Goal: Task Accomplishment & Management: Complete application form

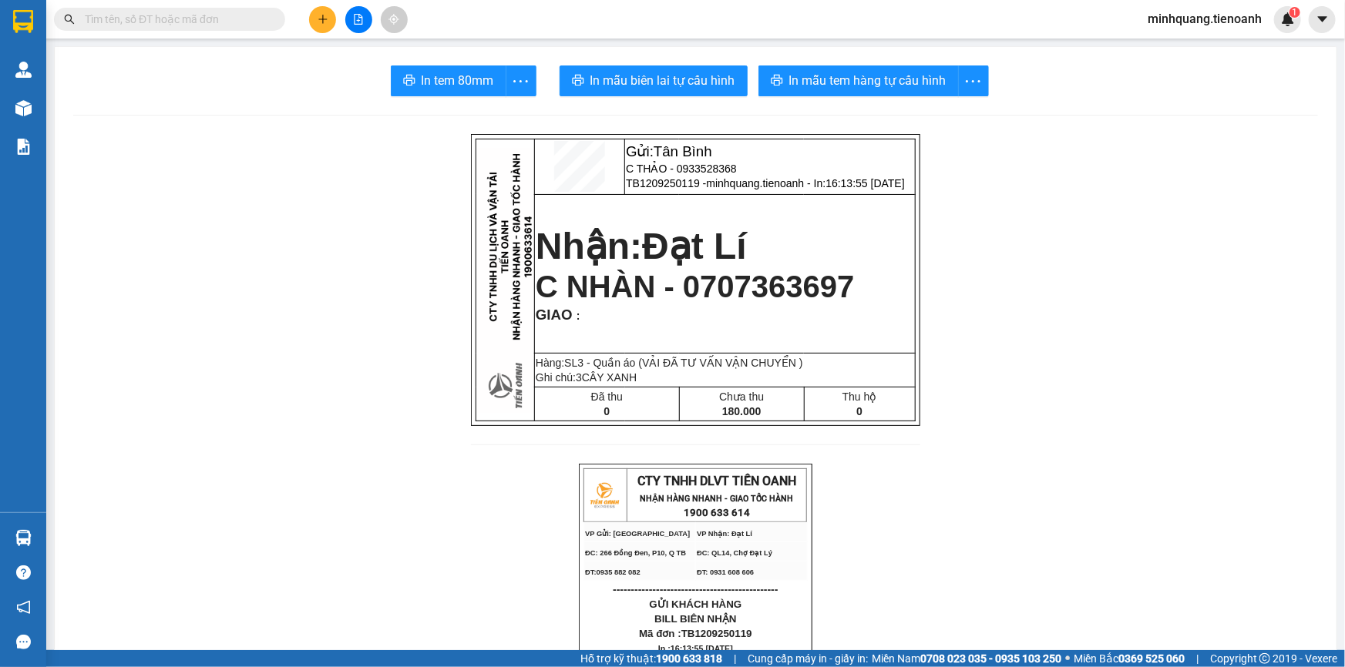
scroll to position [100, 0]
click at [215, 19] on input "text" at bounding box center [176, 19] width 182 height 17
click at [310, 20] on button at bounding box center [322, 19] width 27 height 27
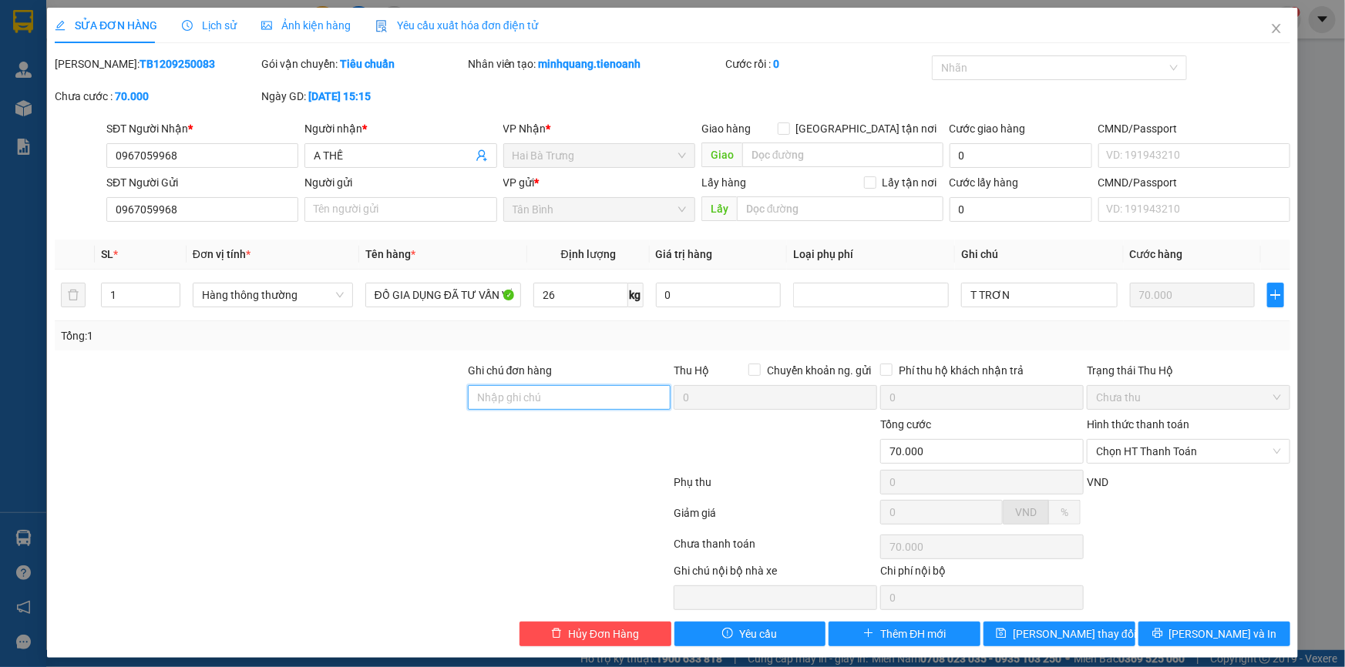
click at [508, 403] on input "Ghi chú đơn hàng" at bounding box center [569, 397] width 203 height 25
drag, startPoint x: 377, startPoint y: 382, endPoint x: 458, endPoint y: 367, distance: 82.4
click at [381, 381] on div at bounding box center [259, 389] width 413 height 54
click at [1254, 19] on span "Close" at bounding box center [1275, 29] width 43 height 43
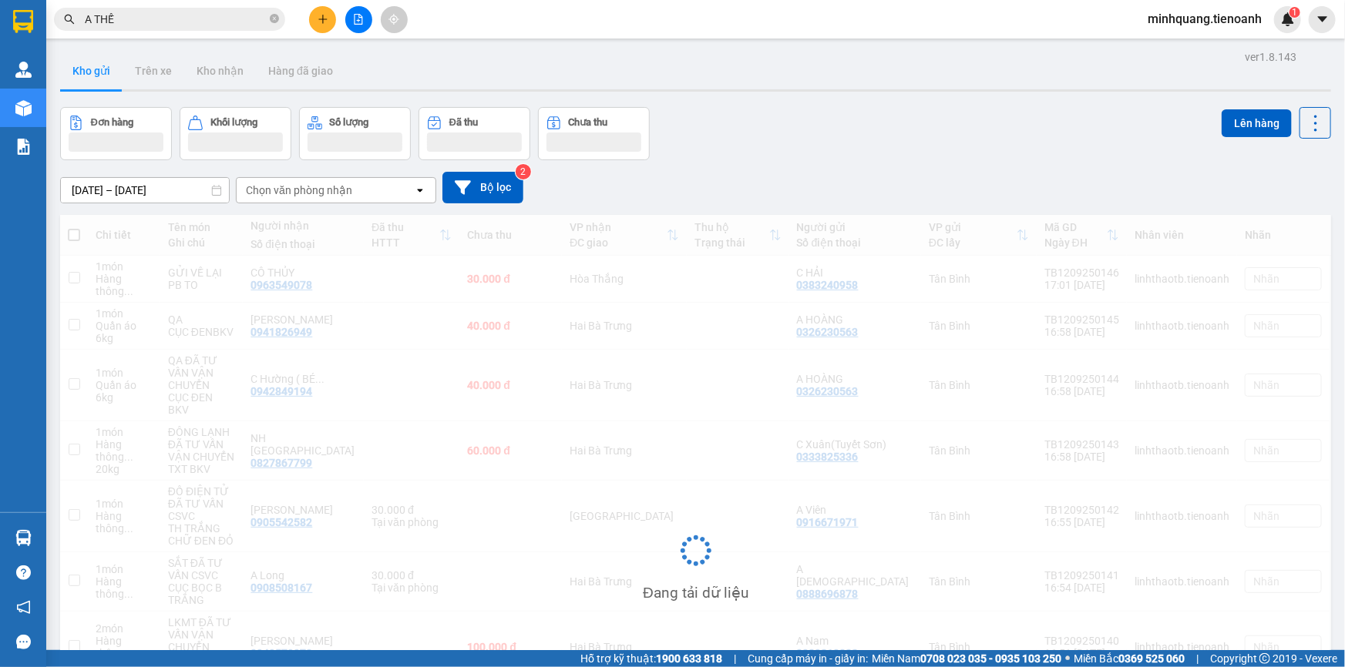
click at [314, 26] on button at bounding box center [322, 19] width 27 height 27
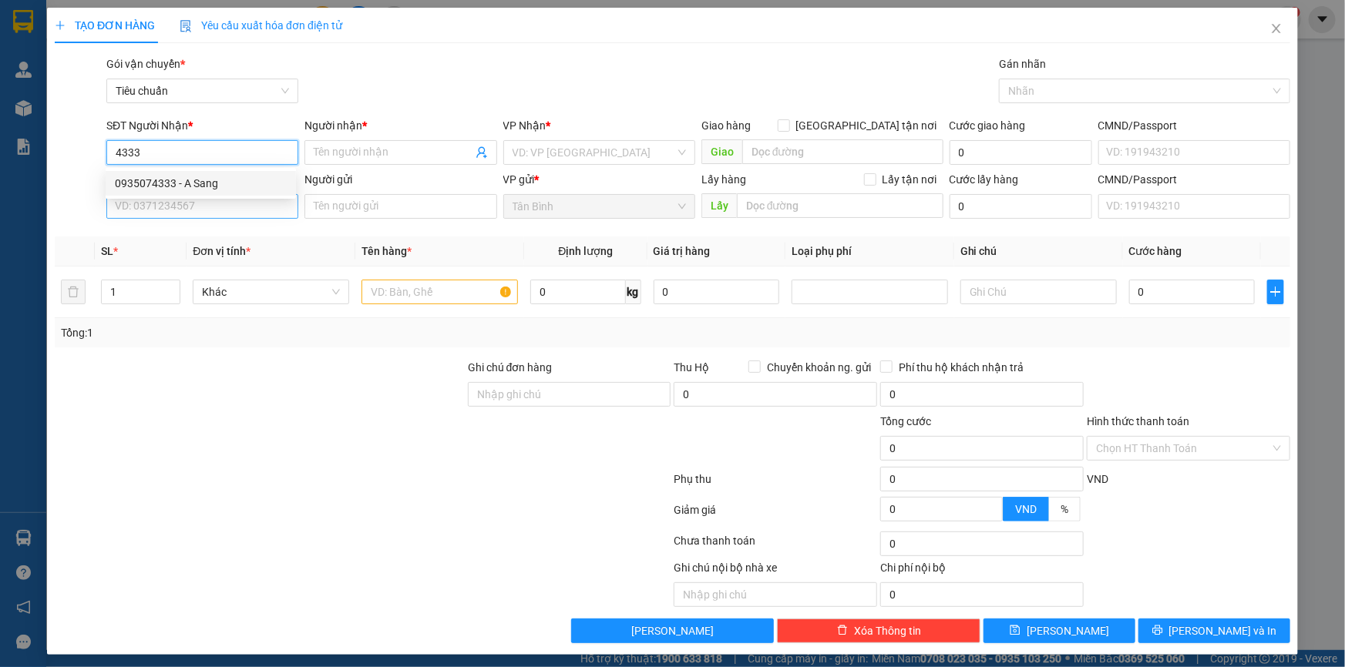
click at [183, 187] on div "0935074333 - A Sang" at bounding box center [201, 183] width 172 height 17
type input "0935074333"
type input "A Sang"
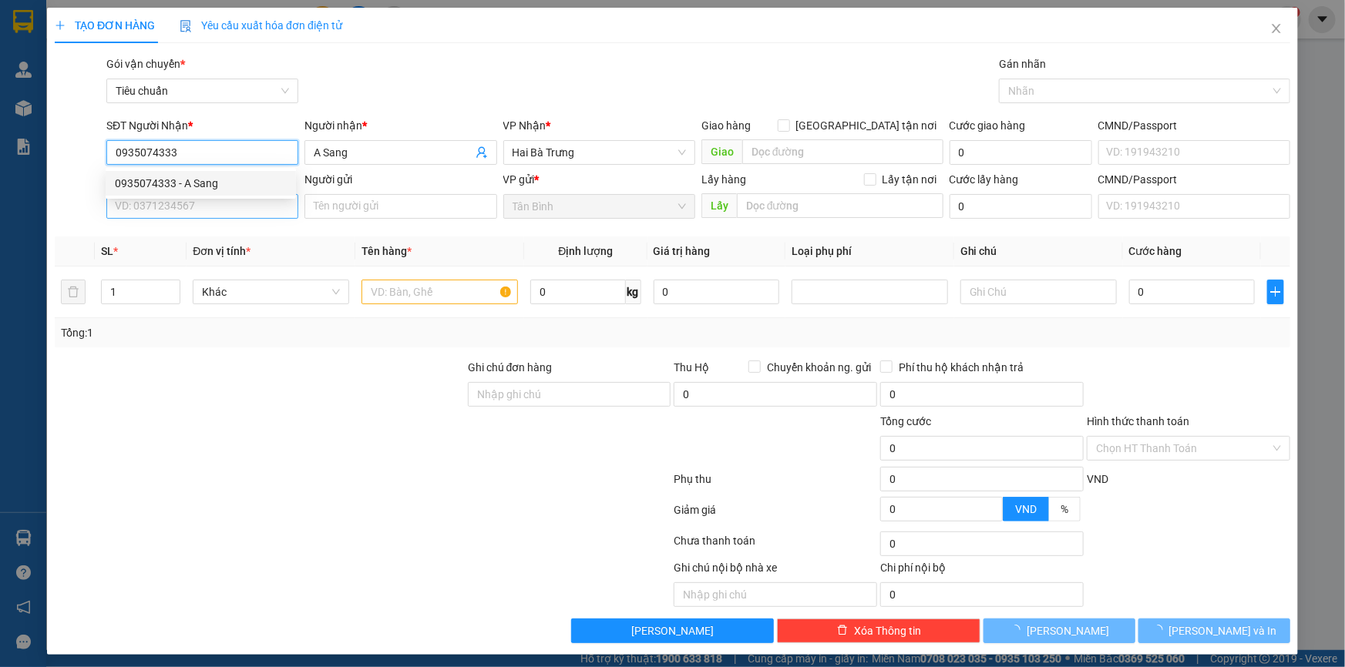
type input "0935074333"
type input "50.000"
drag, startPoint x: 182, startPoint y: 210, endPoint x: 198, endPoint y: 200, distance: 18.6
click at [183, 210] on input "SĐT Người Gửi" at bounding box center [202, 206] width 192 height 25
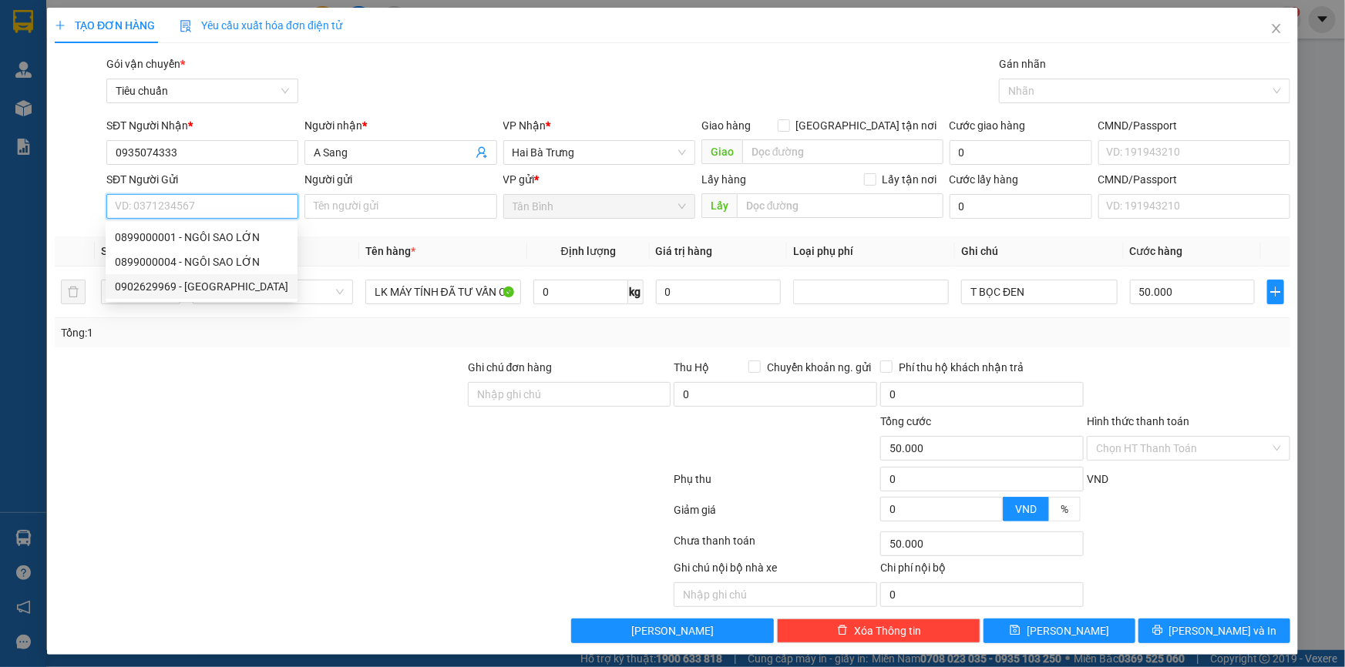
click at [233, 284] on div "0902629969 - VĨNH XUAAN" at bounding box center [201, 286] width 173 height 17
type input "0902629969"
type input "VĨNH XUAAN"
type input "40.000"
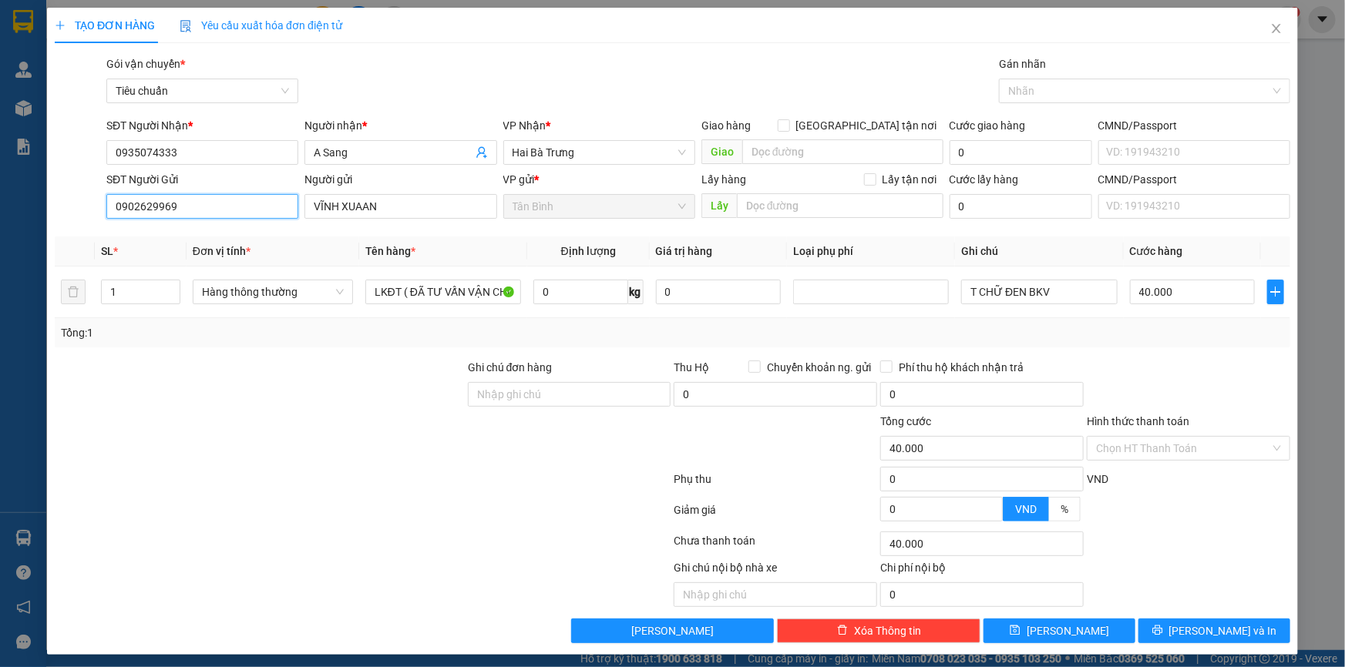
click at [221, 210] on input "0902629969" at bounding box center [202, 206] width 192 height 25
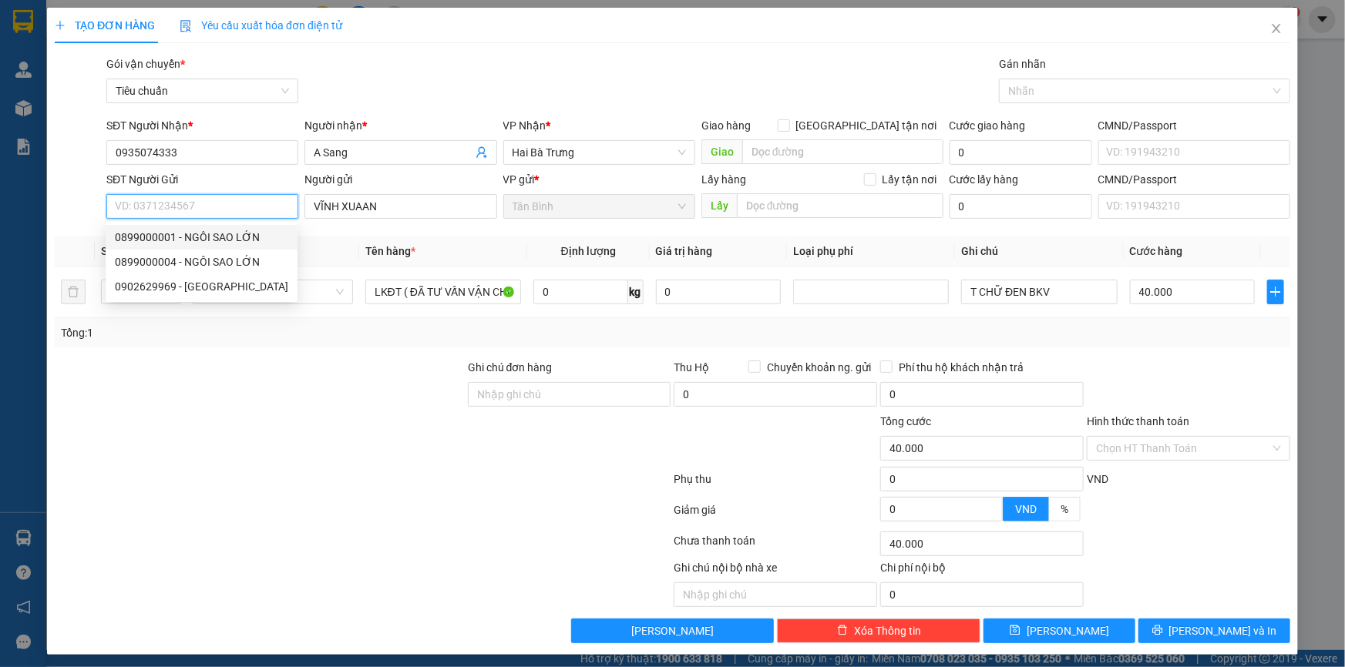
click at [209, 230] on div "0899000001 - NGÔI SAO LỚN" at bounding box center [201, 237] width 173 height 17
type input "0899000001"
type input "NGÔI SAO LỚN"
type input "50.000"
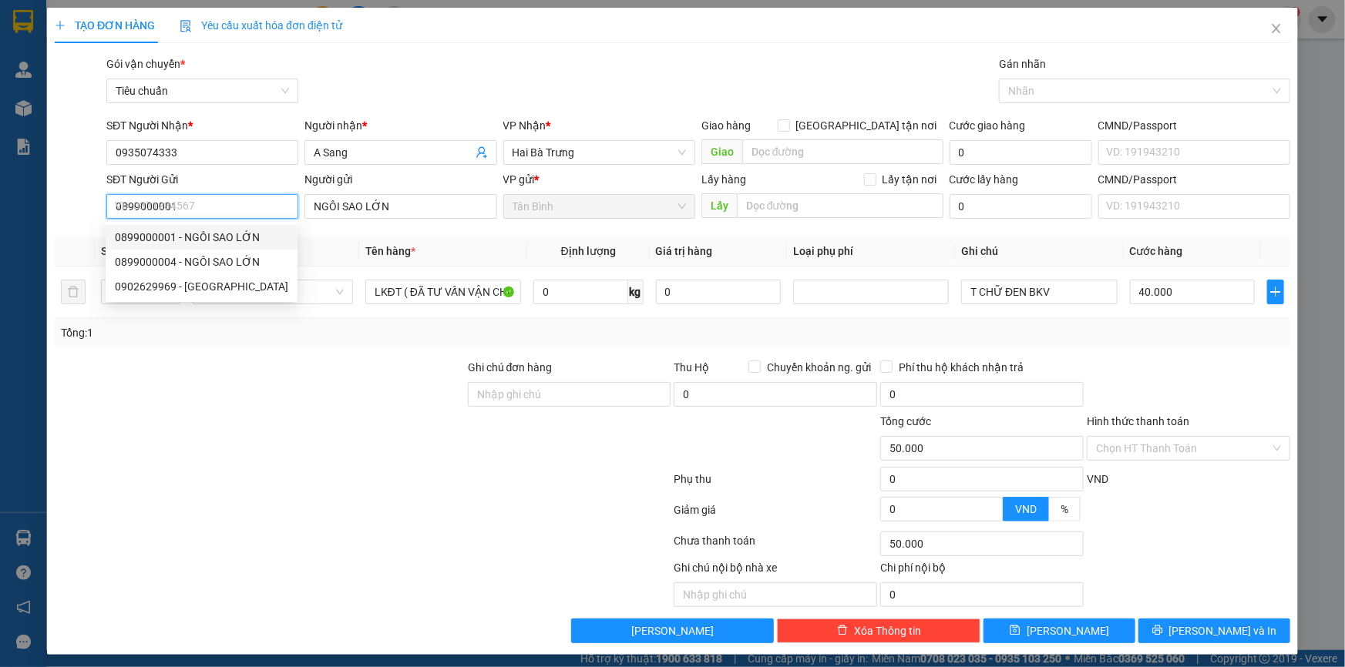
type input "0899000001"
drag, startPoint x: 358, startPoint y: 485, endPoint x: 352, endPoint y: 303, distance: 182.7
click at [358, 472] on div at bounding box center [362, 482] width 619 height 31
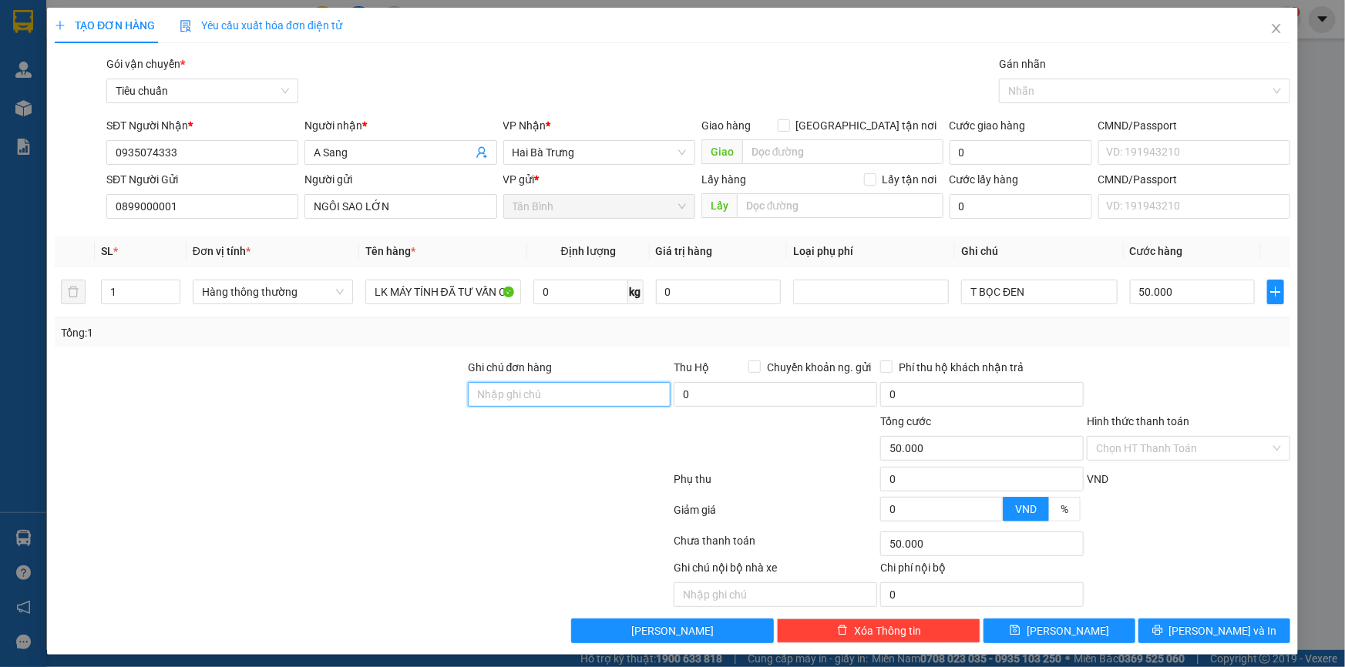
click at [469, 386] on input "Ghi chú đơn hàng" at bounding box center [569, 394] width 203 height 25
click at [398, 341] on div "Tổng: 1" at bounding box center [672, 332] width 1235 height 29
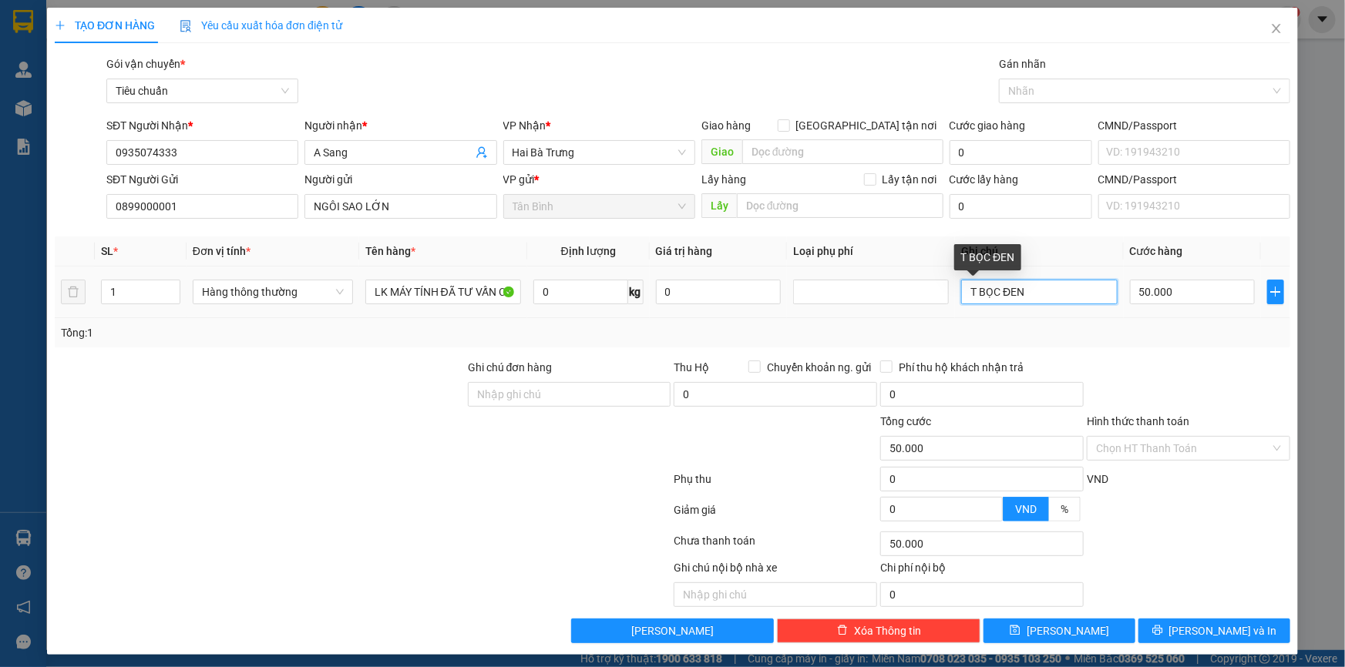
click at [1043, 290] on input "T BỌC ĐEN" at bounding box center [1039, 292] width 156 height 25
drag, startPoint x: 130, startPoint y: 295, endPoint x: 31, endPoint y: 314, distance: 101.1
click at [30, 308] on div "TẠO ĐƠN HÀNG Yêu cầu xuất hóa đơn điện tử Transit Pickup Surcharge Ids Transit …" at bounding box center [672, 333] width 1345 height 667
type input "2"
drag, startPoint x: 149, startPoint y: 354, endPoint x: 1144, endPoint y: 311, distance: 995.7
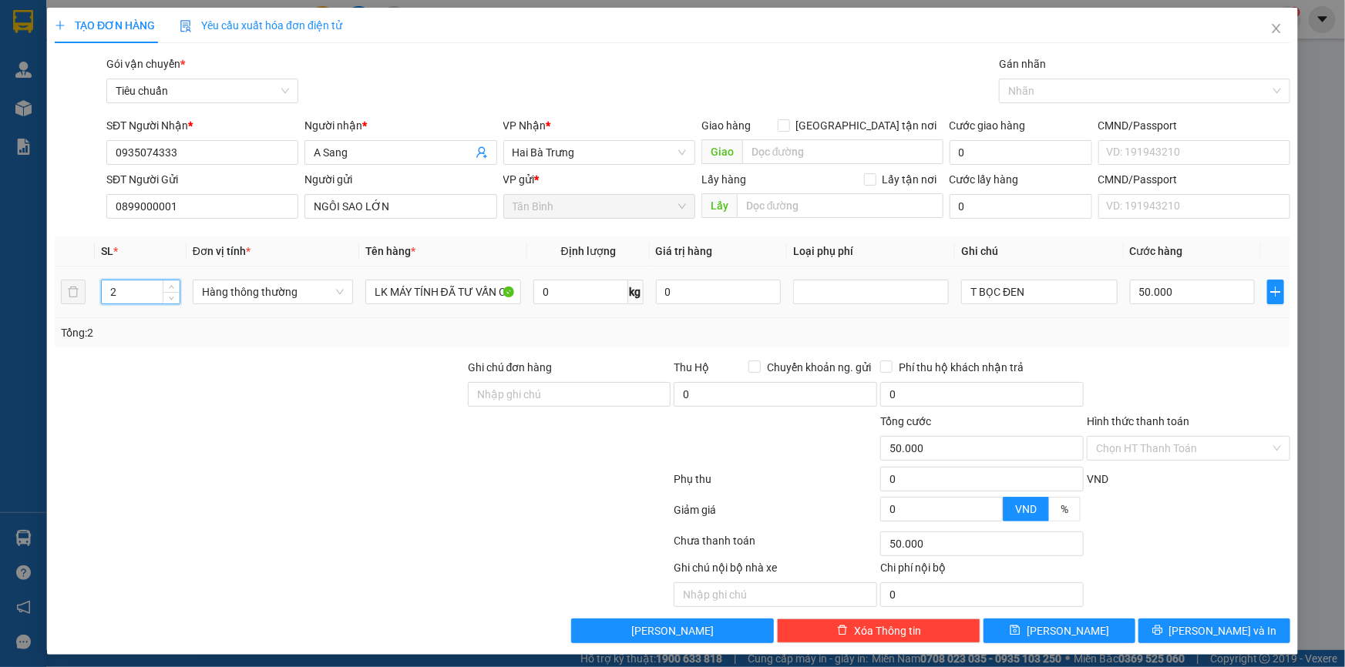
click at [152, 354] on div "Transit Pickup Surcharge Ids Transit Deliver Surcharge Ids Transit Deliver Surc…" at bounding box center [672, 349] width 1235 height 588
type input "0"
click at [961, 297] on input "T BỌC ĐEN" at bounding box center [1039, 292] width 156 height 25
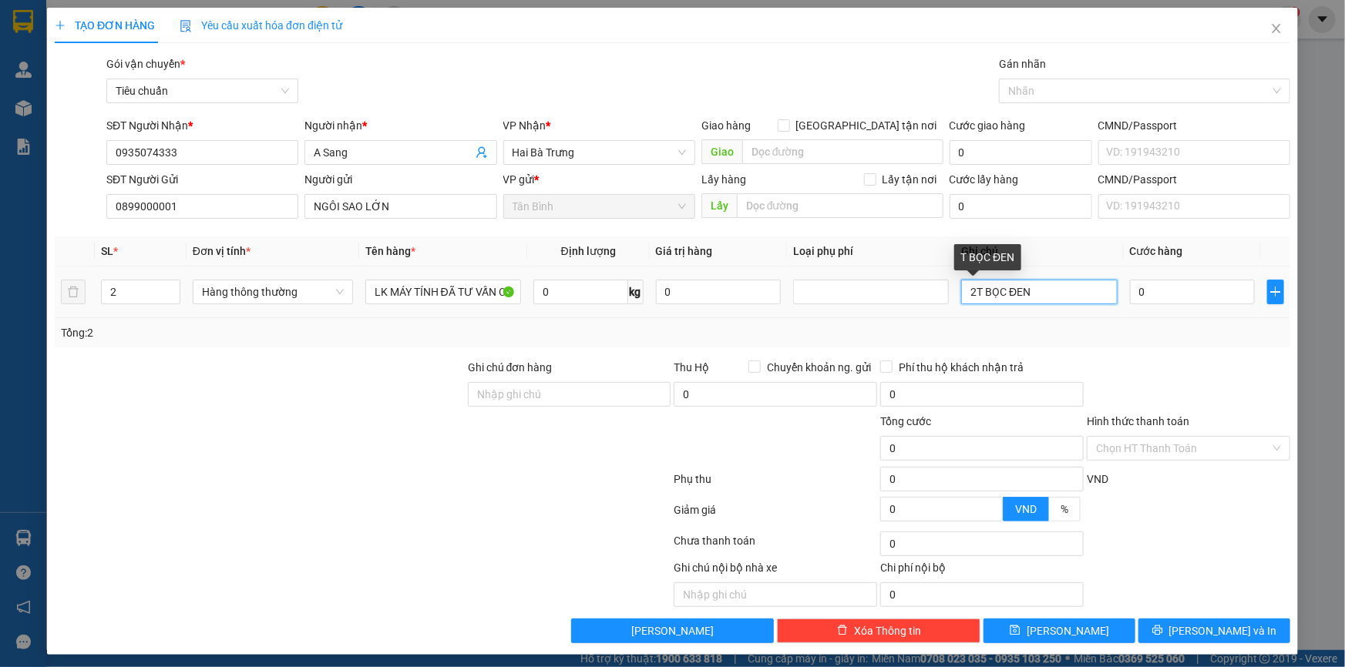
type input "2T BỌC ĐEN"
click at [1066, 327] on div "Tổng: 2" at bounding box center [672, 332] width 1223 height 17
click at [1140, 298] on input "0" at bounding box center [1193, 292] width 126 height 25
type input "7"
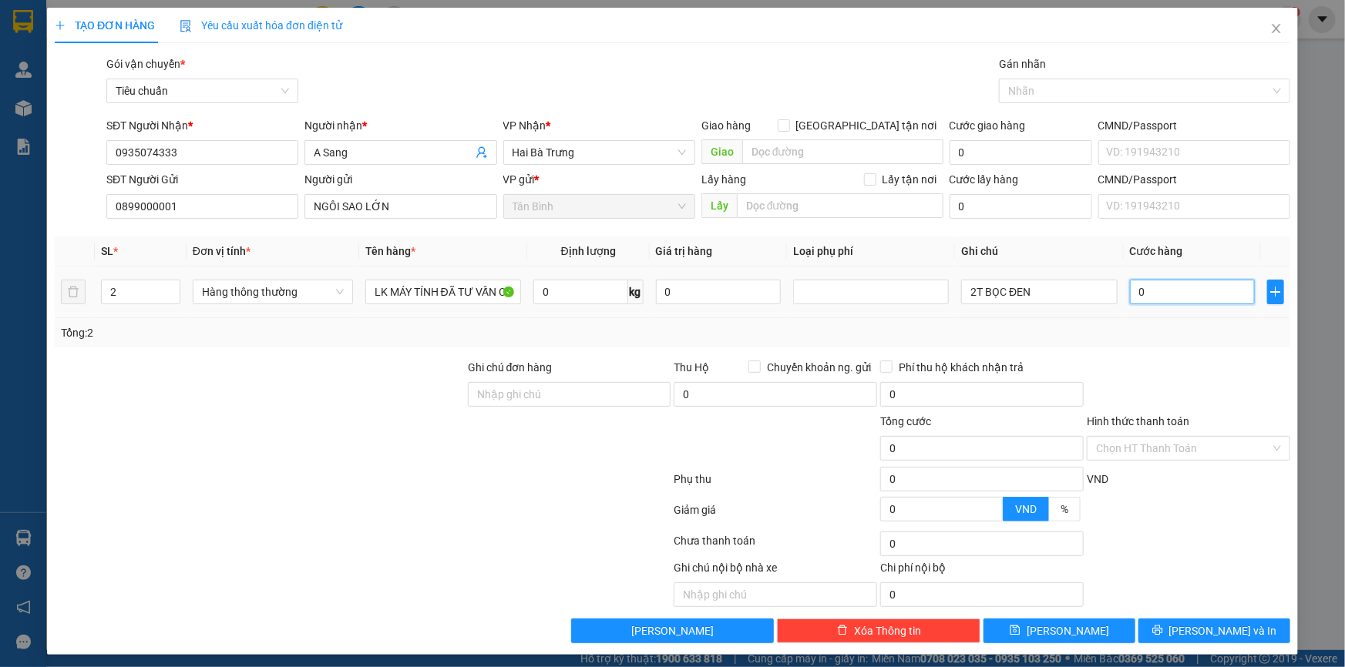
type input "7"
type input "70"
type input "70.000"
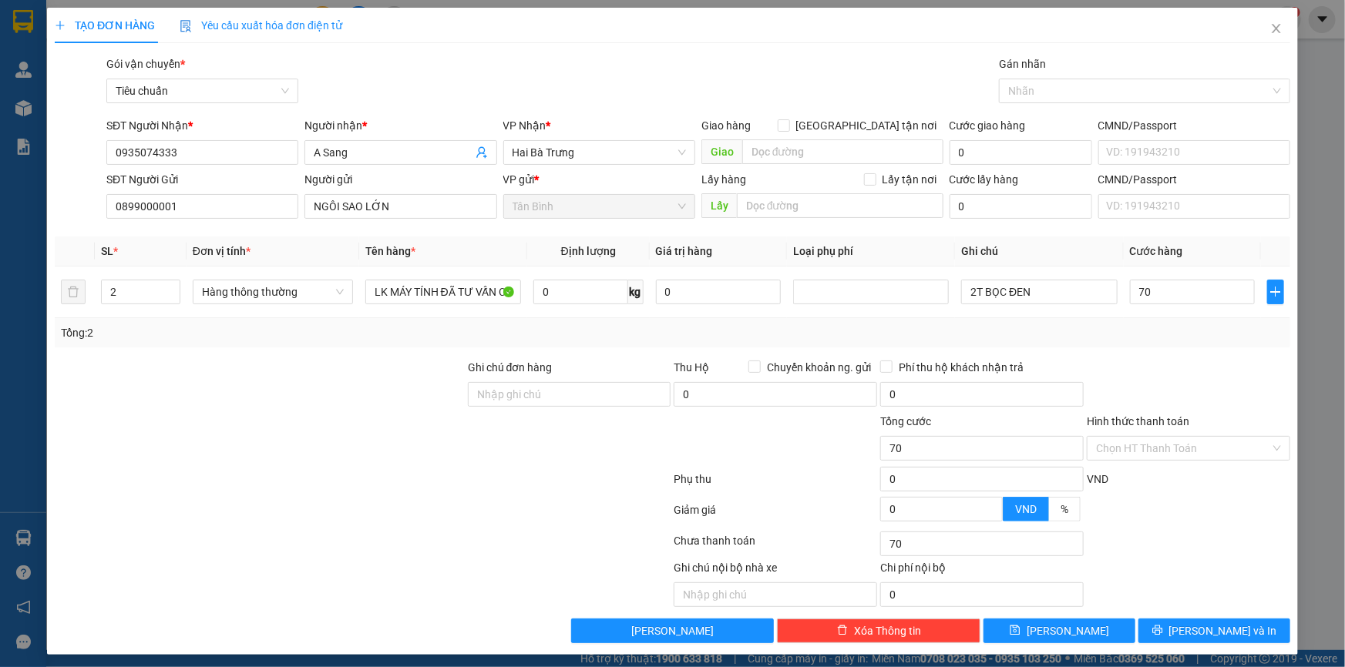
type input "70.000"
drag, startPoint x: 1145, startPoint y: 344, endPoint x: 1154, endPoint y: 347, distance: 9.0
click at [1145, 345] on div "Tổng: 2" at bounding box center [672, 332] width 1235 height 29
click at [1215, 638] on span "[PERSON_NAME] và In" at bounding box center [1223, 631] width 108 height 17
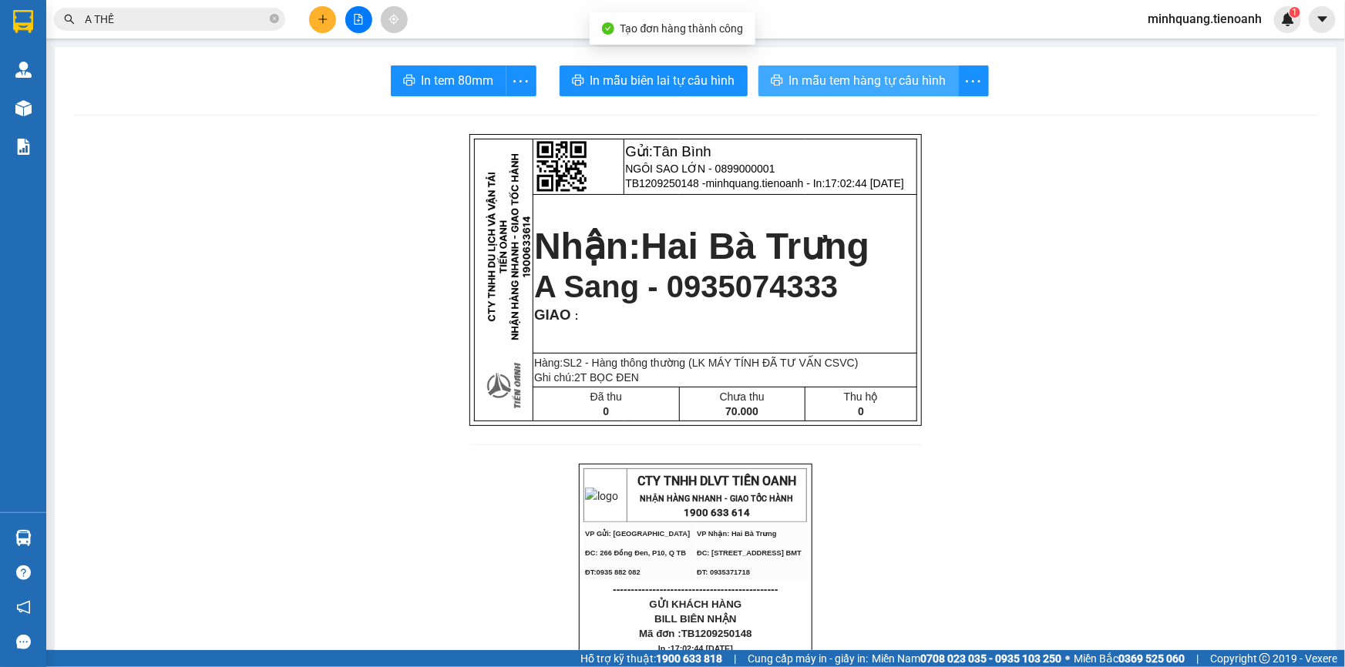
click at [887, 77] on span "In mẫu tem hàng tự cấu hình" at bounding box center [867, 80] width 157 height 19
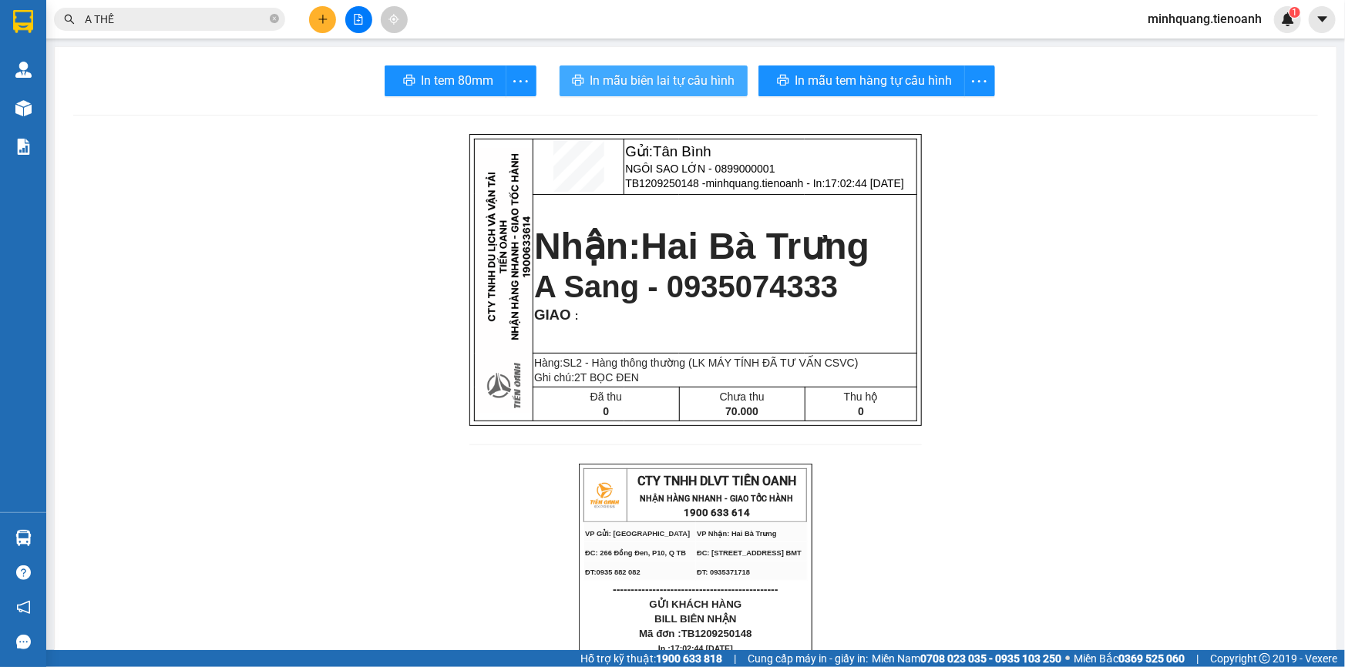
click at [699, 66] on button "In mẫu biên lai tự cấu hình" at bounding box center [653, 80] width 188 height 31
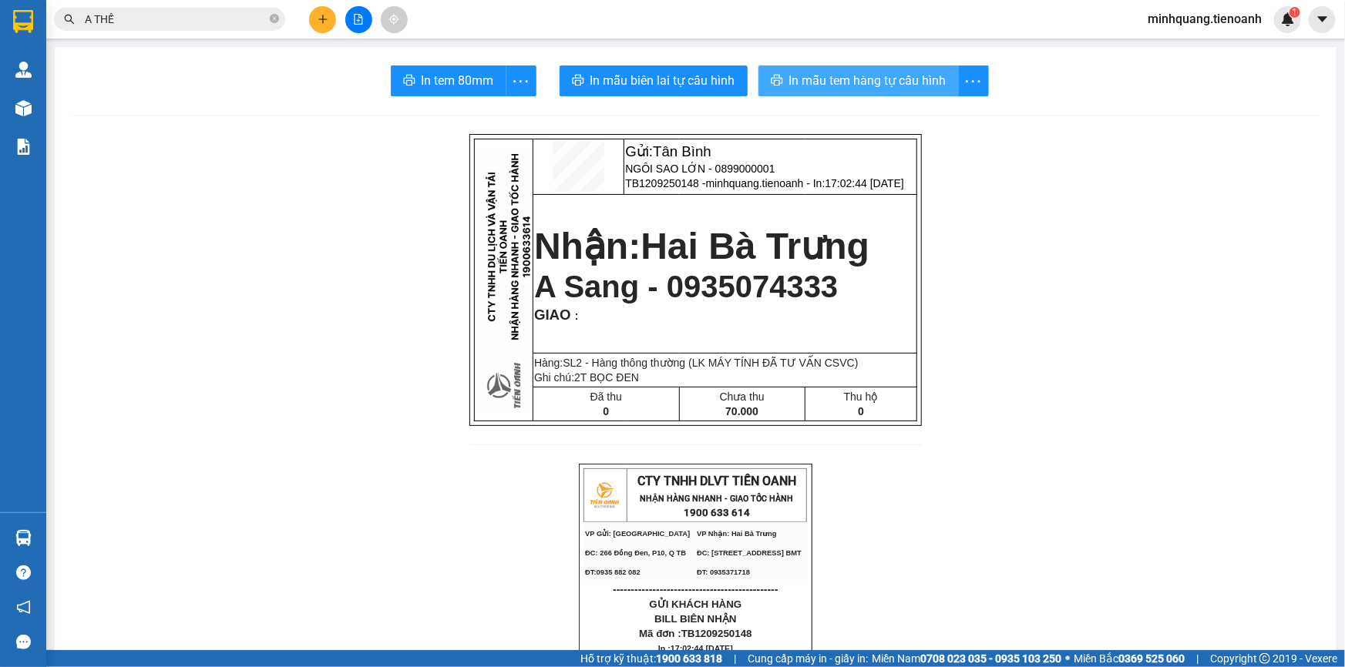
click at [840, 71] on span "In mẫu tem hàng tự cấu hình" at bounding box center [867, 80] width 157 height 19
click at [334, 22] on button at bounding box center [322, 19] width 27 height 27
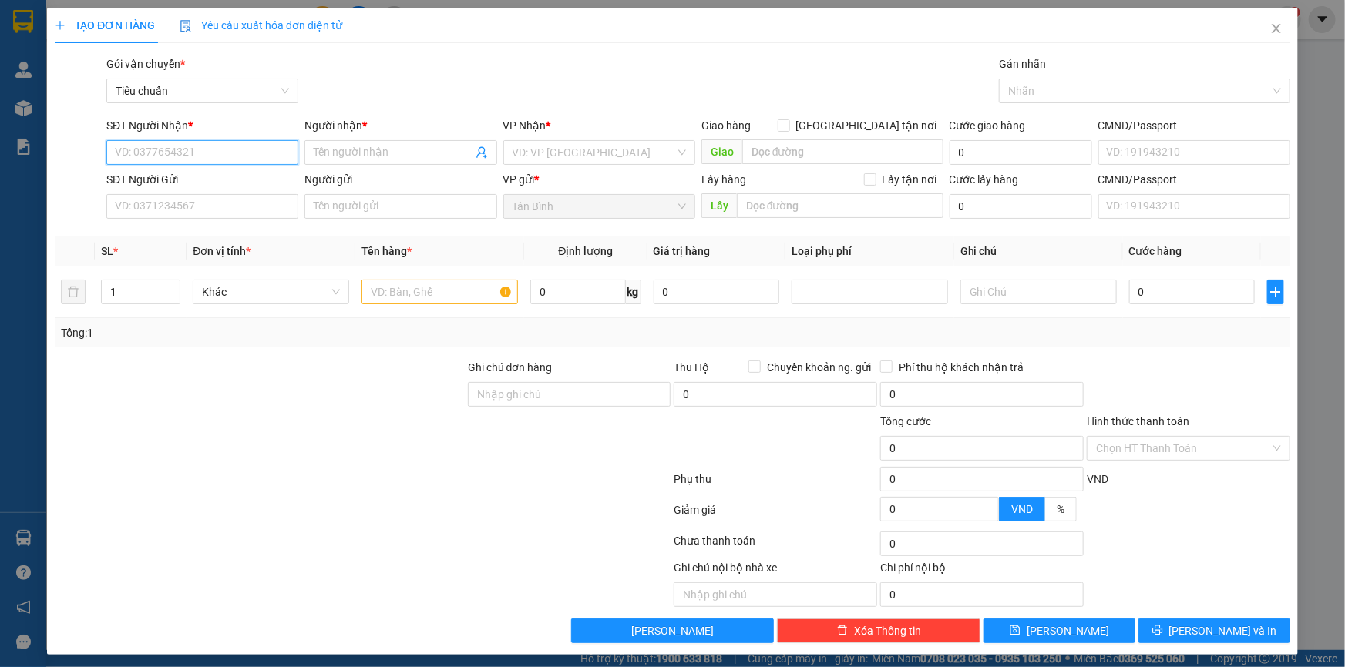
click at [185, 153] on input "SĐT Người Nhận *" at bounding box center [202, 152] width 192 height 25
click at [216, 146] on input "SĐT Người Nhận *" at bounding box center [202, 152] width 192 height 25
type input "0942394489"
click at [207, 186] on div "0942394489 - Tân Việt Mỹ" at bounding box center [201, 183] width 173 height 17
type input "Tân Việt Mỹ"
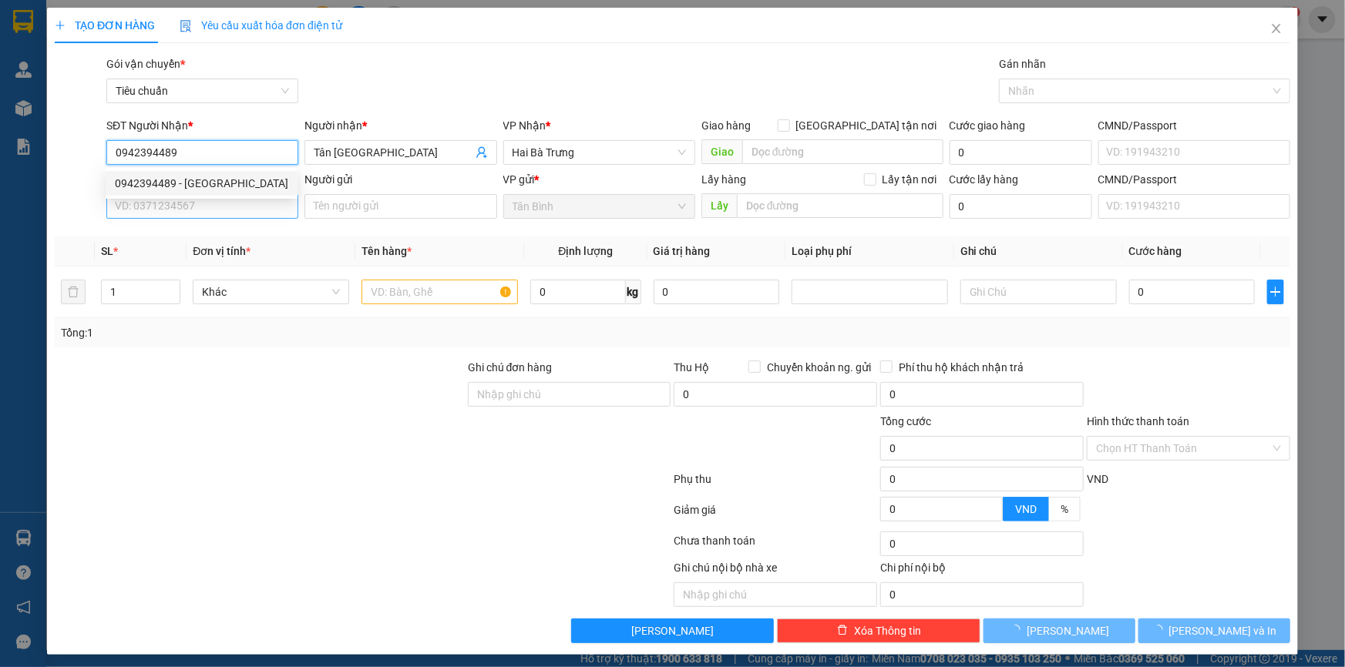
type input "30.000"
type input "0942394489"
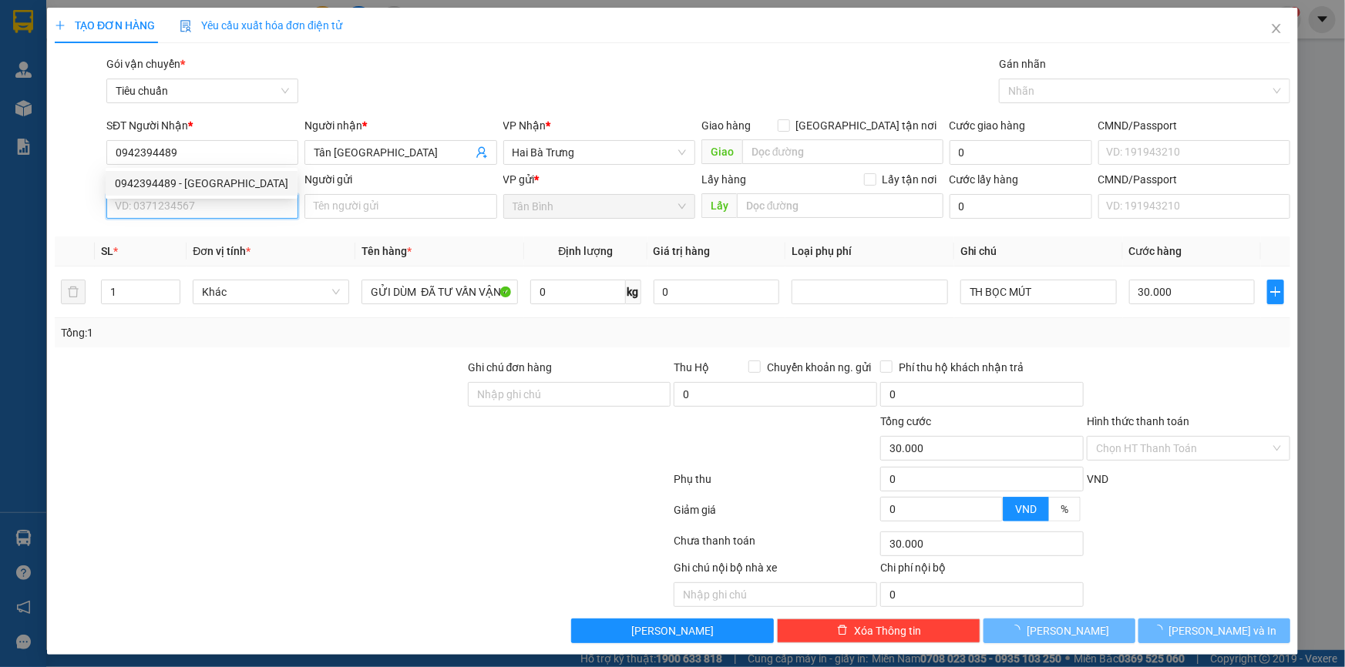
click at [208, 204] on input "SĐT Người Gửi" at bounding box center [202, 206] width 192 height 25
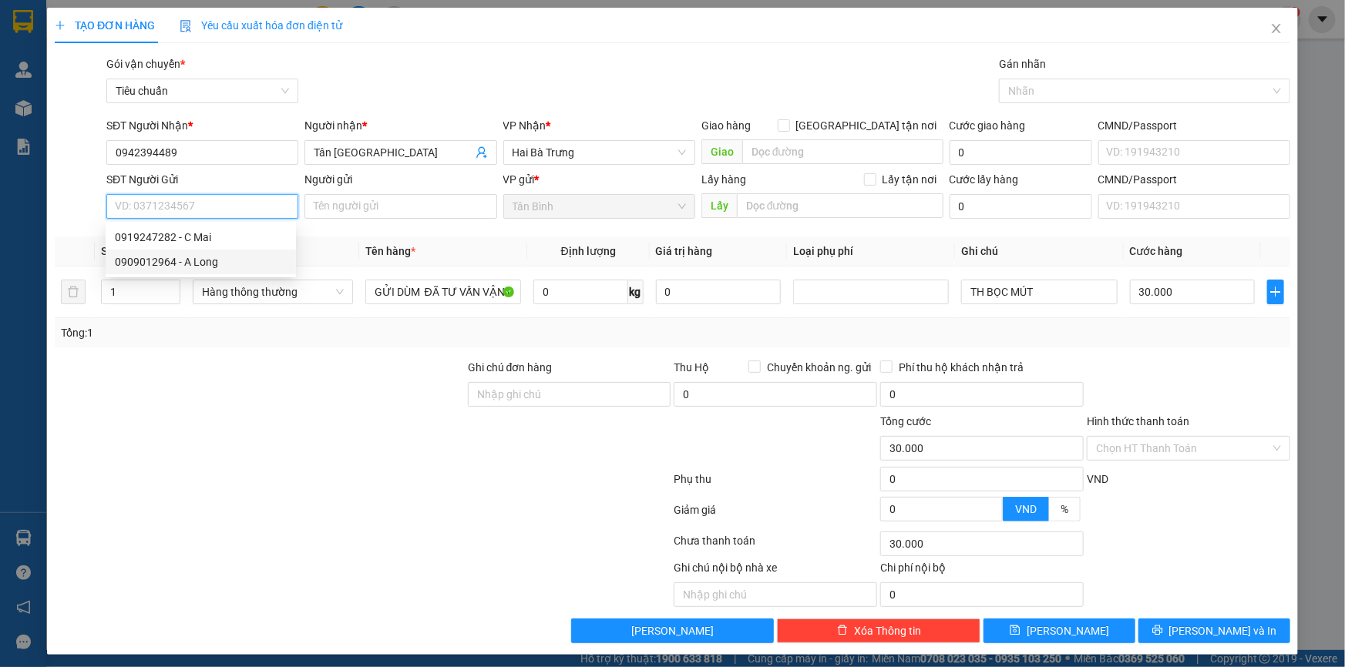
click at [220, 259] on div "0909012964 - A Long" at bounding box center [201, 262] width 172 height 17
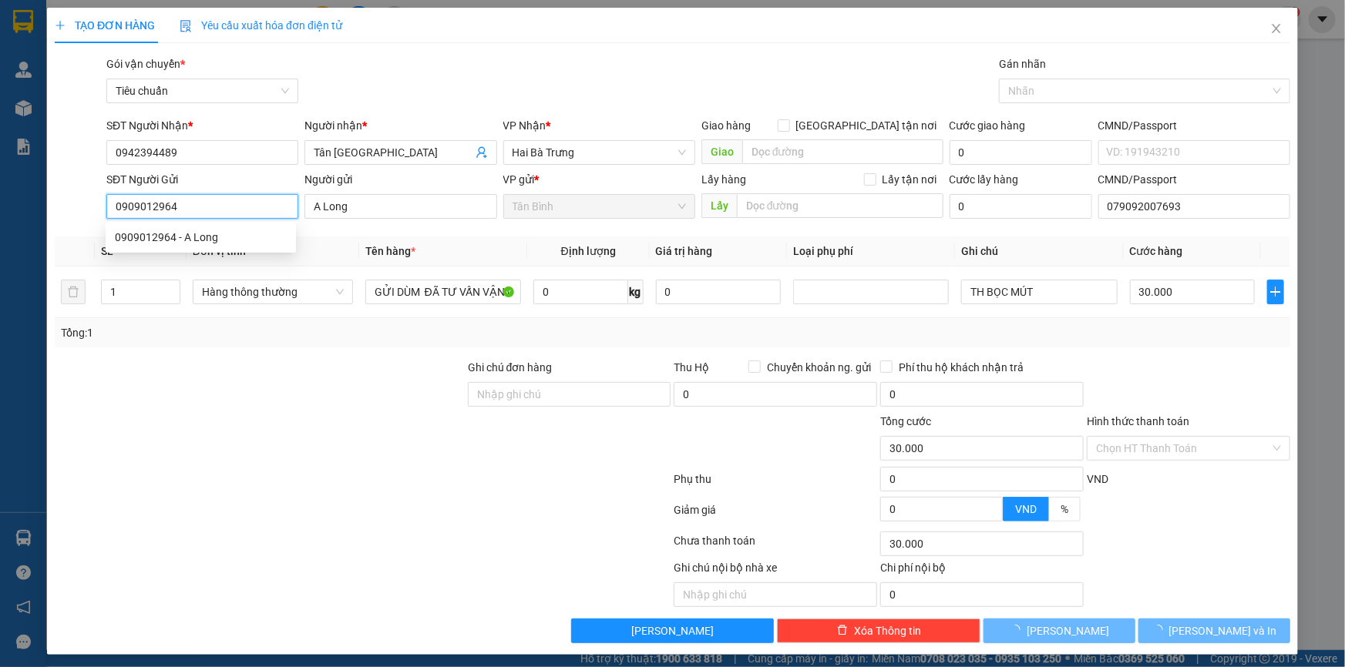
type input "0909012964"
type input "A Long"
type input "079092007693"
type input "100.000"
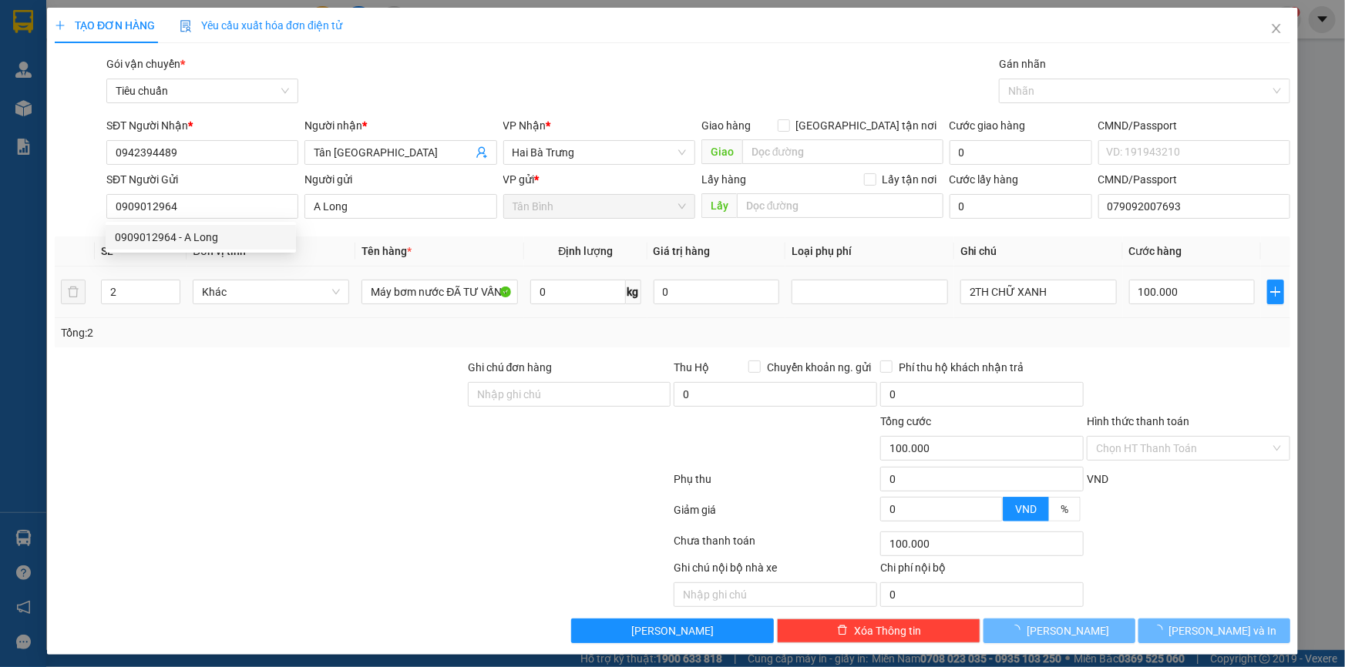
drag, startPoint x: 388, startPoint y: 404, endPoint x: 411, endPoint y: 314, distance: 92.9
click at [392, 401] on div at bounding box center [259, 386] width 413 height 54
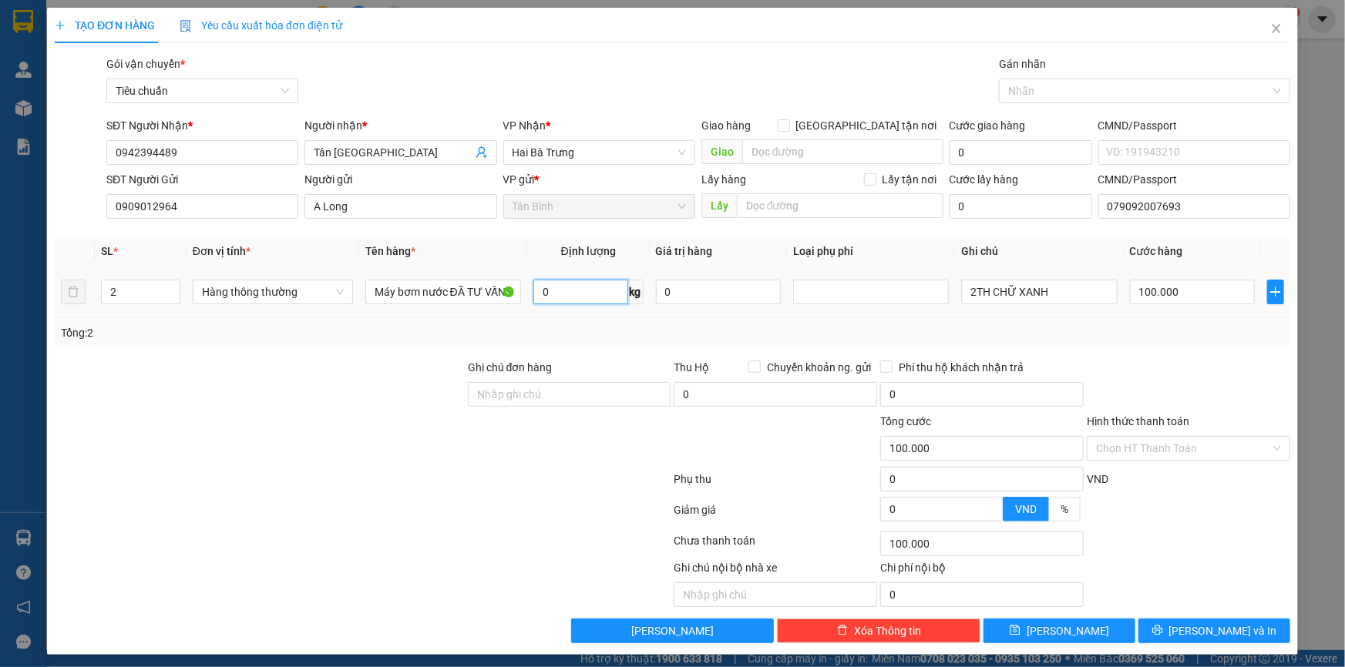
click at [573, 296] on input "0" at bounding box center [580, 292] width 95 height 25
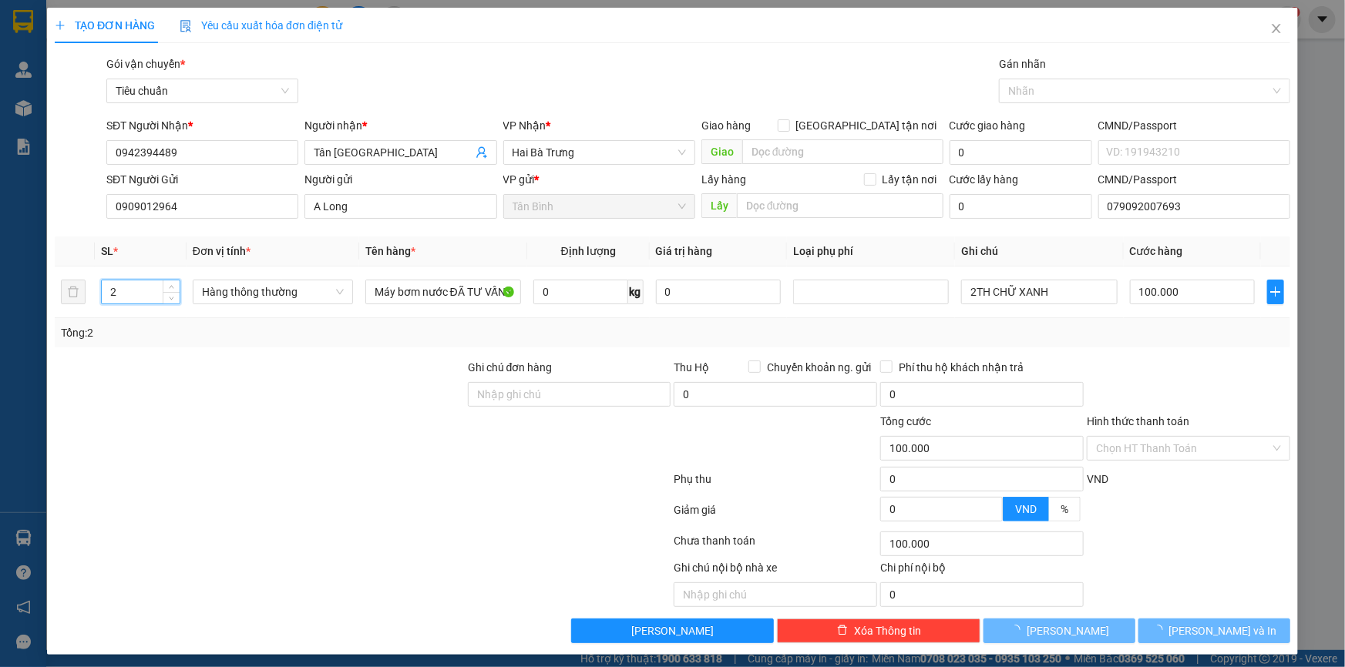
drag, startPoint x: 48, startPoint y: 294, endPoint x: 22, endPoint y: 304, distance: 27.3
click at [23, 303] on div "TẠO ĐƠN HÀNG Yêu cầu xuất hóa đơn điện tử Transit Pickup Surcharge Ids Transit …" at bounding box center [672, 333] width 1345 height 667
type input "0"
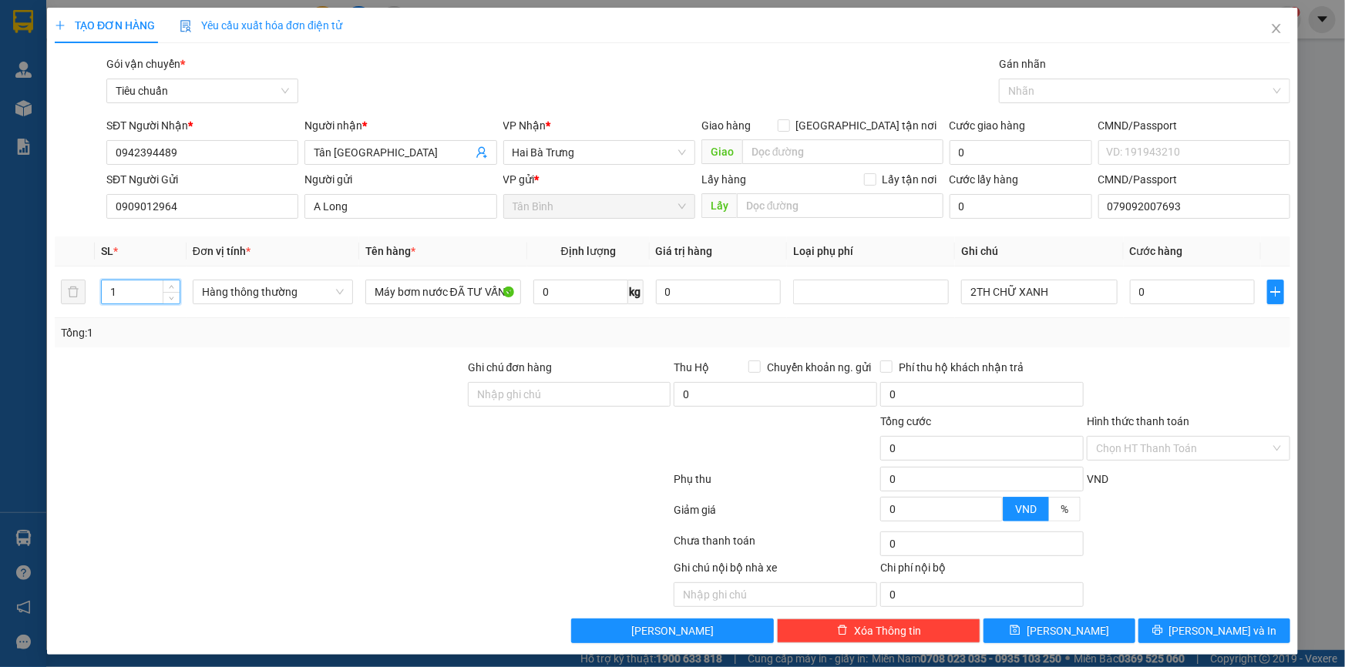
type input "1"
drag, startPoint x: 263, startPoint y: 391, endPoint x: 589, endPoint y: 290, distance: 341.9
click at [263, 392] on div at bounding box center [259, 386] width 413 height 54
click at [586, 298] on input "0" at bounding box center [580, 292] width 95 height 25
type input "23"
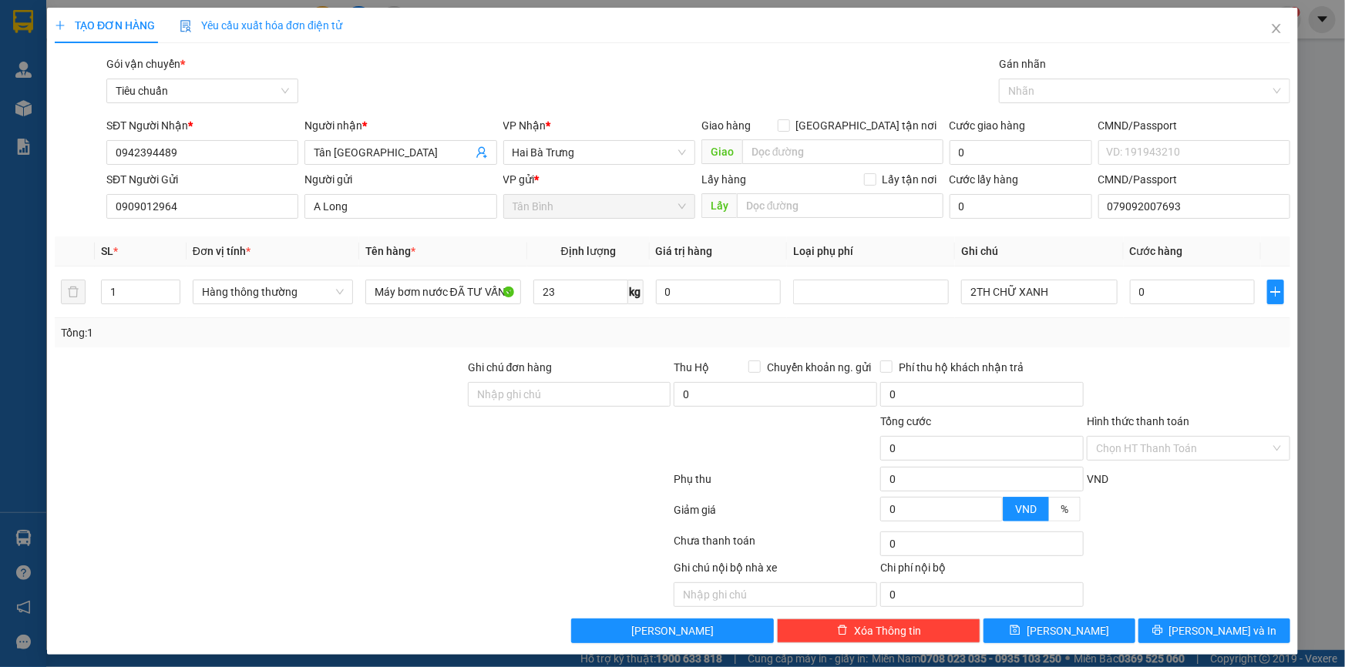
click at [301, 401] on div at bounding box center [259, 386] width 413 height 54
type input "60.000"
drag, startPoint x: 1050, startPoint y: 291, endPoint x: 852, endPoint y: 308, distance: 198.8
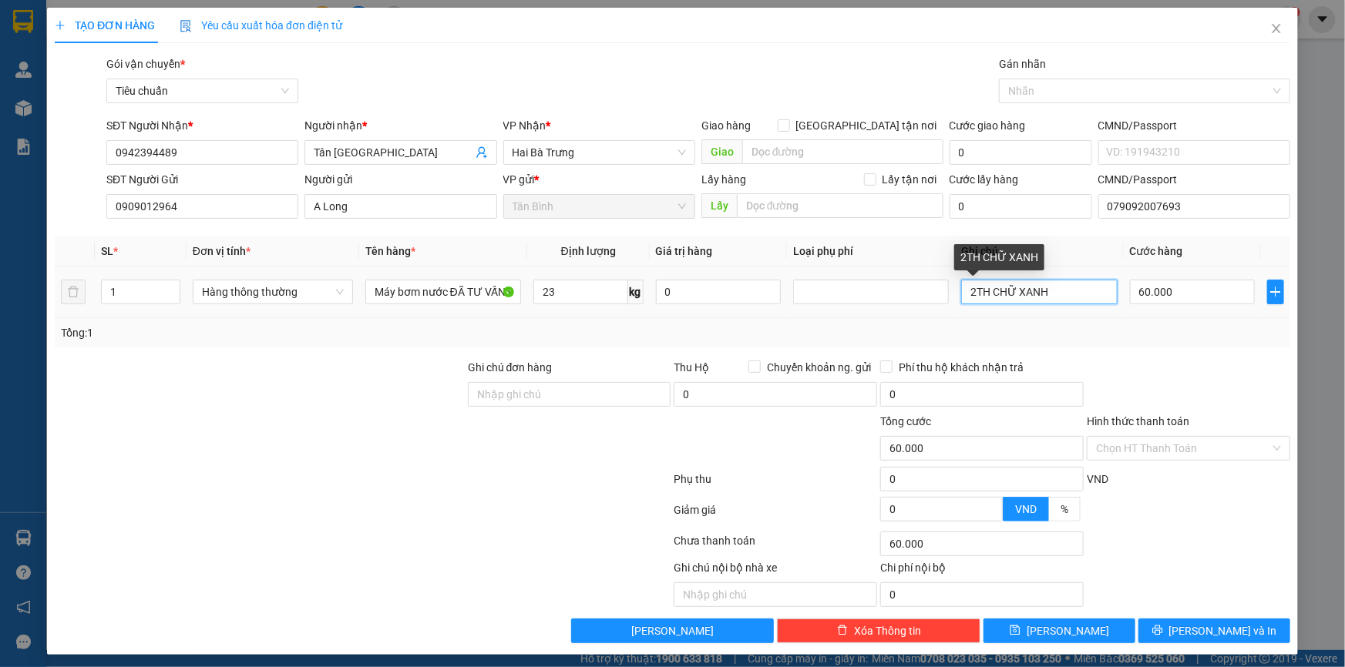
click at [852, 308] on tr "1 Hàng thông thường Máy bơm nước ĐÃ TƯ VẤN CSVC 23 kg 0 2TH CHỮ XANH 60.000" at bounding box center [672, 293] width 1235 height 52
type input "T ĐEN CHỮ TRẮNG"
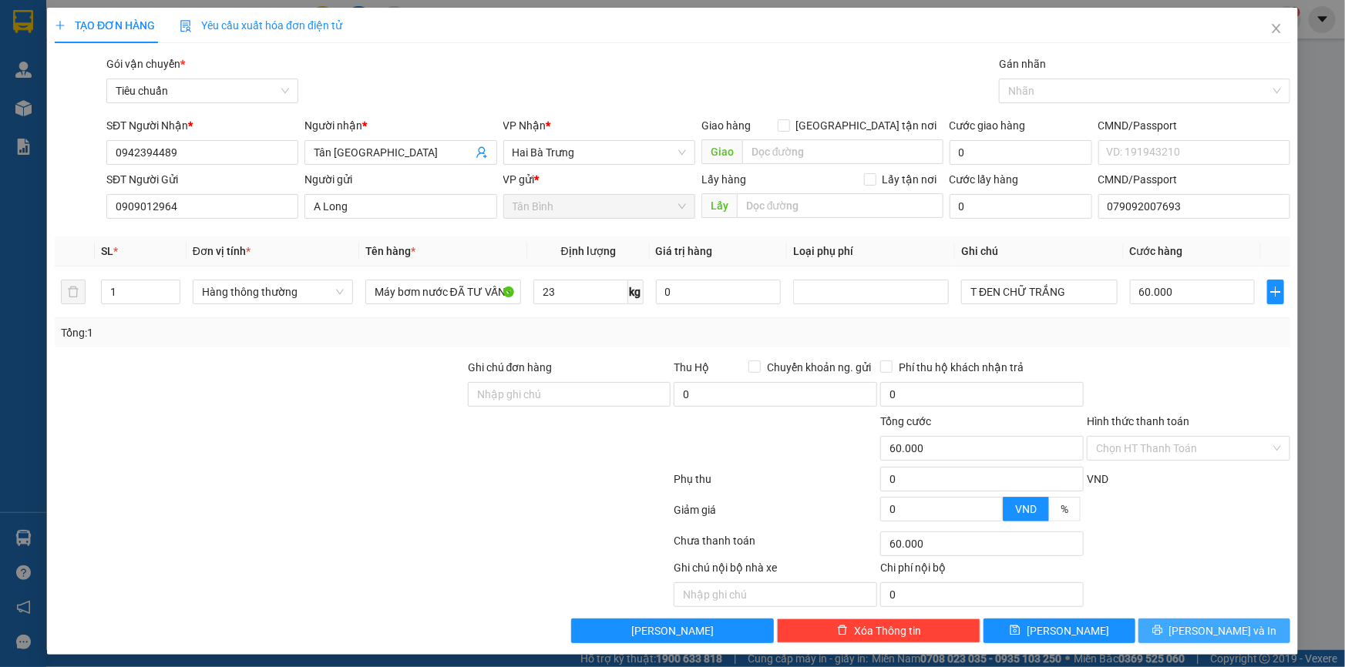
drag, startPoint x: 1172, startPoint y: 613, endPoint x: 1170, endPoint y: 622, distance: 9.4
click at [1172, 616] on div "Transit Pickup Surcharge Ids Transit Deliver Surcharge Ids Transit Deliver Surc…" at bounding box center [672, 349] width 1235 height 588
click at [1170, 623] on button "[PERSON_NAME] và In" at bounding box center [1214, 631] width 152 height 25
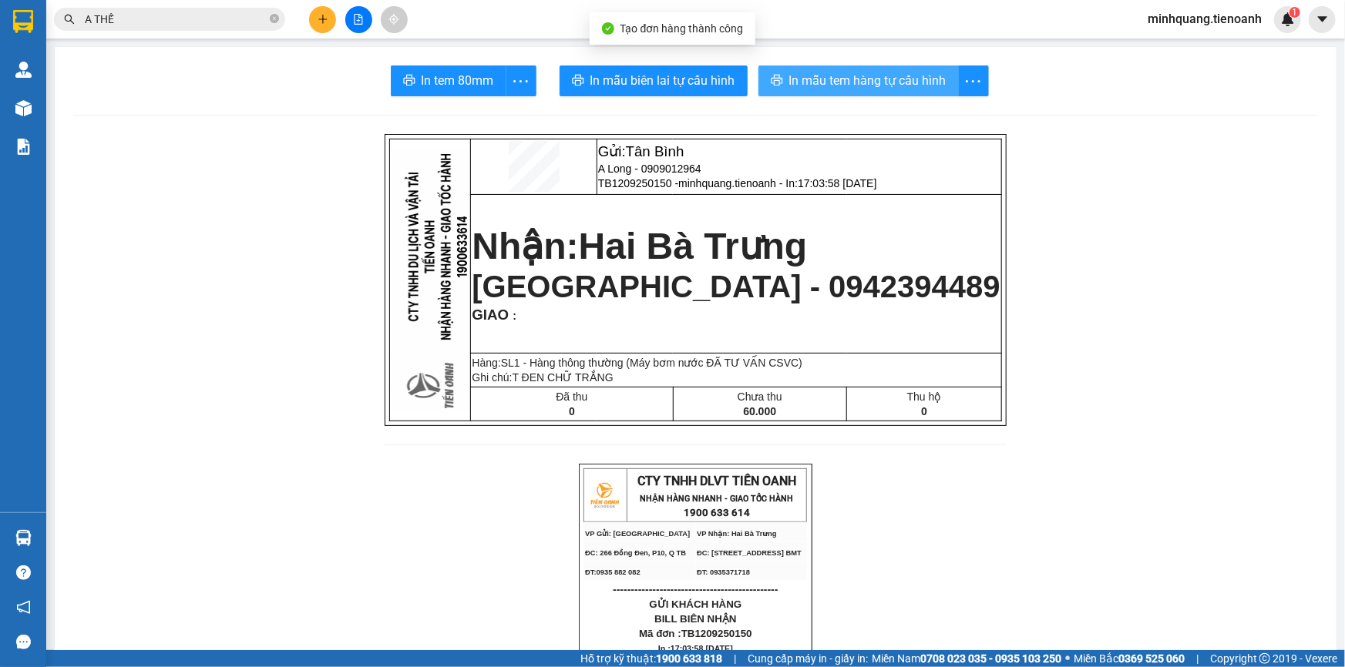
click at [842, 73] on span "In mẫu tem hàng tự cấu hình" at bounding box center [867, 80] width 157 height 19
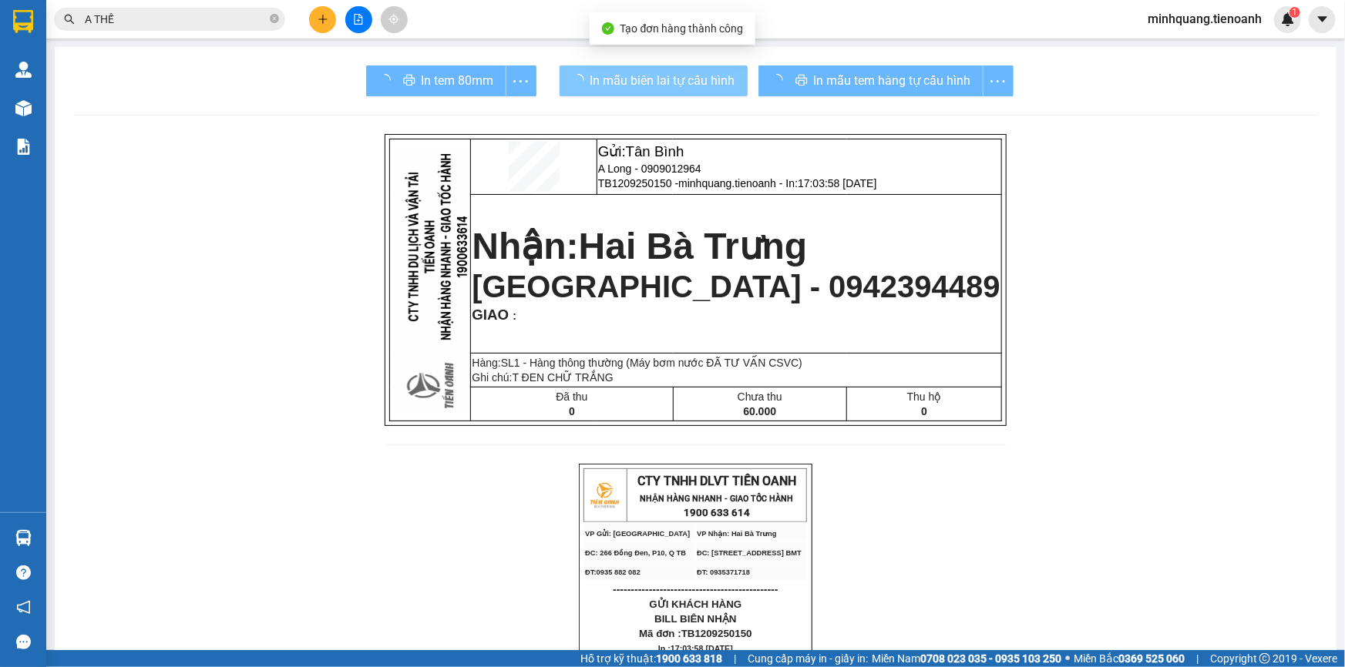
click at [654, 75] on span "In mẫu biên lai tự cấu hình" at bounding box center [662, 80] width 145 height 19
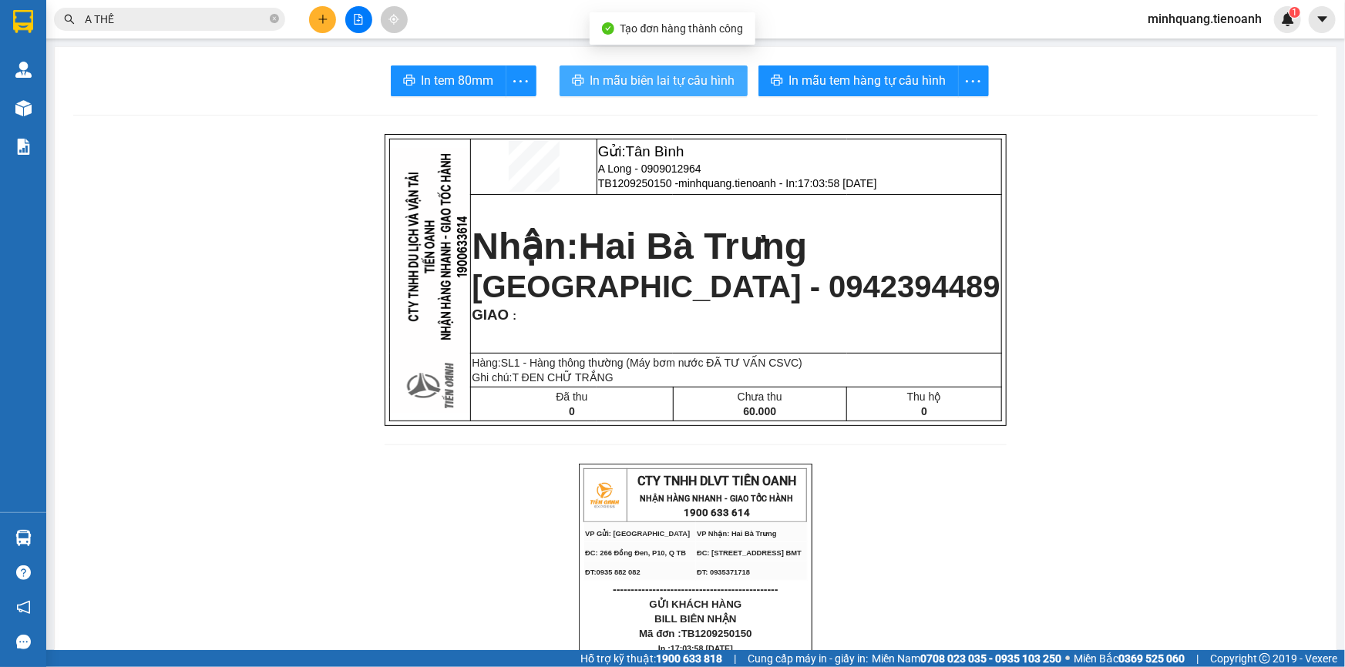
click at [654, 75] on span "In mẫu biên lai tự cấu hình" at bounding box center [662, 80] width 145 height 19
click at [210, 22] on input "A THẾ" at bounding box center [176, 19] width 182 height 17
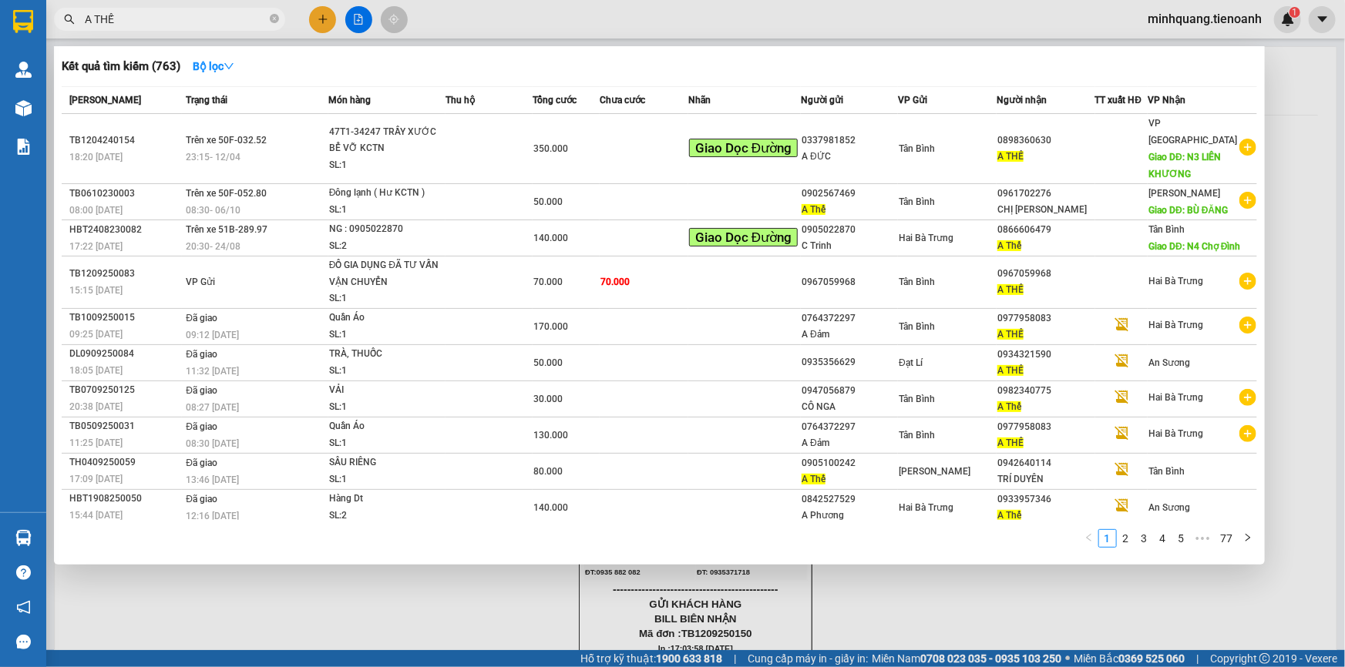
click at [242, 15] on input "A THẾ" at bounding box center [176, 19] width 182 height 17
click at [281, 18] on span "A THẾ" at bounding box center [169, 19] width 231 height 23
click at [277, 18] on icon "close-circle" at bounding box center [274, 18] width 9 height 9
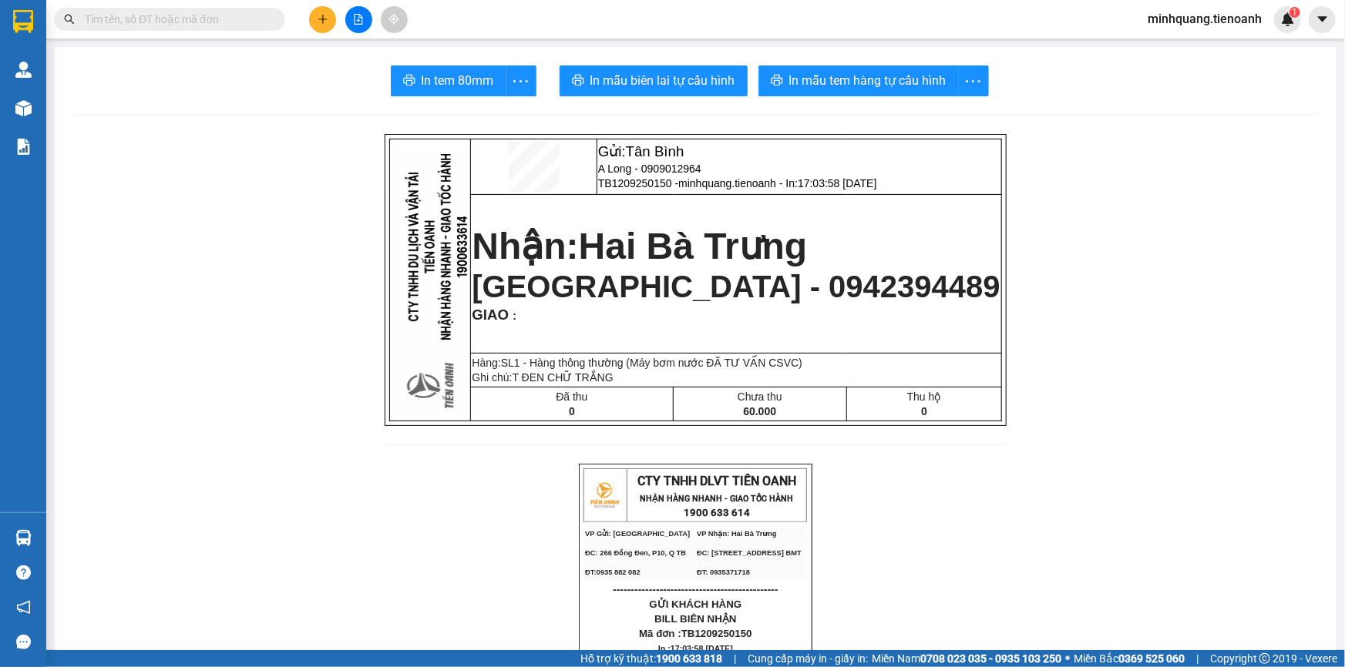
click at [207, 15] on input "text" at bounding box center [176, 19] width 182 height 17
click at [317, 23] on icon "plus" at bounding box center [322, 19] width 11 height 11
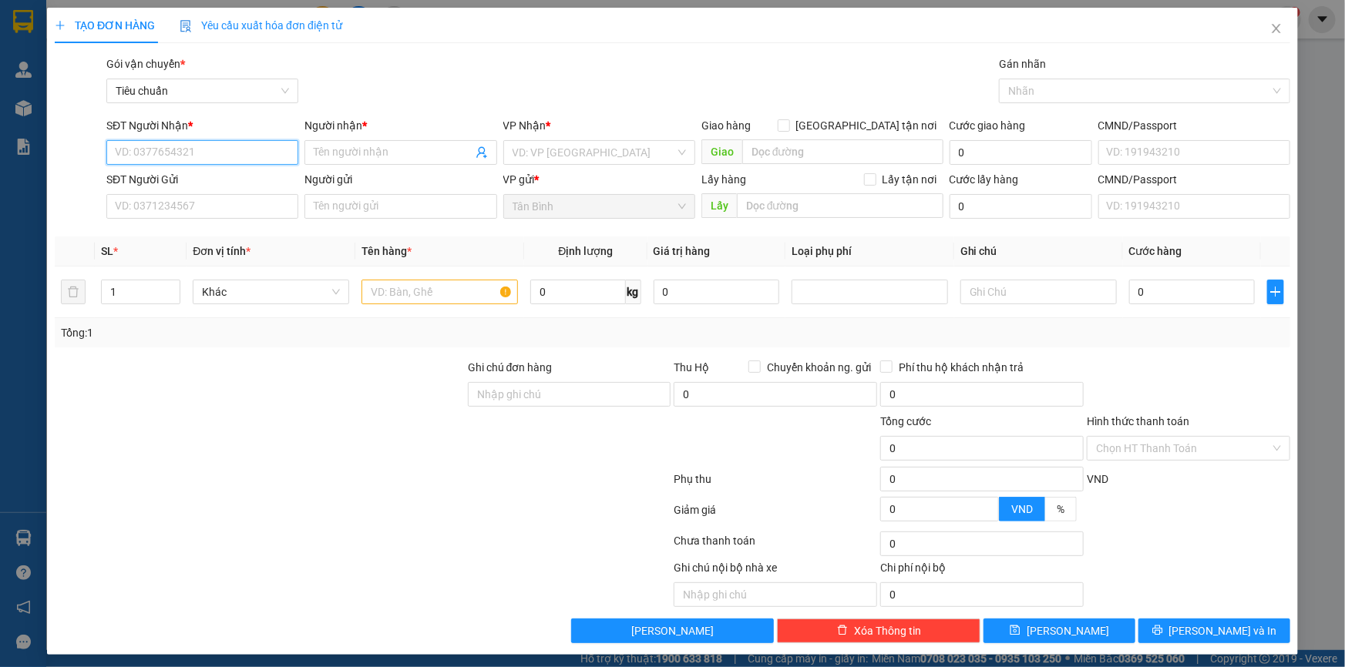
type input "2"
drag, startPoint x: 201, startPoint y: 176, endPoint x: 203, endPoint y: 200, distance: 24.0
click at [201, 179] on div "0914529214 - A Cường" at bounding box center [201, 183] width 172 height 17
type input "0914529214"
type input "A Cường"
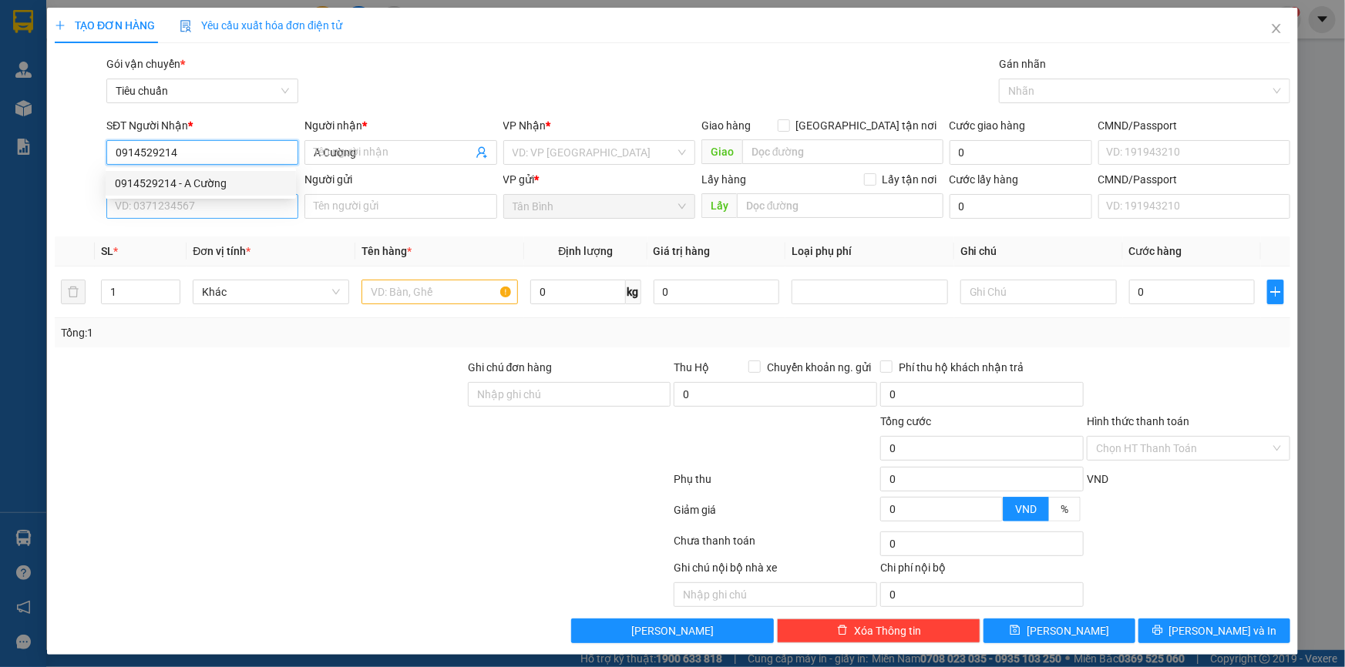
type input "450.000"
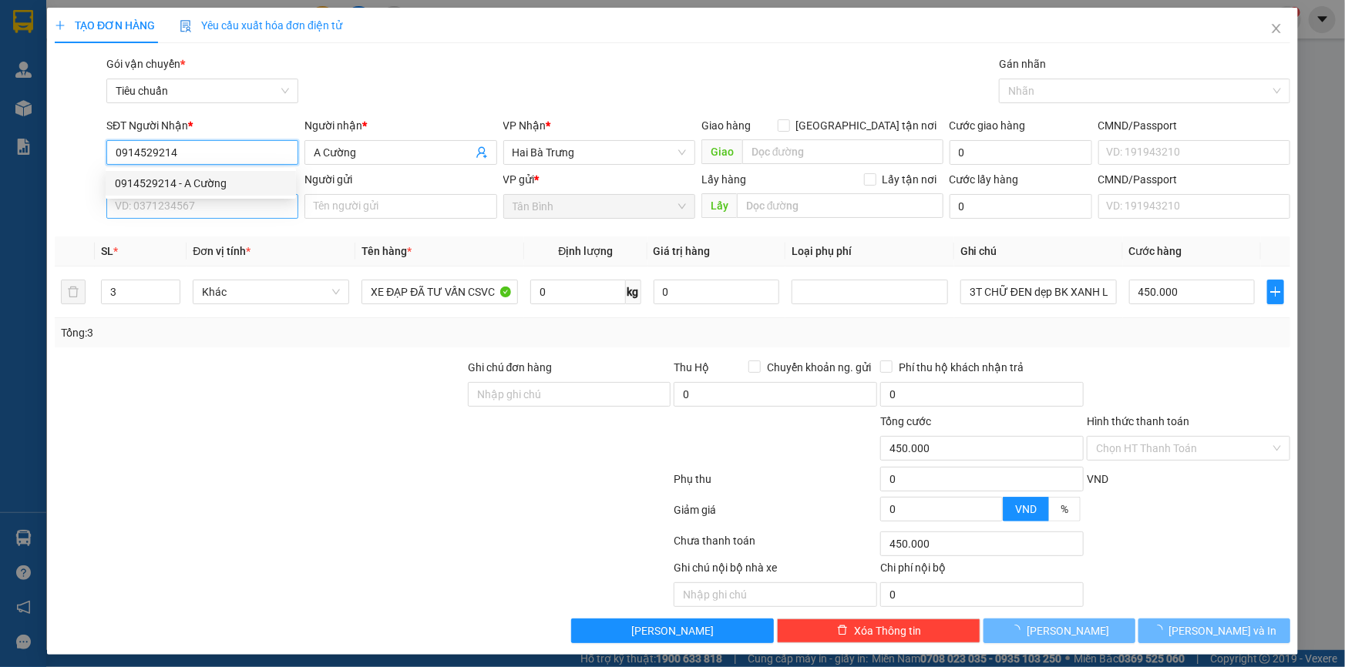
type input "0914529214"
click at [203, 200] on input "SĐT Người Gửi" at bounding box center [202, 206] width 192 height 25
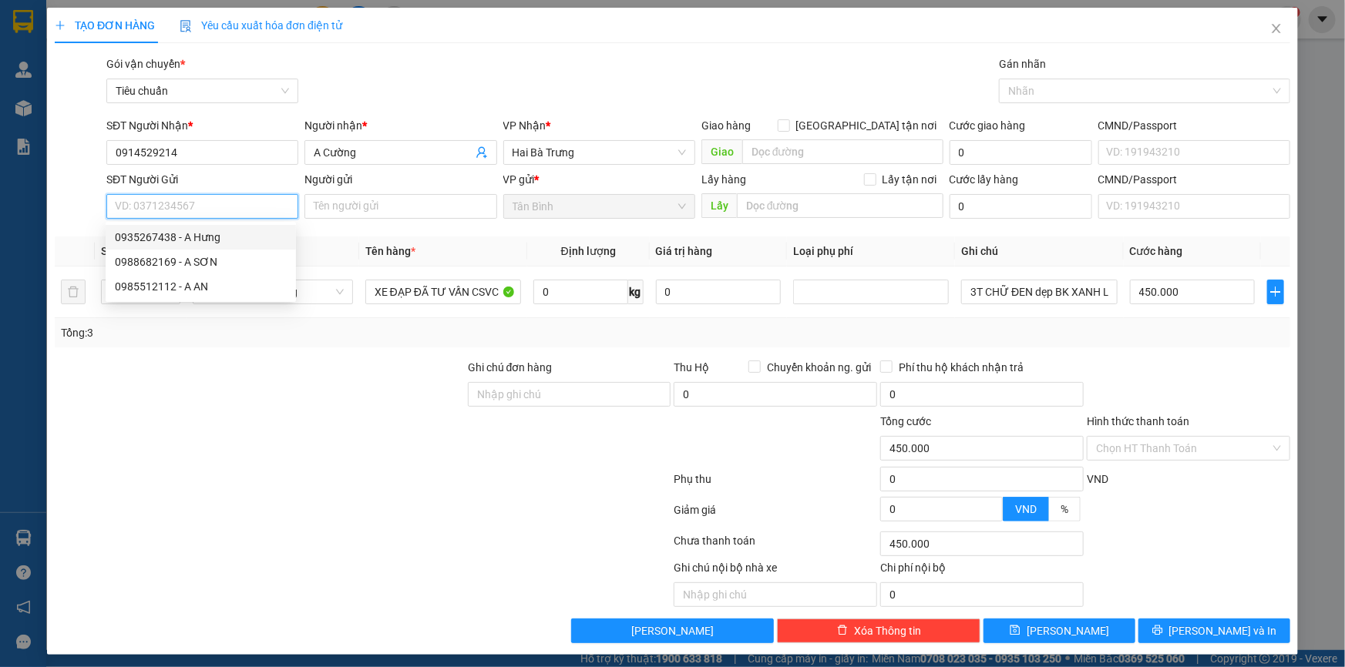
click at [220, 208] on input "SĐT Người Gửi" at bounding box center [202, 206] width 192 height 25
click at [195, 239] on div "0935267438 - A Hưng" at bounding box center [201, 237] width 172 height 17
type input "0935267438"
type input "A Hưng"
type input "046096009430"
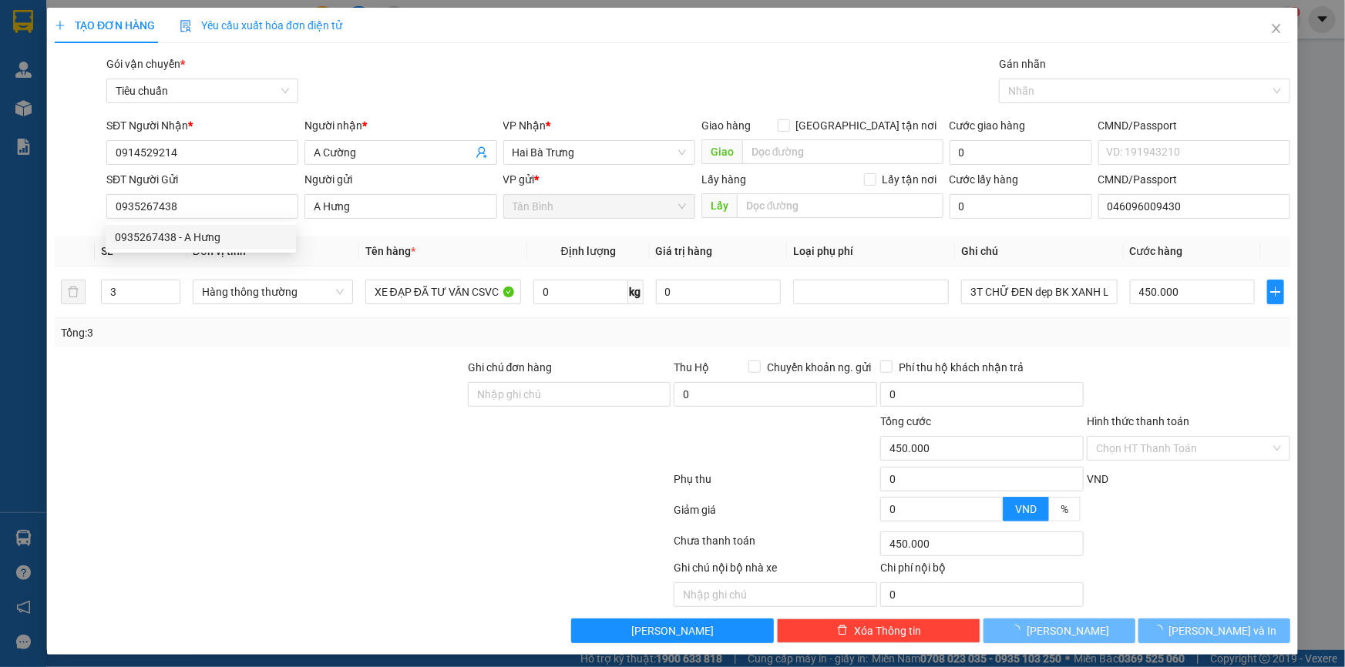
click at [411, 354] on div "Transit Pickup Surcharge Ids Transit Deliver Surcharge Ids Transit Deliver Surc…" at bounding box center [672, 349] width 1235 height 588
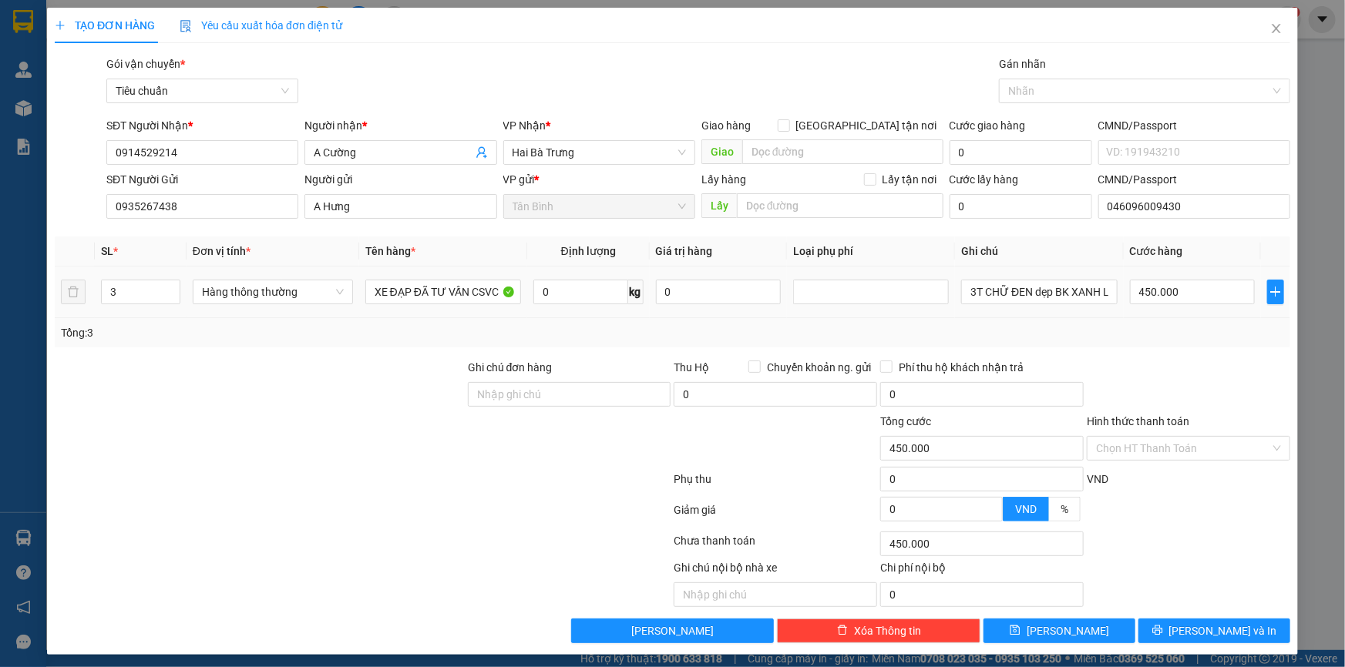
drag, startPoint x: 106, startPoint y: 293, endPoint x: 25, endPoint y: 295, distance: 81.7
click at [30, 295] on div "TẠO ĐƠN HÀNG Yêu cầu xuất hóa đơn điện tử Transit Pickup Surcharge Ids Transit …" at bounding box center [672, 333] width 1345 height 667
click at [246, 297] on span "Hàng thông thường" at bounding box center [273, 291] width 142 height 23
type input "1"
type input "0"
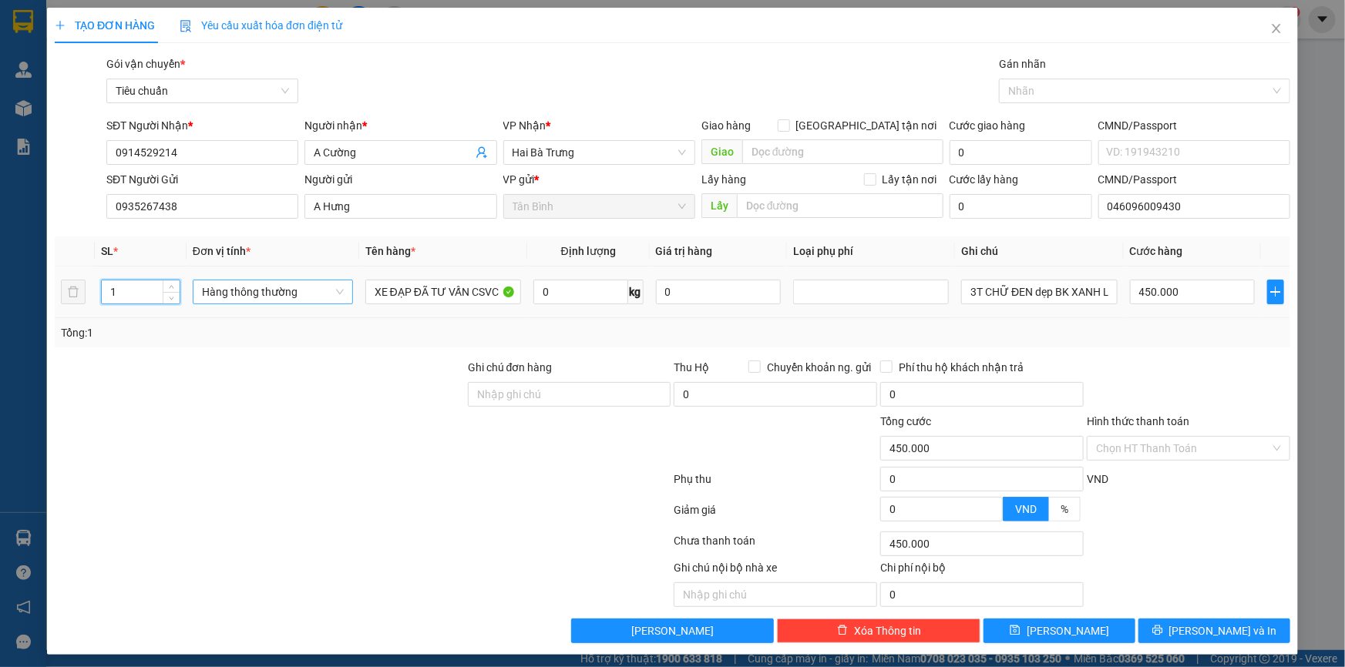
type input "0"
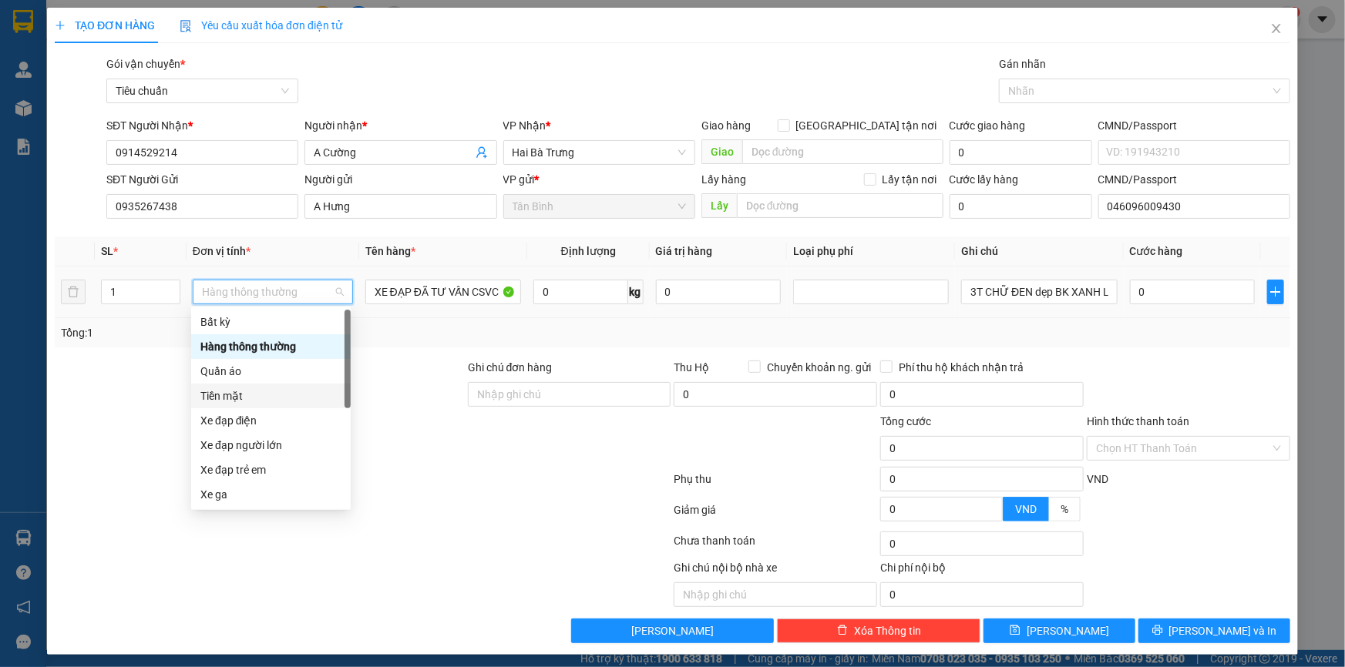
scroll to position [73, 0]
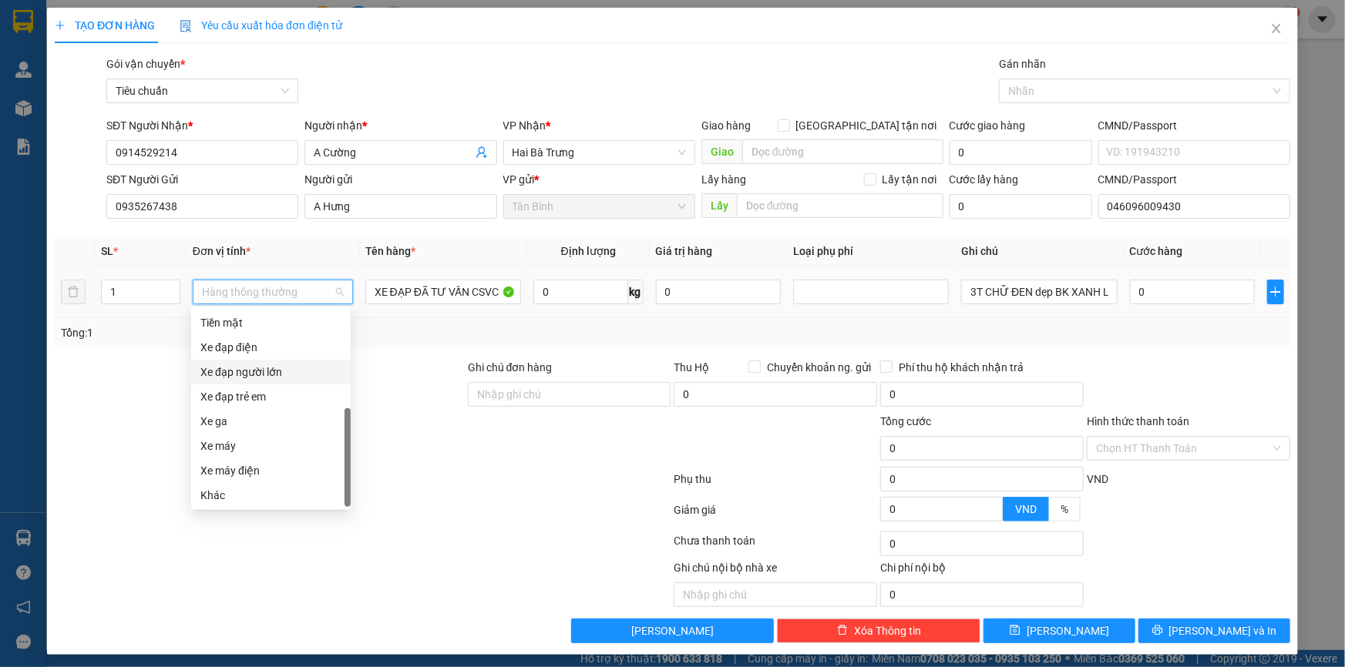
click at [285, 372] on div "Xe đạp người lớn" at bounding box center [270, 372] width 141 height 17
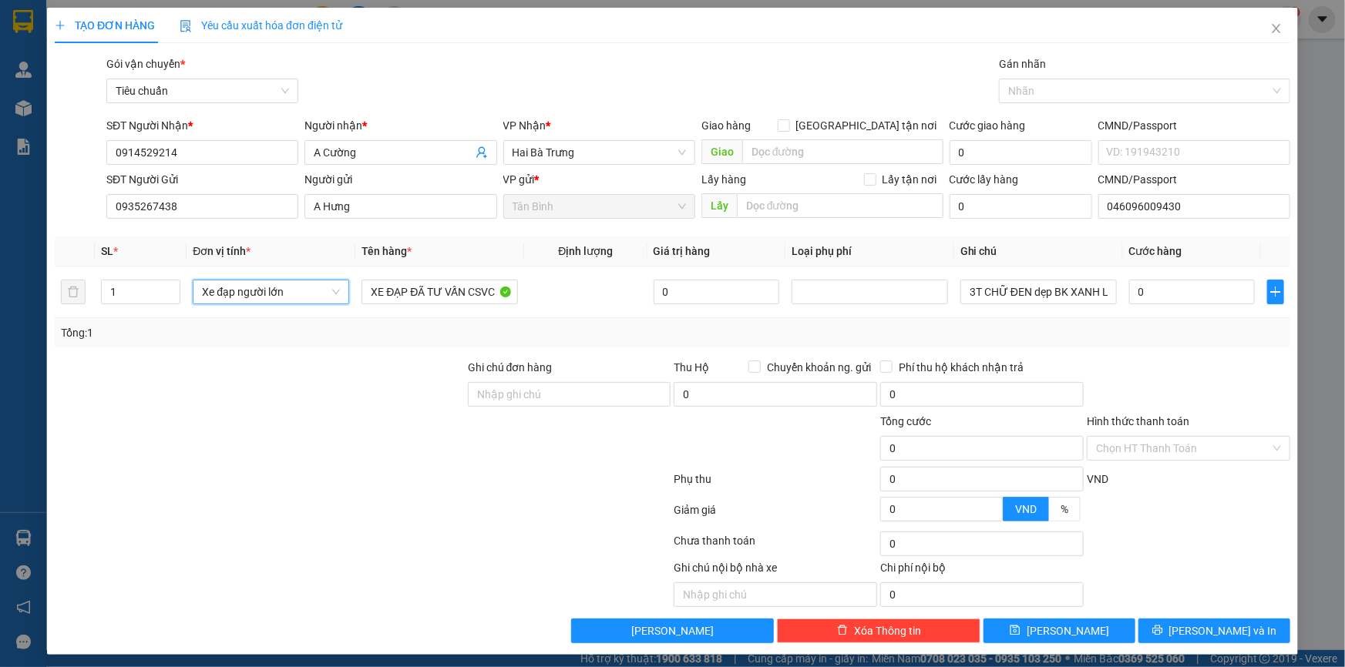
click at [404, 364] on div at bounding box center [259, 386] width 413 height 54
type input "150.000"
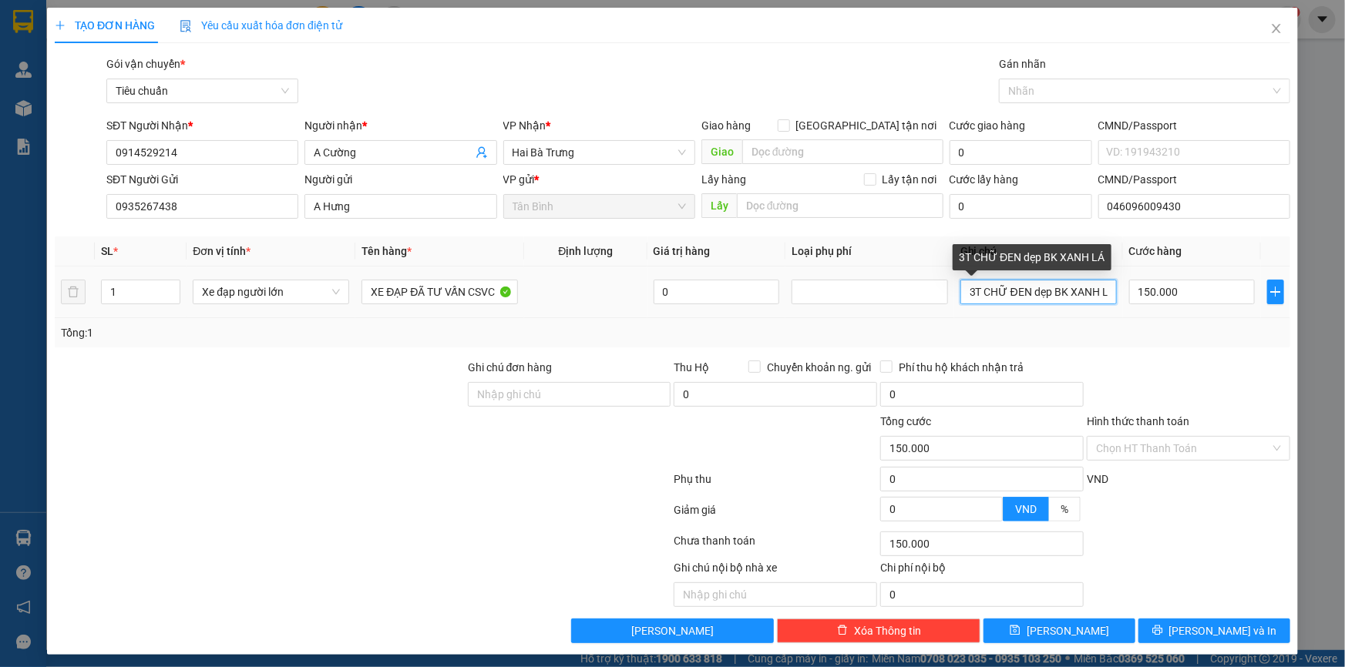
click at [1039, 287] on input "3T CHỮ ĐEN dẹp BK XANH LÁ" at bounding box center [1038, 292] width 156 height 25
click at [1046, 323] on div "Tổng: 1" at bounding box center [672, 332] width 1235 height 29
drag, startPoint x: 969, startPoint y: 300, endPoint x: 925, endPoint y: 300, distance: 43.9
click at [917, 300] on tr "1 Xe đạp người lớn XE ĐẠP ĐÃ TƯ VẤN CSVC 0 3T CHỮ ĐEN dẹp BK XANH LÁ 150.000" at bounding box center [672, 293] width 1235 height 52
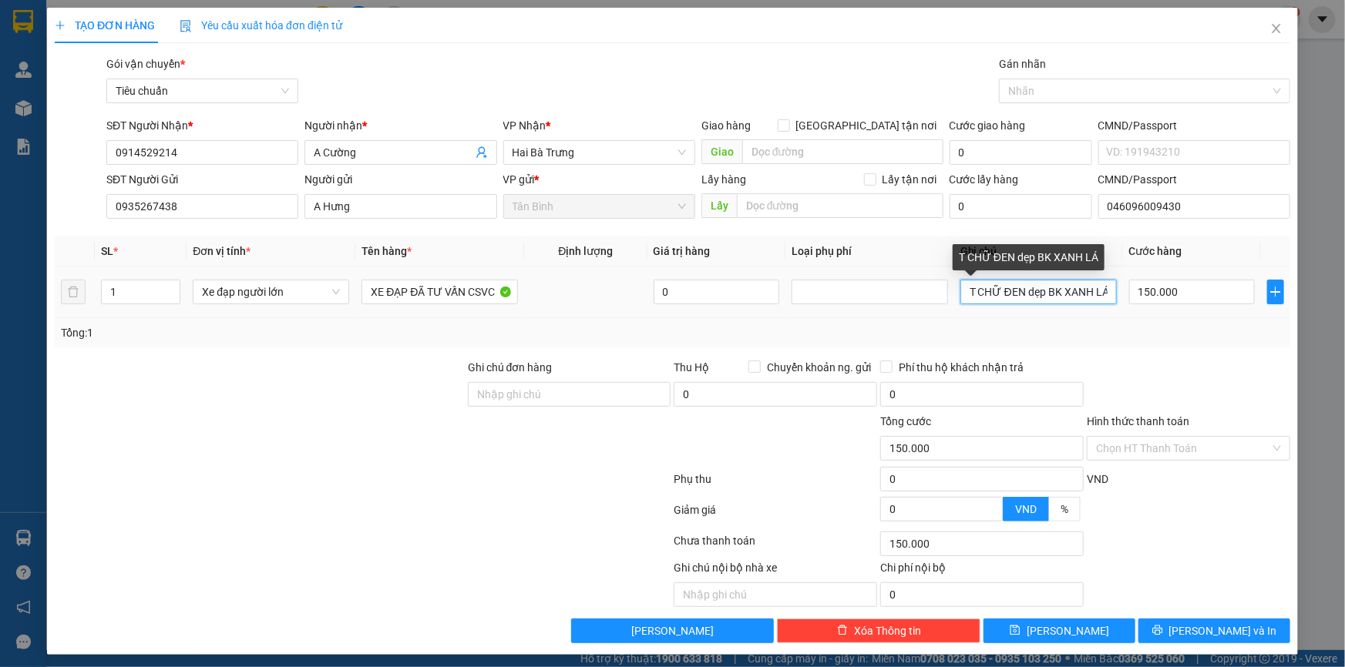
type input "T CHỮ ĐEN dẹp BK XANH LÁ"
click at [1043, 309] on td "T CHỮ ĐEN dẹp BK XANH LÁ" at bounding box center [1038, 293] width 169 height 52
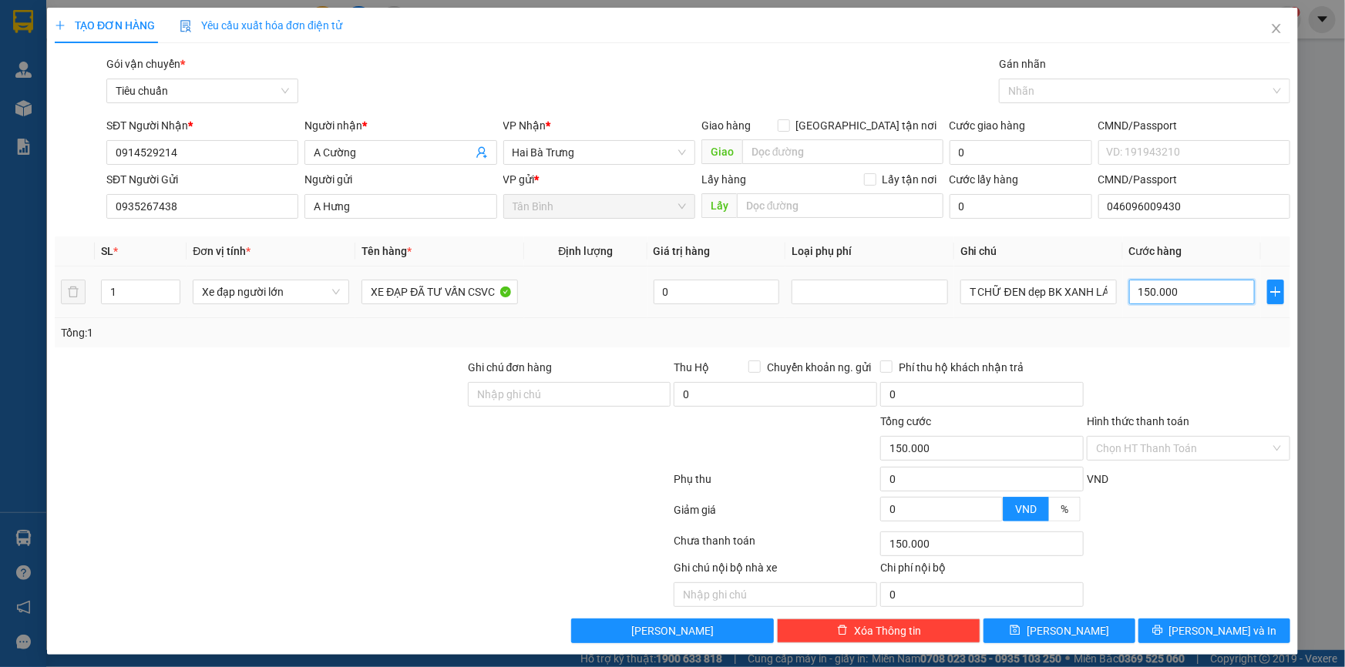
click at [1170, 294] on input "150.000" at bounding box center [1192, 292] width 126 height 25
click at [1157, 329] on div "Tổng: 1" at bounding box center [672, 332] width 1223 height 17
click at [1157, 430] on div "Hình thức thanh toán" at bounding box center [1187, 424] width 203 height 23
click at [1158, 447] on input "Hình thức thanh toán" at bounding box center [1183, 448] width 174 height 23
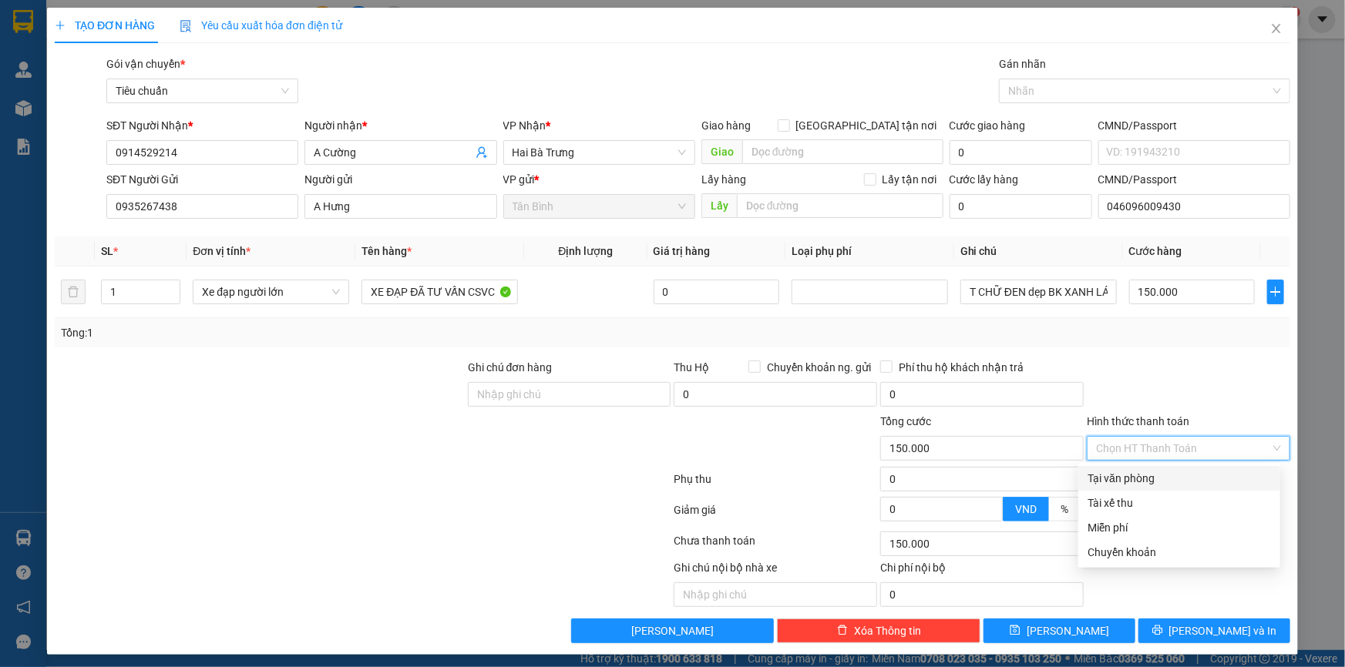
click at [1145, 479] on div "Tại văn phòng" at bounding box center [1178, 478] width 183 height 17
type input "0"
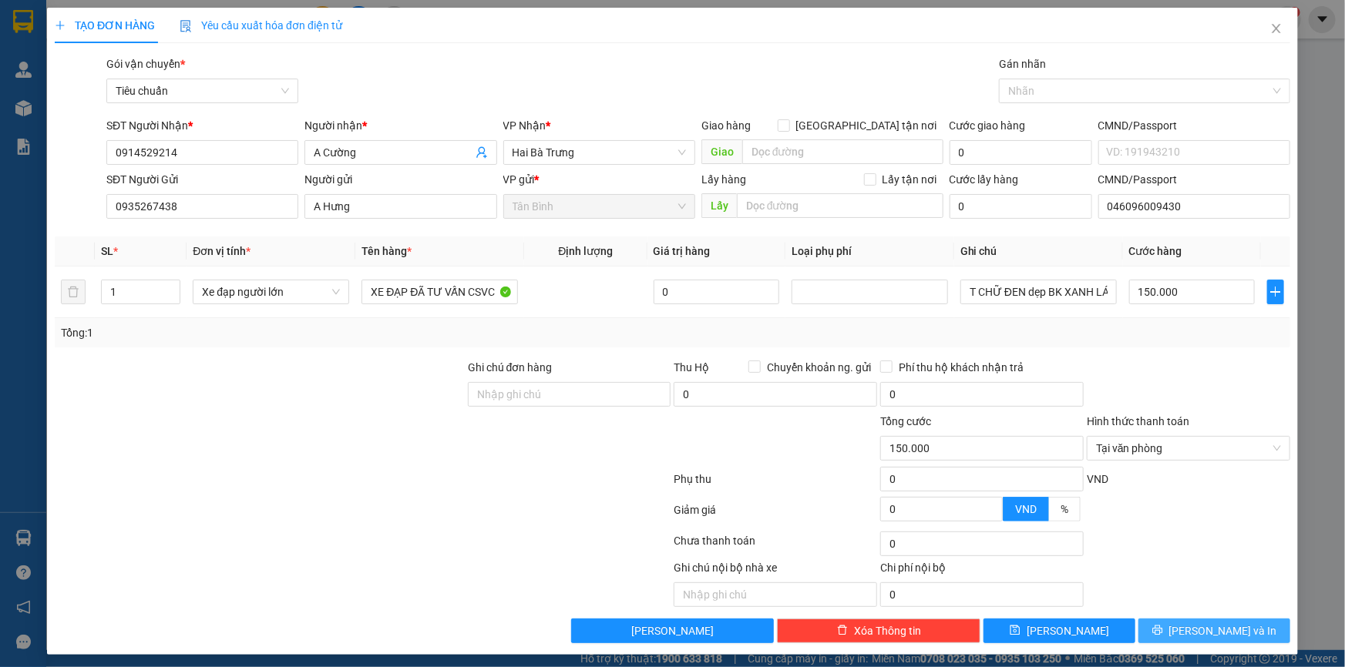
click at [1167, 630] on button "[PERSON_NAME] và In" at bounding box center [1214, 631] width 152 height 25
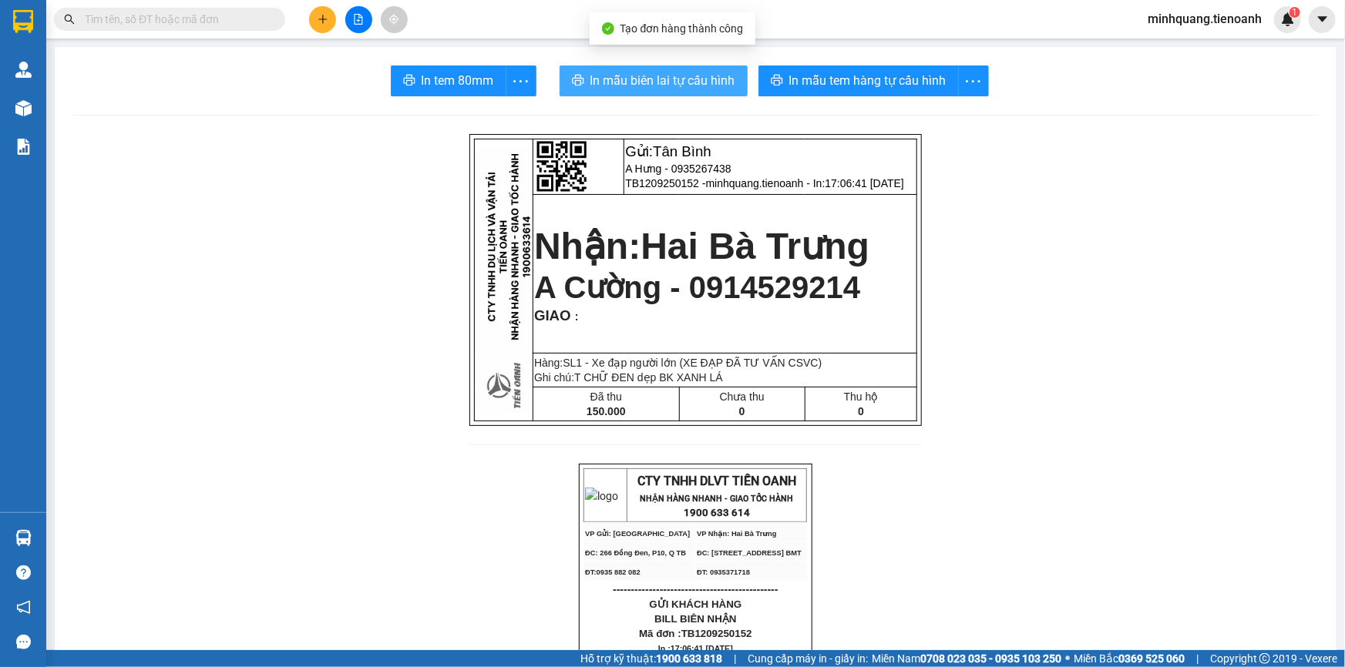
click at [663, 85] on span "In mẫu biên lai tự cấu hình" at bounding box center [662, 80] width 145 height 19
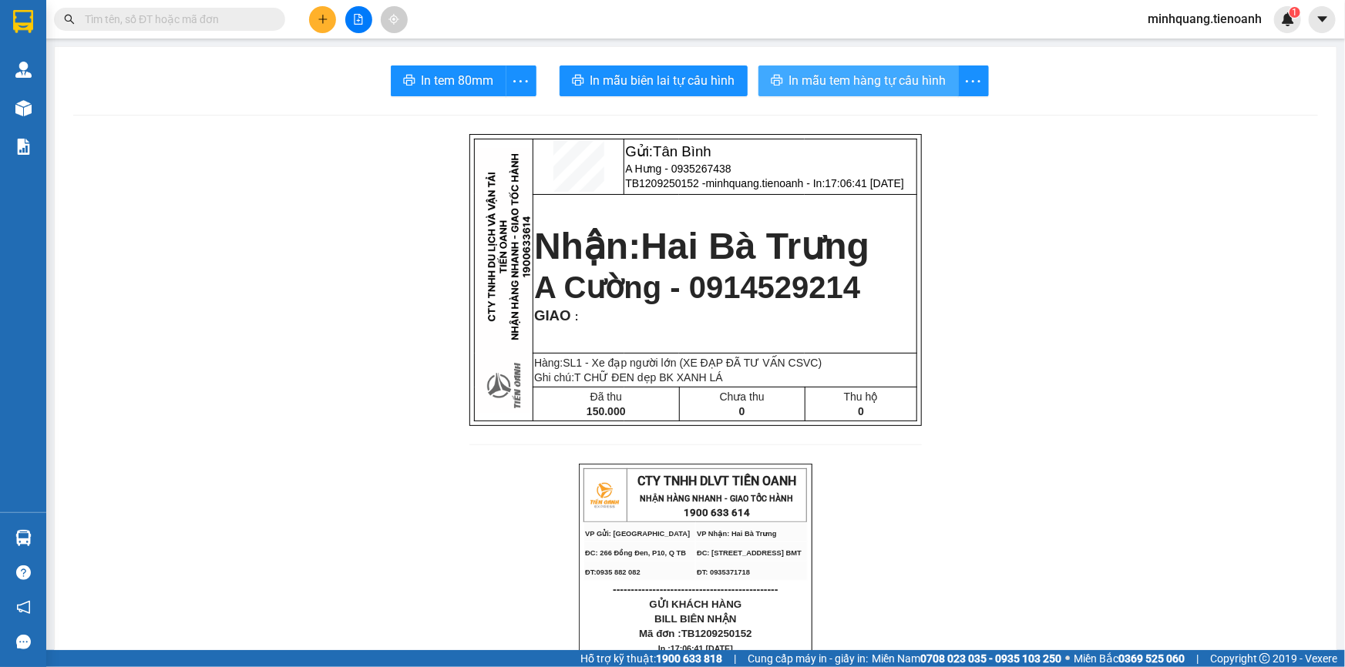
click at [864, 82] on span "In mẫu tem hàng tự cấu hình" at bounding box center [867, 80] width 157 height 19
click at [324, 20] on icon "plus" at bounding box center [322, 19] width 11 height 11
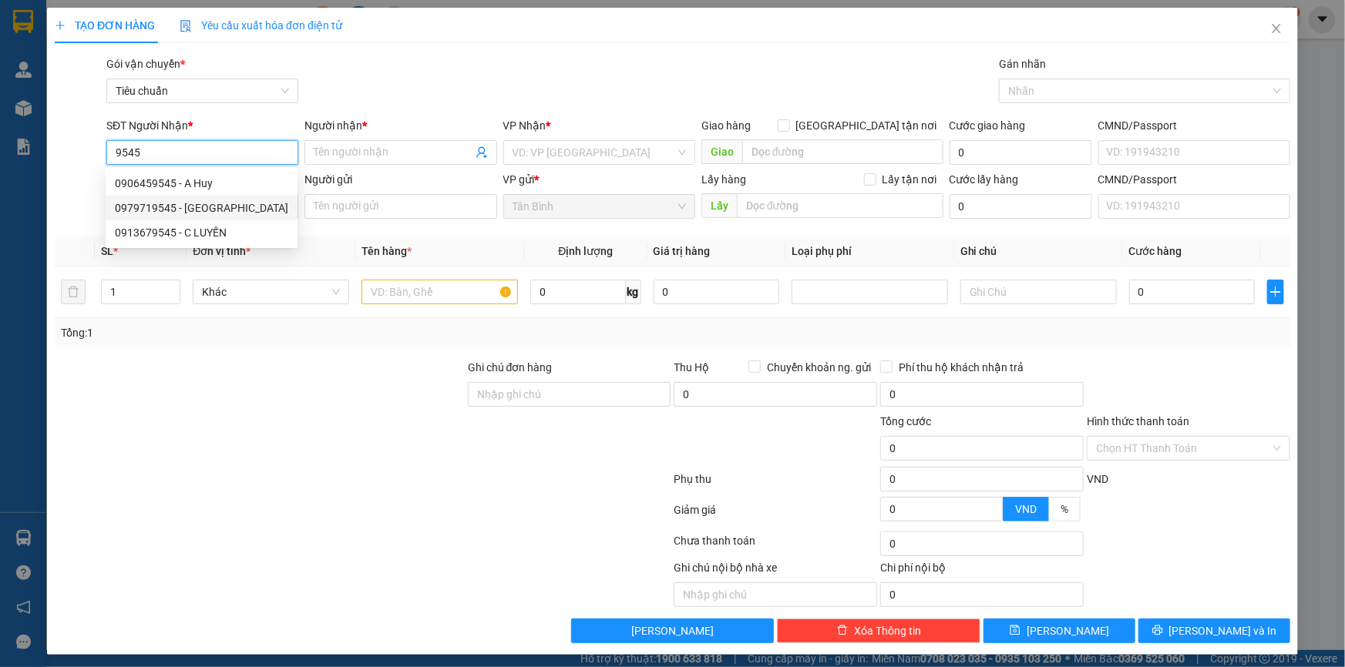
click at [203, 206] on div "0979719545 - LÂM ANH" at bounding box center [201, 208] width 173 height 17
type input "0979719545"
type input "LÂM ANH"
type input "100.000"
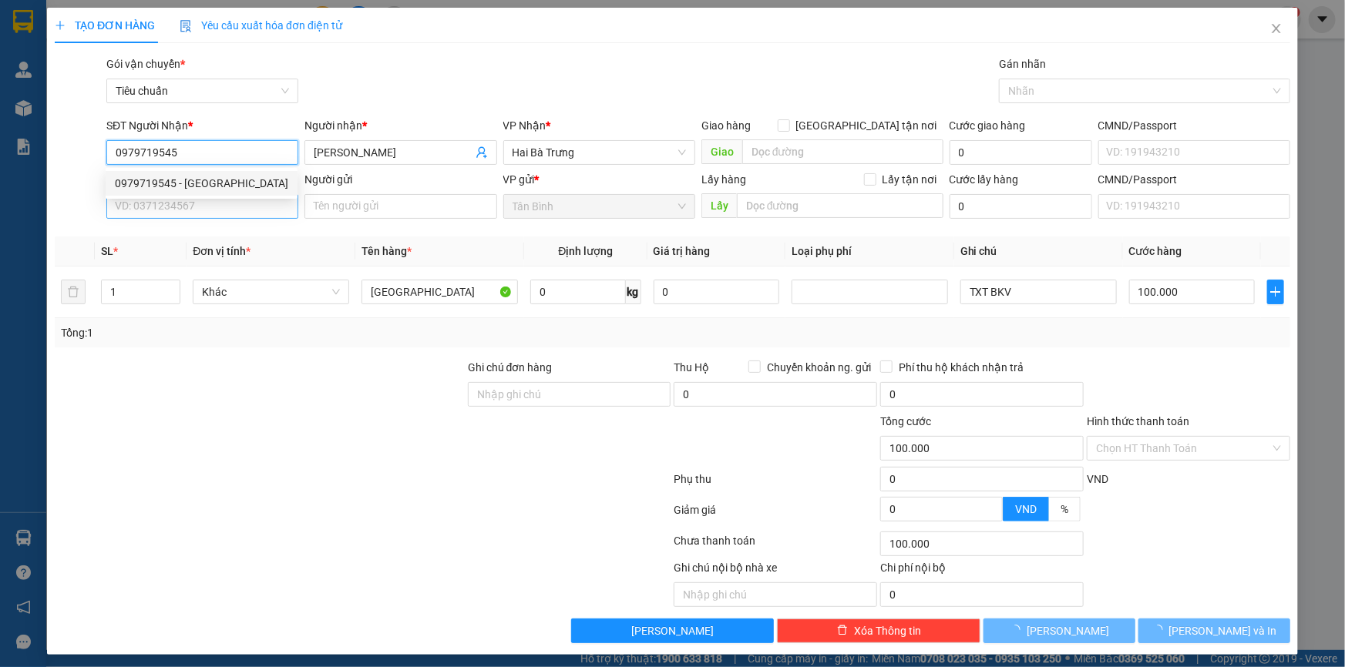
type input "0979719545"
click at [204, 213] on input "SĐT Người Gửi" at bounding box center [202, 206] width 192 height 25
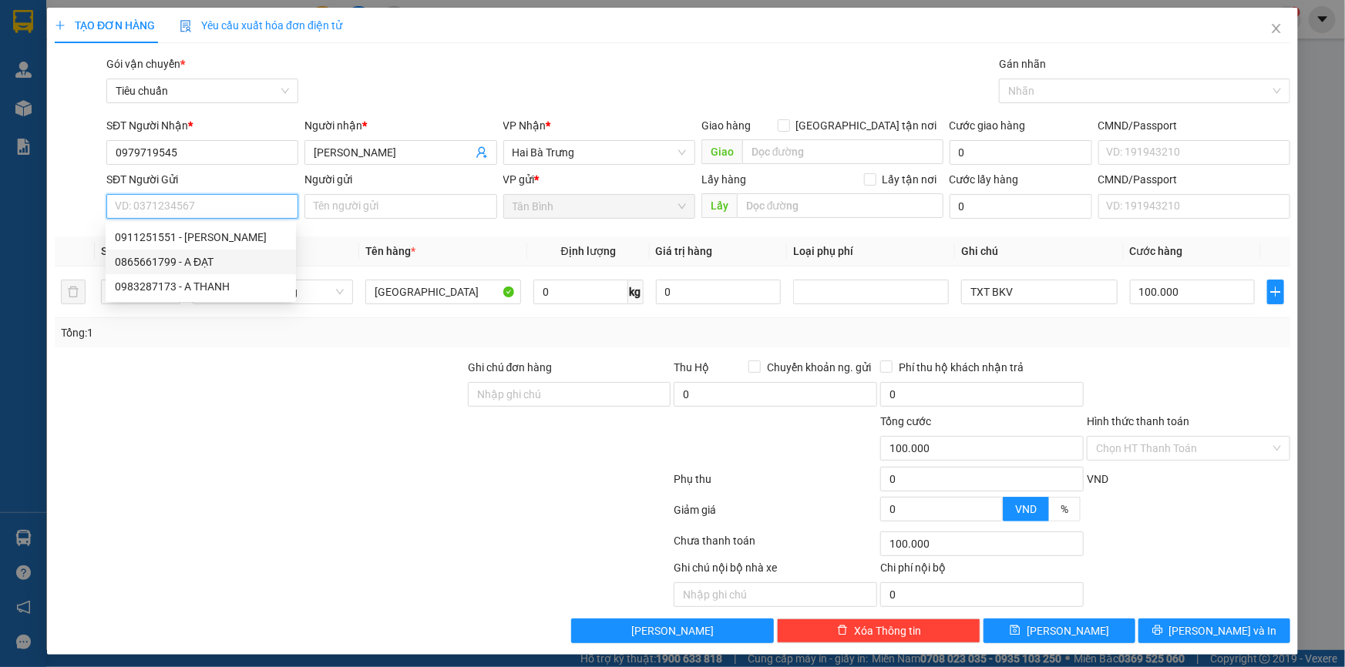
drag, startPoint x: 207, startPoint y: 260, endPoint x: 317, endPoint y: 385, distance: 166.5
click at [208, 260] on div "0865661799 - A ĐẠT" at bounding box center [201, 262] width 172 height 17
type input "0865661799"
type input "A ĐẠT"
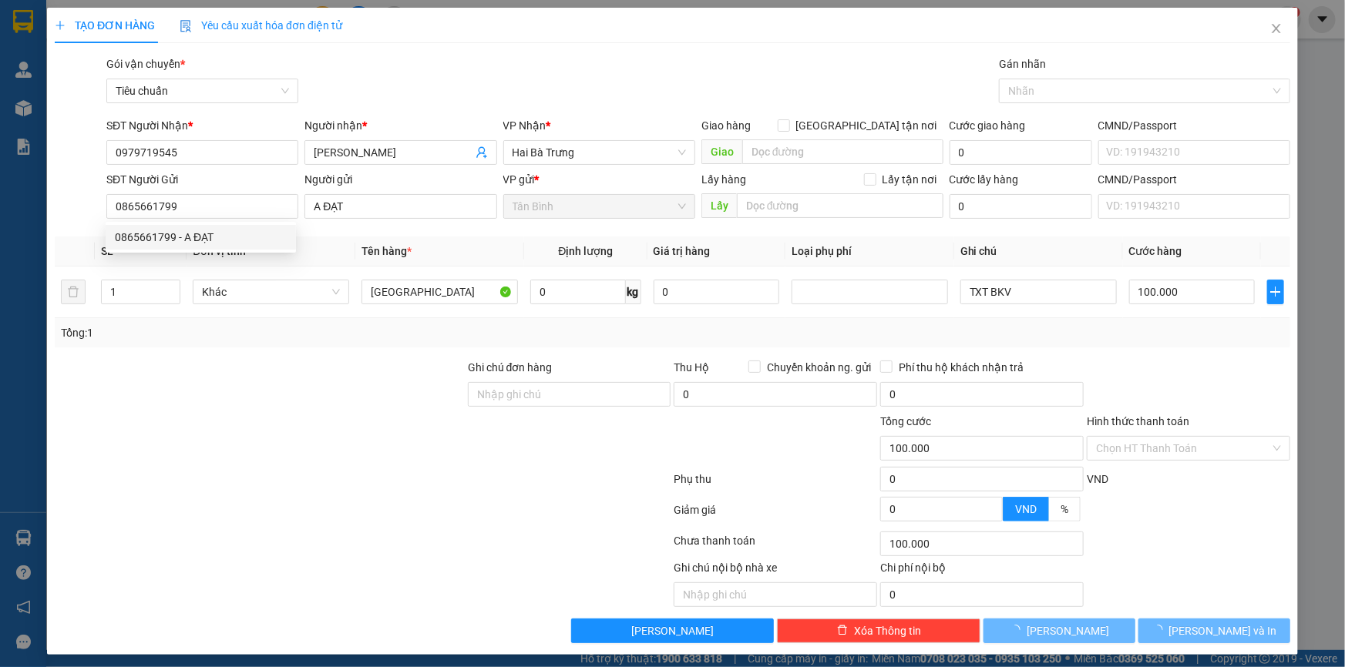
click at [298, 377] on div at bounding box center [259, 386] width 413 height 54
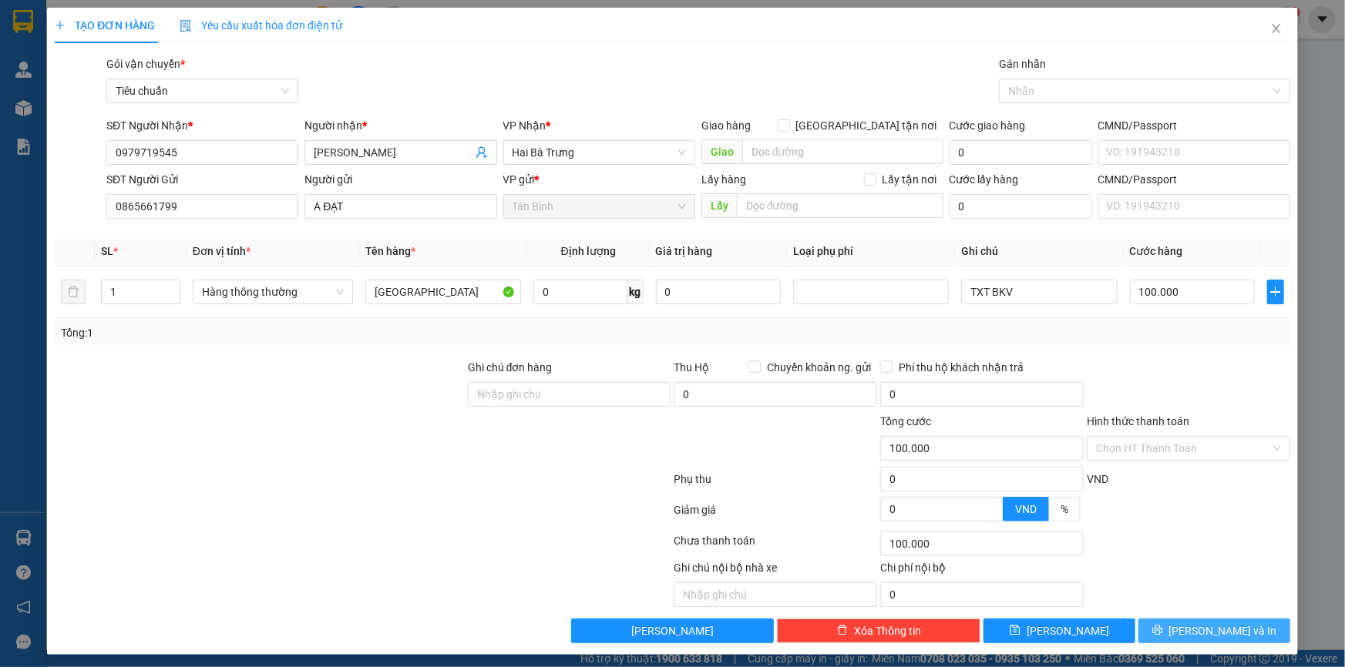
drag, startPoint x: 1177, startPoint y: 636, endPoint x: 1157, endPoint y: 621, distance: 24.2
click at [1161, 621] on button "[PERSON_NAME] và In" at bounding box center [1214, 631] width 152 height 25
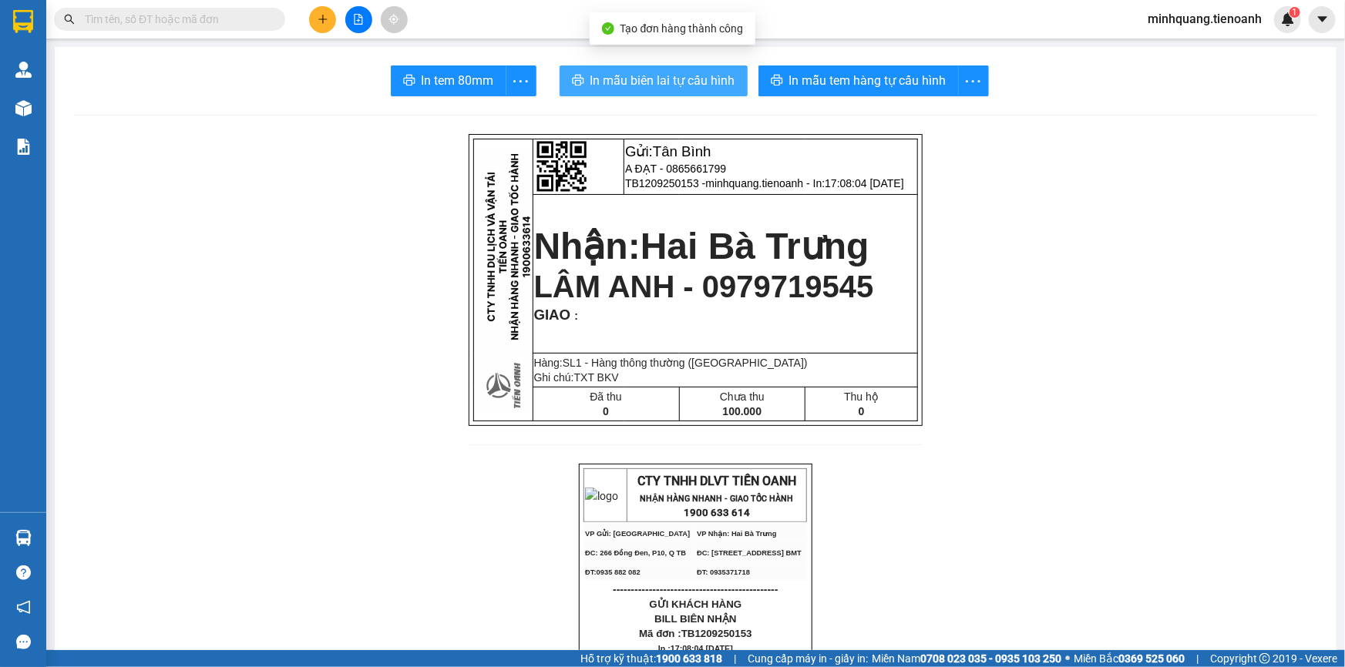
click at [637, 94] on button "In mẫu biên lai tự cấu hình" at bounding box center [653, 80] width 188 height 31
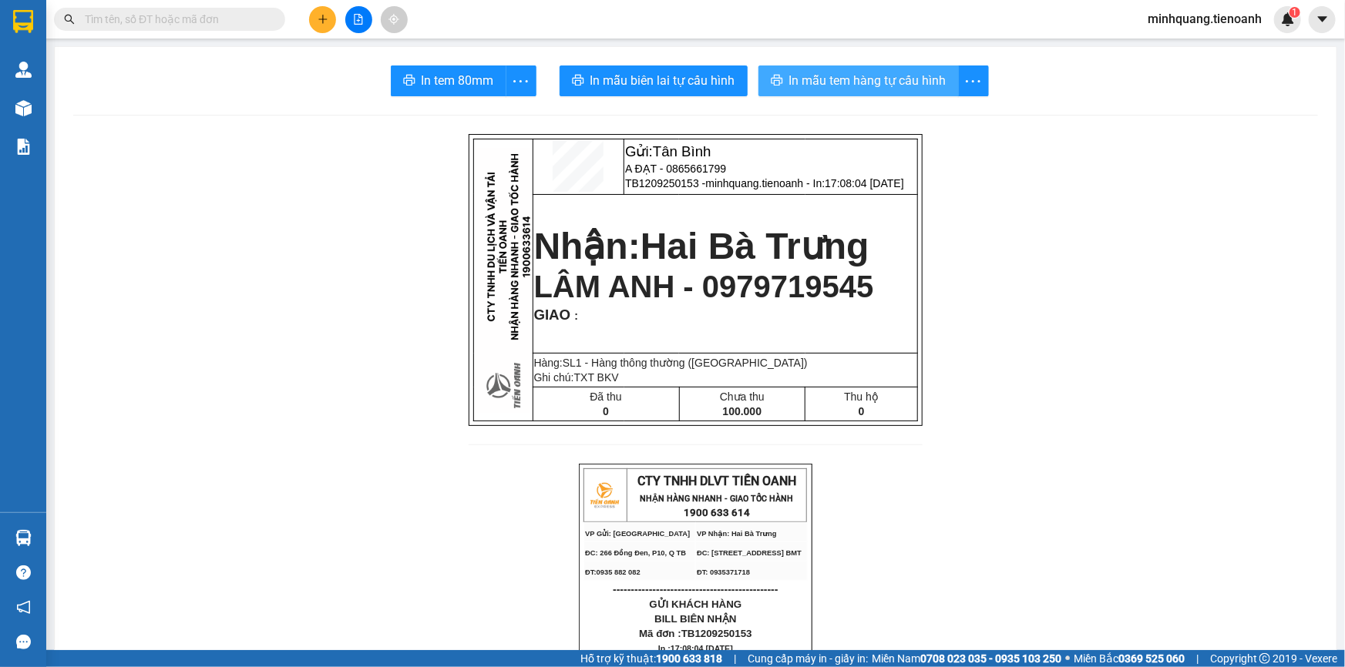
click at [817, 77] on span "In mẫu tem hàng tự cấu hình" at bounding box center [867, 80] width 157 height 19
click at [216, 12] on input "text" at bounding box center [176, 19] width 182 height 17
click at [335, 15] on button at bounding box center [322, 19] width 27 height 27
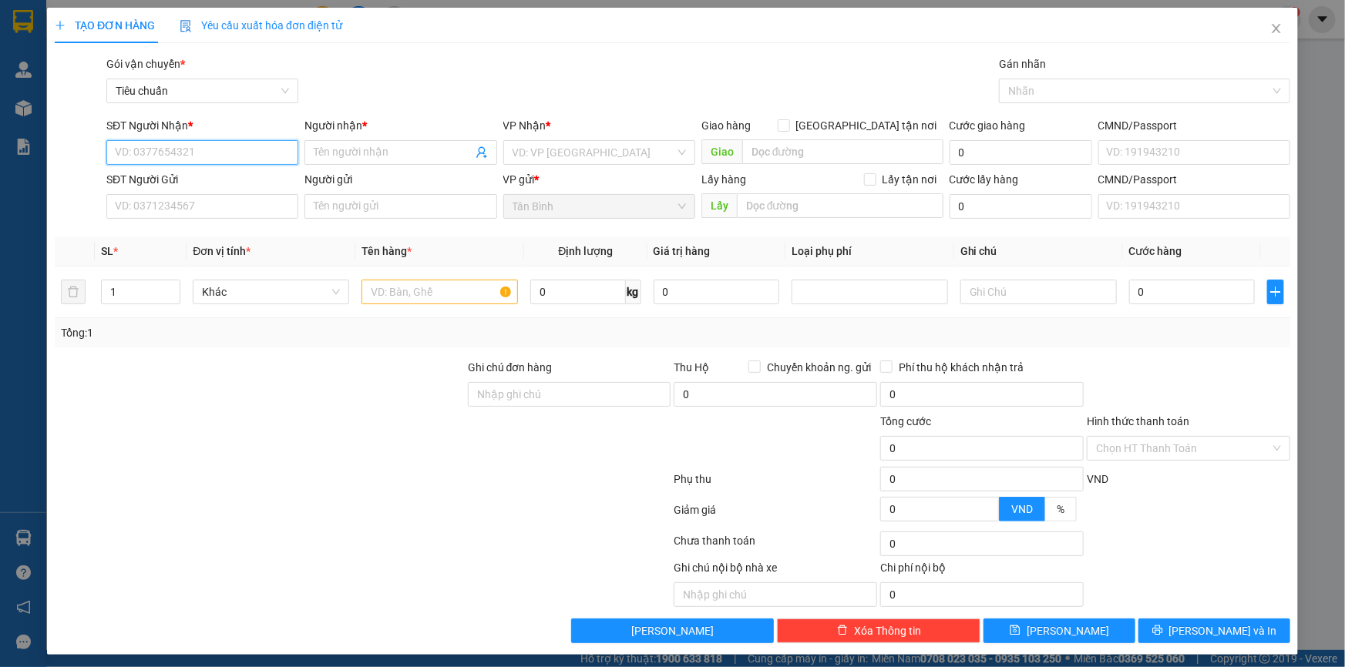
click at [194, 149] on input "SĐT Người Nhận *" at bounding box center [202, 152] width 192 height 25
click at [217, 180] on div "0964160409 - C Bích Liên" at bounding box center [201, 183] width 172 height 17
type input "0964160409"
type input "C Bích Liên"
type input "0964160409"
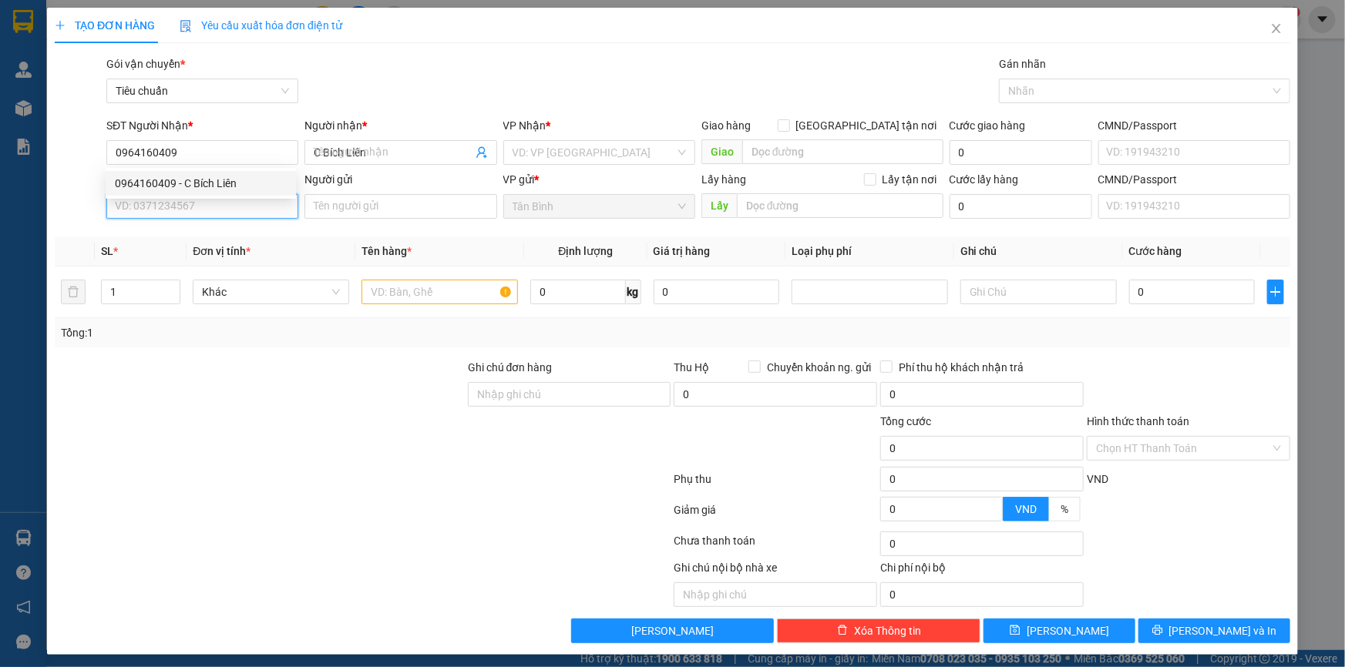
type input "50.000"
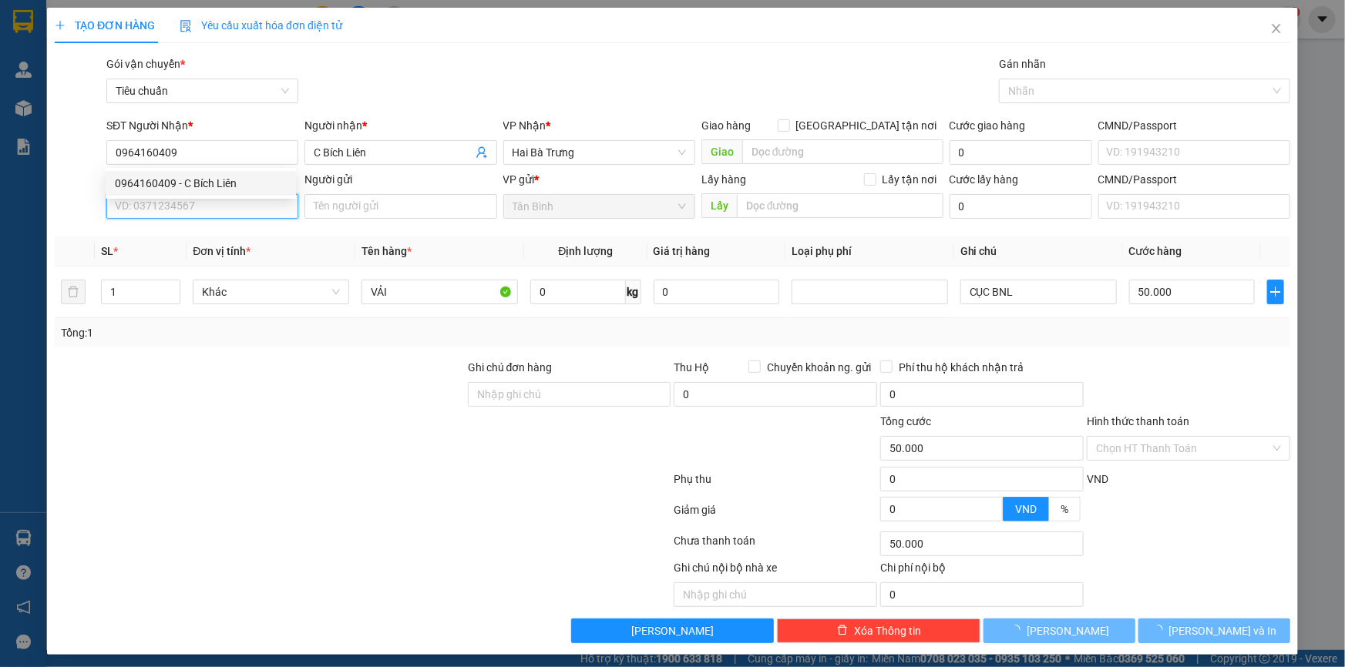
click at [208, 200] on input "SĐT Người Gửi" at bounding box center [202, 206] width 192 height 25
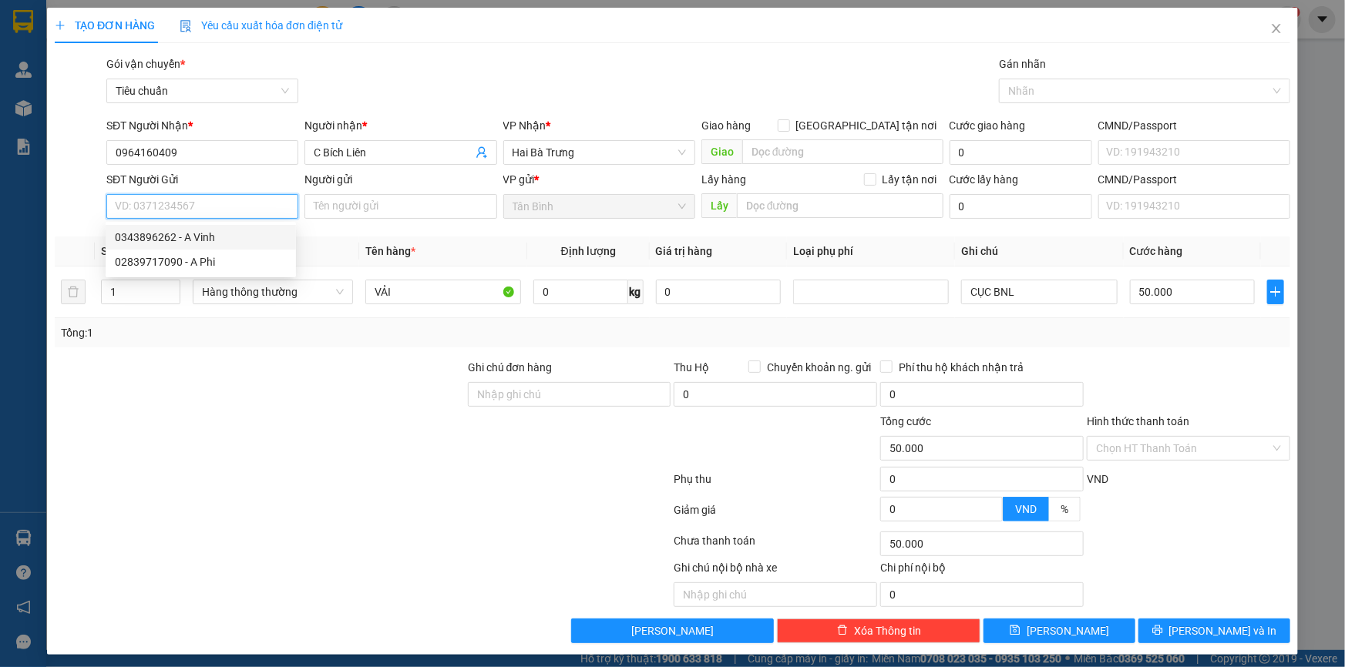
click at [209, 238] on div "0343896262 - A Vinh" at bounding box center [201, 237] width 172 height 17
type input "0343896262"
type input "A Vinh"
drag, startPoint x: 287, startPoint y: 399, endPoint x: 299, endPoint y: 361, distance: 39.7
click at [290, 394] on div at bounding box center [259, 386] width 413 height 54
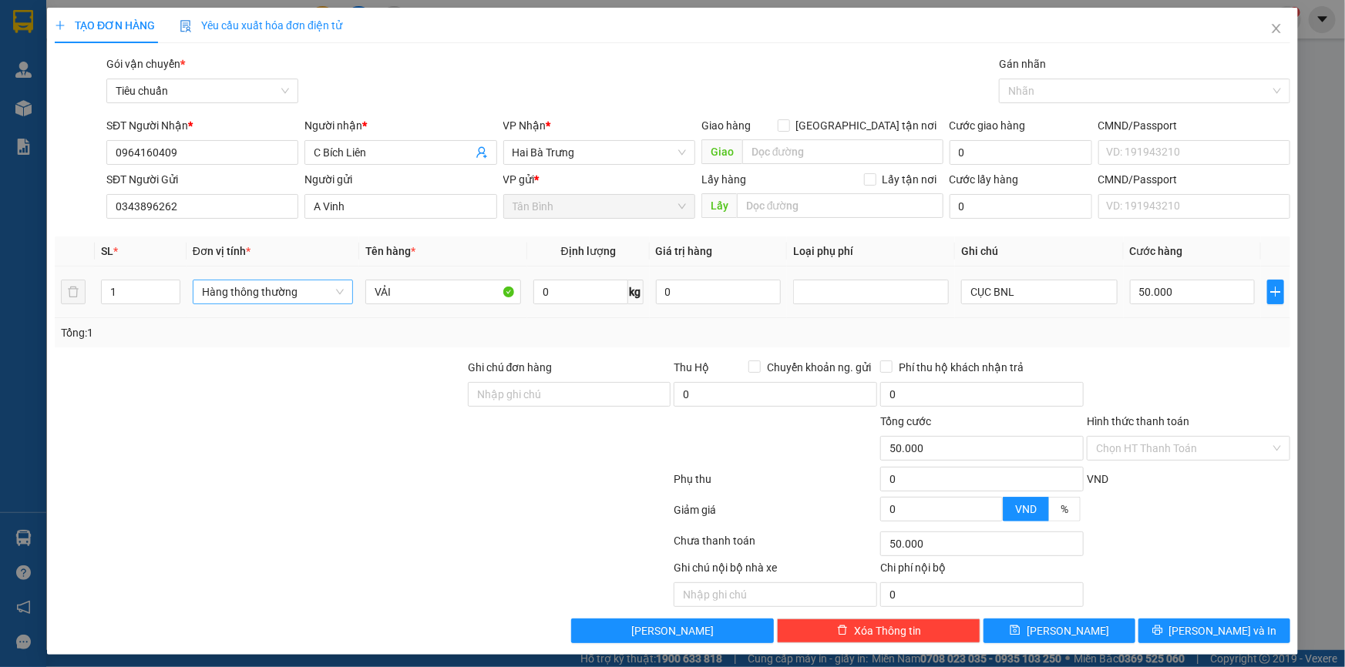
click at [287, 287] on span "Hàng thông thường" at bounding box center [273, 291] width 142 height 23
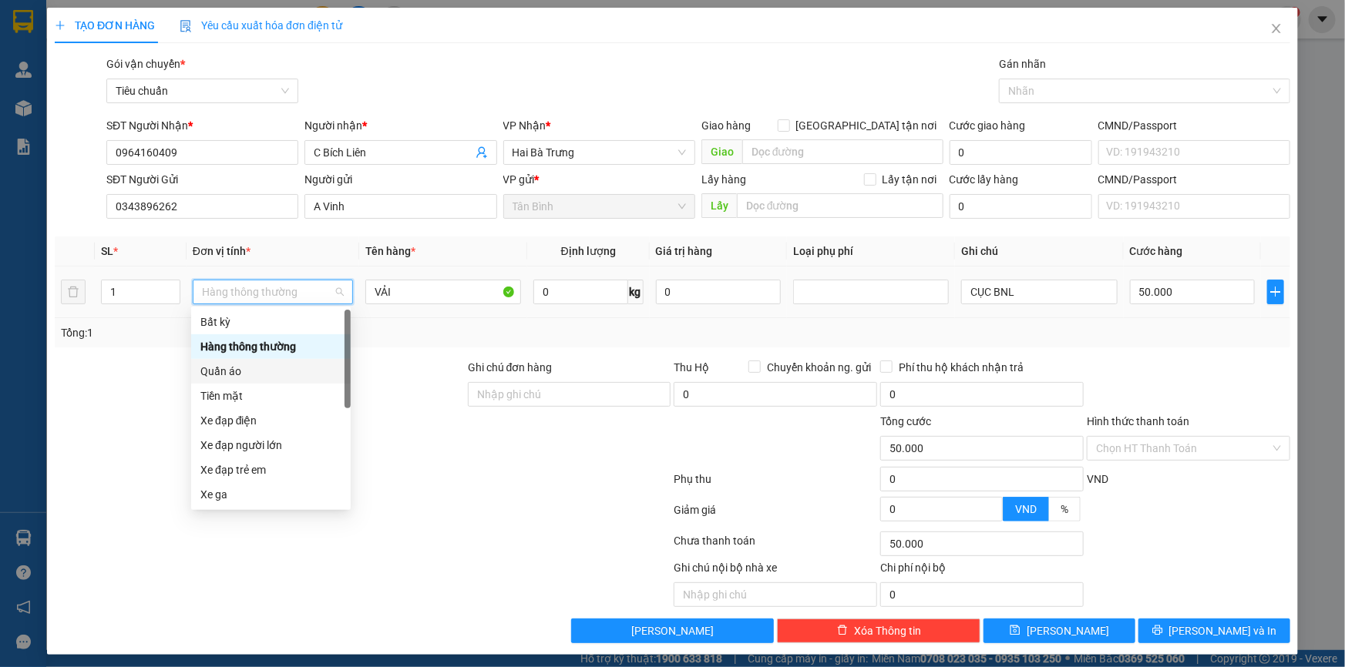
drag, startPoint x: 237, startPoint y: 364, endPoint x: 227, endPoint y: 367, distance: 9.5
click at [236, 366] on div "Quần áo" at bounding box center [270, 371] width 141 height 17
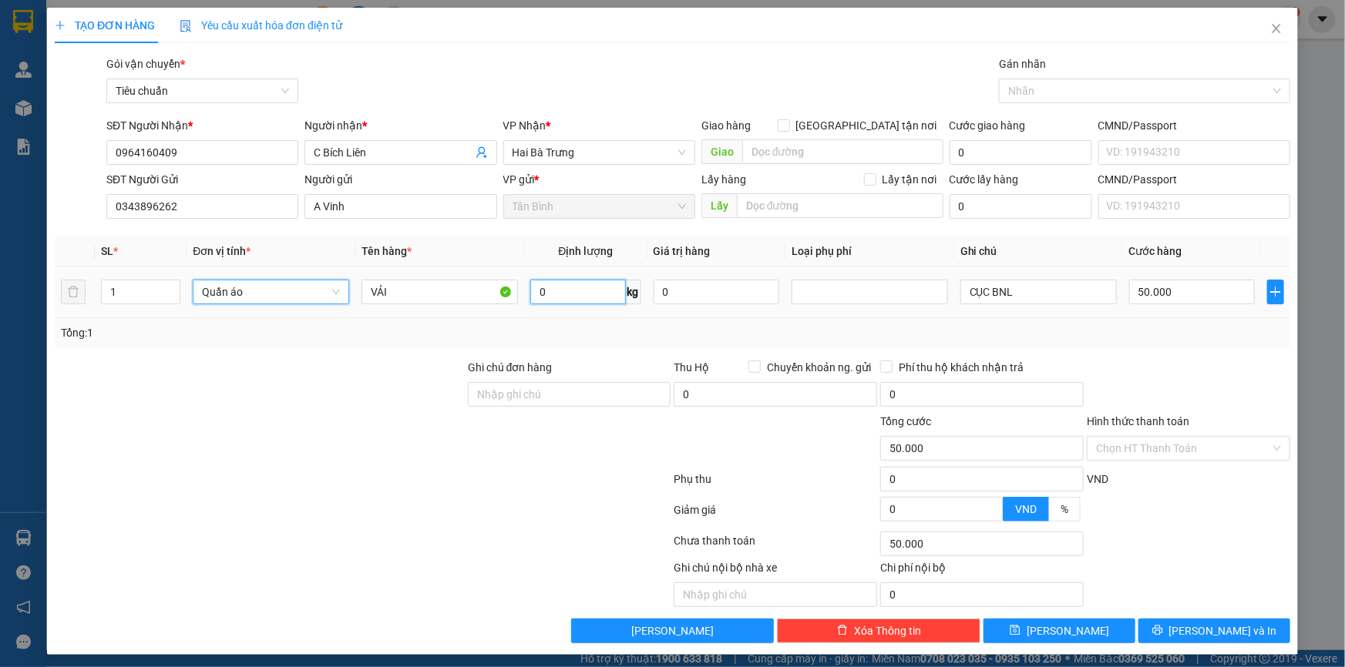
click at [578, 292] on input "0" at bounding box center [577, 292] width 95 height 25
type input "0"
type input "20"
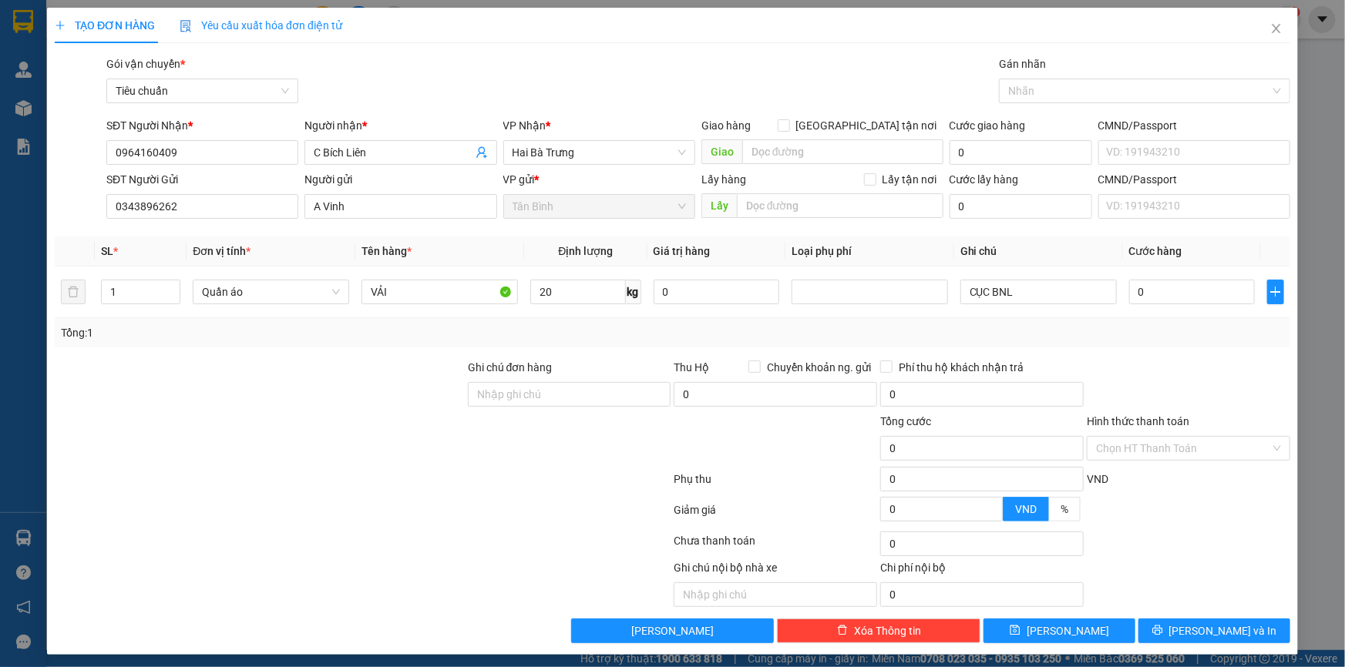
drag, startPoint x: 311, startPoint y: 357, endPoint x: 1219, endPoint y: 375, distance: 907.9
click at [336, 358] on div "Transit Pickup Surcharge Ids Transit Deliver Surcharge Ids Transit Deliver Surc…" at bounding box center [672, 349] width 1235 height 588
type input "60.000"
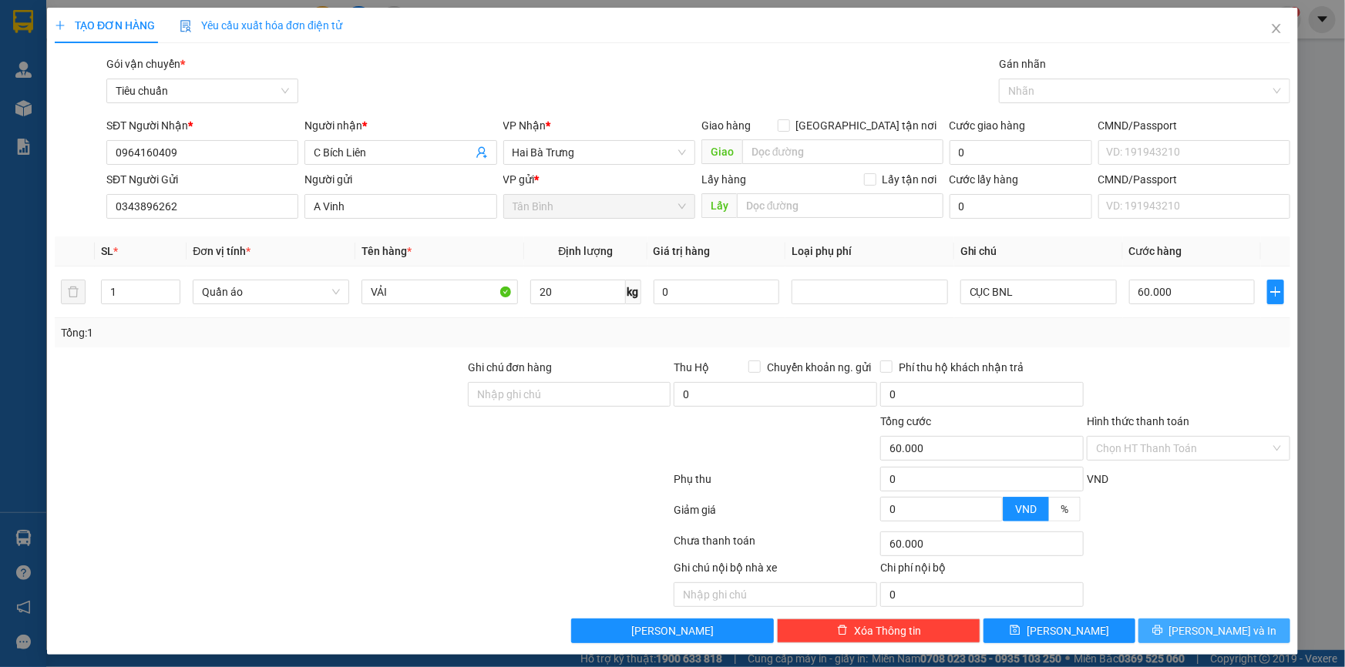
click at [1189, 627] on button "[PERSON_NAME] và In" at bounding box center [1214, 631] width 152 height 25
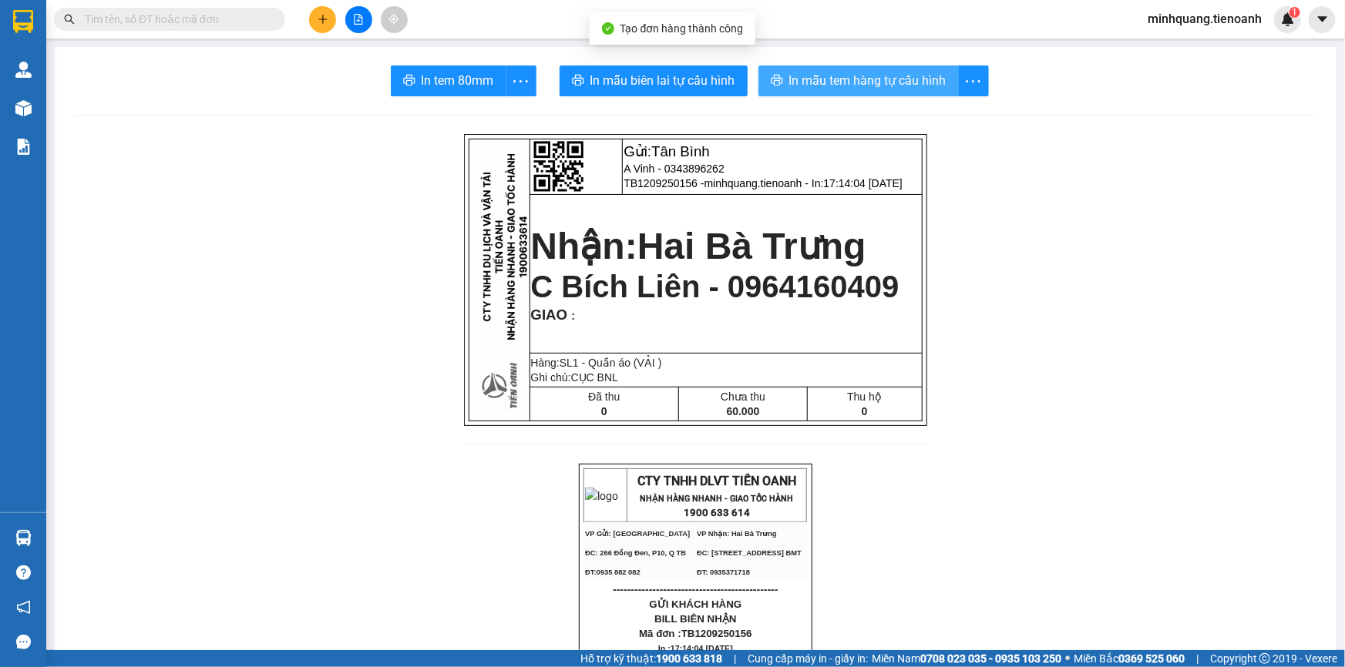
click at [818, 90] on span "In mẫu tem hàng tự cấu hình" at bounding box center [867, 80] width 157 height 19
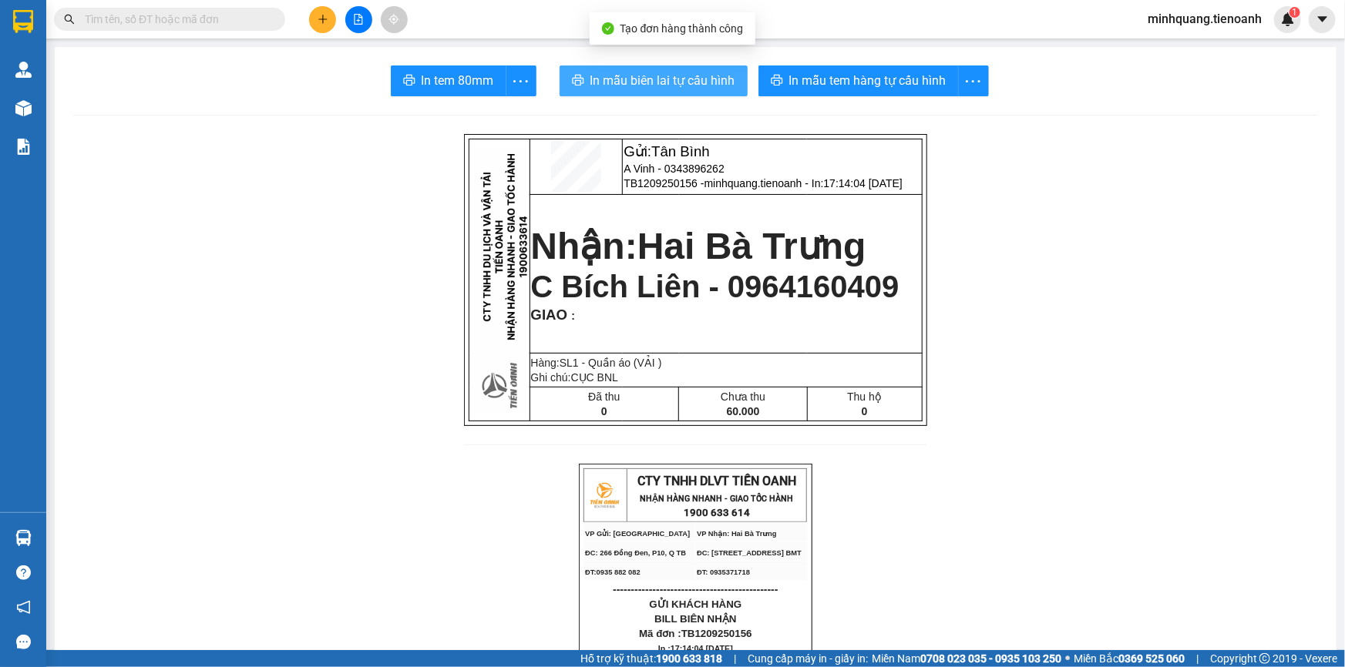
click at [619, 92] on button "In mẫu biên lai tự cấu hình" at bounding box center [653, 80] width 188 height 31
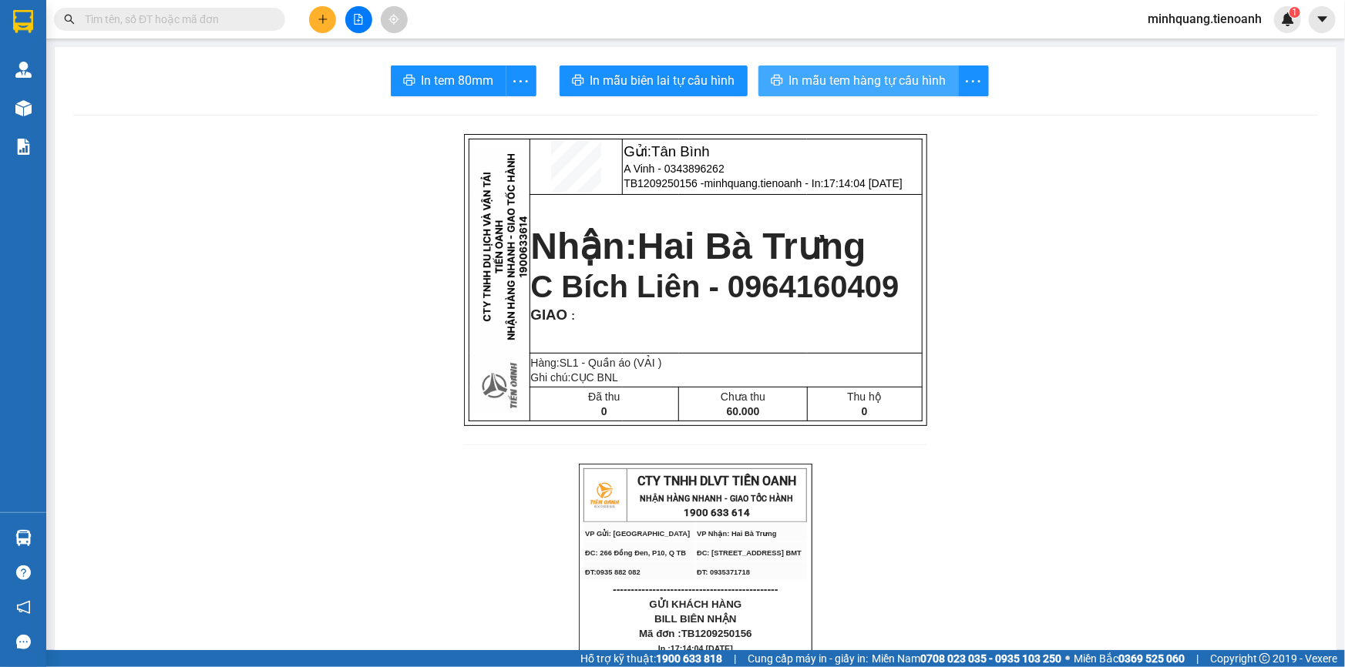
click at [838, 83] on span "In mẫu tem hàng tự cấu hình" at bounding box center [867, 80] width 157 height 19
click at [237, 12] on input "text" at bounding box center [176, 19] width 182 height 17
click at [234, 15] on input "text" at bounding box center [176, 19] width 182 height 17
click at [328, 21] on button at bounding box center [322, 19] width 27 height 27
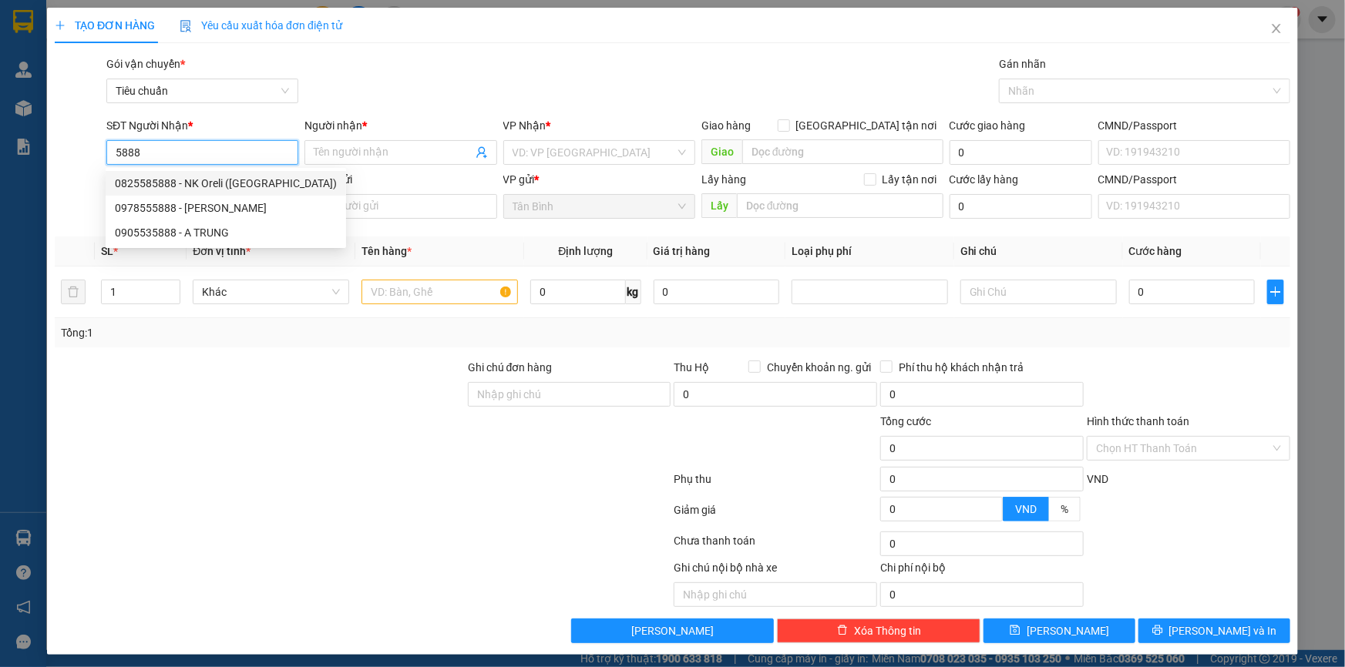
click at [205, 180] on div "0825585888 - NK Oreli (Nam Chung)" at bounding box center [226, 183] width 222 height 17
type input "0825585888"
type input "NK Oreli (Nam Chung)"
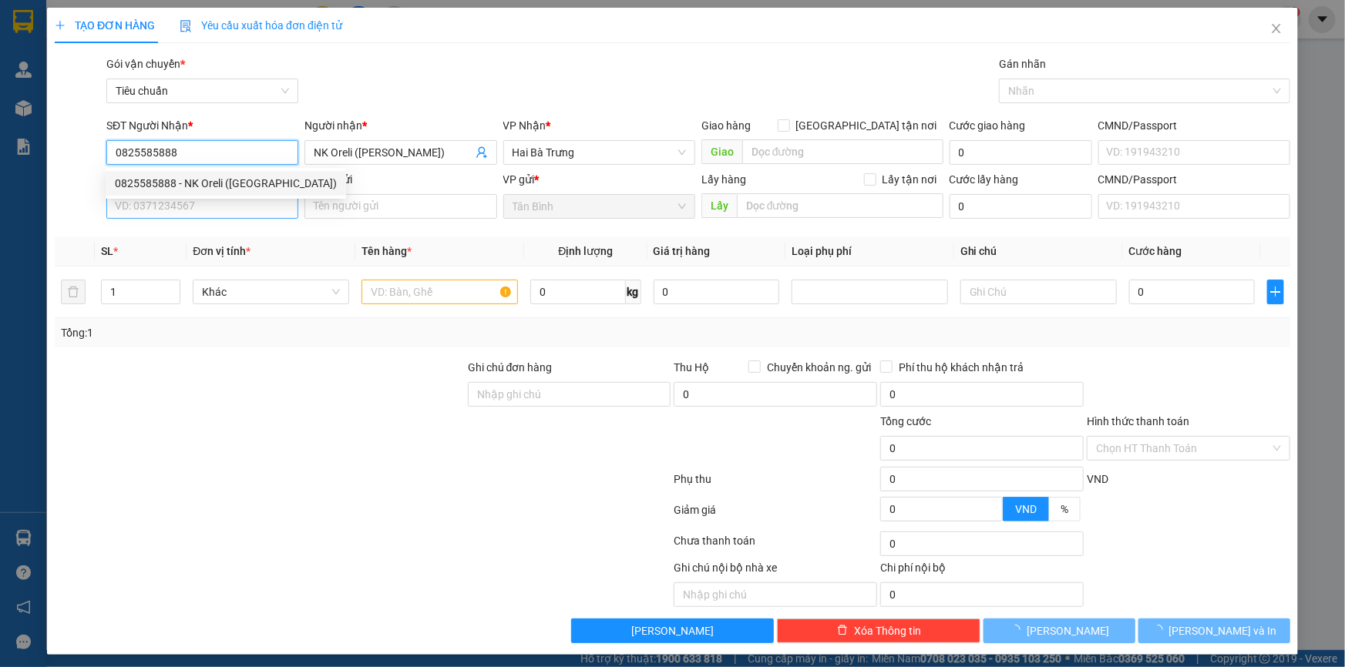
type input "0825585888"
type input "30.000"
click at [203, 217] on input "SĐT Người Gửi" at bounding box center [202, 206] width 192 height 25
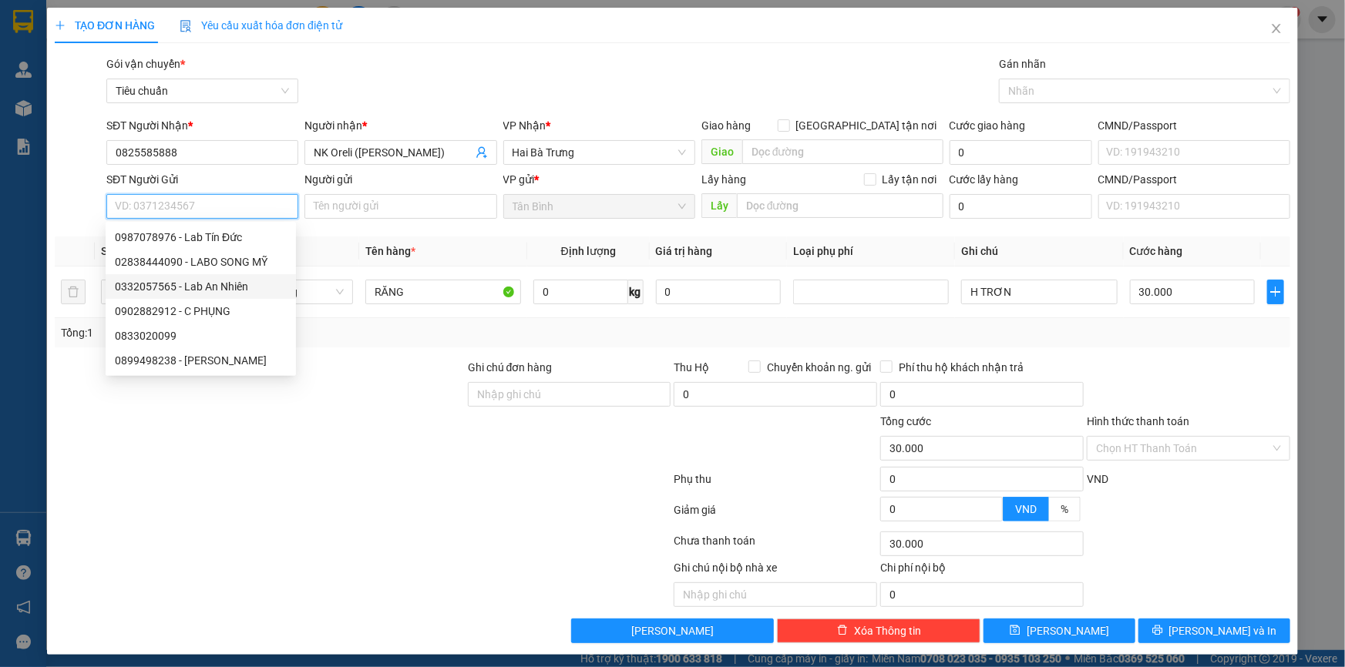
click at [227, 285] on div "0332057565 - Lab An Nhiên" at bounding box center [201, 286] width 172 height 17
type input "0332057565"
type input "Lab An Nhiên"
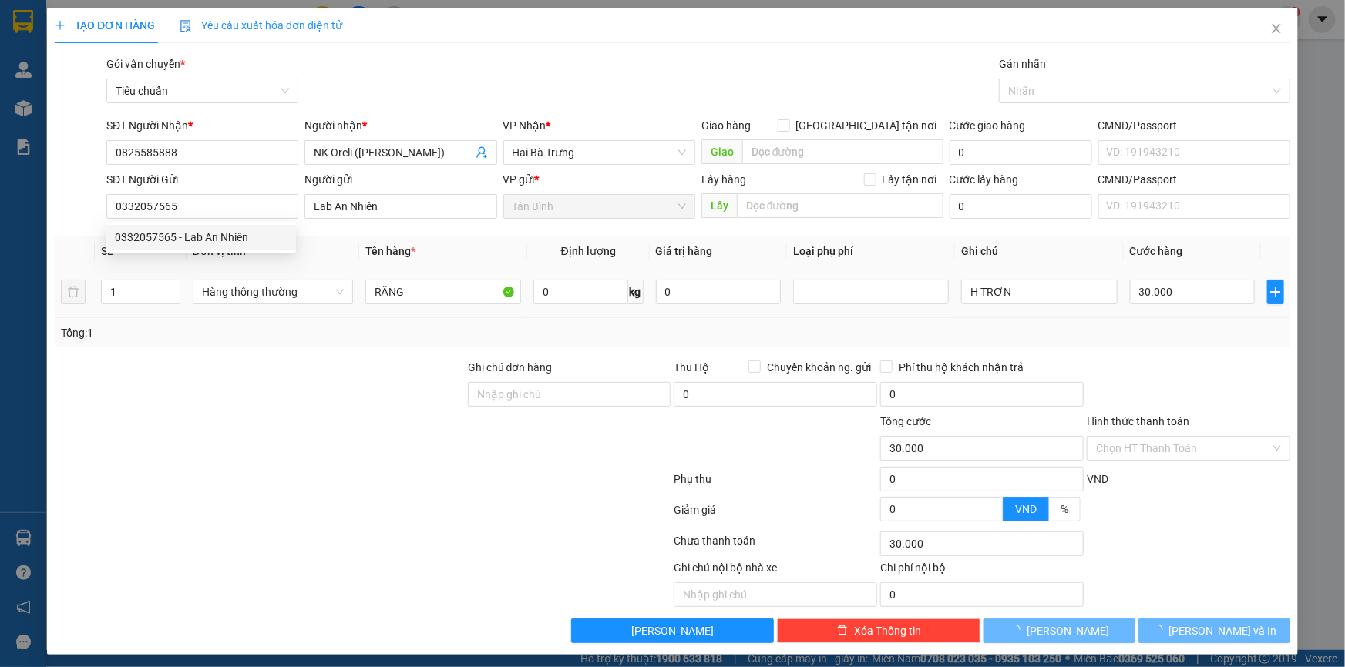
drag, startPoint x: 398, startPoint y: 373, endPoint x: 609, endPoint y: 317, distance: 218.5
click at [405, 370] on div at bounding box center [259, 386] width 413 height 54
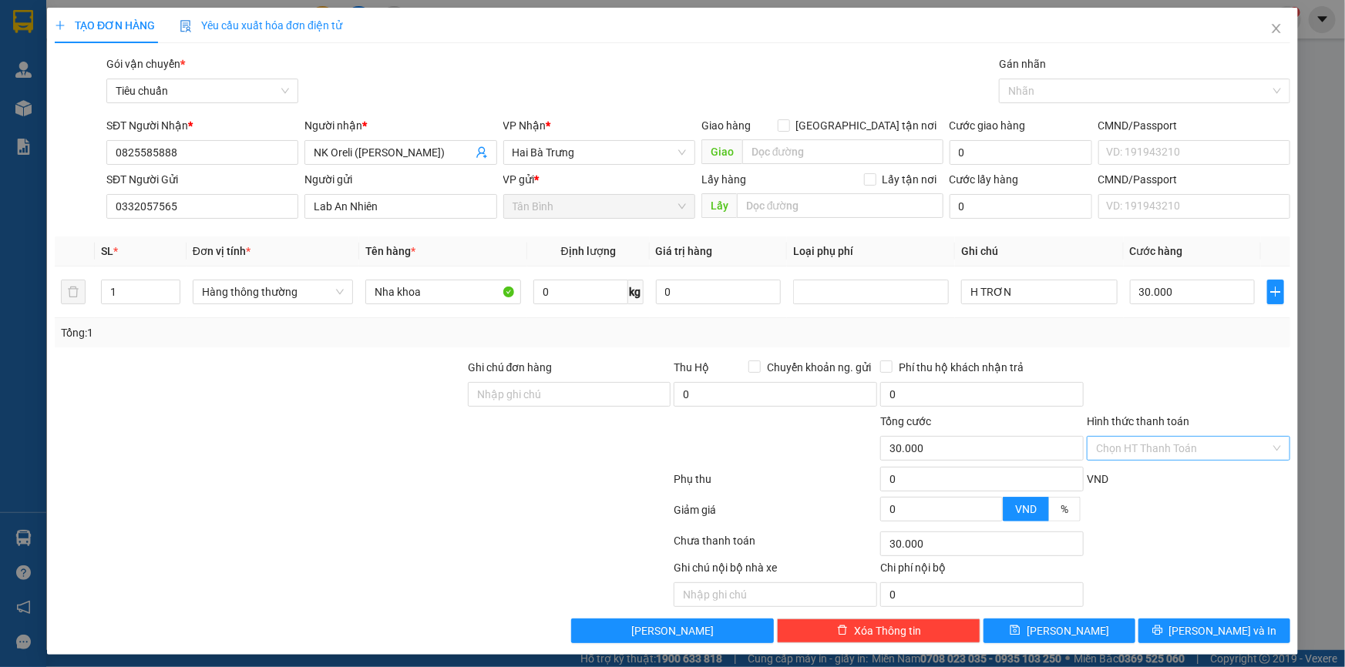
click at [1158, 447] on input "Hình thức thanh toán" at bounding box center [1183, 448] width 174 height 23
click at [1151, 480] on div "Tại văn phòng" at bounding box center [1178, 478] width 183 height 17
type input "0"
click at [1163, 626] on icon "printer" at bounding box center [1157, 630] width 11 height 11
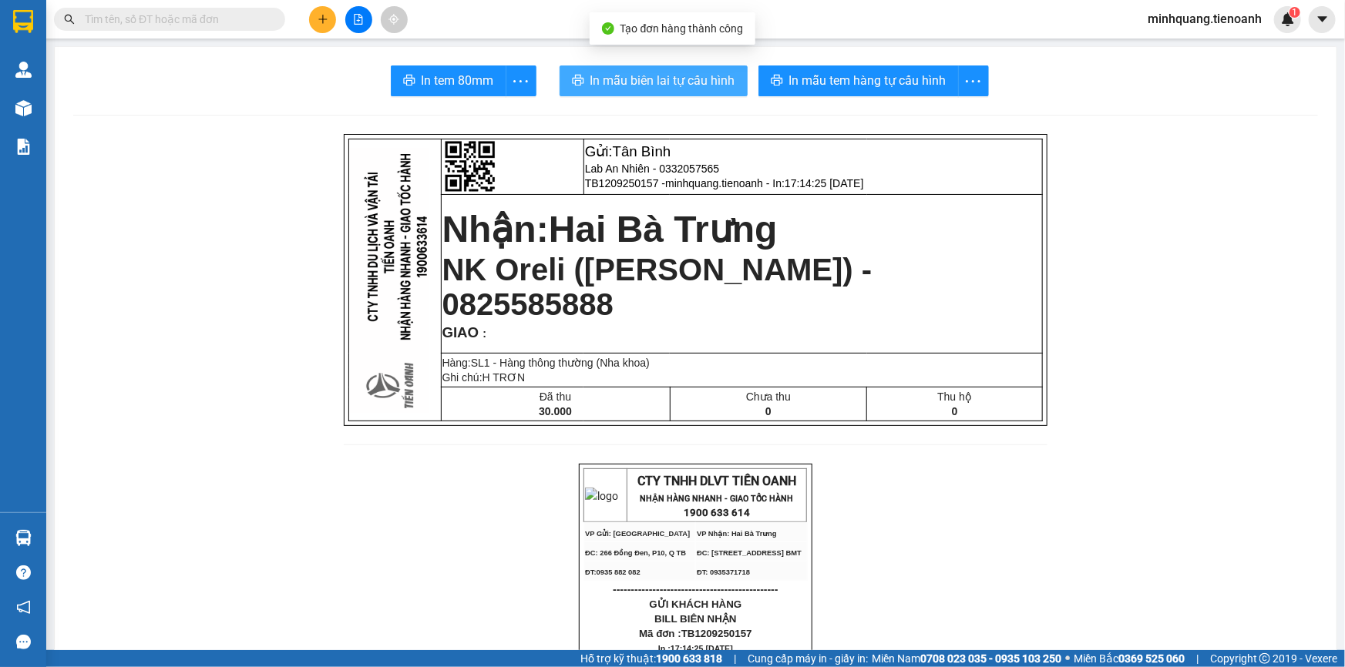
click at [607, 78] on span "In mẫu biên lai tự cấu hình" at bounding box center [662, 80] width 145 height 19
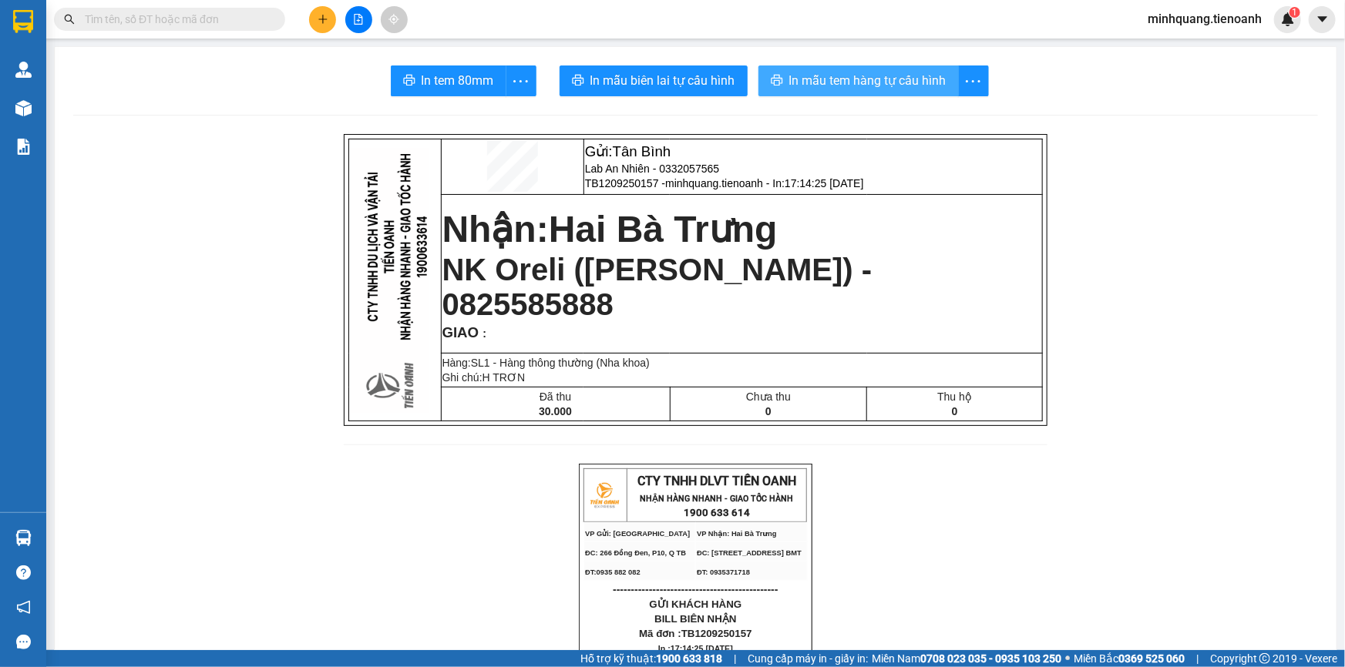
click at [802, 76] on span "In mẫu tem hàng tự cấu hình" at bounding box center [867, 80] width 157 height 19
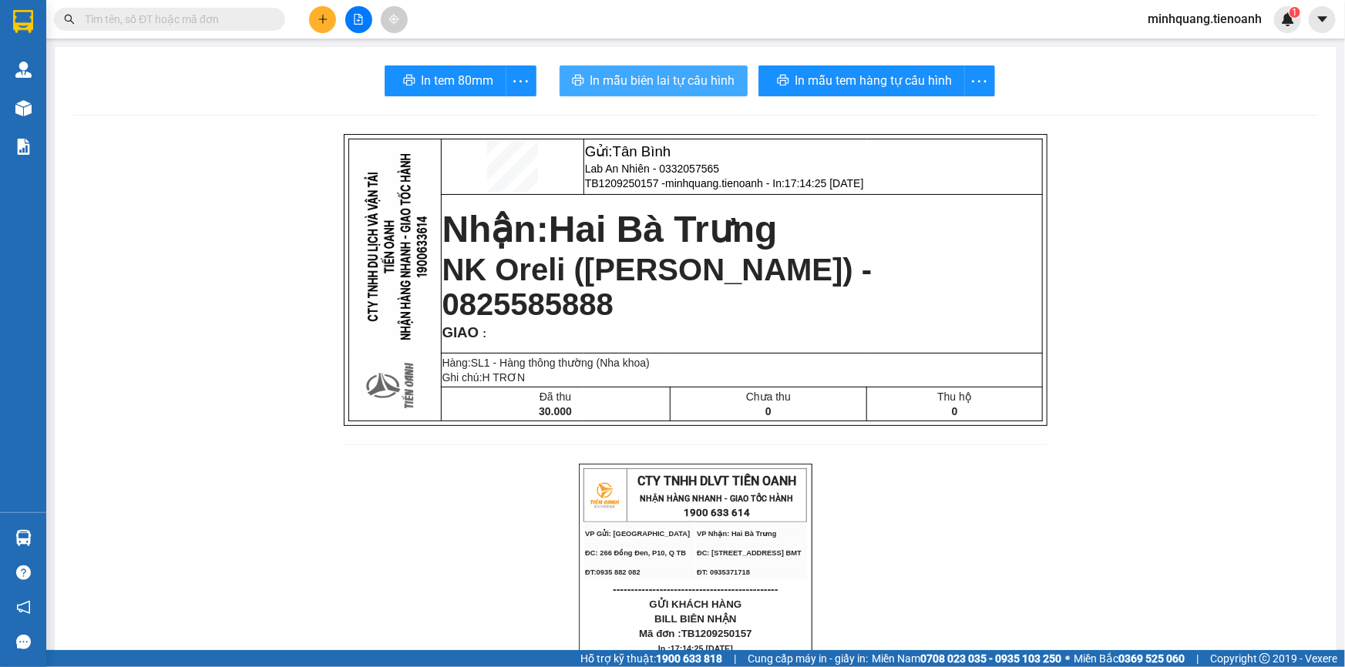
click at [653, 72] on span "In mẫu biên lai tự cấu hình" at bounding box center [662, 80] width 145 height 19
click at [324, 19] on icon "plus" at bounding box center [322, 18] width 8 height 1
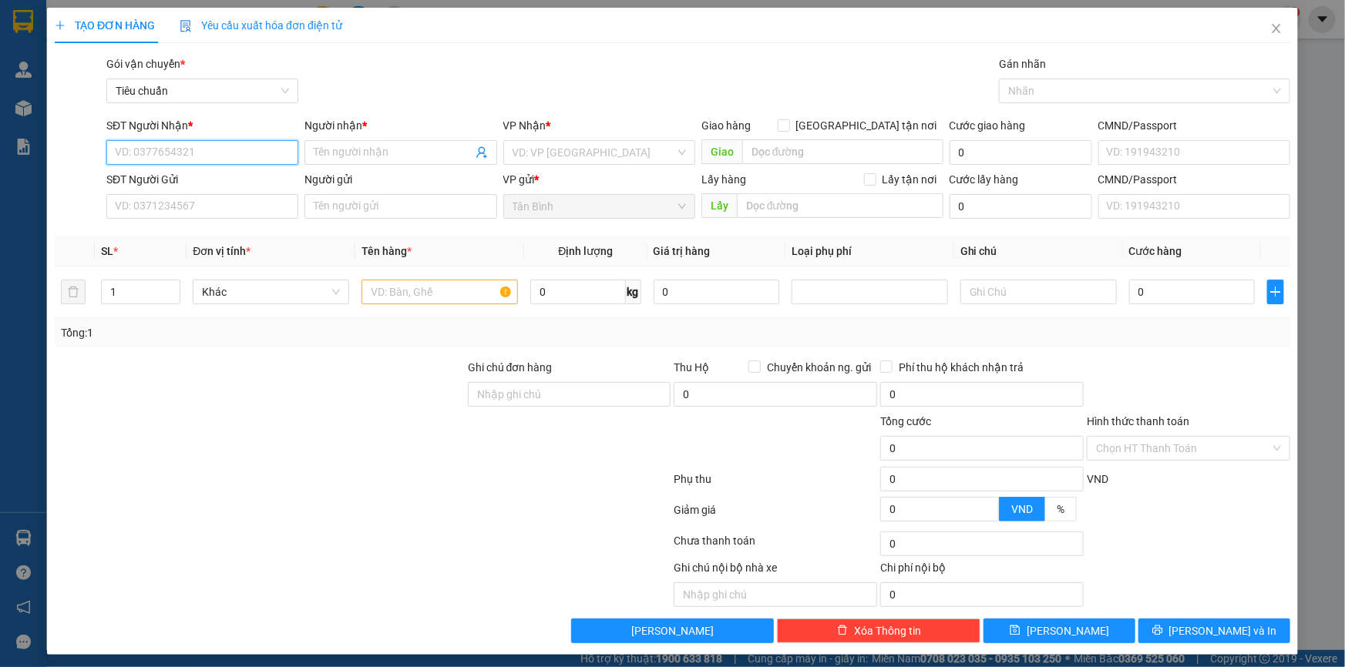
click at [217, 160] on input "SĐT Người Nhận *" at bounding box center [202, 152] width 192 height 25
type input "0983100375"
drag, startPoint x: 211, startPoint y: 183, endPoint x: 217, endPoint y: 207, distance: 25.2
click at [211, 183] on div "0983100375 - XUÂN THÀNH" at bounding box center [201, 183] width 173 height 17
type input "XUÂN THÀNH"
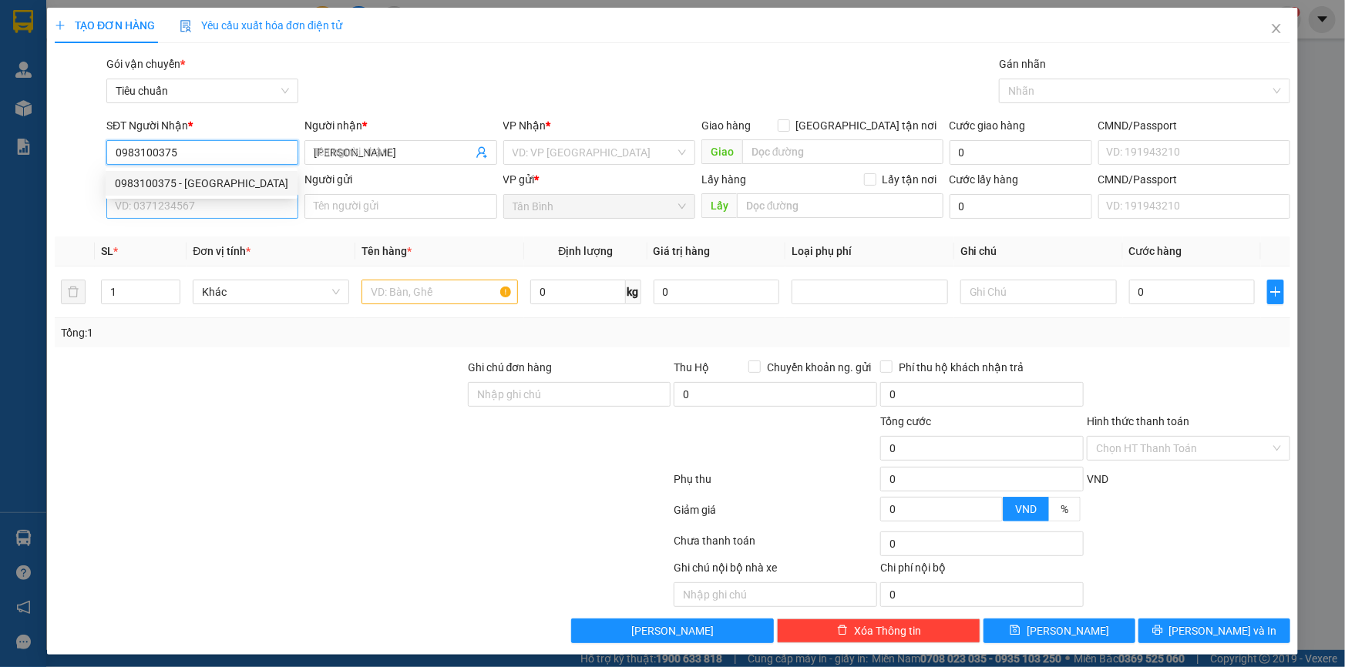
type input "0983100375"
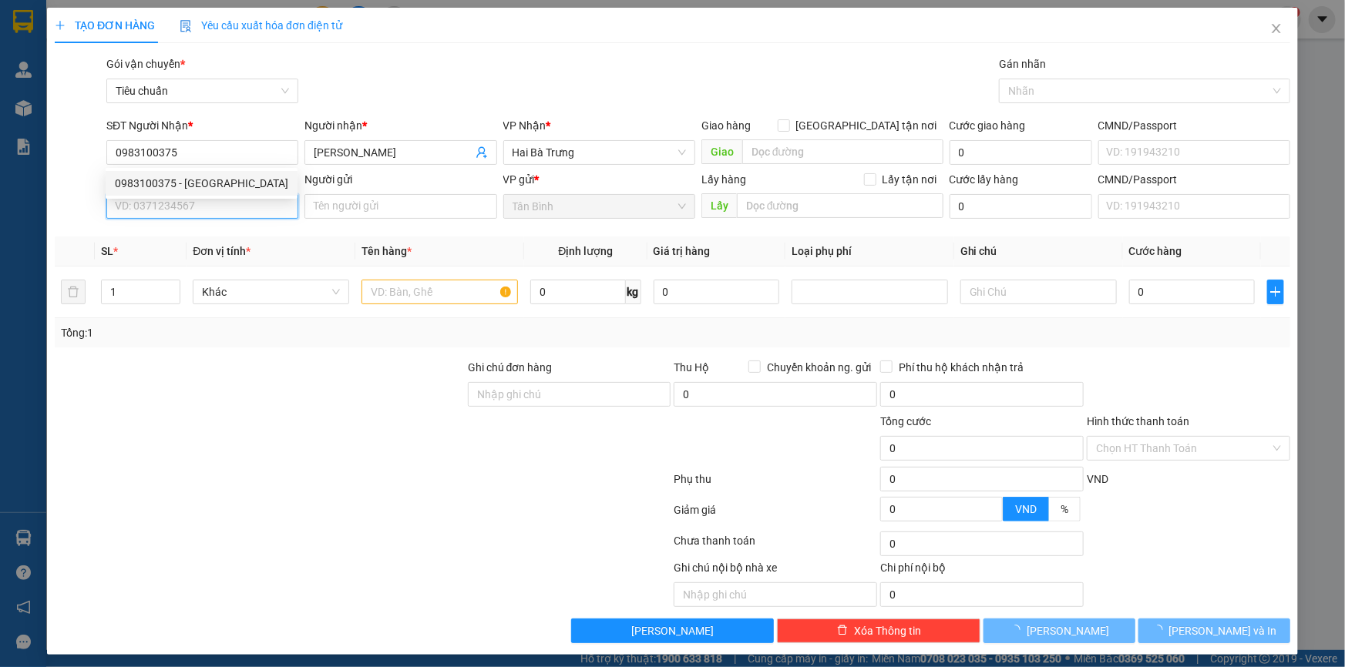
click at [217, 207] on input "SĐT Người Gửi" at bounding box center [202, 206] width 192 height 25
type input "170.000"
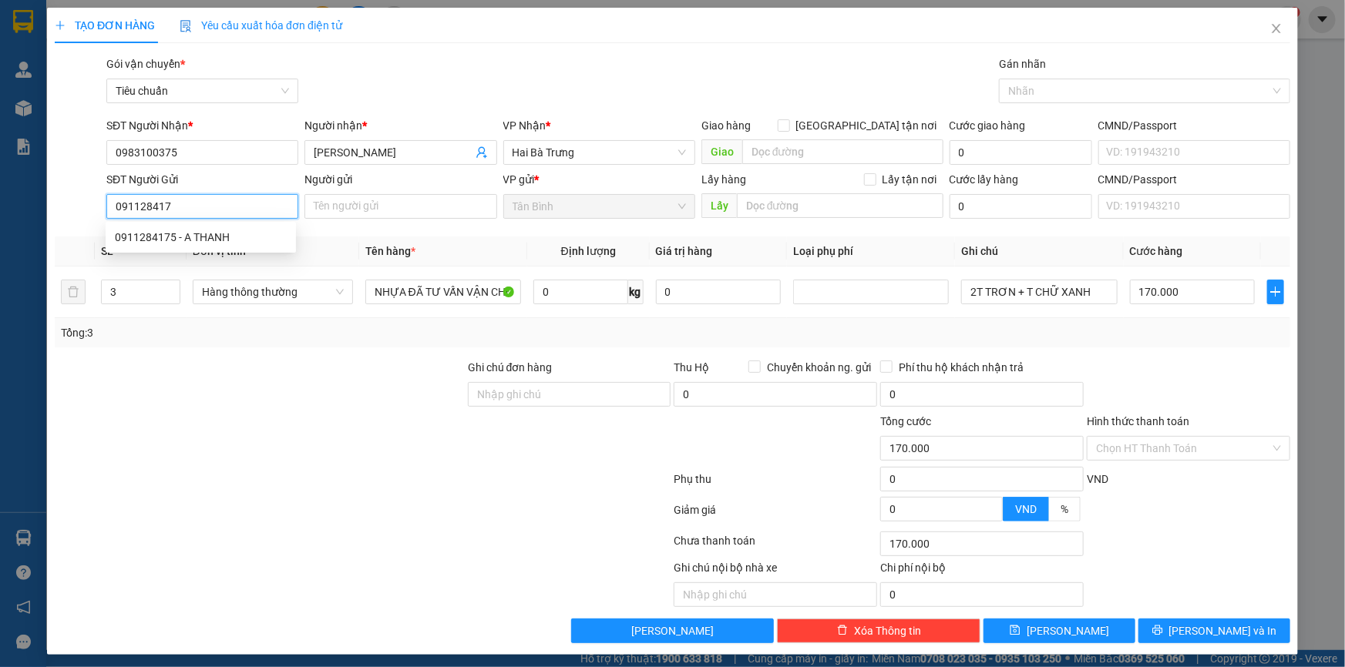
type input "0911284175"
click at [216, 215] on input "0911284175" at bounding box center [202, 206] width 192 height 25
click at [195, 230] on div "0911284175 - A THANH" at bounding box center [201, 237] width 172 height 17
type input "A THANH"
type input "30.000"
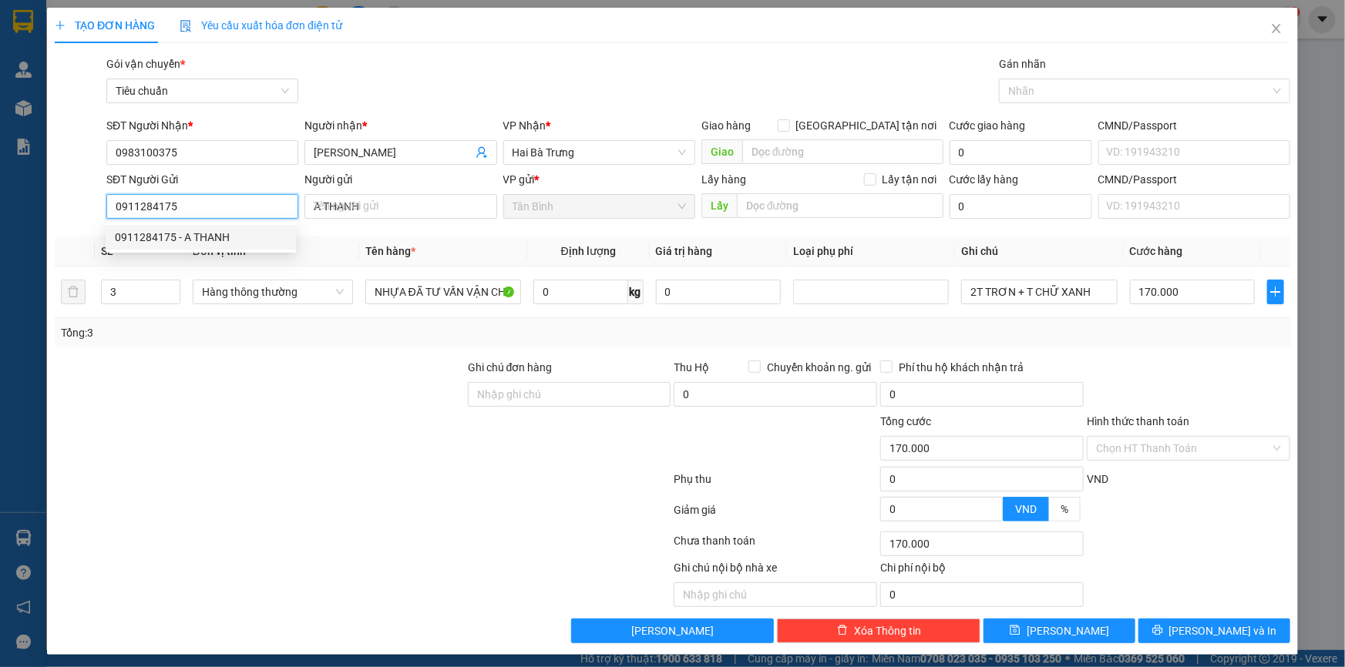
type input "30.000"
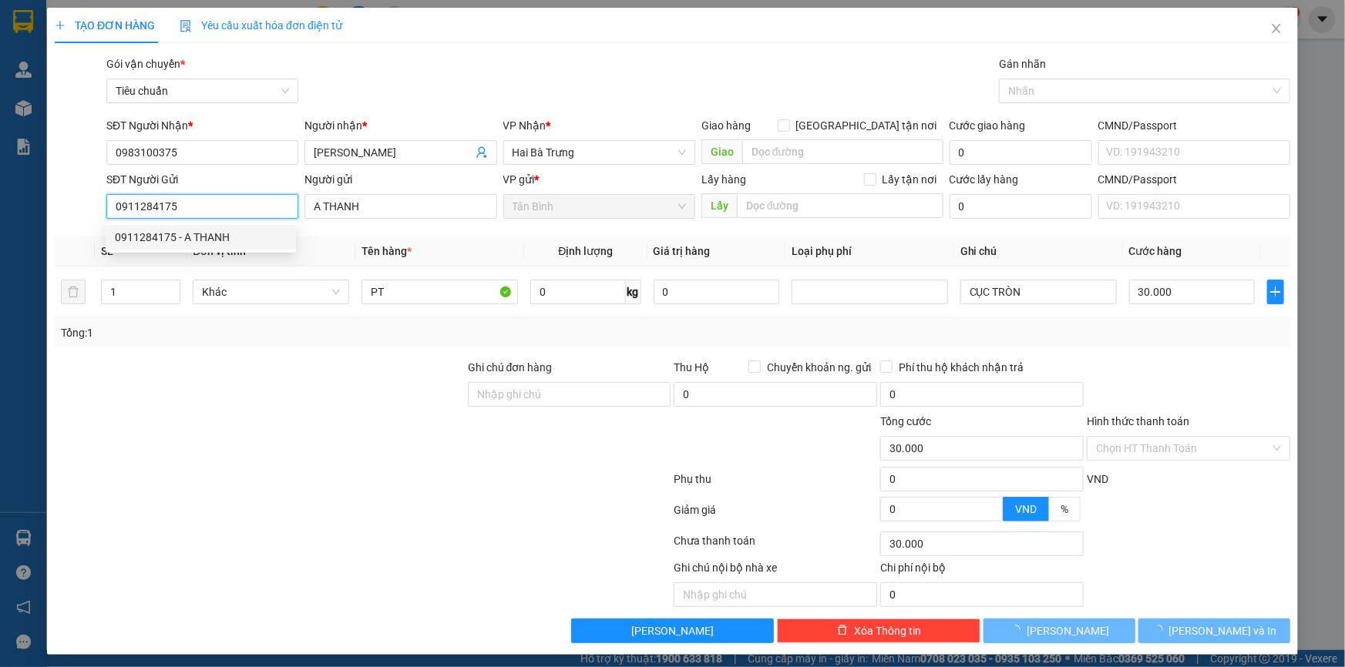
type input "0911284175"
click at [301, 422] on div at bounding box center [259, 440] width 413 height 54
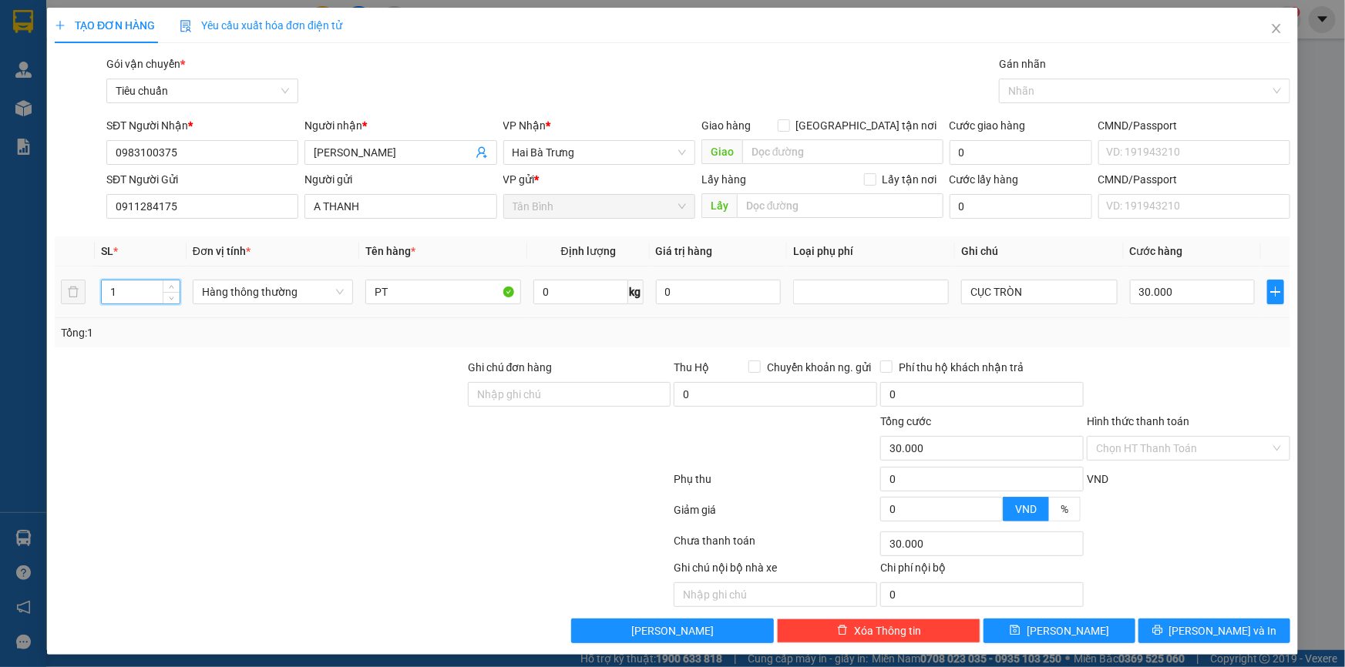
drag, startPoint x: 124, startPoint y: 300, endPoint x: 31, endPoint y: 301, distance: 93.2
click at [31, 301] on div "TẠO ĐƠN HÀNG Yêu cầu xuất hóa đơn điện tử Transit Pickup Surcharge Ids Transit …" at bounding box center [672, 333] width 1345 height 667
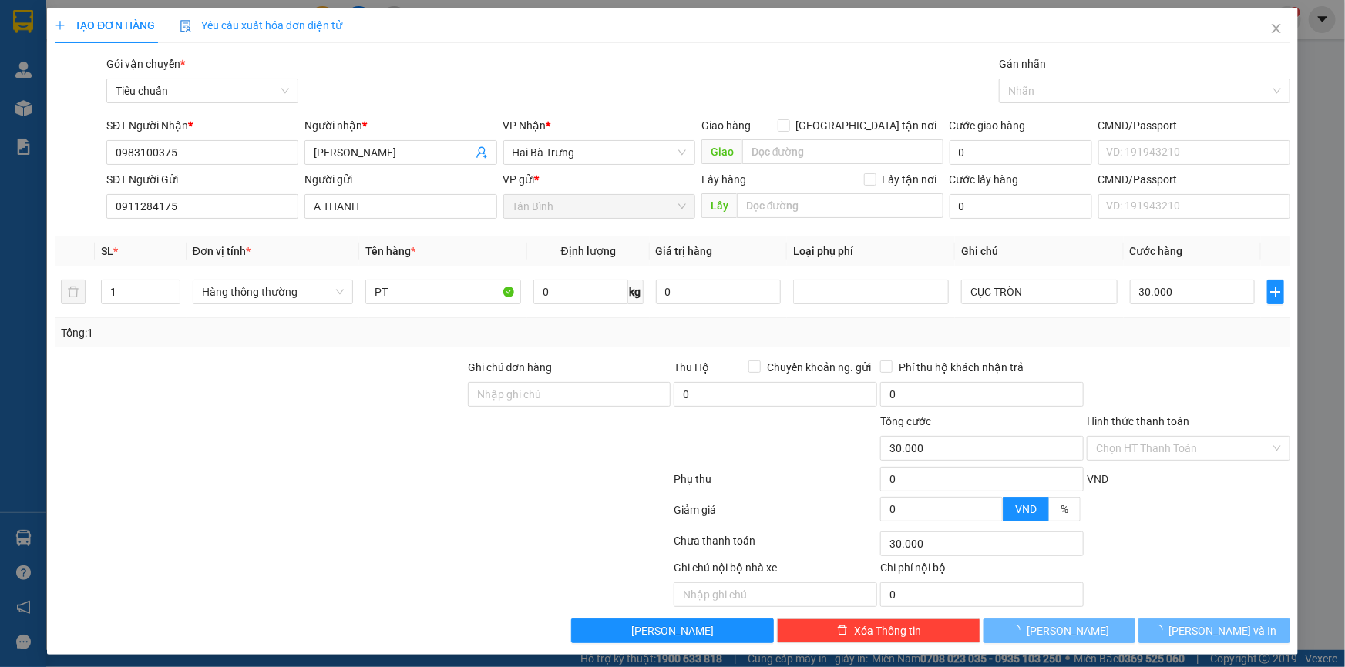
click at [183, 329] on div "Tổng: 1" at bounding box center [290, 332] width 458 height 17
type input "0"
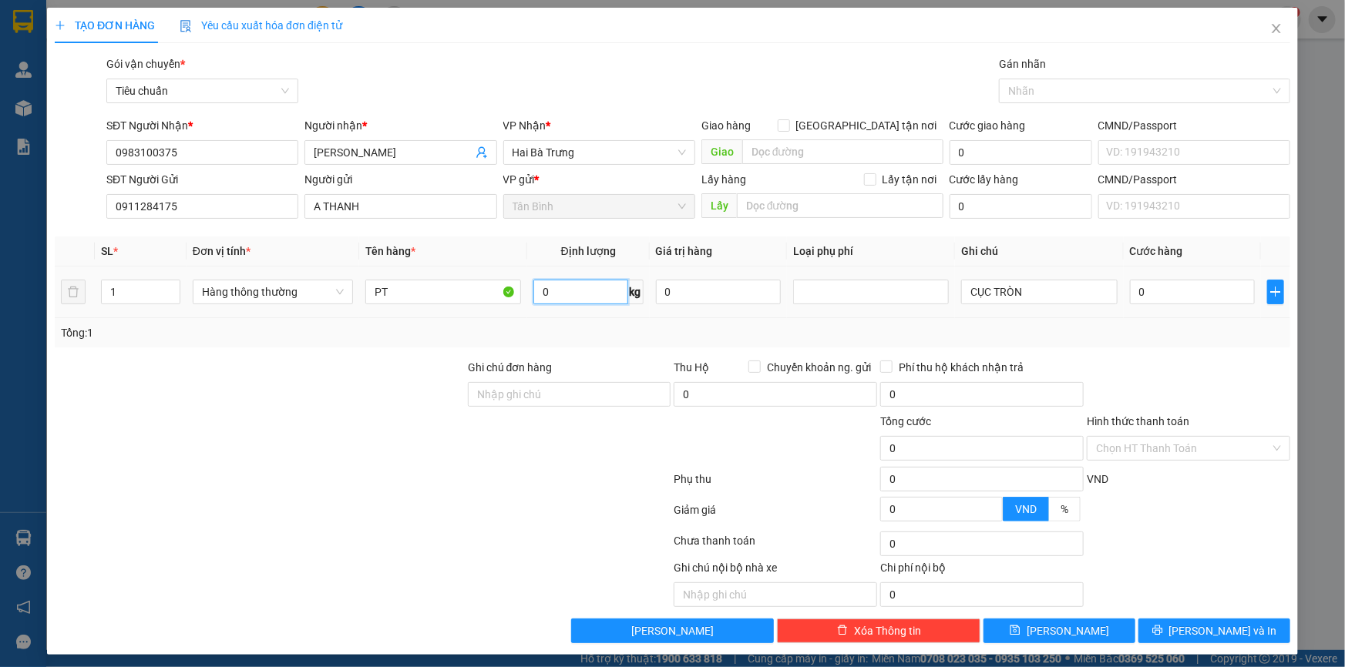
click at [550, 303] on input "0" at bounding box center [580, 292] width 95 height 25
click at [547, 295] on input "0" at bounding box center [580, 292] width 95 height 25
drag, startPoint x: 1043, startPoint y: 296, endPoint x: 940, endPoint y: 295, distance: 102.5
click at [940, 295] on tr "1 Hàng thông thường PT 0 kg 0 CỤC TRÒN 0" at bounding box center [672, 293] width 1235 height 52
type input "T BBC"
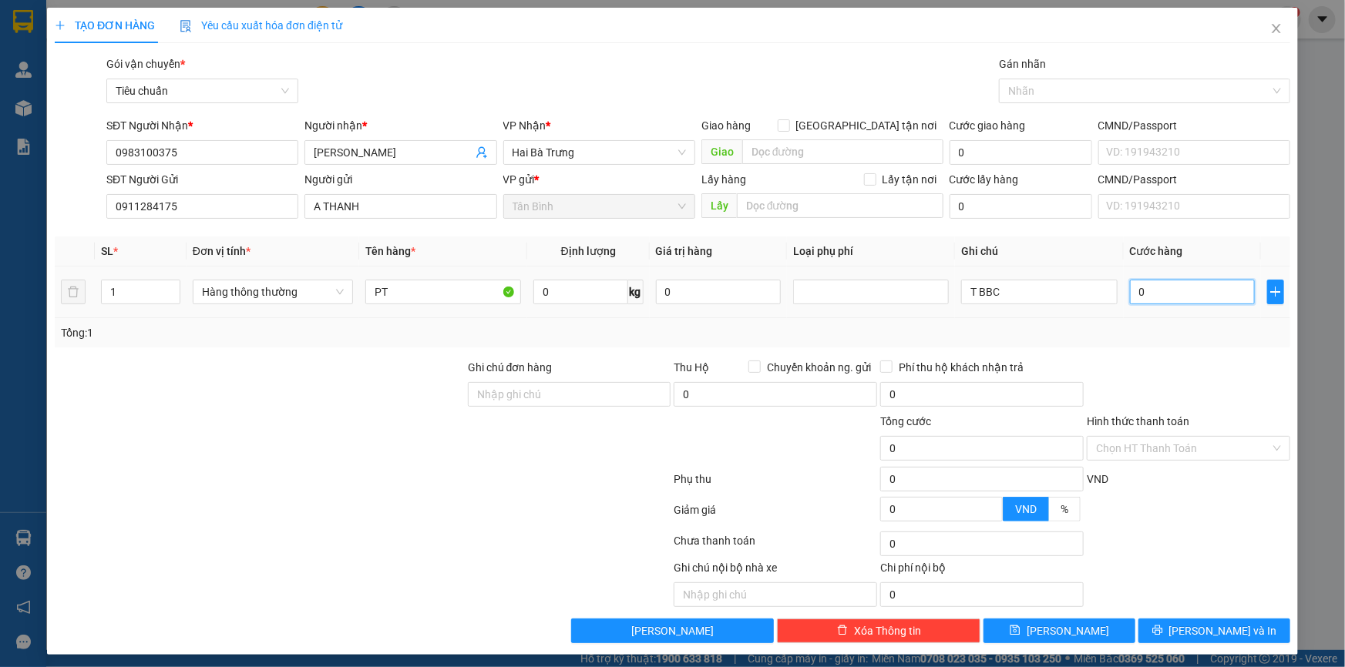
click at [1142, 294] on input "0" at bounding box center [1193, 292] width 126 height 25
type input "3"
type input "30"
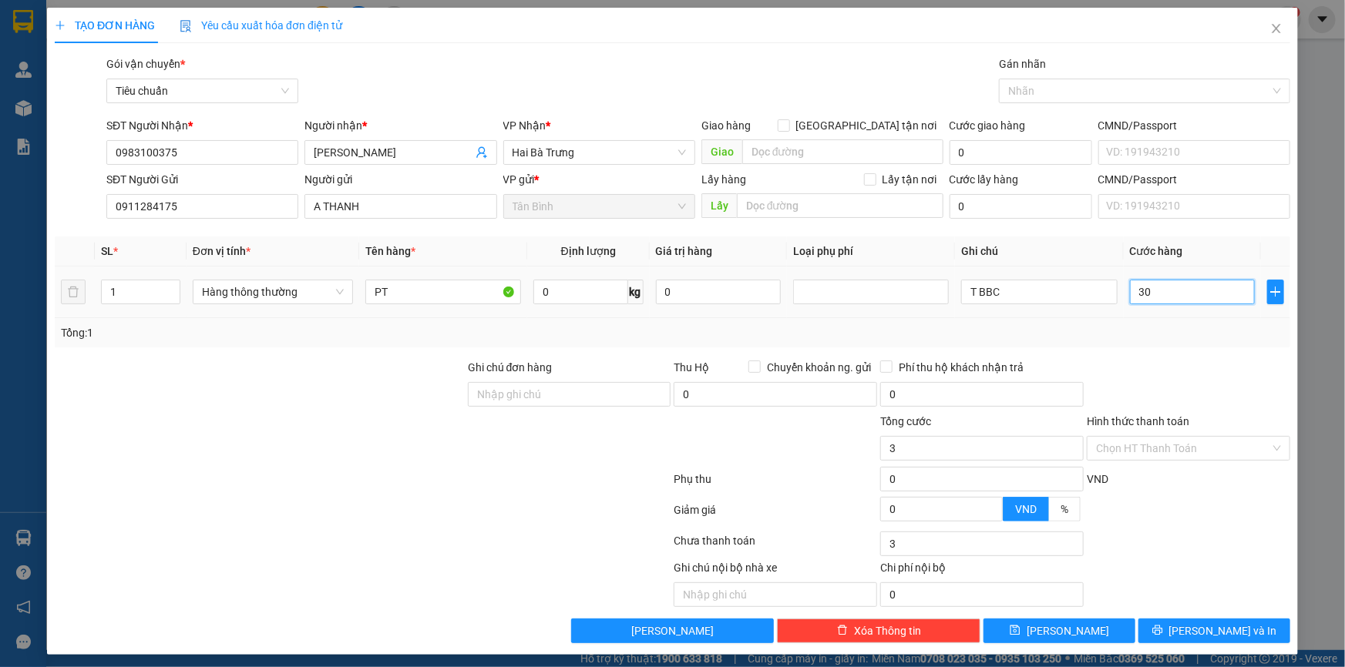
type input "30"
type input "30.000"
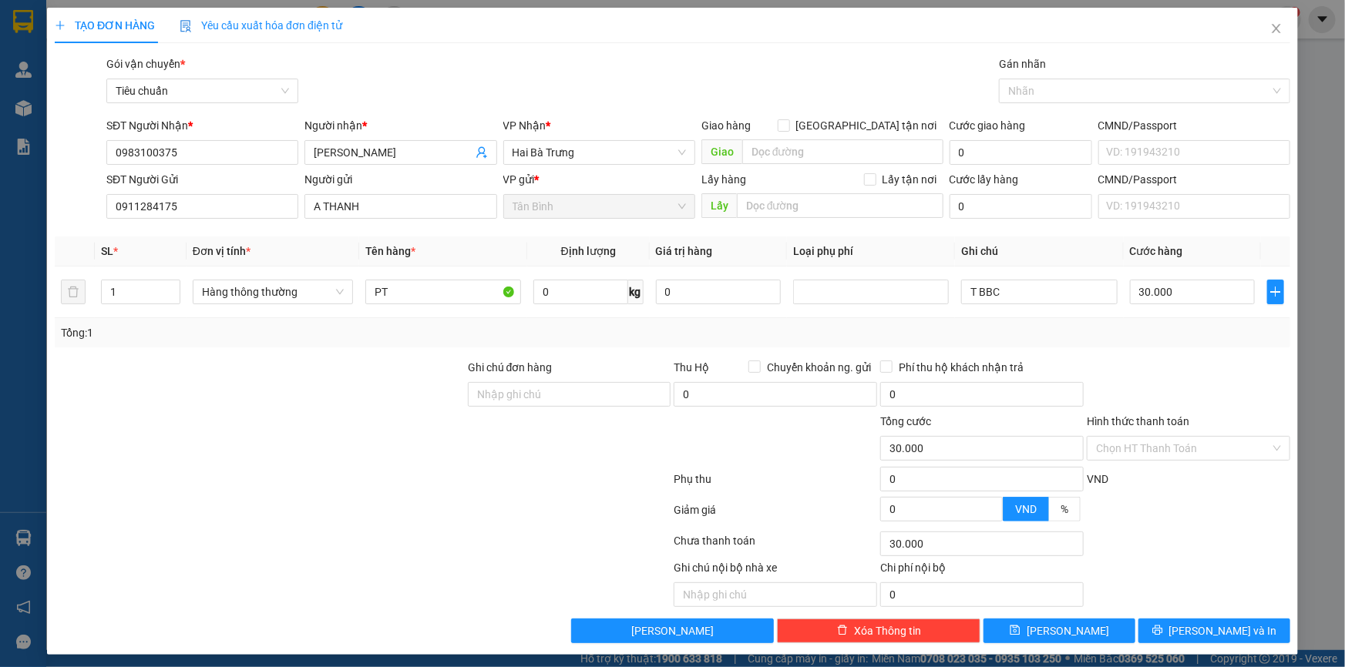
click at [1112, 366] on div at bounding box center [1188, 386] width 207 height 54
click at [416, 295] on input "PT" at bounding box center [443, 292] width 156 height 25
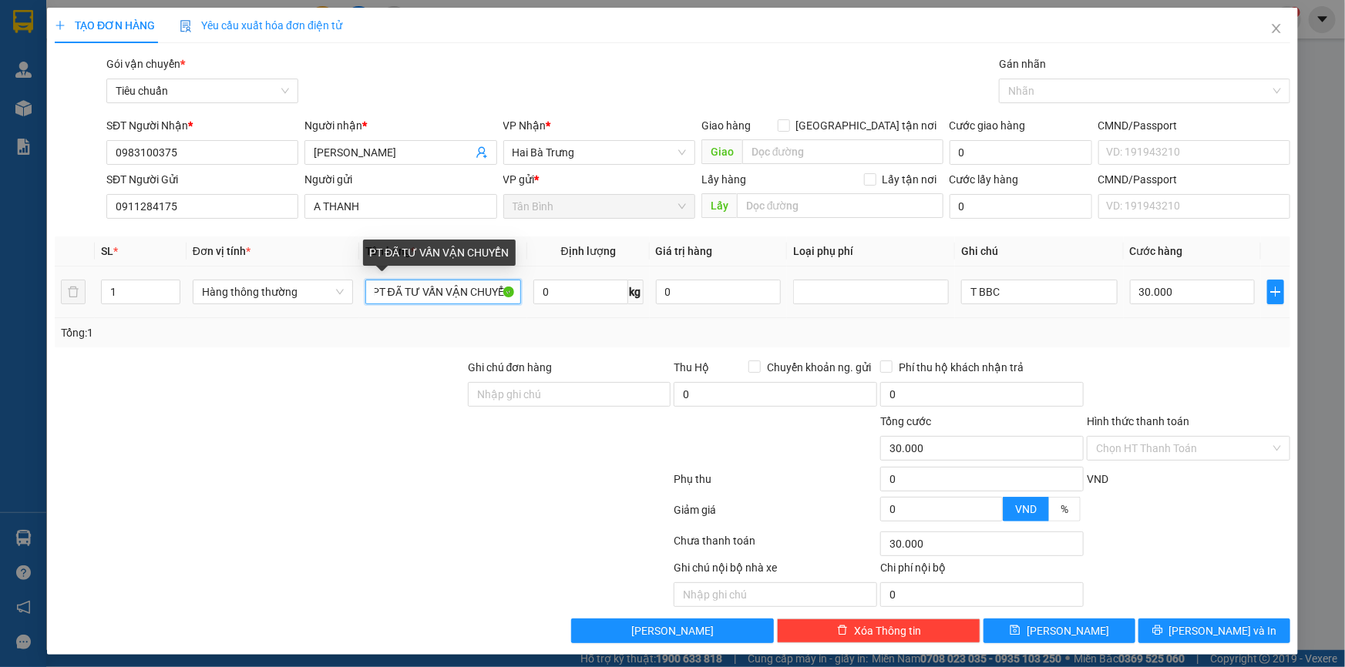
scroll to position [0, 2]
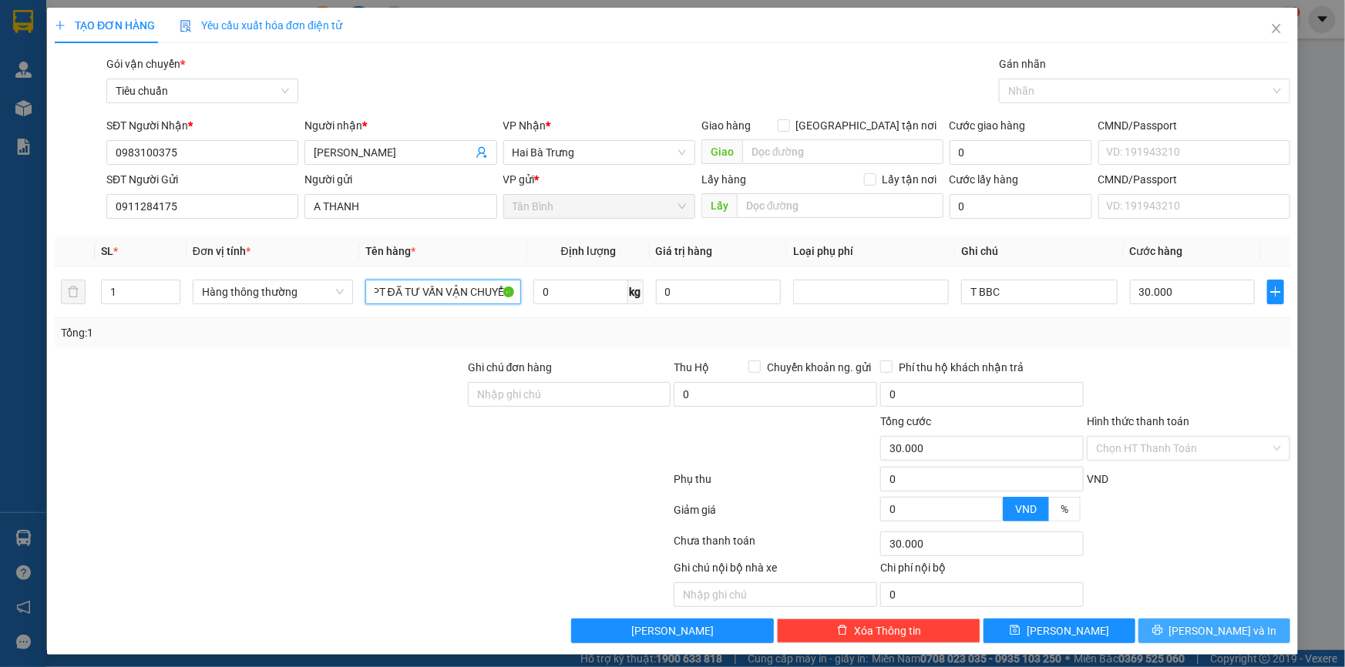
type input "PT ĐÃ TƯ VẤN VẬN CHUYỂN"
click at [1171, 620] on button "[PERSON_NAME] và In" at bounding box center [1214, 631] width 152 height 25
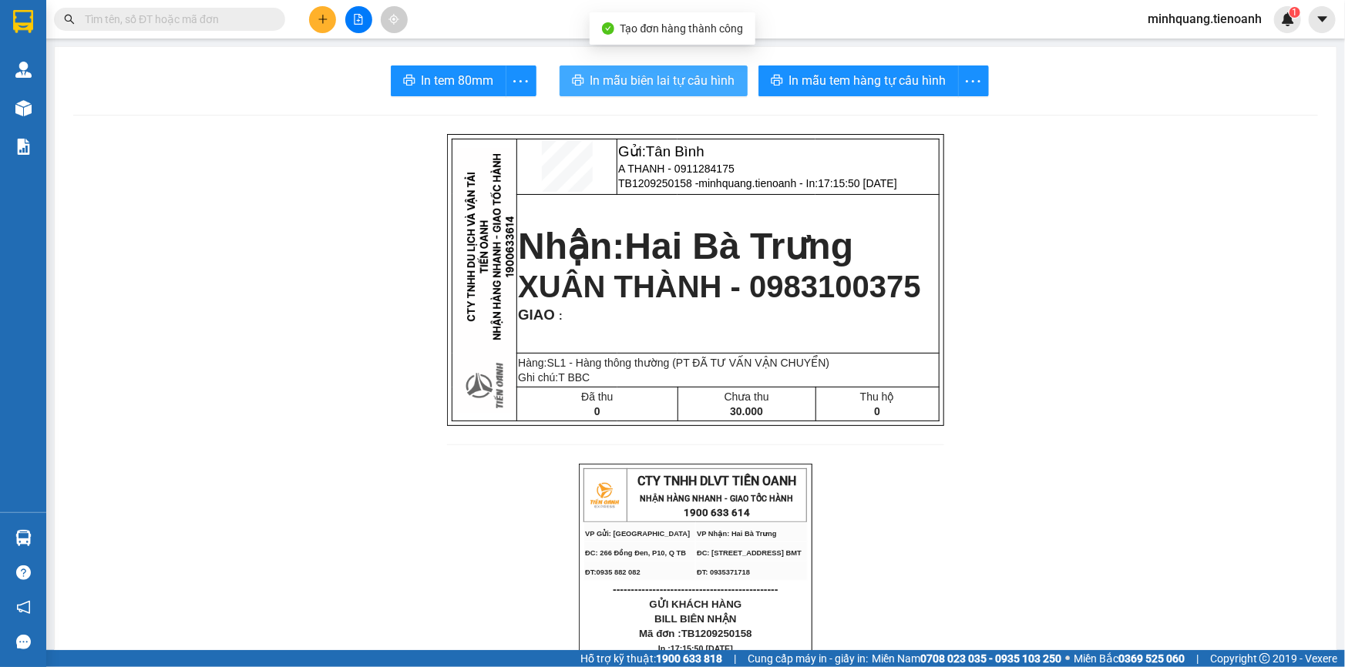
click at [655, 69] on button "In mẫu biên lai tự cấu hình" at bounding box center [653, 80] width 188 height 31
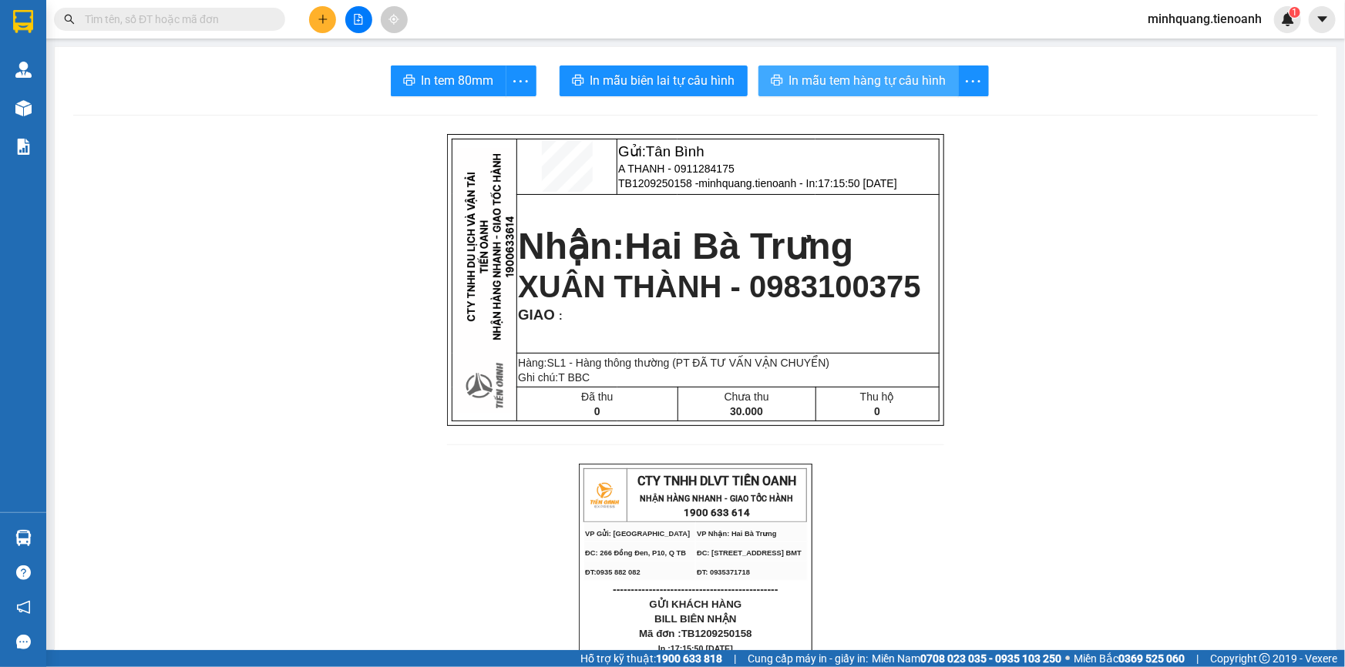
click at [826, 79] on span "In mẫu tem hàng tự cấu hình" at bounding box center [867, 80] width 157 height 19
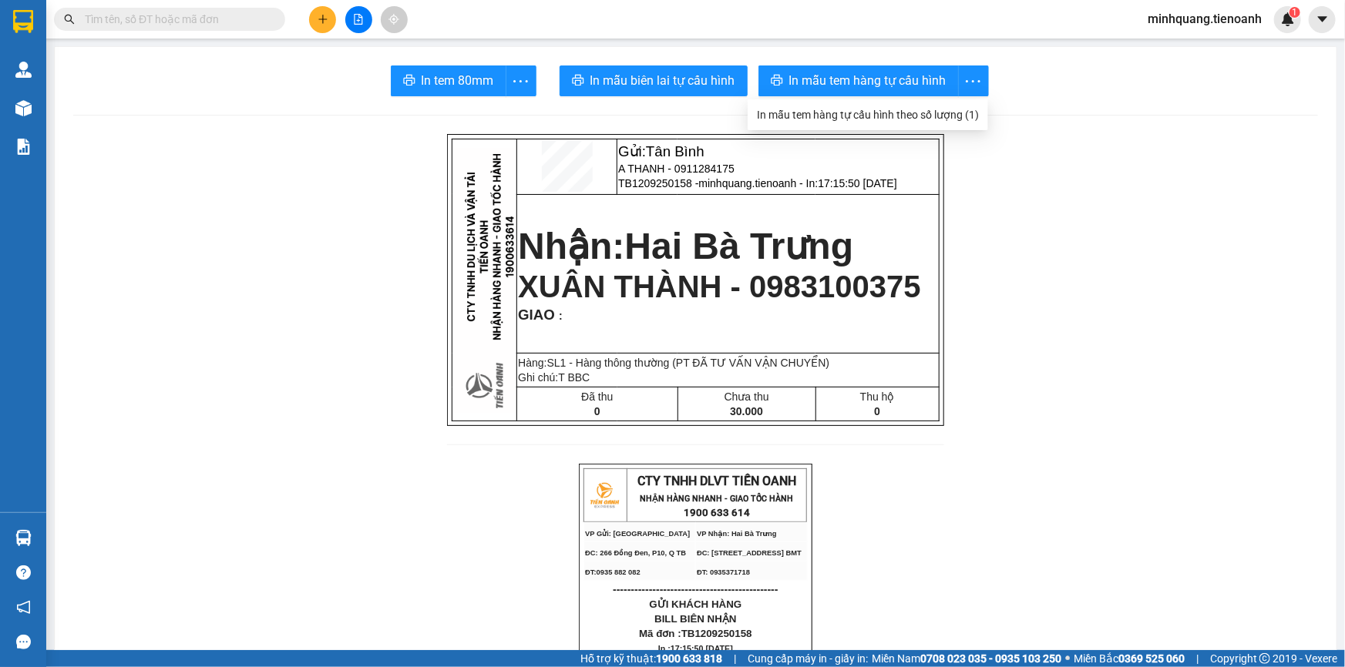
click at [223, 19] on input "text" at bounding box center [176, 19] width 182 height 17
click at [317, 19] on icon "plus" at bounding box center [322, 19] width 11 height 11
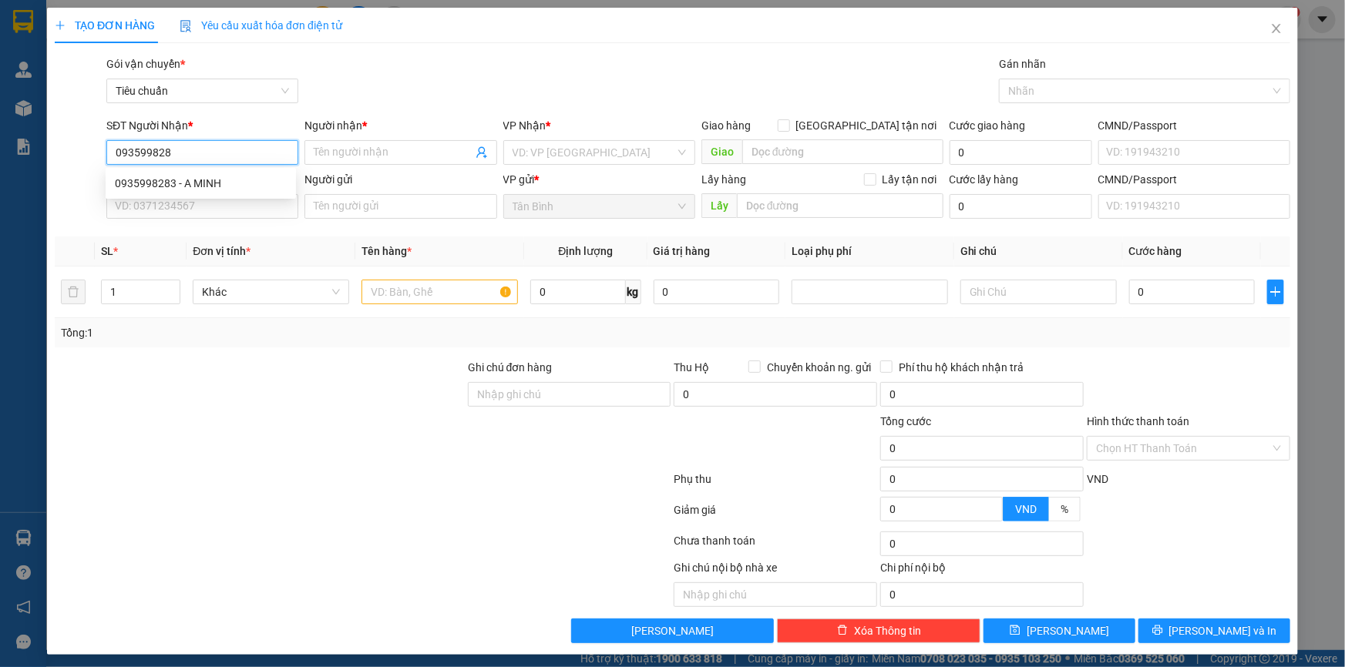
type input "0935998283"
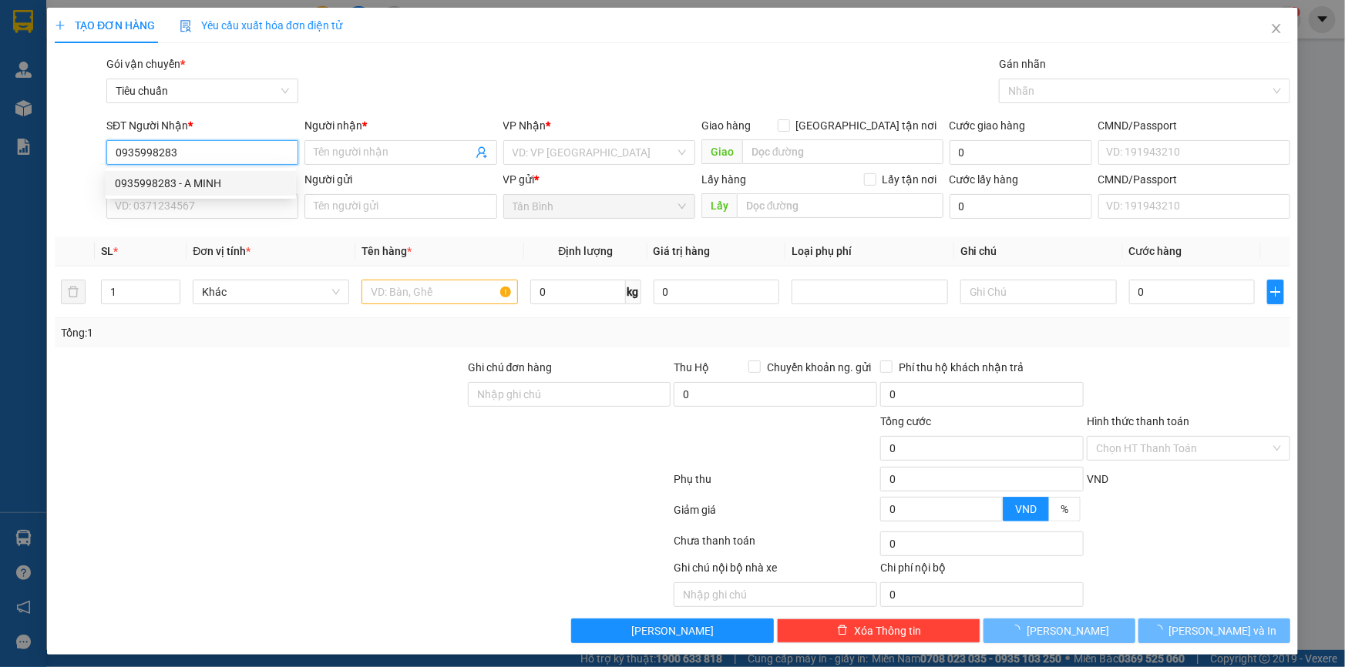
drag, startPoint x: 204, startPoint y: 186, endPoint x: 201, endPoint y: 213, distance: 27.1
click at [204, 189] on div "0935998283 - A MINH" at bounding box center [201, 183] width 172 height 17
type input "A MINH"
type input "0935998283"
click at [201, 213] on input "SĐT Người Gửi" at bounding box center [202, 206] width 192 height 25
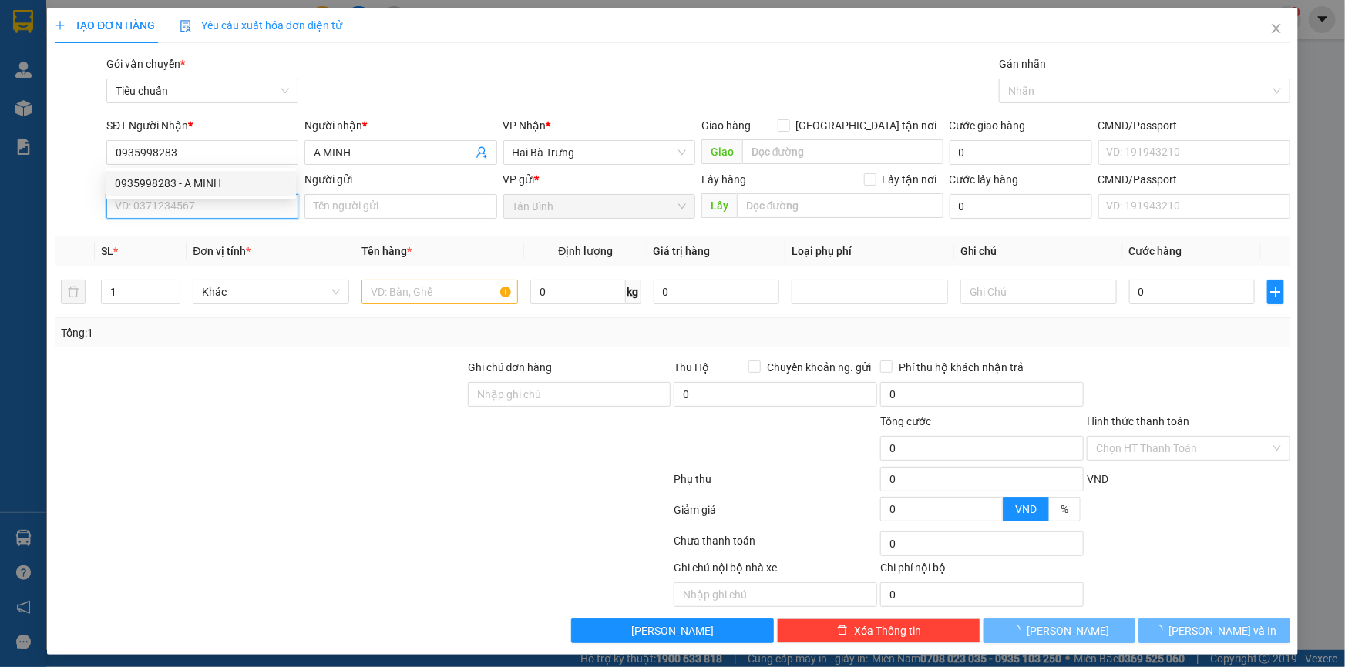
type input "60.000"
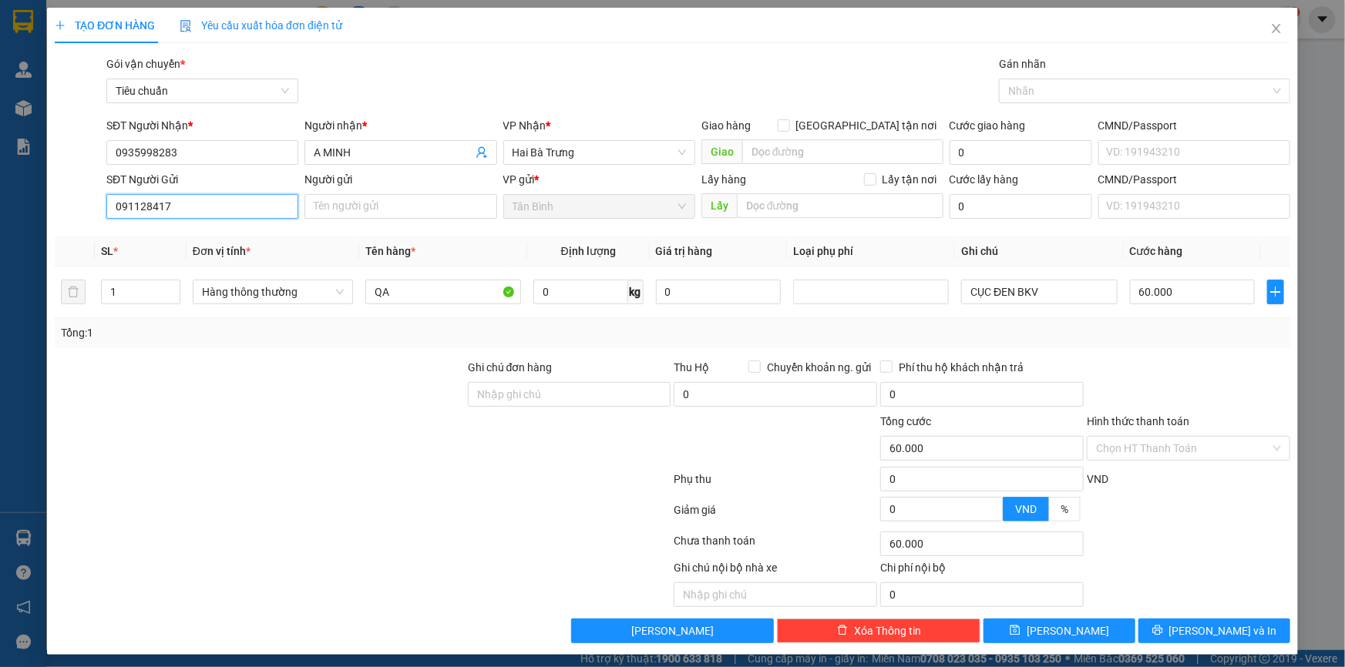
type input "0911284175"
click at [208, 231] on div "0911284175 - A THANH" at bounding box center [201, 237] width 190 height 25
type input "A THANH"
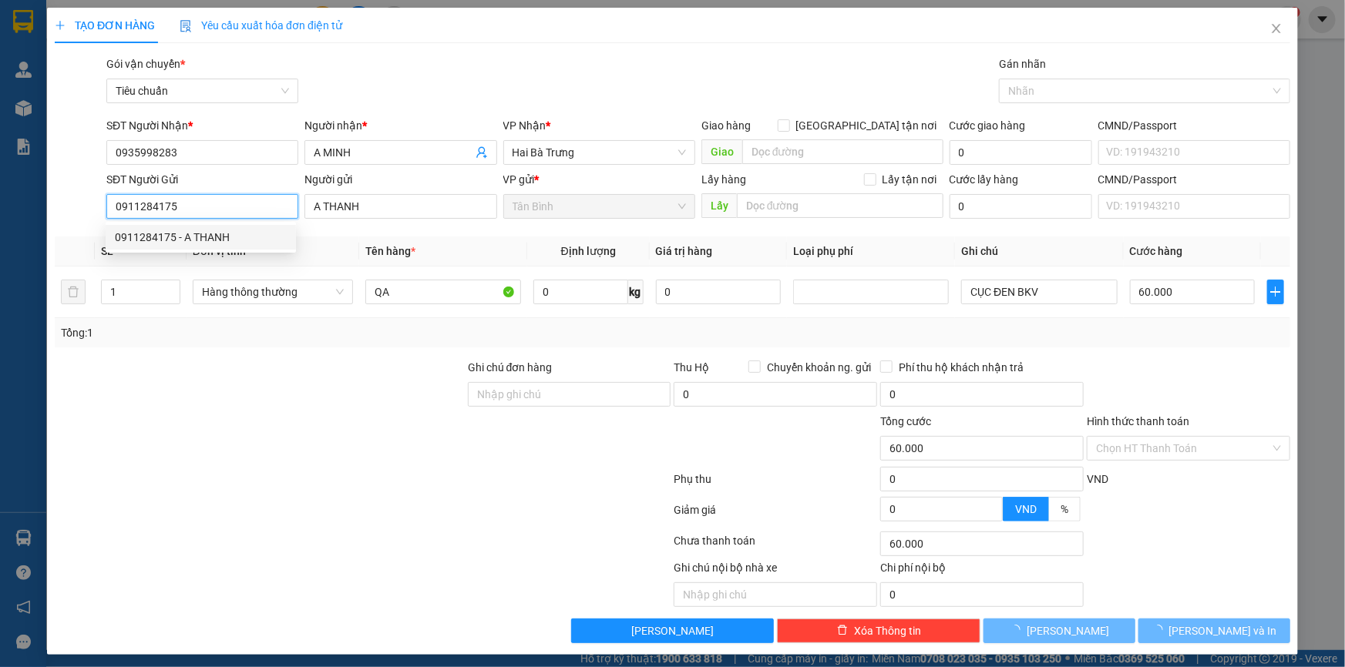
type input "30.000"
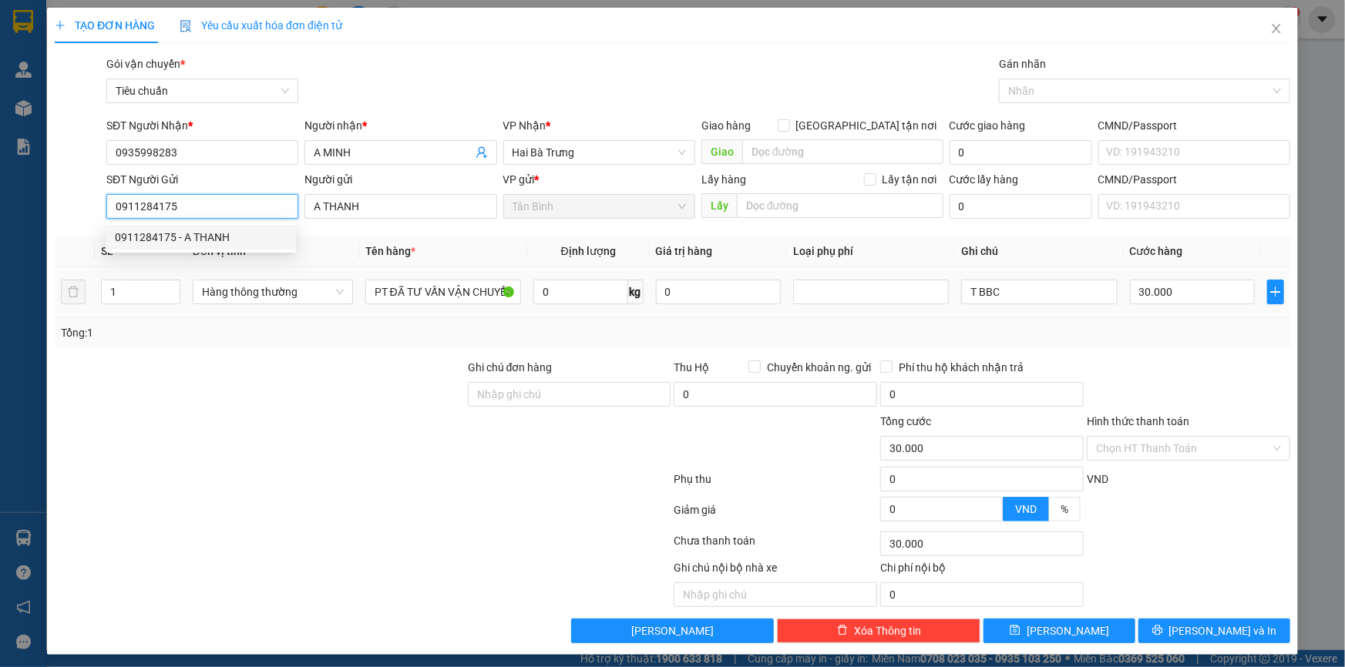
type input "0911284175"
drag, startPoint x: 289, startPoint y: 364, endPoint x: 407, endPoint y: 338, distance: 120.8
click at [297, 366] on div at bounding box center [259, 386] width 413 height 54
click at [578, 292] on input "0" at bounding box center [580, 292] width 95 height 25
type input "T"
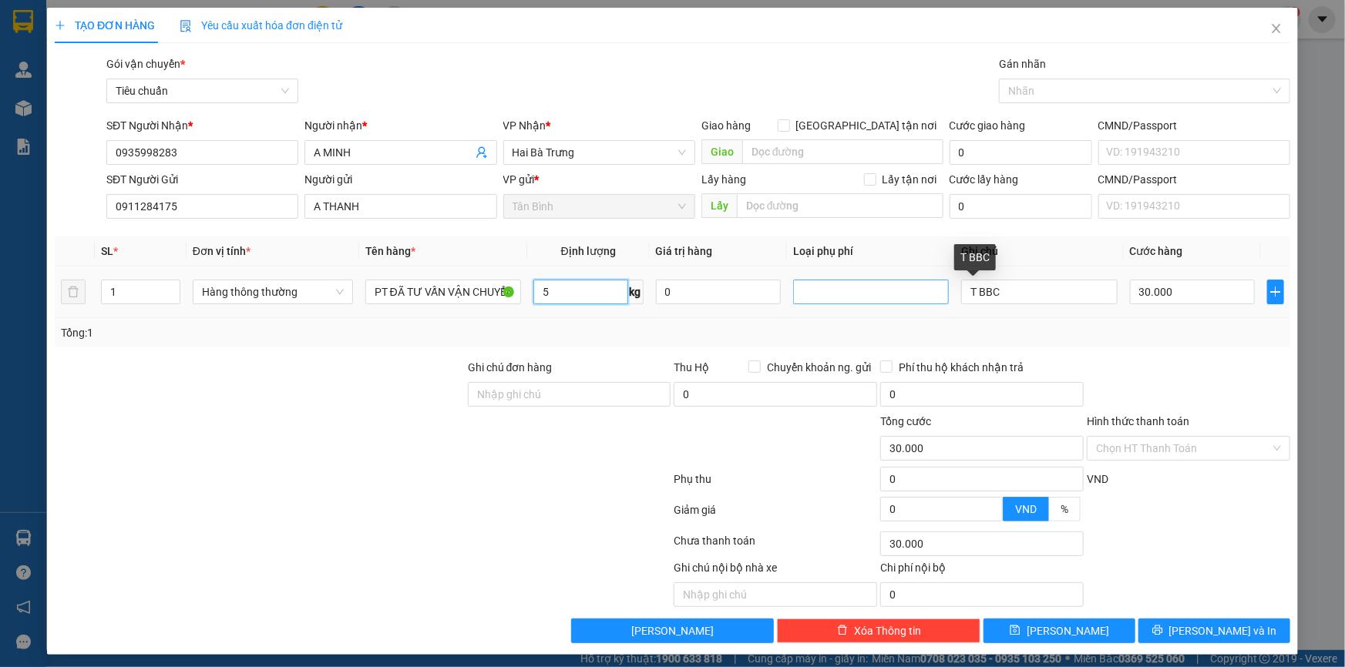
type input "5"
click at [851, 284] on tr "1 Hàng thông thường PT ĐÃ TƯ VẤN VẬN CHUYỂN 5 kg 0 T BBC 30.000" at bounding box center [672, 293] width 1235 height 52
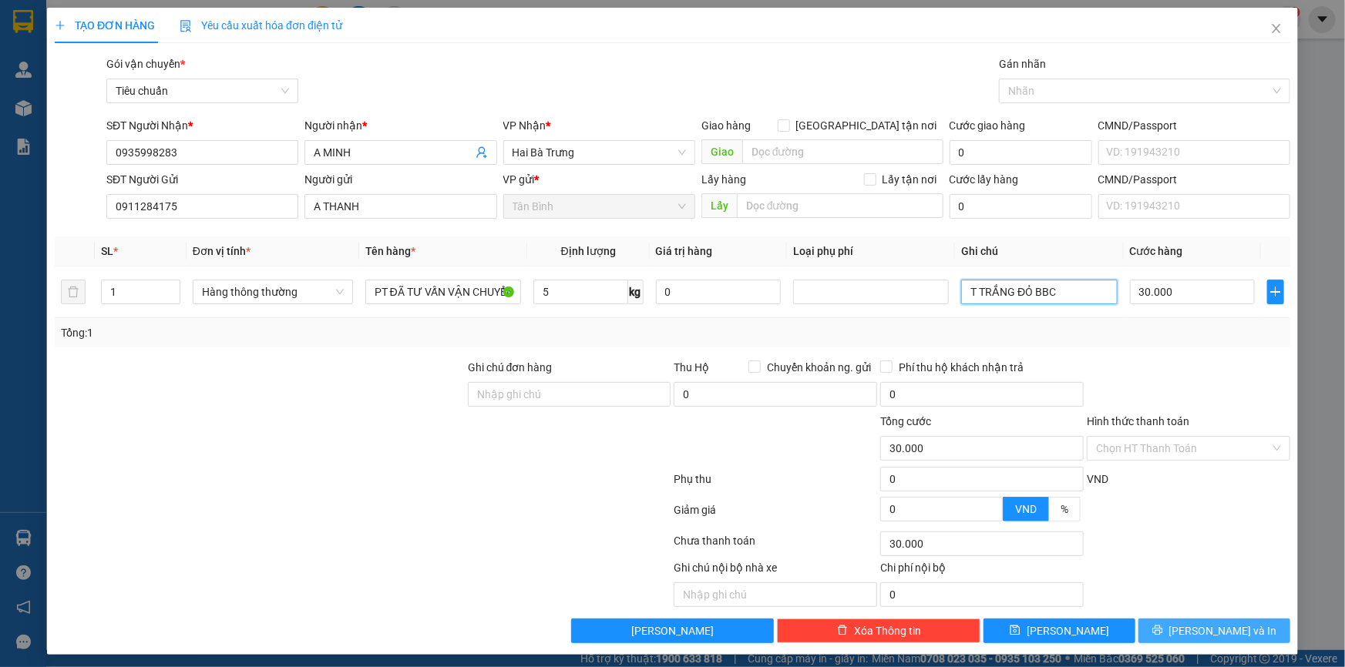
type input "T TRẮNG ĐỎ BBC"
click at [1162, 632] on icon "printer" at bounding box center [1157, 631] width 10 height 10
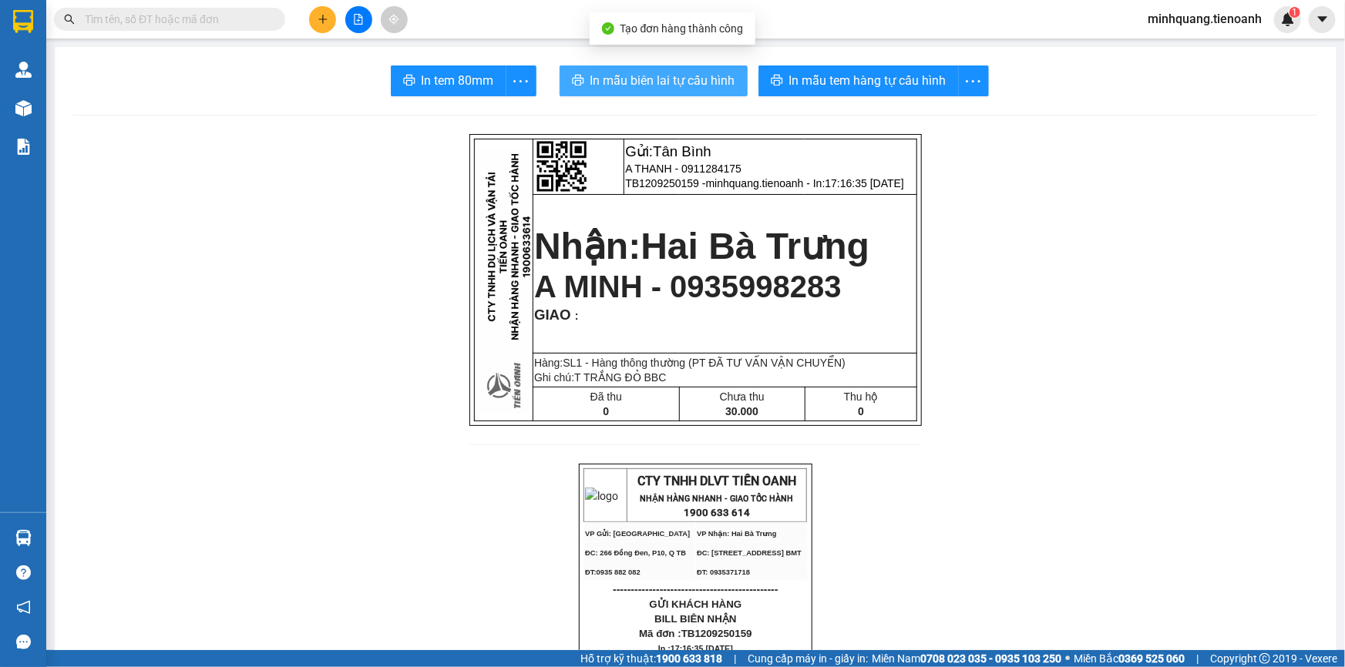
click at [675, 92] on button "In mẫu biên lai tự cấu hình" at bounding box center [653, 80] width 188 height 31
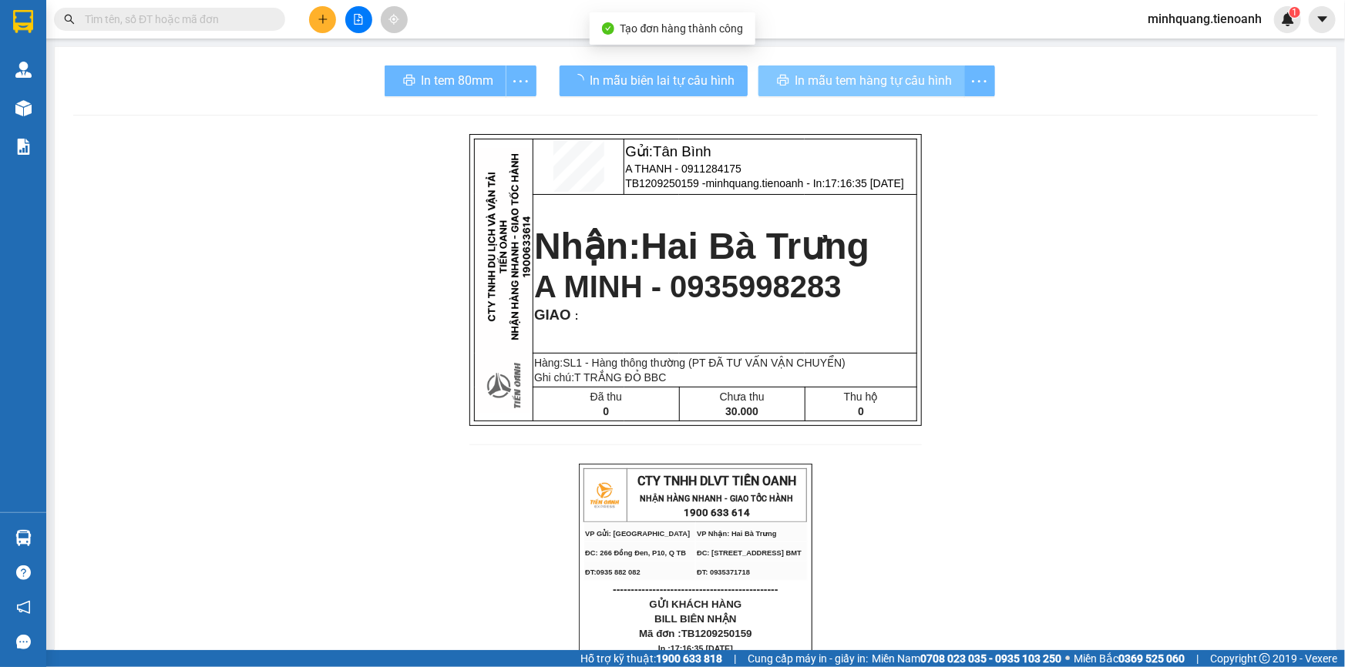
click at [807, 84] on span "In mẫu tem hàng tự cấu hình" at bounding box center [873, 80] width 157 height 19
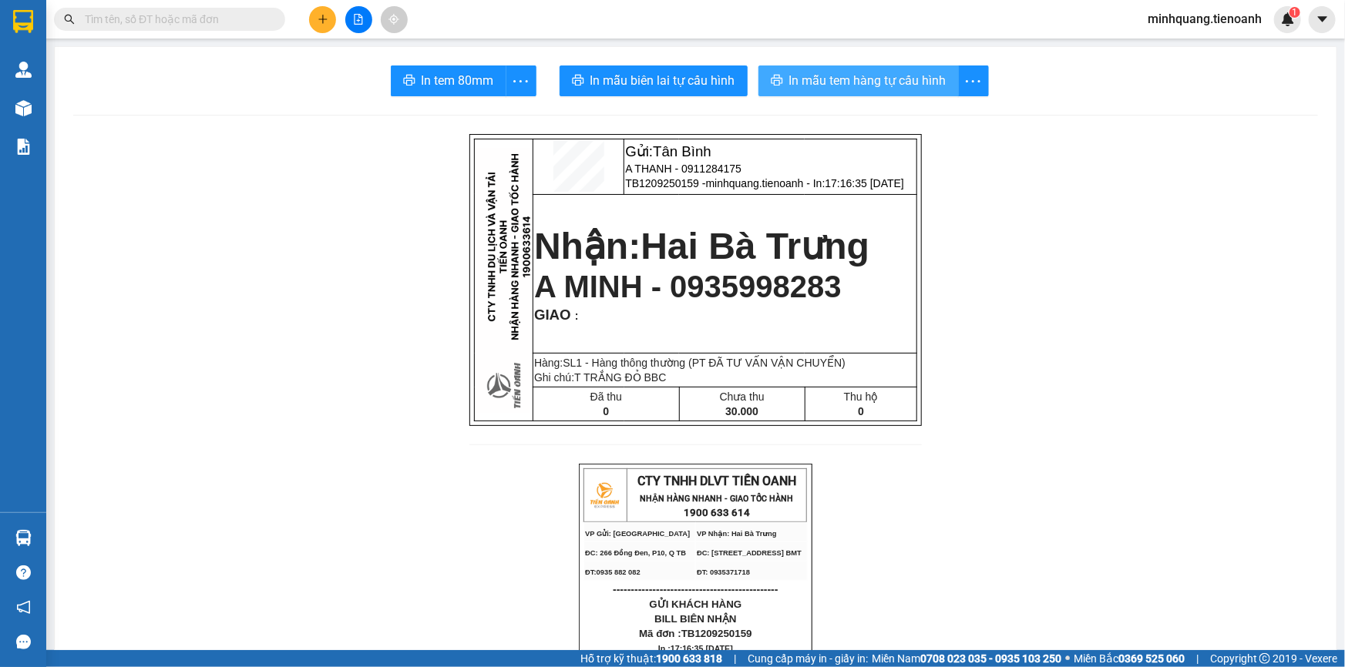
click at [807, 84] on span "In mẫu tem hàng tự cấu hình" at bounding box center [867, 80] width 157 height 19
click at [228, 24] on input "text" at bounding box center [176, 19] width 182 height 17
click at [317, 22] on icon "plus" at bounding box center [322, 19] width 11 height 11
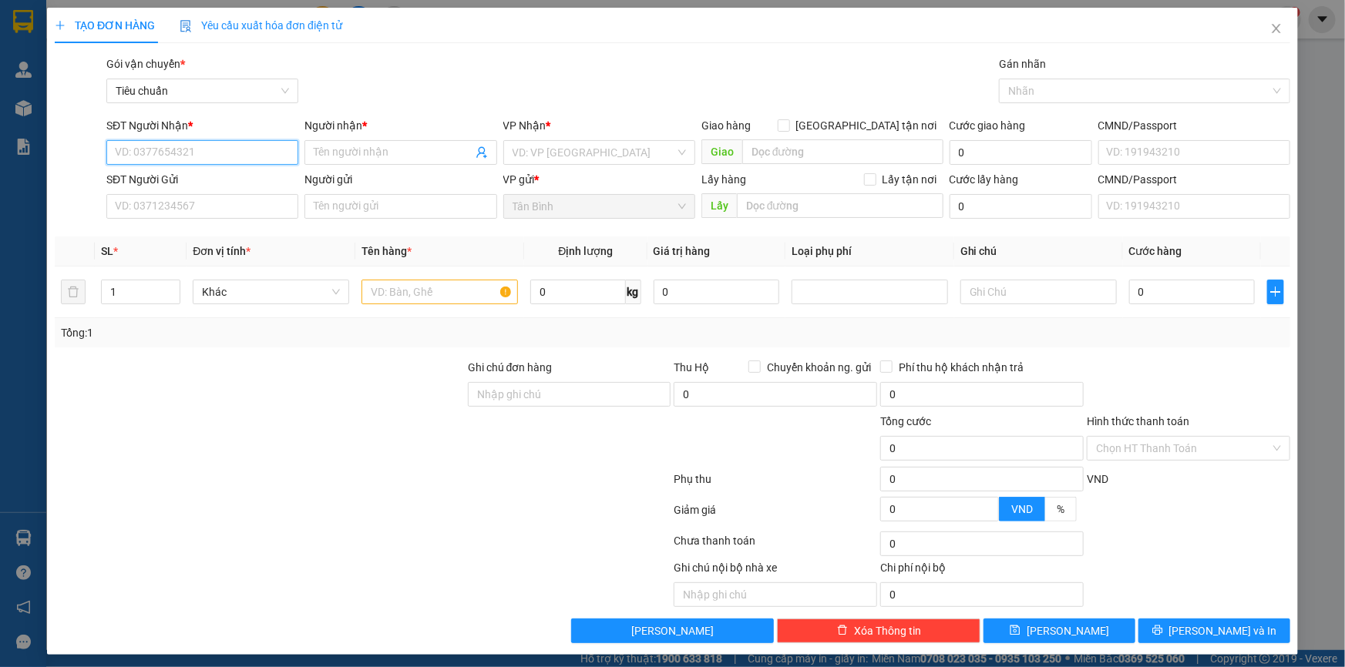
click at [186, 155] on input "SĐT Người Nhận *" at bounding box center [202, 152] width 192 height 25
type input "0944762728"
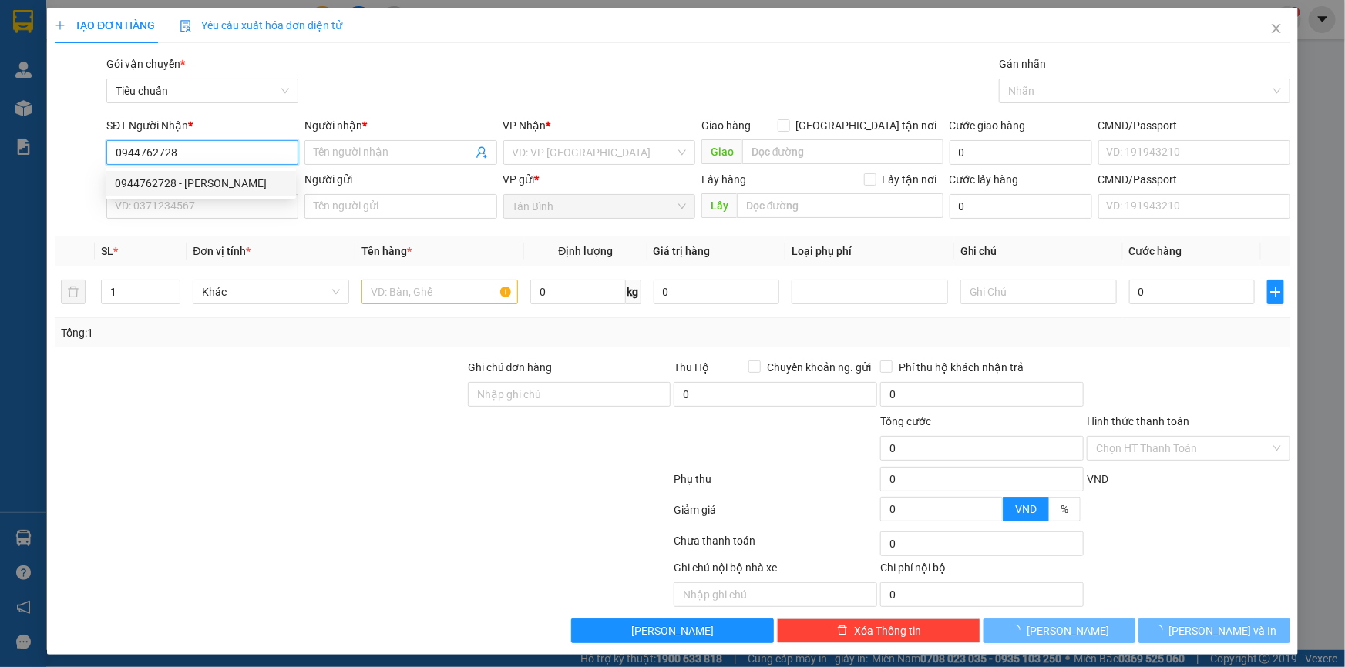
click at [190, 182] on div "0944762728 - C Chi" at bounding box center [201, 183] width 172 height 17
type input "C Chi"
type input "0944762728"
type input "30.000"
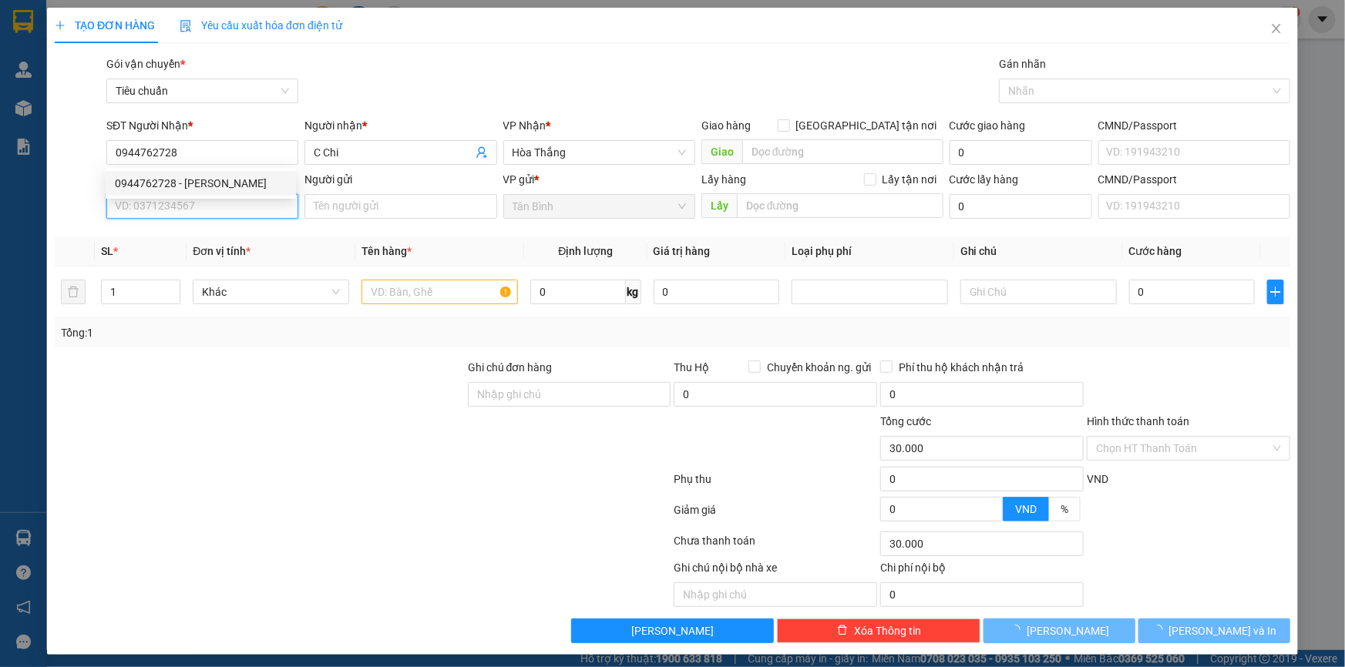
click at [194, 208] on input "SĐT Người Gửi" at bounding box center [202, 206] width 192 height 25
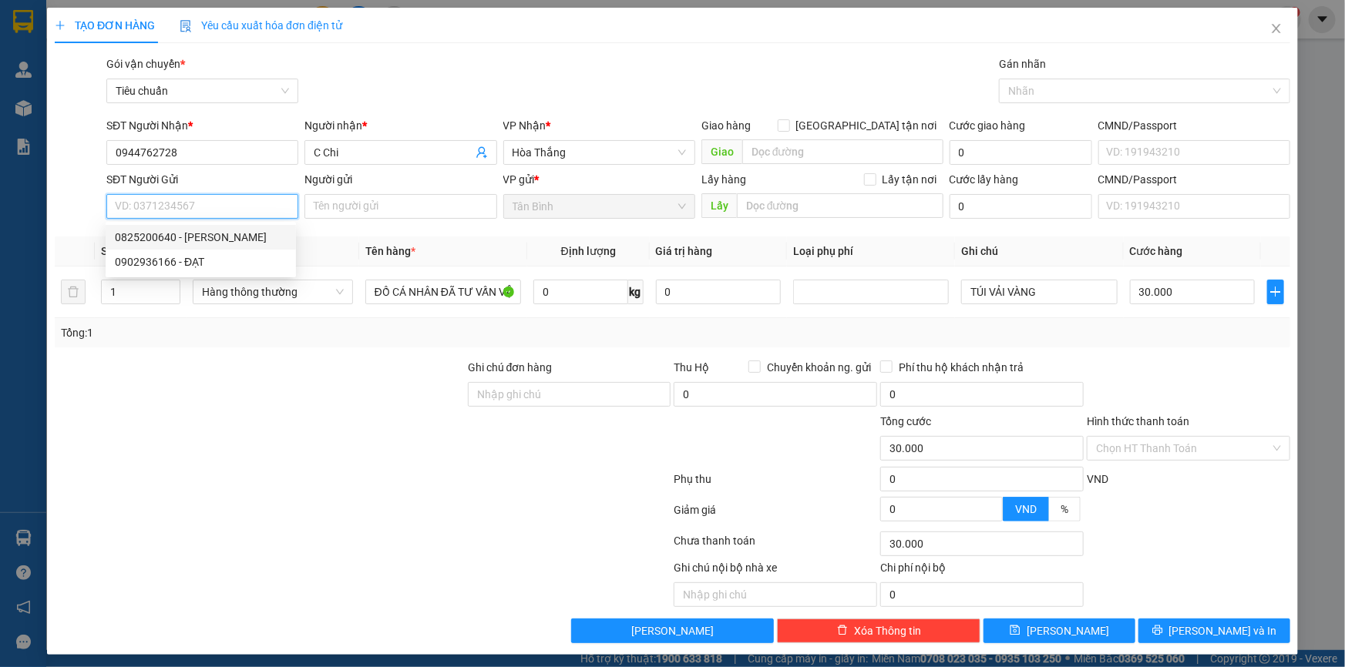
click at [209, 240] on div "0825200640 - C TRINH" at bounding box center [201, 237] width 172 height 17
type input "0825200640"
type input "C TRINH"
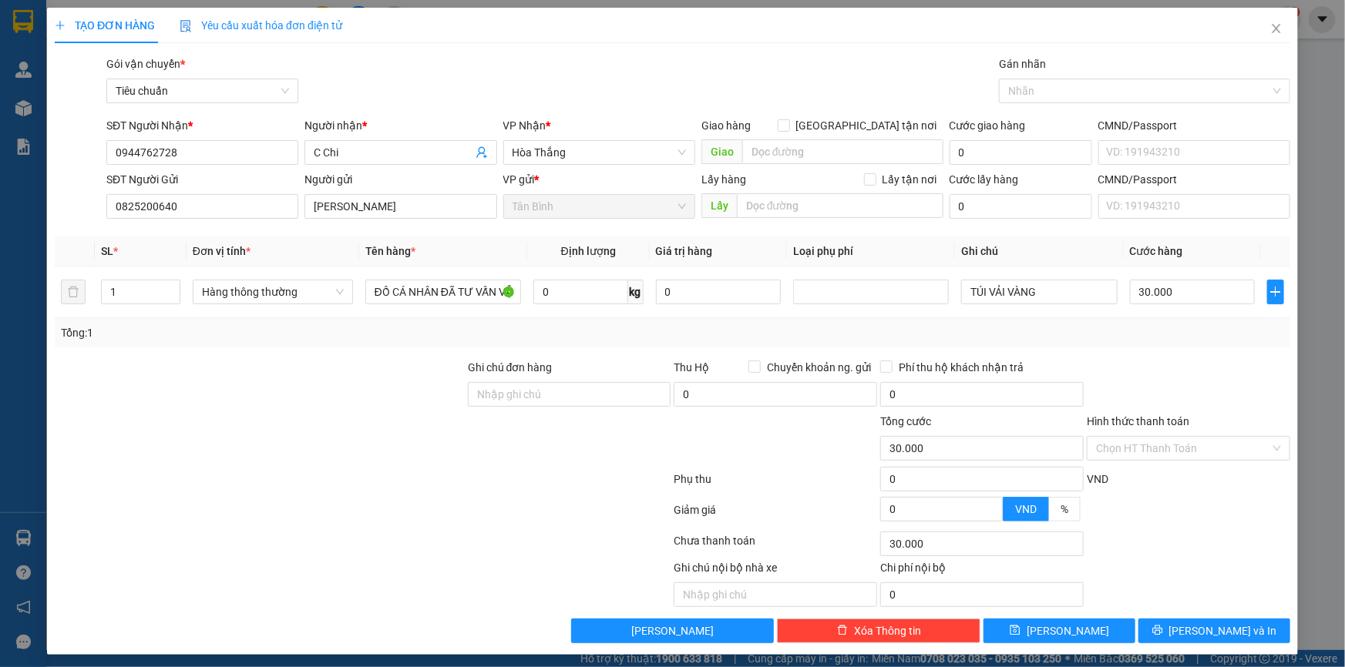
click at [223, 379] on div at bounding box center [259, 386] width 413 height 54
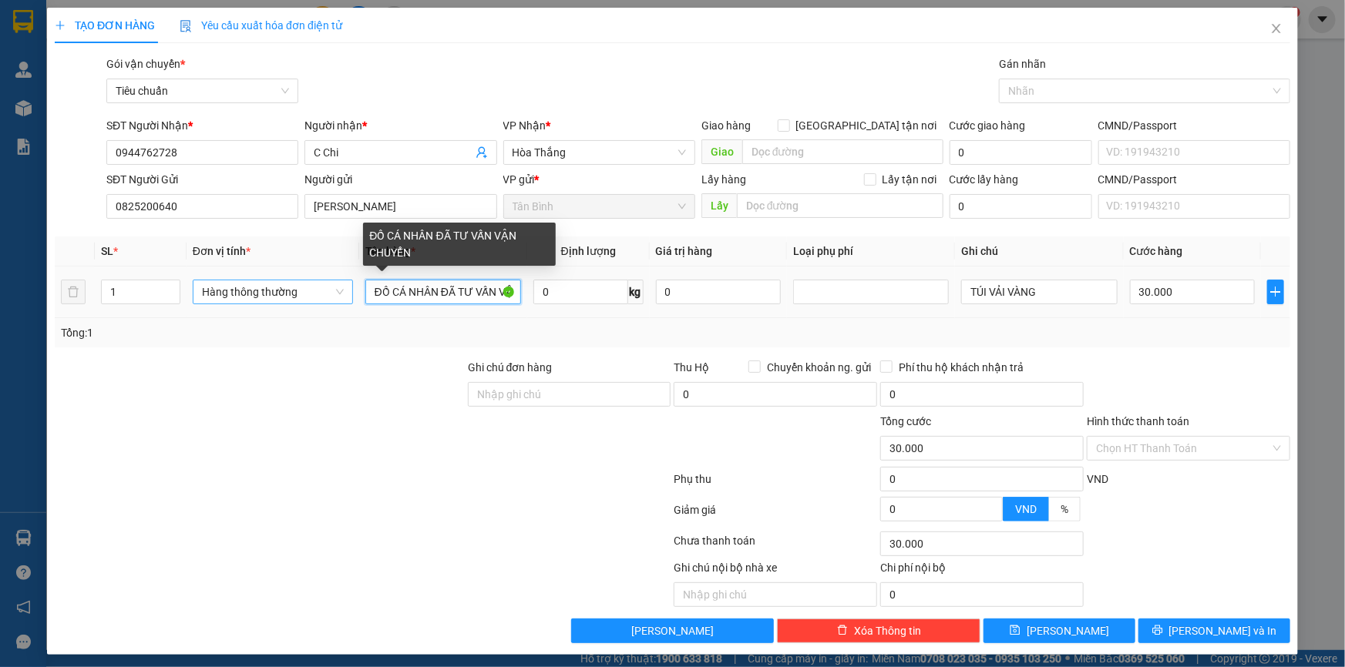
drag, startPoint x: 439, startPoint y: 299, endPoint x: 338, endPoint y: 299, distance: 100.9
click at [338, 299] on tr "1 Hàng thông thường ĐỒ CÁ NHÂN ĐÃ TƯ VẤN VẬN CHUYỂN 0 kg 0 TÚI VẢI VÀNG 30.000" at bounding box center [672, 293] width 1235 height 52
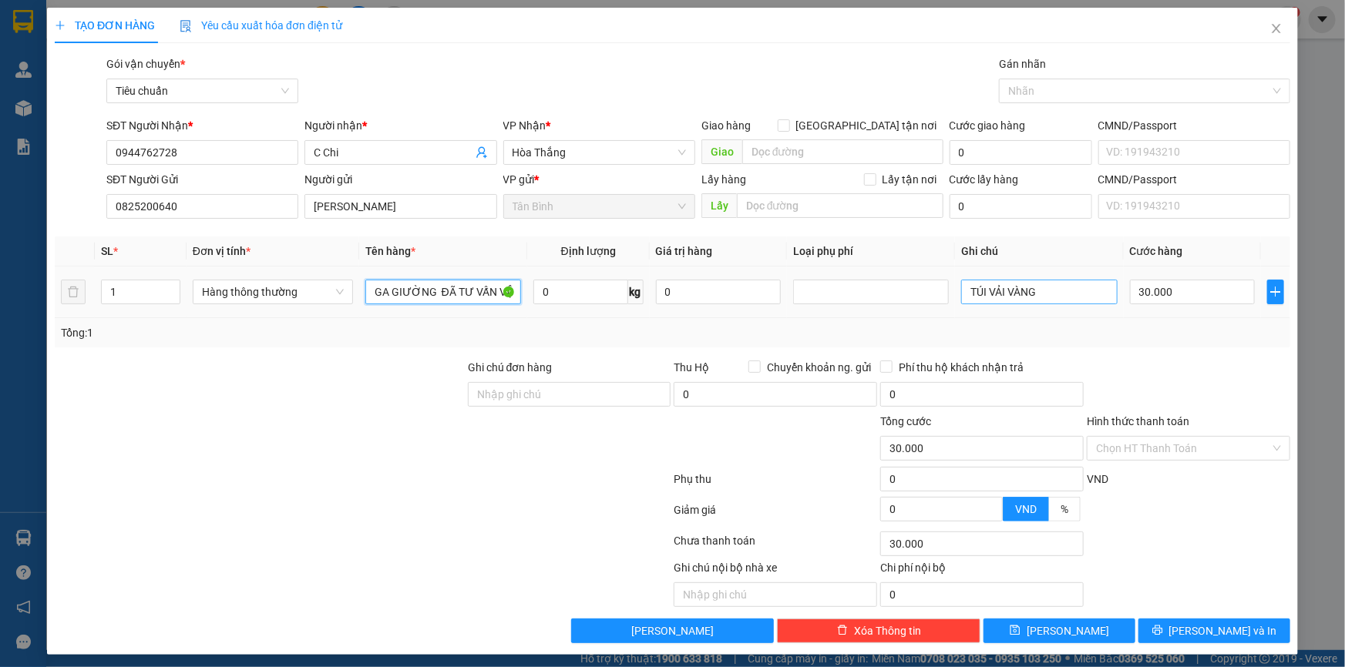
type input "GA GIƯỜNG ĐÃ TƯ VẤN VẬN CHUYỂN"
drag, startPoint x: 1019, startPoint y: 294, endPoint x: 849, endPoint y: 297, distance: 170.3
click at [894, 301] on tr "1 Hàng thông thường GA GIƯỜNG ĐÃ TƯ VẤN VẬN CHUYỂN 0 kg 0 TÚI VẢI VÀNG 30.000" at bounding box center [672, 293] width 1235 height 52
type input "CỤC ĐỎ"
click at [1146, 447] on input "Hình thức thanh toán" at bounding box center [1183, 448] width 174 height 23
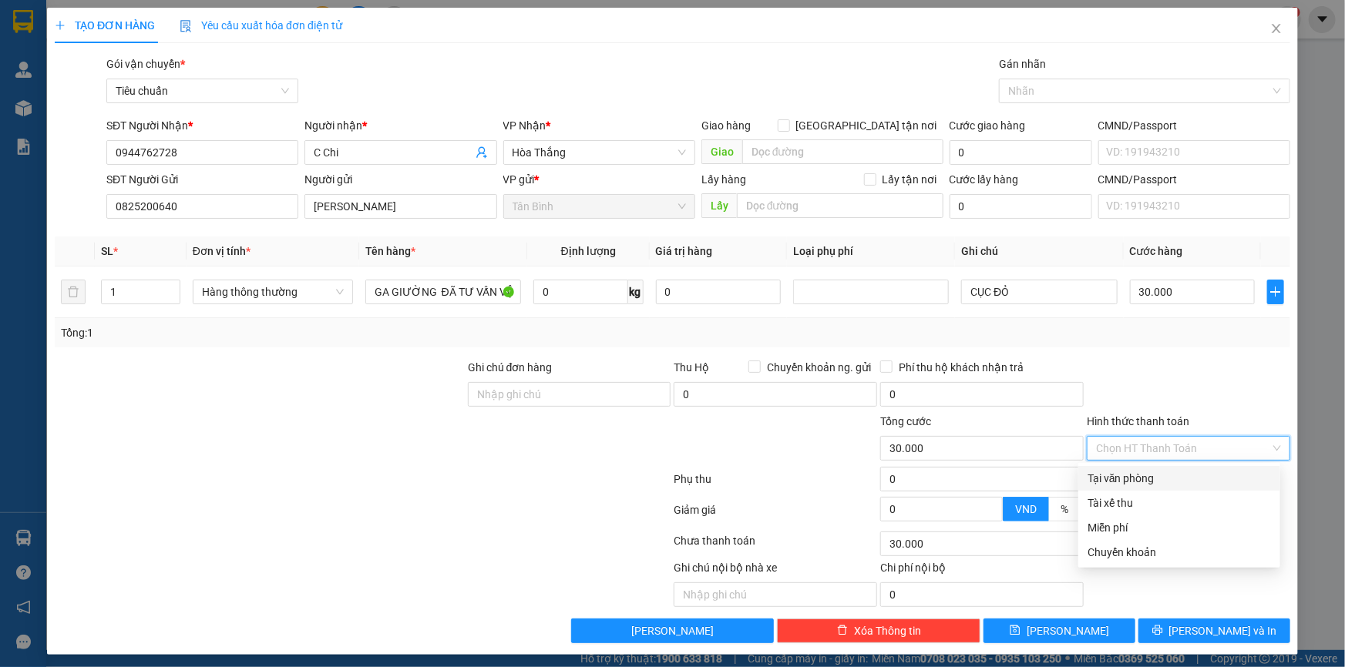
click at [1142, 474] on div "Tại văn phòng" at bounding box center [1178, 478] width 183 height 17
type input "0"
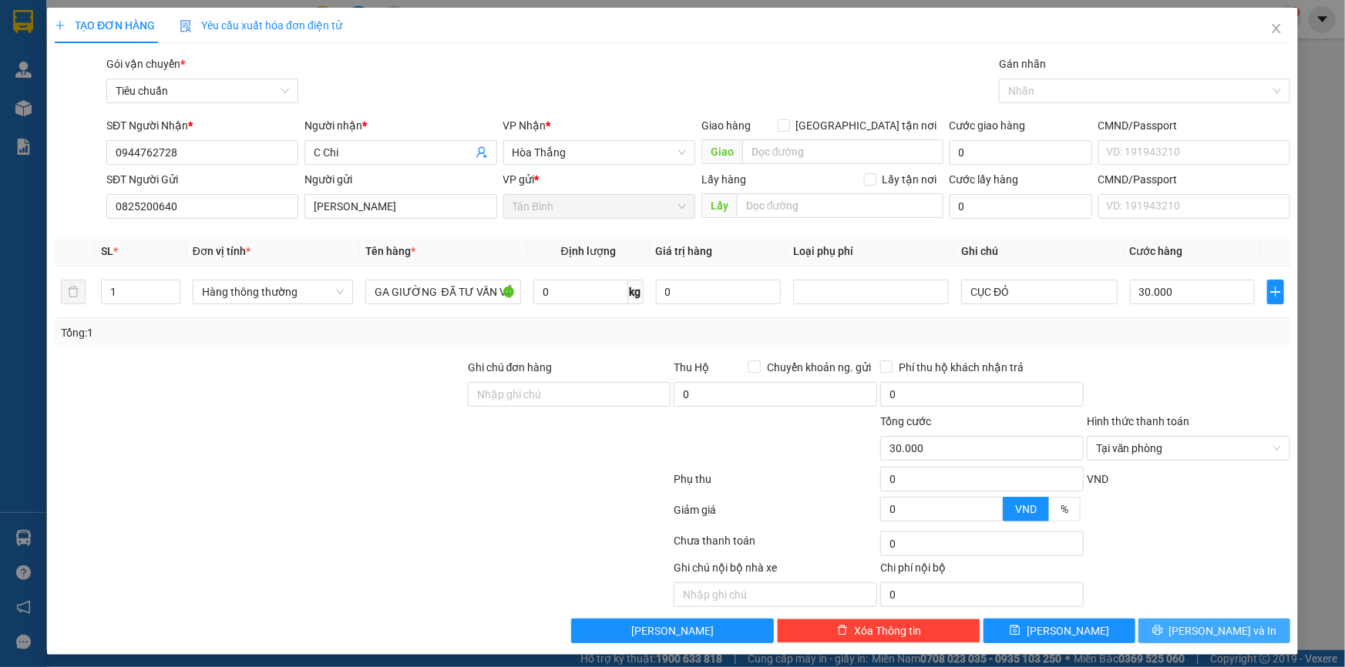
click at [1207, 635] on span "[PERSON_NAME] và In" at bounding box center [1223, 631] width 108 height 17
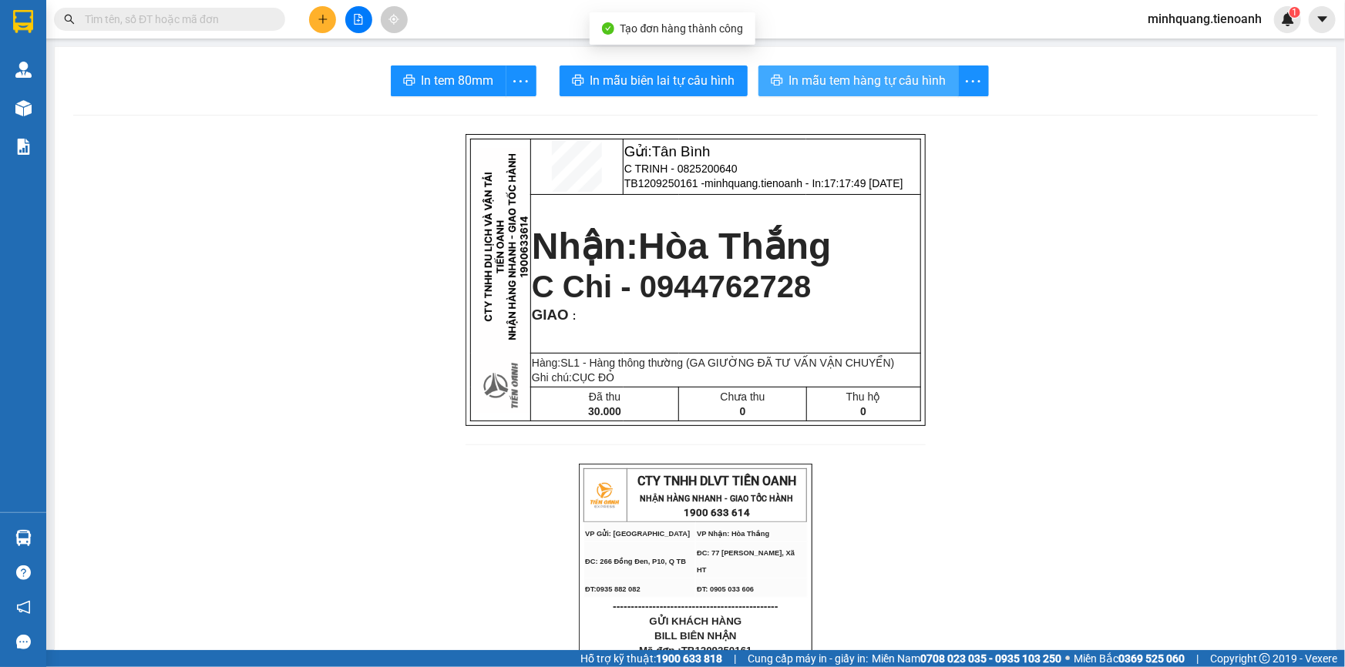
click at [868, 78] on span "In mẫu tem hàng tự cấu hình" at bounding box center [867, 80] width 157 height 19
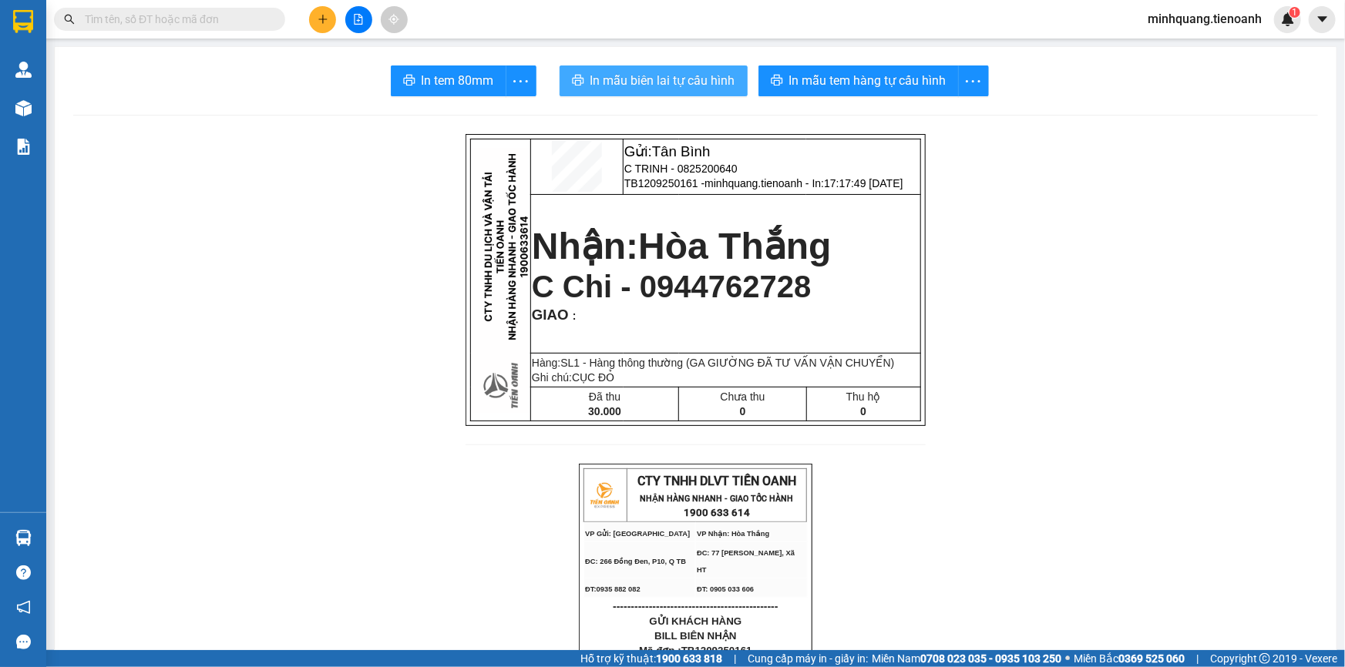
click at [616, 76] on span "In mẫu biên lai tự cấu hình" at bounding box center [662, 80] width 145 height 19
click at [312, 12] on button at bounding box center [322, 19] width 27 height 27
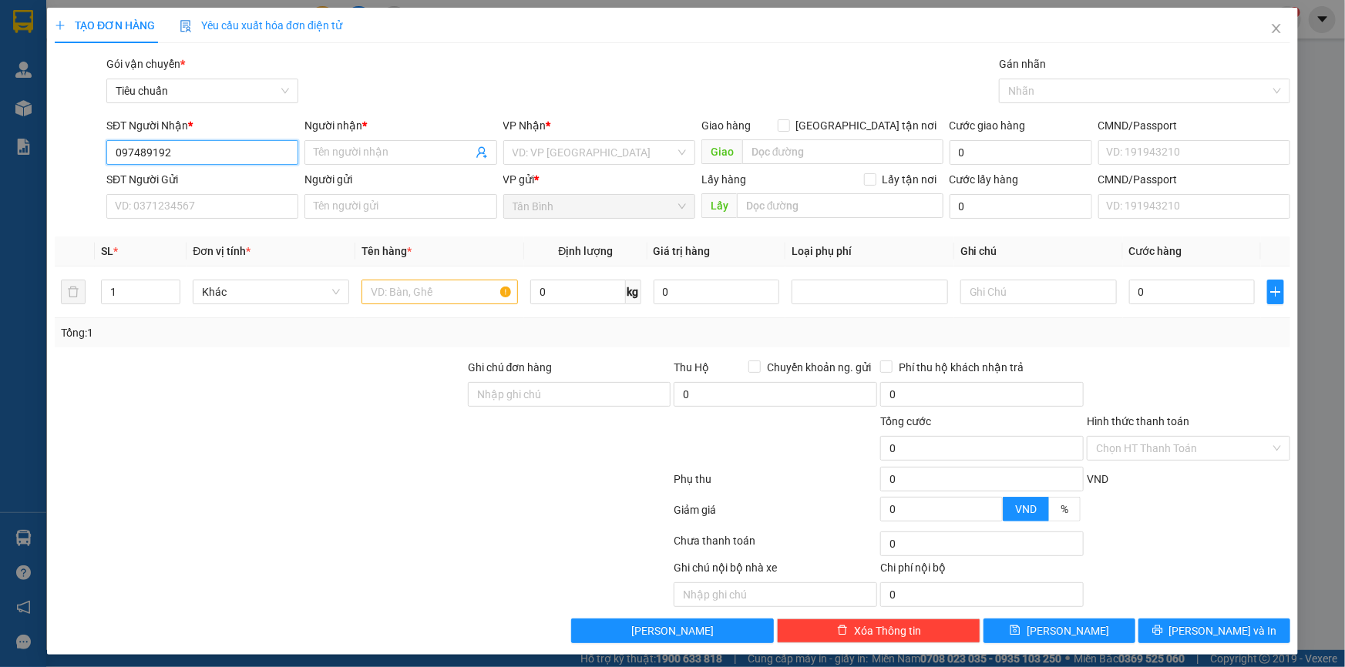
type input "0974891920"
click at [246, 177] on div "0974891920 - C Hà" at bounding box center [201, 183] width 172 height 17
type input "C Hà"
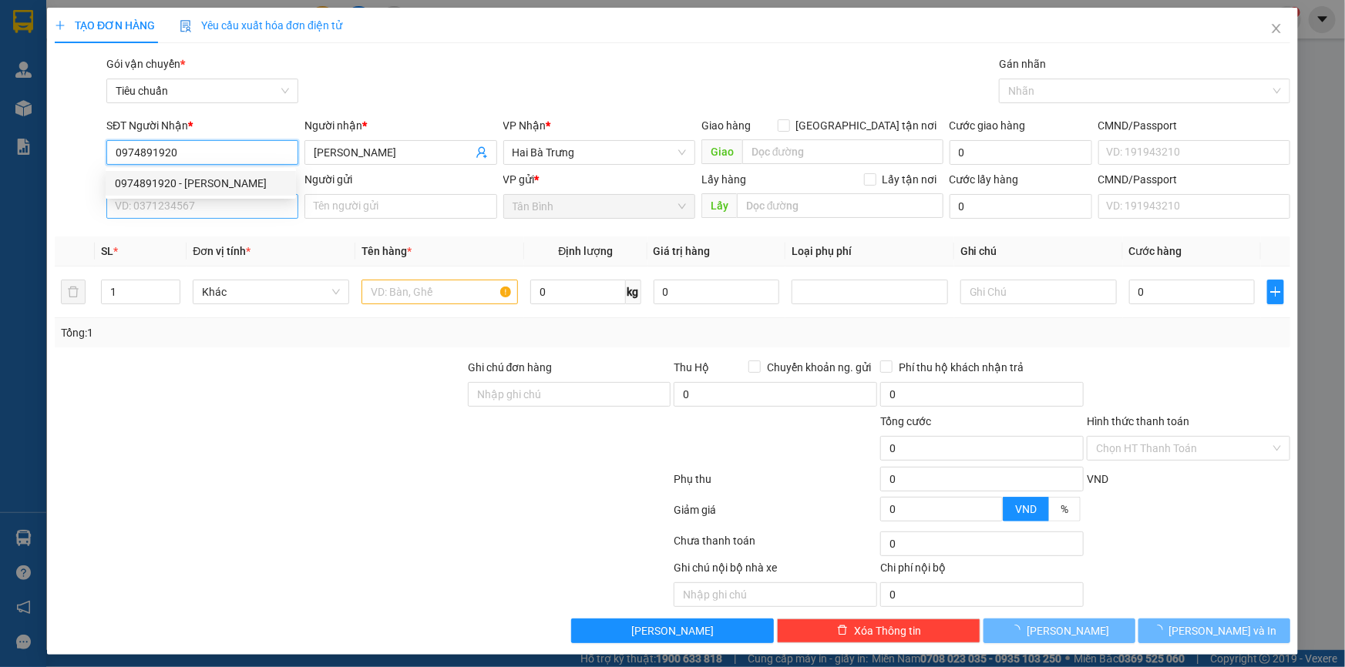
type input "0974891920"
click at [234, 204] on input "SĐT Người Gửi" at bounding box center [202, 206] width 192 height 25
type input "30.000"
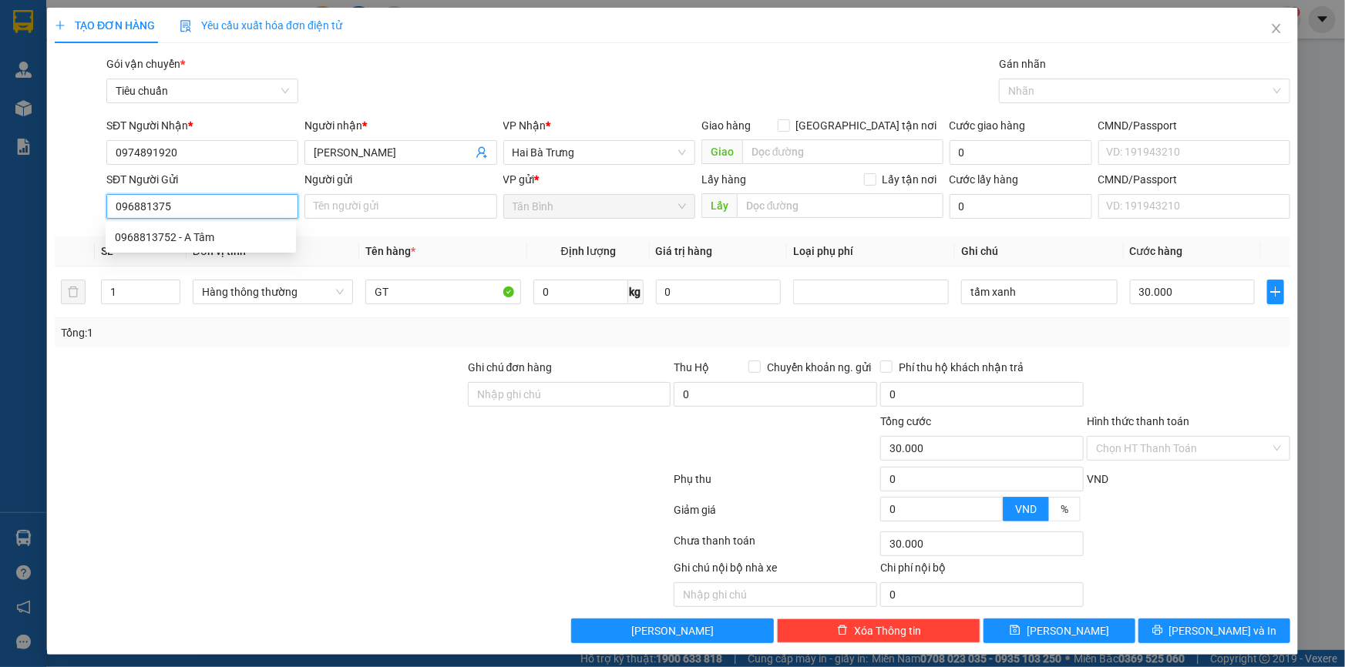
type input "0968813752"
click at [234, 237] on div "0968813752 - A Tâm" at bounding box center [201, 237] width 172 height 17
type input "A Tâm"
type input "0968813752"
click at [995, 297] on input "tấm xanh" at bounding box center [1039, 292] width 156 height 25
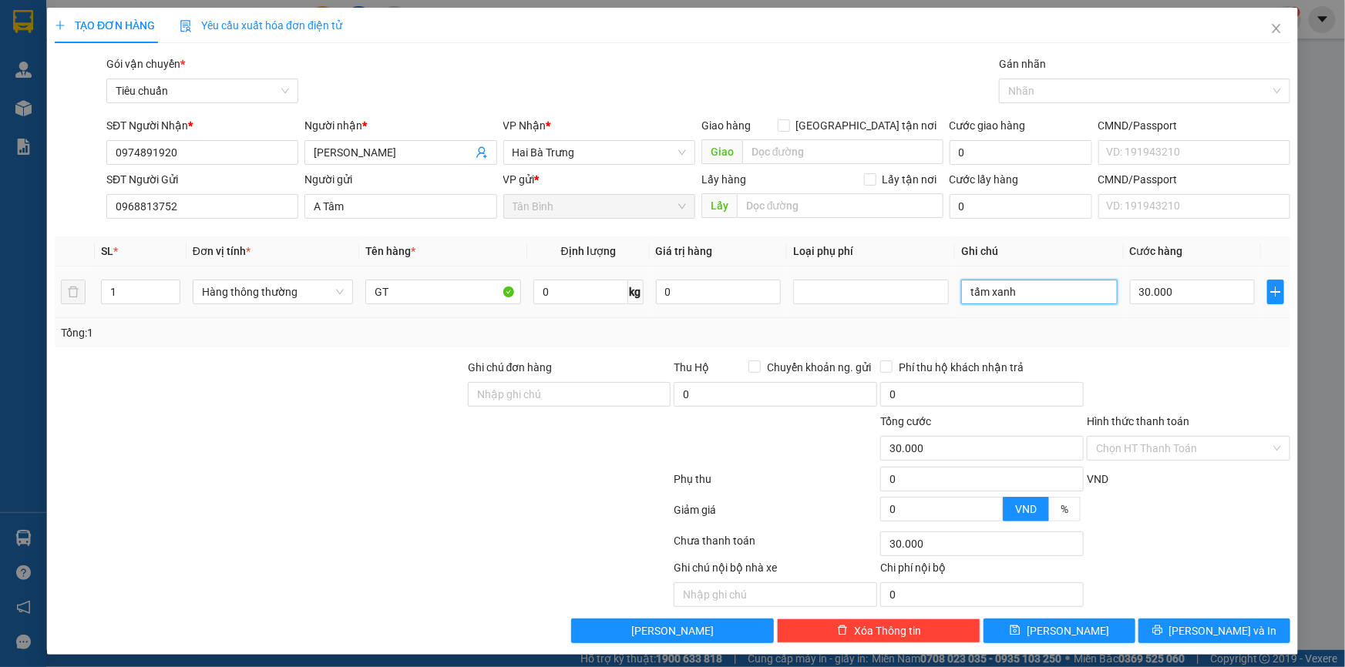
click at [995, 297] on input "tấm xanh" at bounding box center [1039, 292] width 156 height 25
type input "p"
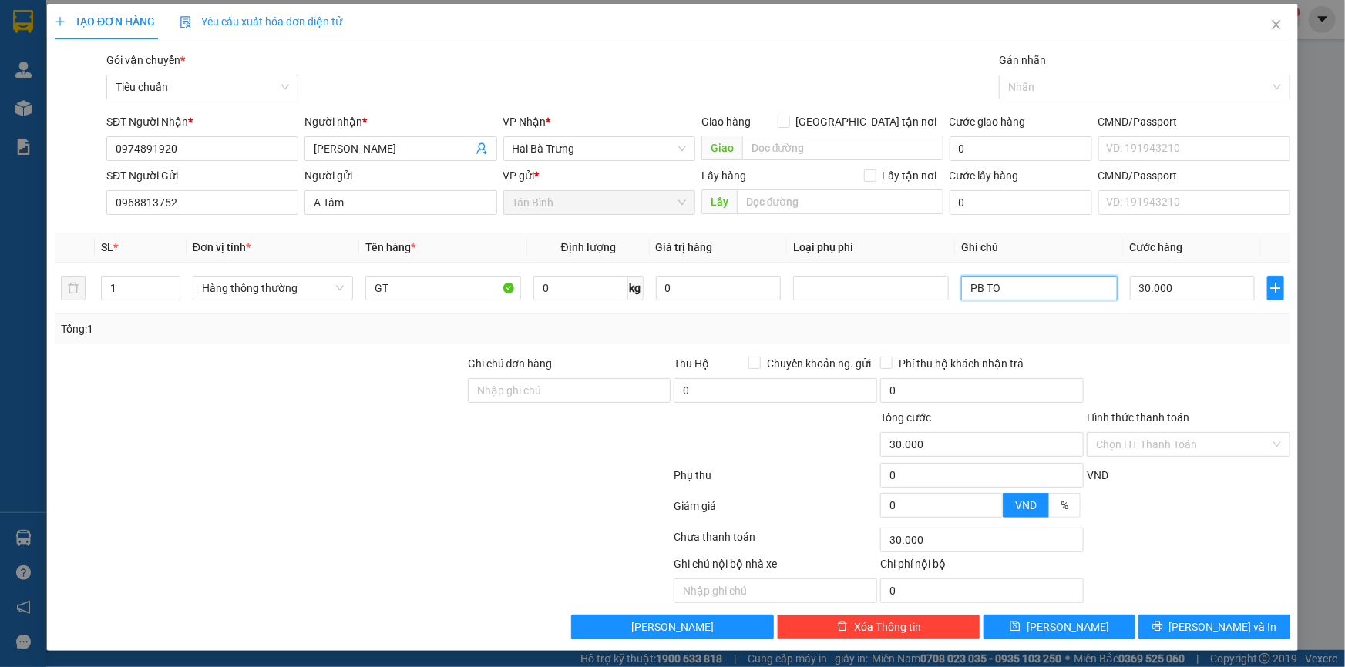
scroll to position [5, 0]
type input "PB TO"
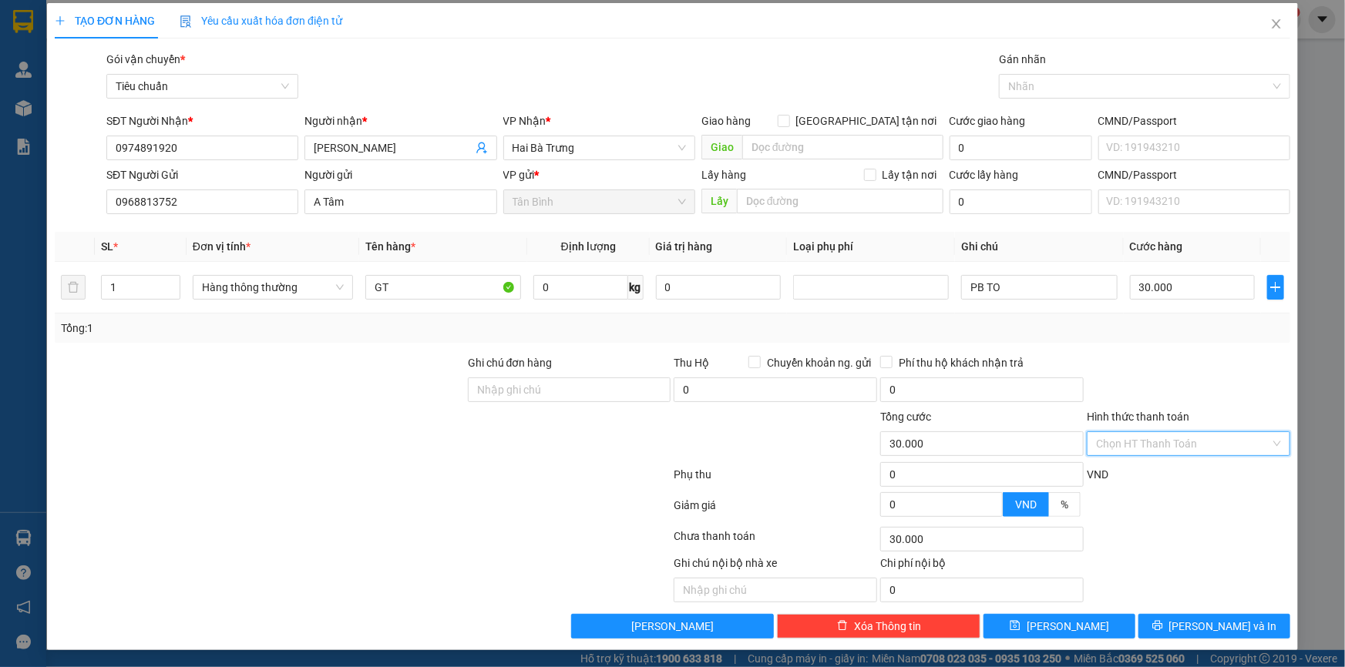
click at [1211, 443] on input "Hình thức thanh toán" at bounding box center [1183, 443] width 174 height 23
click at [1192, 469] on div "Tại văn phòng" at bounding box center [1178, 473] width 183 height 17
type input "0"
click at [1170, 614] on button "[PERSON_NAME] và In" at bounding box center [1214, 626] width 152 height 25
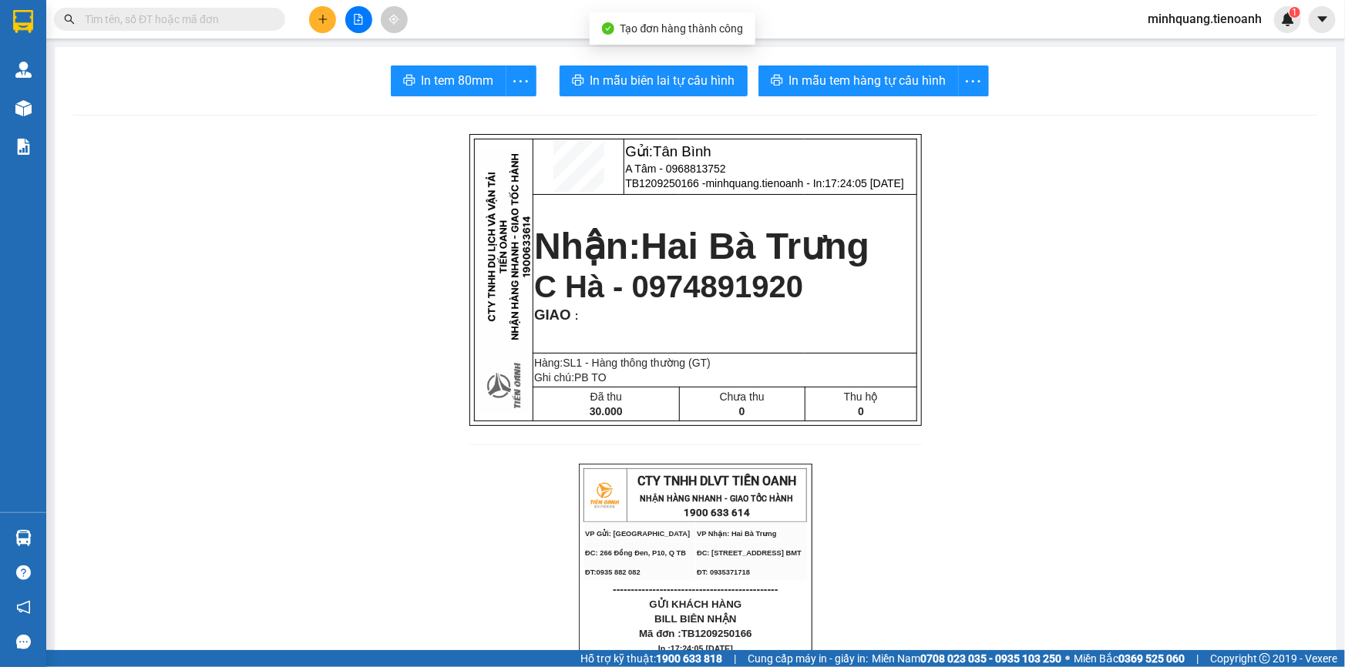
click at [680, 94] on button "In mẫu biên lai tự cấu hình" at bounding box center [653, 80] width 188 height 31
click at [904, 80] on span "In mẫu tem hàng tự cấu hình" at bounding box center [867, 80] width 157 height 19
click at [328, 18] on button at bounding box center [322, 19] width 27 height 27
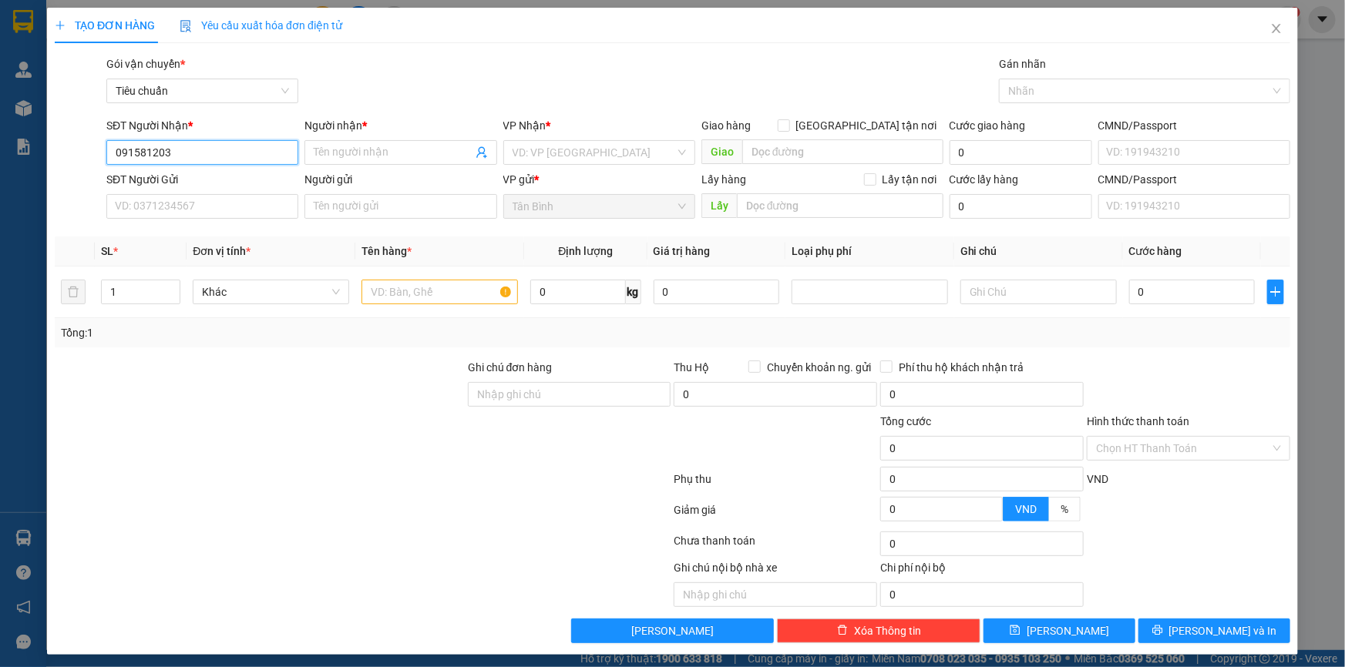
type input "0915812033"
click at [206, 195] on div "0915812033 - VÂN ANH" at bounding box center [202, 183] width 192 height 25
type input "VÂN ANH"
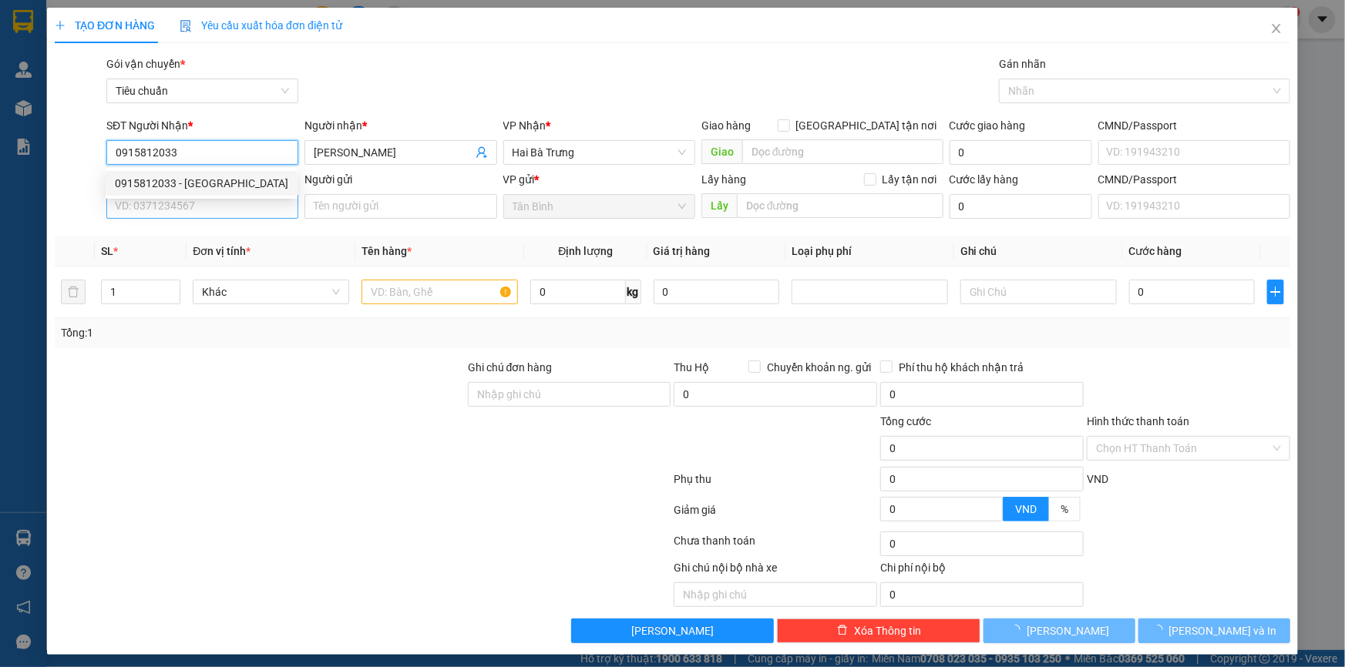
type input "0915812033"
click at [207, 208] on input "SĐT Người Gửi" at bounding box center [202, 206] width 192 height 25
type input "30.000"
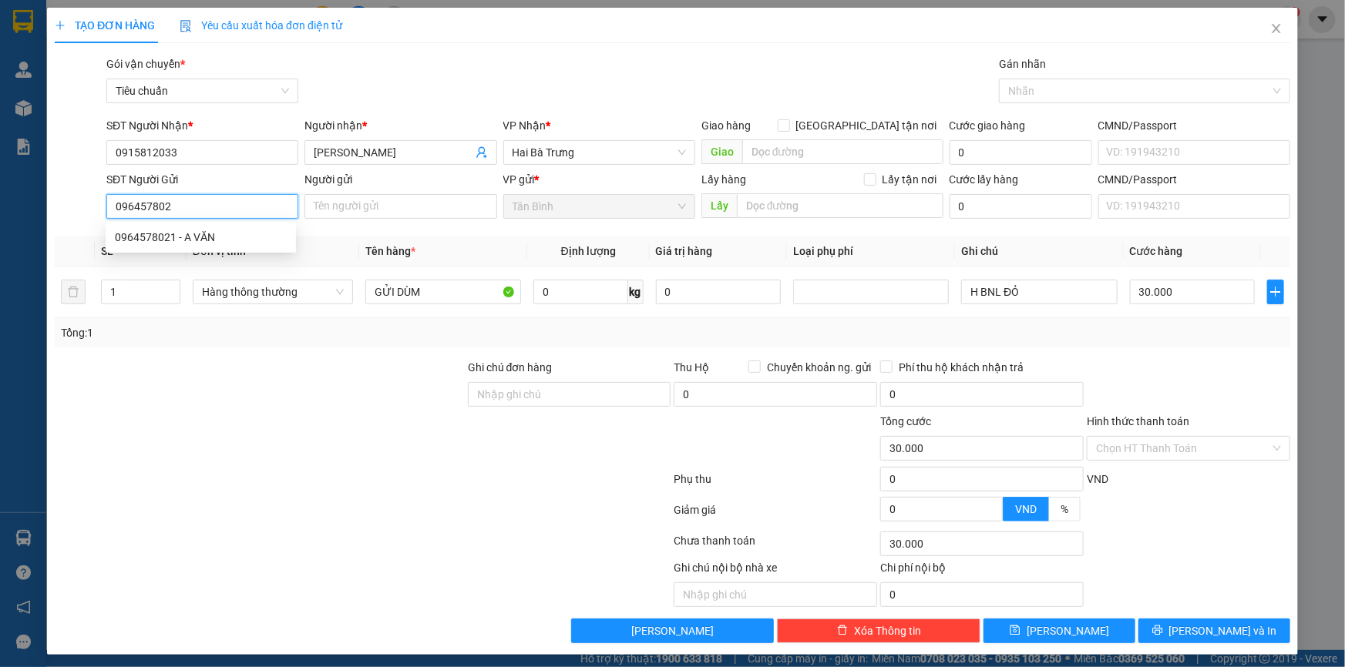
type input "0964578021"
drag, startPoint x: 217, startPoint y: 232, endPoint x: 308, endPoint y: 377, distance: 171.0
click at [217, 235] on div "0964578021 - A VĂN" at bounding box center [201, 237] width 172 height 17
type input "A VĂN"
type input "0964578021"
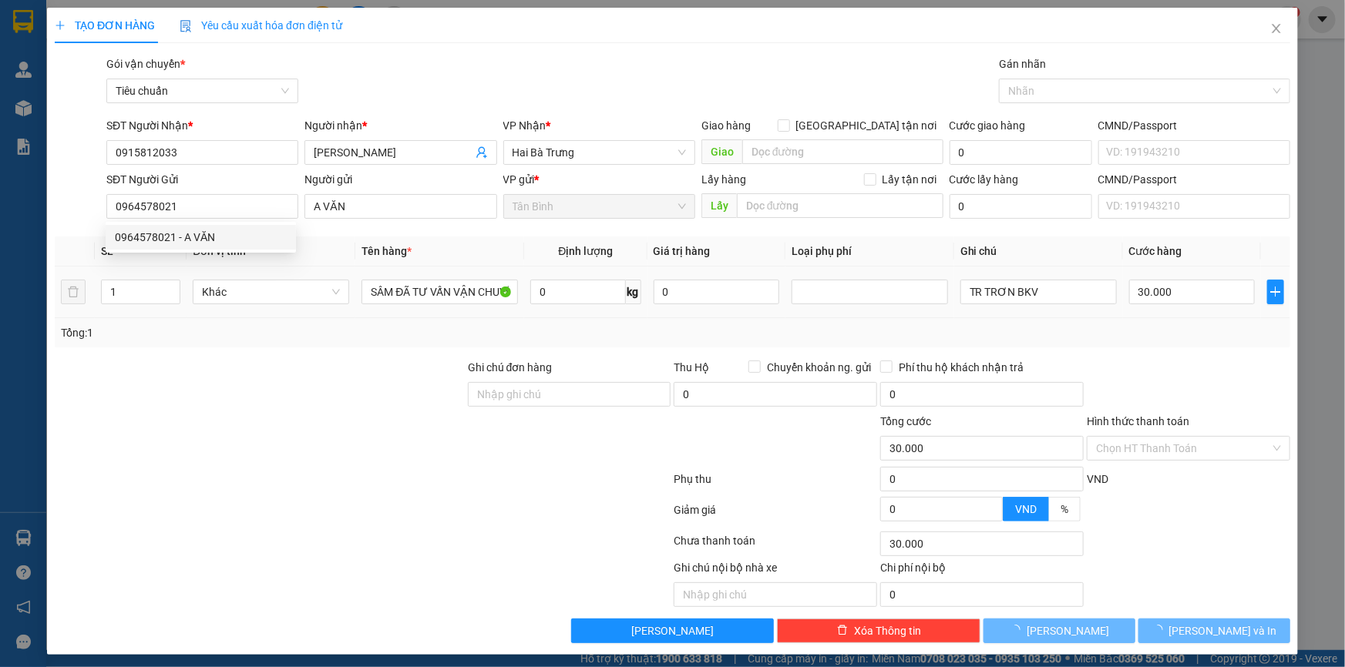
drag, startPoint x: 308, startPoint y: 377, endPoint x: 459, endPoint y: 294, distance: 172.4
click at [310, 377] on div at bounding box center [259, 386] width 413 height 54
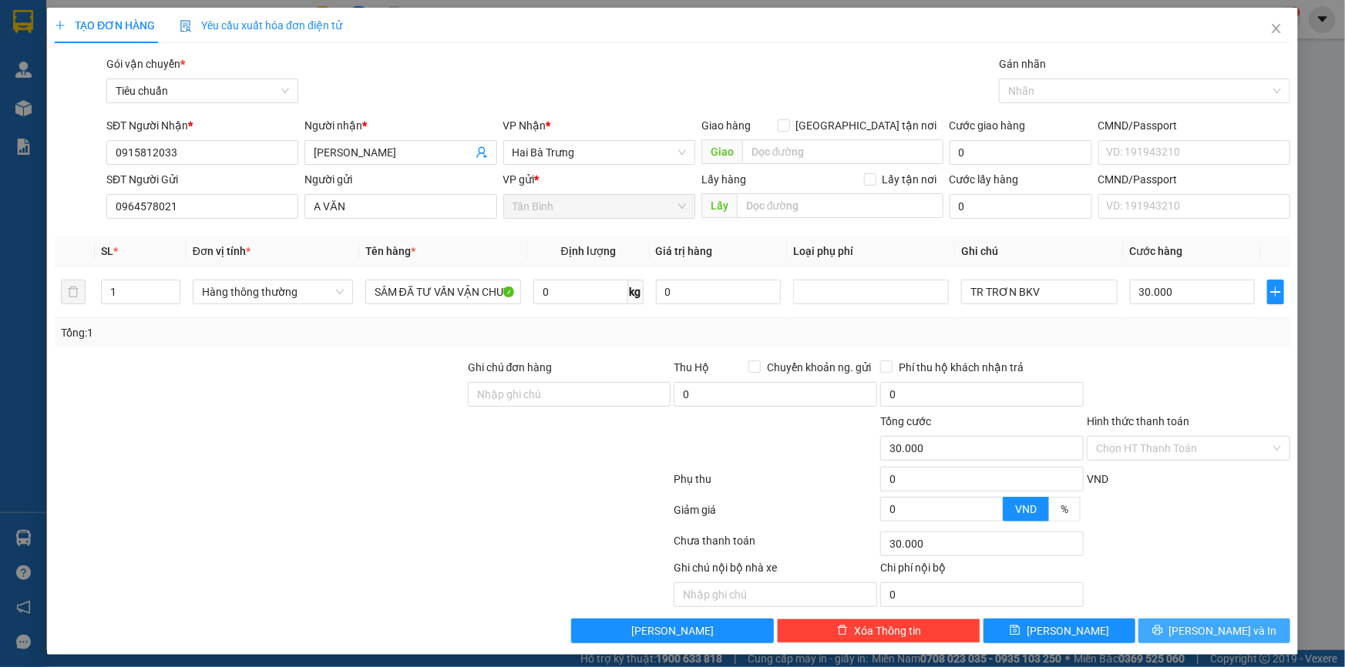
click at [1187, 628] on button "[PERSON_NAME] và In" at bounding box center [1214, 631] width 152 height 25
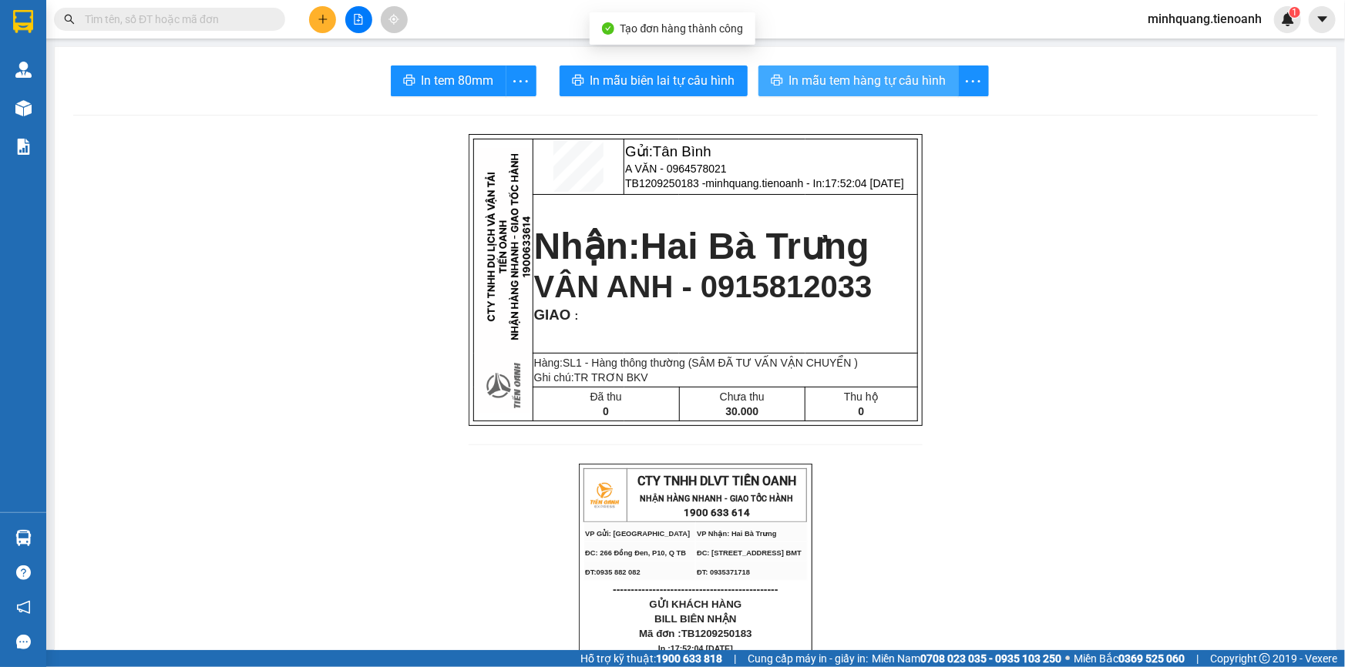
click at [832, 76] on span "In mẫu tem hàng tự cấu hình" at bounding box center [867, 80] width 157 height 19
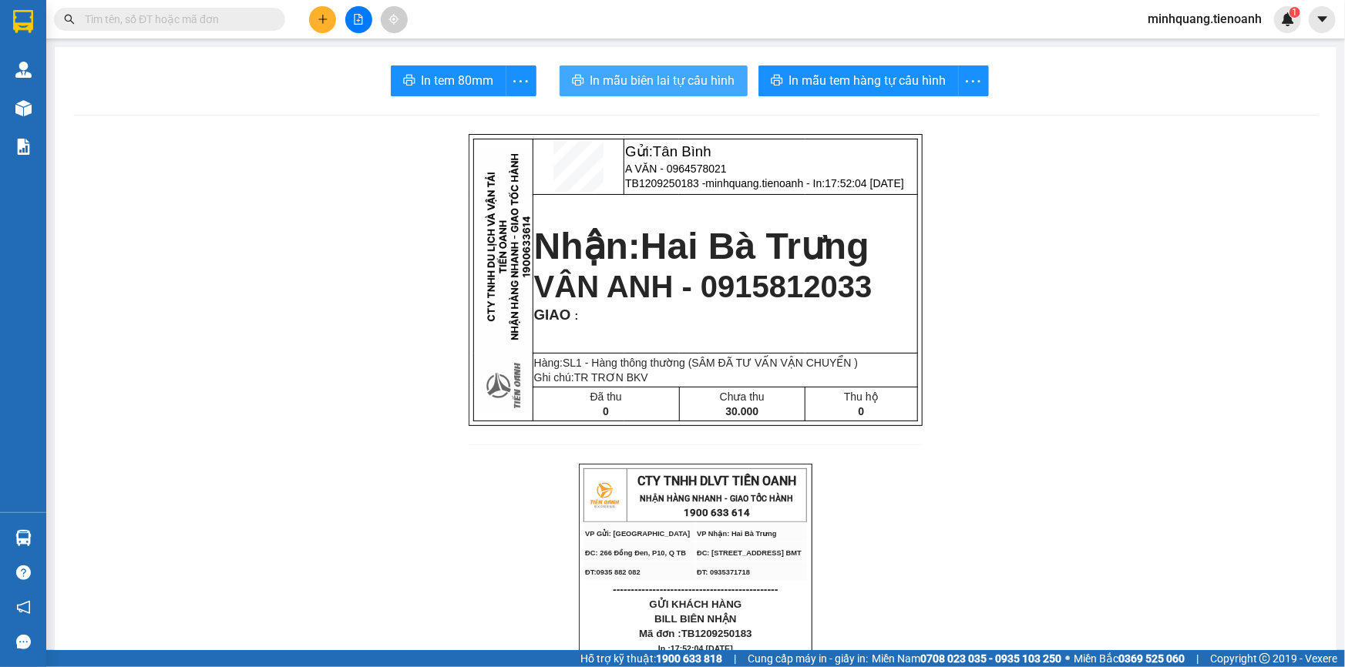
click at [627, 78] on span "In mẫu biên lai tự cấu hình" at bounding box center [662, 80] width 145 height 19
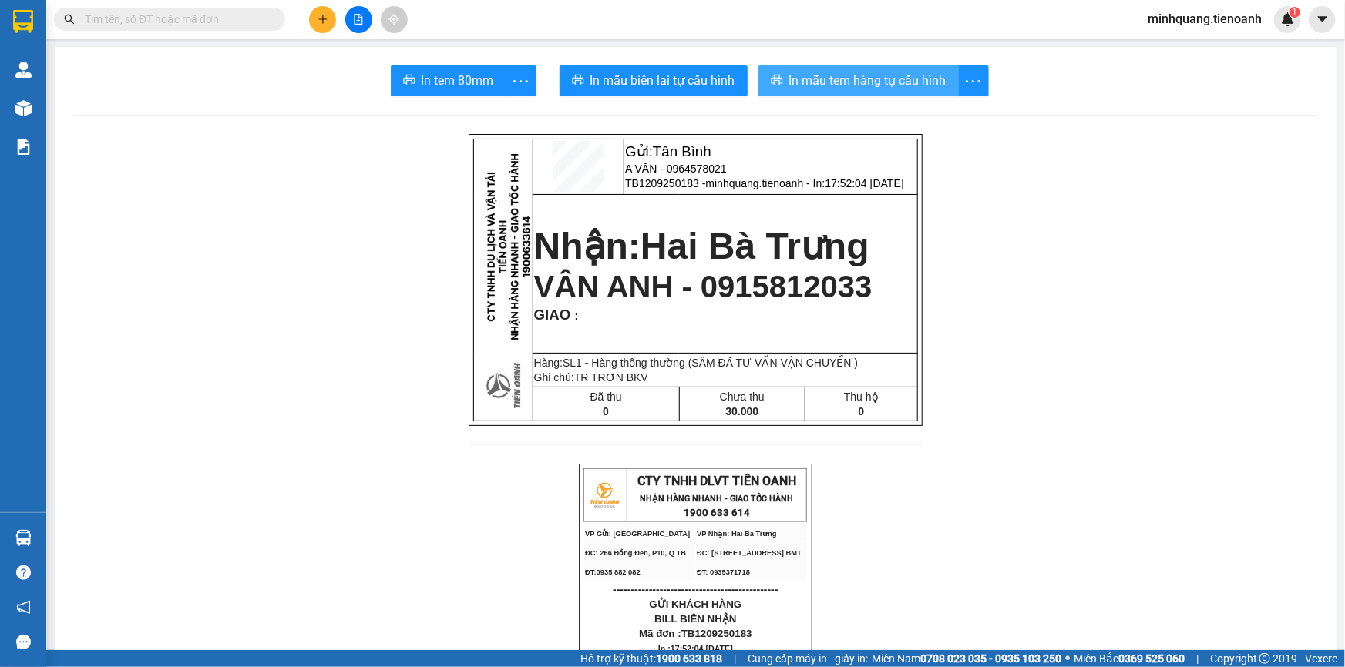
click at [855, 72] on span "In mẫu tem hàng tự cấu hình" at bounding box center [867, 80] width 157 height 19
click at [320, 17] on icon "plus" at bounding box center [322, 19] width 11 height 11
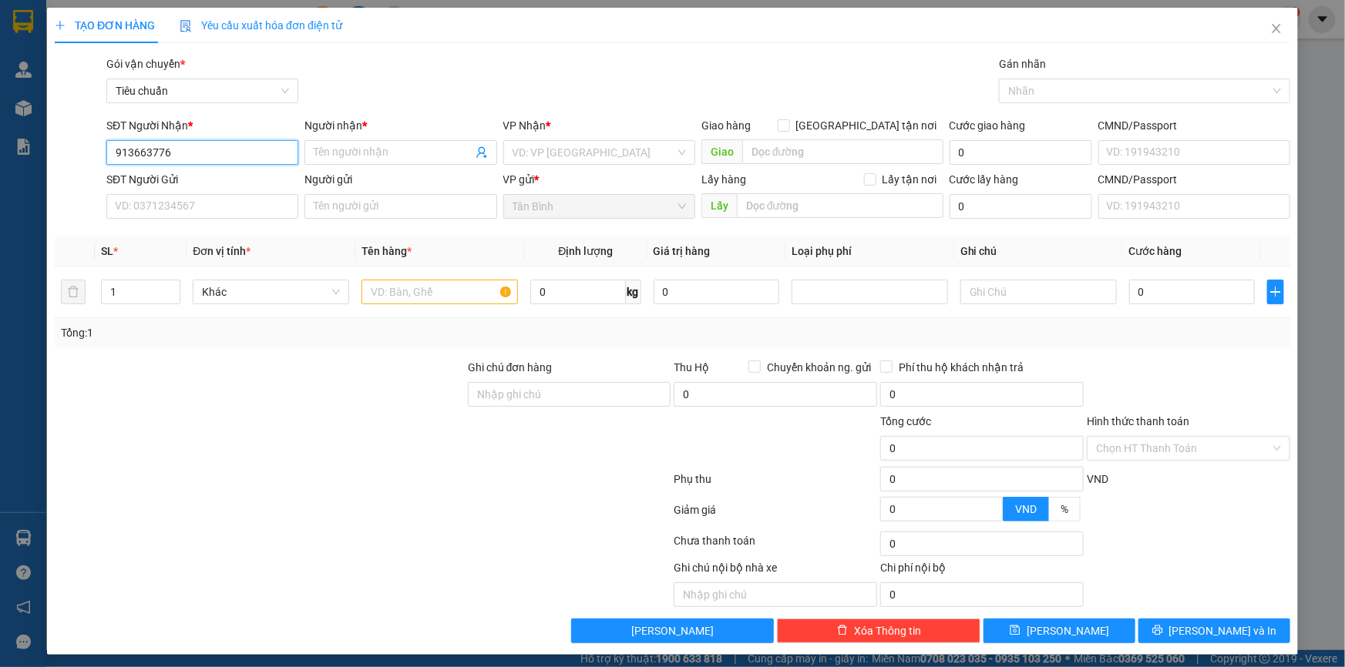
click at [114, 161] on input "913663776" at bounding box center [202, 152] width 192 height 25
type input "0913663776"
click at [171, 211] on input "SĐT Người Gửi" at bounding box center [202, 206] width 192 height 25
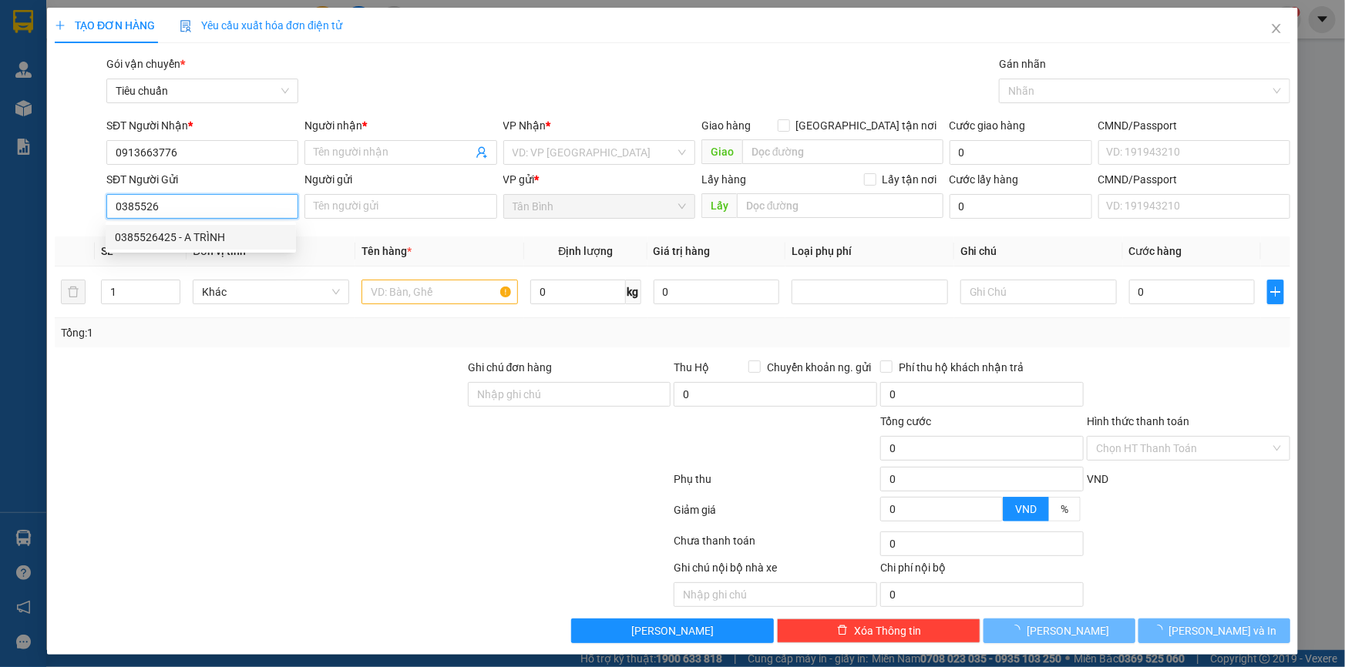
click at [180, 237] on div "0385526425 - A TRÌNH" at bounding box center [201, 237] width 172 height 17
type input "0385526425"
type input "A TRÌNH"
type input "60.000"
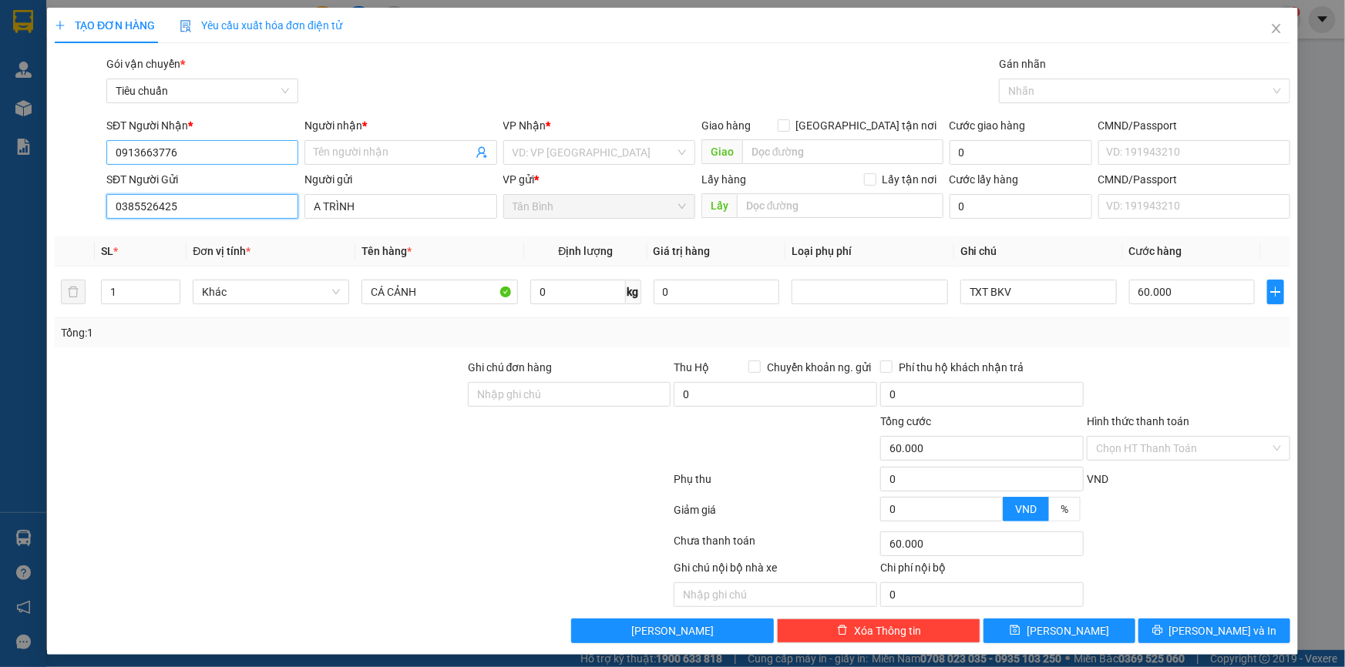
type input "0385526425"
click at [203, 164] on input "0913663776" at bounding box center [202, 152] width 192 height 25
click at [203, 163] on input "0913663776" at bounding box center [202, 152] width 192 height 25
drag, startPoint x: 196, startPoint y: 359, endPoint x: 196, endPoint y: 320, distance: 39.3
click at [196, 360] on div at bounding box center [259, 386] width 413 height 54
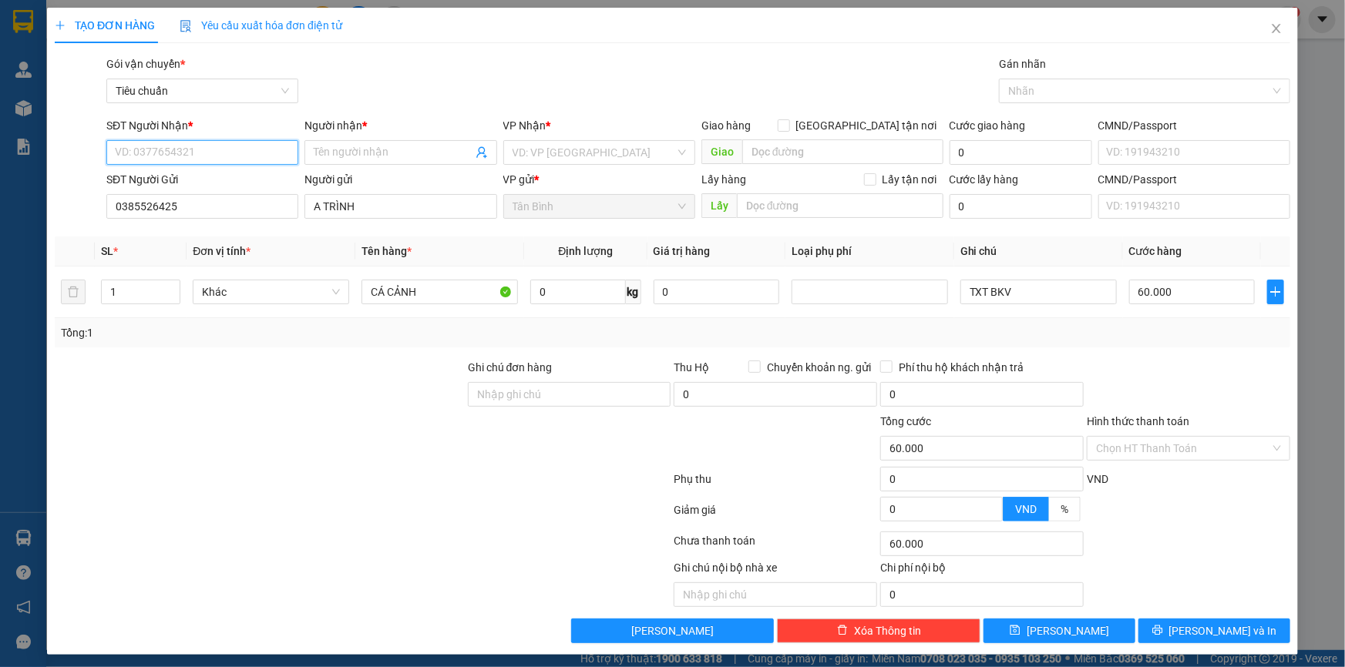
click at [200, 151] on input "SĐT Người Nhận *" at bounding box center [202, 152] width 192 height 25
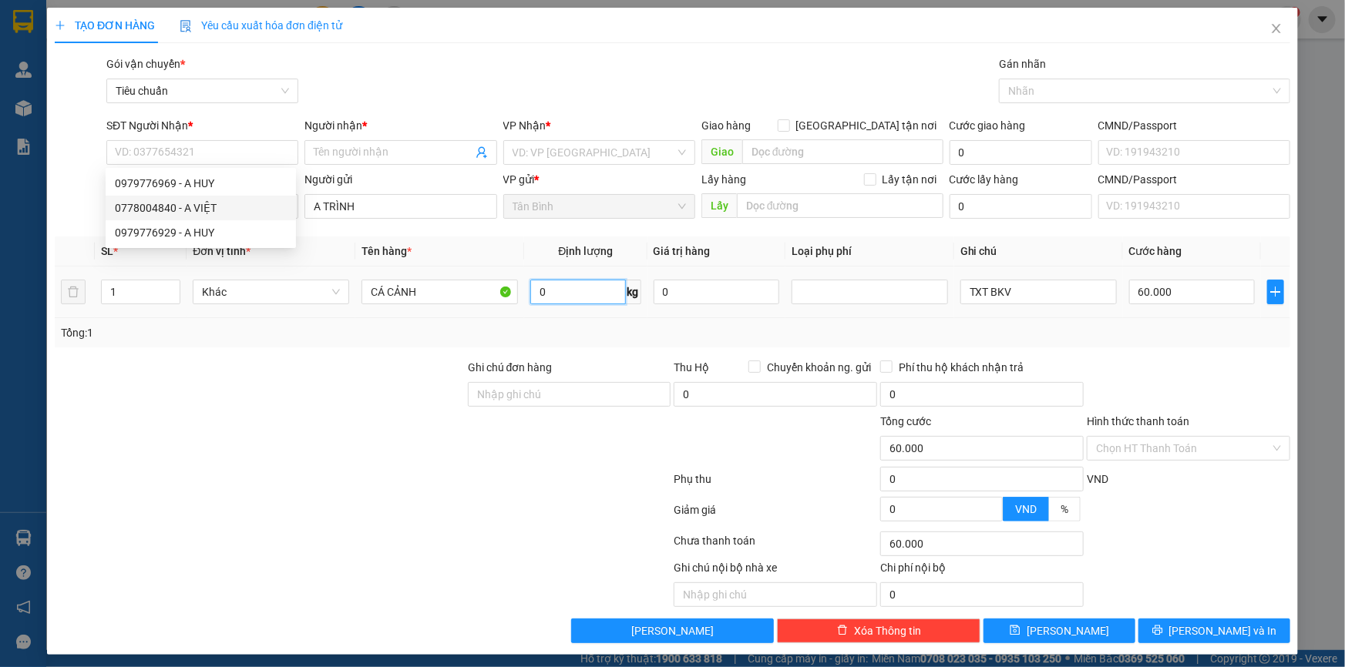
click at [543, 294] on input "0" at bounding box center [577, 292] width 95 height 25
type input "15"
click at [221, 443] on div at bounding box center [259, 440] width 413 height 54
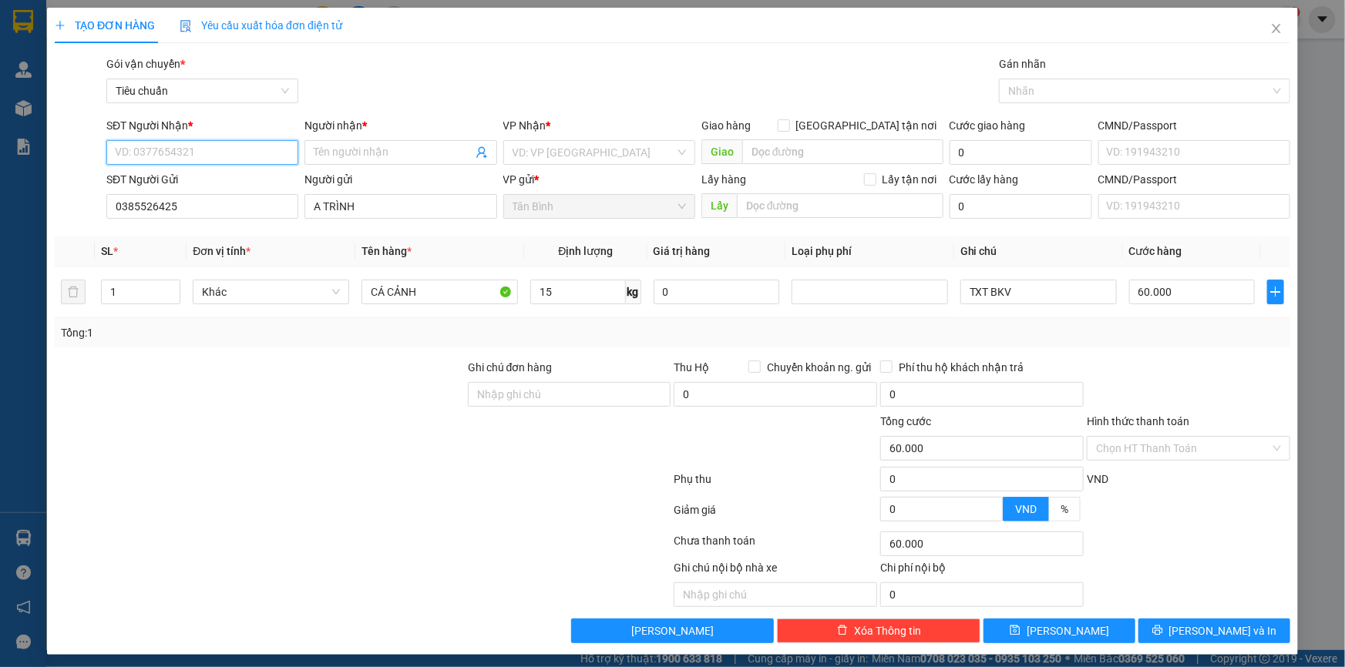
click at [198, 150] on input "SĐT Người Nhận *" at bounding box center [202, 152] width 192 height 25
type input "0913663776"
click at [379, 156] on input "Người nhận *" at bounding box center [393, 152] width 158 height 17
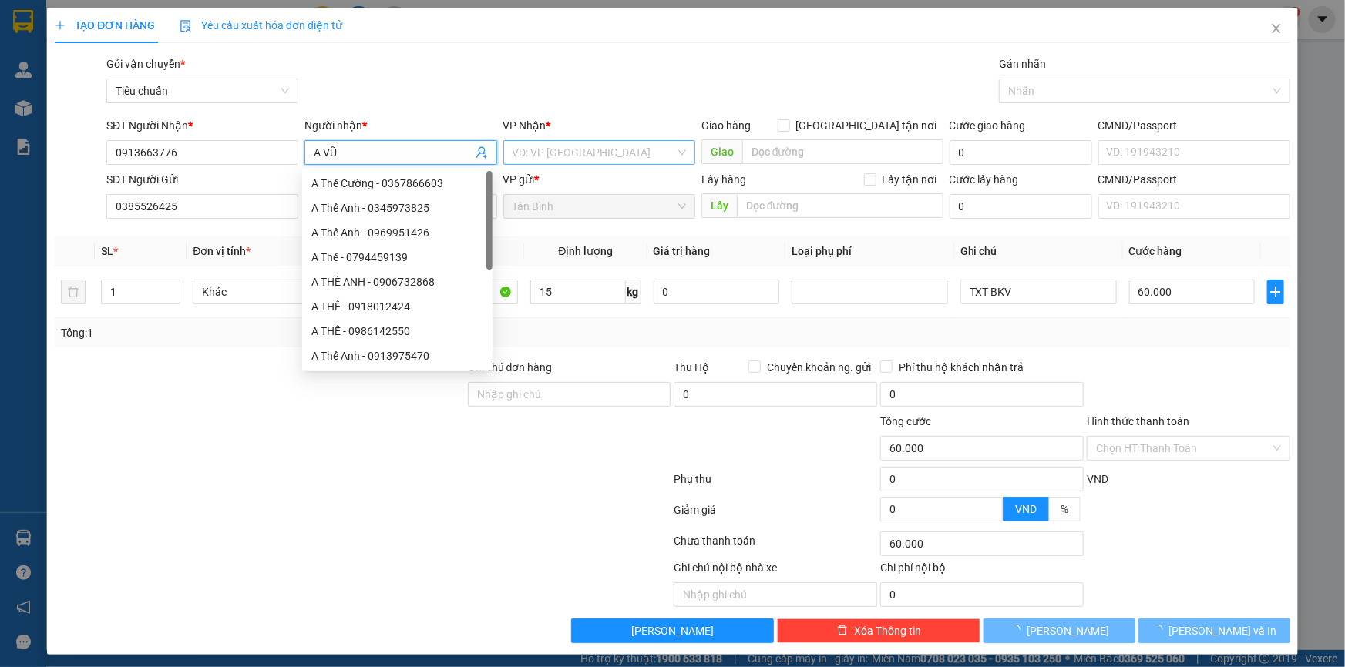
type input "A VŨ"
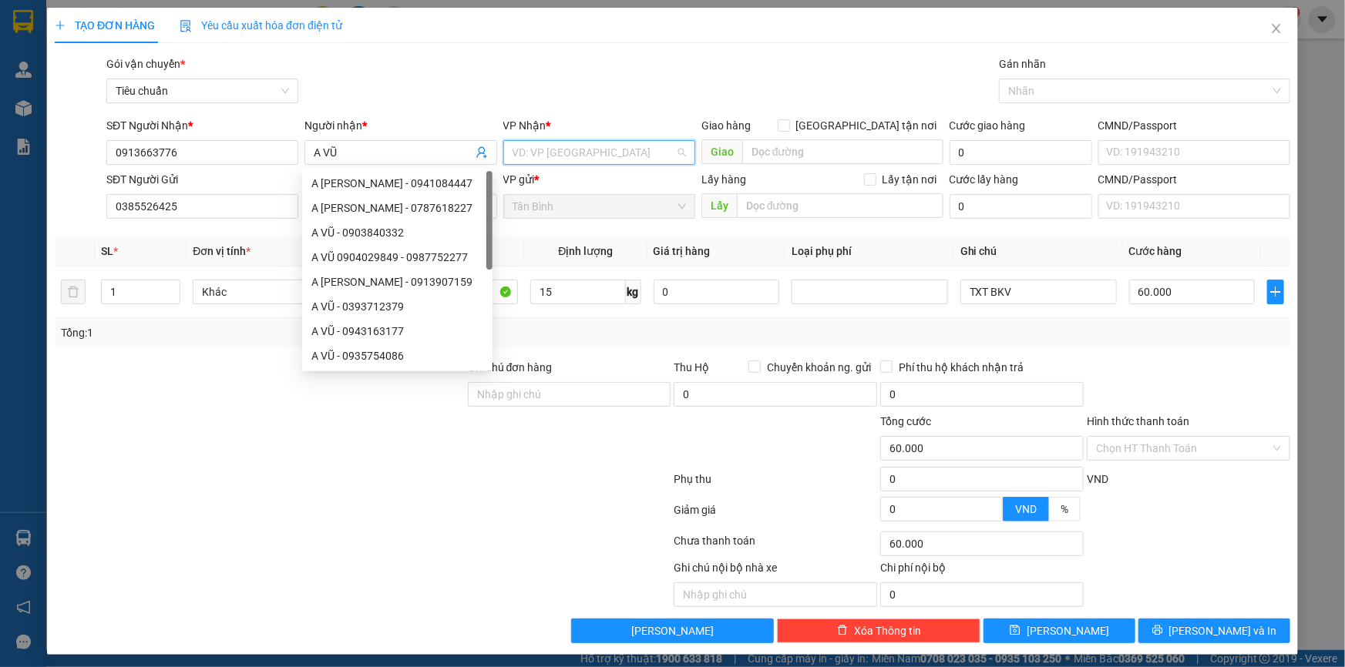
click at [544, 154] on input "search" at bounding box center [593, 152] width 163 height 23
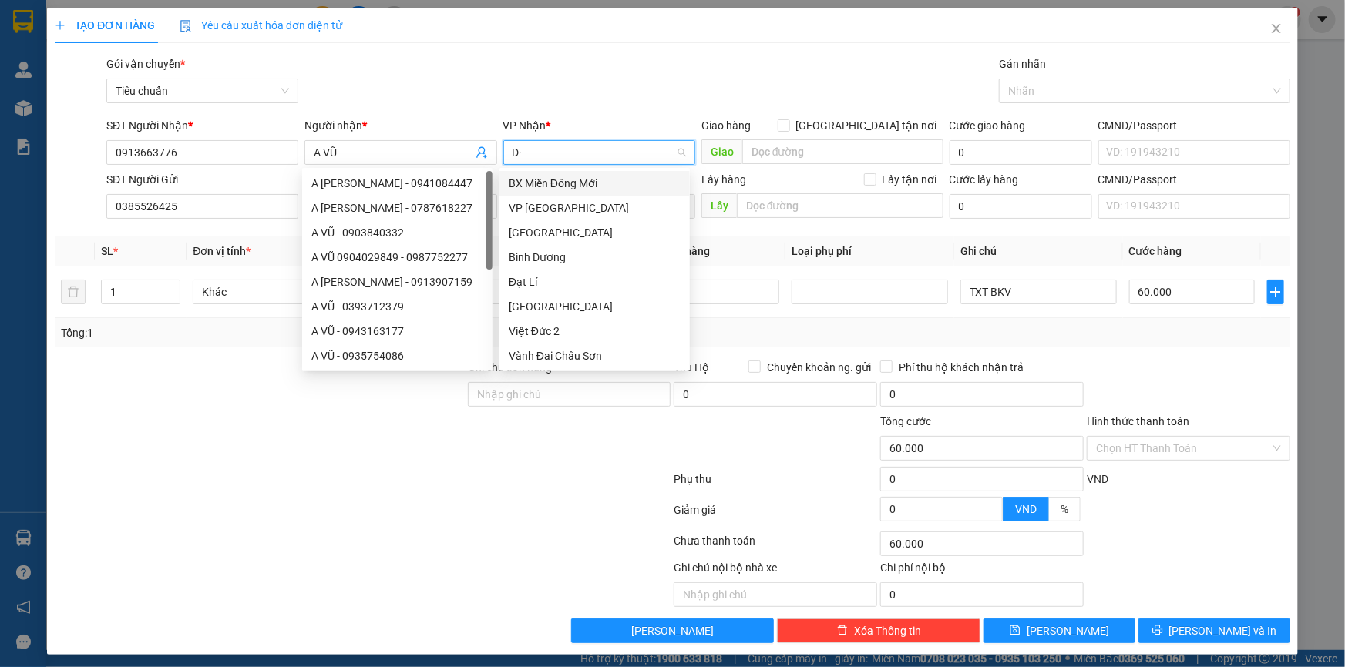
type input "D"
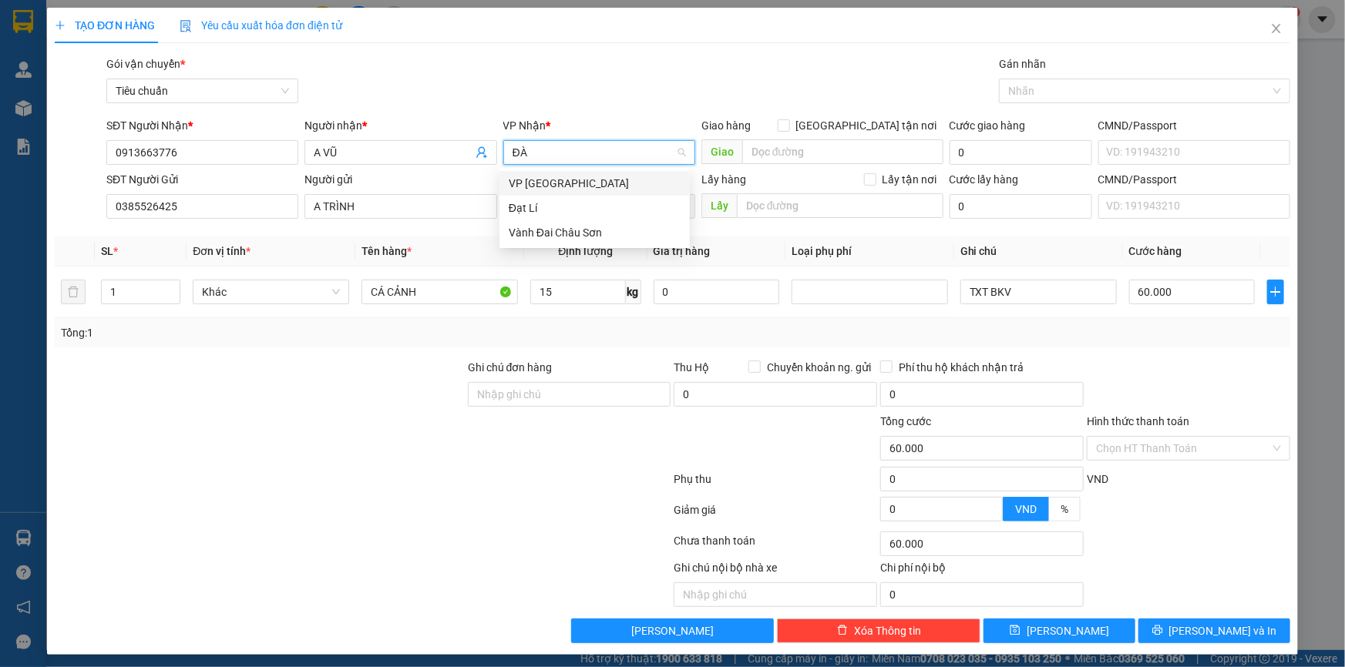
type input "ĐÀ"
click at [542, 184] on div "VP Đà Lạt" at bounding box center [595, 183] width 172 height 17
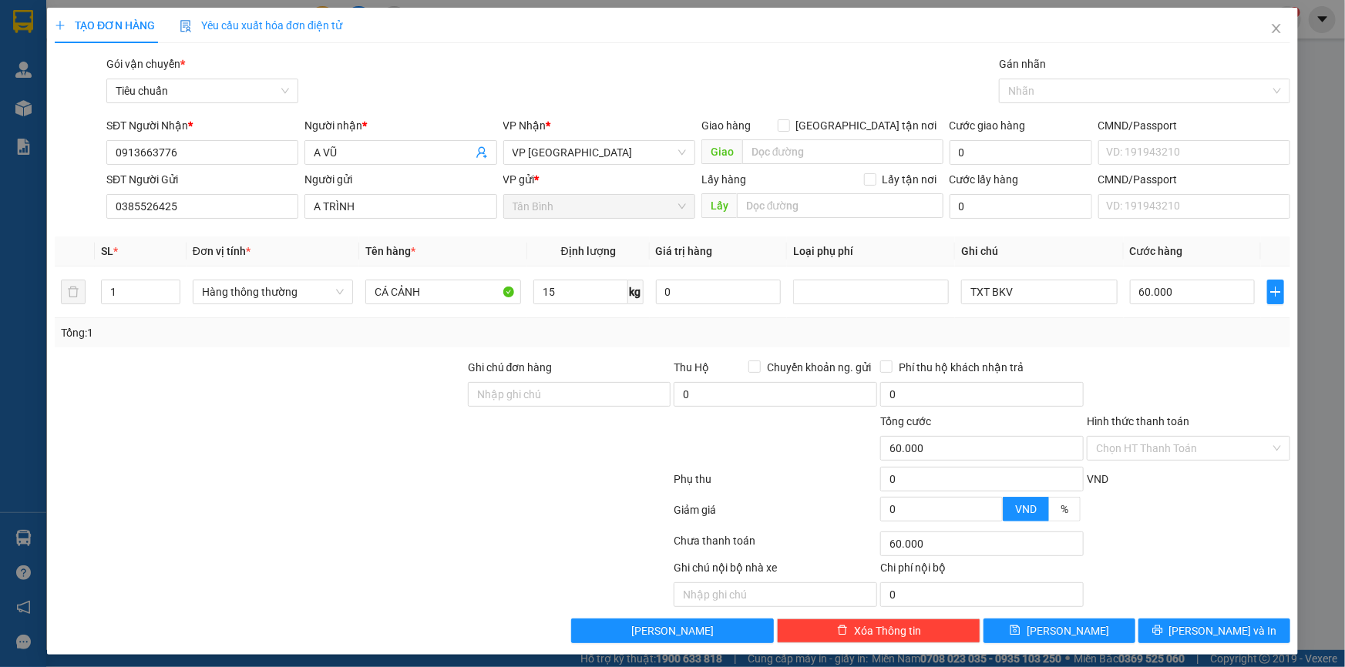
drag, startPoint x: 285, startPoint y: 448, endPoint x: 468, endPoint y: 351, distance: 206.8
click at [289, 447] on div at bounding box center [259, 440] width 413 height 54
click at [1020, 296] on input "TXT BKV" at bounding box center [1039, 292] width 156 height 25
drag, startPoint x: 985, startPoint y: 295, endPoint x: 1059, endPoint y: 310, distance: 75.4
click at [1056, 309] on td "TXT BKV" at bounding box center [1039, 293] width 168 height 52
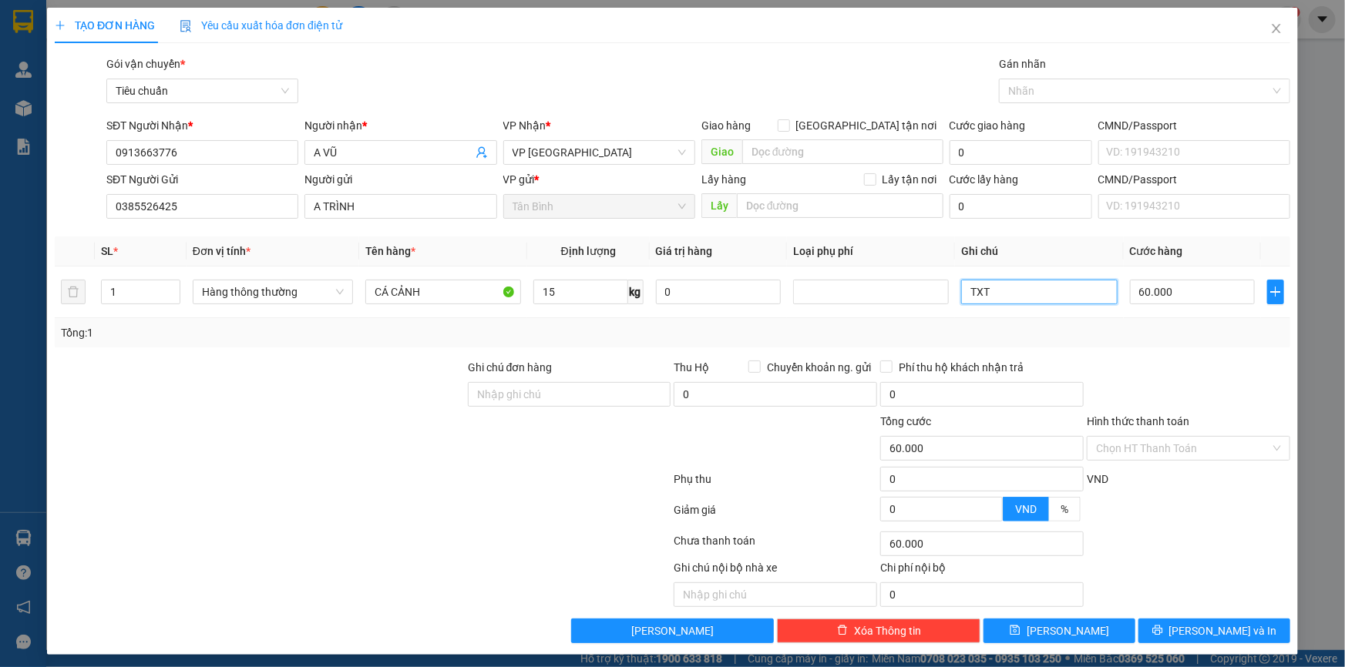
type input "TXT"
click at [1125, 334] on div "Tổng: 1" at bounding box center [672, 332] width 1223 height 17
click at [1160, 296] on input "60.000" at bounding box center [1193, 292] width 126 height 25
click at [1147, 326] on div "Tổng: 1" at bounding box center [672, 332] width 1223 height 17
click at [1129, 344] on div "Tổng: 1" at bounding box center [672, 332] width 1235 height 29
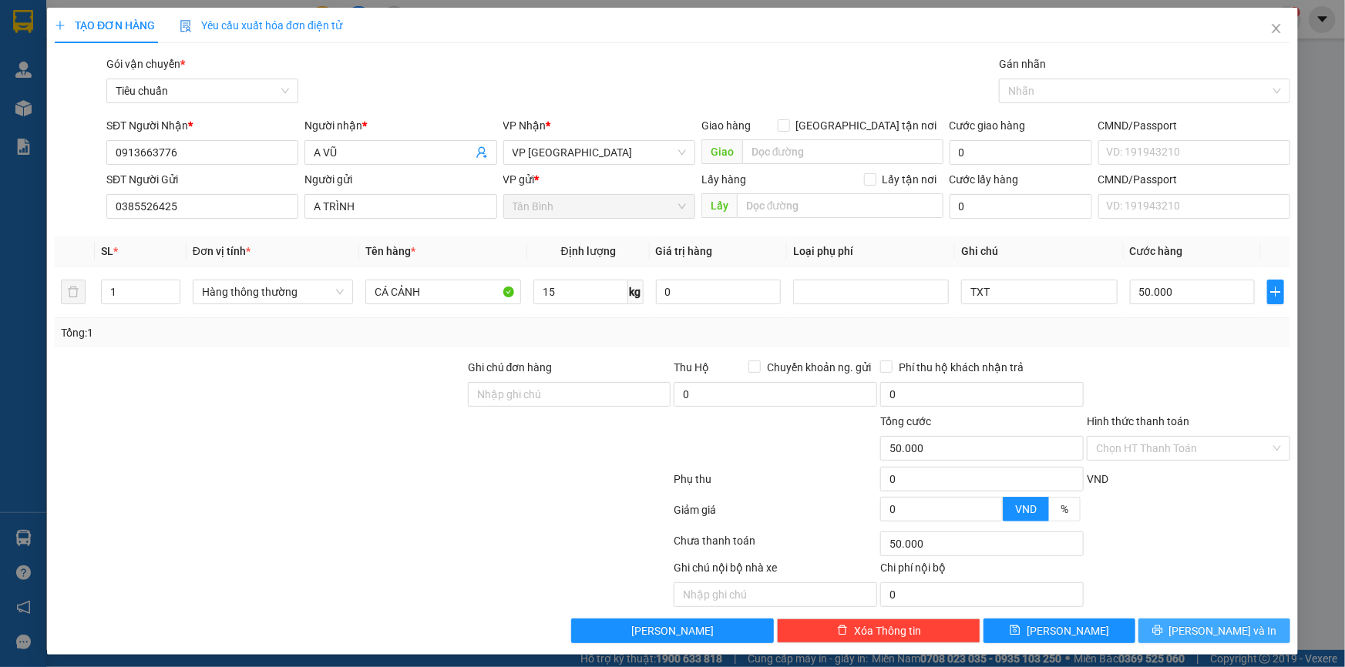
drag, startPoint x: 1167, startPoint y: 626, endPoint x: 1105, endPoint y: 593, distance: 70.7
click at [1167, 626] on button "[PERSON_NAME] và In" at bounding box center [1214, 631] width 152 height 25
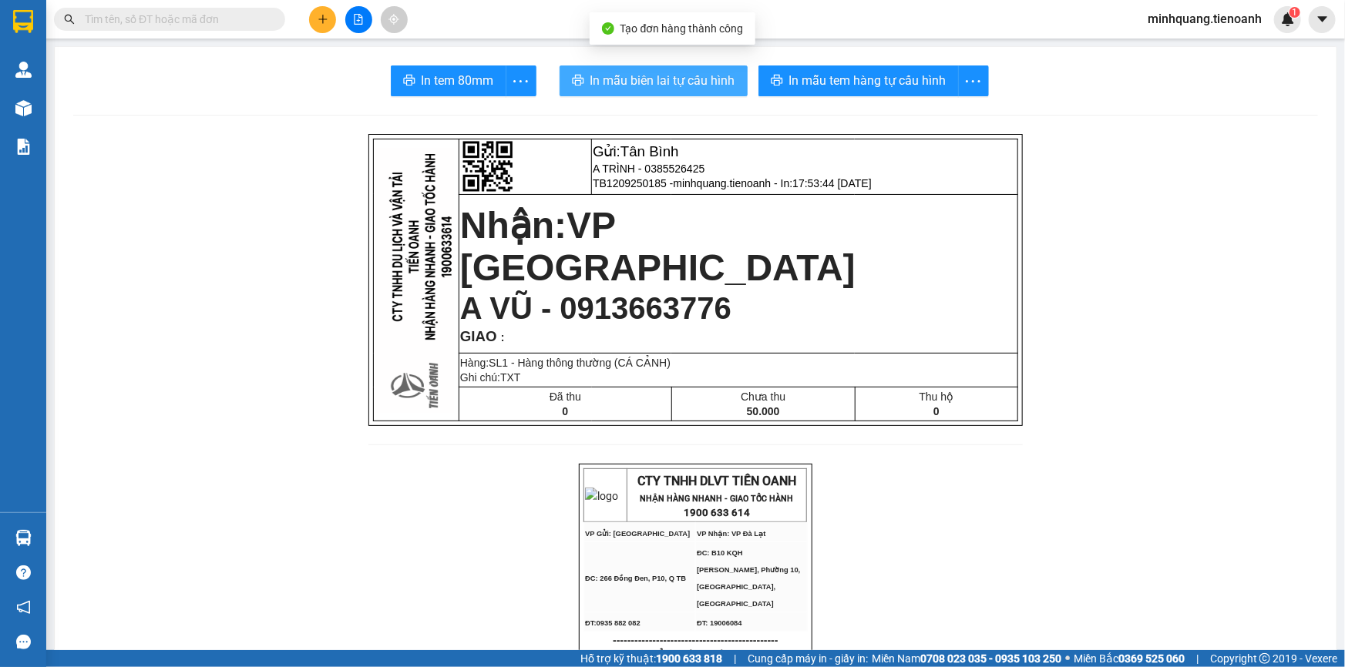
click at [678, 76] on span "In mẫu biên lai tự cấu hình" at bounding box center [662, 80] width 145 height 19
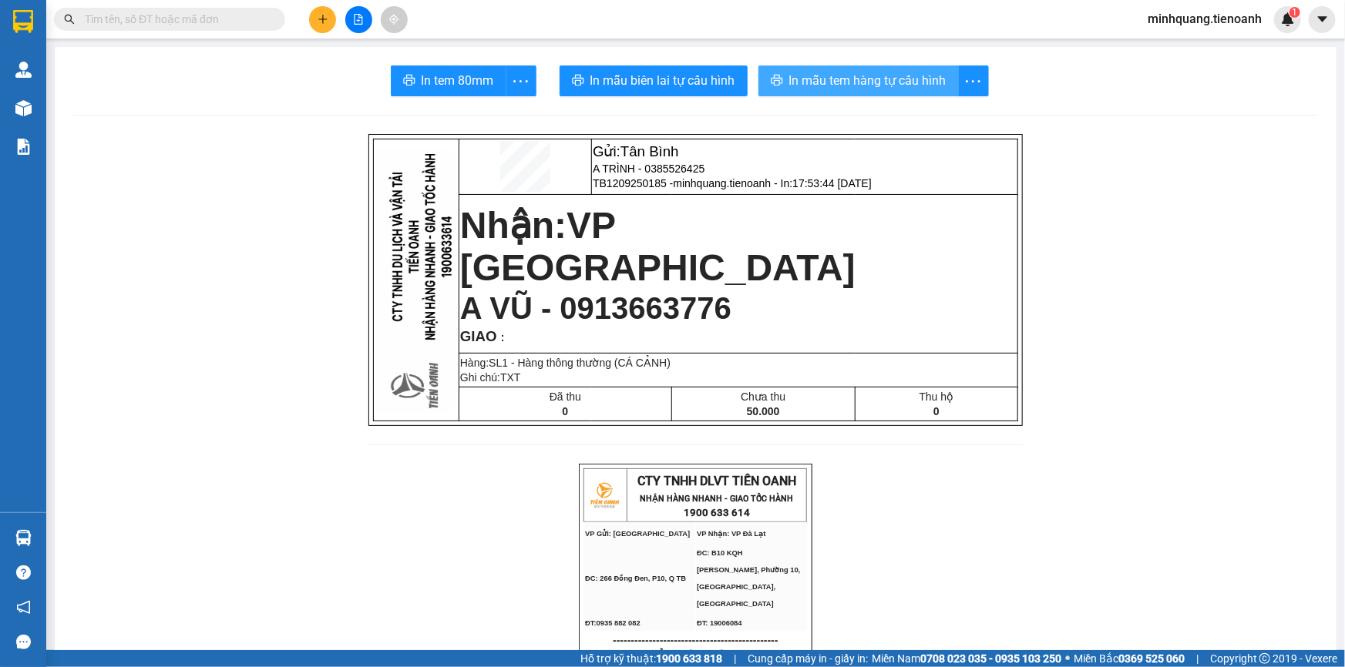
click at [815, 80] on span "In mẫu tem hàng tự cấu hình" at bounding box center [867, 80] width 157 height 19
click at [323, 9] on button at bounding box center [322, 19] width 27 height 27
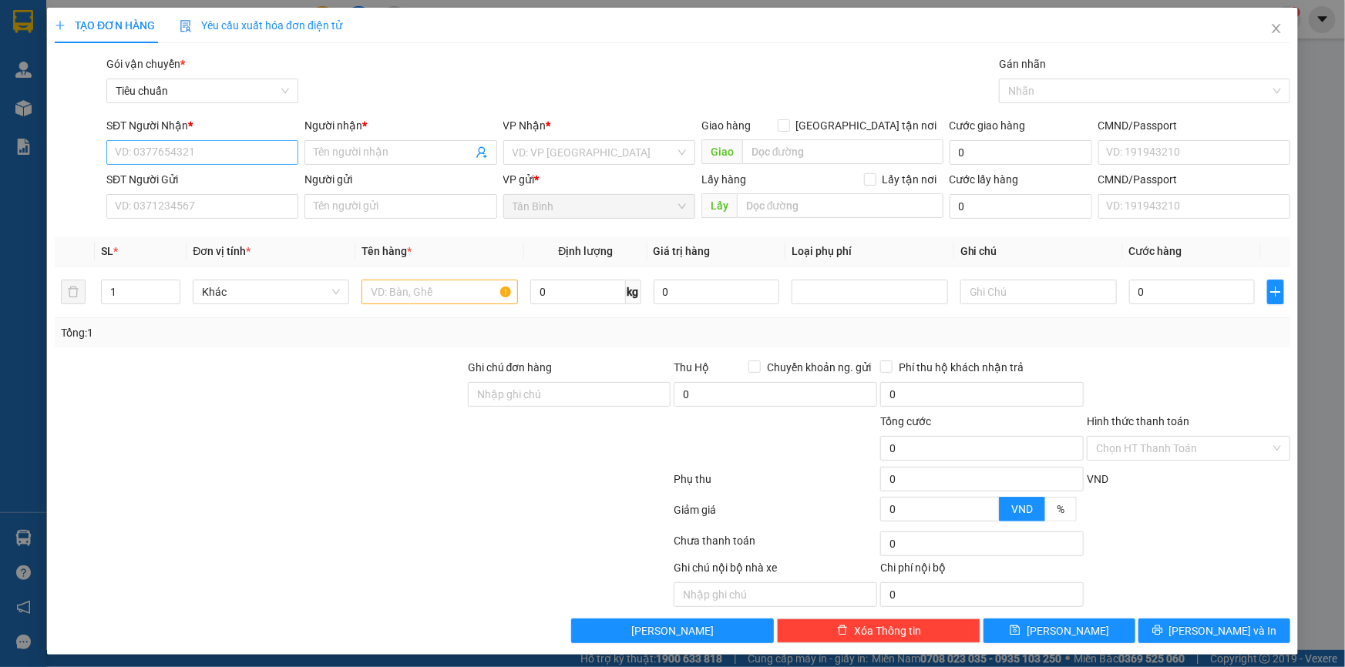
drag, startPoint x: 200, startPoint y: 168, endPoint x: 200, endPoint y: 160, distance: 8.5
click at [200, 166] on div "SĐT Người Nhận * VD: 0377654321" at bounding box center [202, 144] width 192 height 54
click at [200, 160] on input "SĐT Người Nhận *" at bounding box center [202, 152] width 192 height 25
click at [210, 184] on div "0976947217 - A Luân" at bounding box center [201, 183] width 172 height 17
type input "0976947217"
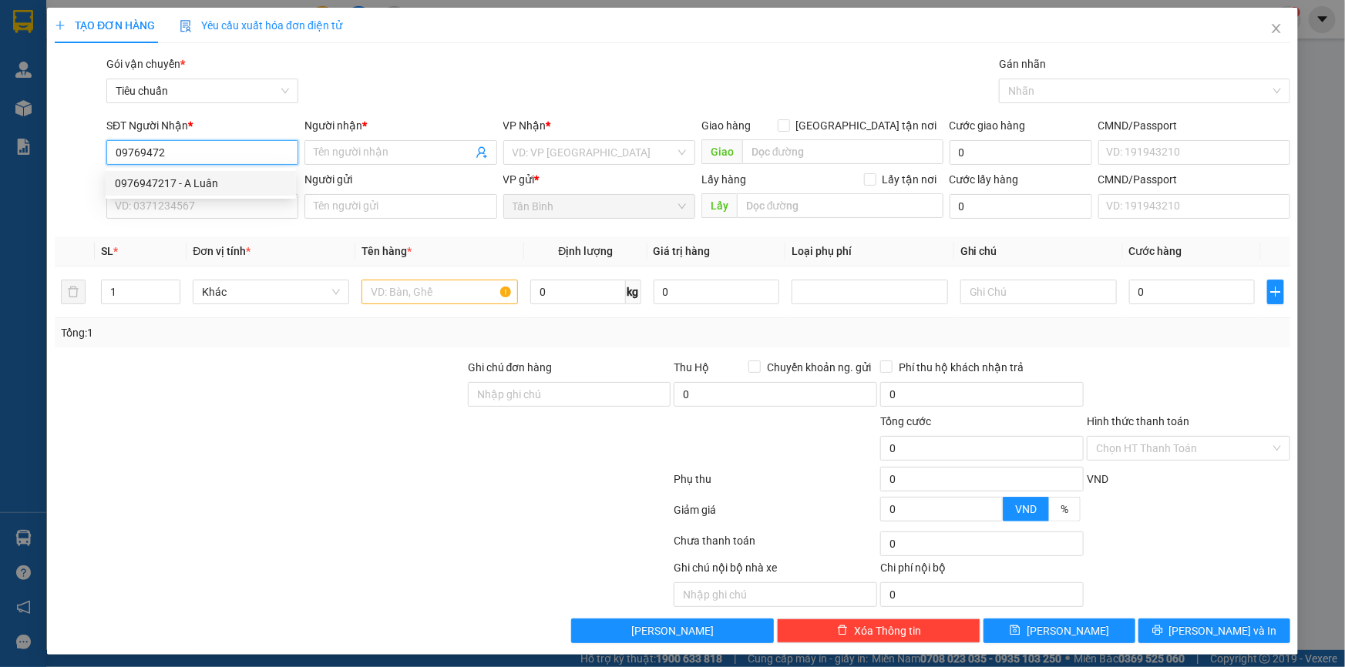
type input "A Luân"
type input "30.000"
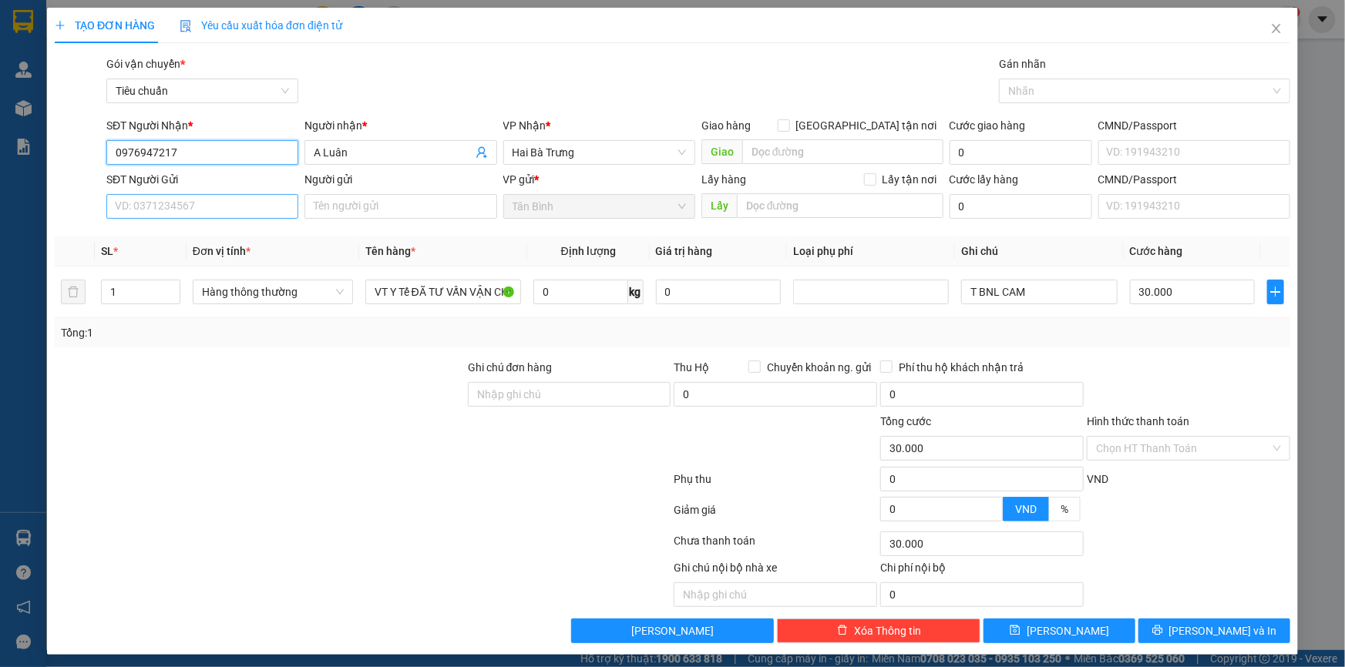
type input "0976947217"
drag, startPoint x: 206, startPoint y: 199, endPoint x: 215, endPoint y: 199, distance: 9.2
click at [206, 200] on input "SĐT Người Gửi" at bounding box center [202, 206] width 192 height 25
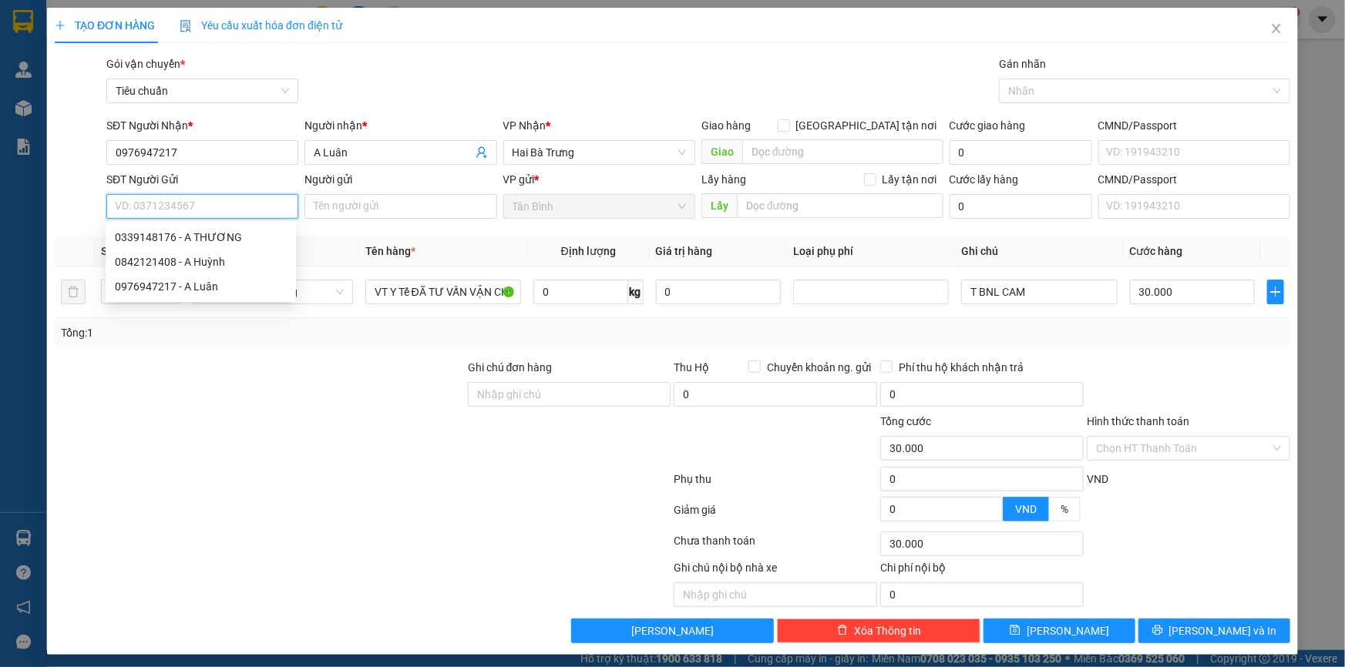
click at [208, 201] on input "SĐT Người Gửi" at bounding box center [202, 206] width 192 height 25
click at [147, 208] on input "SĐT Người Gửi" at bounding box center [202, 206] width 192 height 25
click at [197, 289] on div "0976947217 - A Luân" at bounding box center [201, 286] width 172 height 17
type input "0976947217"
type input "A Luân"
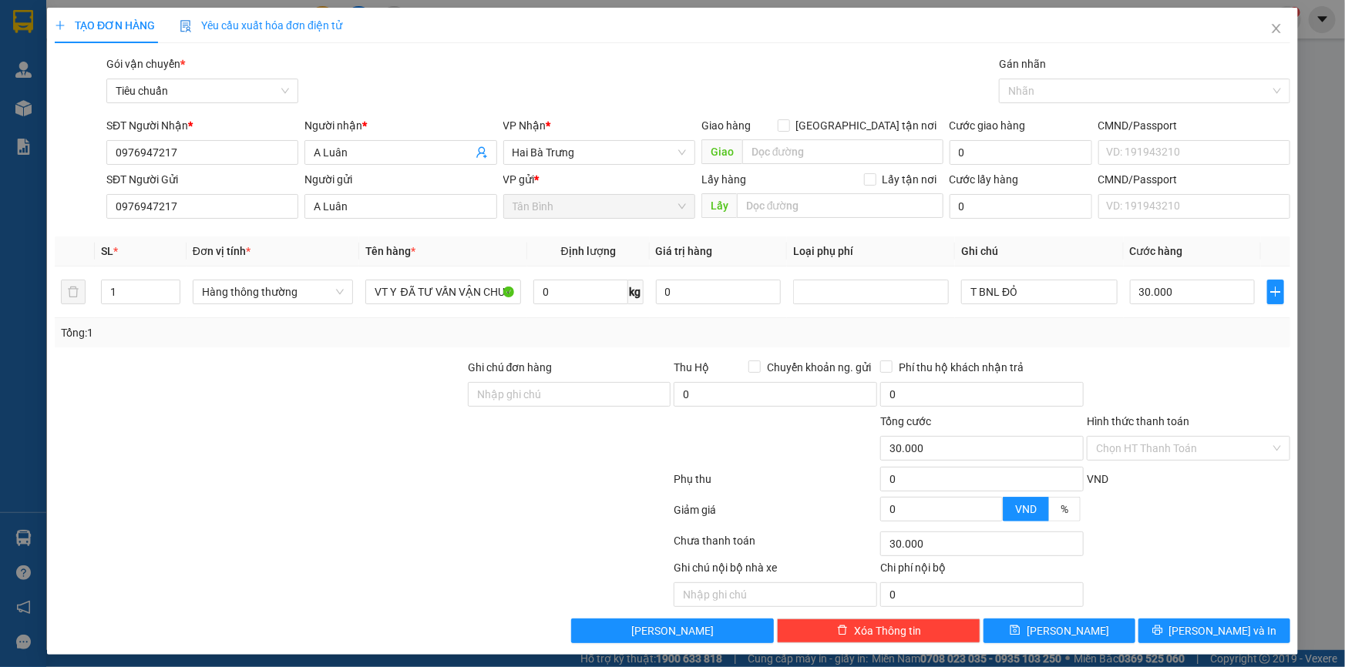
click at [200, 368] on div at bounding box center [259, 386] width 413 height 54
click at [563, 294] on input "0" at bounding box center [580, 292] width 95 height 25
type input "32"
click at [366, 385] on div at bounding box center [259, 386] width 413 height 54
type input "70.000"
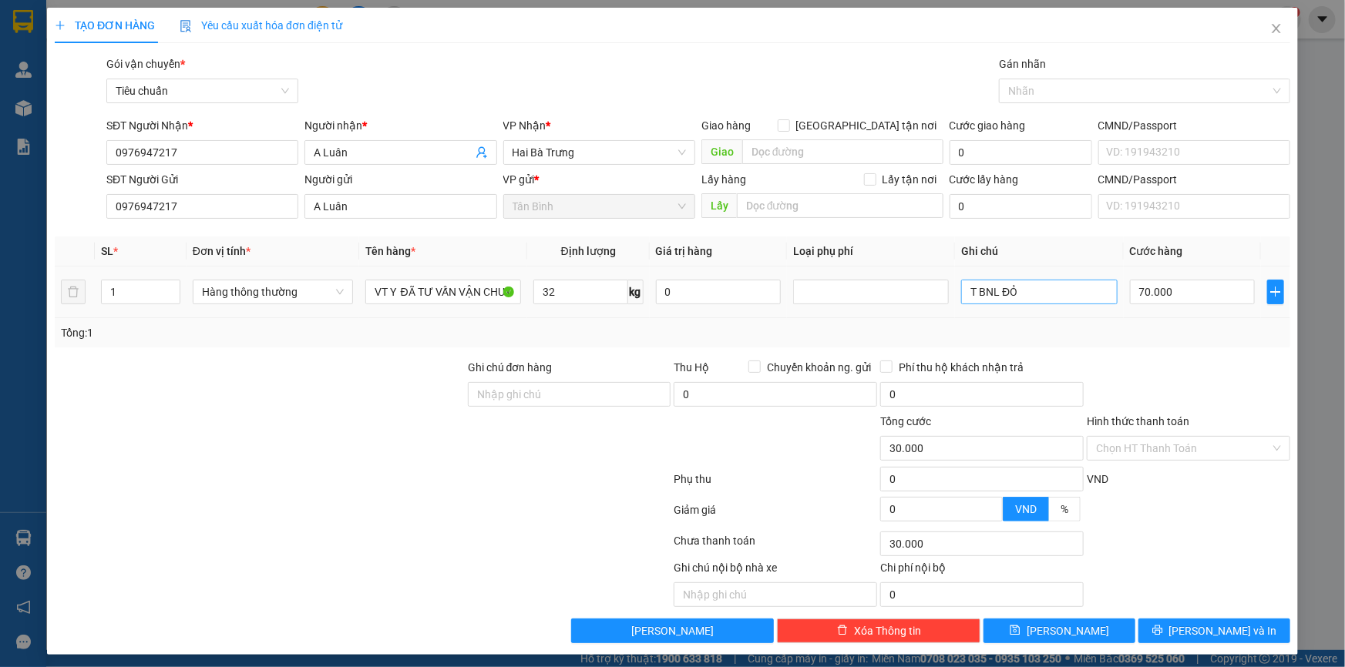
type input "70.000"
drag, startPoint x: 1000, startPoint y: 291, endPoint x: 777, endPoint y: 297, distance: 223.5
click at [794, 293] on tr "1 Hàng thông thường VT Y ĐÃ TƯ VẤN VẬN CHUYỂN 32 kg 0 T BNL ĐỎ 70.000" at bounding box center [672, 293] width 1235 height 52
type input "t nhựa"
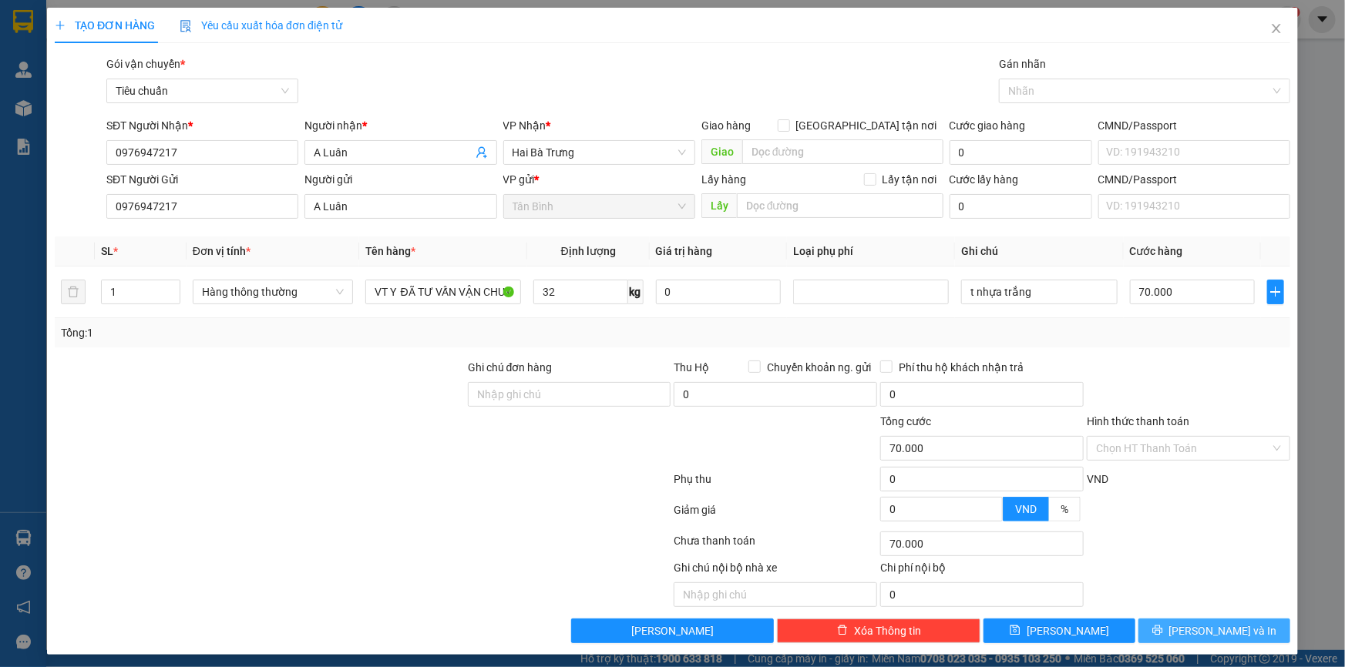
click at [1187, 631] on button "[PERSON_NAME] và In" at bounding box center [1214, 631] width 152 height 25
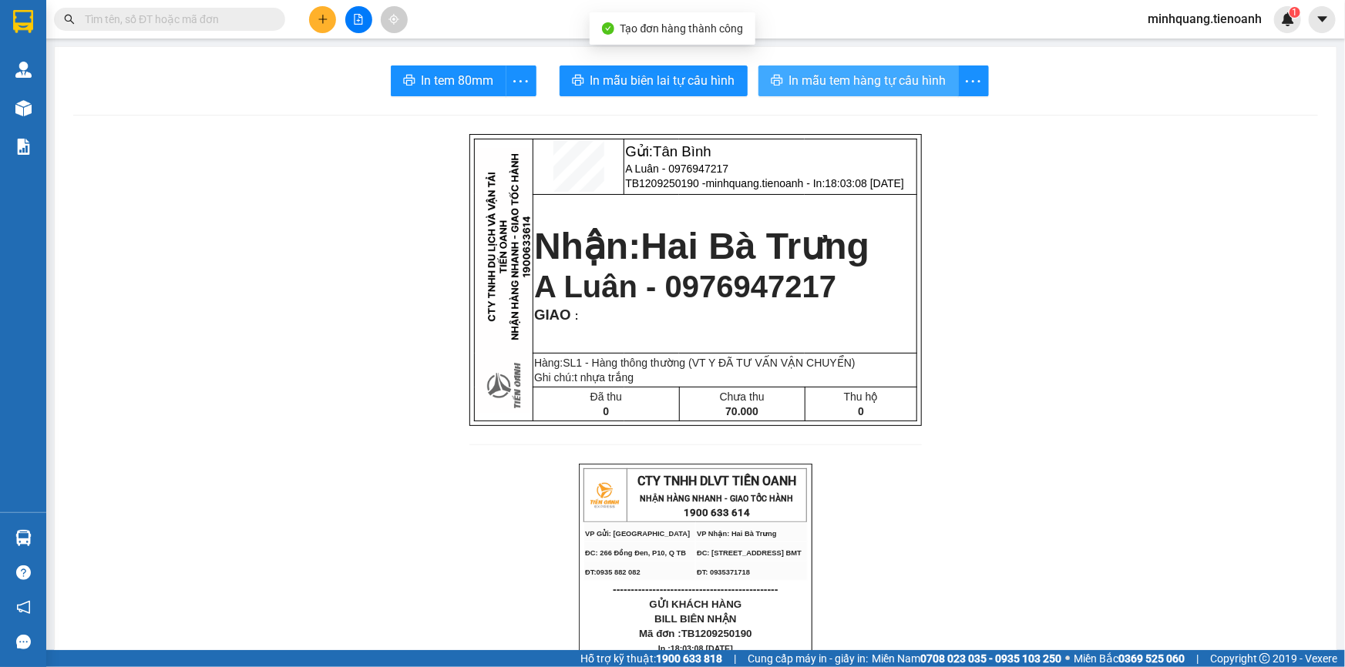
click at [874, 87] on span "In mẫu tem hàng tự cấu hình" at bounding box center [867, 80] width 157 height 19
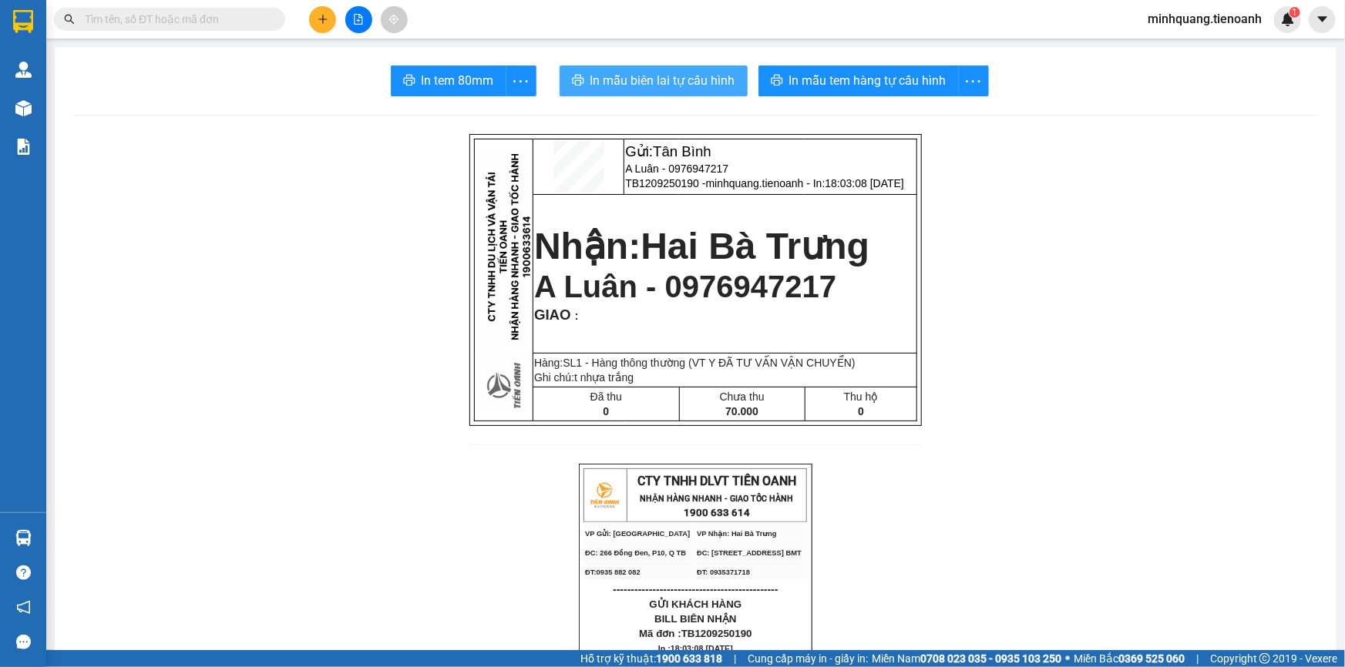
click at [632, 71] on span "In mẫu biên lai tự cấu hình" at bounding box center [662, 80] width 145 height 19
click at [324, 20] on icon "plus" at bounding box center [322, 19] width 11 height 11
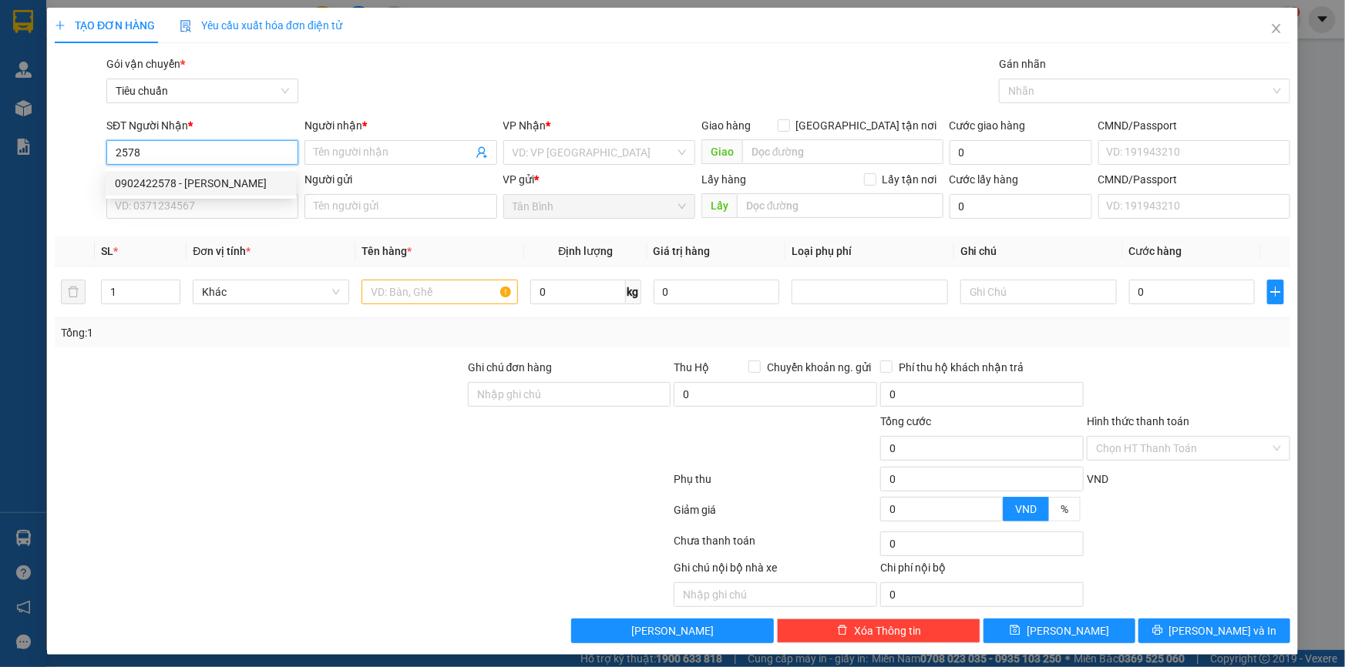
drag, startPoint x: 177, startPoint y: 176, endPoint x: 191, endPoint y: 209, distance: 35.2
click at [177, 177] on div "0902422578 - Nguyễn Lâm" at bounding box center [201, 183] width 172 height 17
type input "0902422578"
type input "Nguyễn Lâm"
type input "40.000"
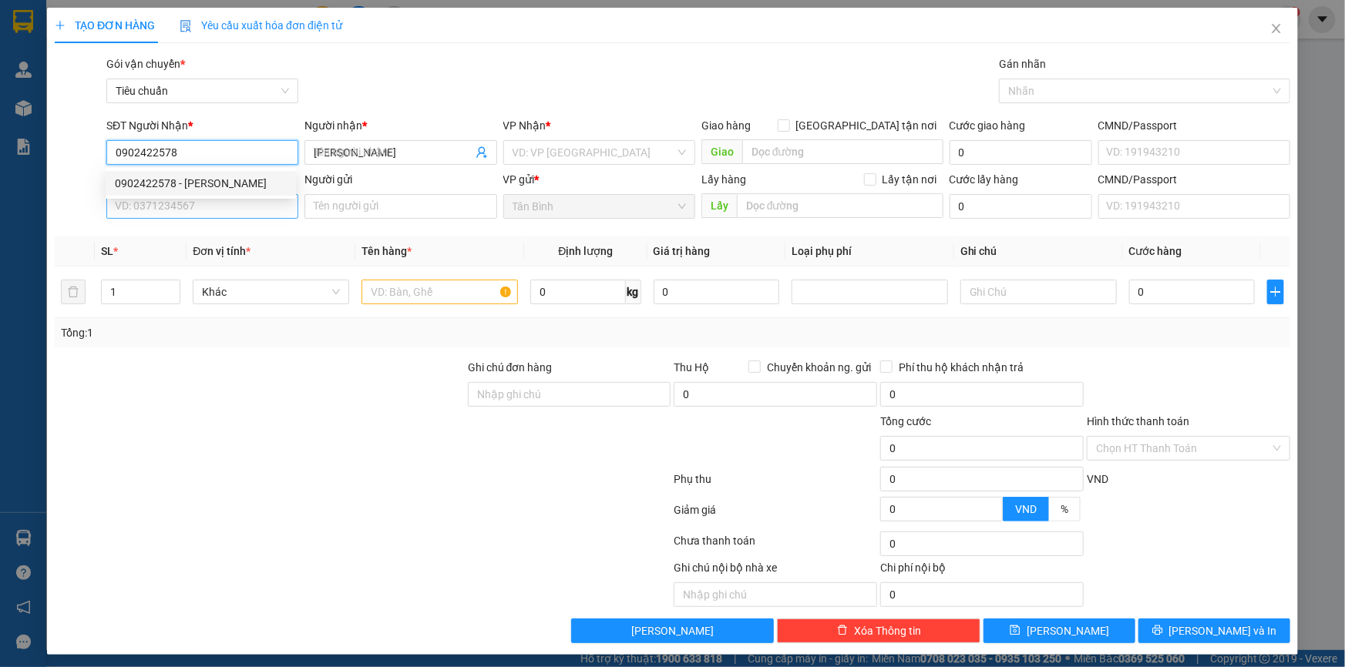
type input "40.000"
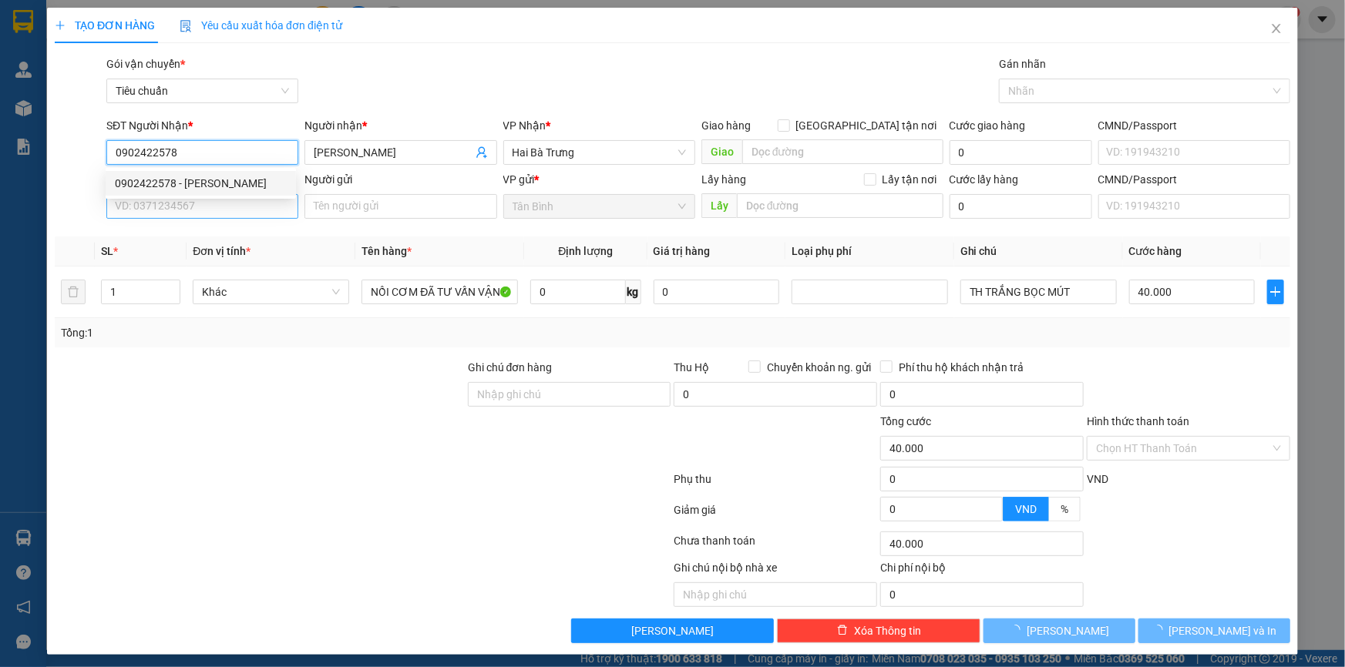
type input "0902422578"
click at [191, 209] on input "SĐT Người Gửi" at bounding box center [202, 206] width 192 height 25
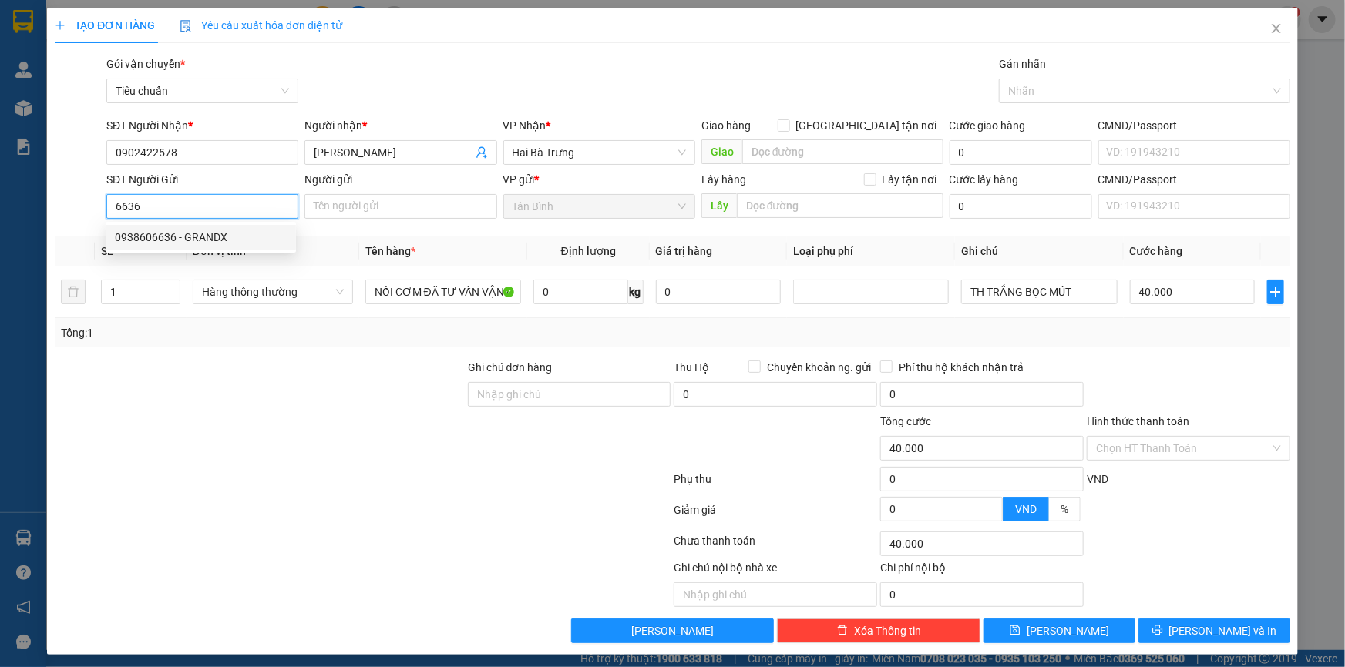
click at [200, 242] on div "0938606636 - GRANDX" at bounding box center [201, 237] width 172 height 17
type input "0938606636"
type input "GRANDX"
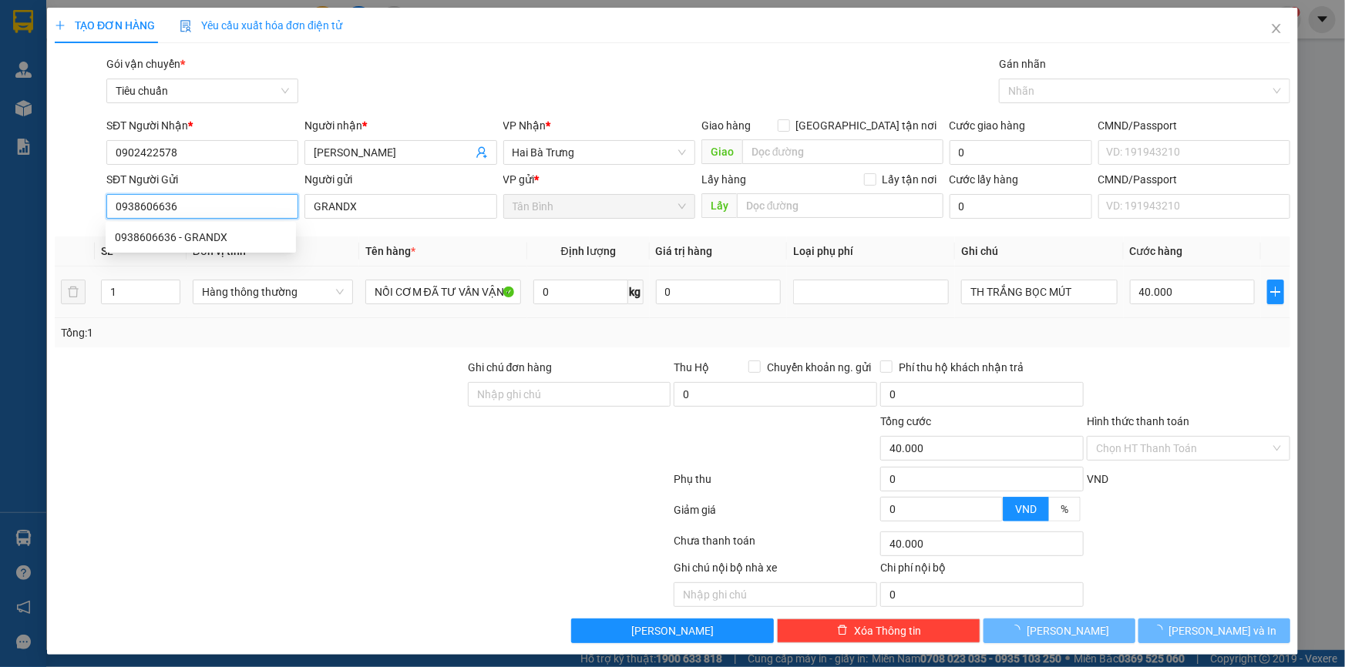
type input "80.000"
type input "0938606636"
drag, startPoint x: 313, startPoint y: 379, endPoint x: 320, endPoint y: 341, distance: 38.4
click at [313, 380] on div at bounding box center [259, 386] width 413 height 54
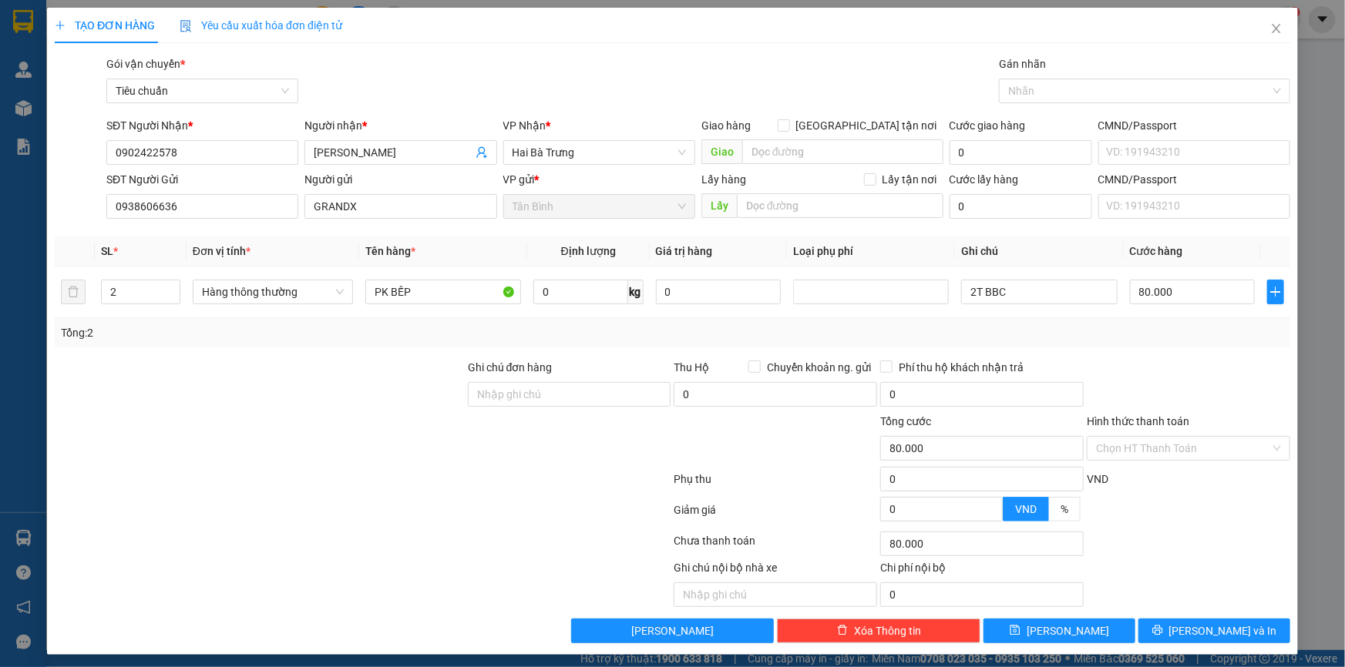
click at [215, 341] on div "Tổng: 2" at bounding box center [672, 332] width 1235 height 29
drag, startPoint x: 133, startPoint y: 290, endPoint x: 35, endPoint y: 299, distance: 98.3
click at [35, 294] on div "TẠO ĐƠN HÀNG Yêu cầu xuất hóa đơn điện tử Transit Pickup Surcharge Ids Transit …" at bounding box center [672, 333] width 1345 height 667
type input "1"
drag, startPoint x: 190, startPoint y: 335, endPoint x: 520, endPoint y: 293, distance: 333.3
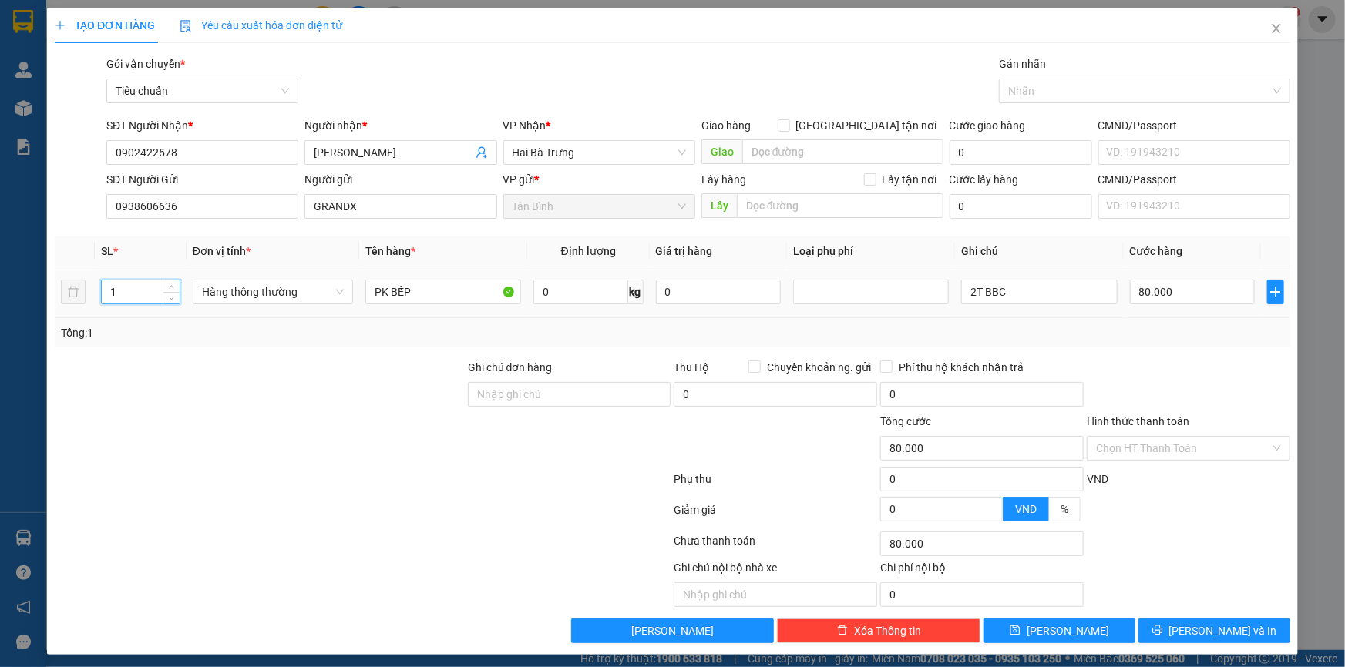
click at [194, 336] on div "Tổng: 1" at bounding box center [290, 332] width 458 height 17
type input "0"
click at [418, 287] on input "PK BẾP" at bounding box center [443, 292] width 156 height 25
click at [263, 427] on div at bounding box center [259, 440] width 413 height 54
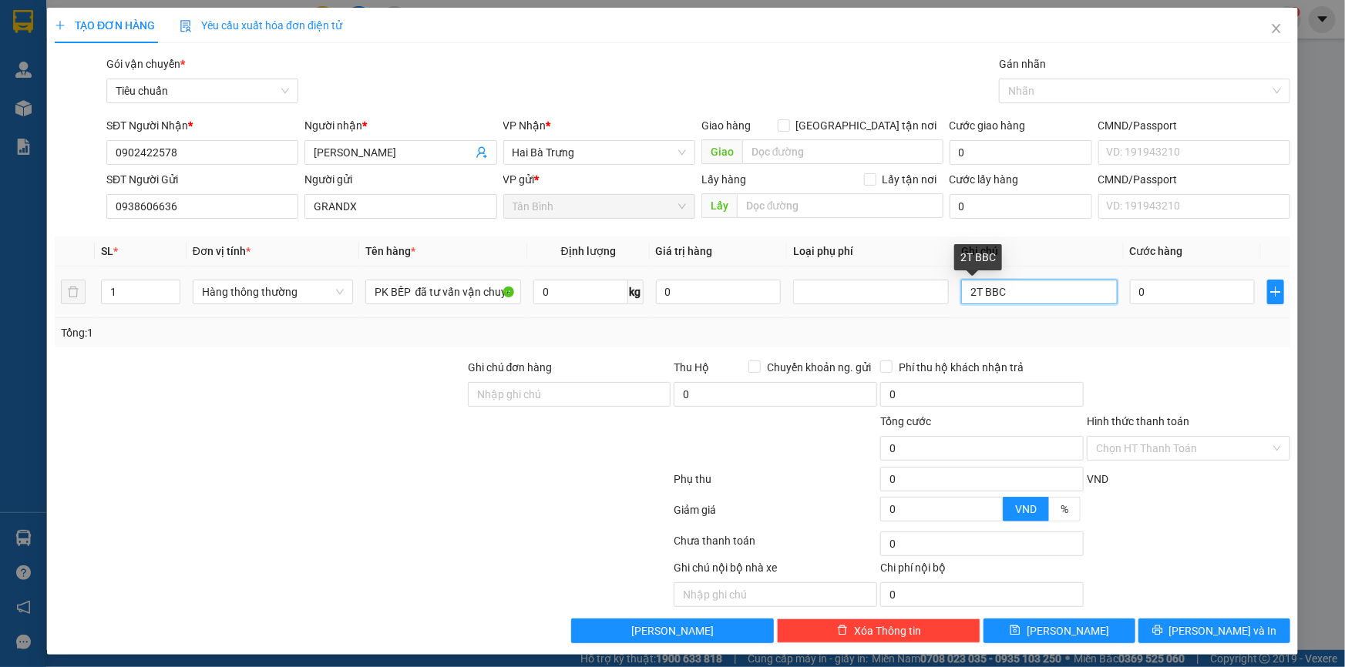
click at [1033, 290] on input "2T BBC" at bounding box center [1039, 292] width 156 height 25
click at [1174, 301] on input "0" at bounding box center [1193, 292] width 126 height 25
drag, startPoint x: 1144, startPoint y: 294, endPoint x: 1052, endPoint y: 308, distance: 93.6
click at [1056, 294] on tr "1 Hàng thông thường PK BẾP đã tư vấn vận chuyển 0 kg 0 T BBC 50" at bounding box center [672, 293] width 1235 height 52
click at [1144, 355] on div "Transit Pickup Surcharge Ids Transit Deliver Surcharge Ids Transit Deliver Surc…" at bounding box center [672, 349] width 1235 height 588
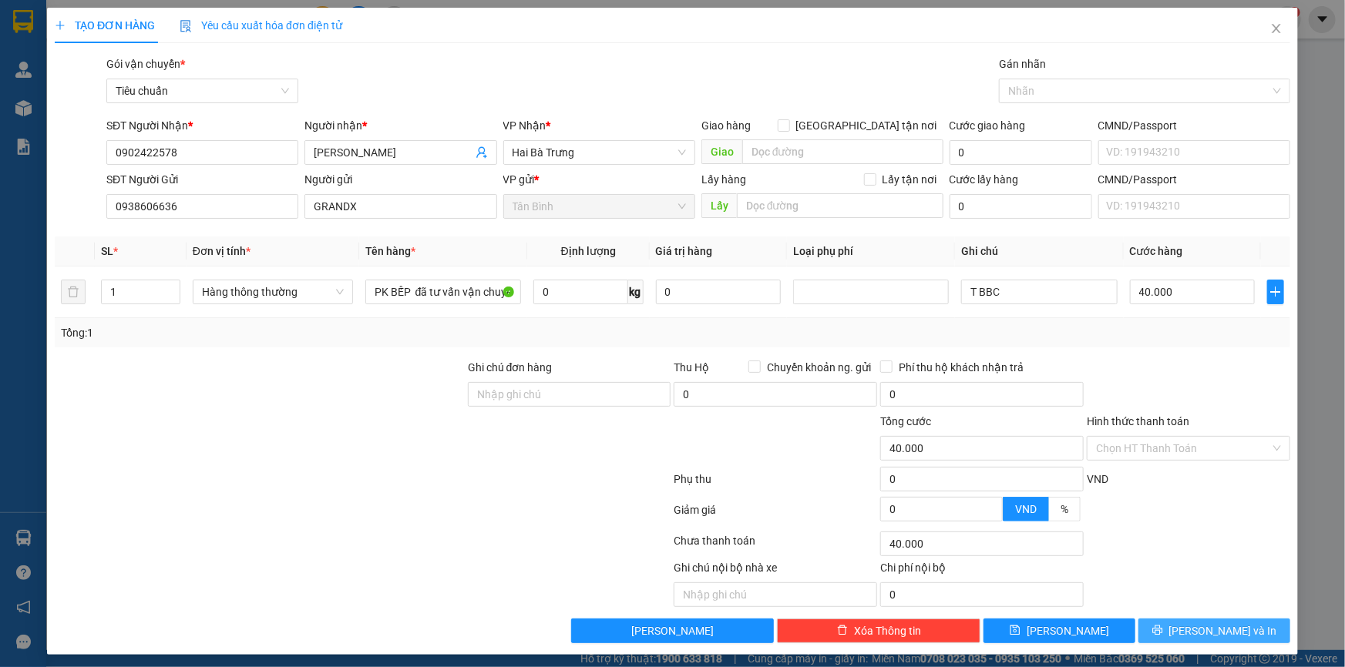
click at [1208, 623] on span "[PERSON_NAME] và In" at bounding box center [1223, 631] width 108 height 17
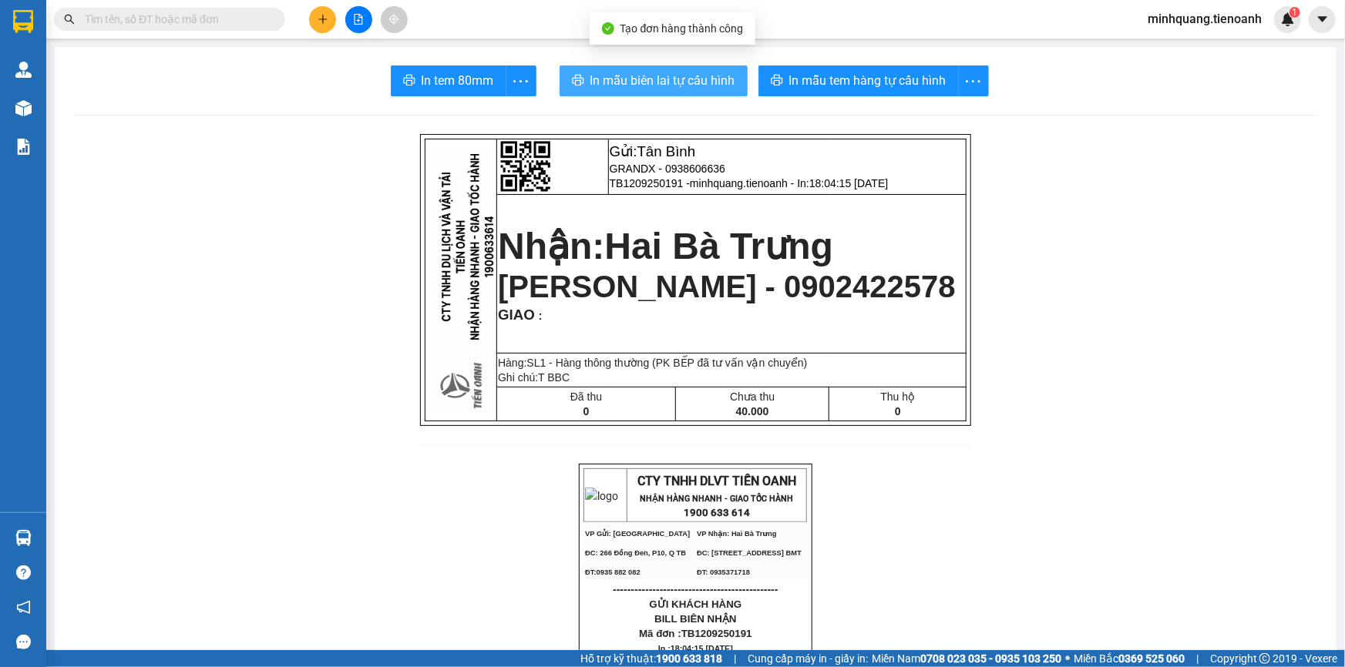
click at [687, 86] on span "In mẫu biên lai tự cấu hình" at bounding box center [662, 80] width 145 height 19
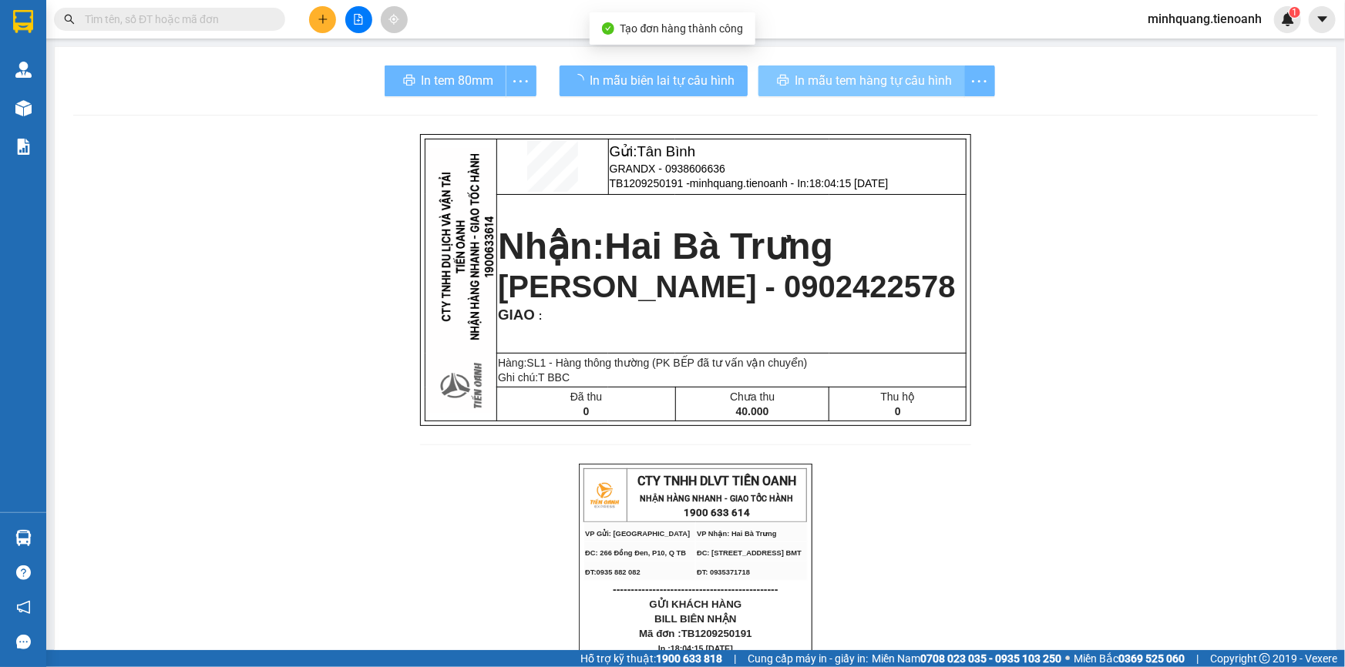
click at [867, 96] on button "In mẫu tem hàng tự cấu hình" at bounding box center [861, 80] width 207 height 31
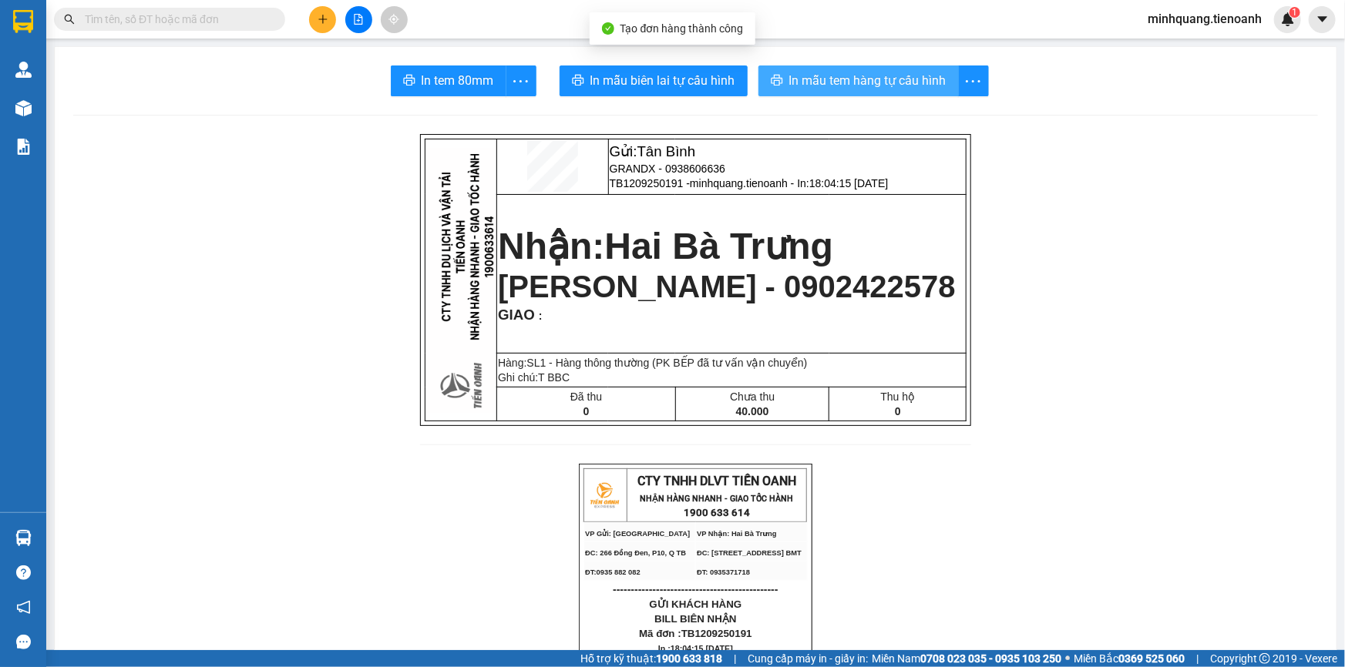
click at [858, 77] on span "In mẫu tem hàng tự cấu hình" at bounding box center [867, 80] width 157 height 19
click at [255, 18] on input "text" at bounding box center [176, 19] width 182 height 17
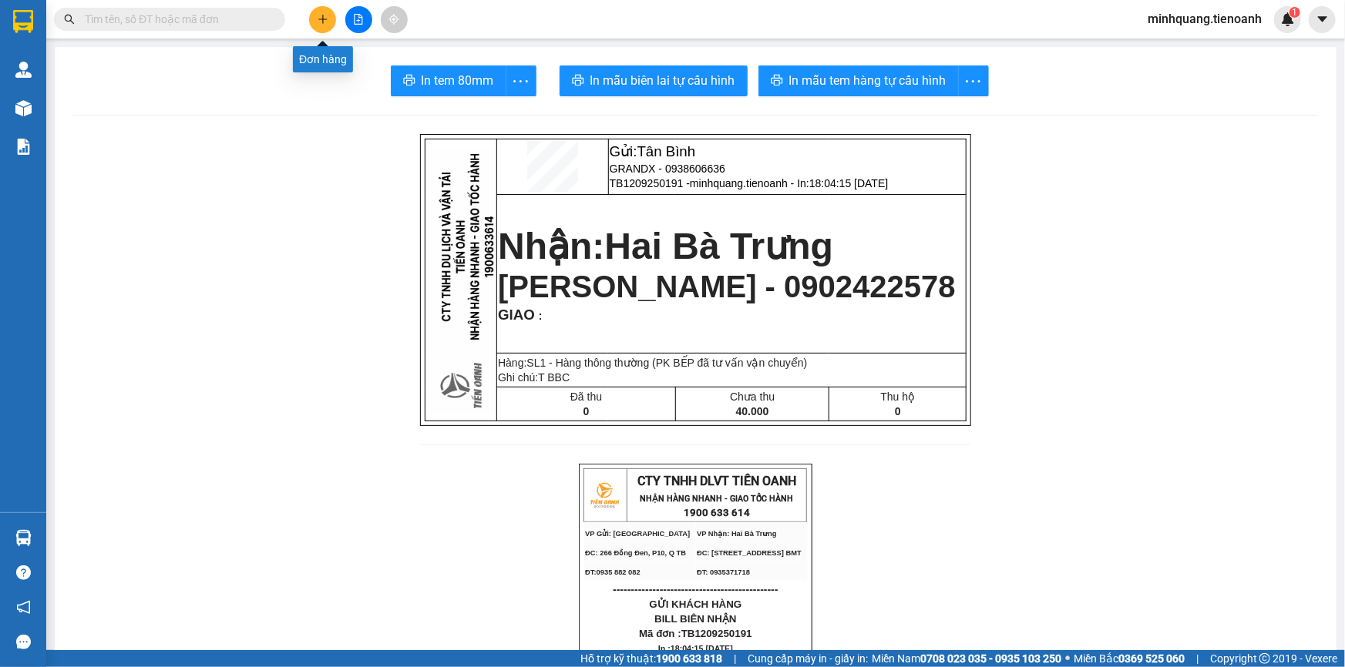
click at [326, 11] on button at bounding box center [322, 19] width 27 height 27
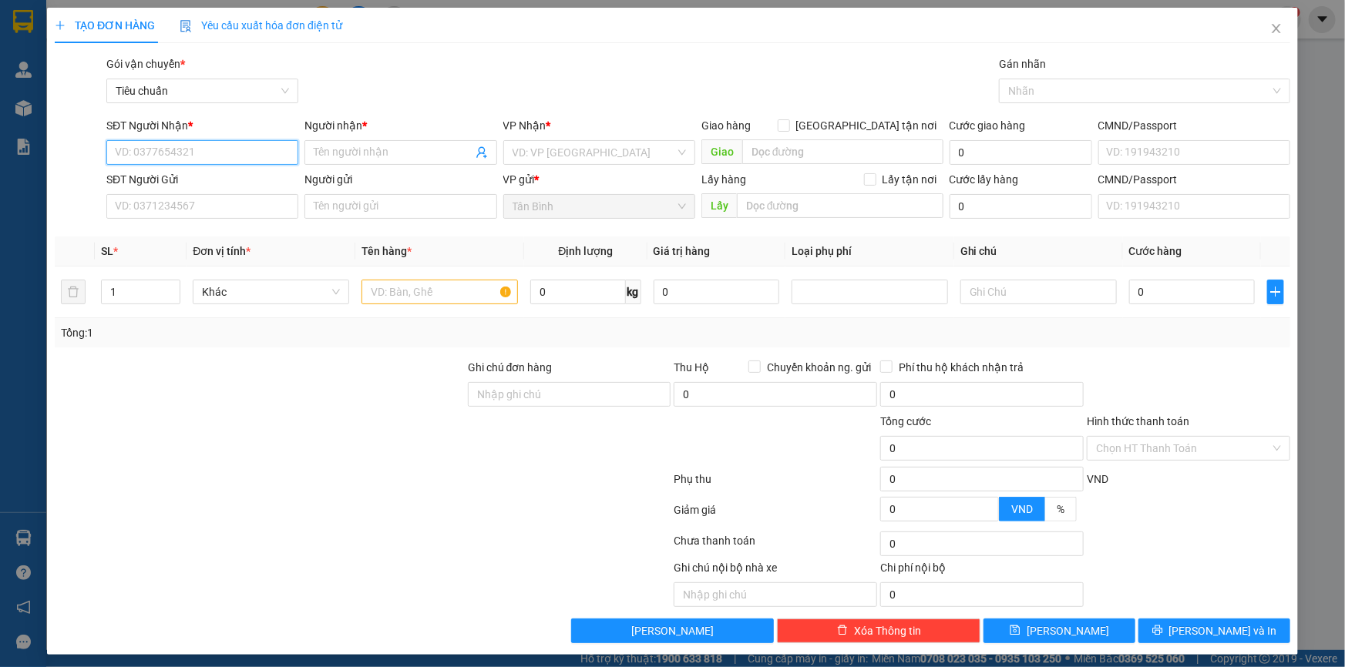
click at [178, 161] on input "SĐT Người Nhận *" at bounding box center [202, 152] width 192 height 25
click at [223, 156] on input "SĐT Người Nhận *" at bounding box center [202, 152] width 192 height 25
click at [197, 181] on div "0827867799 - NH TÂY BẮC" at bounding box center [210, 183] width 191 height 17
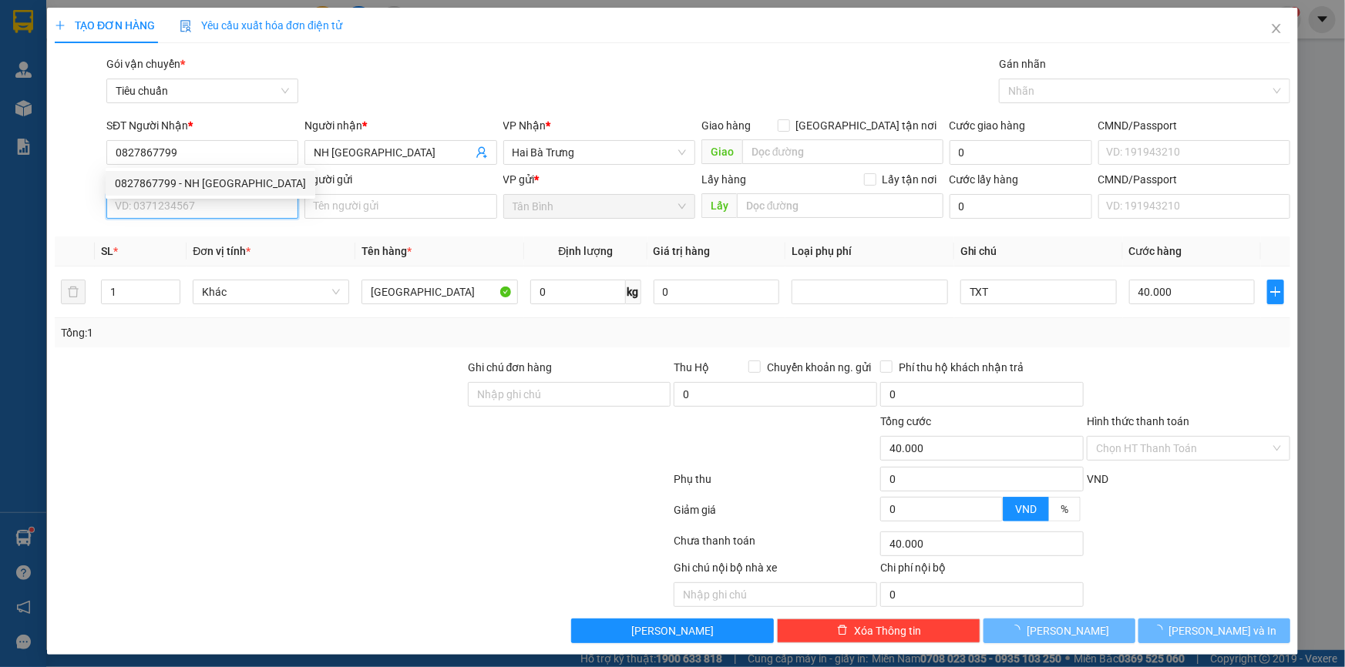
click at [197, 204] on input "SĐT Người Gửi" at bounding box center [202, 206] width 192 height 25
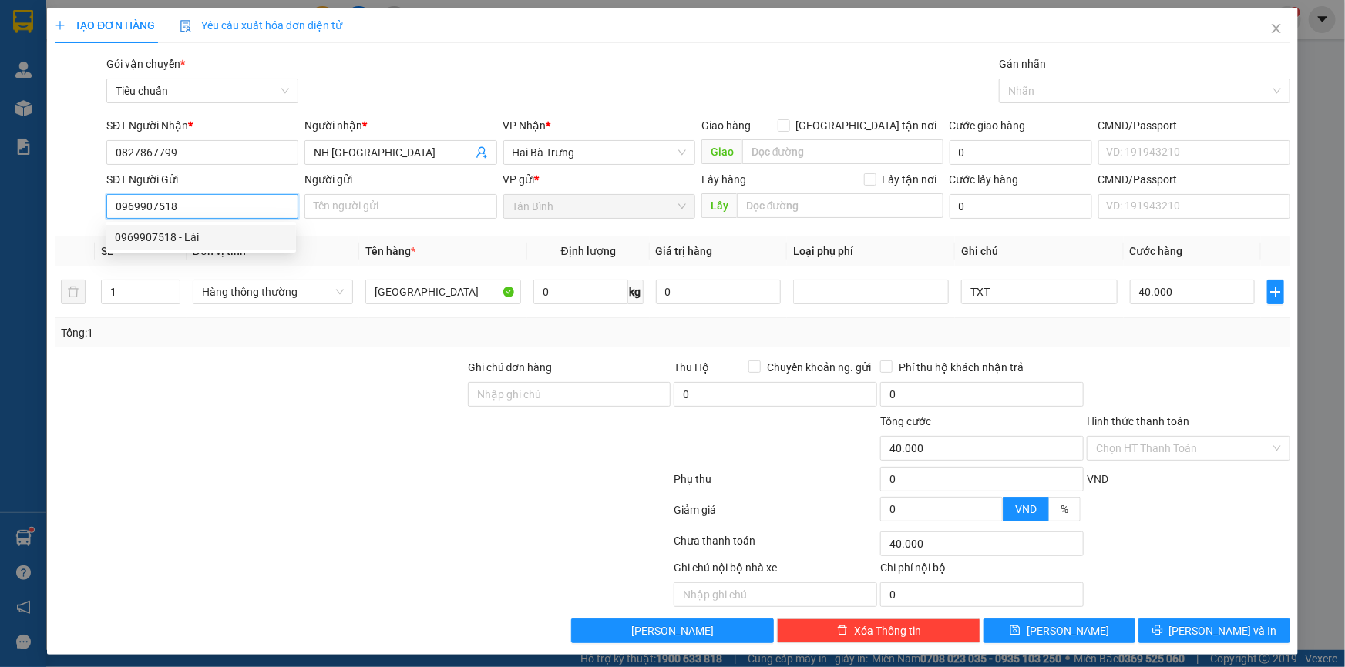
click at [212, 243] on div "0969907518 - Lài" at bounding box center [201, 237] width 172 height 17
drag, startPoint x: 128, startPoint y: 299, endPoint x: 24, endPoint y: 306, distance: 104.3
click at [34, 304] on div "TẠO ĐƠN HÀNG Yêu cầu xuất hóa đơn điện tử Transit Pickup Surcharge Ids Transit …" at bounding box center [672, 333] width 1345 height 667
click at [180, 359] on div at bounding box center [259, 386] width 413 height 54
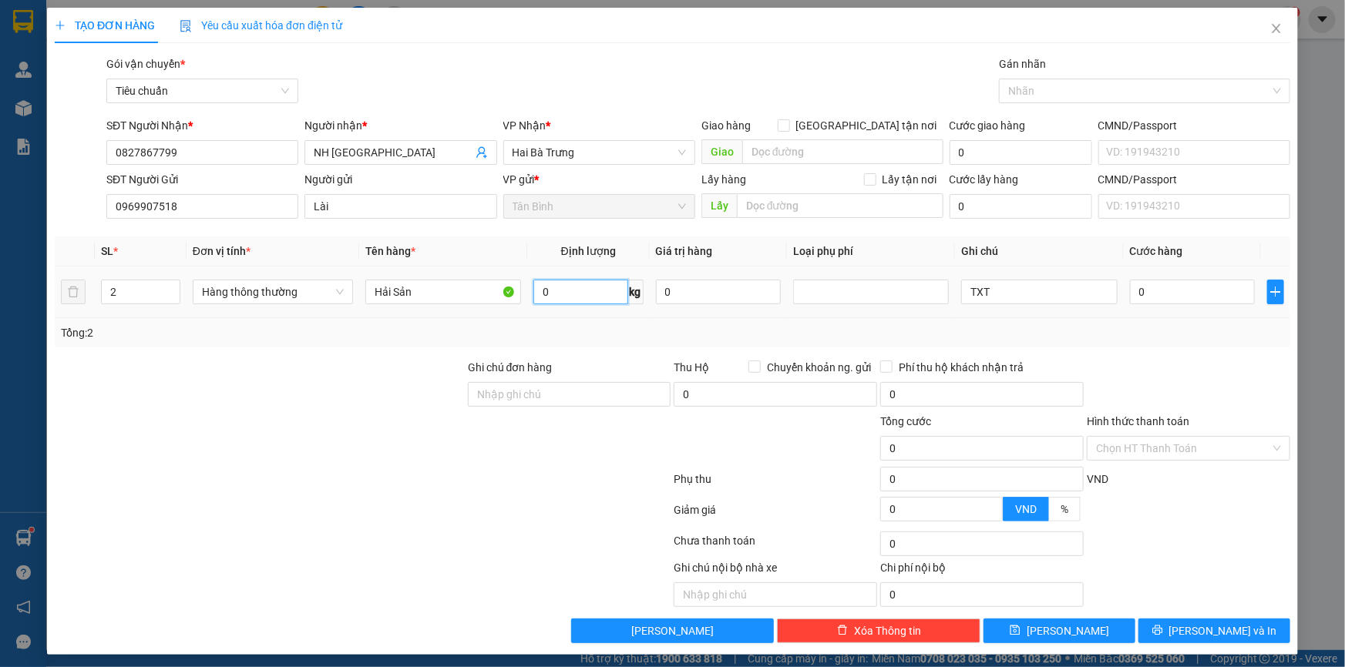
click at [562, 295] on input "0" at bounding box center [580, 292] width 95 height 25
drag, startPoint x: 361, startPoint y: 373, endPoint x: 933, endPoint y: 308, distance: 575.4
click at [367, 373] on div at bounding box center [259, 386] width 413 height 54
click at [961, 289] on input "TXT" at bounding box center [1039, 292] width 156 height 25
click at [1029, 301] on input "2TXT" at bounding box center [1039, 292] width 156 height 25
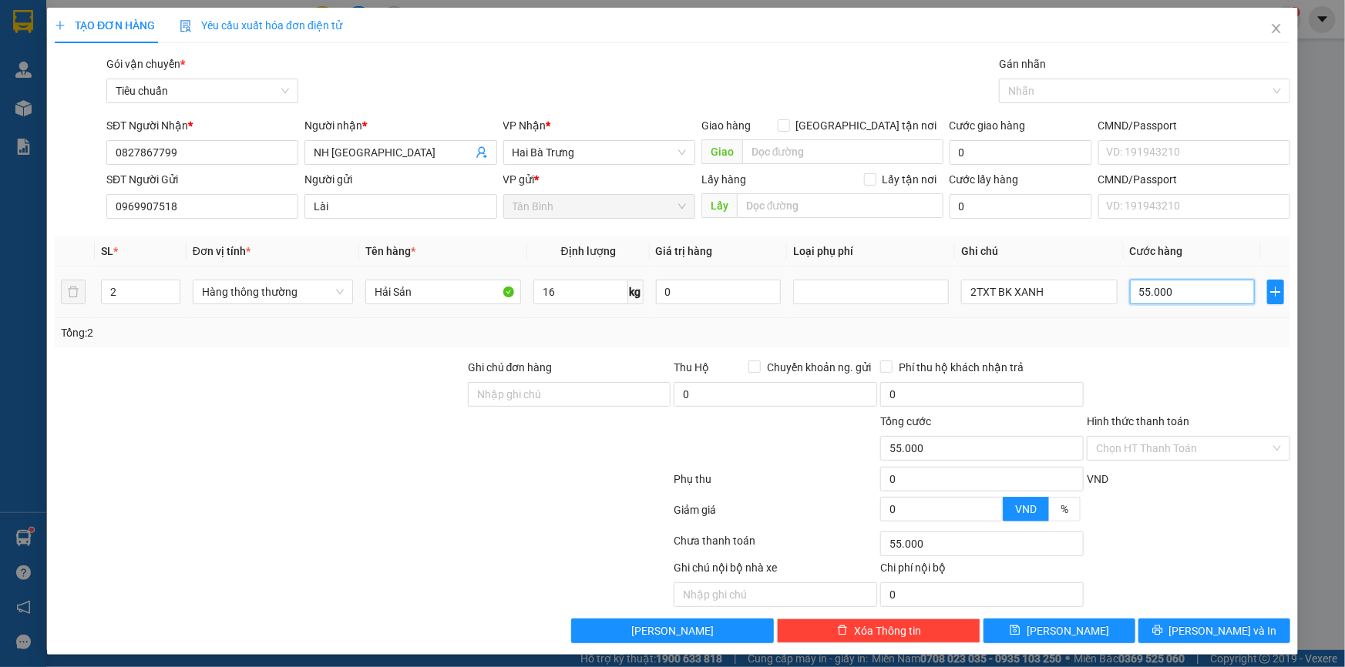
click at [1144, 287] on input "55.000" at bounding box center [1193, 292] width 126 height 25
drag, startPoint x: 1164, startPoint y: 297, endPoint x: 1110, endPoint y: 292, distance: 54.2
click at [1110, 292] on tr "2 Hàng thông thường Hải Sản 16 kg 0 2TXT BK XANH 2" at bounding box center [672, 293] width 1235 height 52
click at [1154, 354] on div "Transit Pickup Surcharge Ids Transit Deliver Surcharge Ids Transit Deliver Surc…" at bounding box center [672, 349] width 1235 height 588
click at [1182, 619] on button "[PERSON_NAME] và In" at bounding box center [1214, 631] width 152 height 25
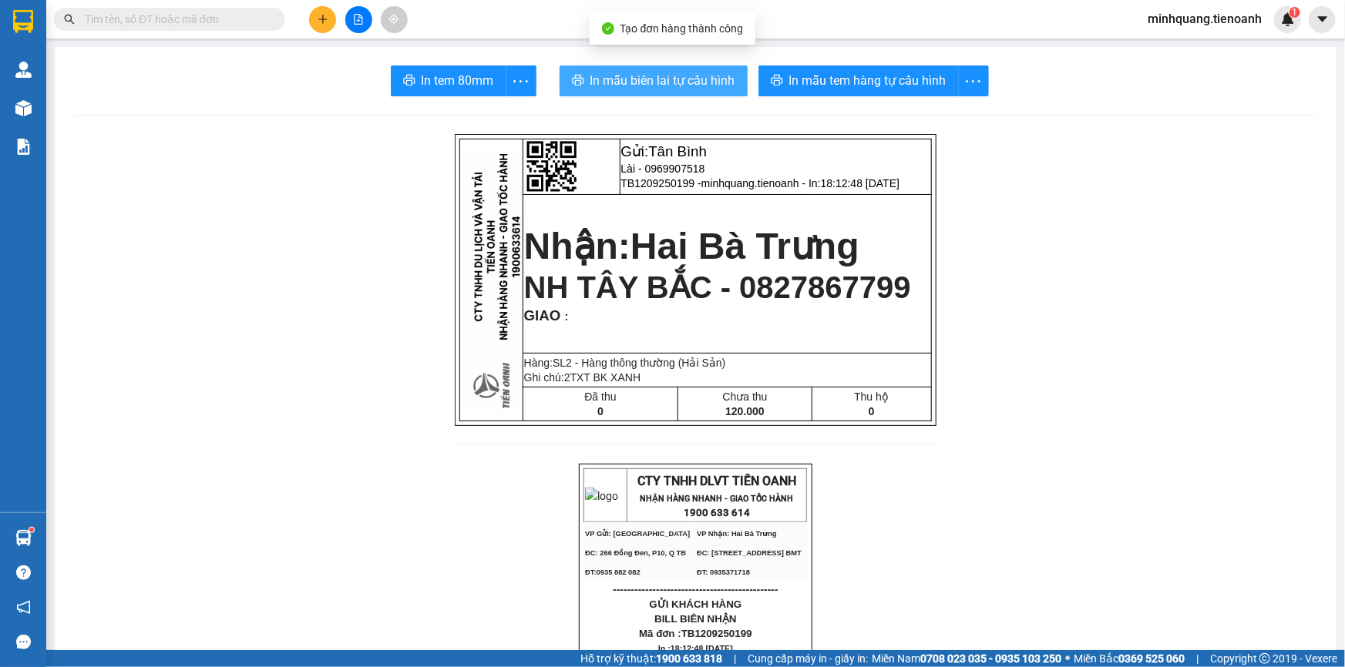
click at [633, 92] on button "In mẫu biên lai tự cấu hình" at bounding box center [653, 80] width 188 height 31
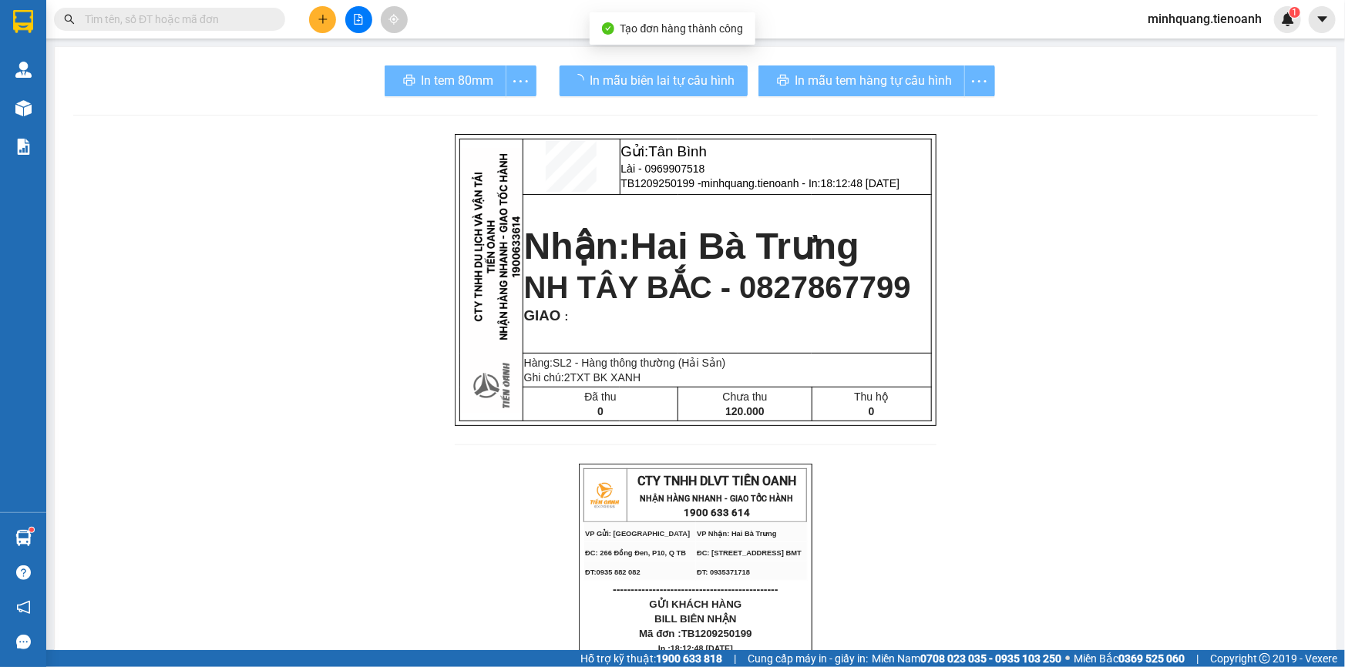
click at [841, 82] on div "In mẫu tem hàng tự cấu hình" at bounding box center [876, 80] width 237 height 31
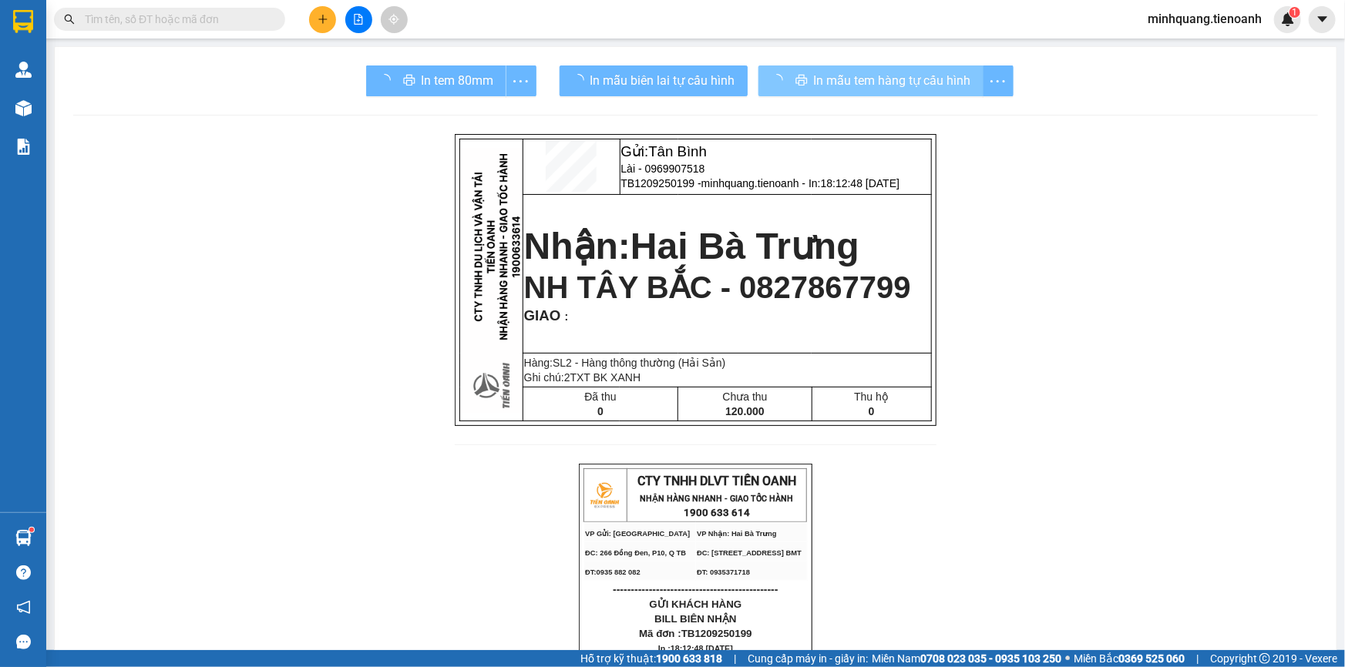
click at [841, 82] on span "In mẫu tem hàng tự cấu hình" at bounding box center [892, 80] width 157 height 19
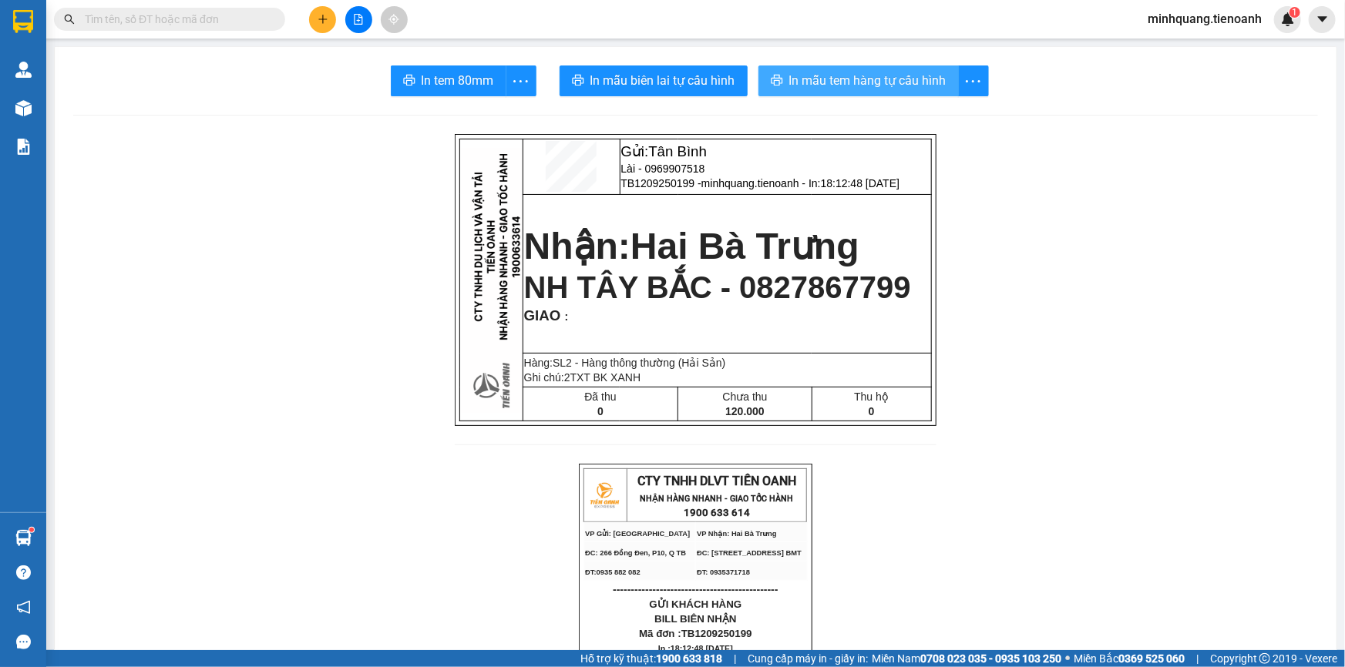
click at [841, 77] on span "In mẫu tem hàng tự cấu hình" at bounding box center [867, 80] width 157 height 19
click at [315, 19] on button at bounding box center [322, 19] width 27 height 27
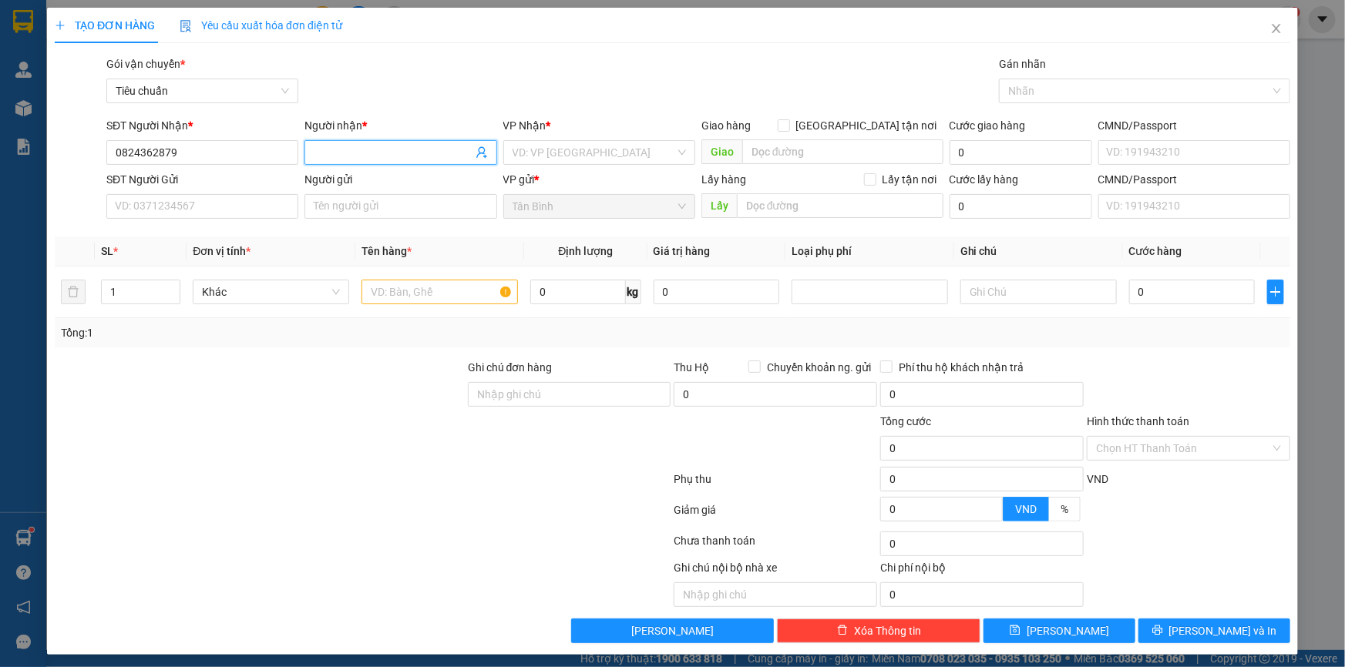
click at [384, 151] on input "Người nhận *" at bounding box center [393, 152] width 158 height 17
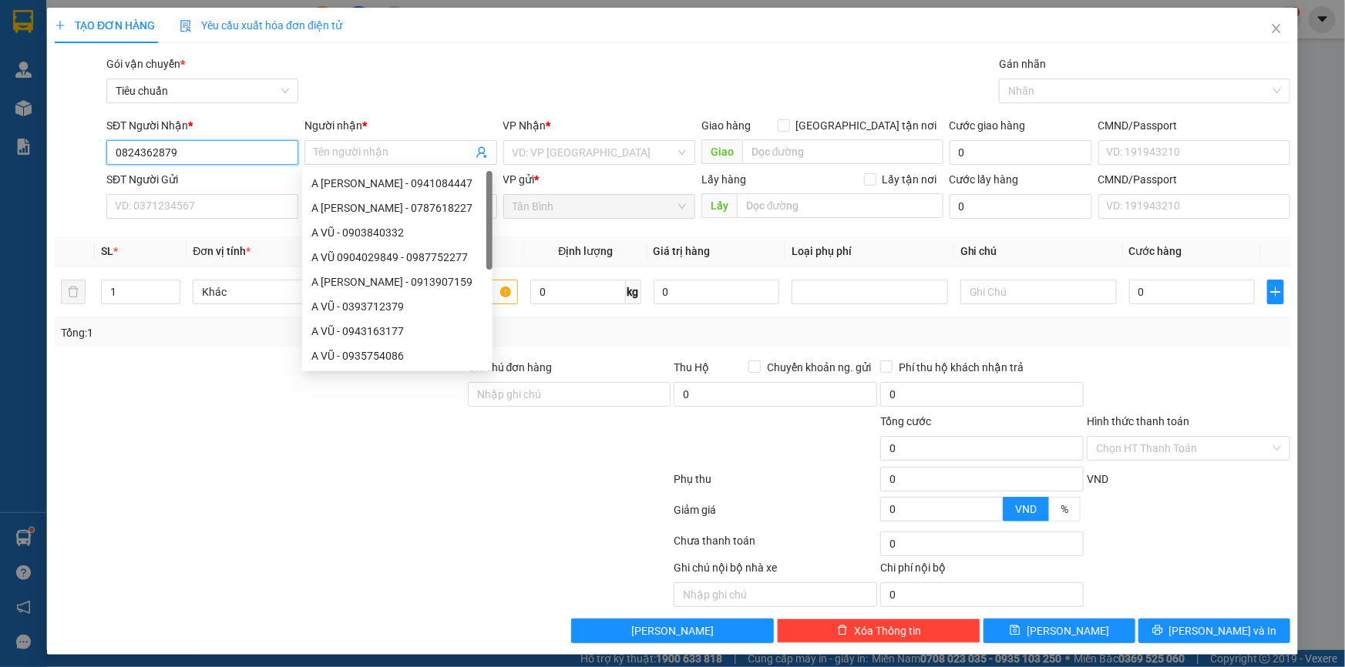
drag, startPoint x: 169, startPoint y: 159, endPoint x: 112, endPoint y: 160, distance: 56.3
click at [73, 160] on div "SĐT Người Nhận * 0824362879 0824362879 Người nhận * Tên người nhận VP Nhận * VD…" at bounding box center [672, 144] width 1238 height 54
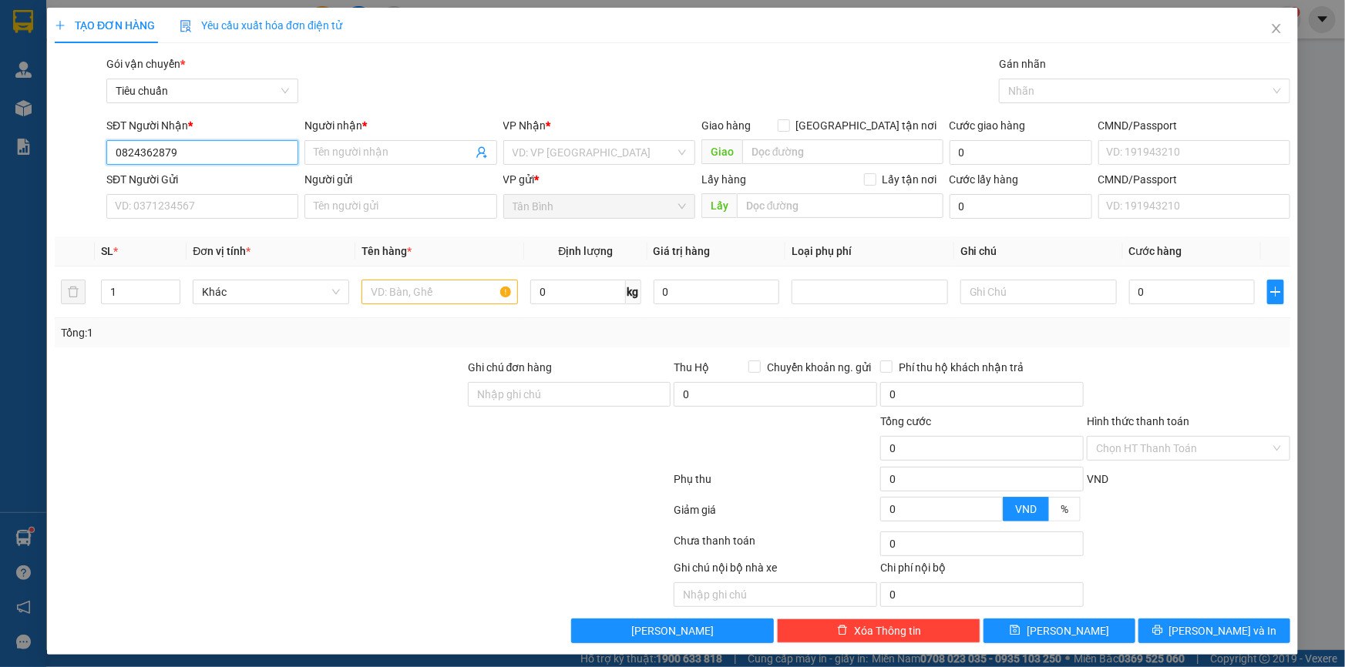
click at [210, 160] on input "0824362879" at bounding box center [202, 152] width 192 height 25
click at [361, 153] on input "Người nhận *" at bounding box center [393, 152] width 158 height 17
click at [569, 152] on input "search" at bounding box center [593, 152] width 163 height 23
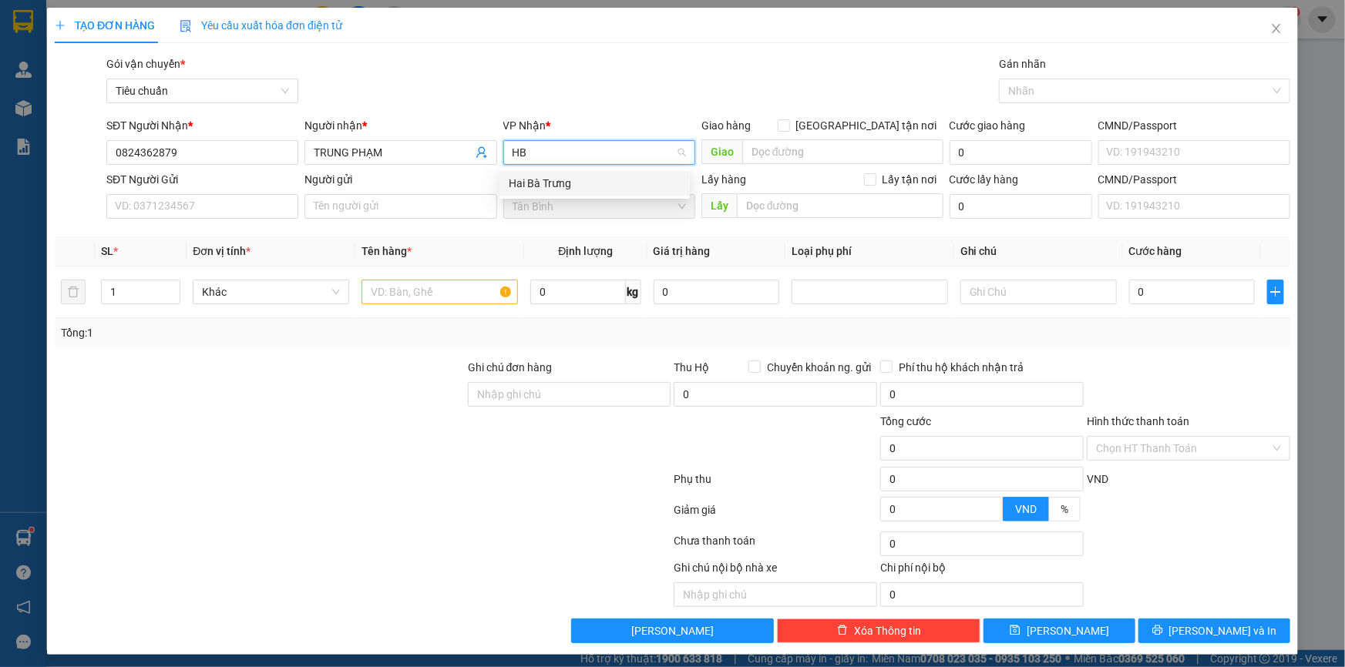
click at [524, 185] on div "Hai Bà Trưng" at bounding box center [595, 183] width 172 height 17
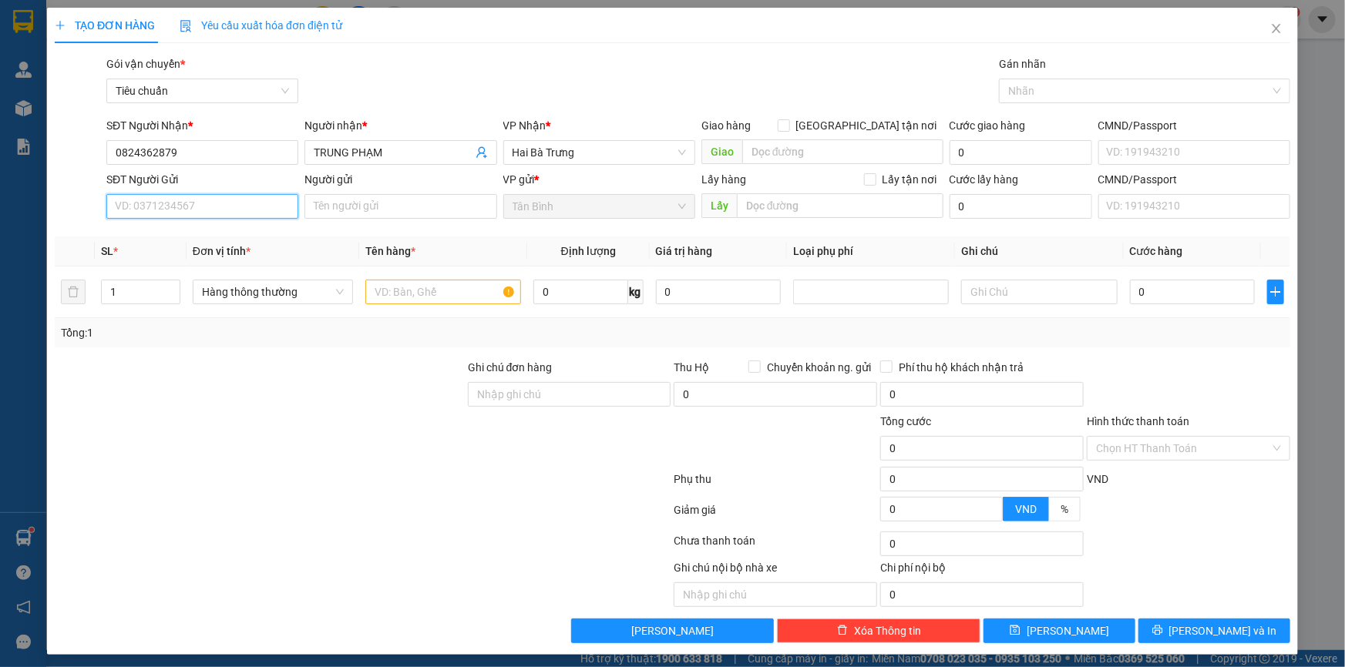
click at [162, 206] on input "SĐT Người Gửi" at bounding box center [202, 206] width 192 height 25
click at [338, 205] on input "Người gửi" at bounding box center [400, 206] width 192 height 25
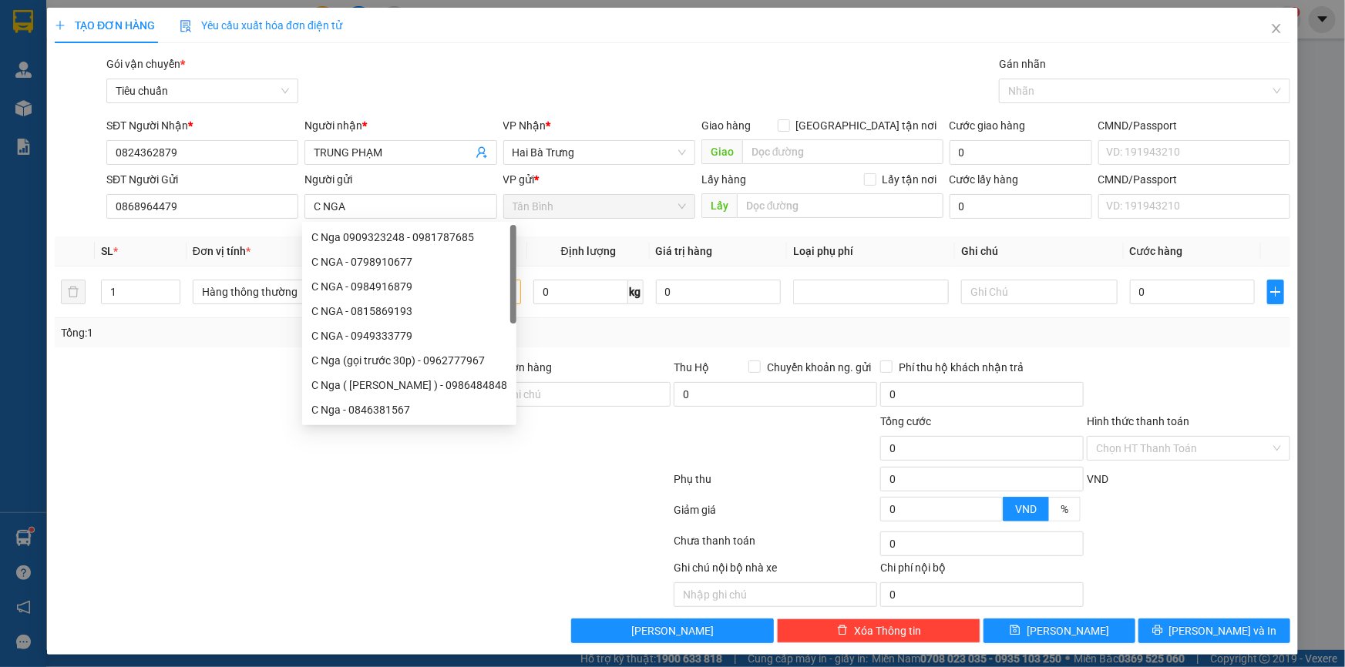
click at [166, 405] on div at bounding box center [259, 386] width 413 height 54
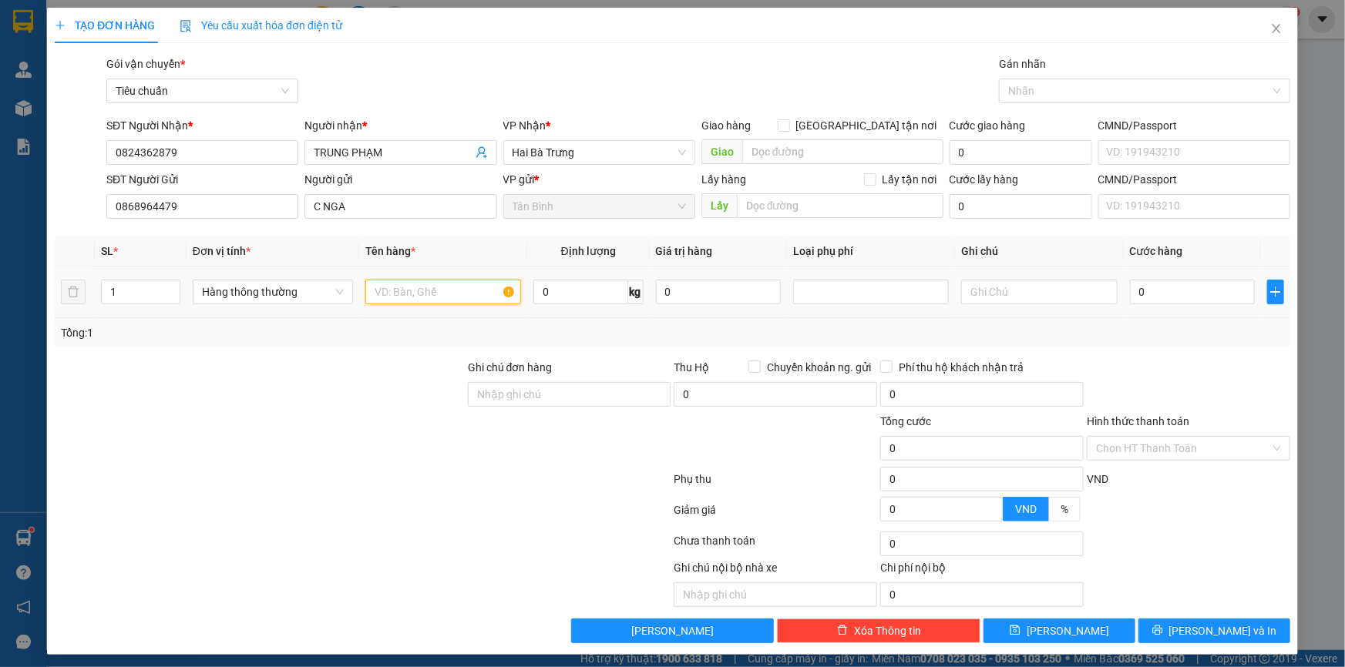
click at [435, 290] on input "text" at bounding box center [443, 292] width 156 height 25
click at [395, 381] on div at bounding box center [259, 386] width 413 height 54
click at [270, 315] on td "Hàng thông thường" at bounding box center [272, 293] width 173 height 52
click at [961, 287] on input "text" at bounding box center [1039, 292] width 156 height 25
click at [605, 293] on input "0" at bounding box center [580, 292] width 95 height 25
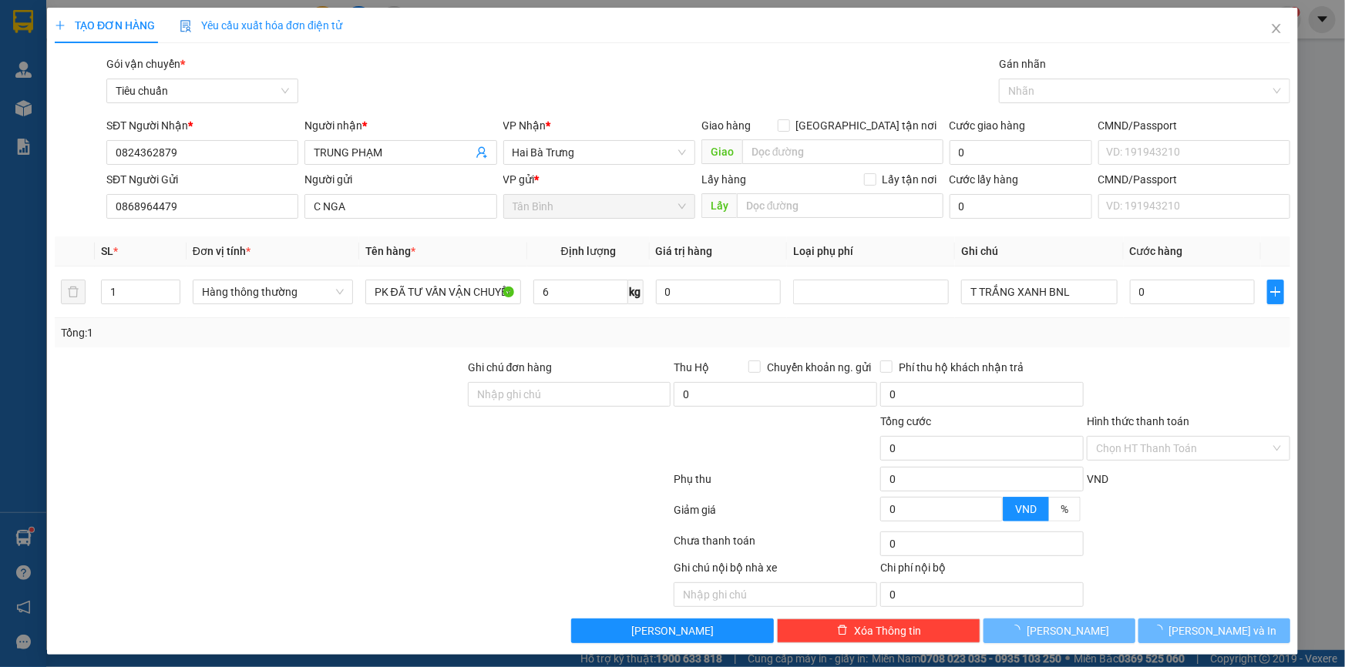
drag, startPoint x: 452, startPoint y: 335, endPoint x: 994, endPoint y: 331, distance: 542.5
click at [465, 335] on div "Tổng: 1" at bounding box center [290, 332] width 458 height 17
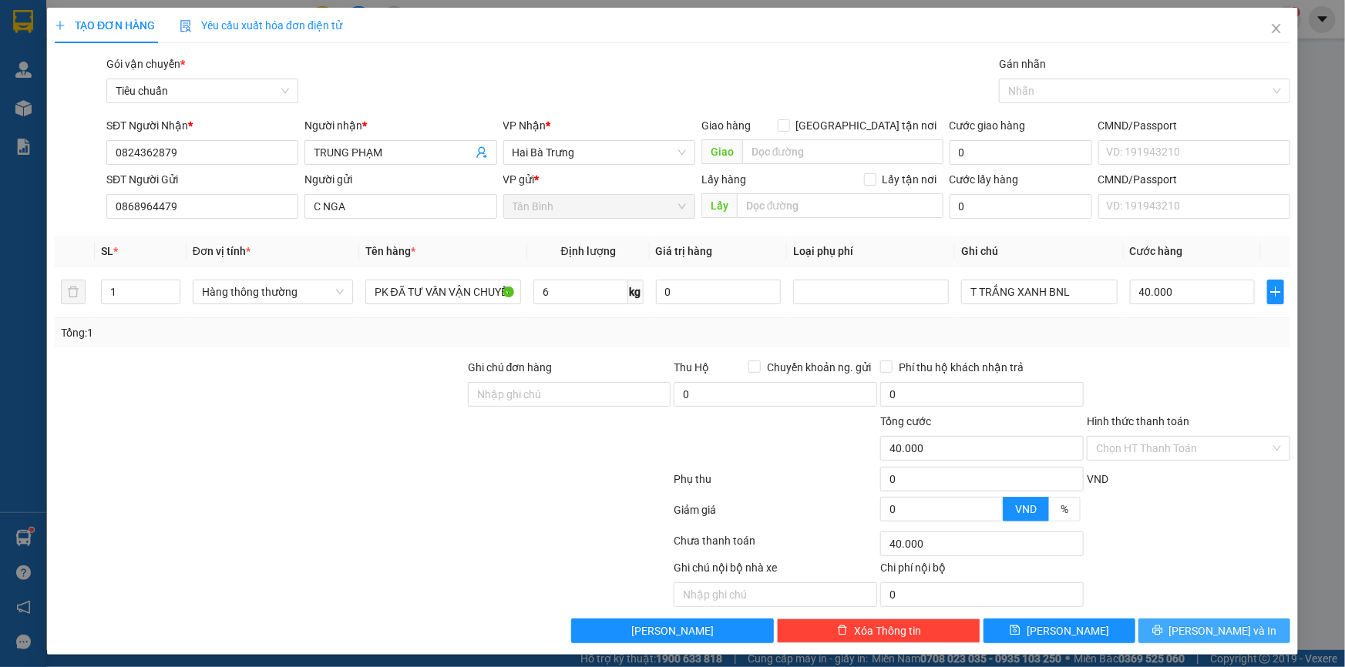
click at [1210, 633] on span "[PERSON_NAME] và In" at bounding box center [1223, 631] width 108 height 17
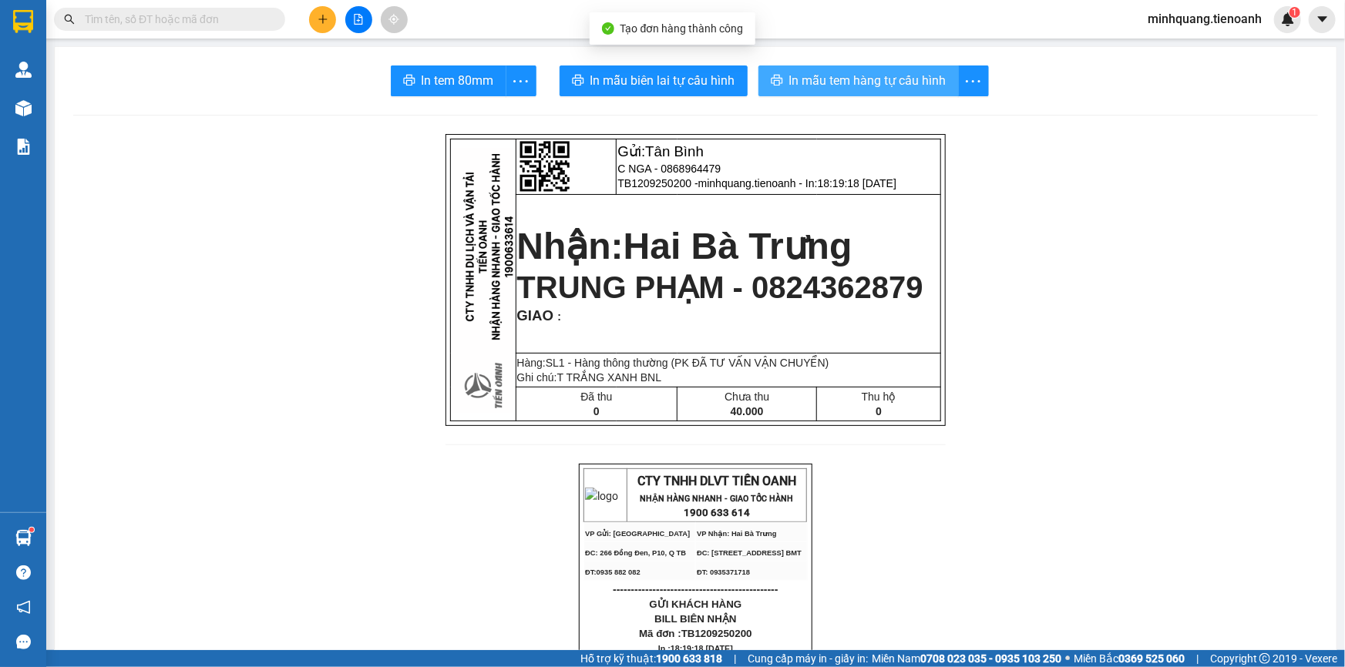
click at [848, 79] on span "In mẫu tem hàng tự cấu hình" at bounding box center [867, 80] width 157 height 19
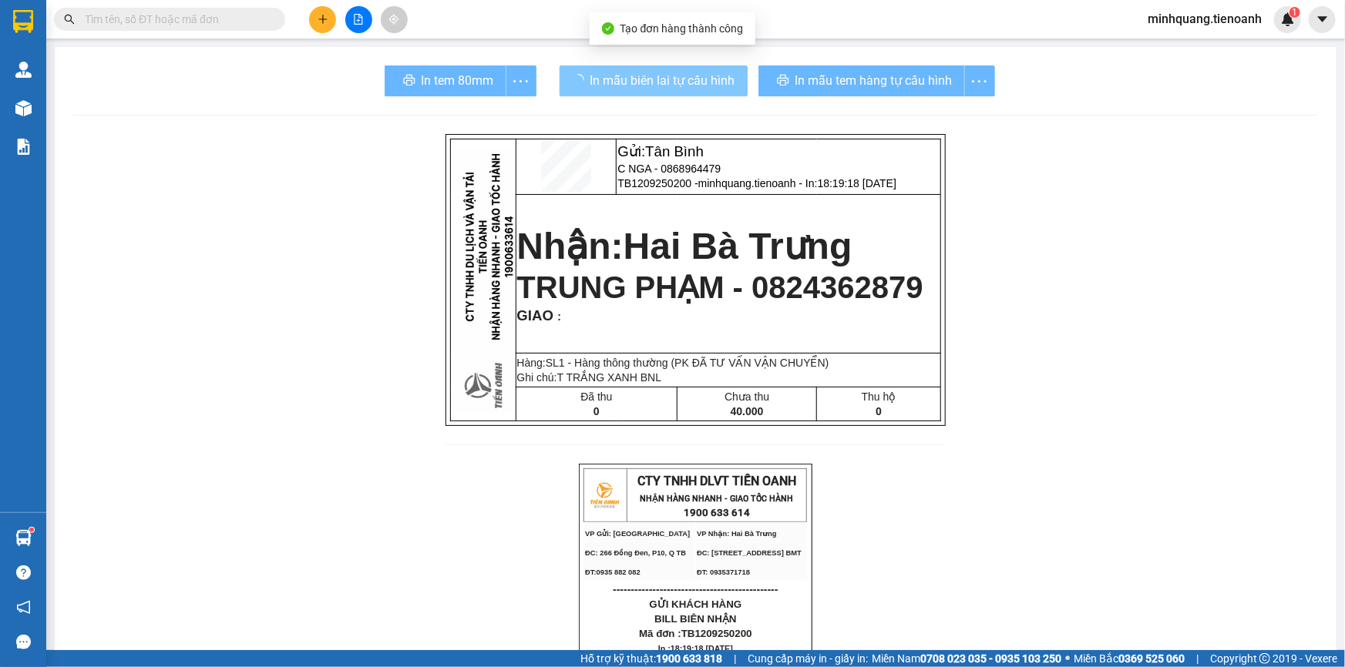
click at [661, 84] on span "In mẫu biên lai tự cấu hình" at bounding box center [662, 80] width 145 height 19
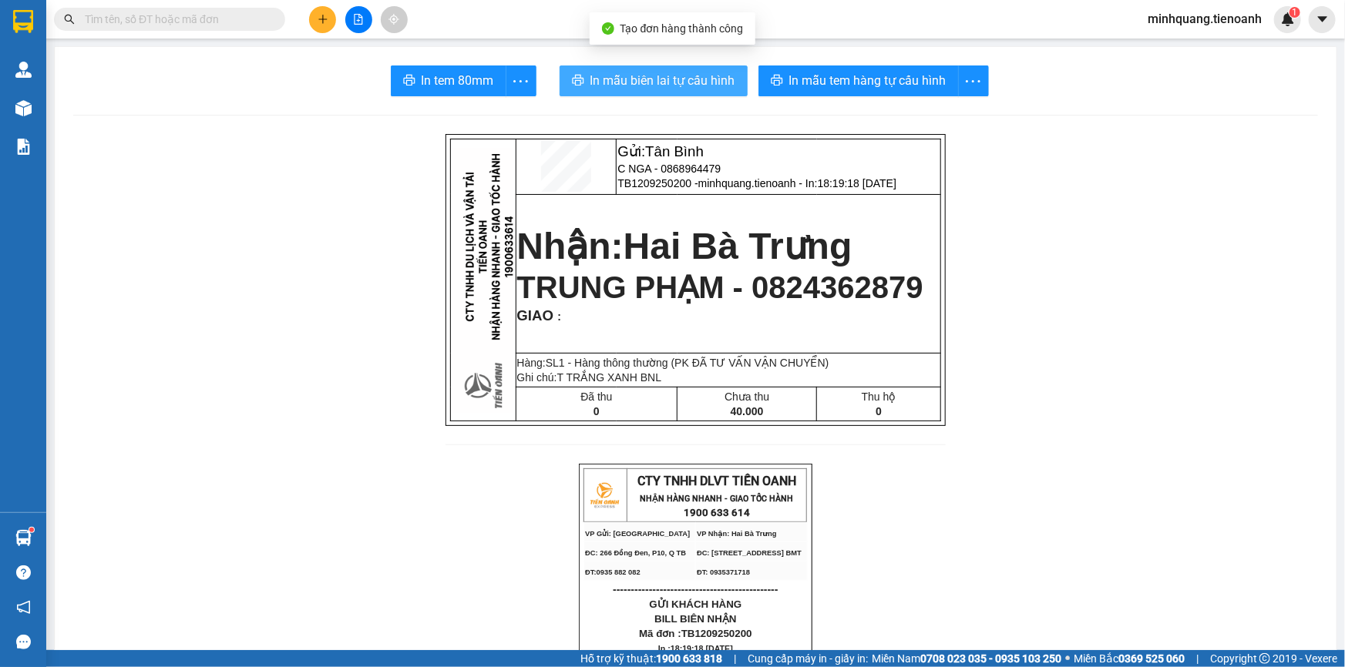
click at [660, 84] on span "In mẫu biên lai tự cấu hình" at bounding box center [662, 80] width 145 height 19
drag, startPoint x: 959, startPoint y: 296, endPoint x: 941, endPoint y: 388, distance: 93.5
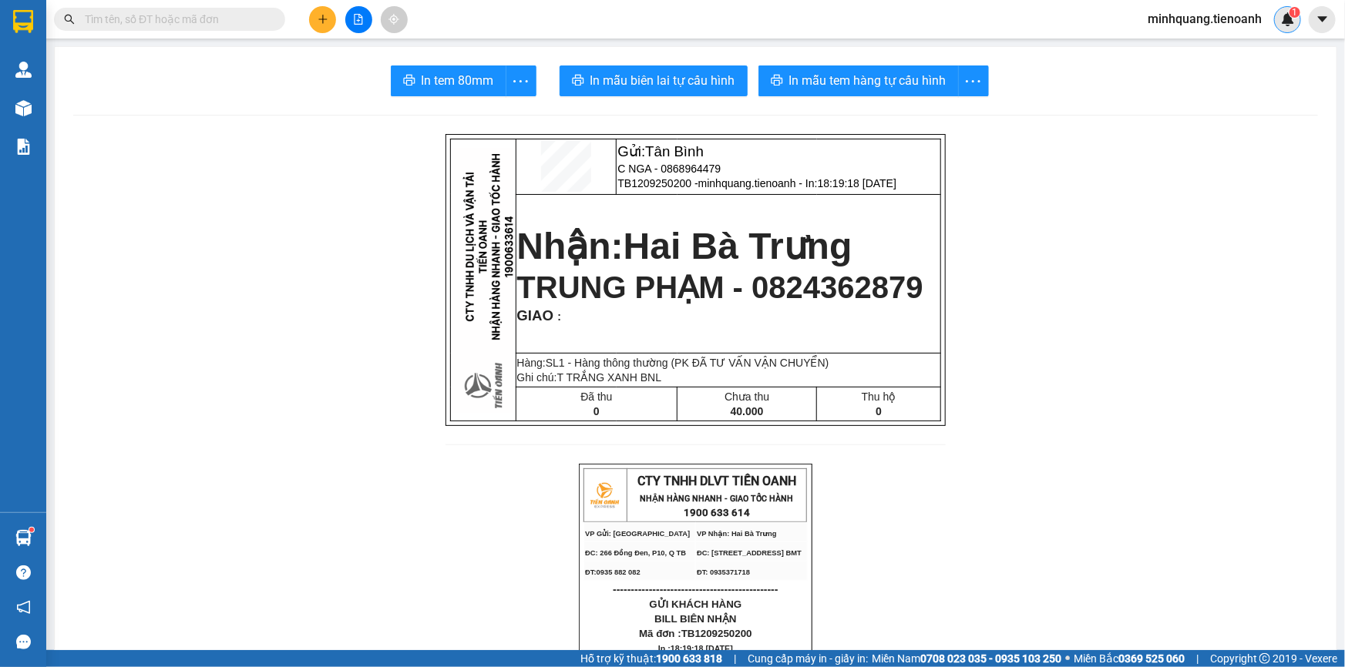
click at [1289, 32] on div "1" at bounding box center [1287, 19] width 27 height 27
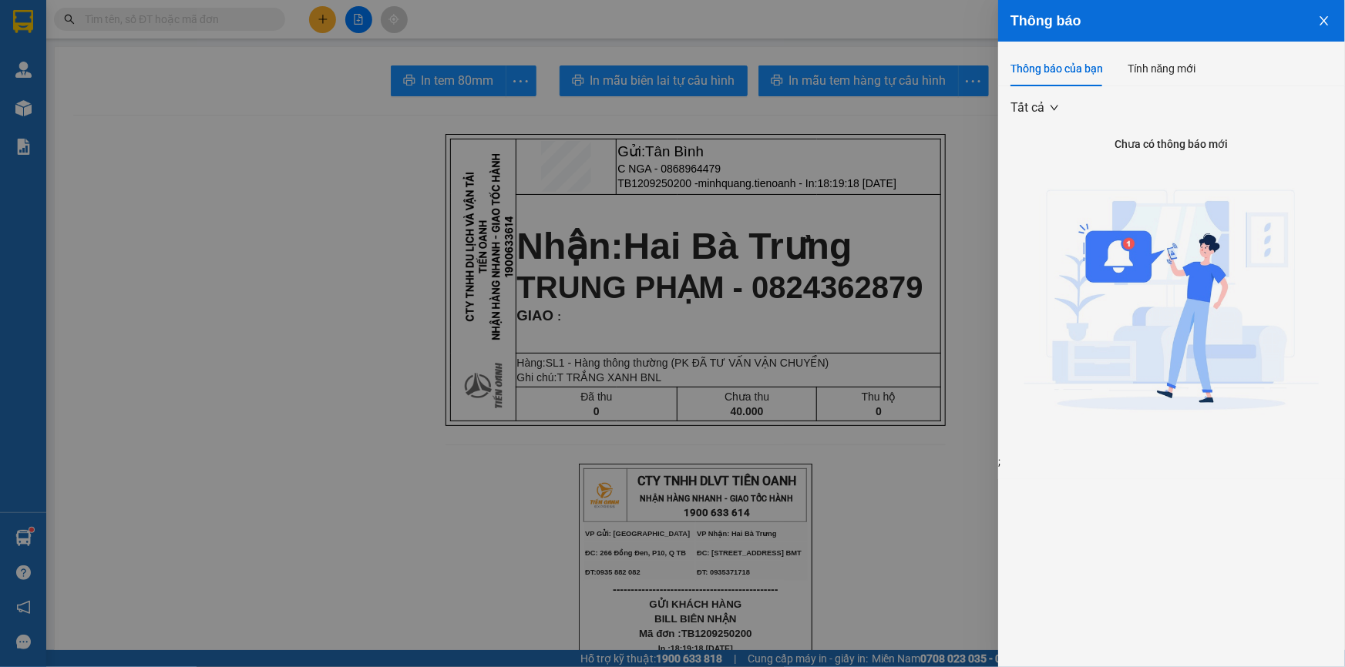
click at [723, 148] on div at bounding box center [672, 333] width 1345 height 667
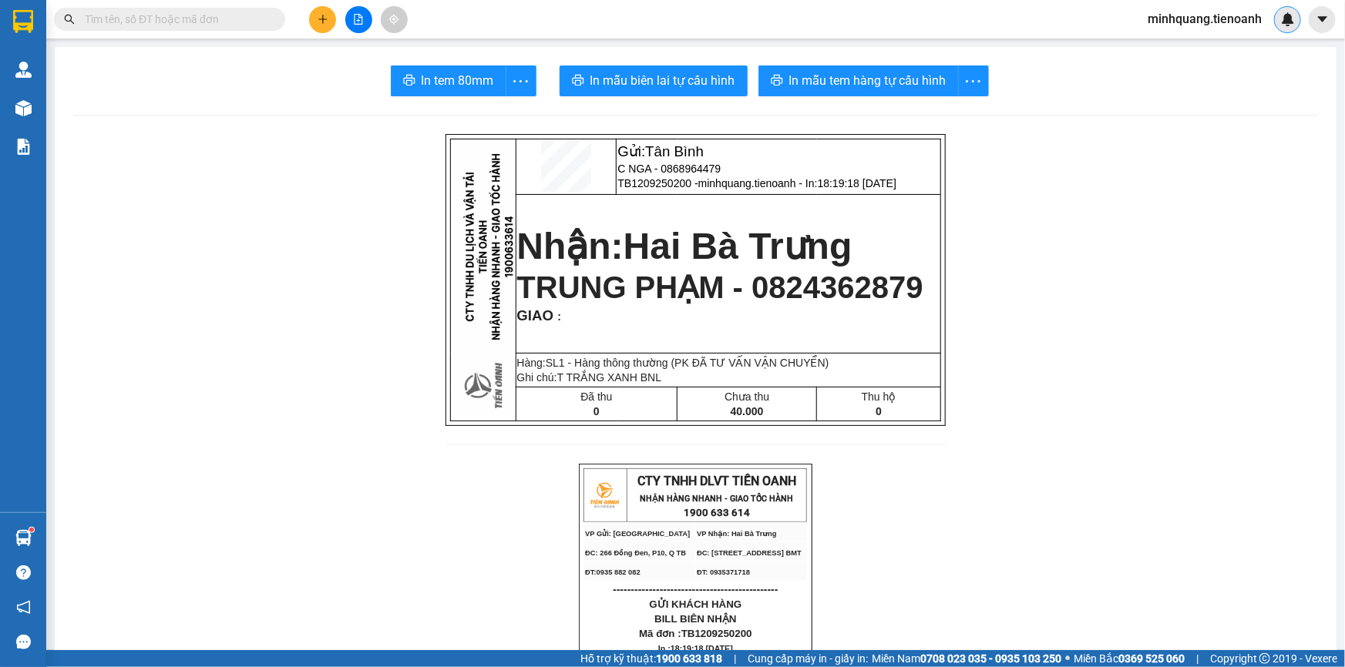
click at [1275, 25] on div at bounding box center [1287, 19] width 27 height 27
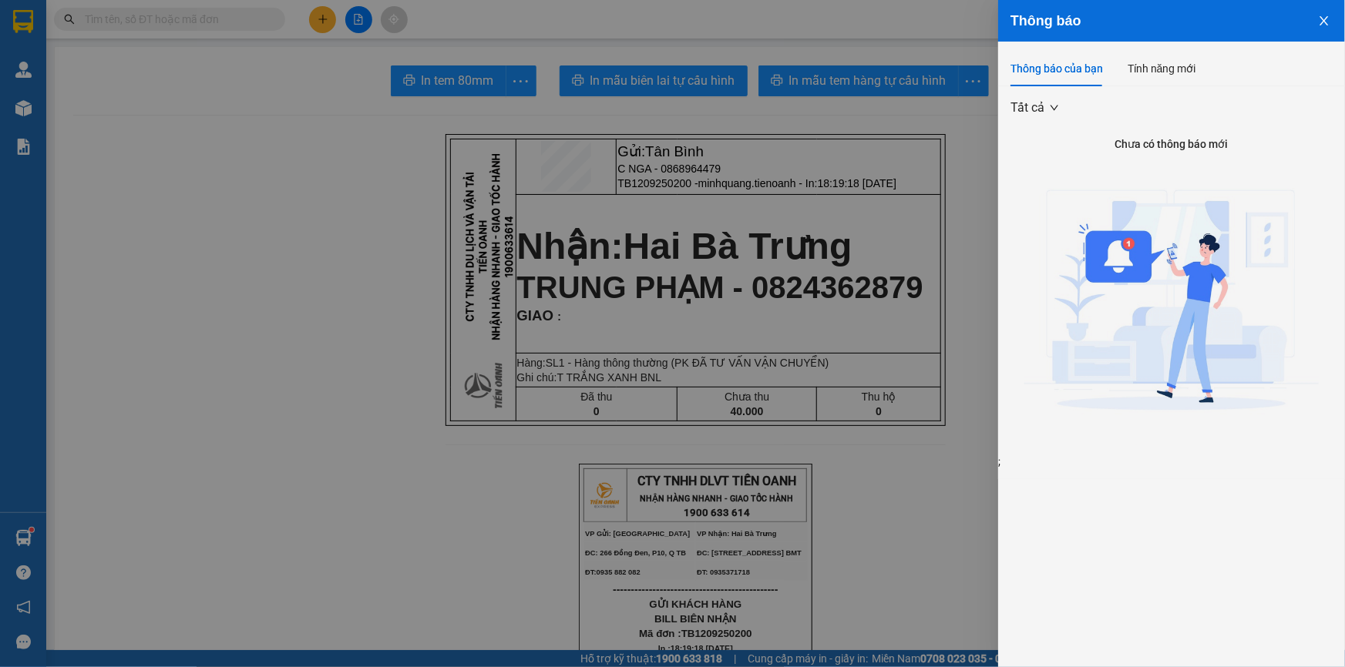
click at [804, 180] on div at bounding box center [672, 333] width 1345 height 667
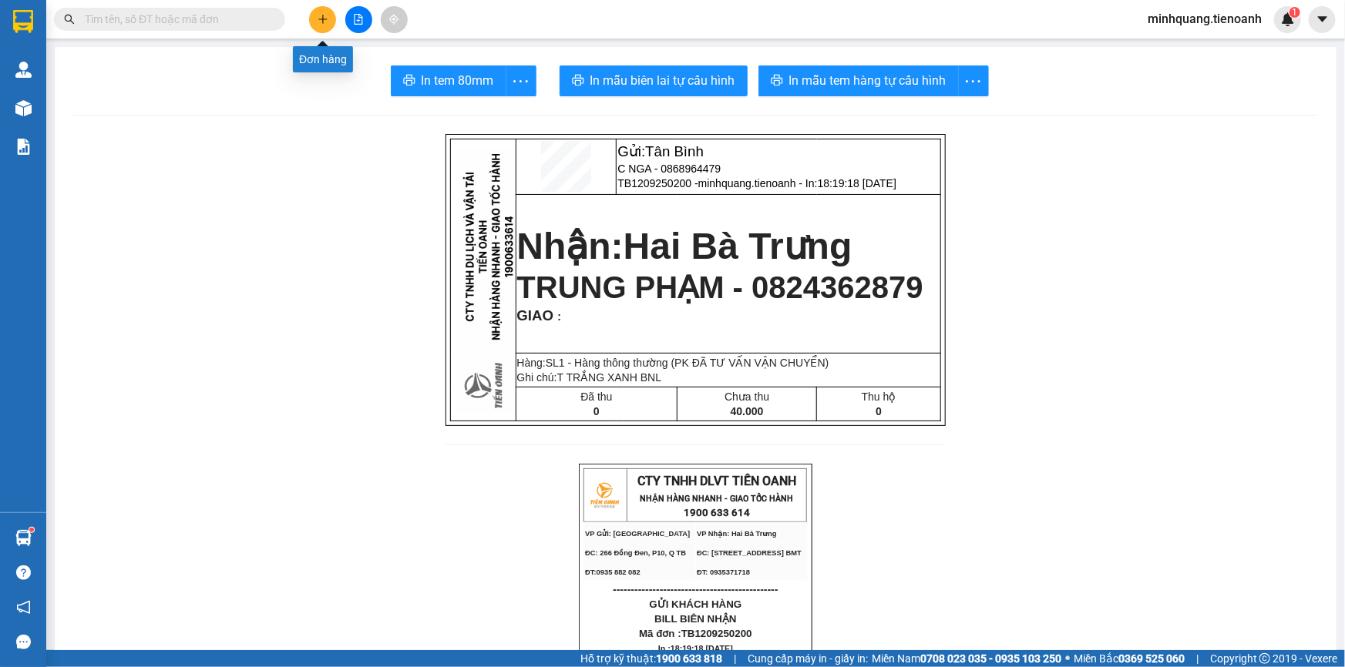
click at [329, 21] on button at bounding box center [322, 19] width 27 height 27
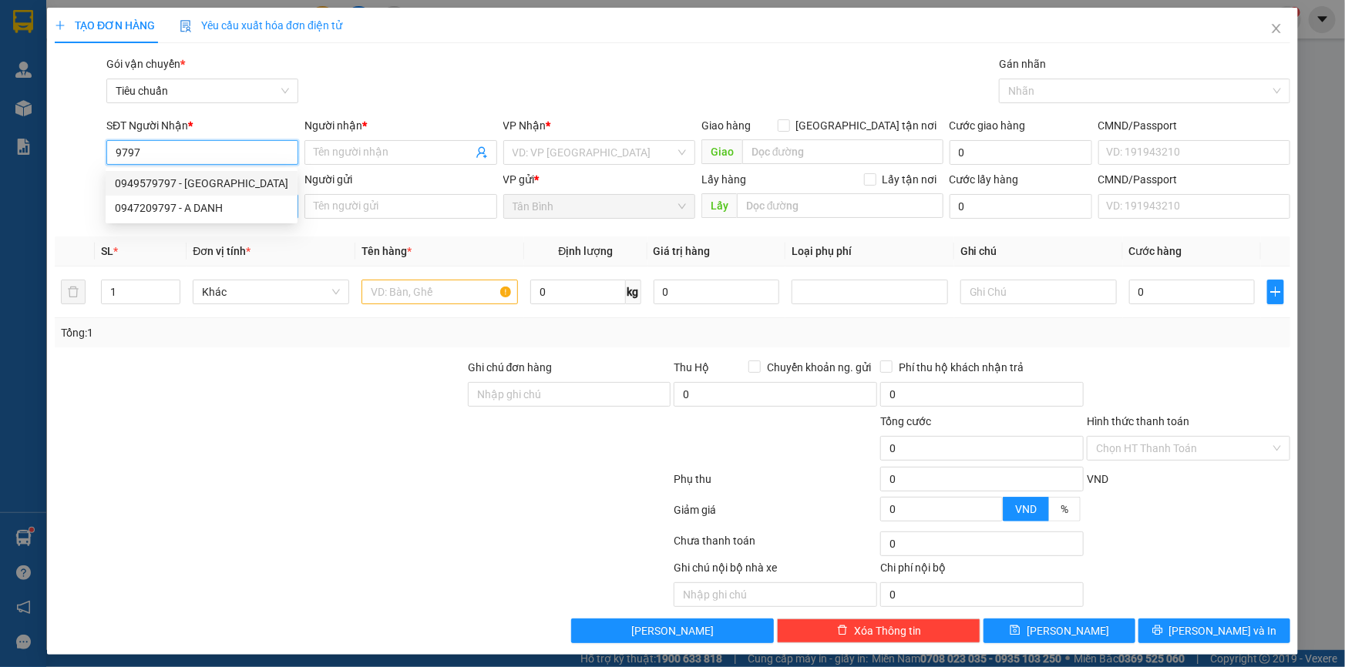
drag, startPoint x: 254, startPoint y: 176, endPoint x: 252, endPoint y: 200, distance: 24.0
click at [254, 177] on div "0949579797 - Anh Nghĩa" at bounding box center [201, 183] width 173 height 17
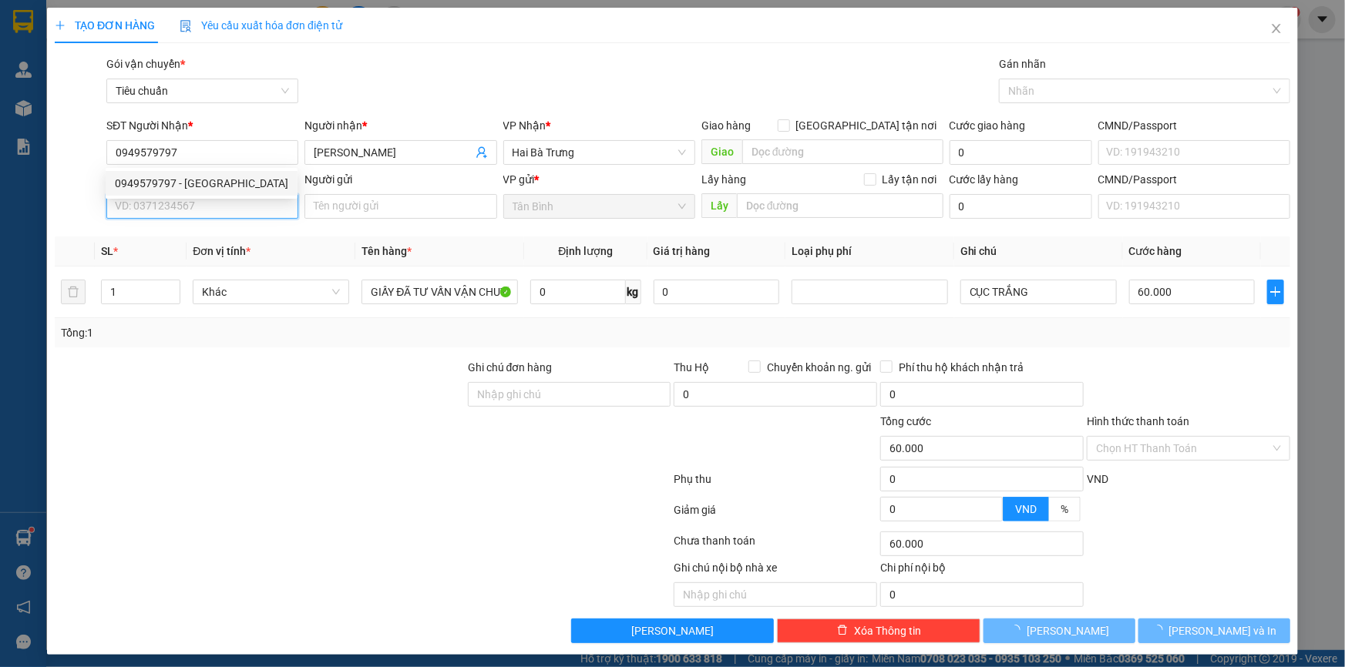
click at [252, 202] on input "SĐT Người Gửi" at bounding box center [202, 206] width 192 height 25
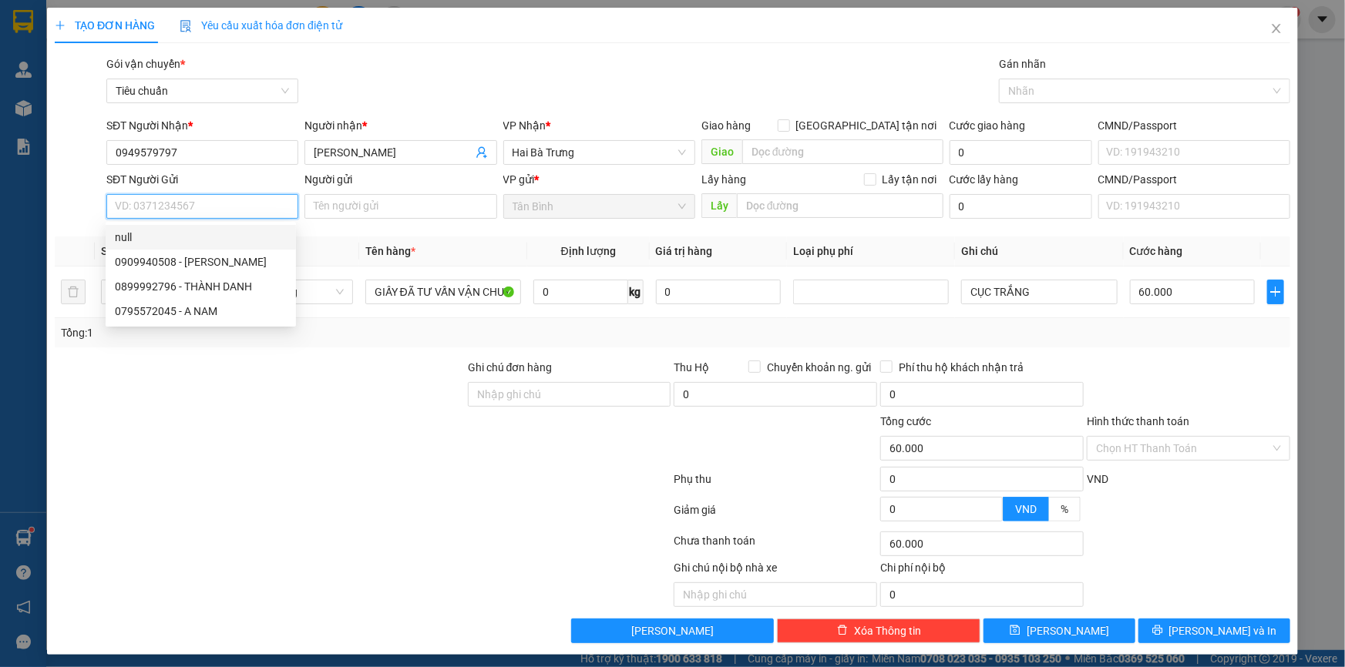
click at [262, 213] on input "SĐT Người Gửi" at bounding box center [202, 206] width 192 height 25
click at [253, 264] on div "0901319778 - C Yến" at bounding box center [201, 262] width 172 height 17
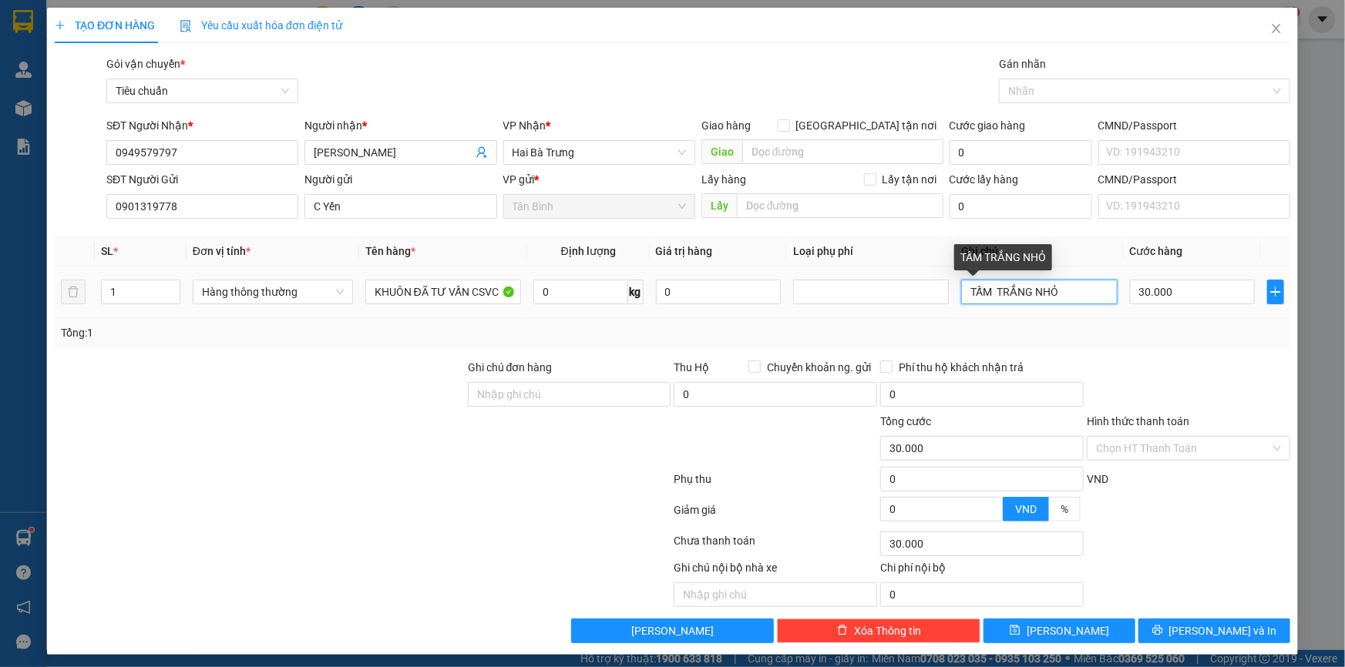
drag, startPoint x: 1027, startPoint y: 293, endPoint x: 986, endPoint y: 292, distance: 40.8
click at [986, 292] on input "TẤM TRẮNG NHỎ" at bounding box center [1039, 292] width 156 height 25
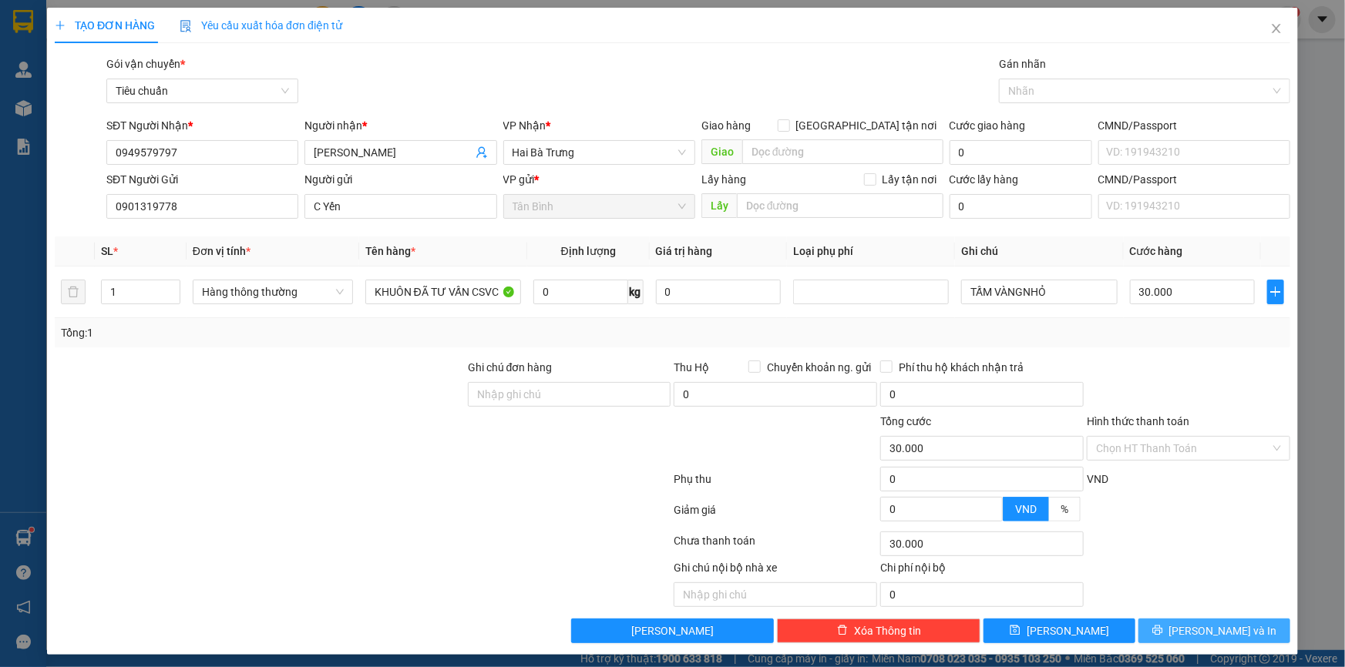
click at [1161, 621] on button "[PERSON_NAME] và In" at bounding box center [1214, 631] width 152 height 25
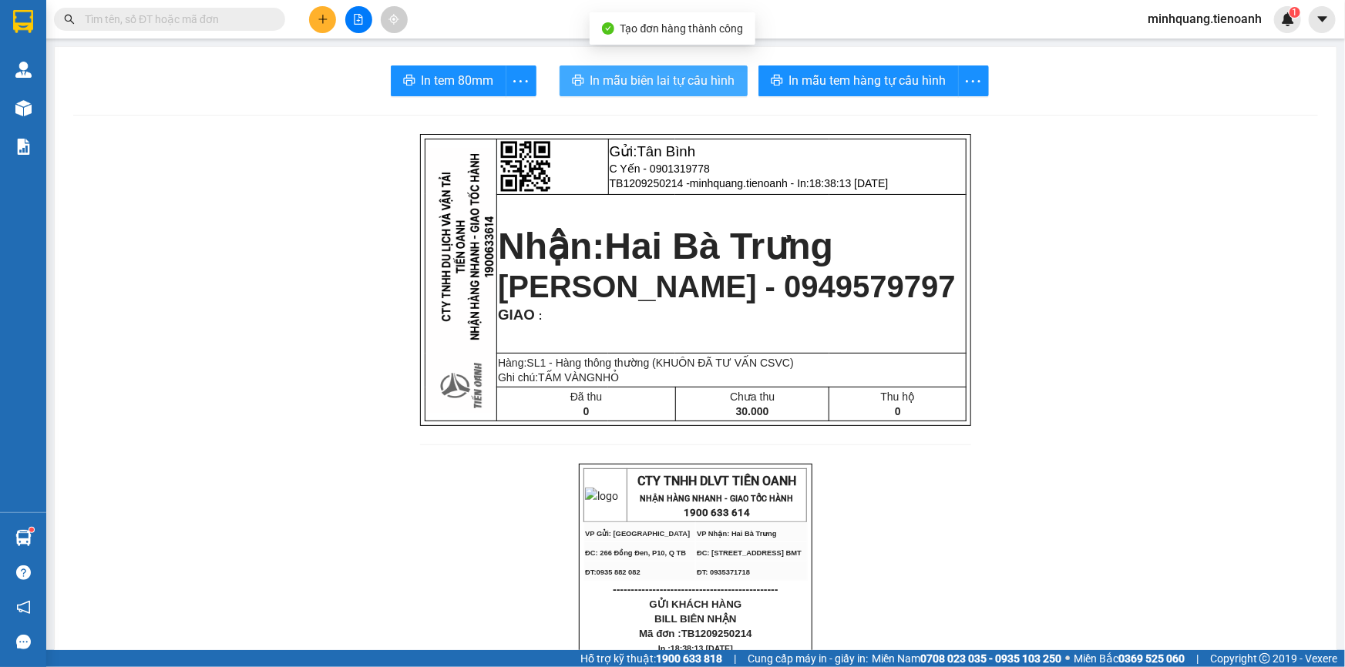
drag, startPoint x: 643, startPoint y: 106, endPoint x: 661, endPoint y: 83, distance: 28.5
click at [661, 82] on span "In mẫu biên lai tự cấu hình" at bounding box center [662, 80] width 145 height 19
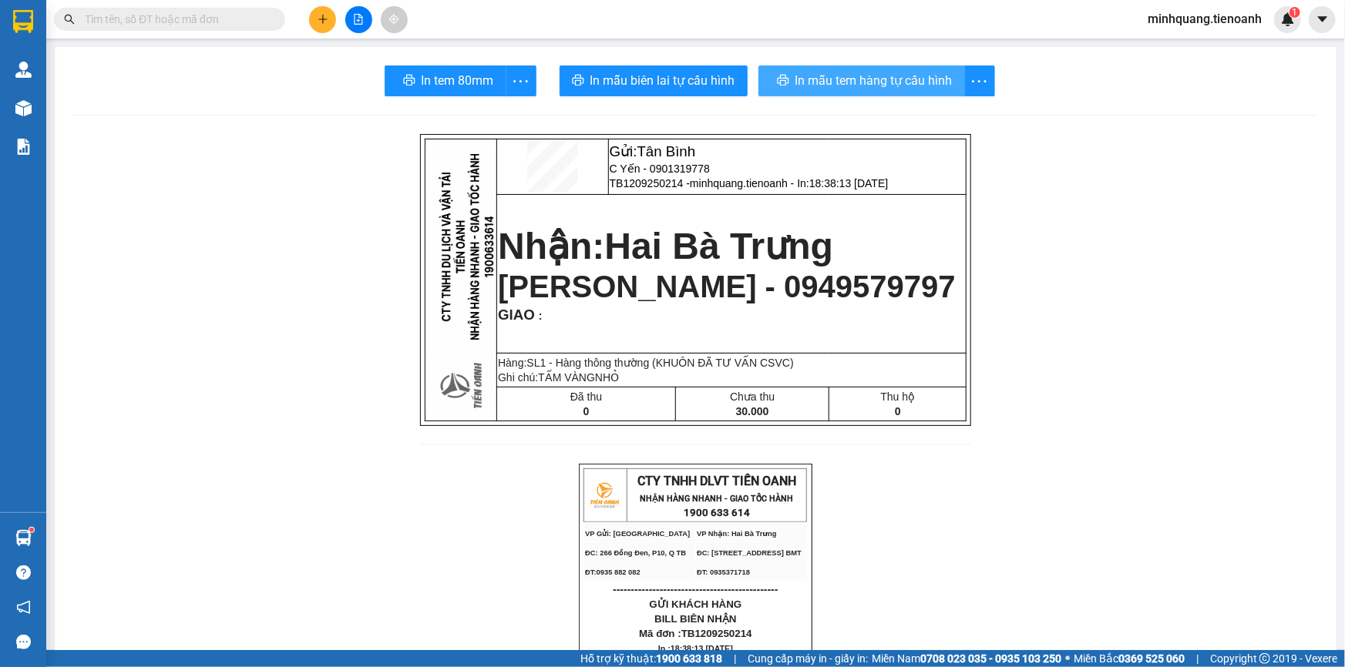
click at [922, 72] on span "In mẫu tem hàng tự cấu hình" at bounding box center [873, 80] width 157 height 19
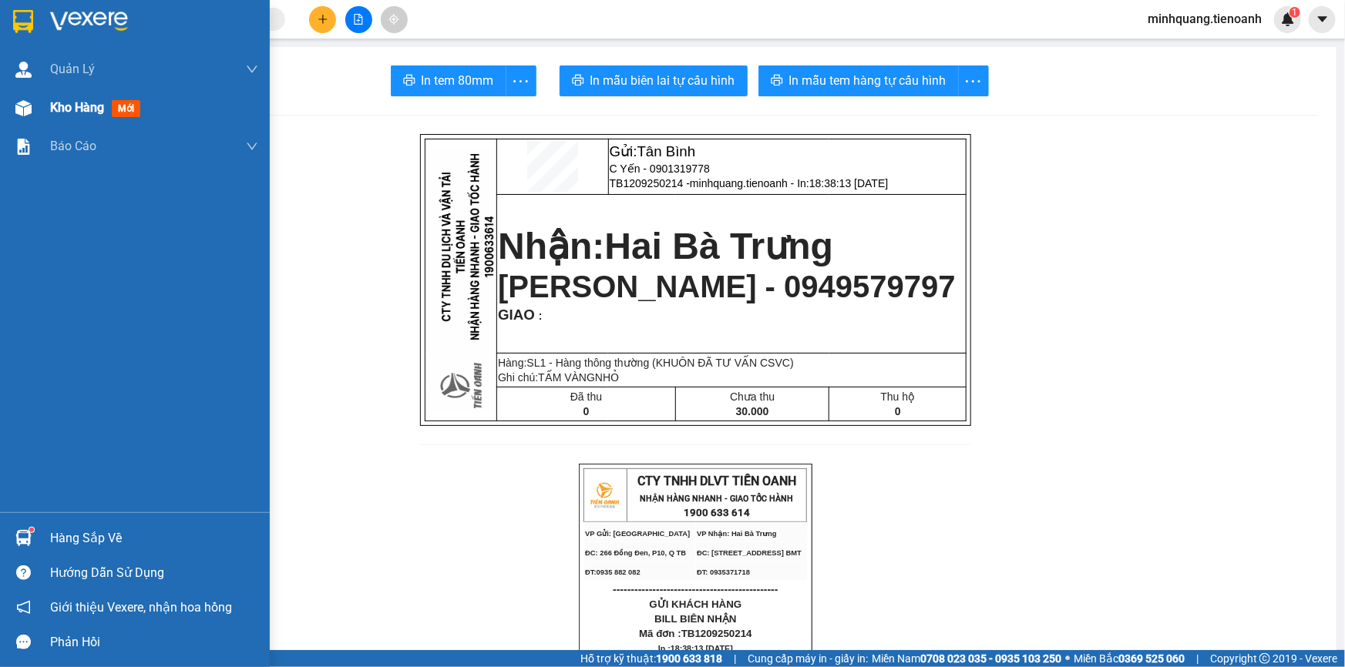
click at [14, 106] on div at bounding box center [23, 108] width 27 height 27
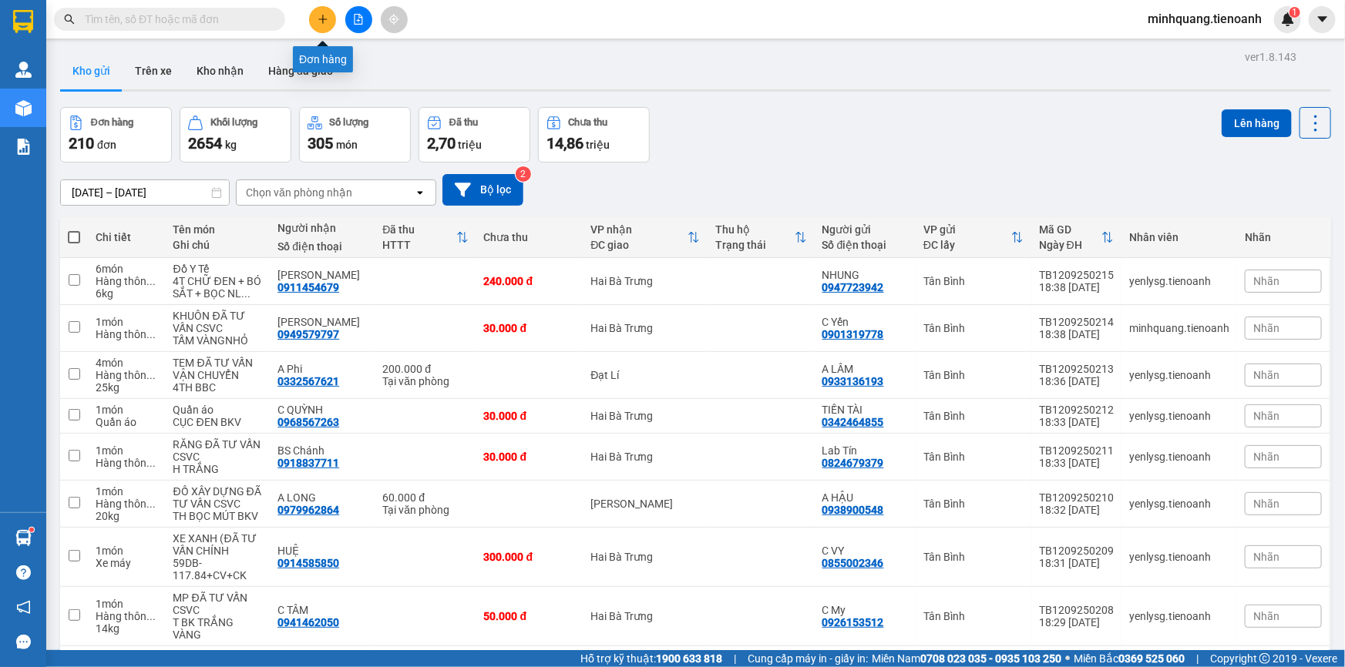
click at [317, 25] on button at bounding box center [322, 19] width 27 height 27
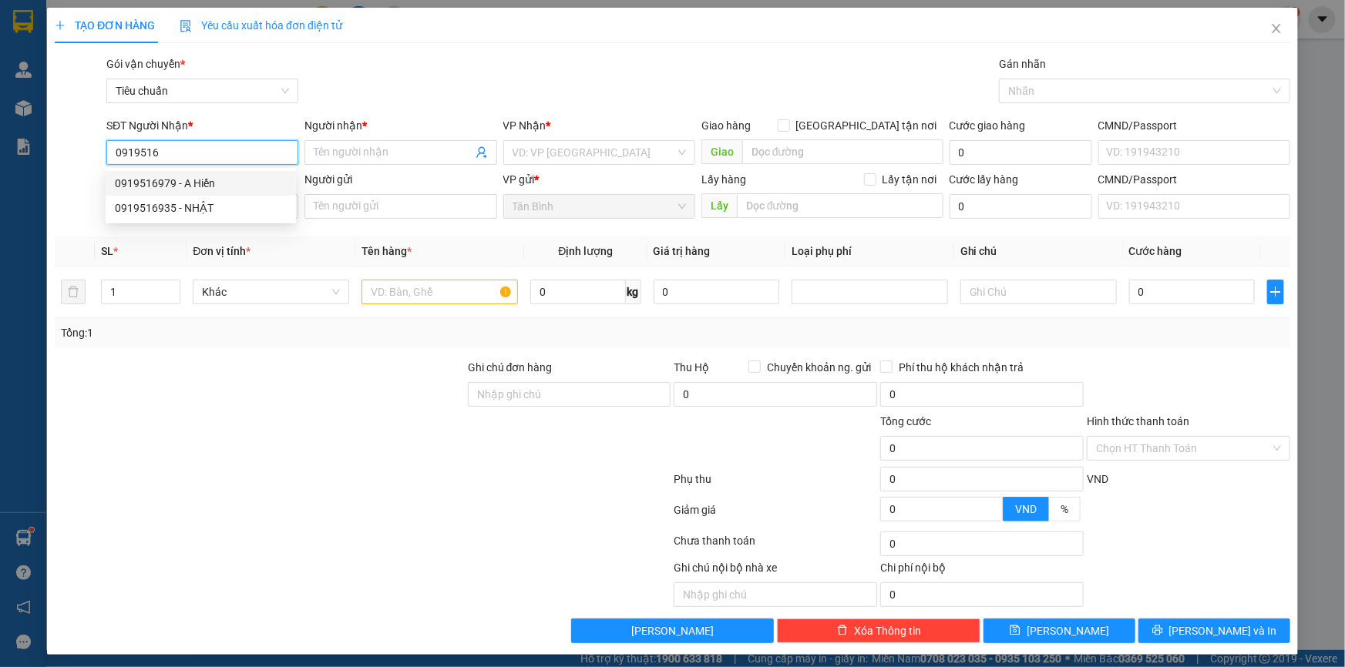
click at [253, 180] on div "0919516979 - A Hiển" at bounding box center [201, 183] width 172 height 17
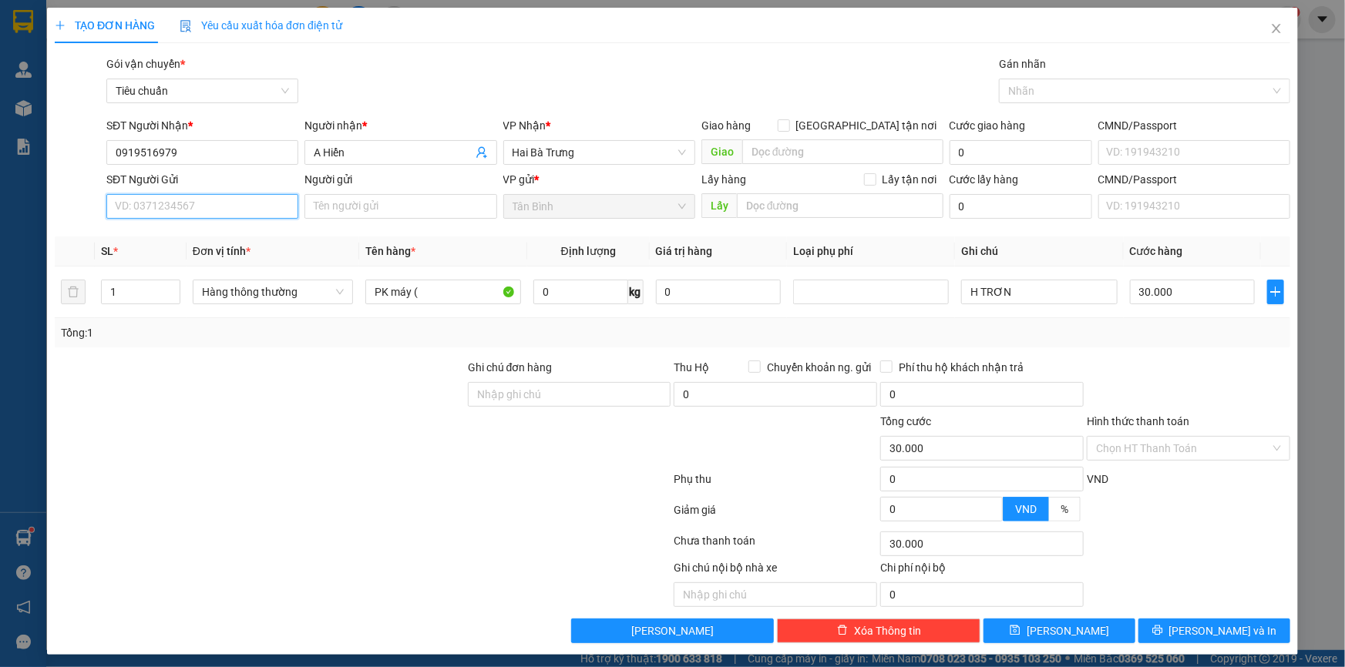
click at [243, 207] on input "SĐT Người Gửi" at bounding box center [202, 206] width 192 height 25
click at [241, 256] on div "0909348924 - A HUYNH" at bounding box center [201, 262] width 172 height 17
click at [589, 297] on input "0" at bounding box center [580, 292] width 95 height 25
drag, startPoint x: 832, startPoint y: 314, endPoint x: 1014, endPoint y: 304, distance: 182.1
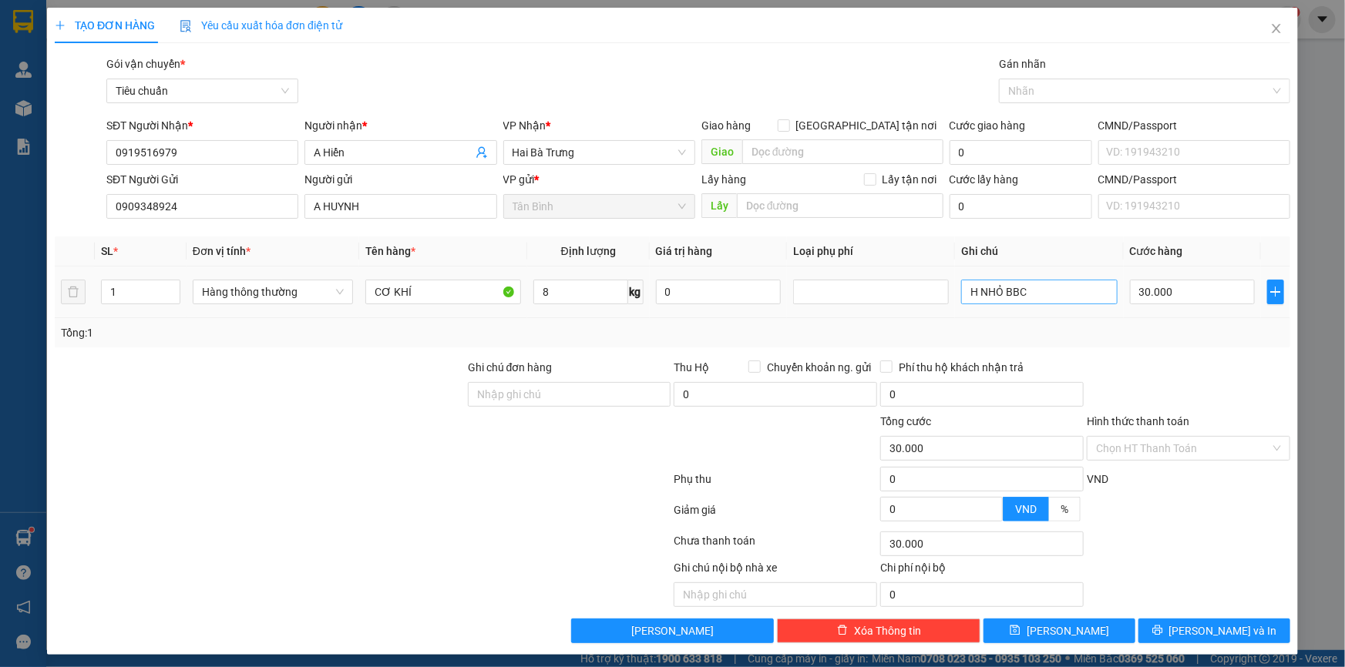
click at [832, 314] on td at bounding box center [871, 293] width 168 height 52
click at [1036, 301] on input "H NHỎ BBC" at bounding box center [1039, 292] width 156 height 25
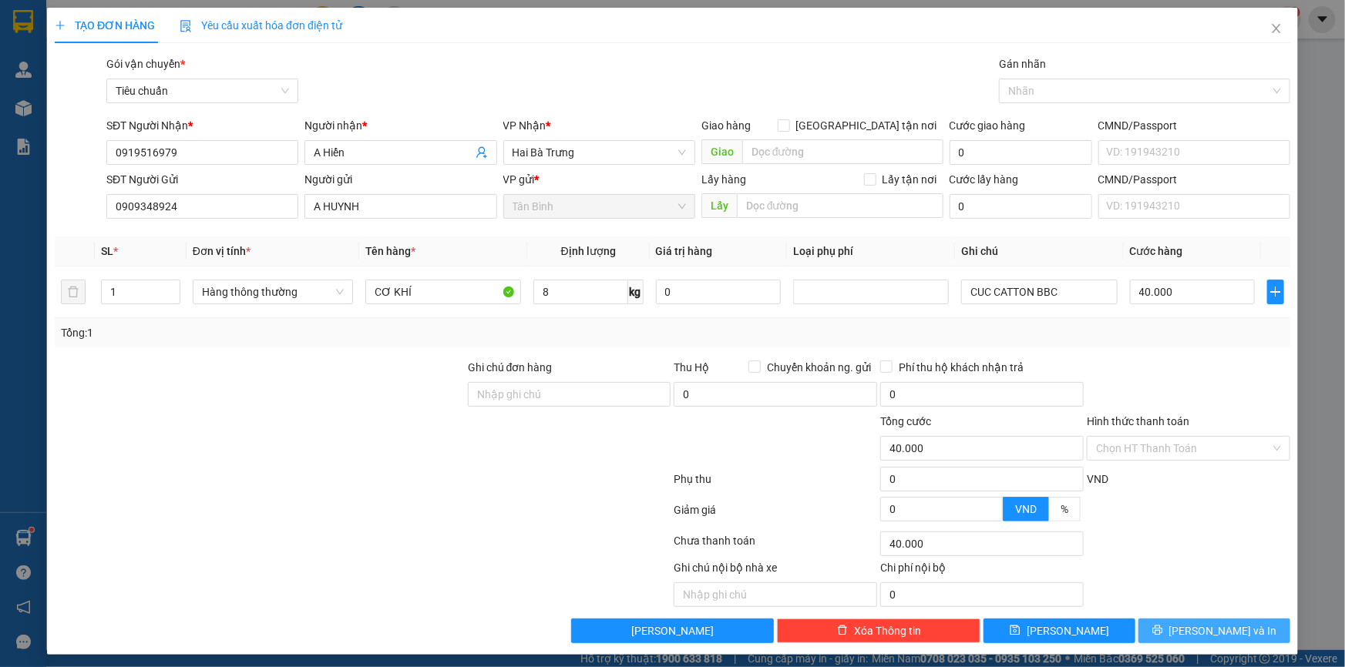
click at [1202, 628] on span "[PERSON_NAME] và In" at bounding box center [1223, 631] width 108 height 17
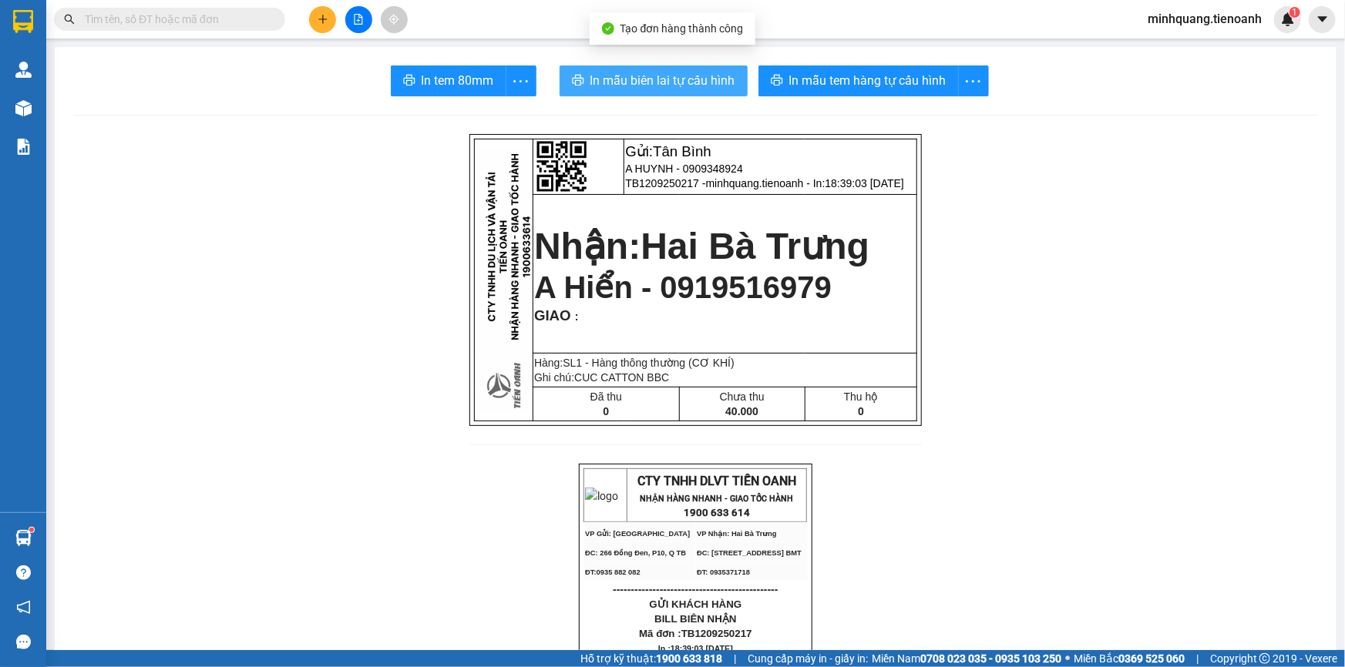
click at [716, 96] on button "In mẫu biên lai tự cấu hình" at bounding box center [653, 80] width 188 height 31
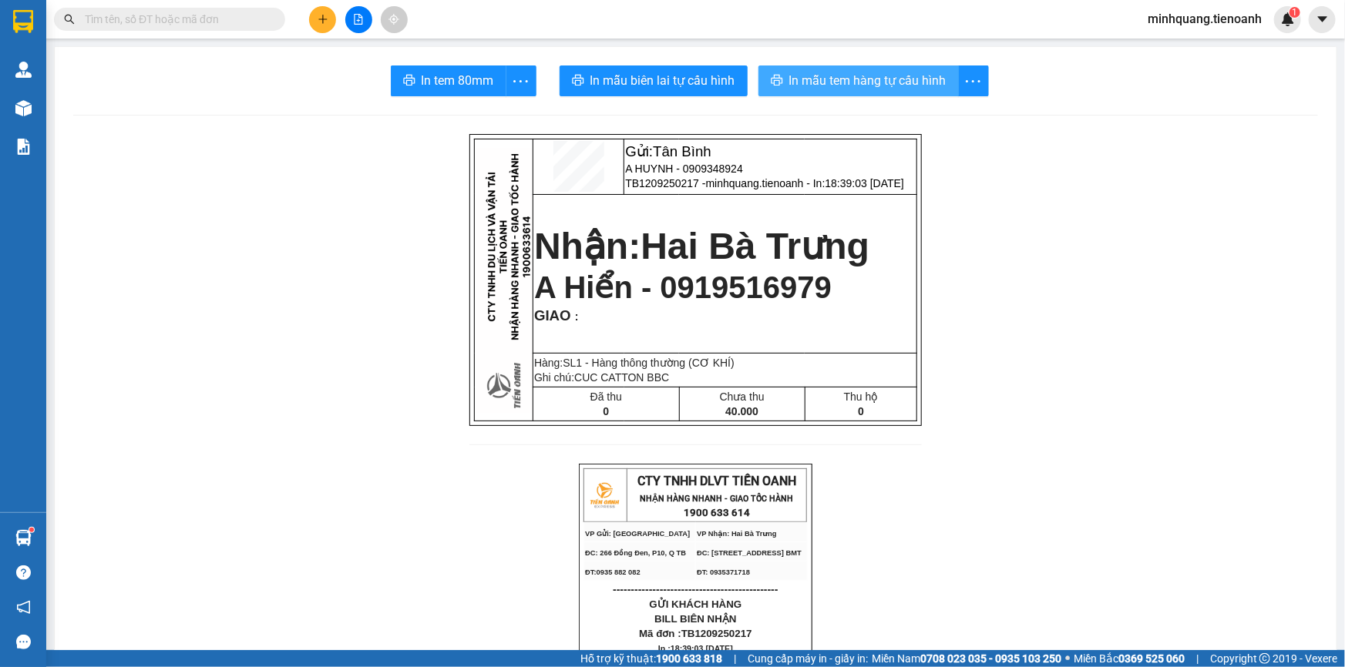
click at [827, 78] on span "In mẫu tem hàng tự cấu hình" at bounding box center [867, 80] width 157 height 19
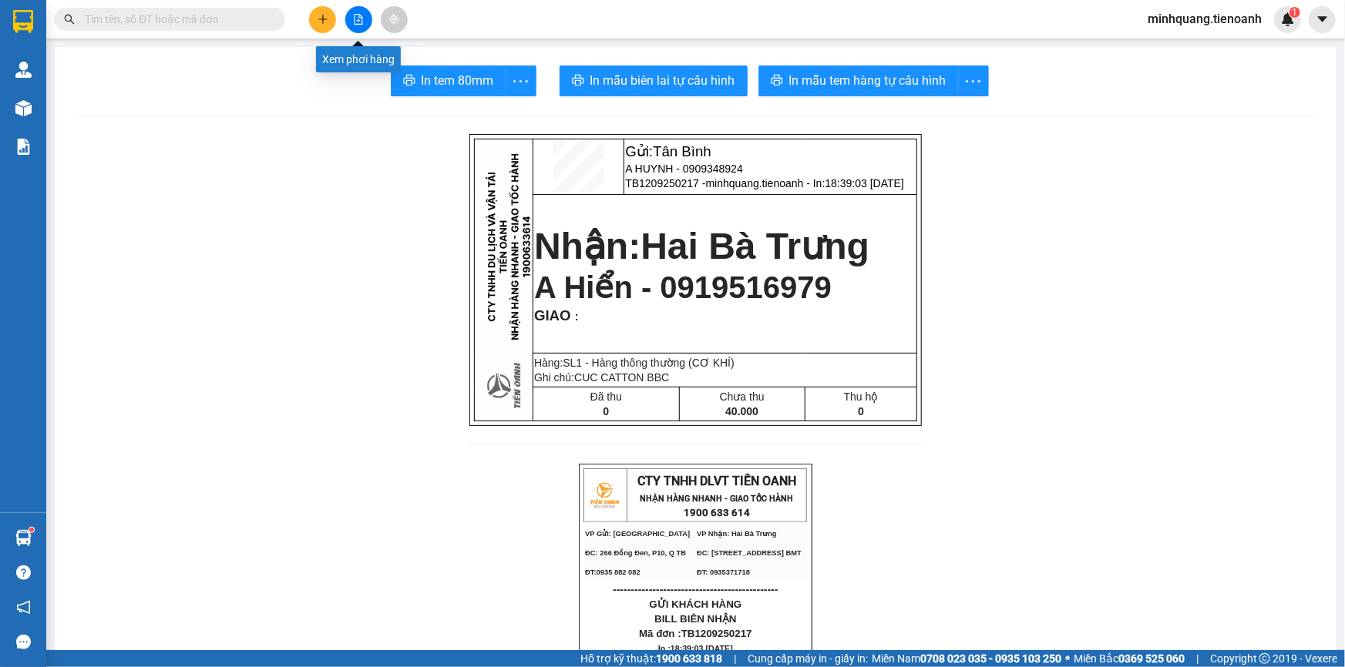
click at [332, 18] on button at bounding box center [322, 19] width 27 height 27
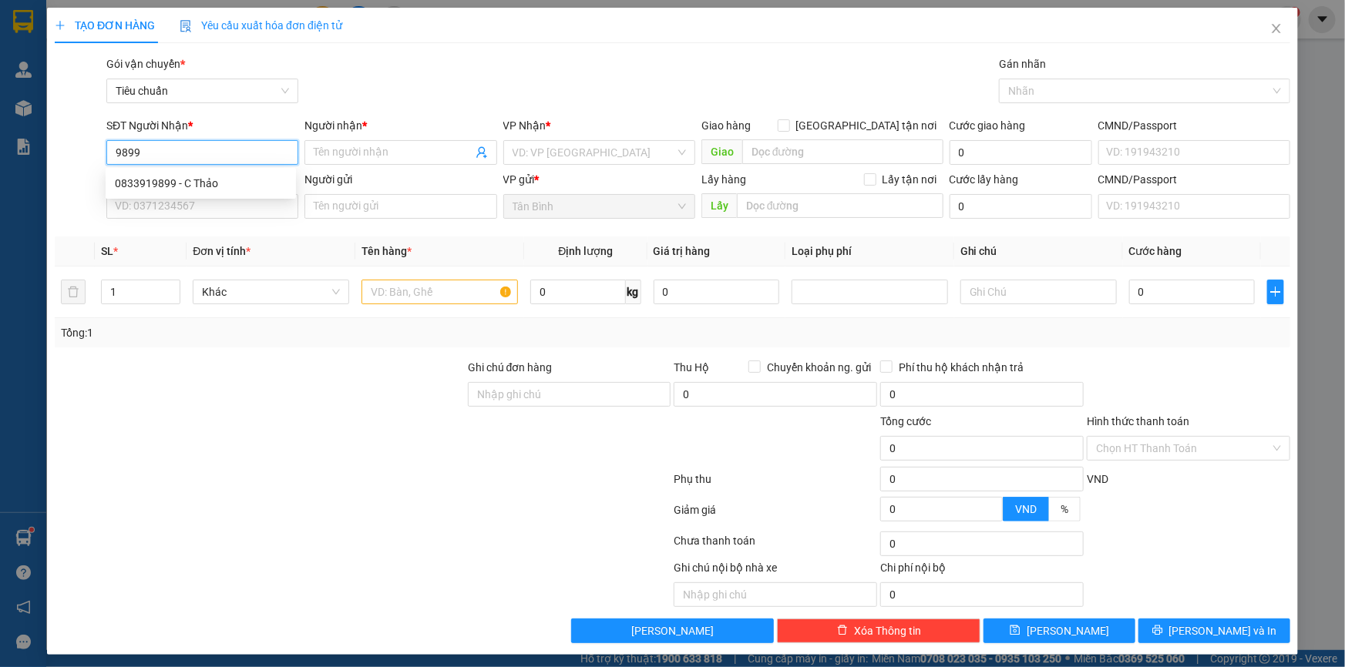
click at [247, 186] on div "0833919899 - C Thảo" at bounding box center [201, 183] width 172 height 17
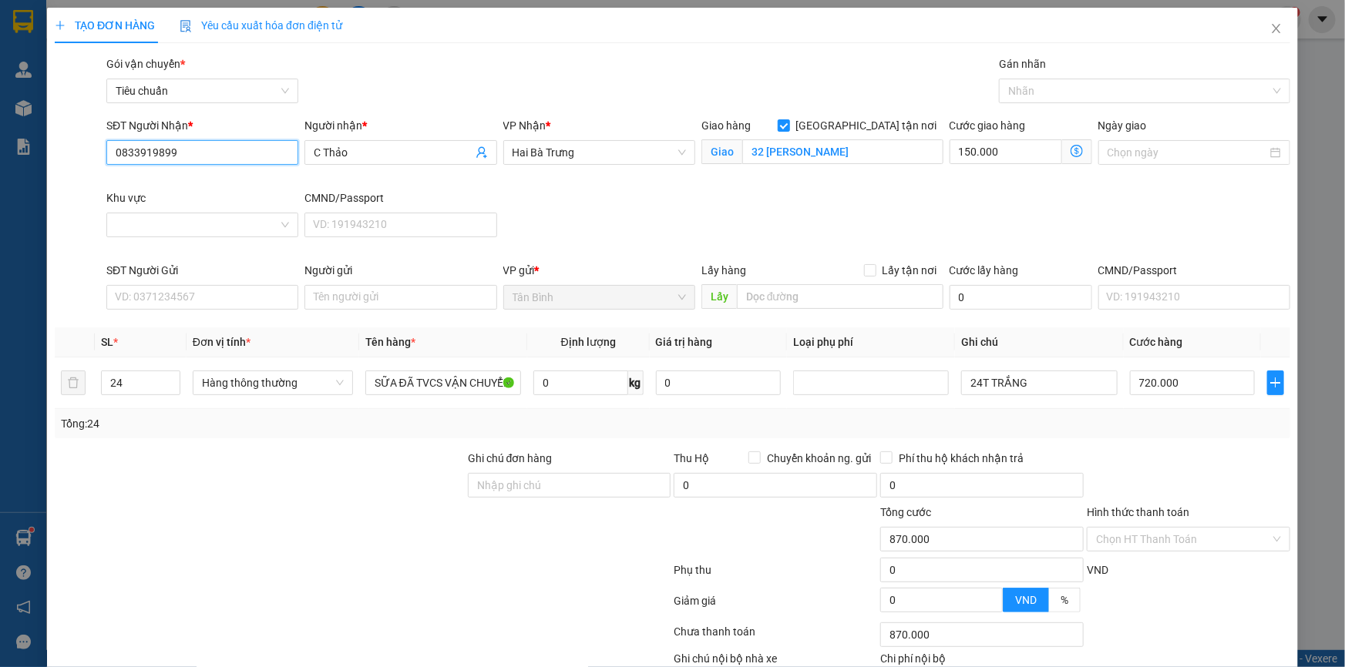
click at [223, 158] on input "0833919899" at bounding box center [202, 152] width 192 height 25
click at [217, 190] on div "0846183838 - NGUYÊN VŨ" at bounding box center [201, 183] width 172 height 17
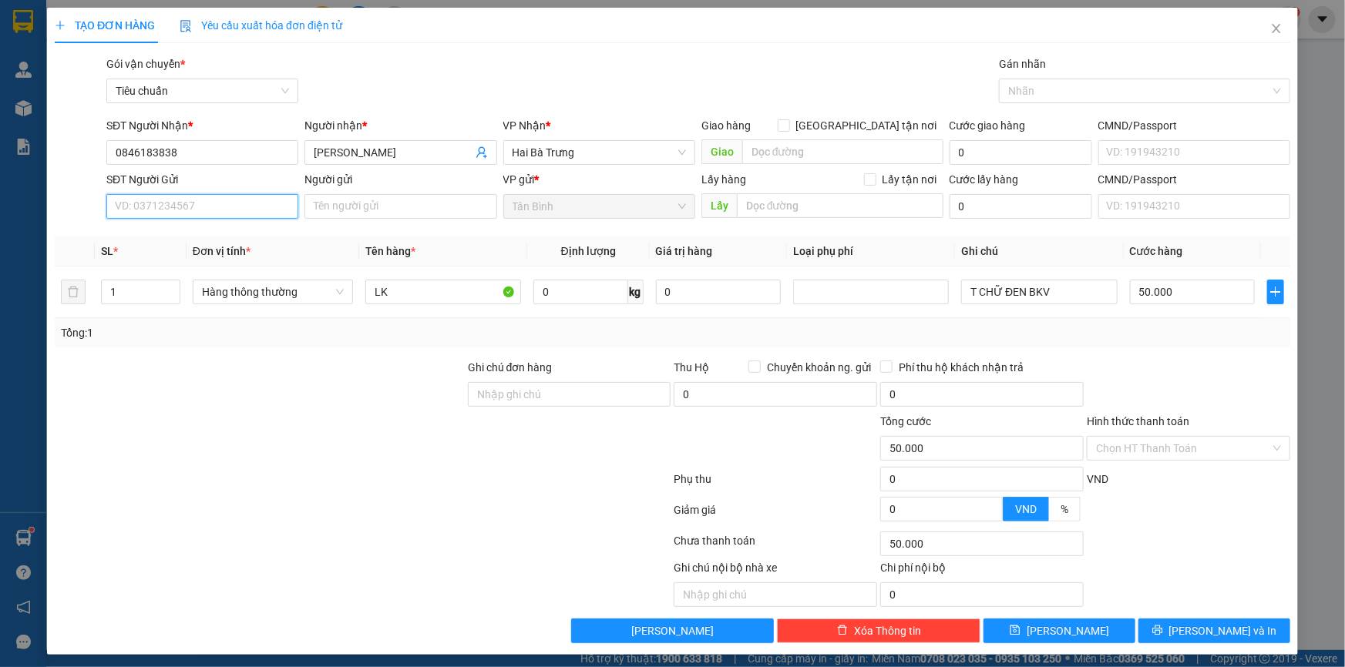
click at [223, 210] on input "SĐT Người Gửi" at bounding box center [202, 206] width 192 height 25
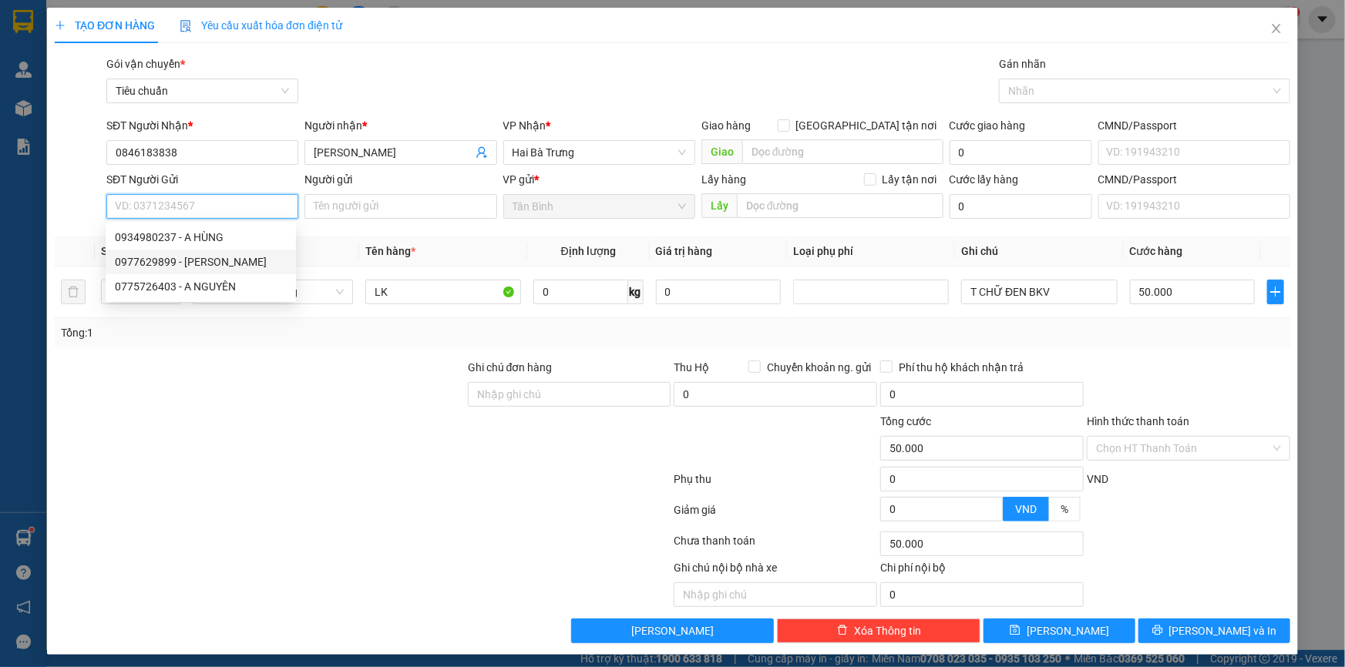
click at [241, 259] on div "0977629899 - C VÂN" at bounding box center [201, 262] width 172 height 17
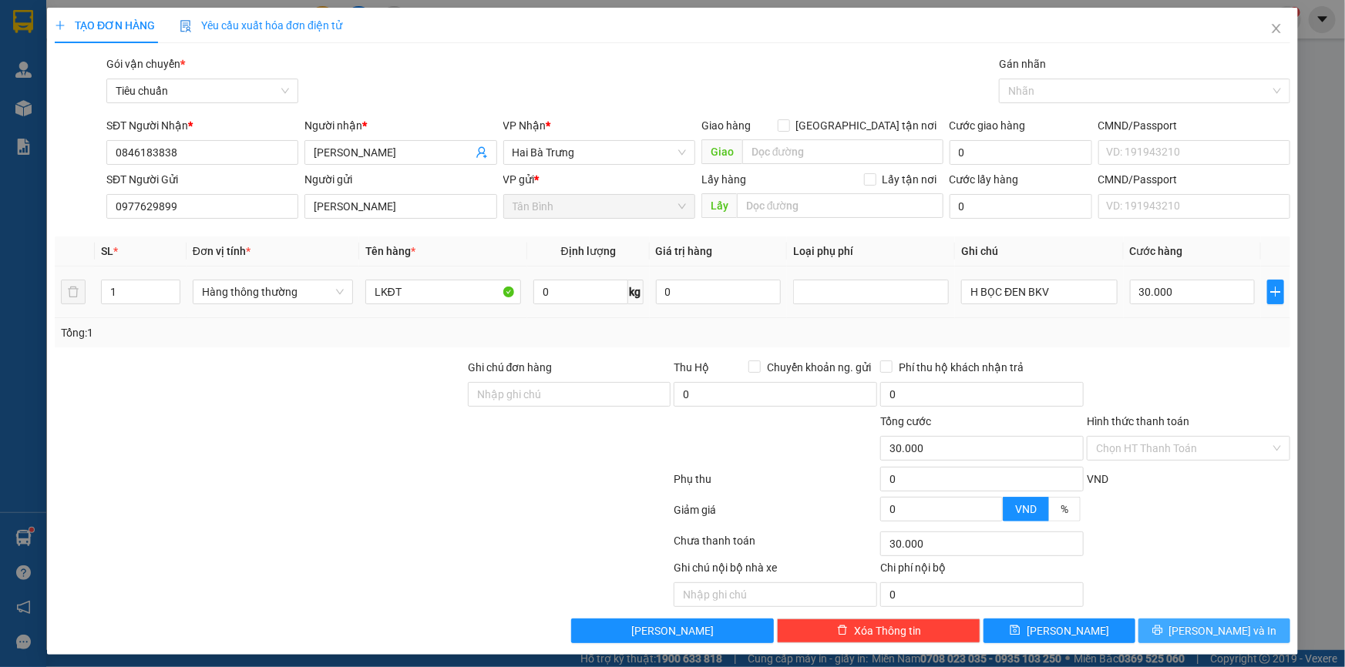
click at [1163, 625] on icon "printer" at bounding box center [1157, 630] width 11 height 11
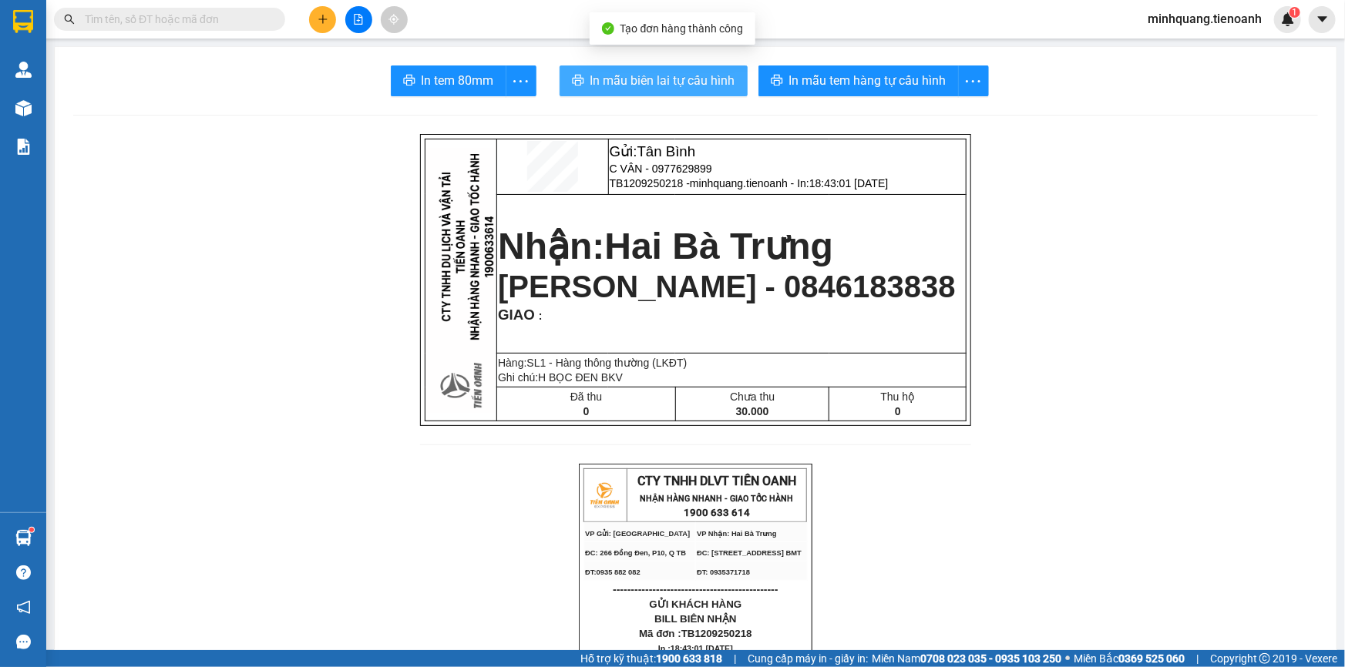
click at [681, 93] on button "In mẫu biên lai tự cấu hình" at bounding box center [653, 80] width 188 height 31
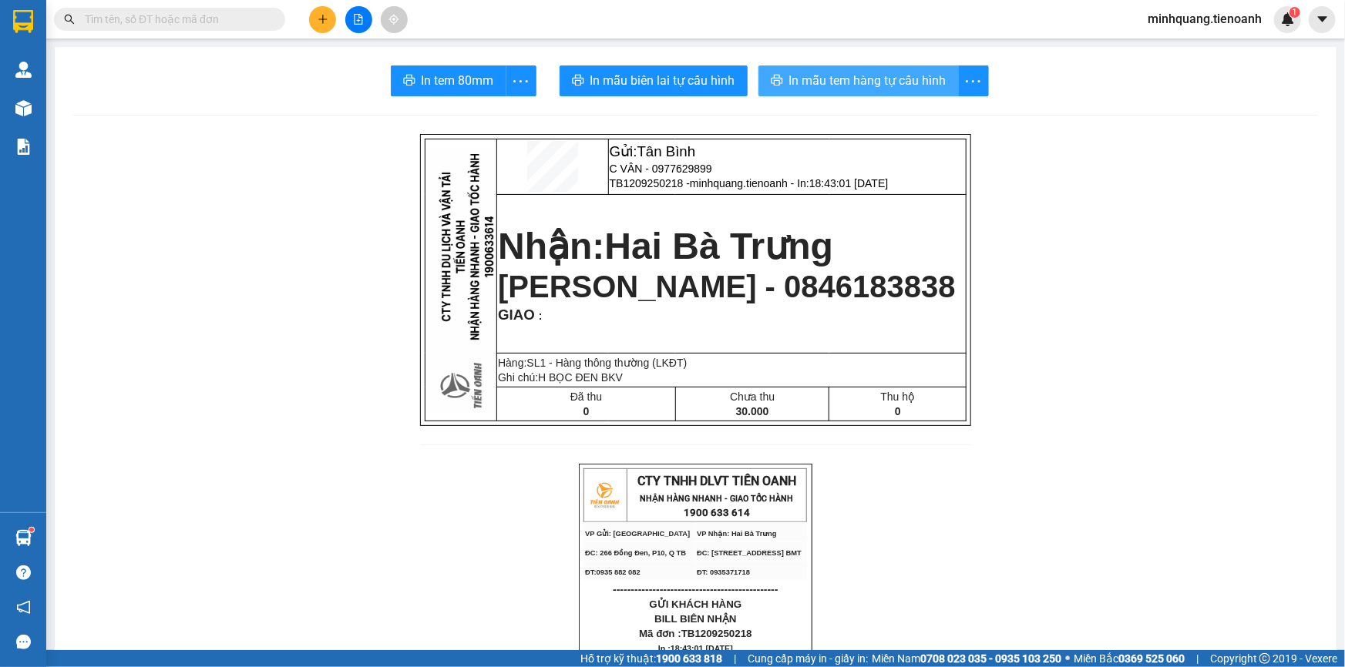
click at [929, 95] on button "In mẫu tem hàng tự cấu hình" at bounding box center [858, 80] width 200 height 31
click at [322, 11] on button at bounding box center [322, 19] width 27 height 27
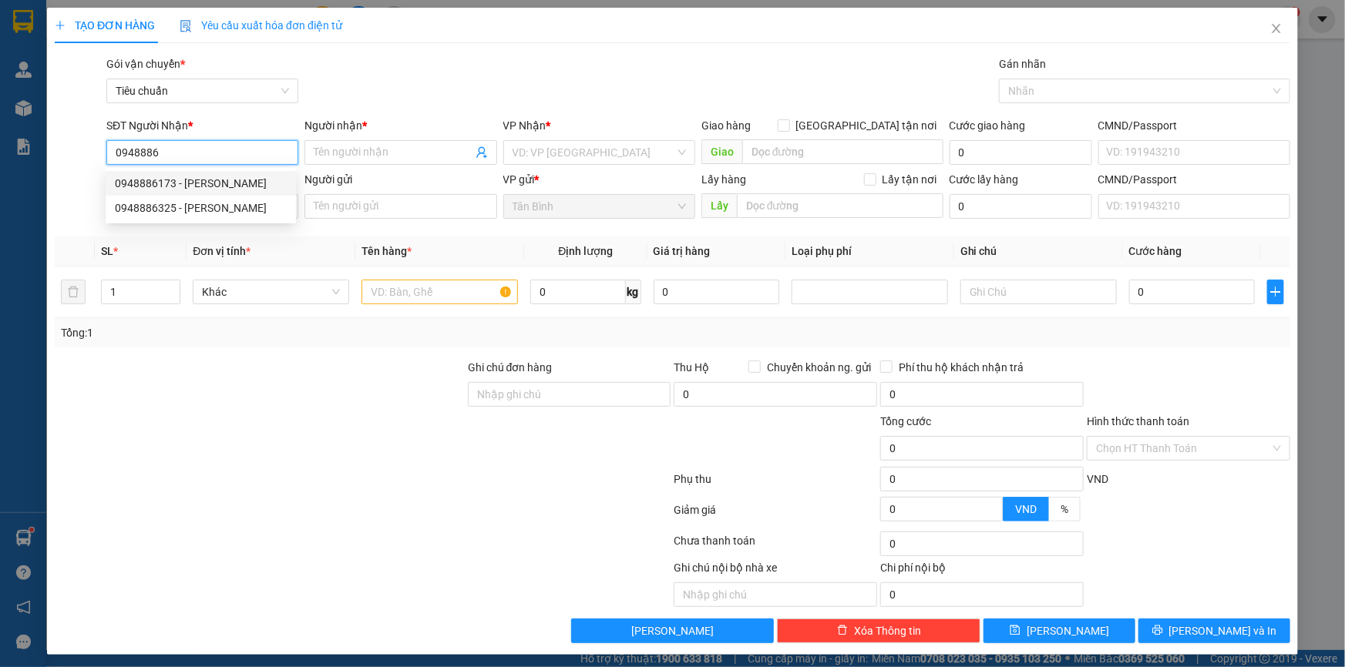
click at [200, 184] on div "0948886173 - C Hà" at bounding box center [201, 183] width 172 height 17
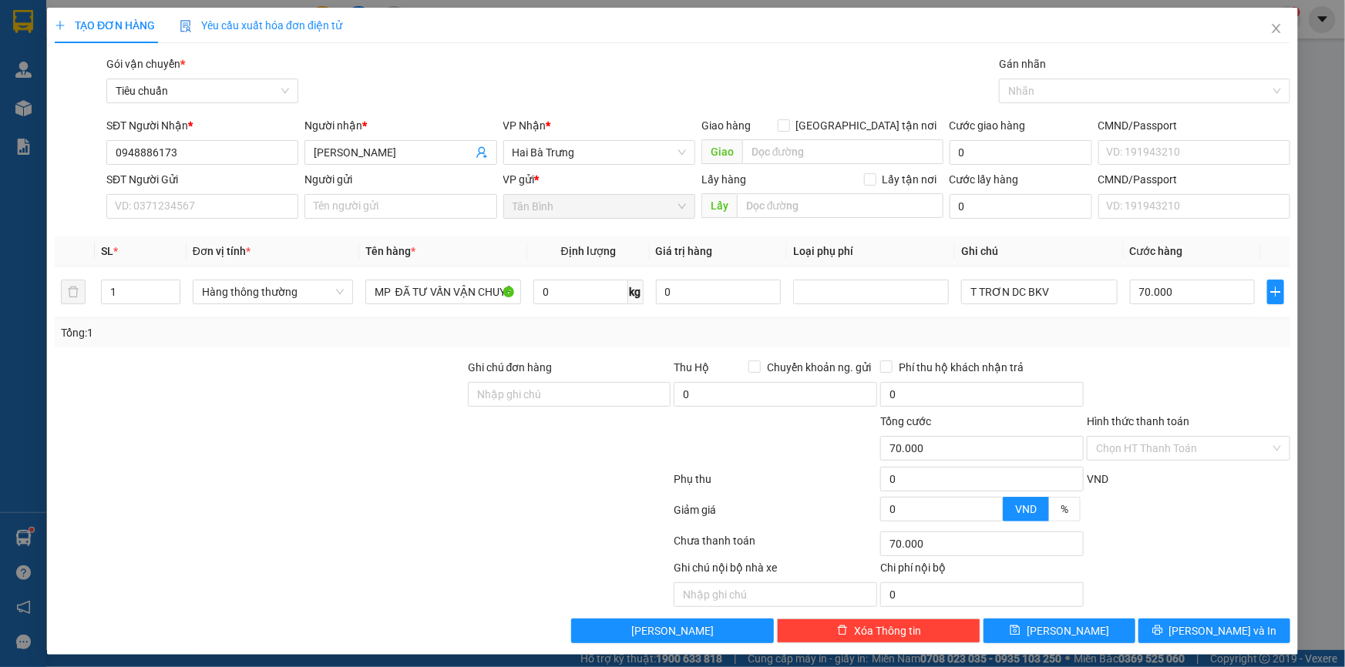
click at [216, 220] on div "SĐT Người Gửi VD: 0371234567" at bounding box center [202, 198] width 192 height 54
click at [244, 223] on div "SĐT Người Gửi VD: 0371234567" at bounding box center [202, 198] width 192 height 54
click at [246, 218] on input "SĐT Người Gửi" at bounding box center [202, 206] width 192 height 25
click at [330, 216] on input "Người gửi" at bounding box center [400, 206] width 192 height 25
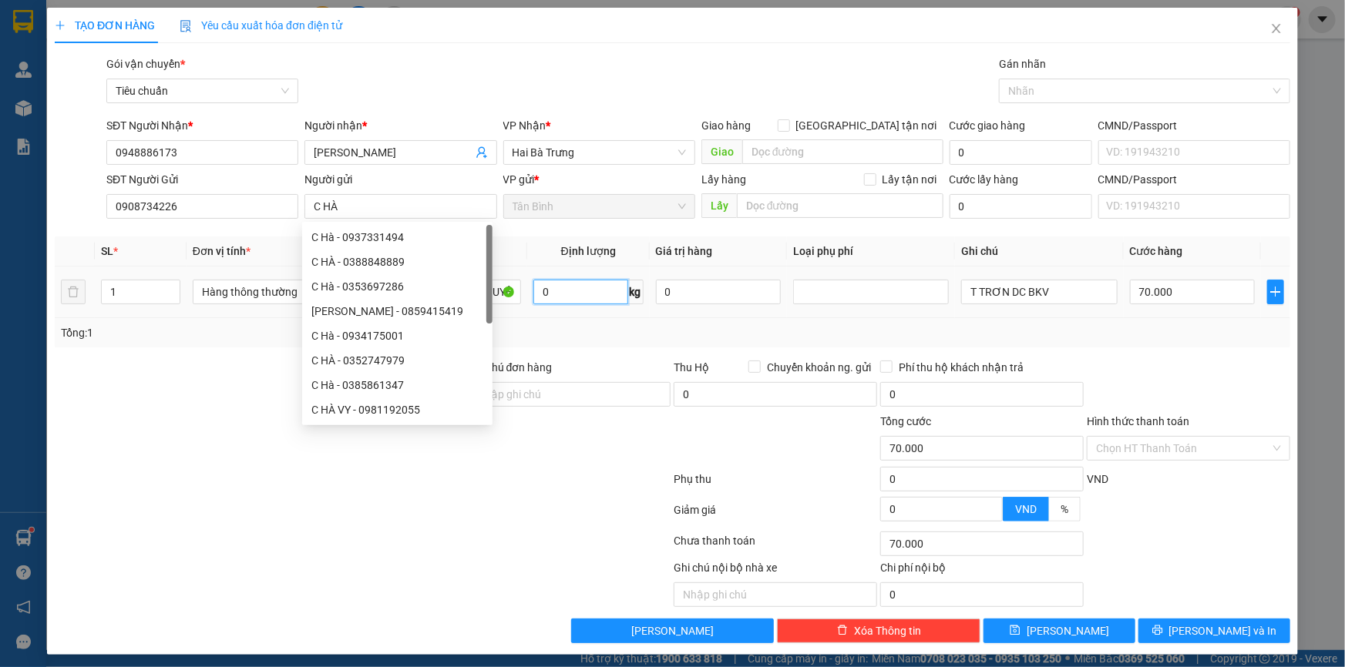
click at [551, 287] on input "0" at bounding box center [580, 292] width 95 height 25
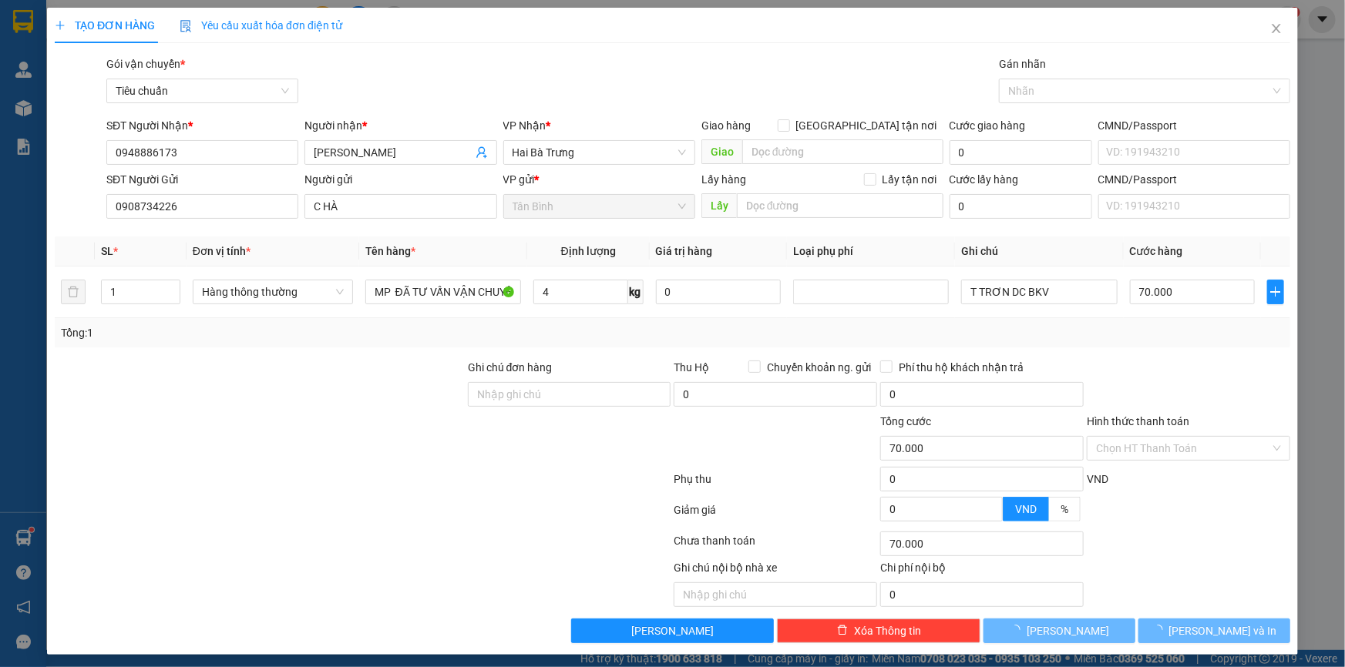
drag, startPoint x: 564, startPoint y: 339, endPoint x: 1039, endPoint y: 337, distance: 475.4
click at [564, 340] on div "Tổng: 1" at bounding box center [672, 332] width 1223 height 17
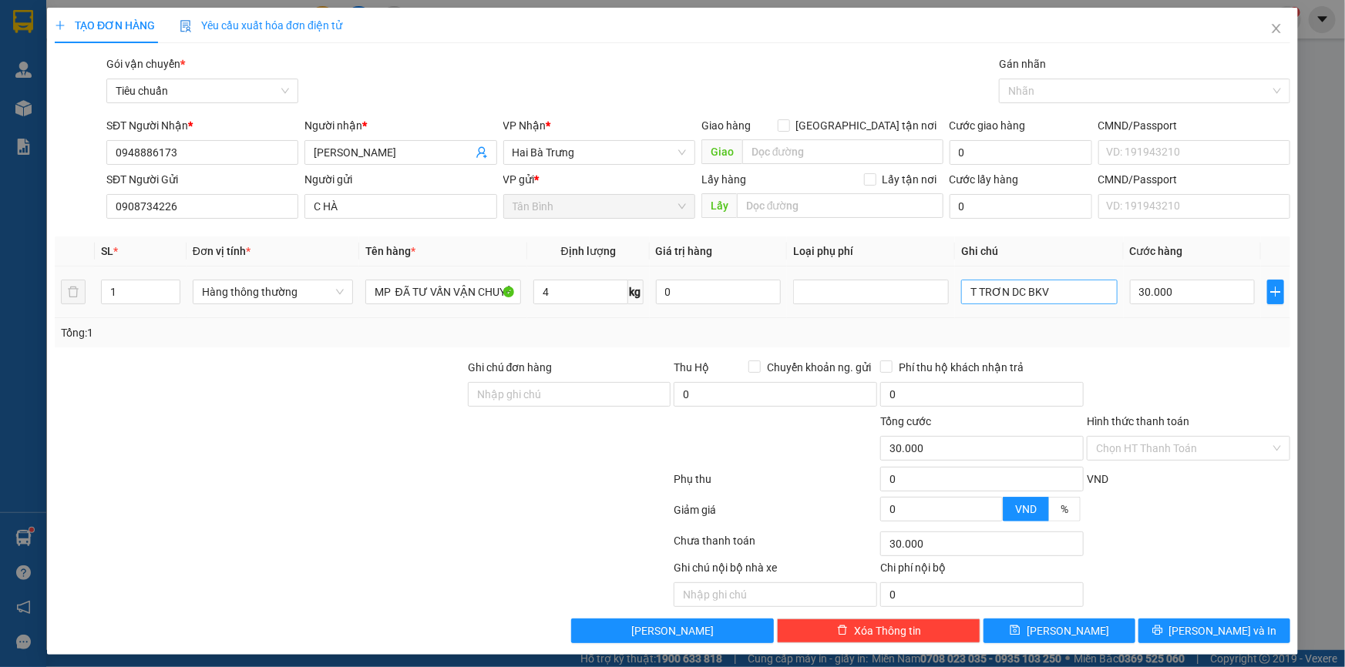
click at [1053, 302] on div "T TRƠN DC BKV" at bounding box center [1039, 292] width 156 height 31
click at [1054, 296] on input "T TRƠN DC BKV" at bounding box center [1039, 292] width 156 height 25
drag, startPoint x: 972, startPoint y: 292, endPoint x: 932, endPoint y: 301, distance: 40.2
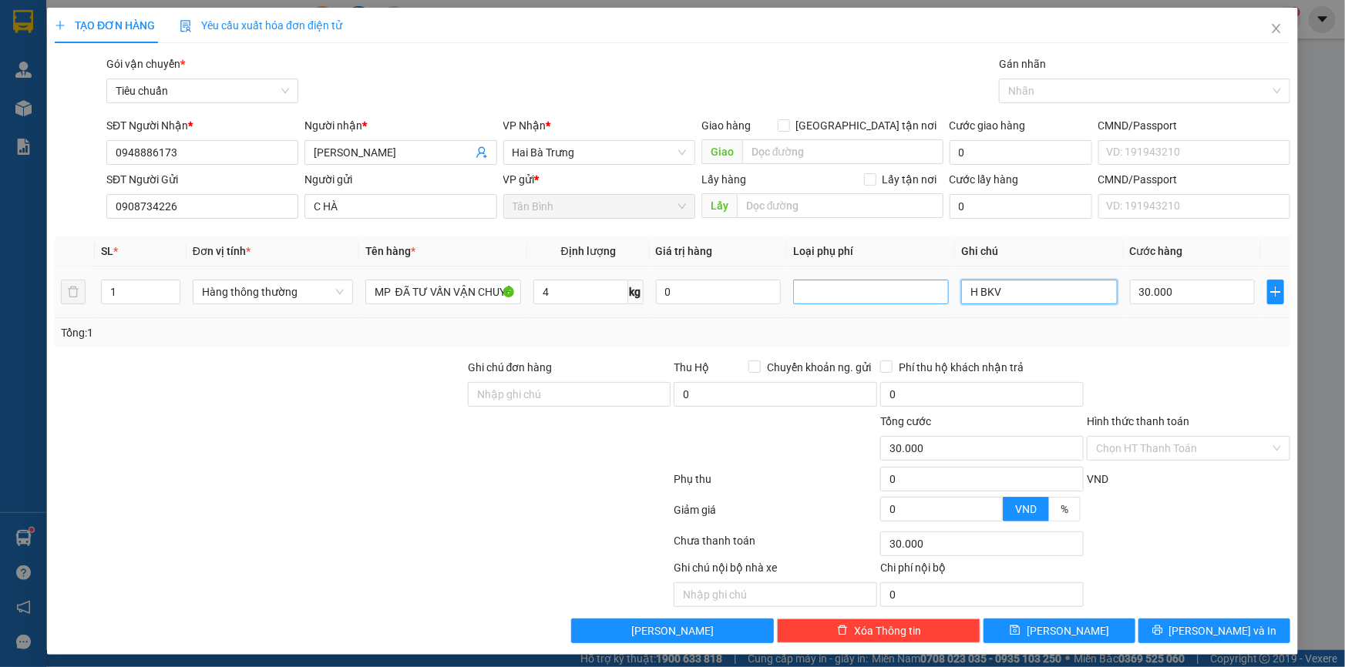
click at [932, 301] on tr "1 Hàng thông thường MP ĐÃ TƯ VẤN VẬN CHUYỂN 4 kg 0 H BKV 30.000" at bounding box center [672, 293] width 1235 height 52
click at [1140, 633] on button "[PERSON_NAME] và In" at bounding box center [1214, 631] width 152 height 25
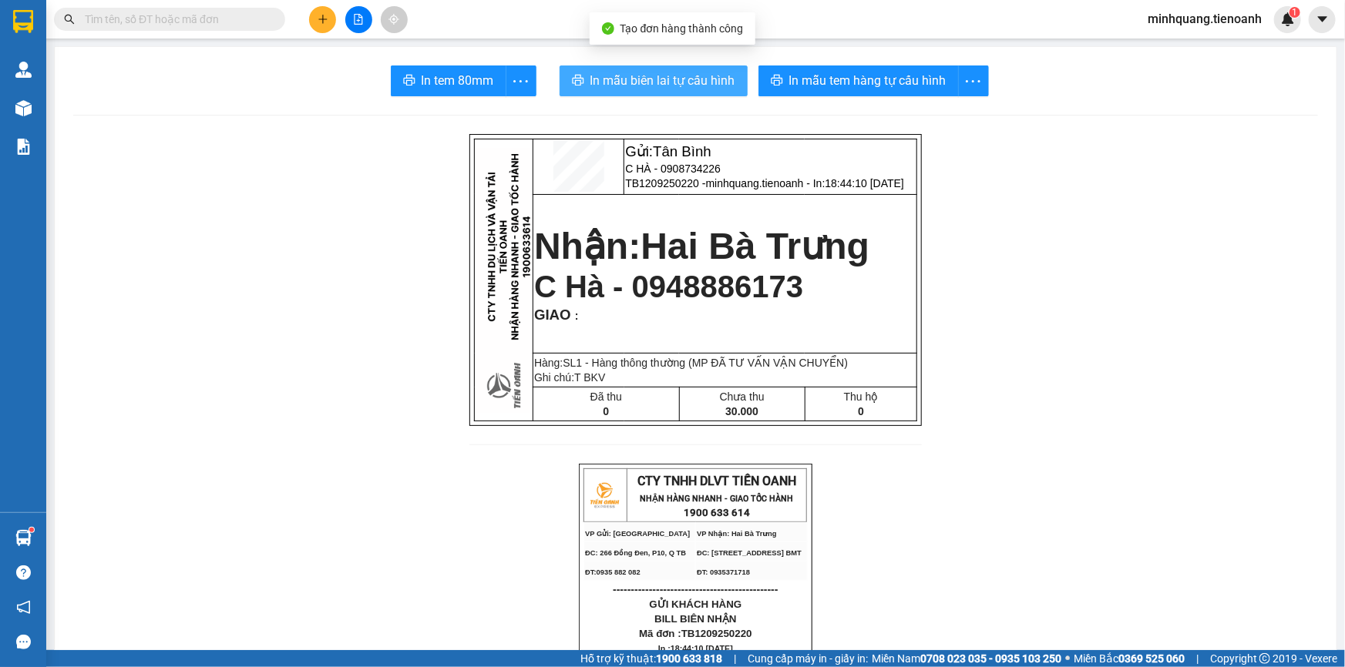
click at [693, 71] on span "In mẫu biên lai tự cấu hình" at bounding box center [662, 80] width 145 height 19
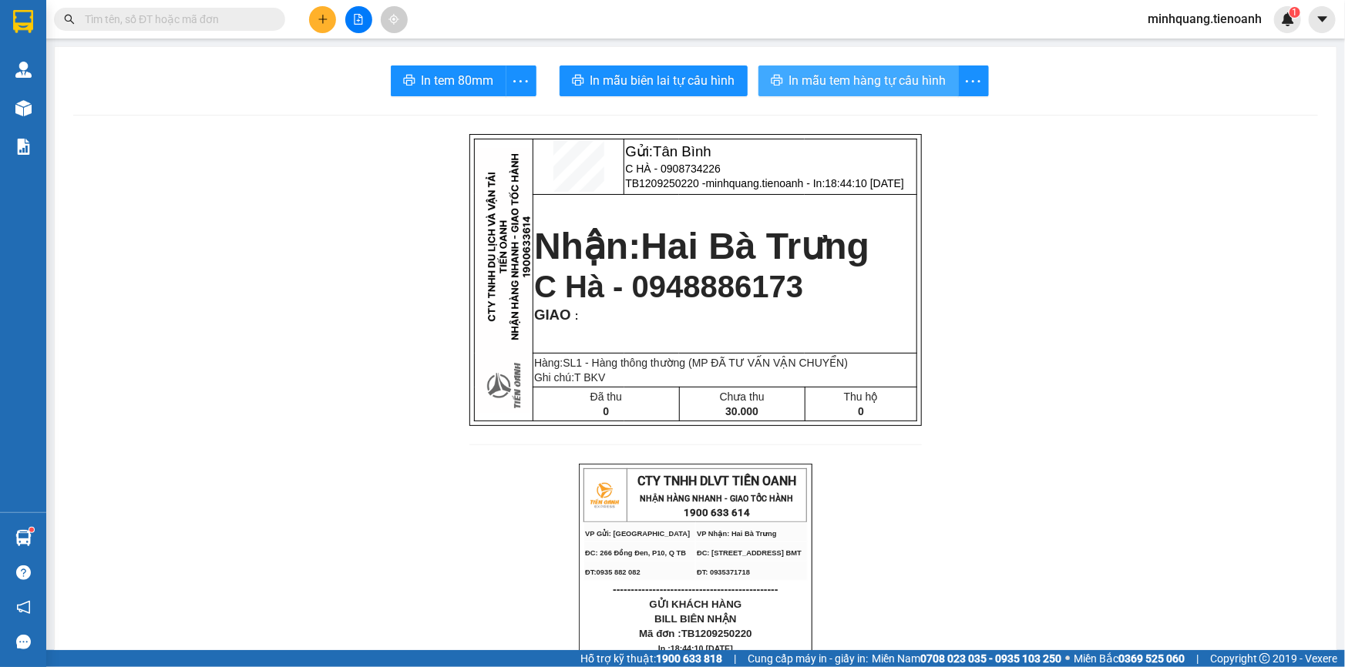
click at [918, 91] on button "In mẫu tem hàng tự cấu hình" at bounding box center [858, 80] width 200 height 31
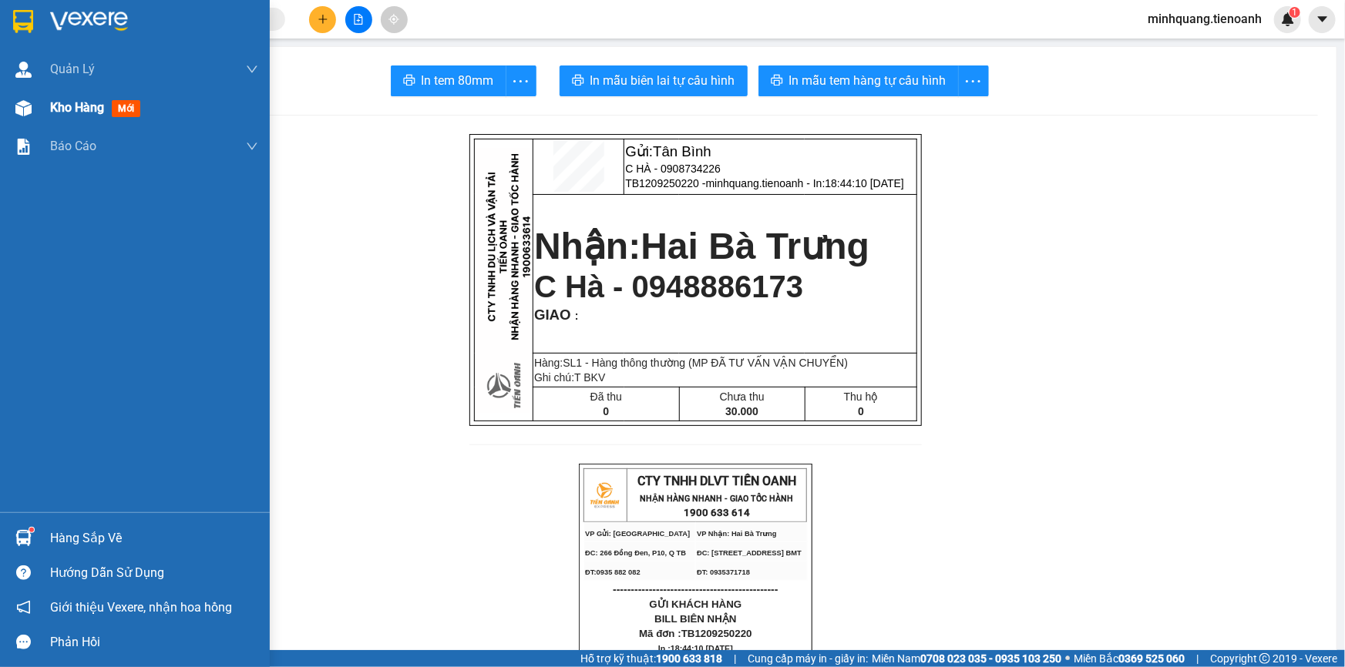
click at [65, 117] on div "Kho hàng mới" at bounding box center [154, 108] width 208 height 39
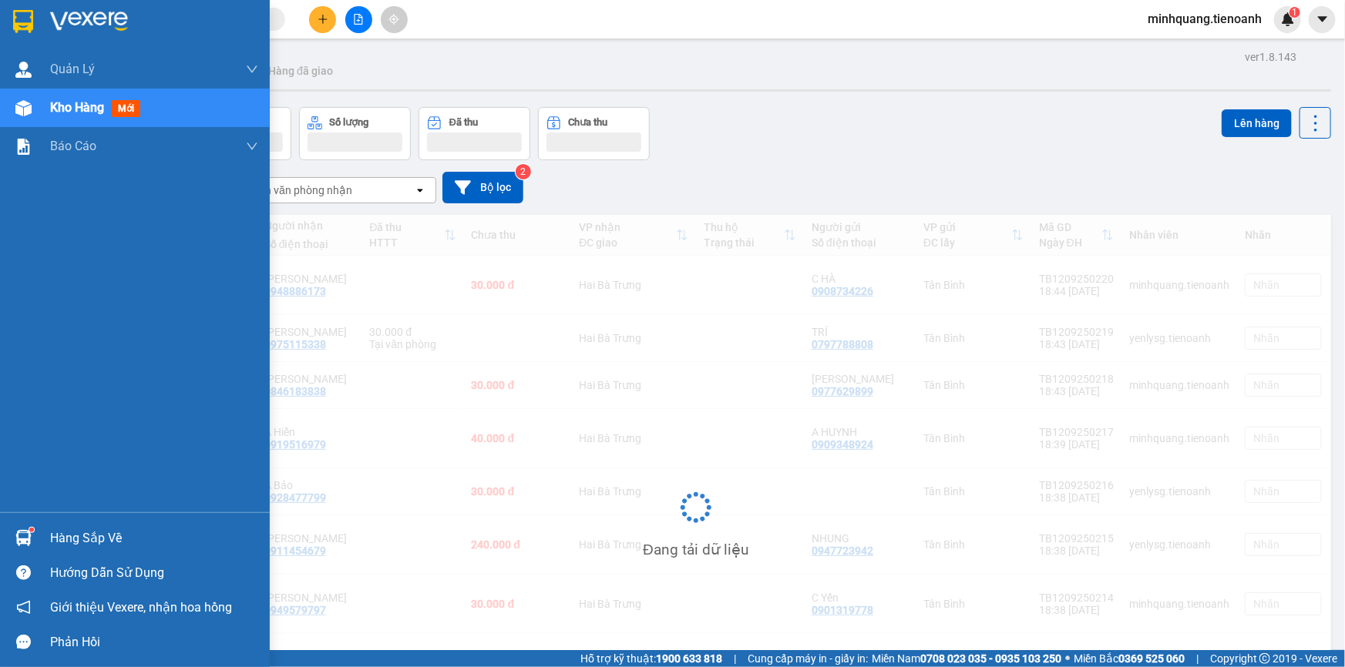
click at [65, 117] on div "Kho hàng mới" at bounding box center [154, 108] width 208 height 39
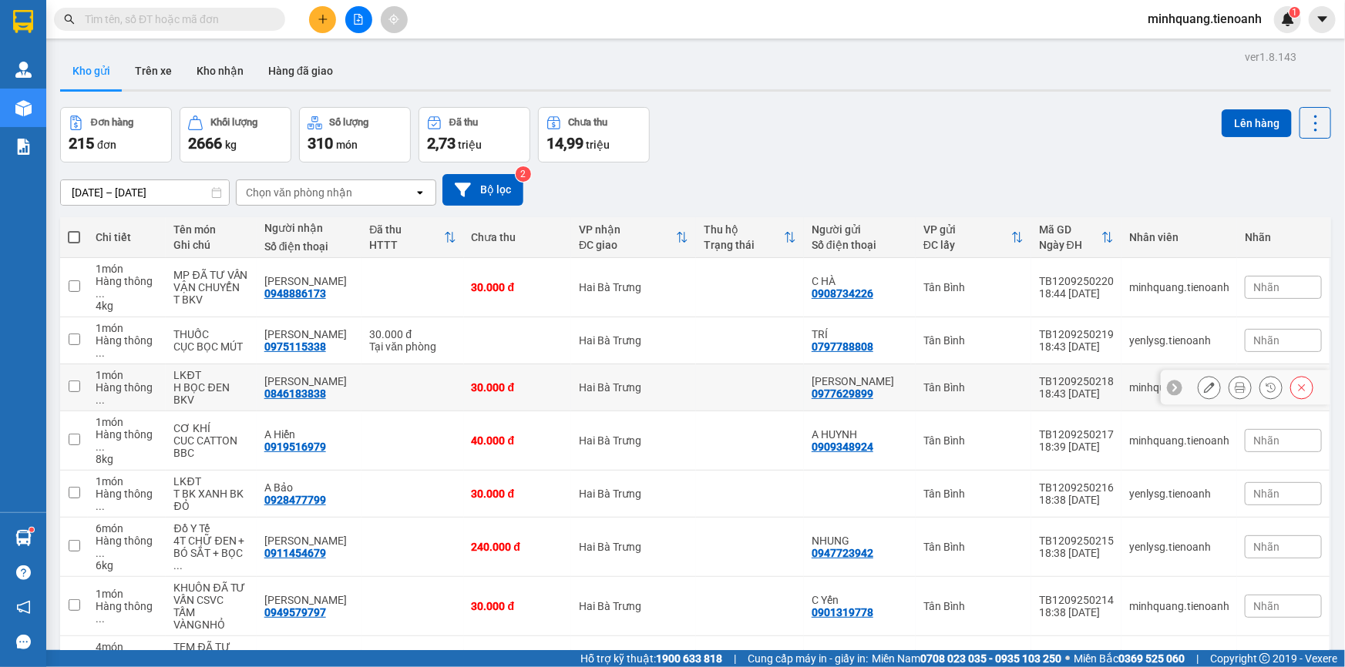
click at [1235, 374] on button at bounding box center [1240, 387] width 22 height 27
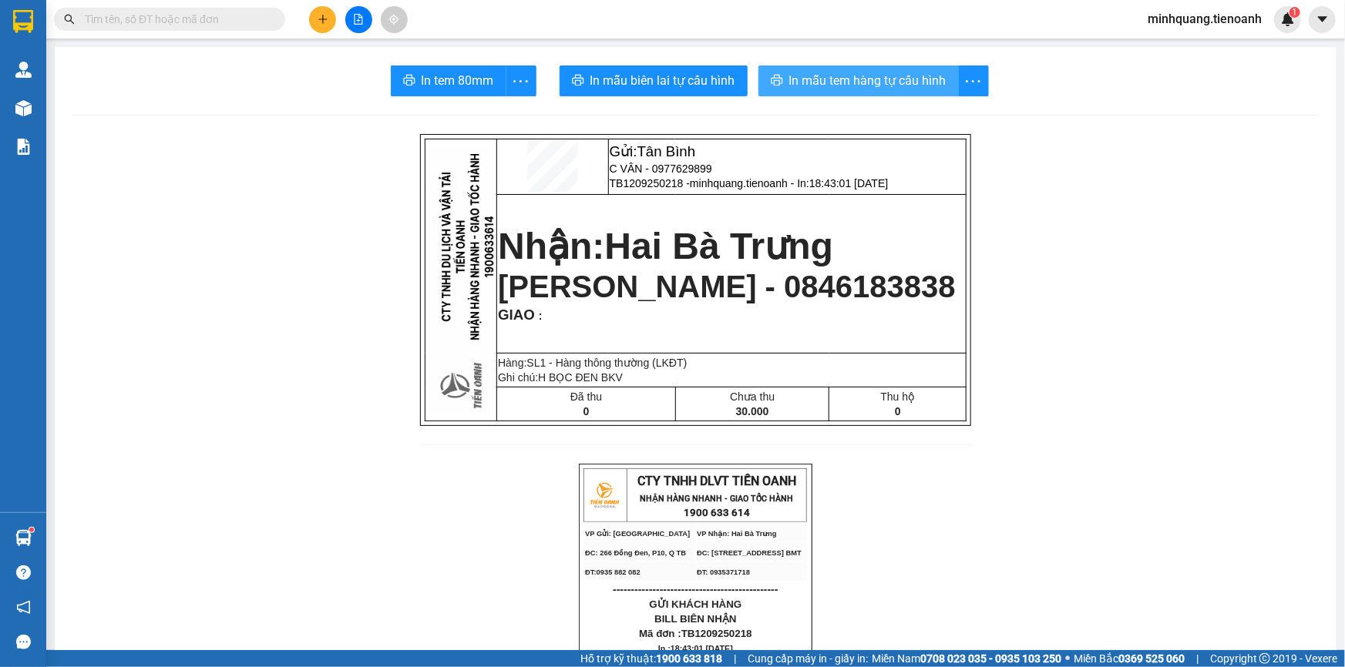
click at [866, 82] on span "In mẫu tem hàng tự cấu hình" at bounding box center [867, 80] width 157 height 19
click at [324, 19] on icon "plus" at bounding box center [322, 18] width 8 height 1
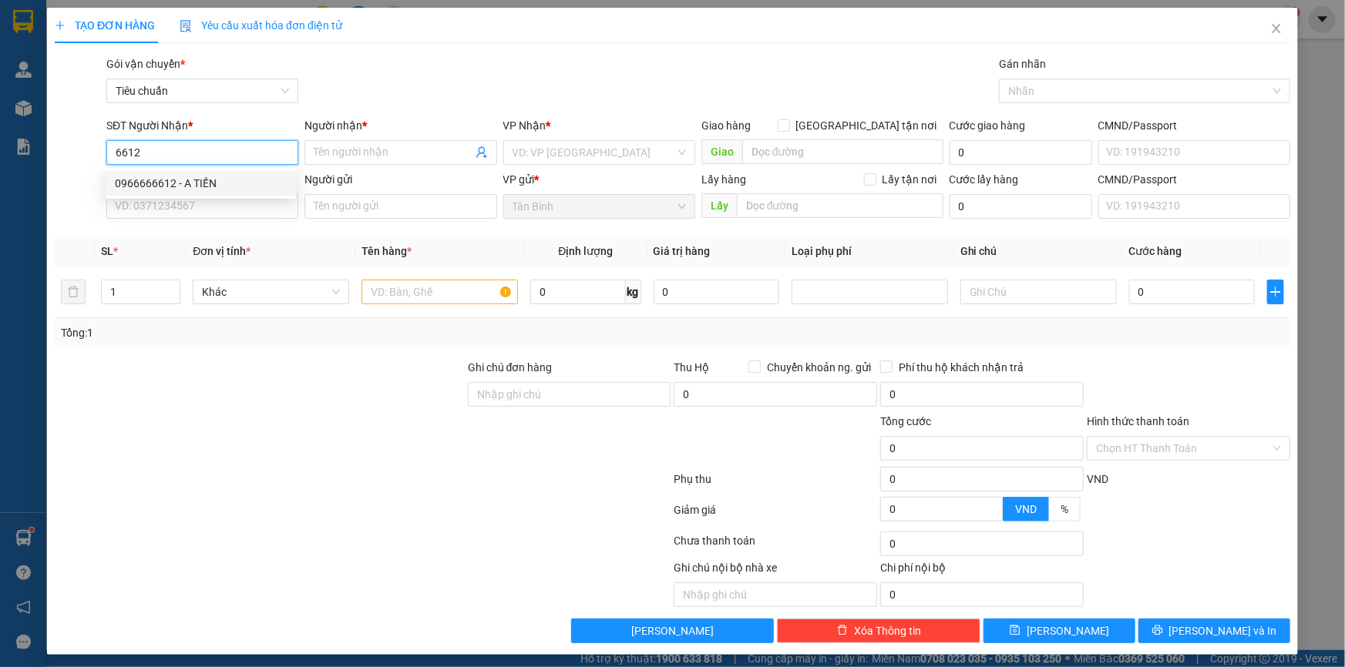
click at [196, 176] on div "0966666612 - A TIẾN" at bounding box center [201, 183] width 172 height 17
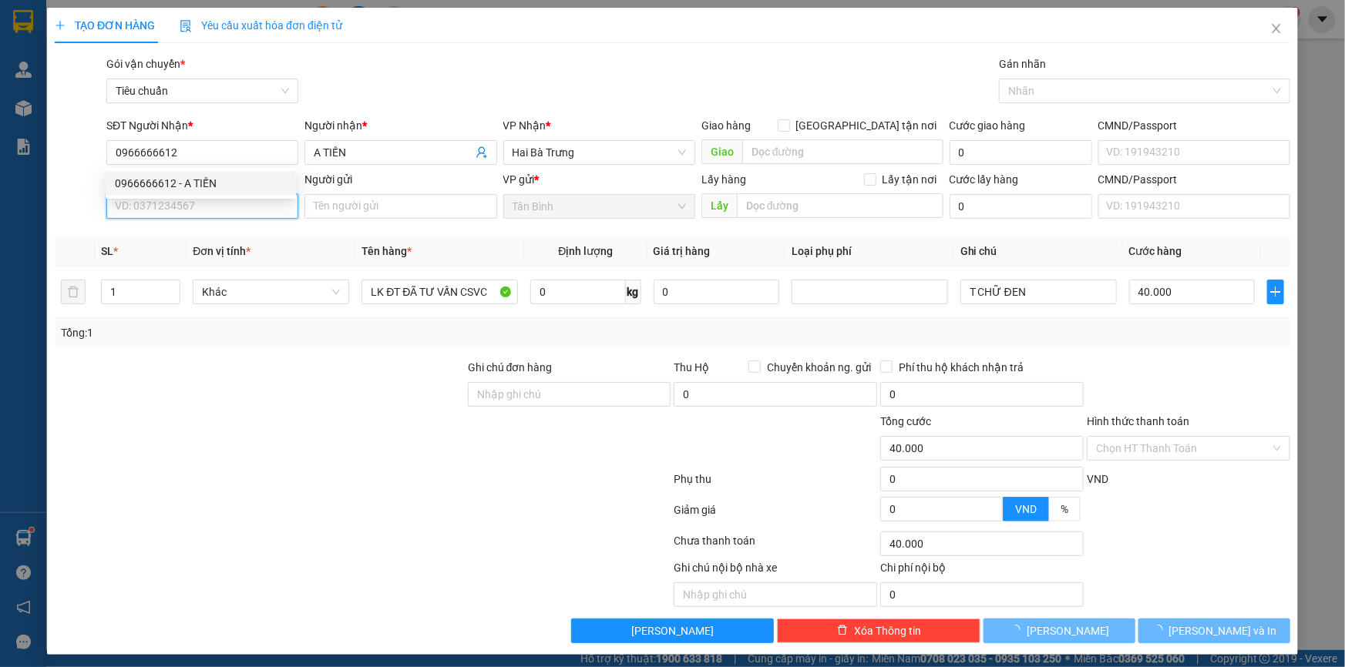
click at [200, 213] on input "SĐT Người Gửi" at bounding box center [202, 206] width 192 height 25
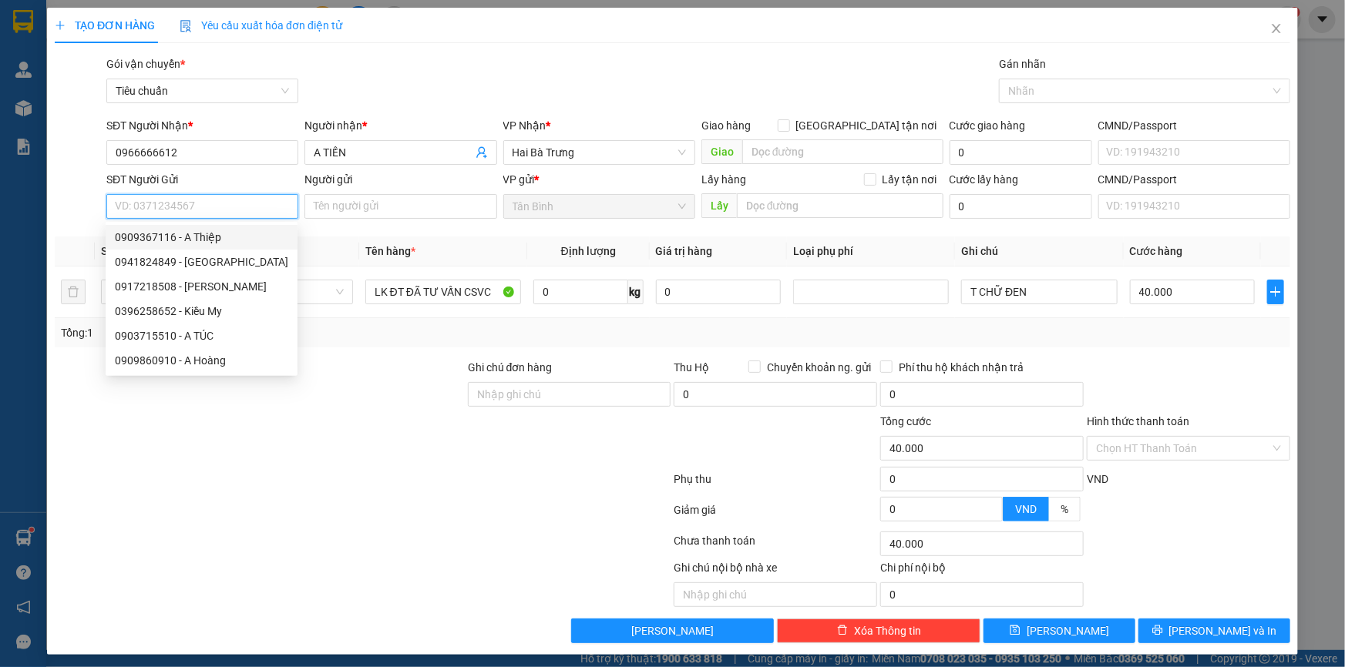
click at [250, 234] on div "0909367116 - A Thiệp" at bounding box center [201, 237] width 173 height 17
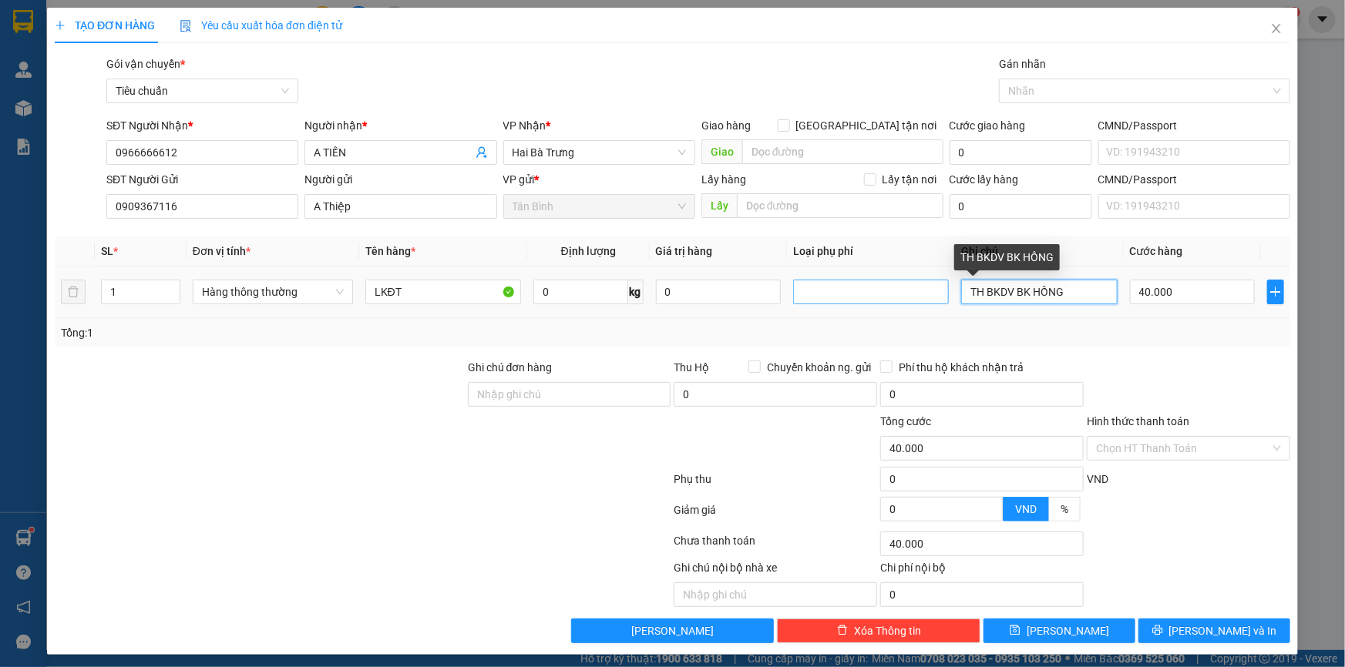
drag, startPoint x: 975, startPoint y: 289, endPoint x: 876, endPoint y: 289, distance: 98.6
click at [876, 289] on tr "1 Hàng thông thường LKĐT 0 kg 0 TH BKDV BK HỒNG 40.000" at bounding box center [672, 293] width 1235 height 52
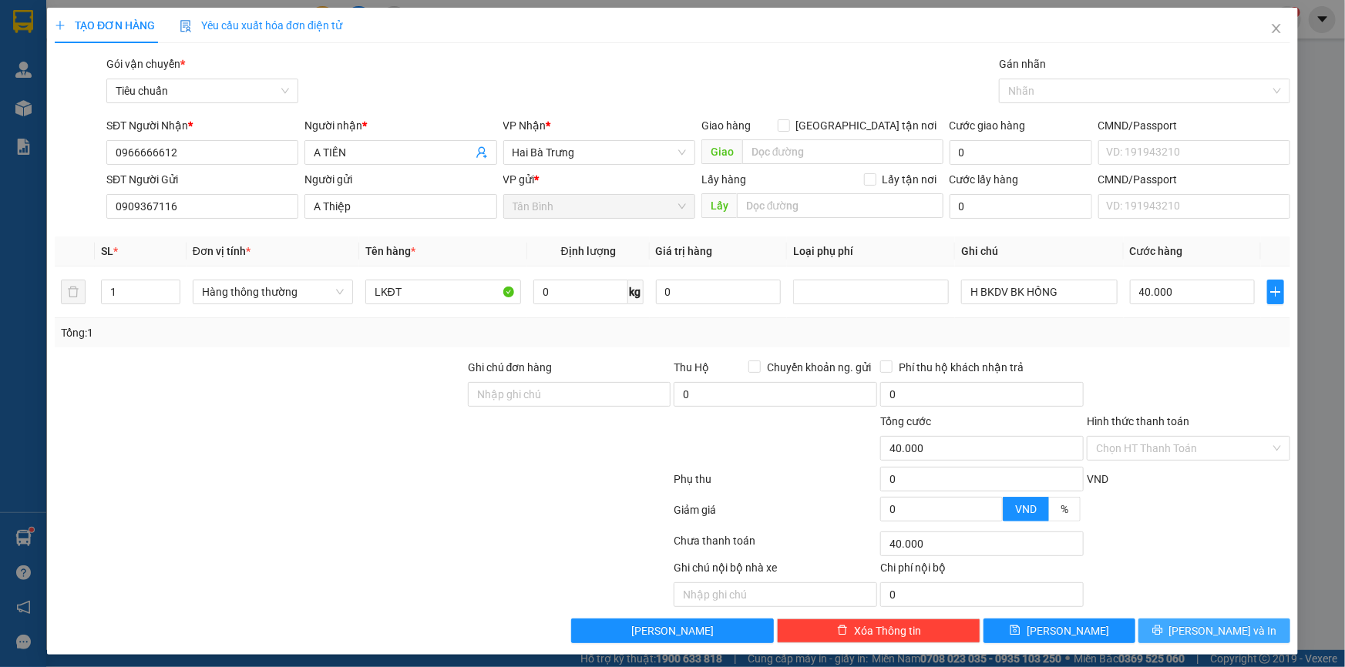
click at [1221, 626] on span "[PERSON_NAME] và In" at bounding box center [1223, 631] width 108 height 17
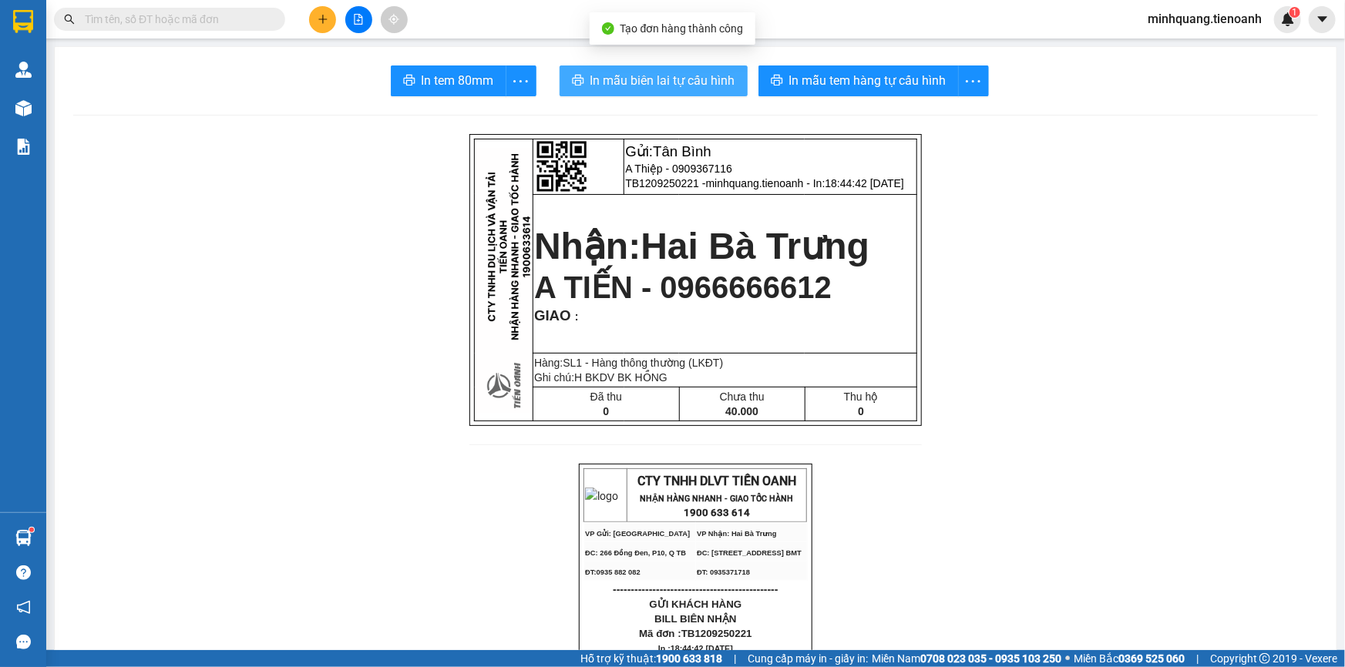
click at [690, 94] on button "In mẫu biên lai tự cấu hình" at bounding box center [653, 80] width 188 height 31
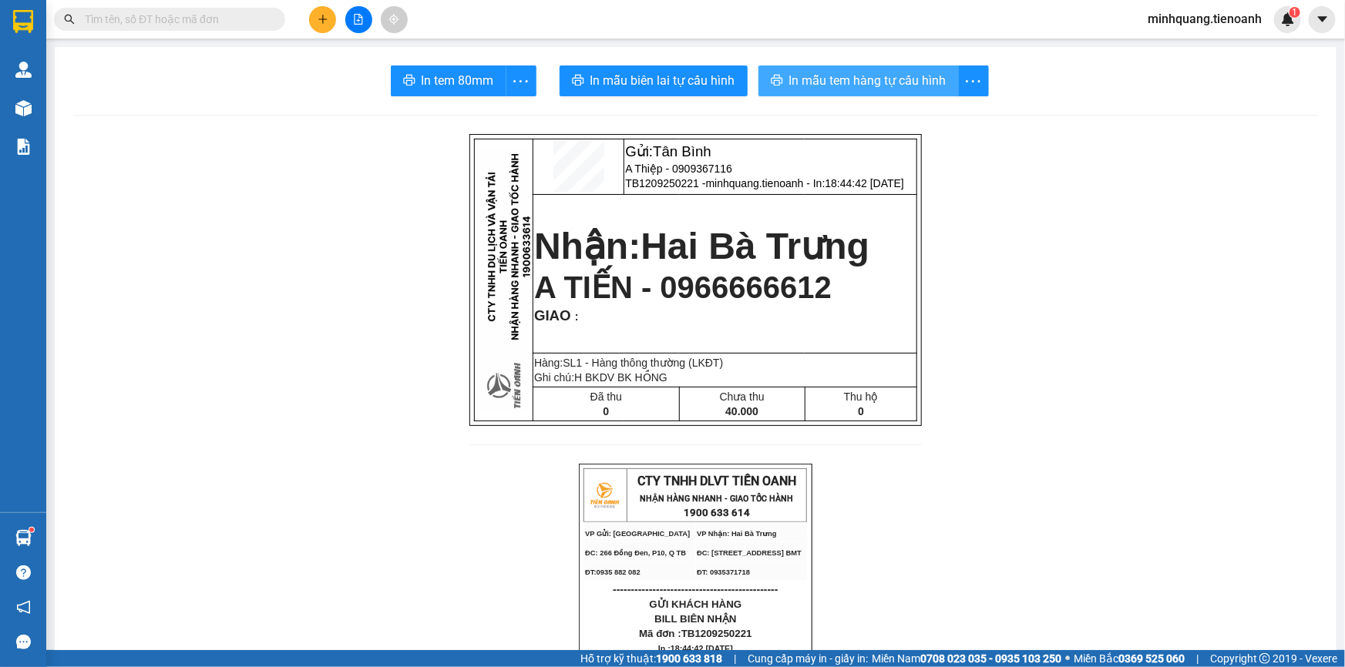
click at [862, 82] on span "In mẫu tem hàng tự cấu hình" at bounding box center [867, 80] width 157 height 19
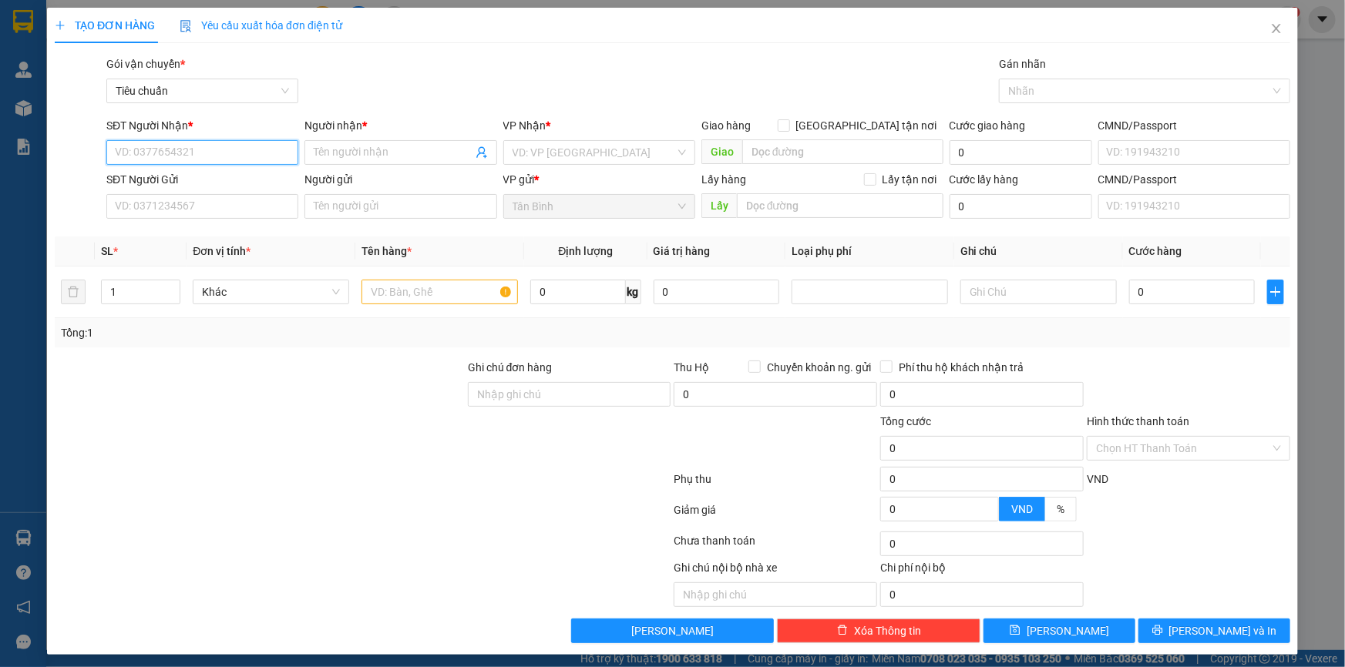
drag, startPoint x: 238, startPoint y: 156, endPoint x: 250, endPoint y: 139, distance: 20.5
click at [237, 157] on input "SĐT Người Nhận *" at bounding box center [202, 152] width 192 height 25
type input "0349221338"
click at [358, 150] on input "Người nhận *" at bounding box center [393, 152] width 158 height 17
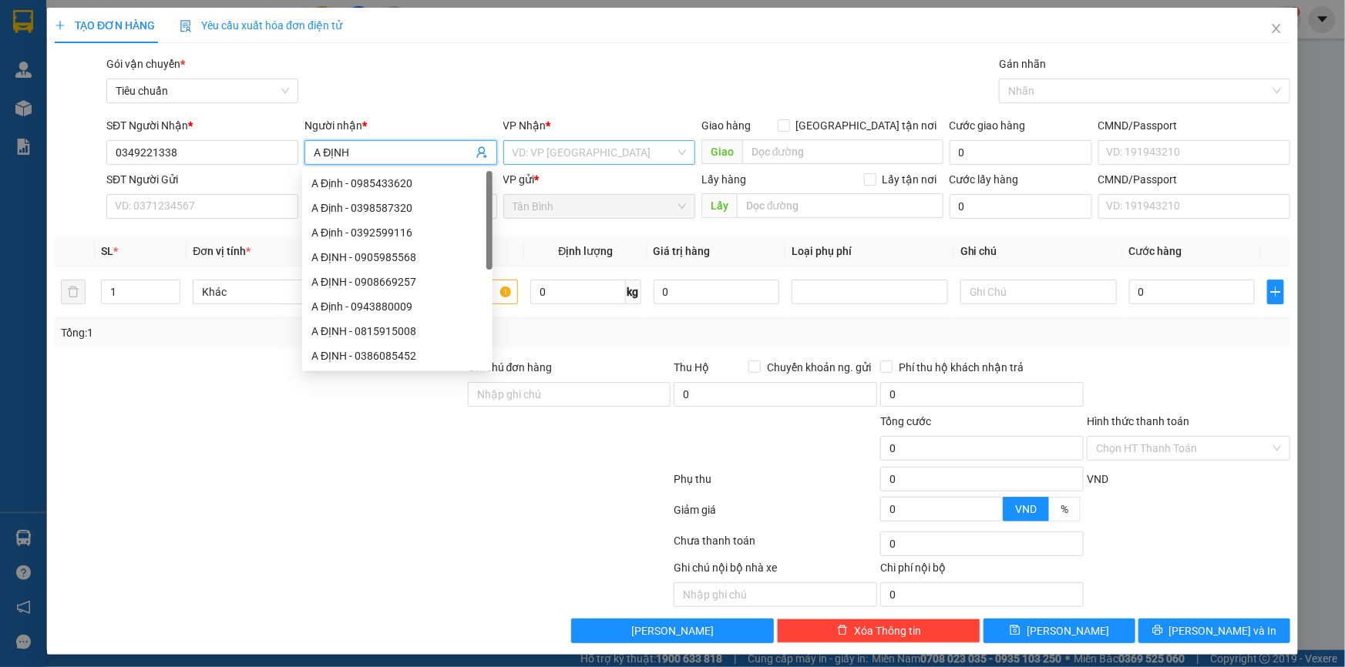
type input "A ĐỊNH"
click at [552, 153] on input "search" at bounding box center [593, 152] width 163 height 23
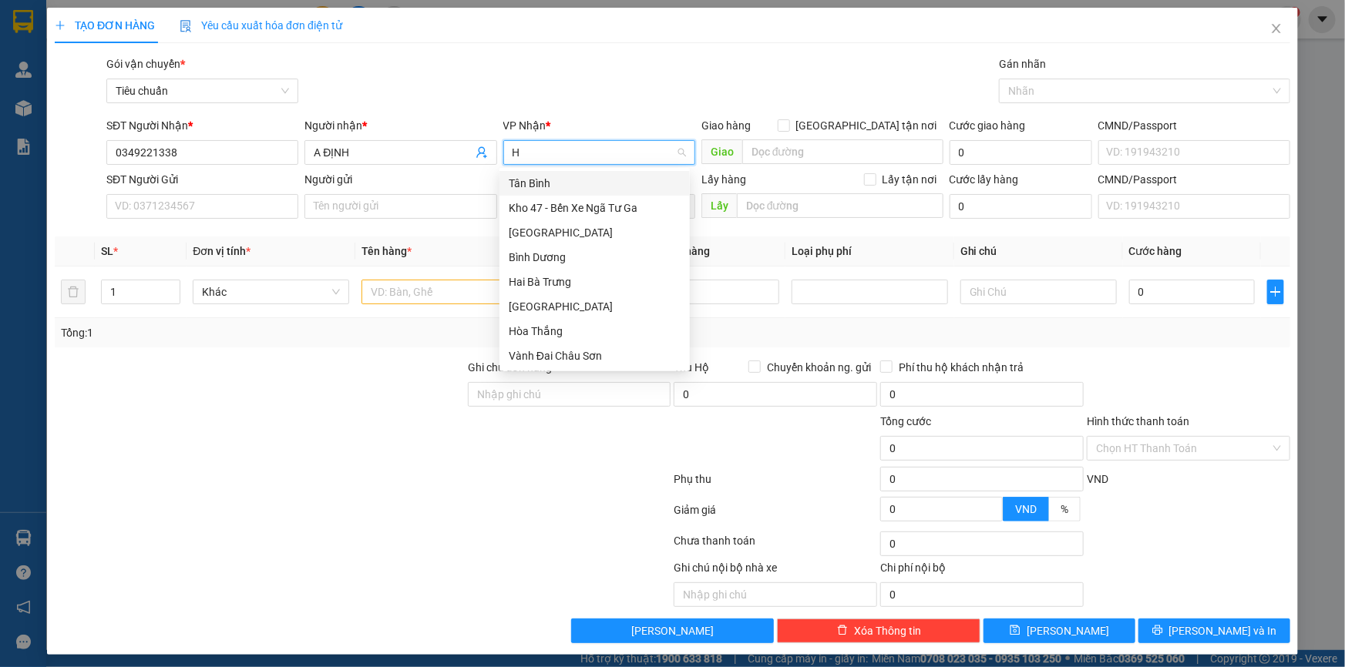
type input "HB"
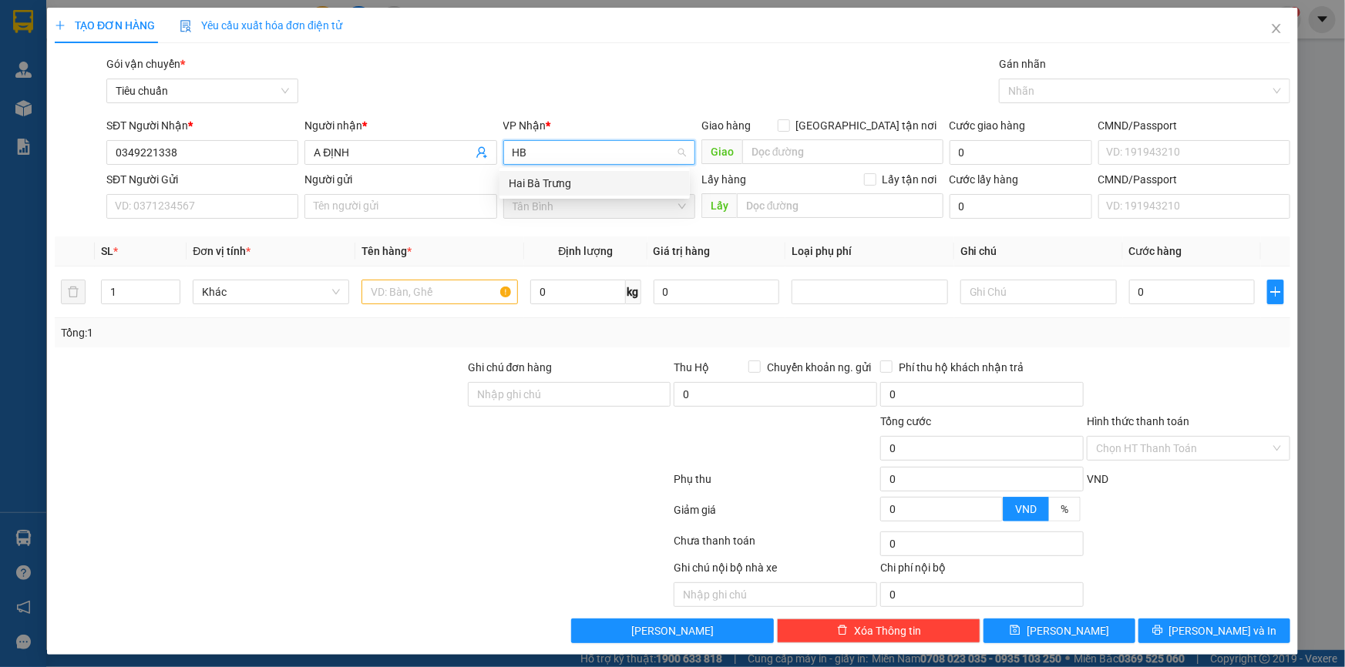
click at [533, 180] on div "Hai Bà Trưng" at bounding box center [595, 183] width 172 height 17
click at [210, 196] on input "SĐT Người Gửi" at bounding box center [202, 206] width 192 height 25
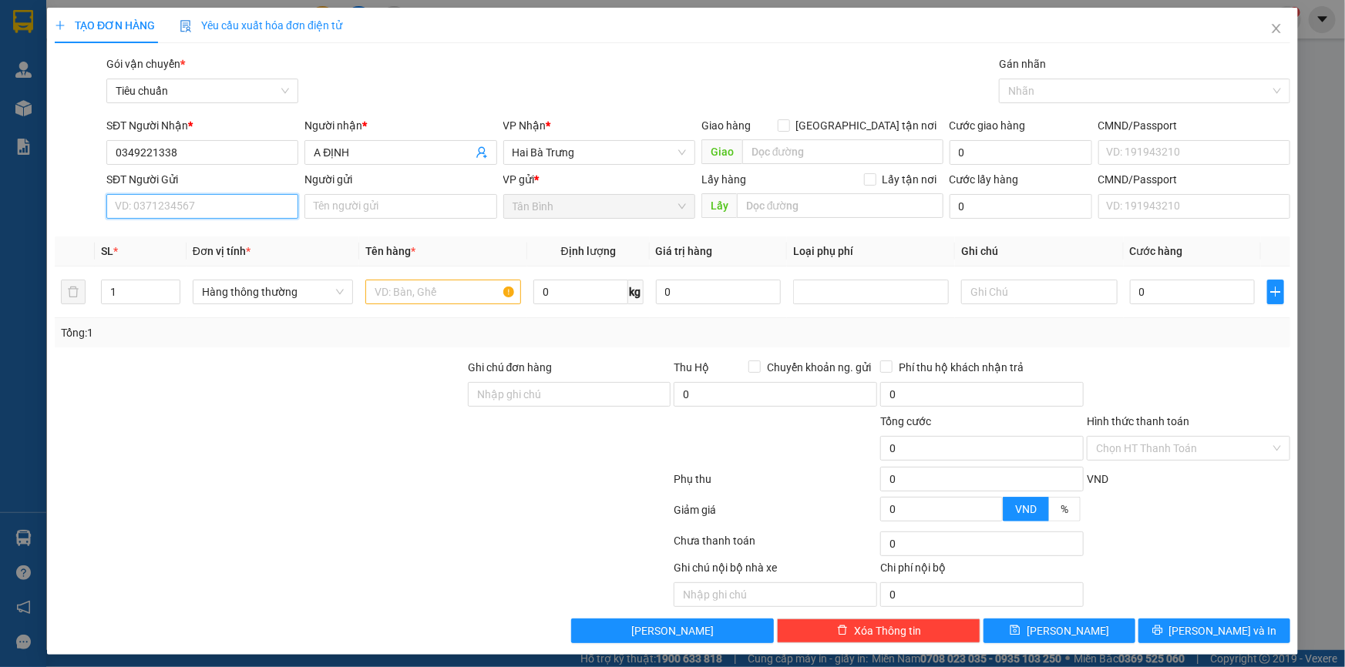
click at [201, 196] on input "SĐT Người Gửi" at bounding box center [202, 206] width 192 height 25
type input "0357453313"
click at [353, 208] on input "Người gửi" at bounding box center [400, 206] width 192 height 25
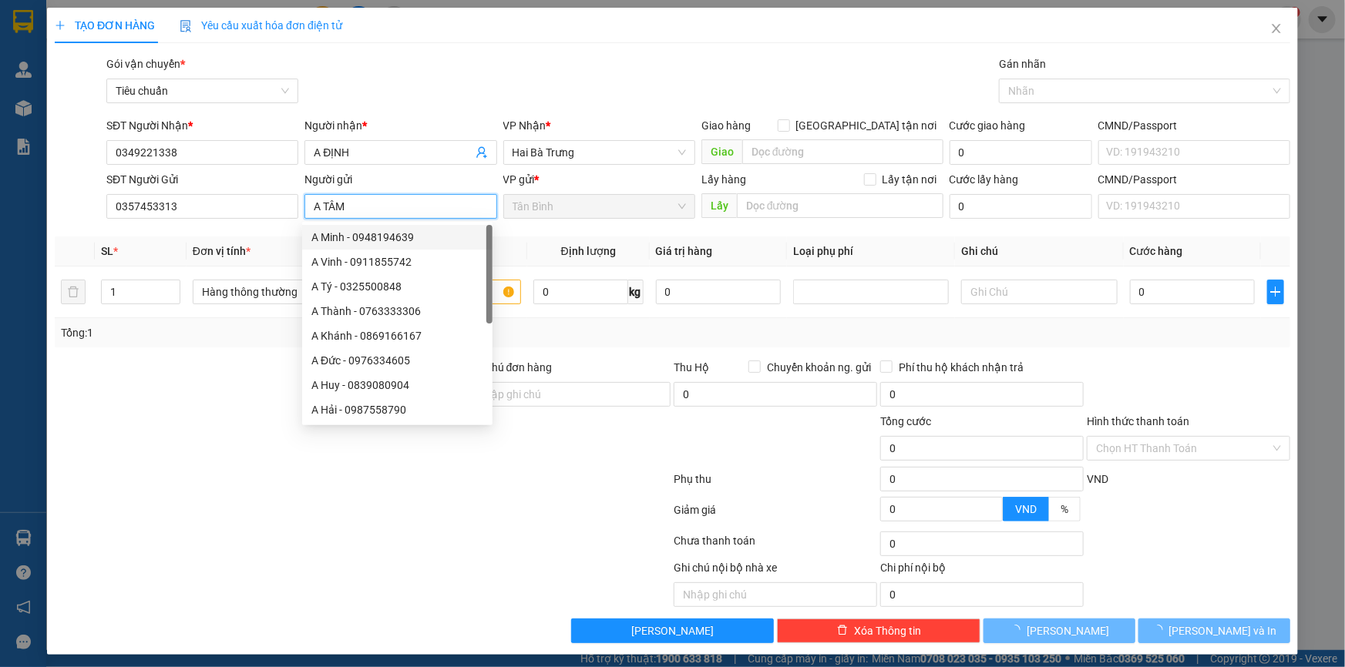
type input "A TÂM"
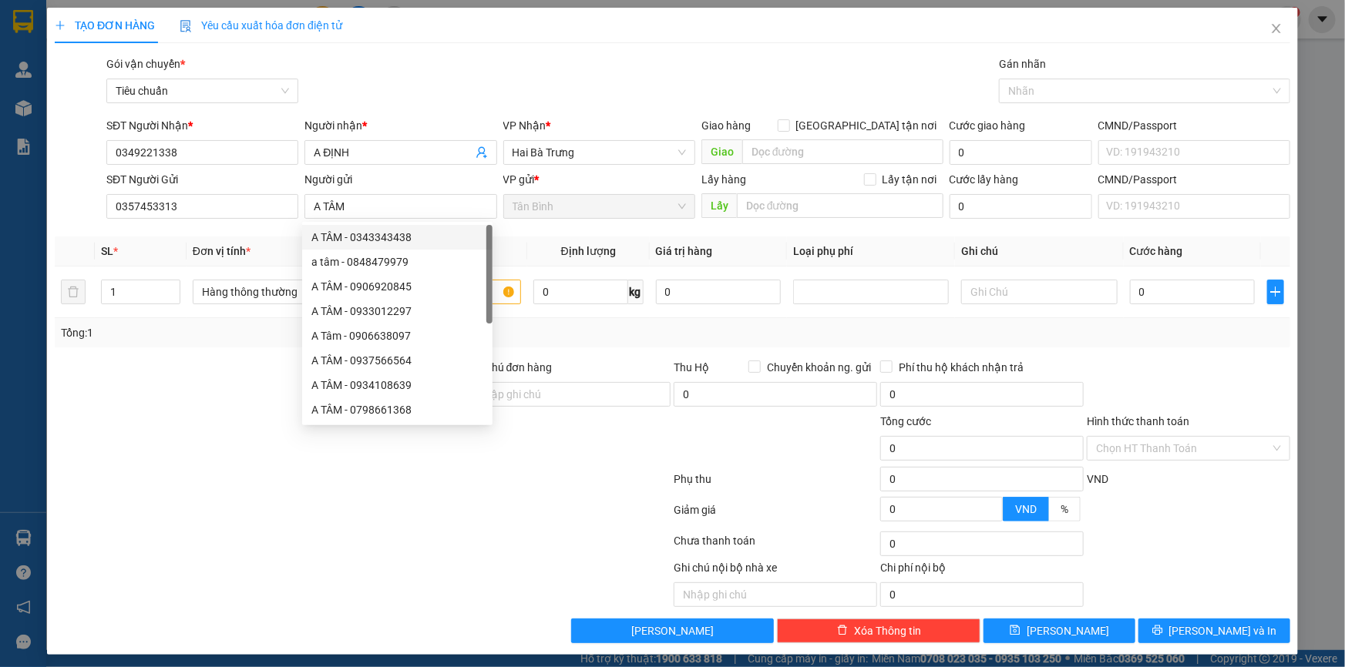
click at [196, 366] on div at bounding box center [259, 386] width 413 height 54
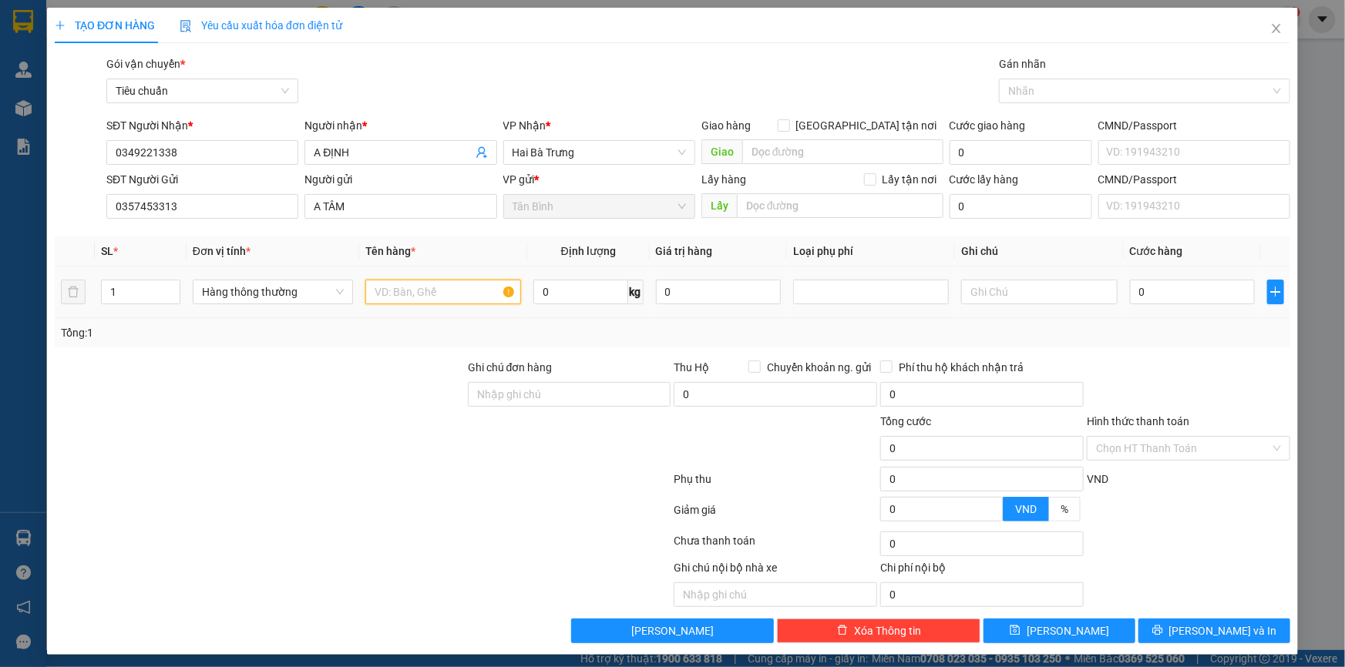
click at [424, 285] on input "text" at bounding box center [443, 292] width 156 height 25
type input "VỢT ĐÃ TƯ VẤN VẬN CHUYỂN"
click at [334, 392] on div at bounding box center [259, 386] width 413 height 54
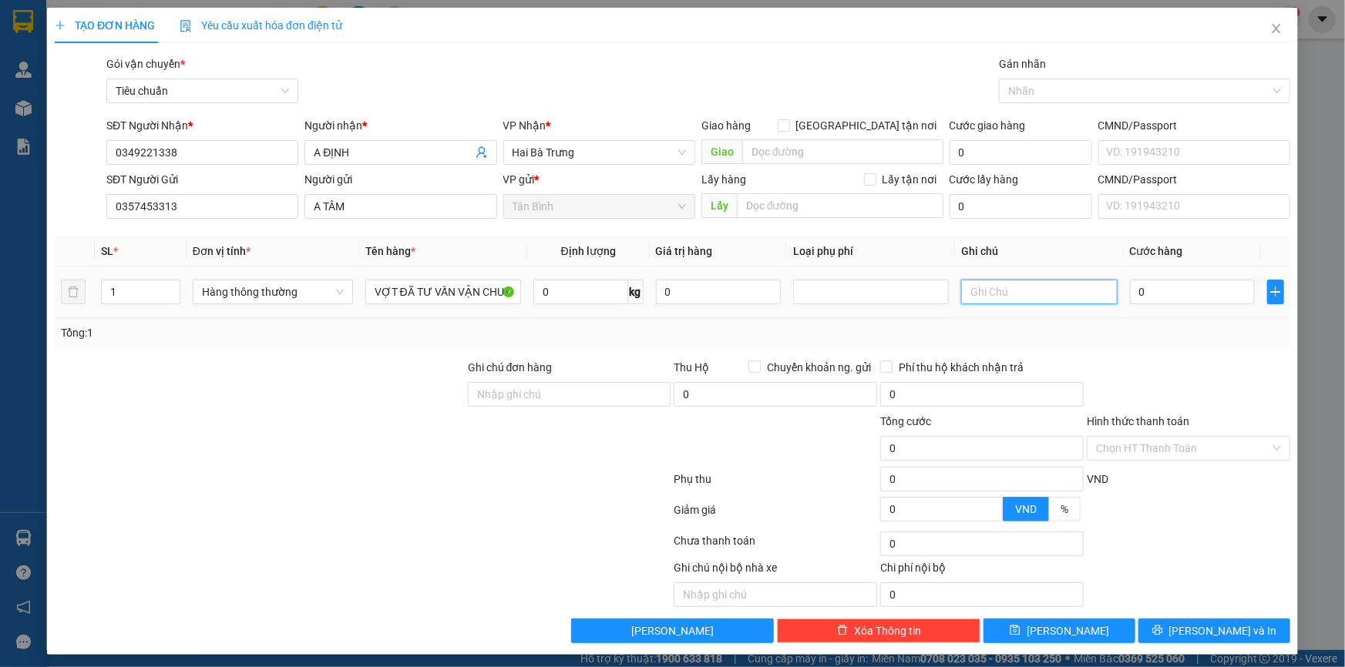
click at [1020, 287] on input "text" at bounding box center [1039, 292] width 156 height 25
type input "TẤM XỐP"
click at [1147, 332] on div "Tổng: 1" at bounding box center [672, 332] width 1223 height 17
click at [1147, 294] on input "0" at bounding box center [1193, 292] width 126 height 25
type input "3"
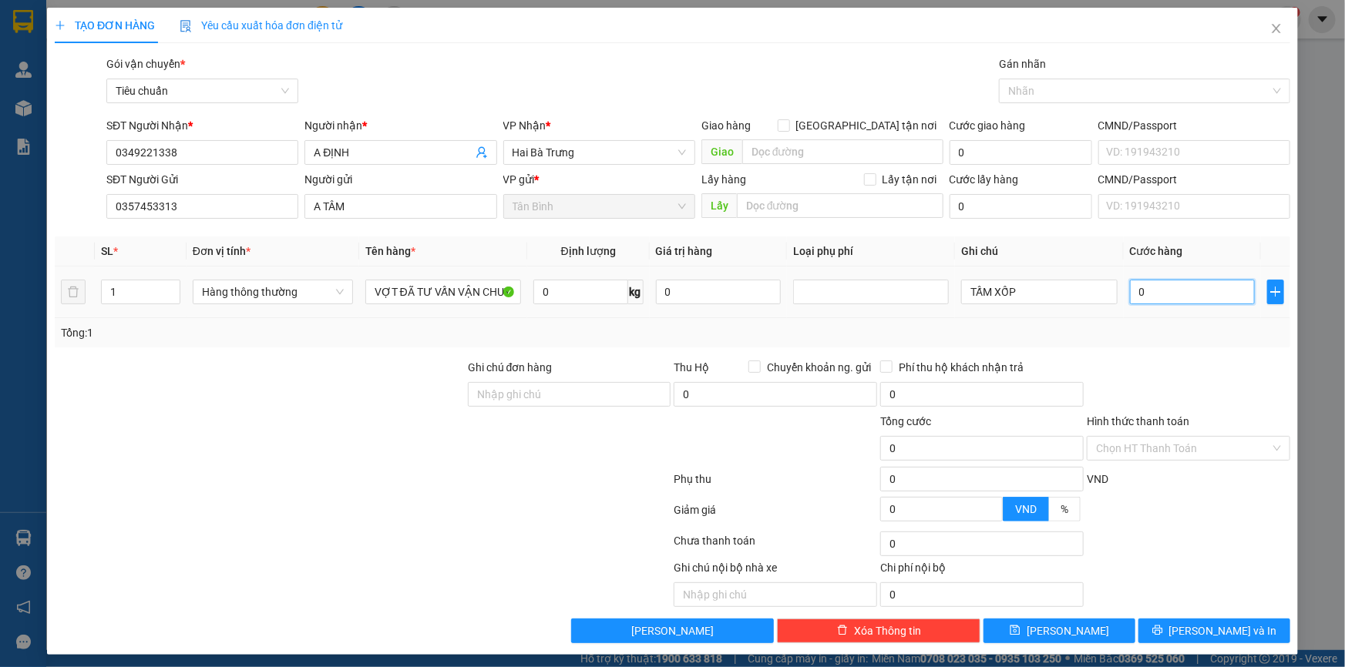
type input "3"
type input "30"
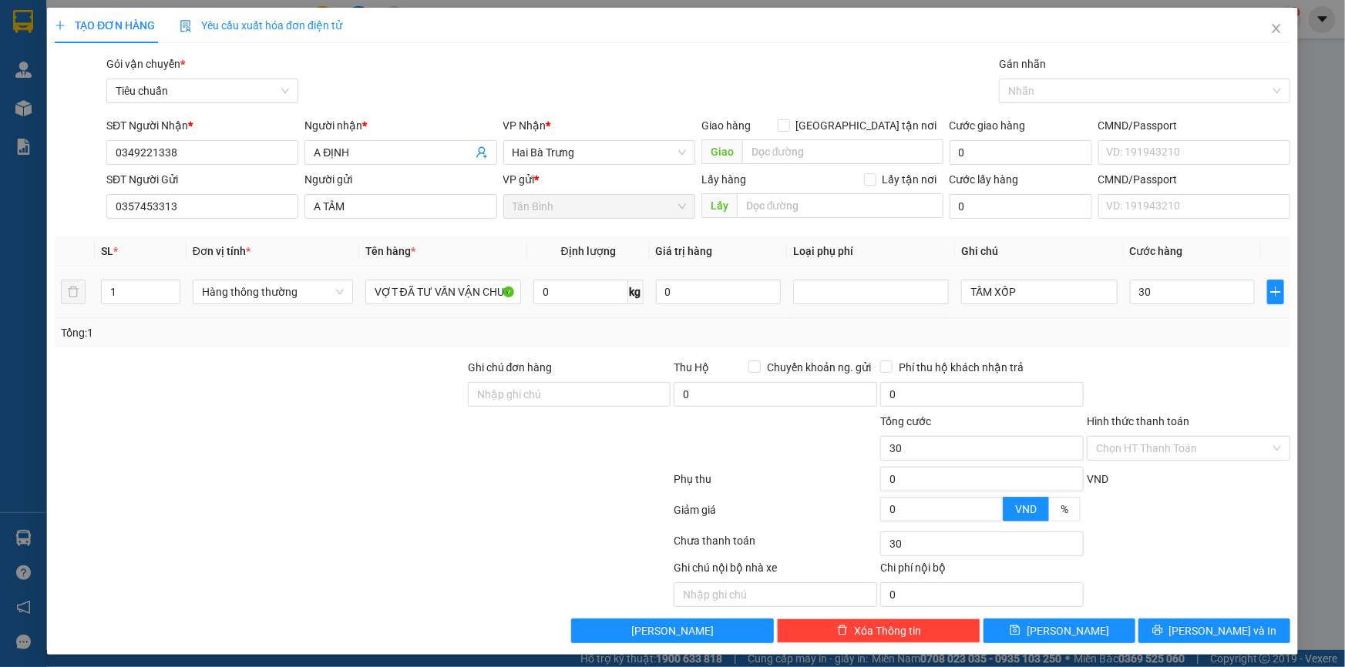
type input "30.000"
click at [1151, 359] on div at bounding box center [1188, 386] width 207 height 54
click at [1130, 457] on input "Hình thức thanh toán" at bounding box center [1183, 448] width 174 height 23
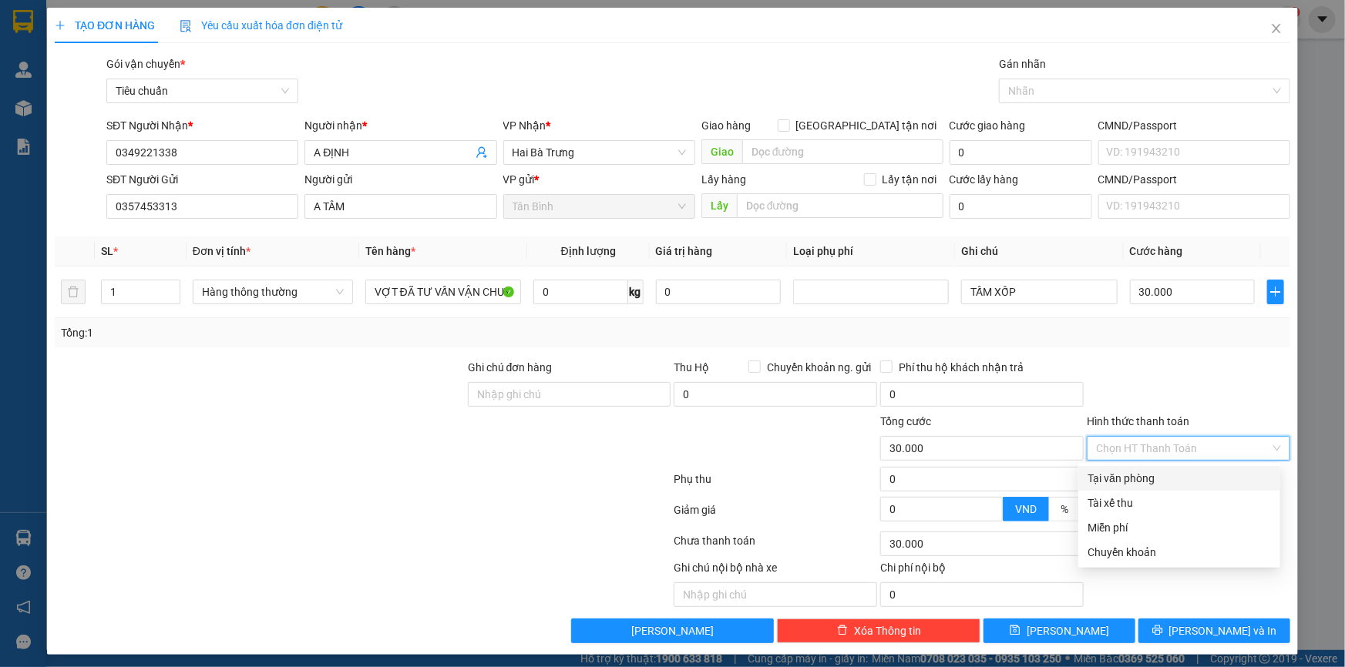
click at [1134, 474] on div "Tại văn phòng" at bounding box center [1178, 478] width 183 height 17
type input "0"
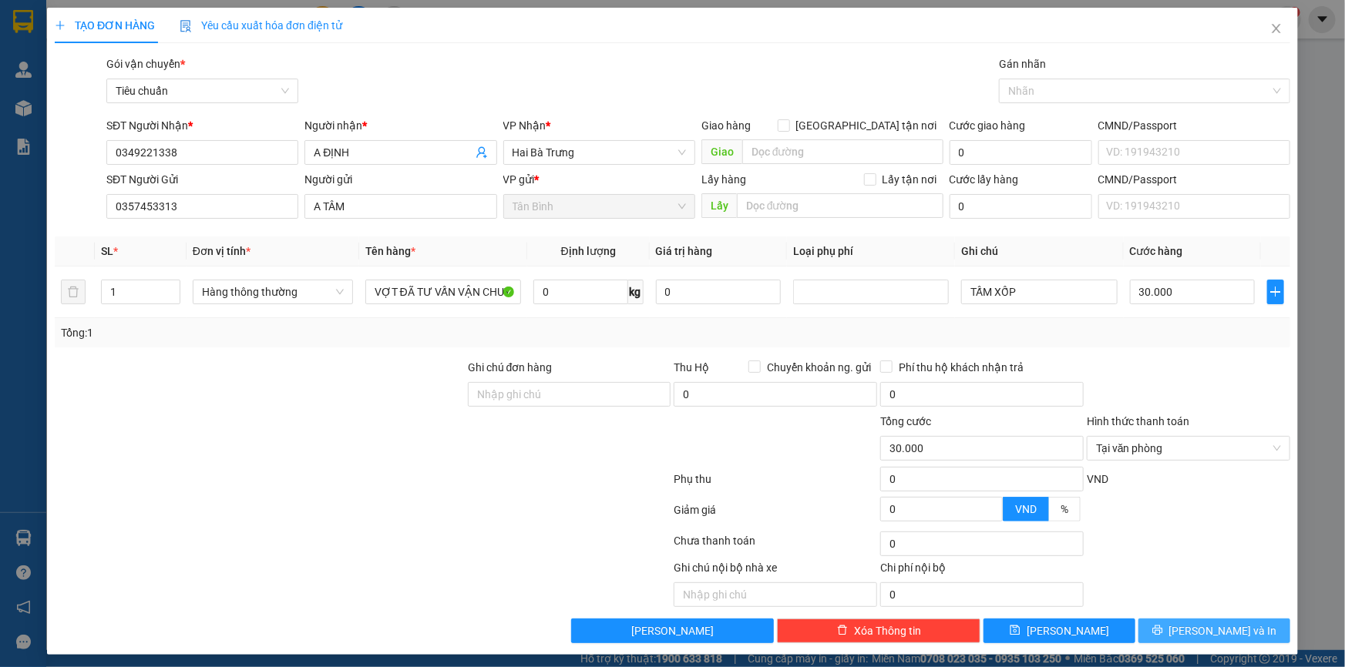
click at [1162, 633] on icon "printer" at bounding box center [1157, 631] width 10 height 10
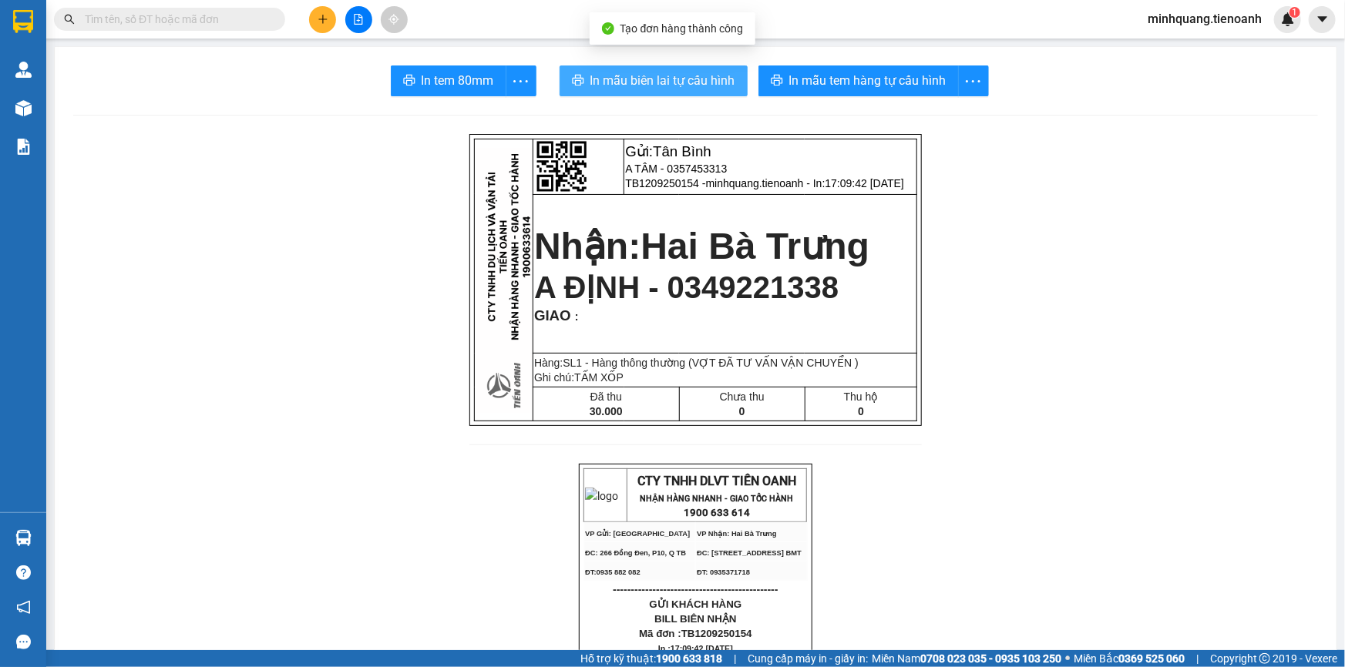
click at [634, 73] on span "In mẫu biên lai tự cấu hình" at bounding box center [662, 80] width 145 height 19
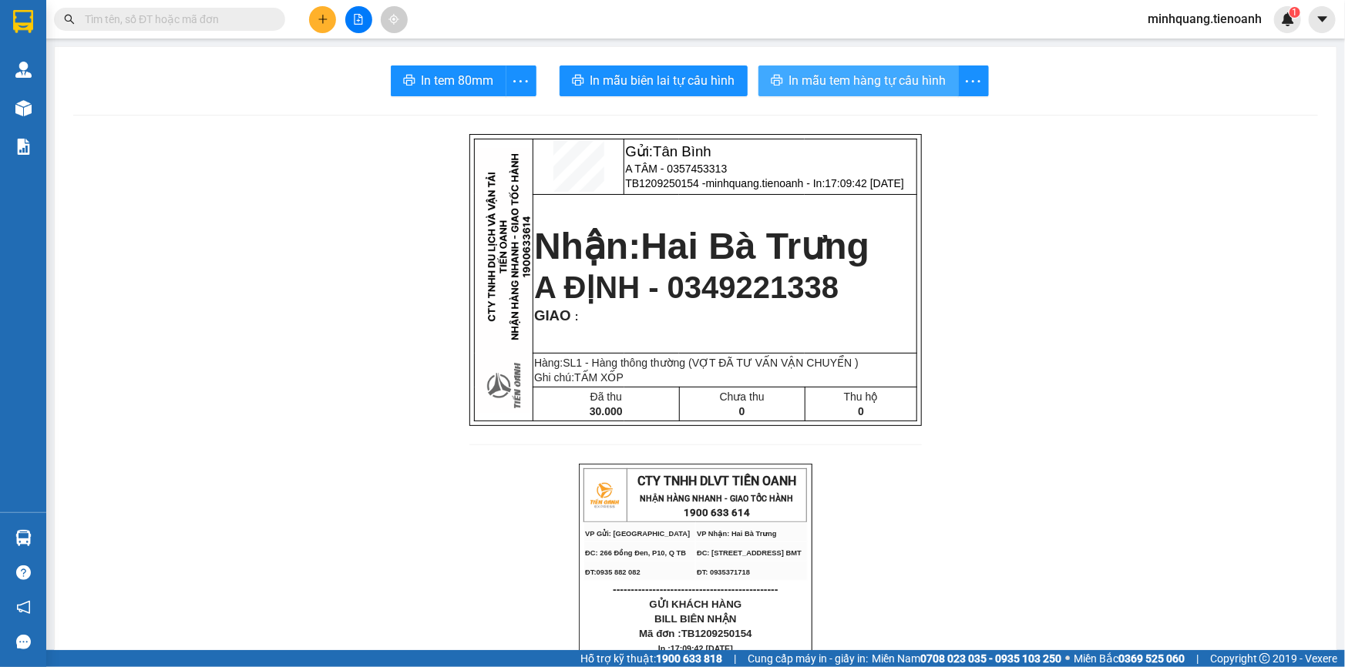
click at [814, 79] on span "In mẫu tem hàng tự cấu hình" at bounding box center [867, 80] width 157 height 19
click at [203, 15] on input "text" at bounding box center [176, 19] width 182 height 17
click at [180, 26] on input "text" at bounding box center [176, 19] width 182 height 17
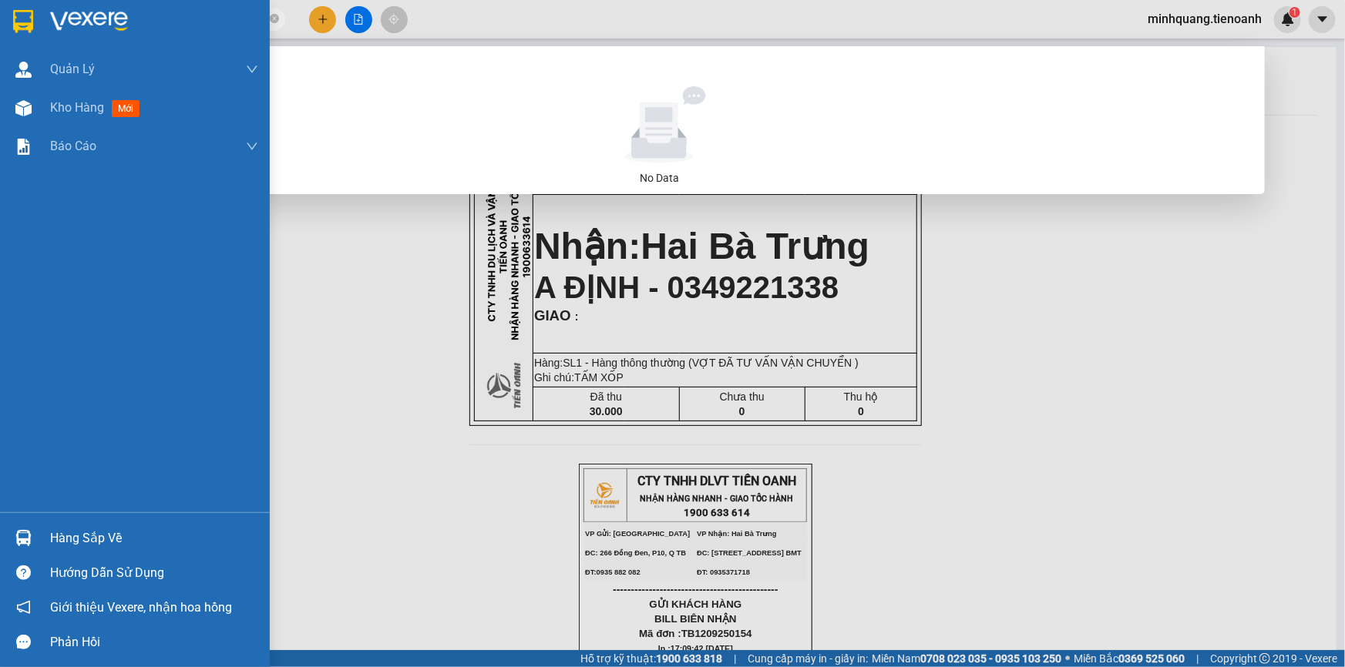
drag, startPoint x: 121, startPoint y: 21, endPoint x: 3, endPoint y: 11, distance: 118.3
click at [0, 10] on section "Kết quả tìm kiếm ( 0 ) Bộ lọc No Data 09773034040 minhquang.tienoanh 1 Quản Lý …" at bounding box center [672, 333] width 1345 height 667
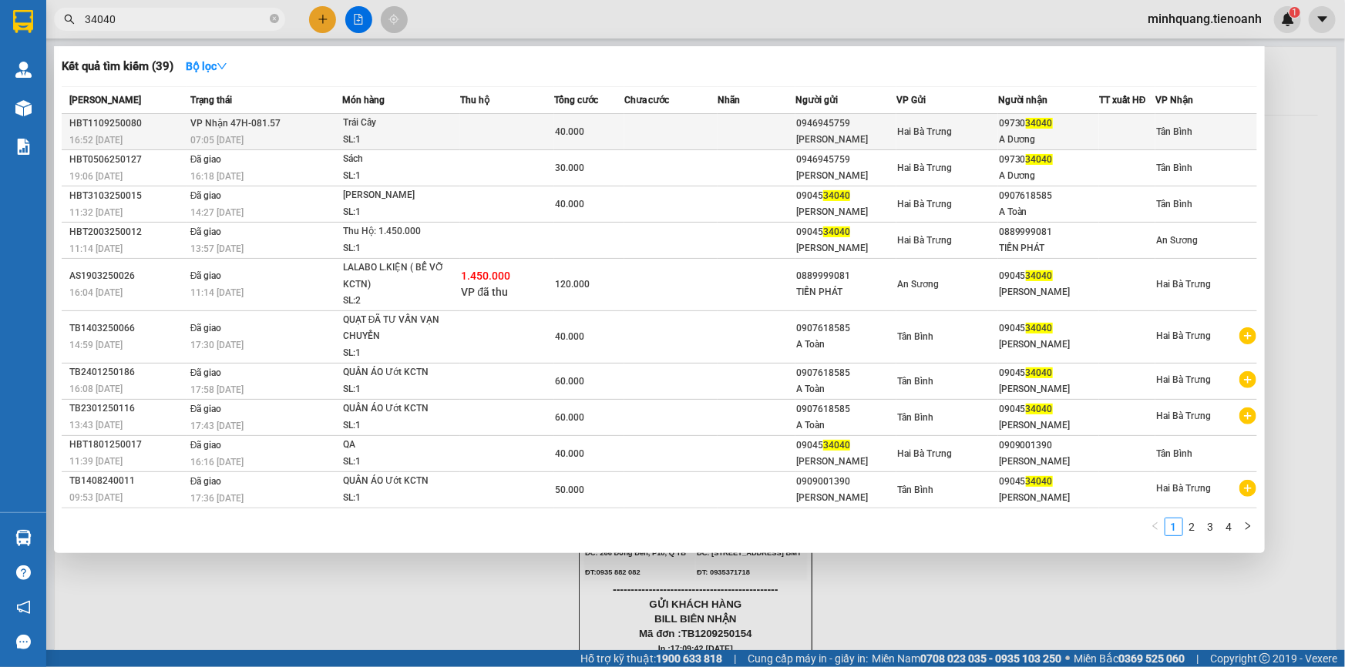
type input "34040"
click at [769, 137] on td at bounding box center [756, 132] width 78 height 36
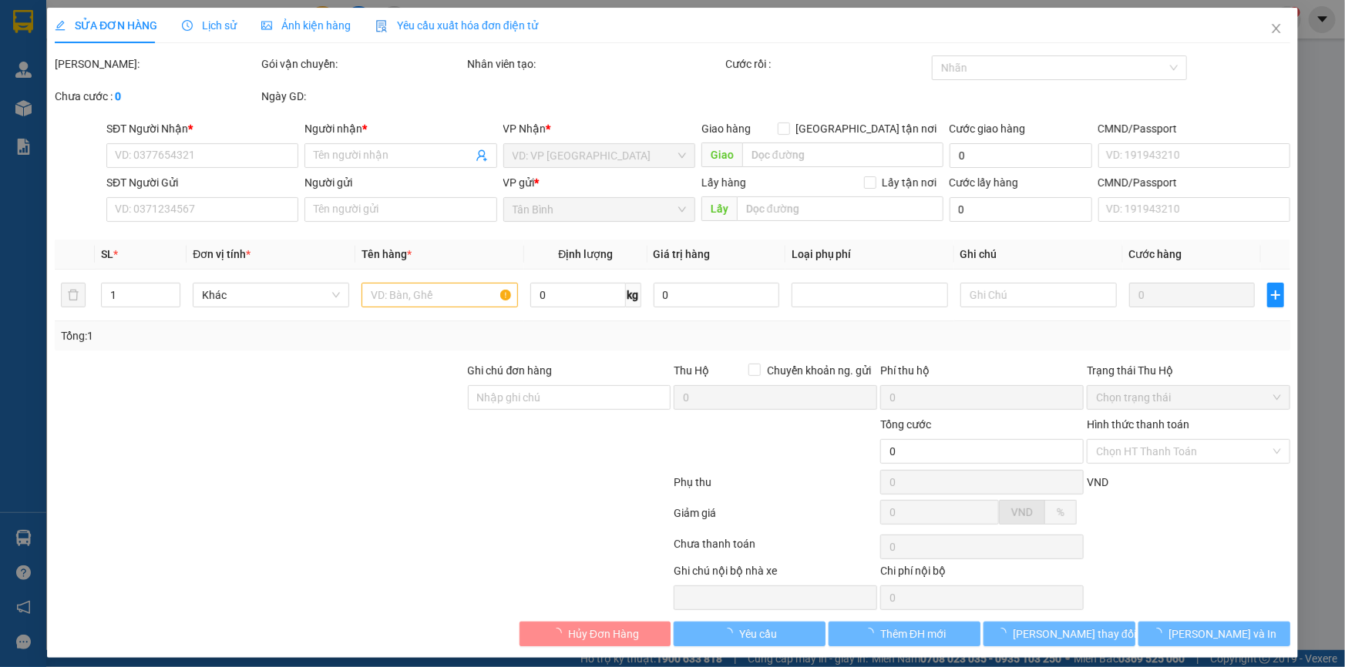
type input "0973034040"
type input "A Dương"
type input "0946945759"
type input "C Hà"
type input "40.000"
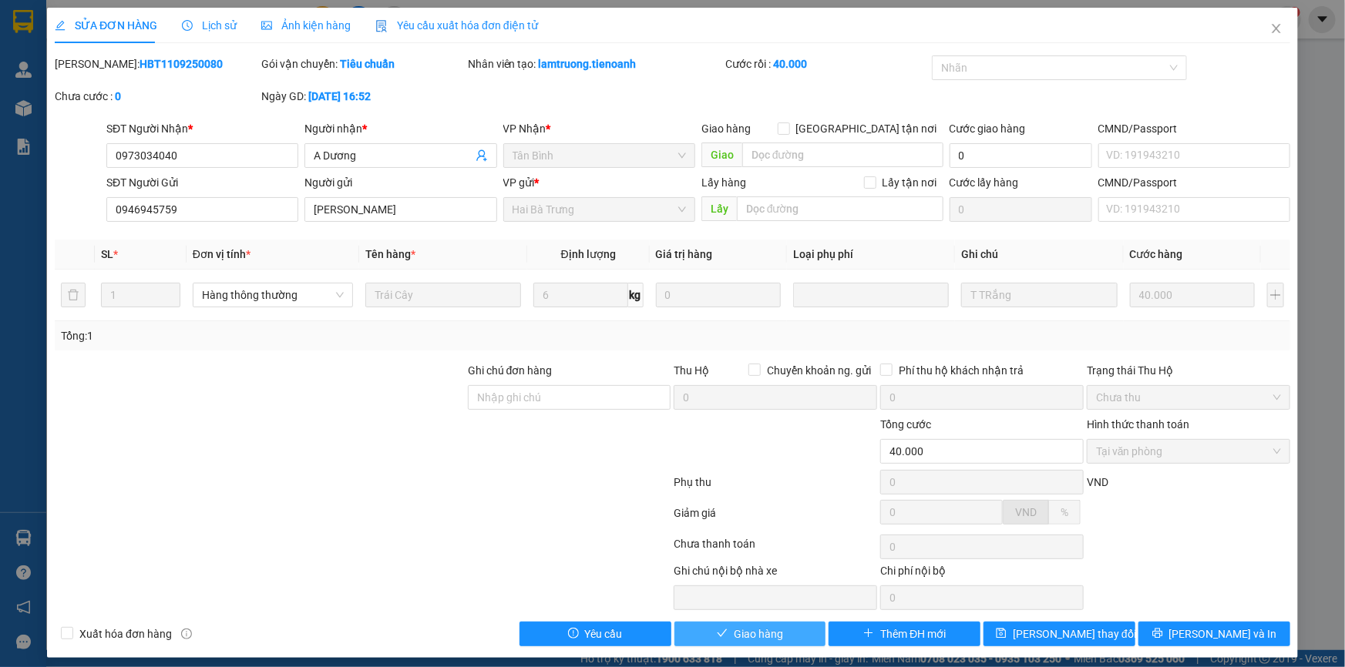
click at [745, 643] on button "Giao hàng" at bounding box center [750, 634] width 152 height 25
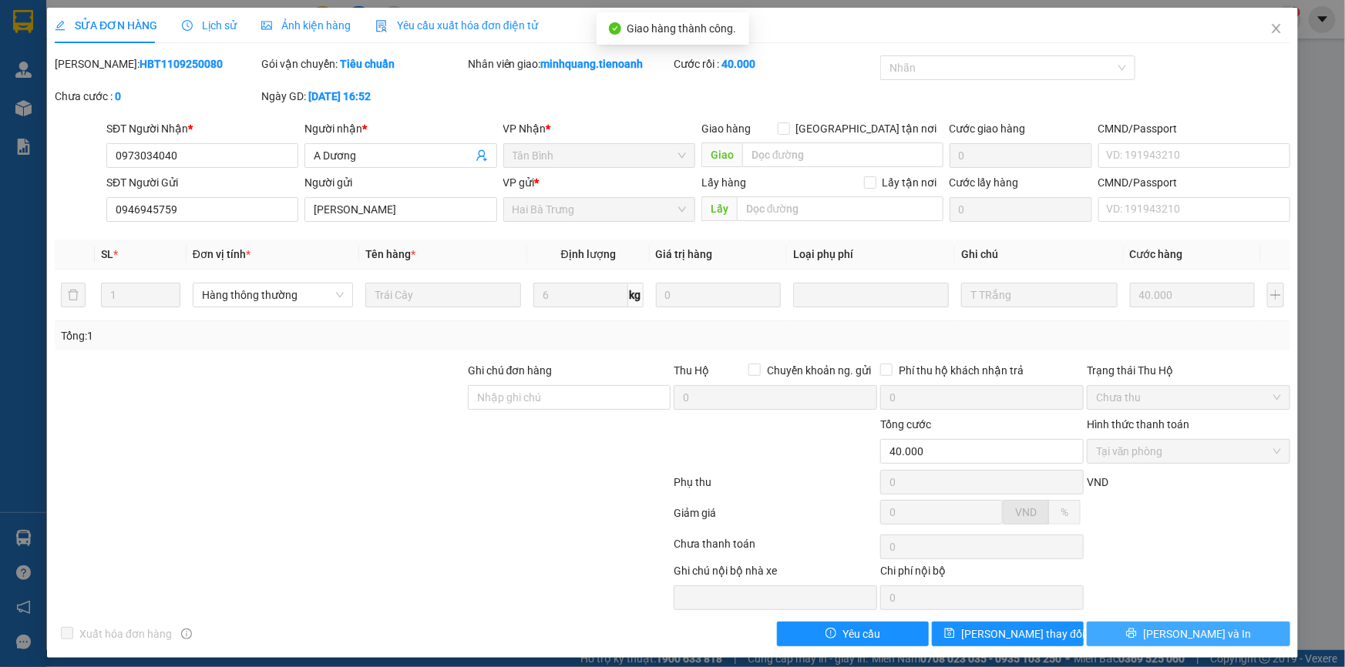
click at [1162, 640] on button "[PERSON_NAME] và In" at bounding box center [1187, 634] width 203 height 25
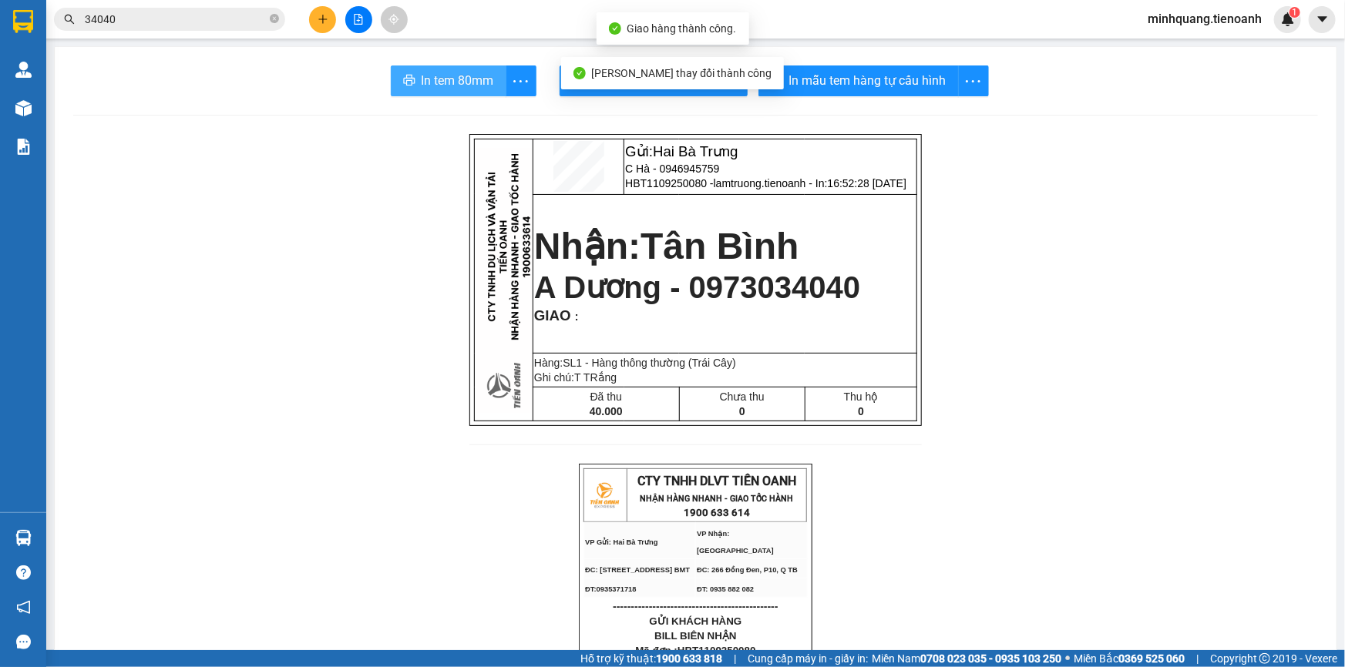
click at [447, 84] on span "In tem 80mm" at bounding box center [457, 80] width 72 height 19
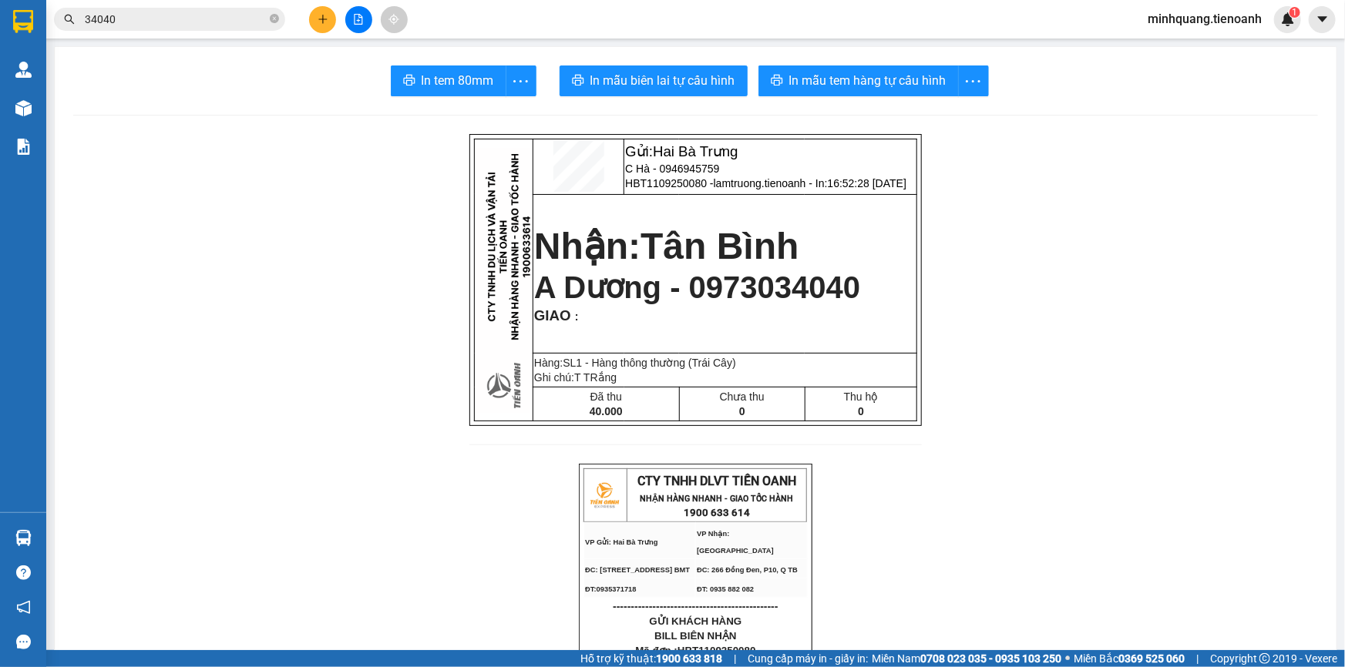
click at [200, 17] on input "34040" at bounding box center [176, 19] width 182 height 17
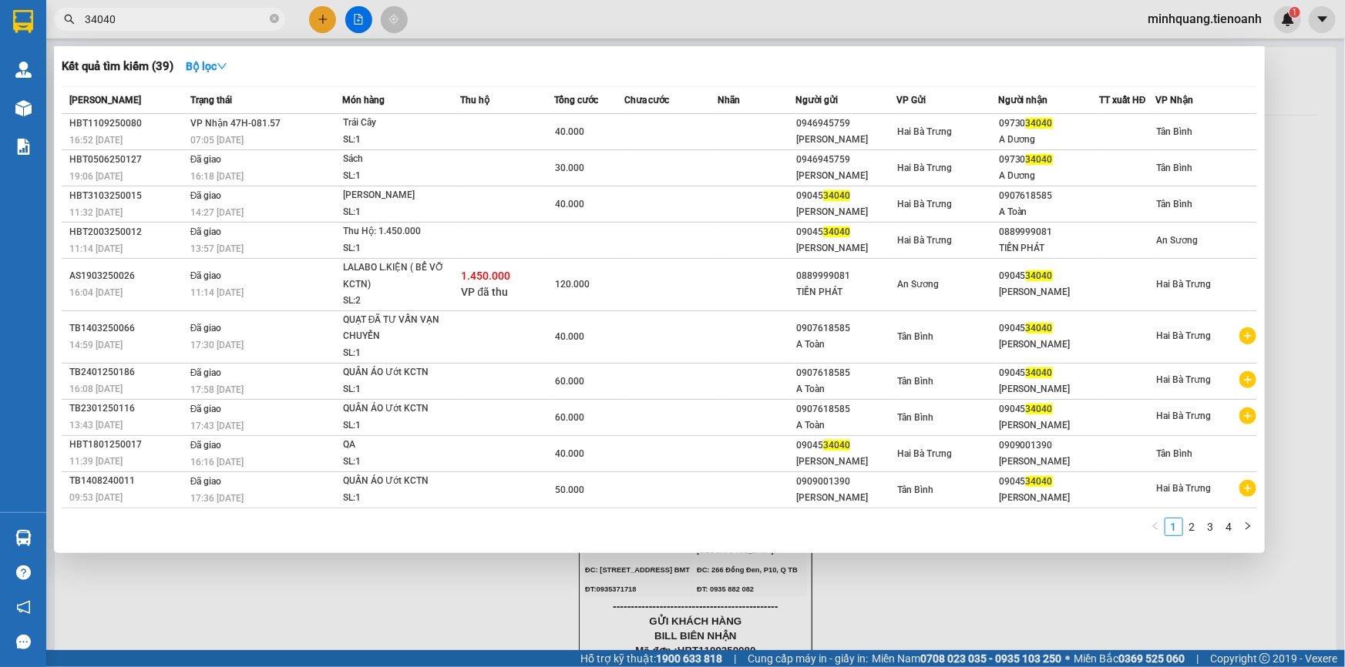
click at [276, 22] on icon "close-circle" at bounding box center [274, 18] width 9 height 9
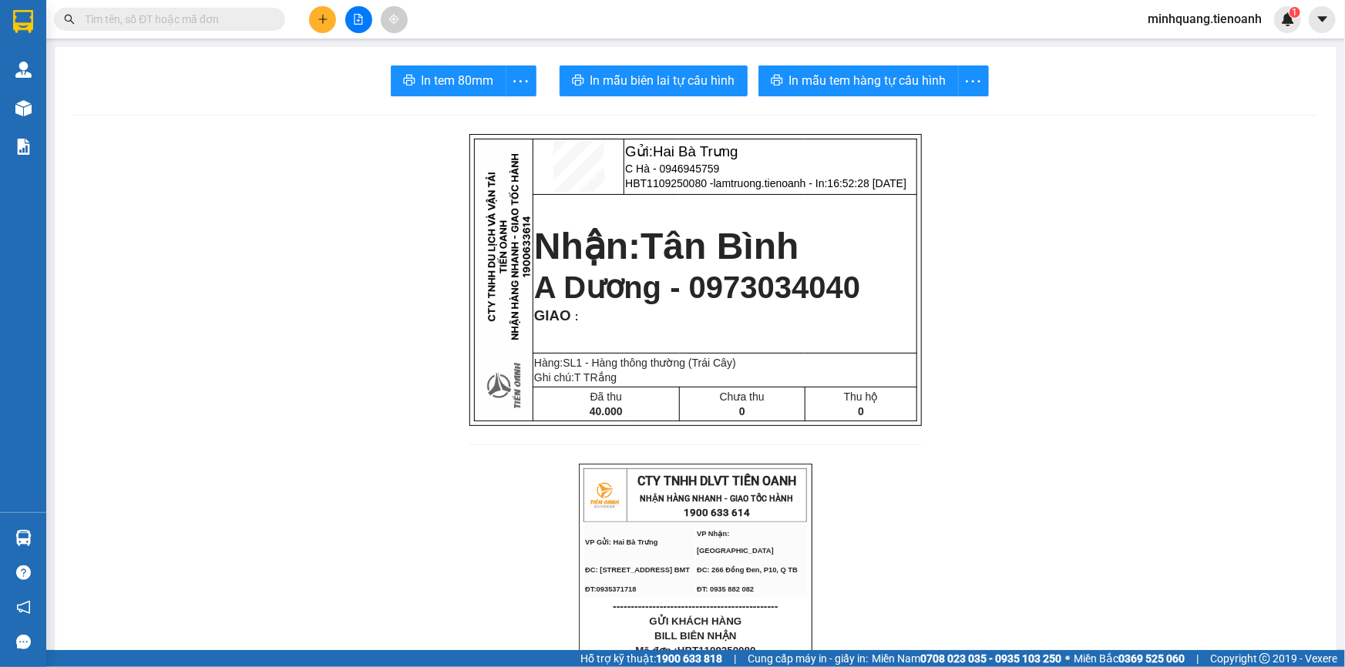
click at [217, 16] on input "text" at bounding box center [176, 19] width 182 height 17
click at [322, 19] on icon "plus" at bounding box center [322, 18] width 8 height 1
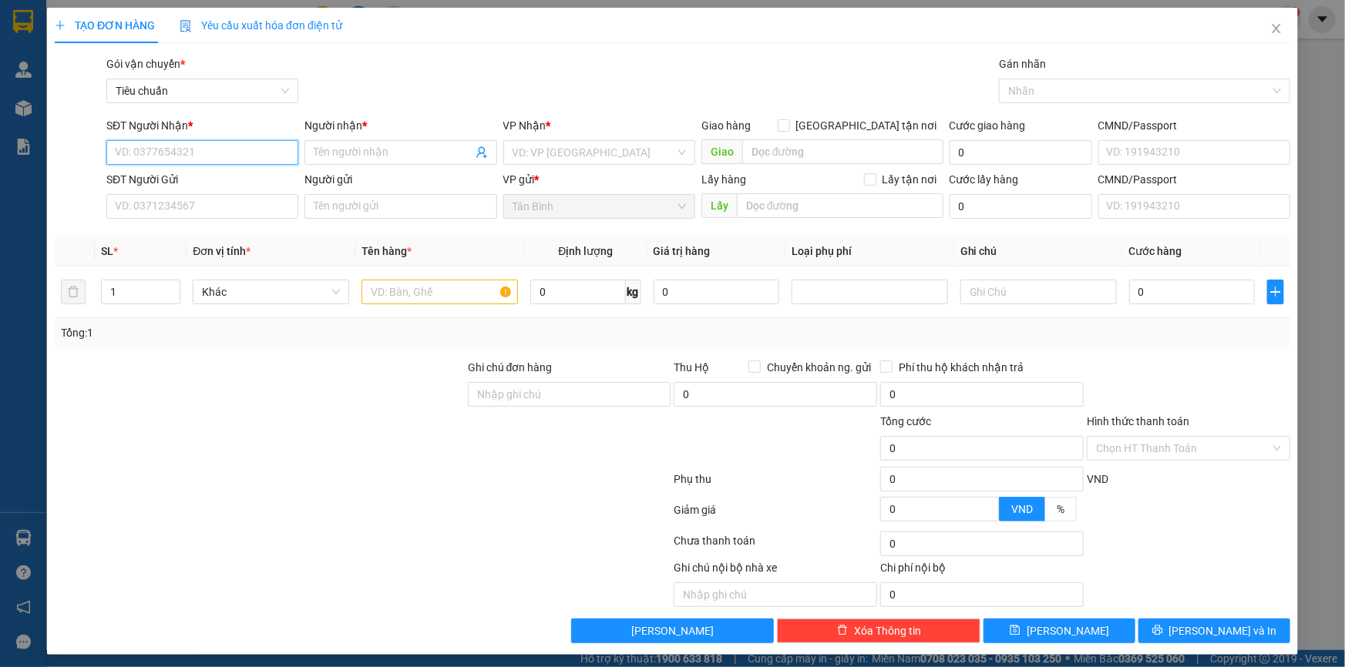
click at [200, 153] on input "SĐT Người Nhận *" at bounding box center [202, 152] width 192 height 25
click at [230, 161] on input "SĐT Người Nhận *" at bounding box center [202, 152] width 192 height 25
type input "0942117338"
click at [240, 177] on div "0942117338 - C LY ( AN KHANG )" at bounding box center [201, 183] width 172 height 17
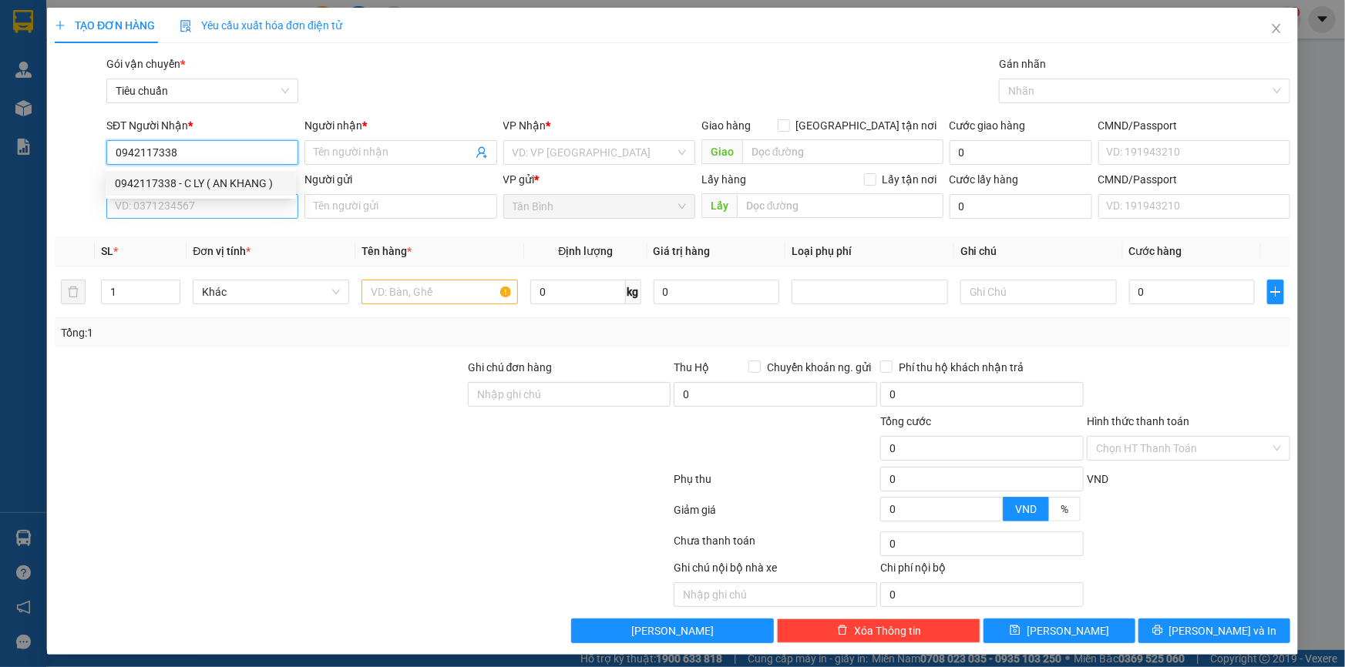
type input "C LY ( AN KHANG )"
type input "0942117338"
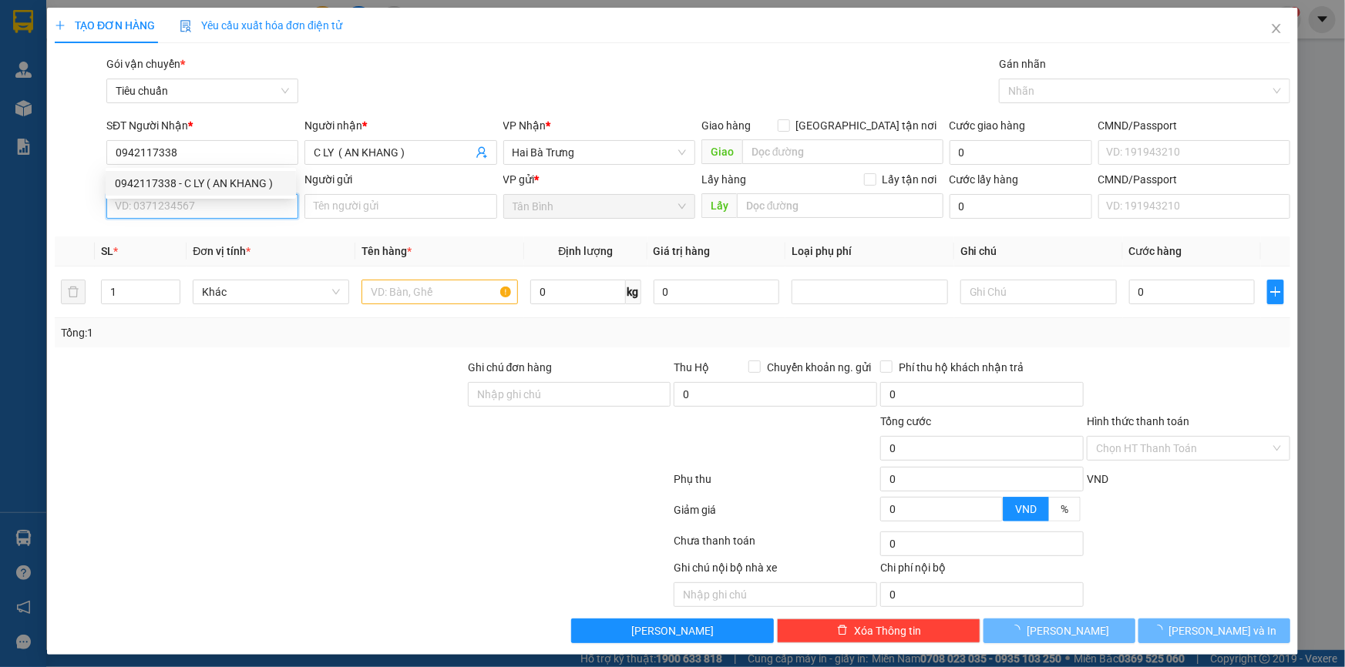
click at [230, 209] on input "SĐT Người Gửi" at bounding box center [202, 206] width 192 height 25
type input "30.000"
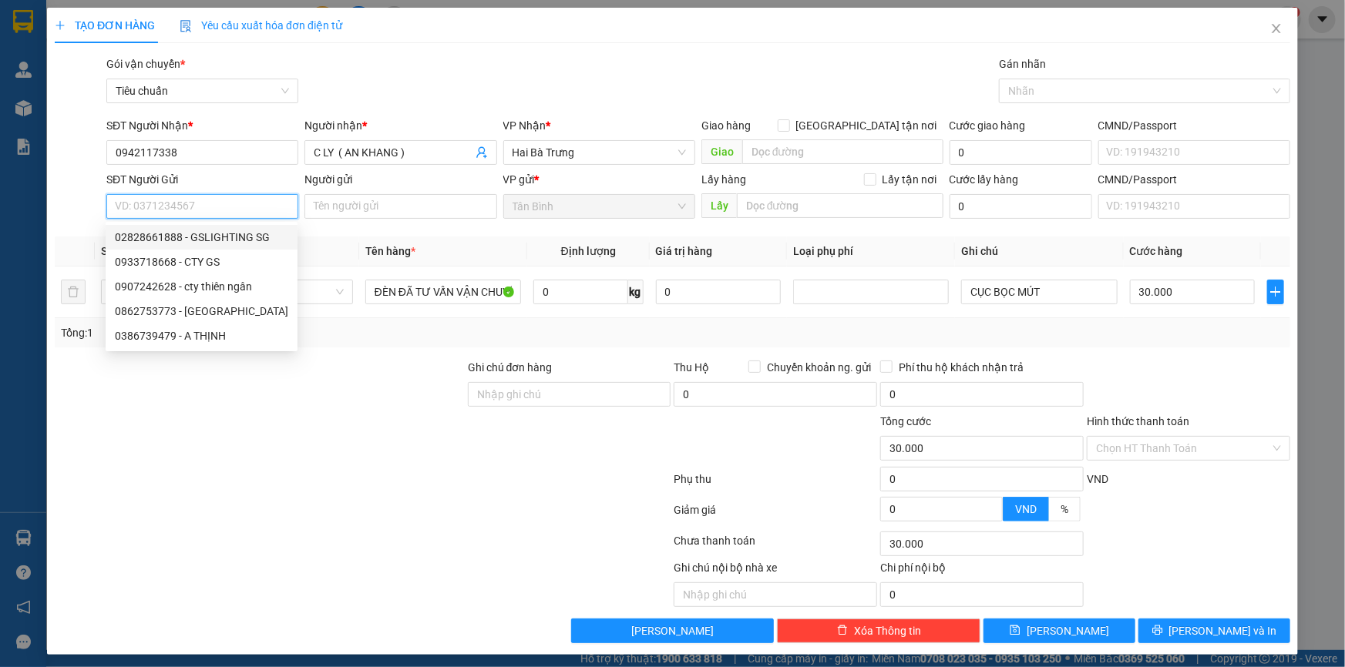
click at [231, 238] on div "02828661888 - GSLIGHTING SG" at bounding box center [201, 237] width 173 height 17
type input "02828661888"
type input "GSLIGHTING SG"
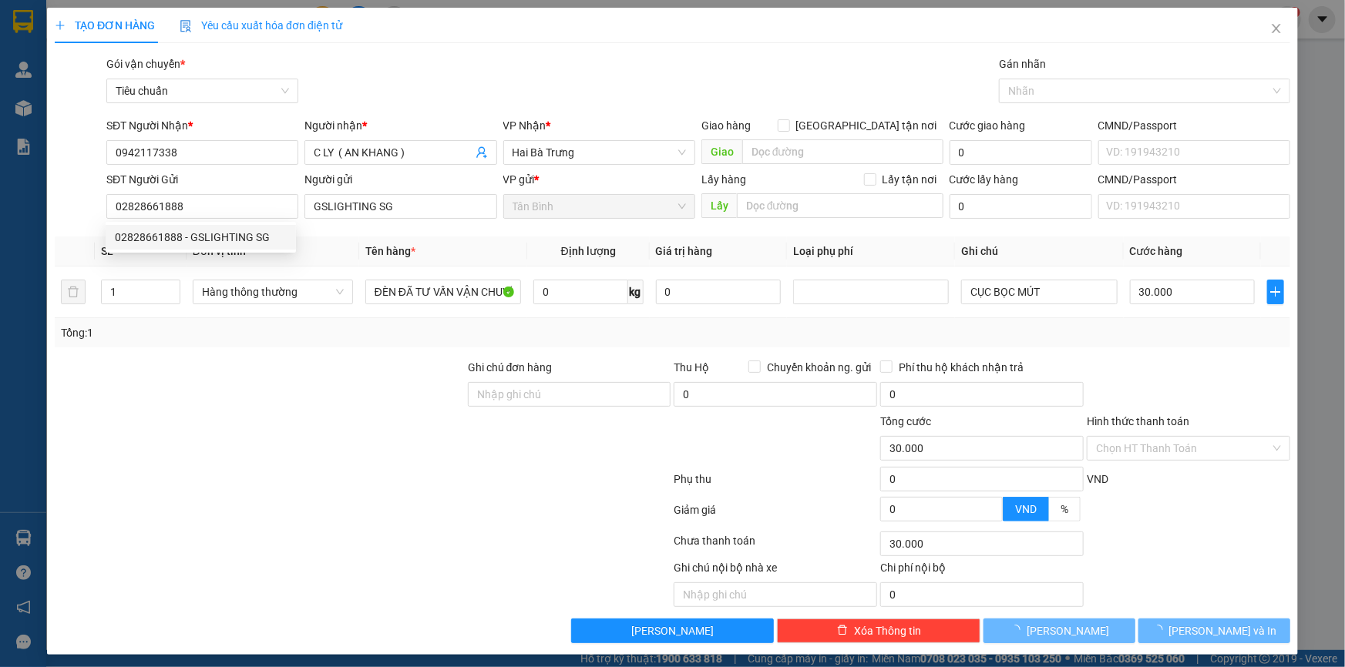
click at [354, 398] on div at bounding box center [259, 386] width 413 height 54
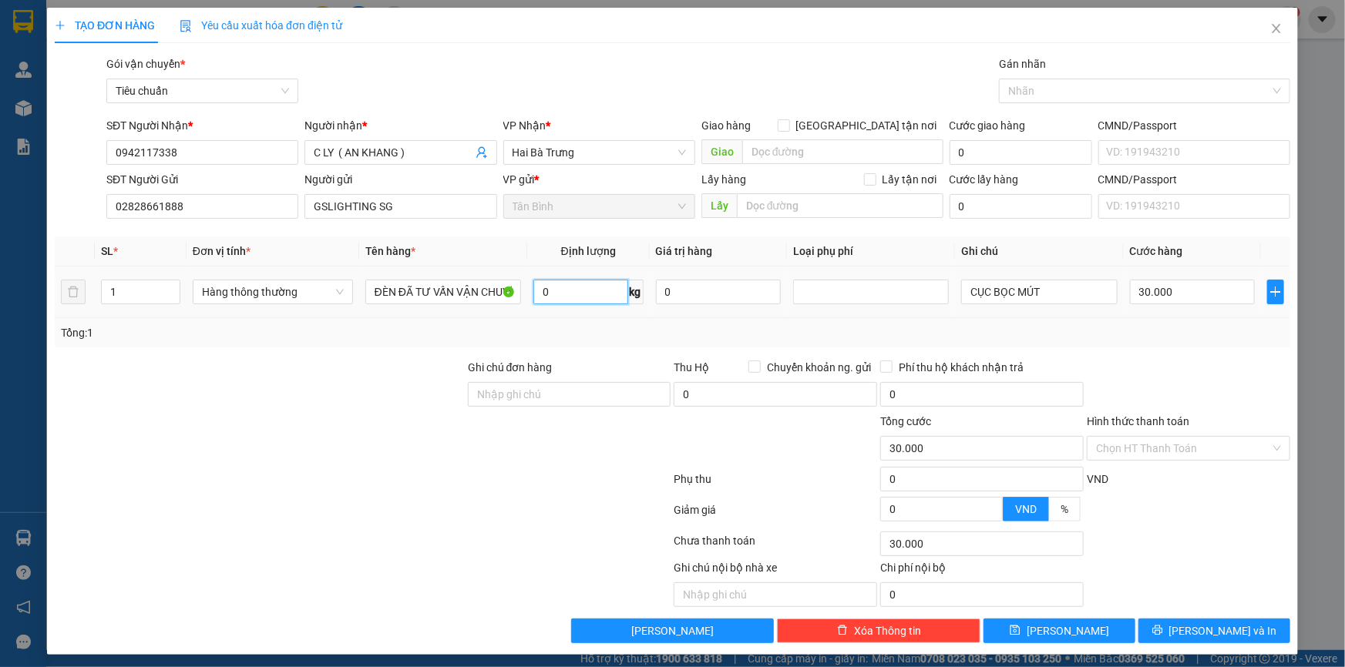
click at [548, 293] on input "0" at bounding box center [580, 292] width 95 height 25
type input "4"
click at [335, 416] on div at bounding box center [259, 440] width 413 height 54
click at [965, 300] on input "CỤC BỌC MÚT" at bounding box center [1039, 292] width 156 height 25
drag, startPoint x: 984, startPoint y: 298, endPoint x: 871, endPoint y: 311, distance: 113.9
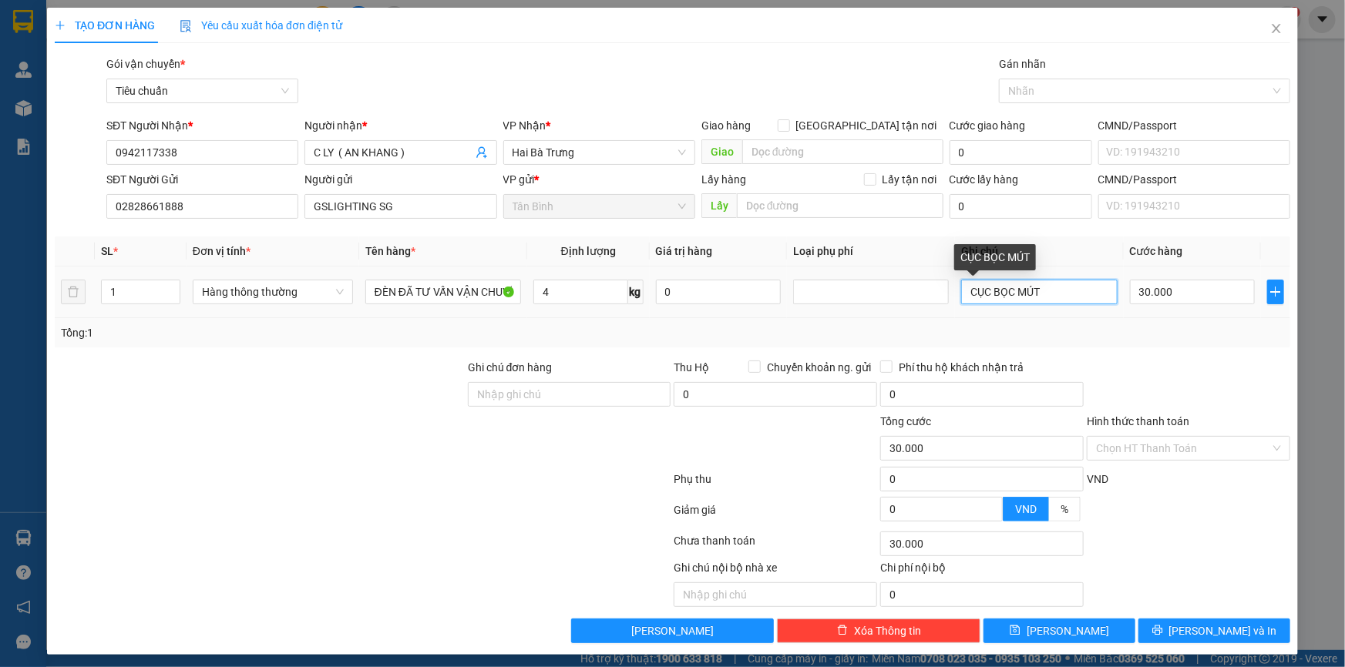
click at [886, 310] on tr "1 Hàng thông thường ĐÈN ĐÃ TƯ VẤN VẬN CHUYỂN 4 kg 0 CỤC BỌC MÚT 30.000" at bounding box center [672, 293] width 1235 height 52
type input "T BỌC MÚT"
click at [1139, 374] on div at bounding box center [1188, 386] width 207 height 54
click at [569, 292] on input "4" at bounding box center [580, 292] width 95 height 25
type input "5"
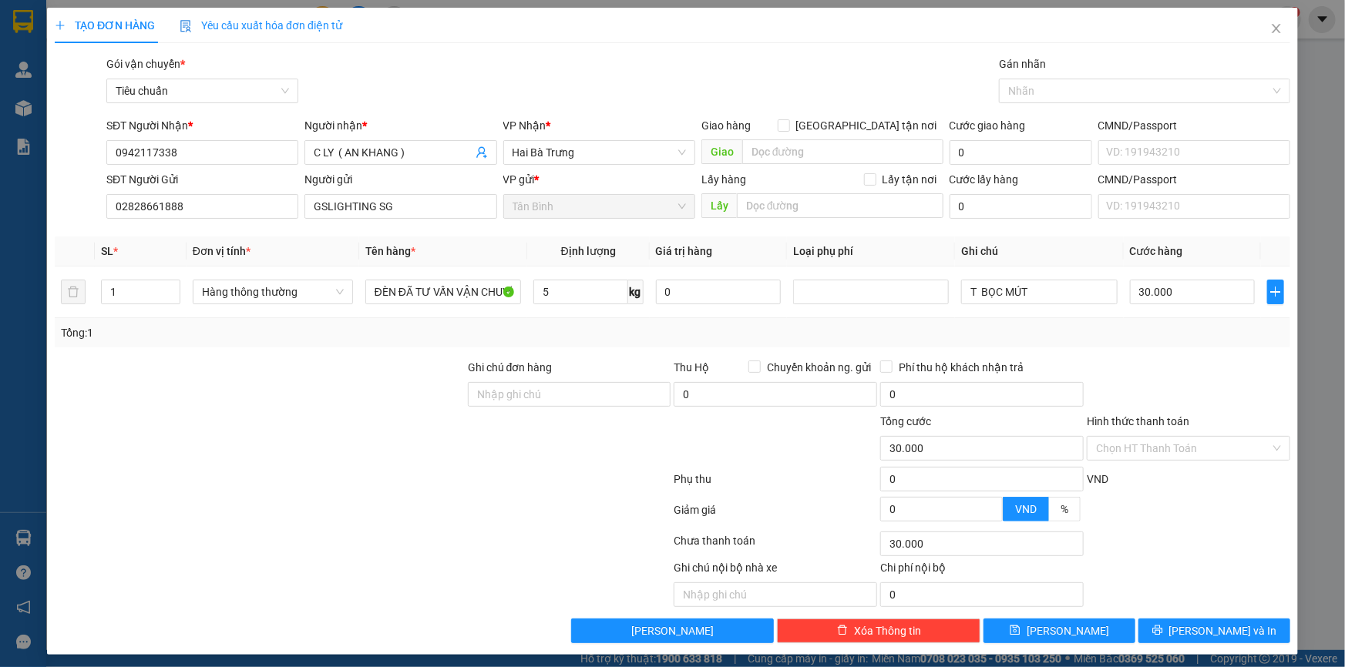
click at [435, 349] on div "Transit Pickup Surcharge Ids Transit Deliver Surcharge Ids Transit Deliver Surc…" at bounding box center [672, 349] width 1235 height 588
drag, startPoint x: 424, startPoint y: 339, endPoint x: 652, endPoint y: 331, distance: 228.2
click at [429, 339] on div "Tổng: 1" at bounding box center [290, 332] width 458 height 17
click at [1156, 292] on input "30.000" at bounding box center [1193, 292] width 126 height 25
type input "4"
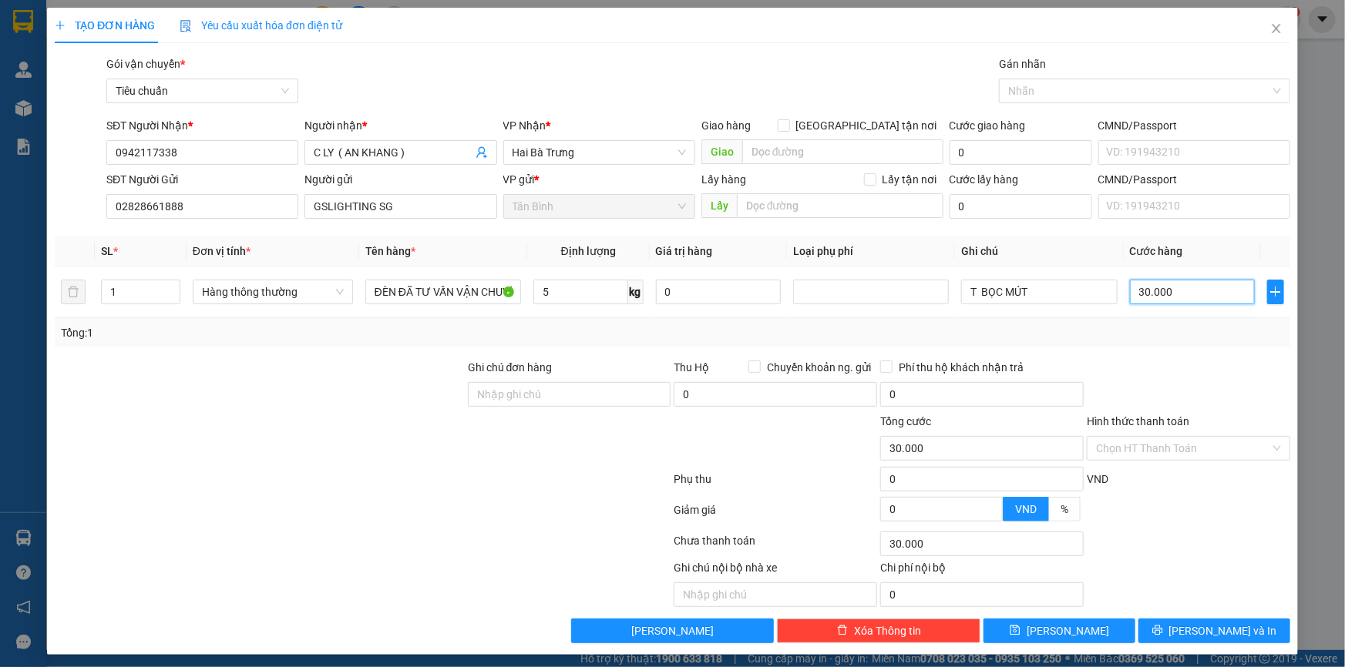
type input "4"
type input "40"
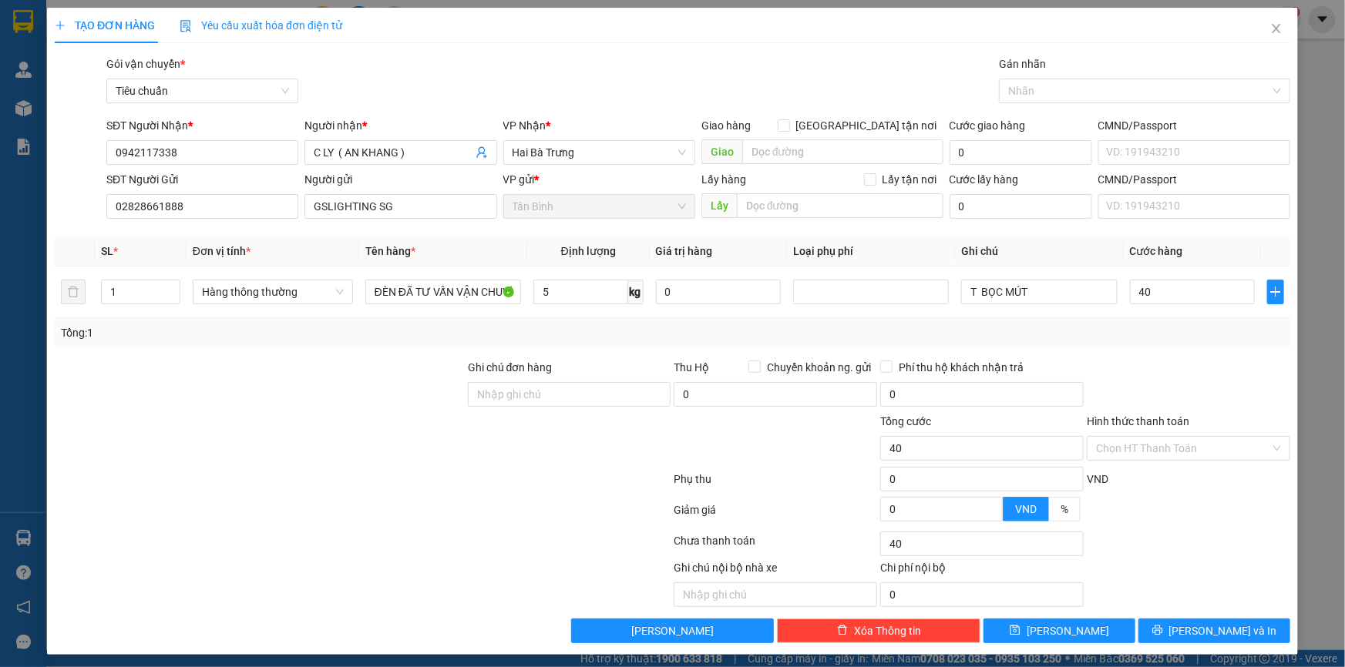
type input "40.000"
click at [1148, 361] on div at bounding box center [1188, 386] width 207 height 54
click at [1187, 631] on button "[PERSON_NAME] và In" at bounding box center [1214, 631] width 152 height 25
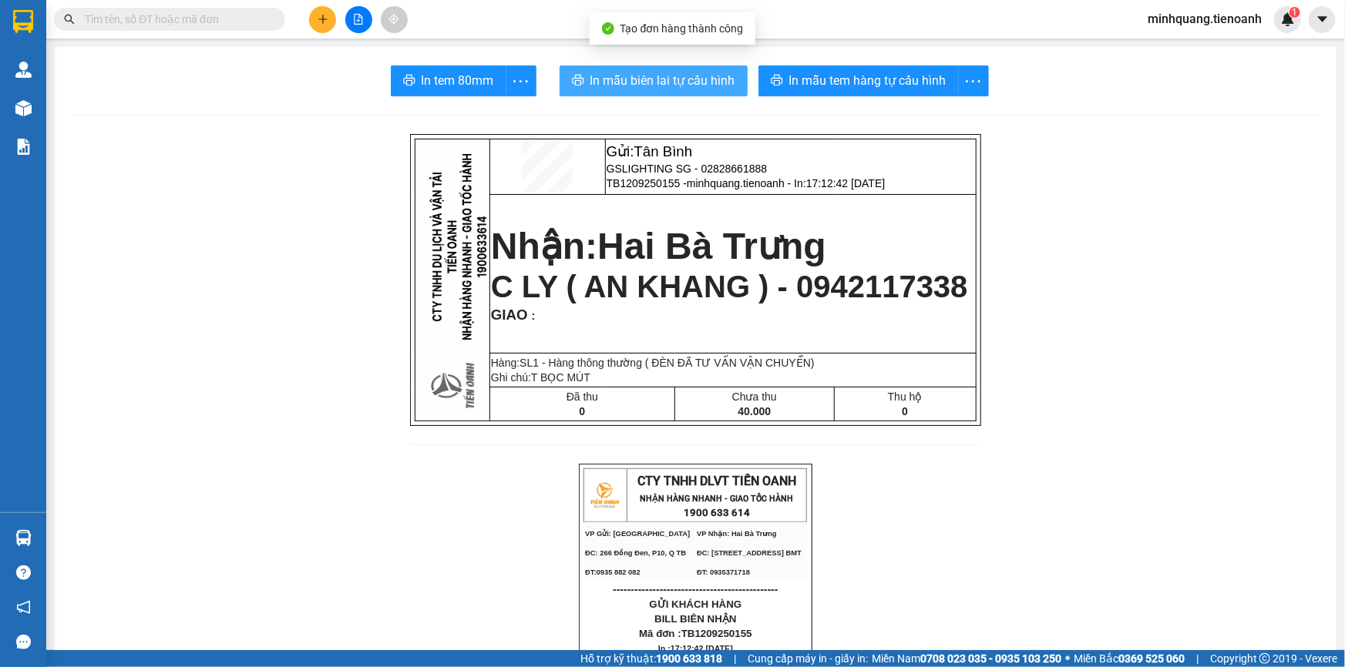
click at [651, 93] on button "In mẫu biên lai tự cấu hình" at bounding box center [653, 80] width 188 height 31
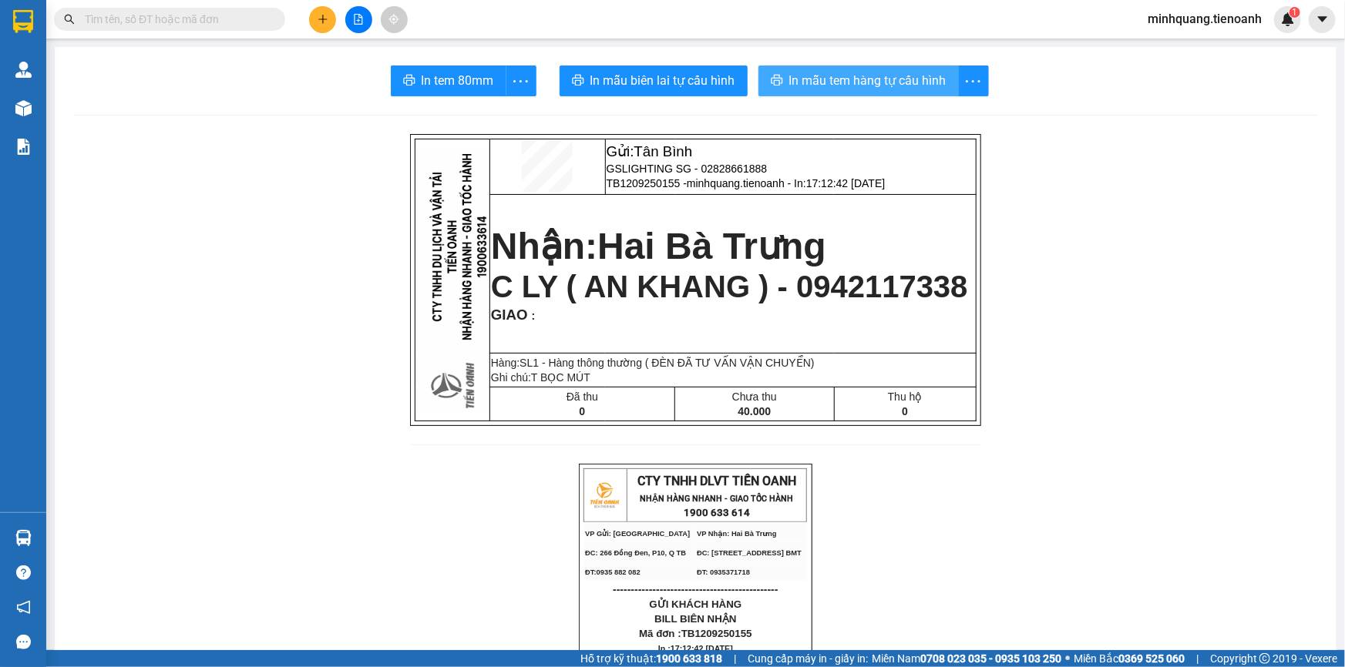
click at [846, 82] on span "In mẫu tem hàng tự cấu hình" at bounding box center [867, 80] width 157 height 19
click at [158, 23] on input "text" at bounding box center [176, 19] width 182 height 17
click at [160, 22] on input "text" at bounding box center [176, 19] width 182 height 17
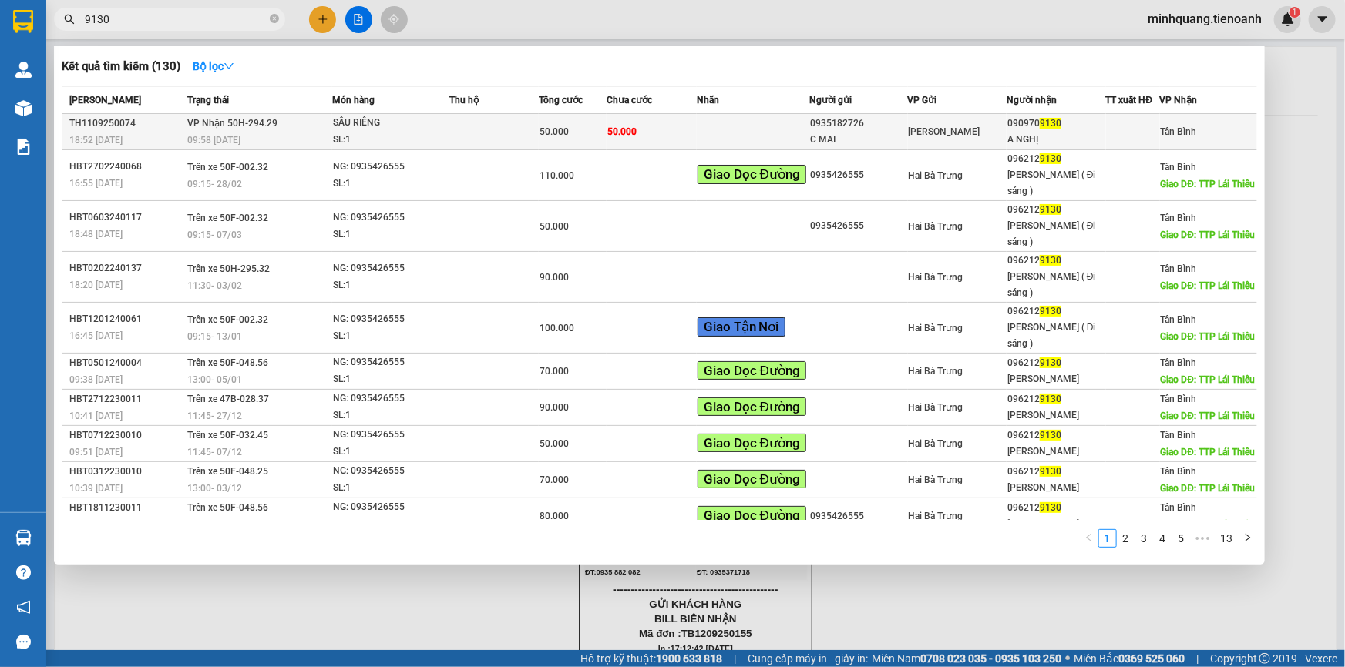
type input "9130"
click at [570, 135] on div "50.000" at bounding box center [572, 131] width 66 height 17
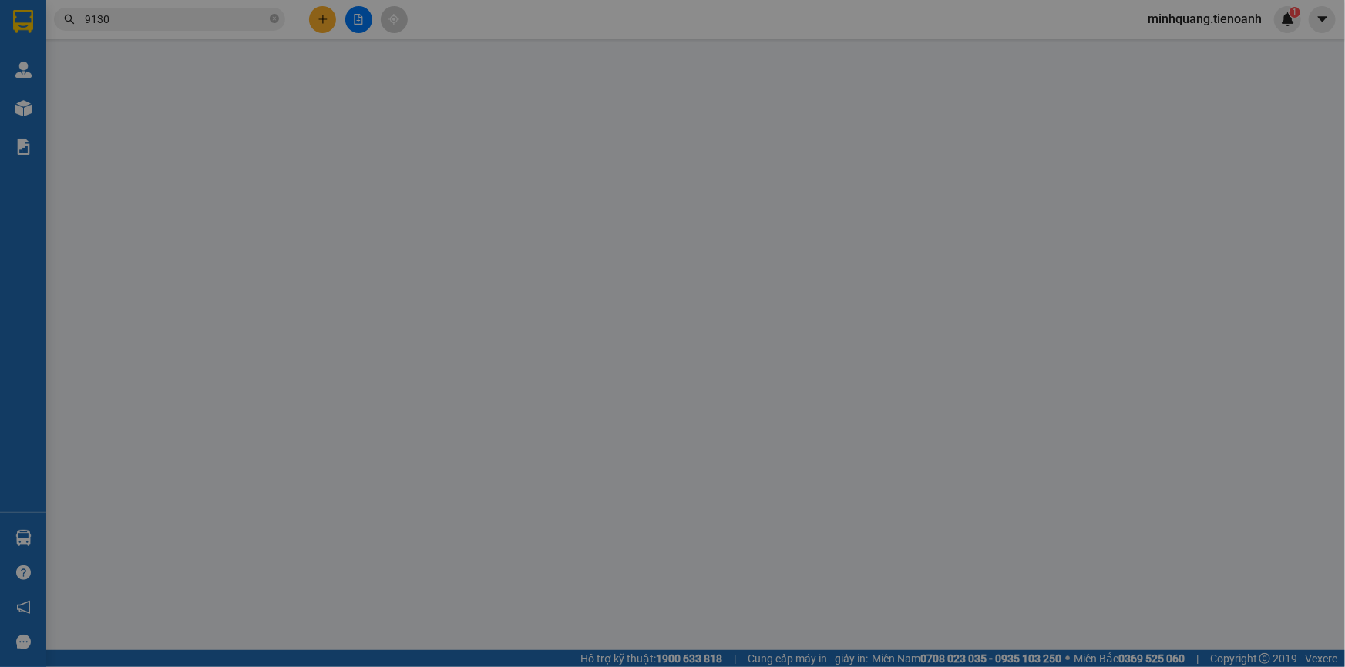
type input "0909709130"
type input "A NGHỊ"
type input "0935182726"
type input "C MAI"
type input "50.000"
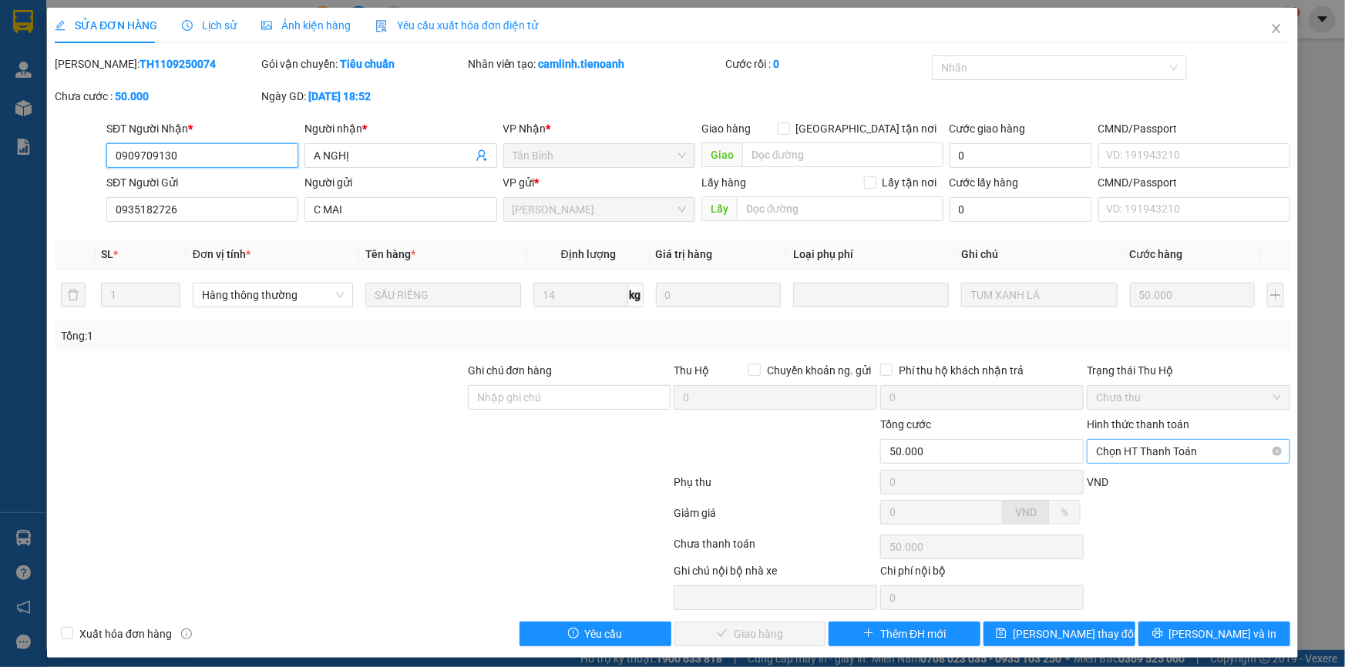
click at [1160, 452] on span "Chọn HT Thanh Toán" at bounding box center [1188, 451] width 185 height 23
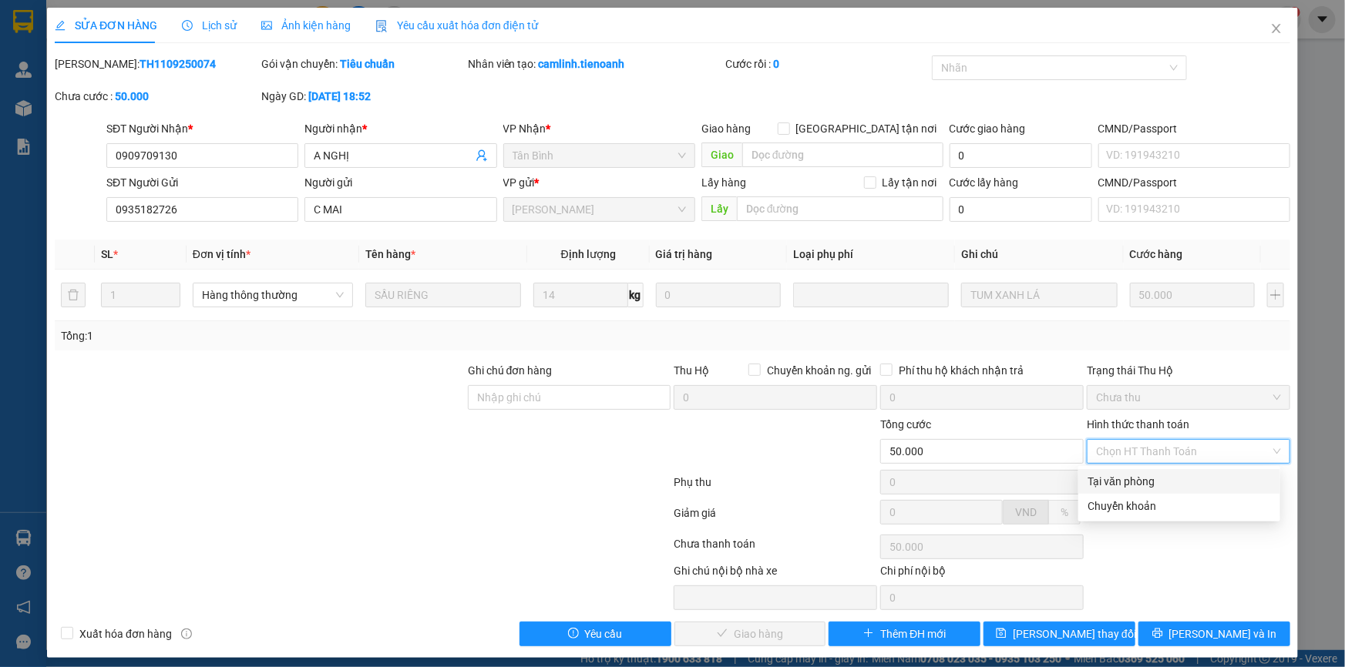
click at [1150, 472] on div "Tại văn phòng" at bounding box center [1179, 481] width 202 height 25
type input "0"
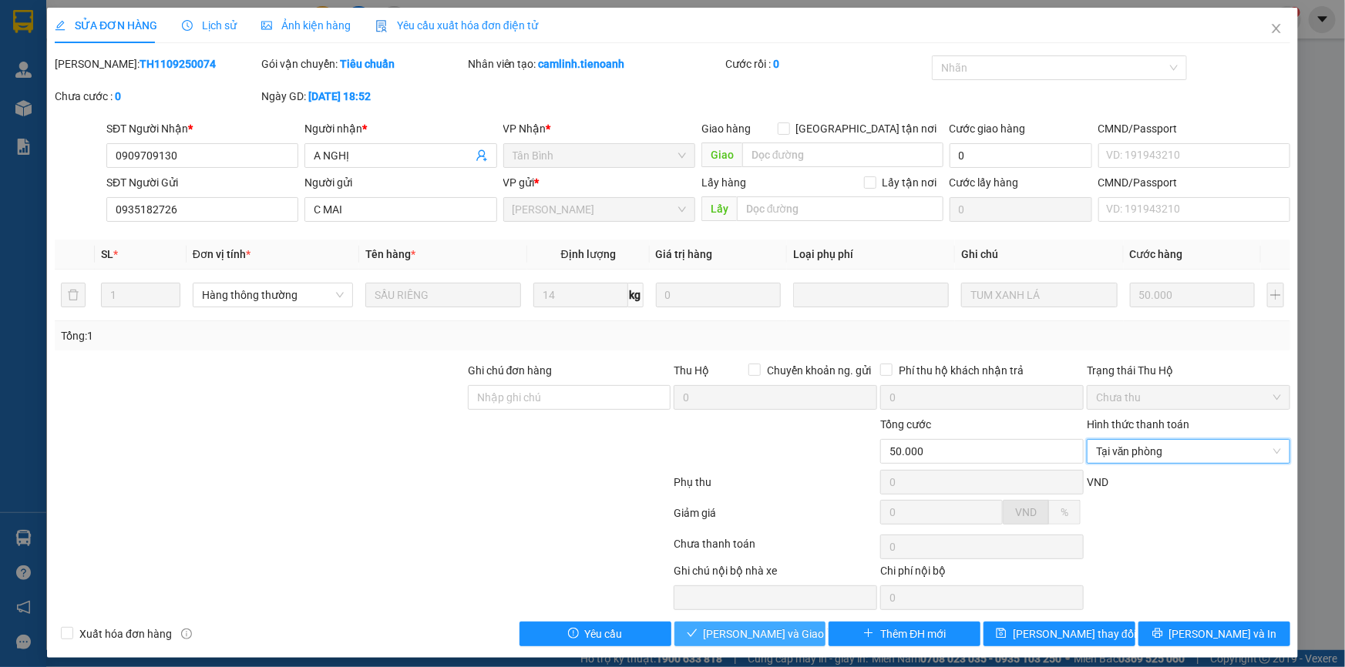
click at [744, 627] on span "[PERSON_NAME] và Giao hàng" at bounding box center [778, 634] width 148 height 17
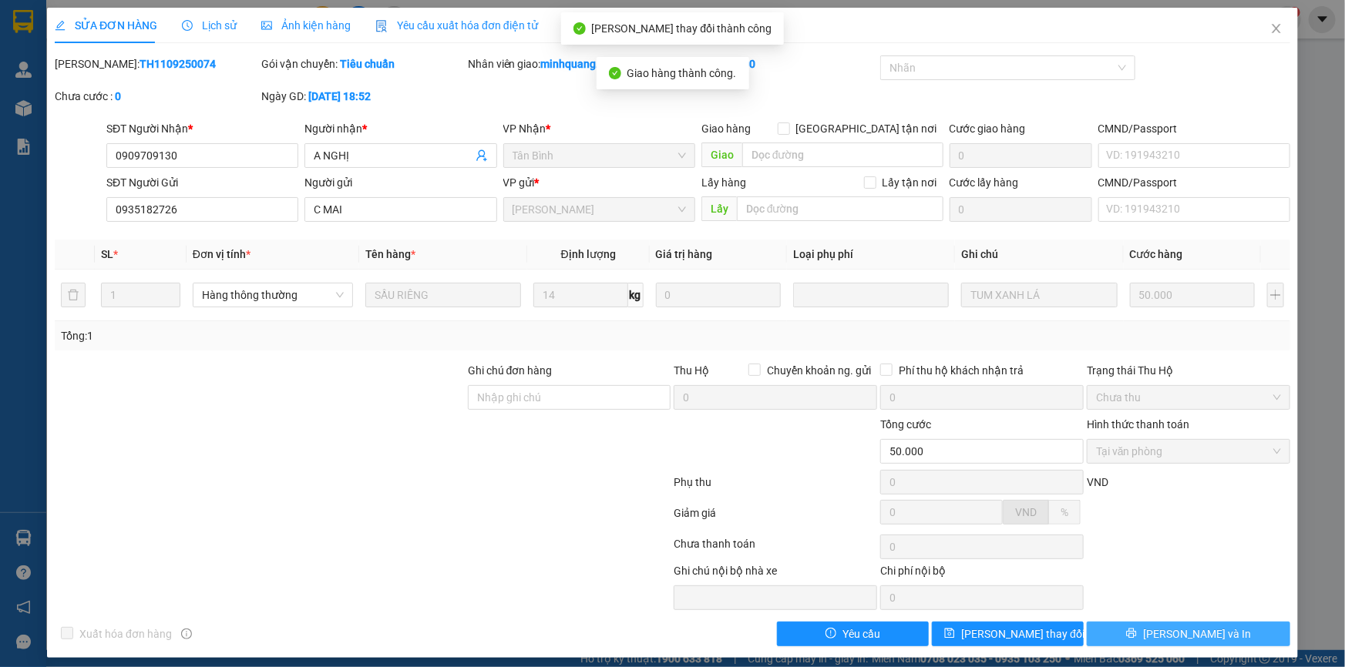
click at [1137, 630] on icon "printer" at bounding box center [1131, 633] width 11 height 11
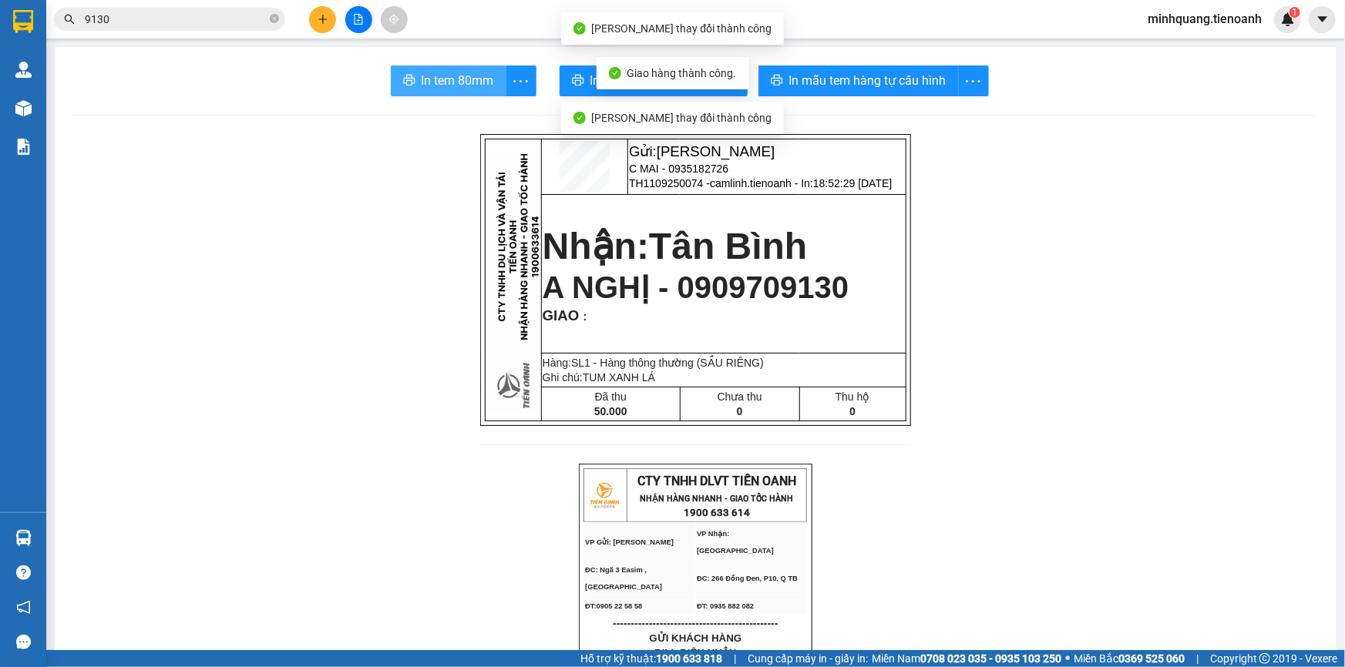
click at [452, 89] on span "In tem 80mm" at bounding box center [457, 80] width 72 height 19
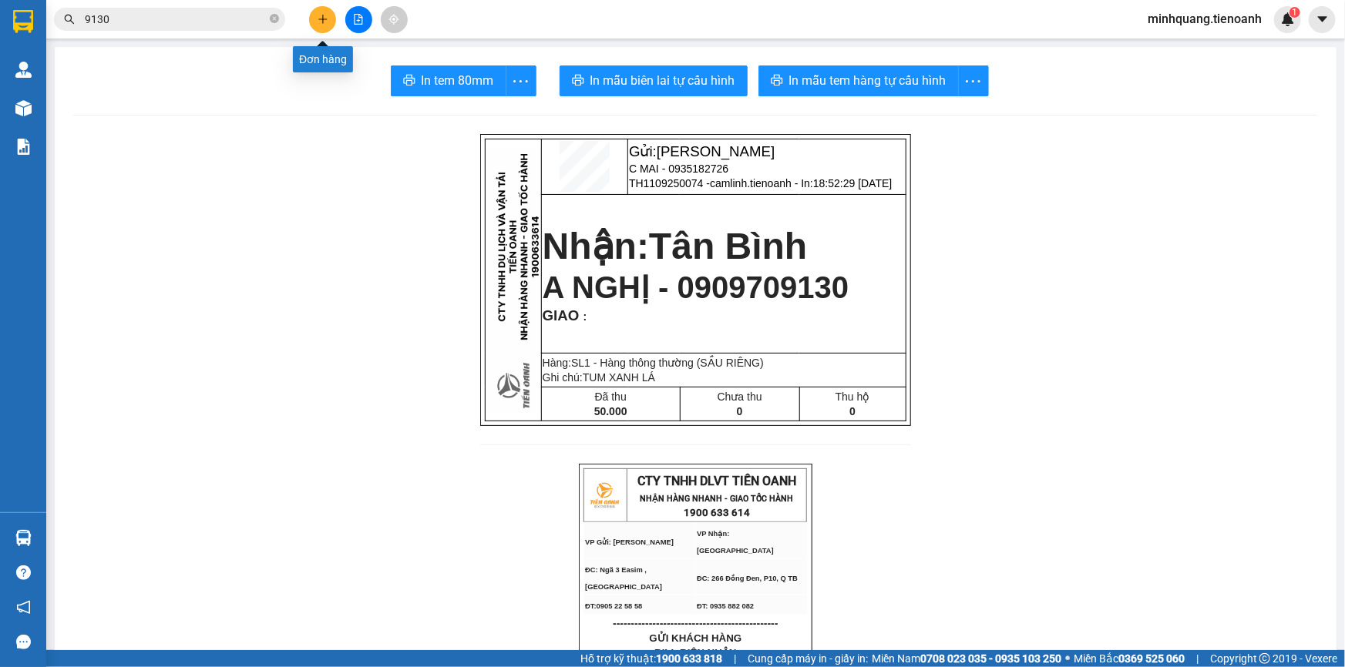
click at [321, 17] on icon "plus" at bounding box center [322, 19] width 11 height 11
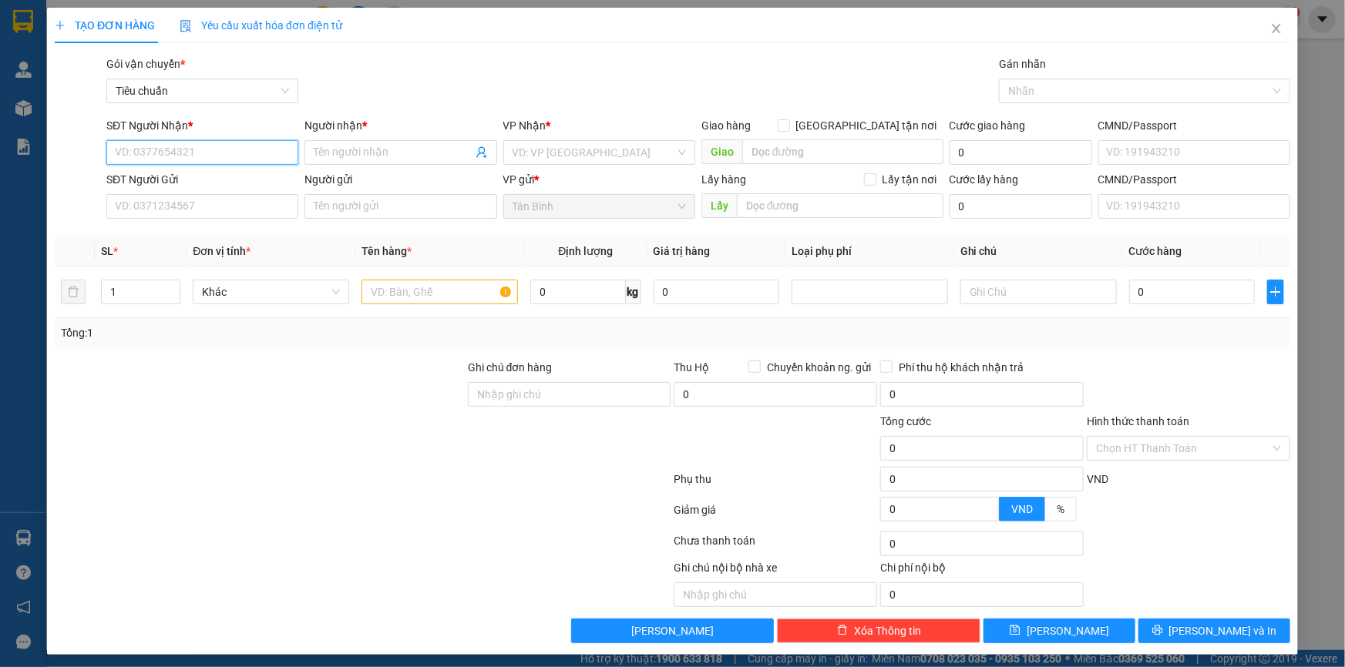
scroll to position [100, 0]
click at [1242, 23] on div "TẠO ĐƠN HÀNG Yêu cầu xuất hóa đơn điện tử" at bounding box center [672, 25] width 1235 height 35
click at [1270, 30] on icon "close" at bounding box center [1276, 28] width 12 height 12
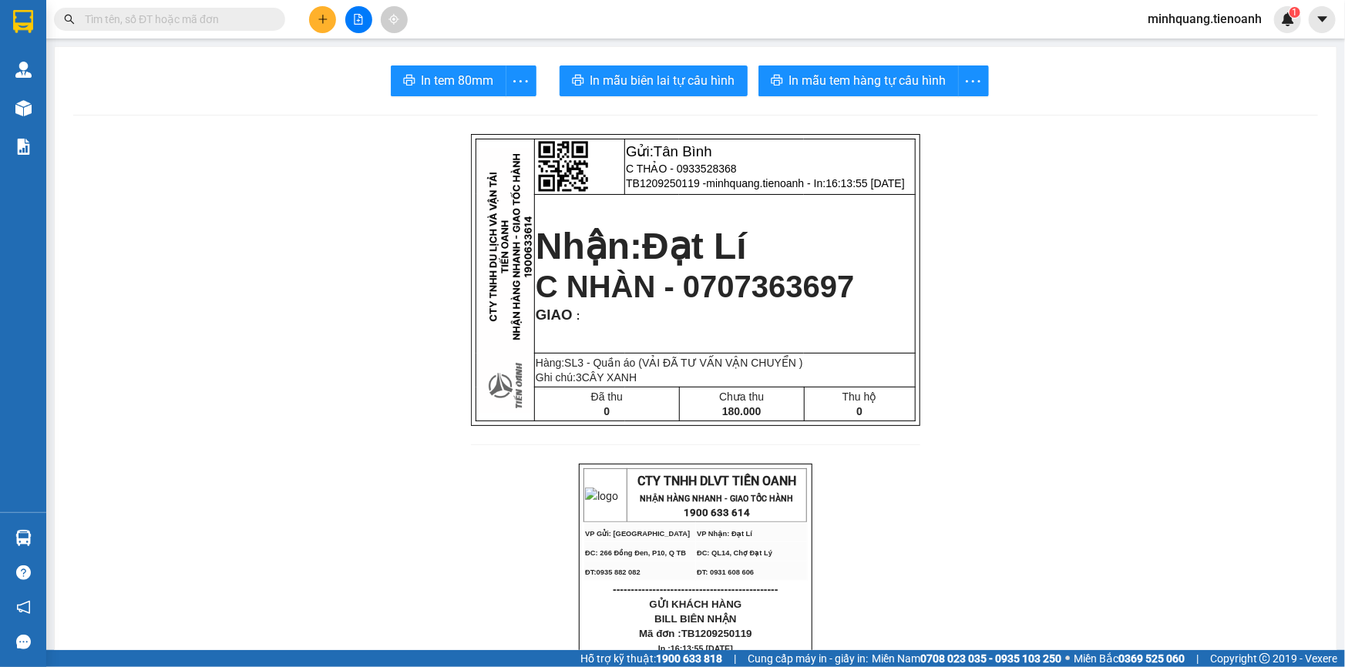
click at [274, 25] on span at bounding box center [274, 19] width 9 height 17
click at [257, 18] on input "text" at bounding box center [176, 19] width 182 height 17
paste input "0938424239"
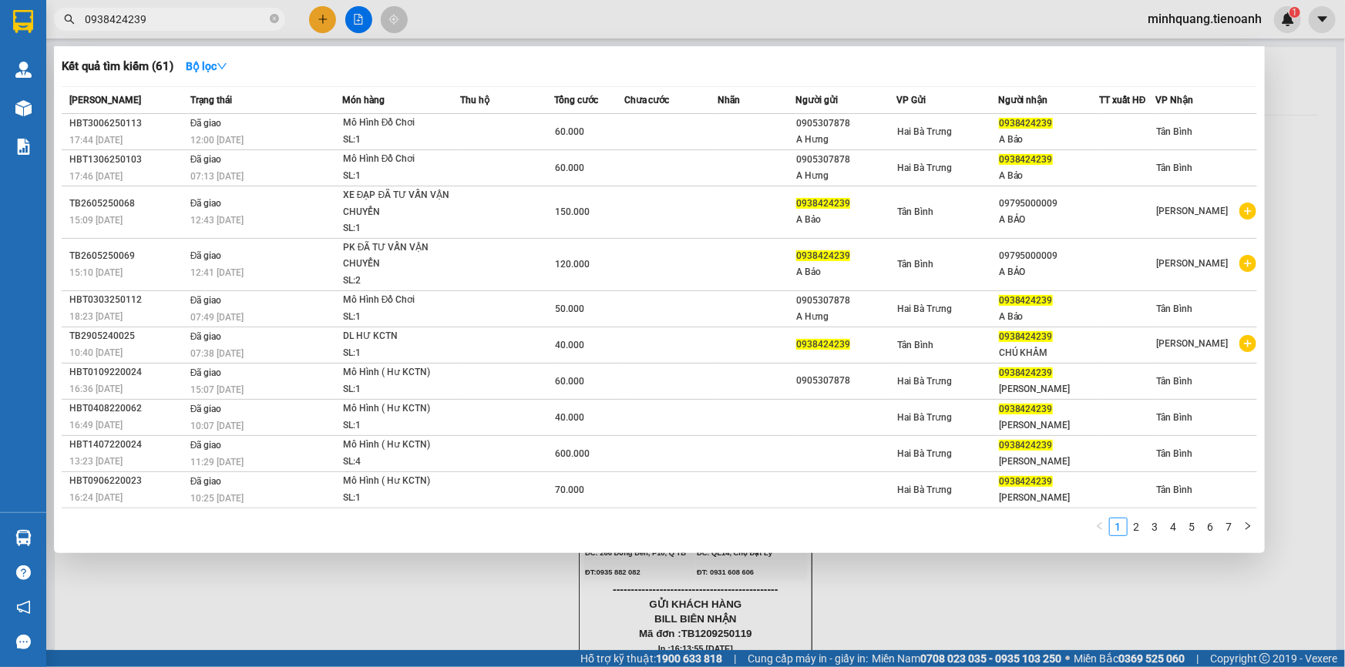
click at [204, 4] on div at bounding box center [672, 333] width 1345 height 667
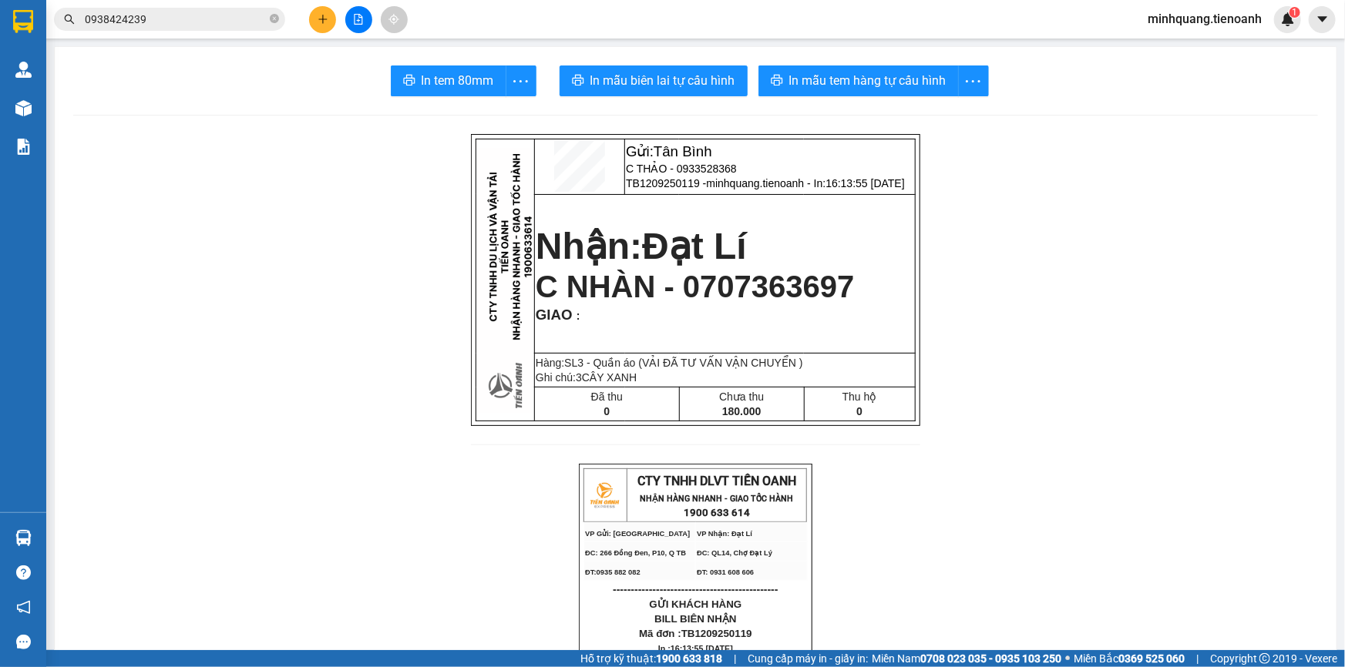
click at [200, 14] on input "0938424239" at bounding box center [176, 19] width 182 height 17
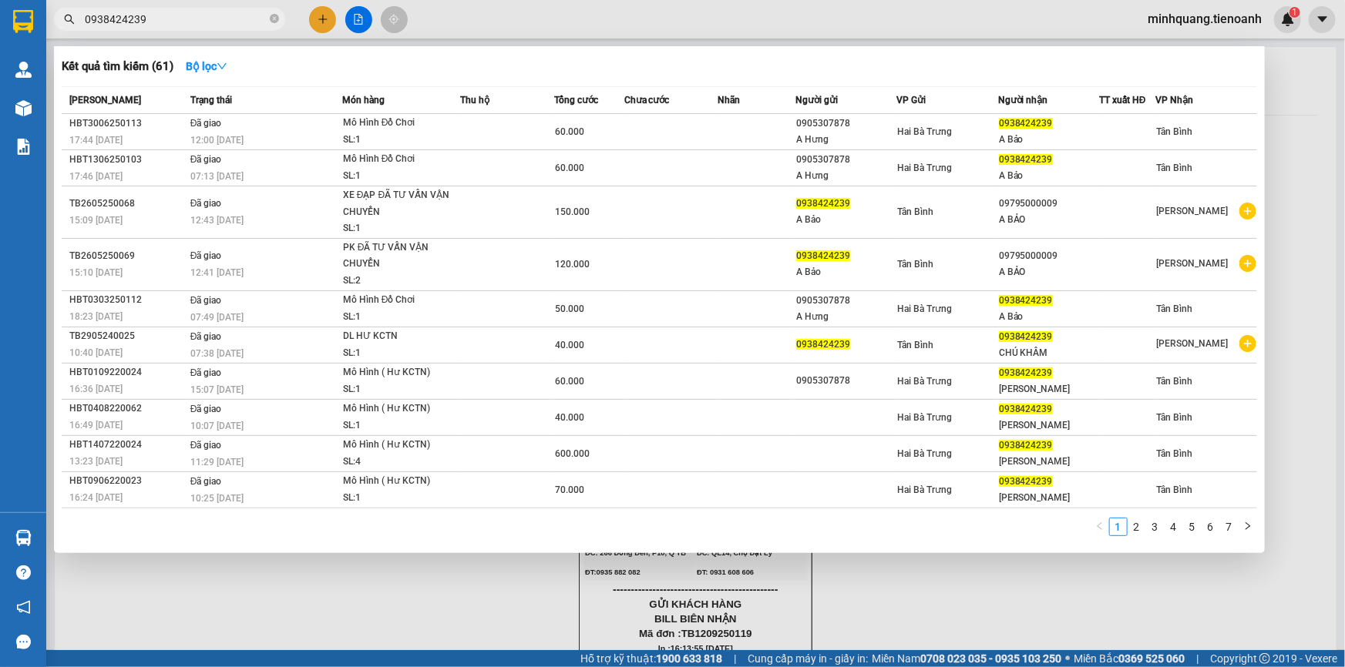
click at [196, 18] on input "0938424239" at bounding box center [176, 19] width 182 height 17
paste input "05636564"
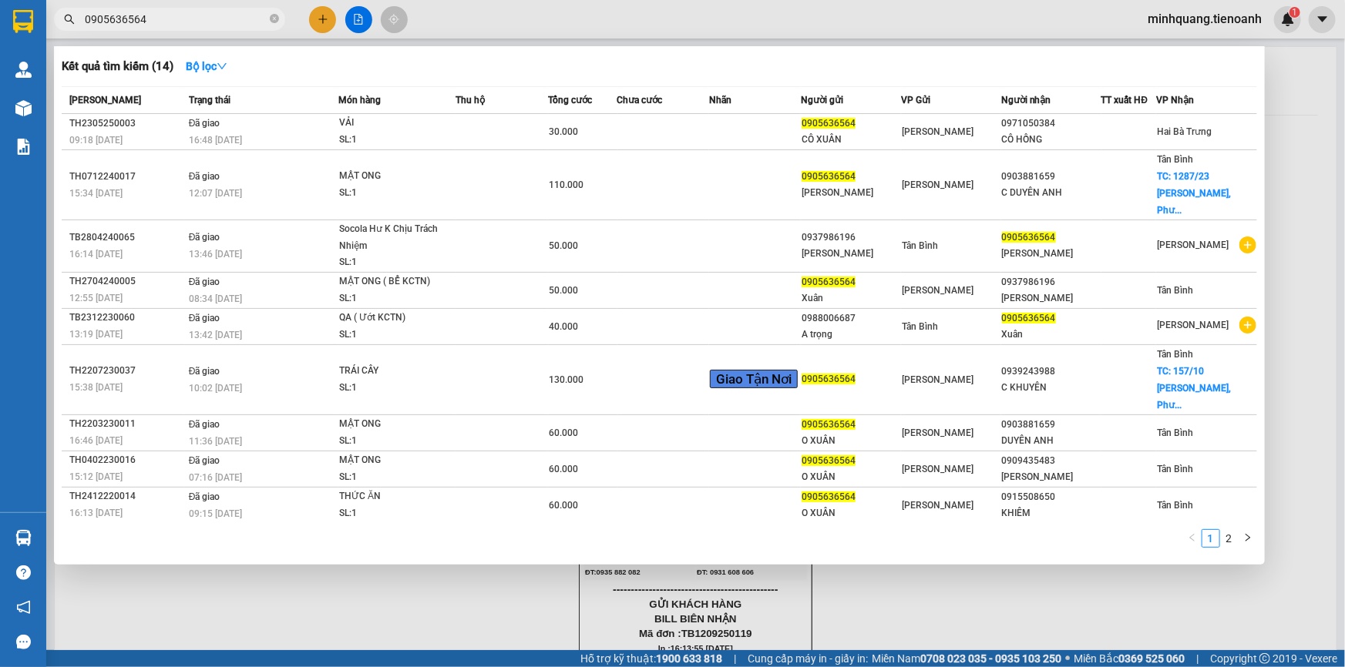
type input "0905636564"
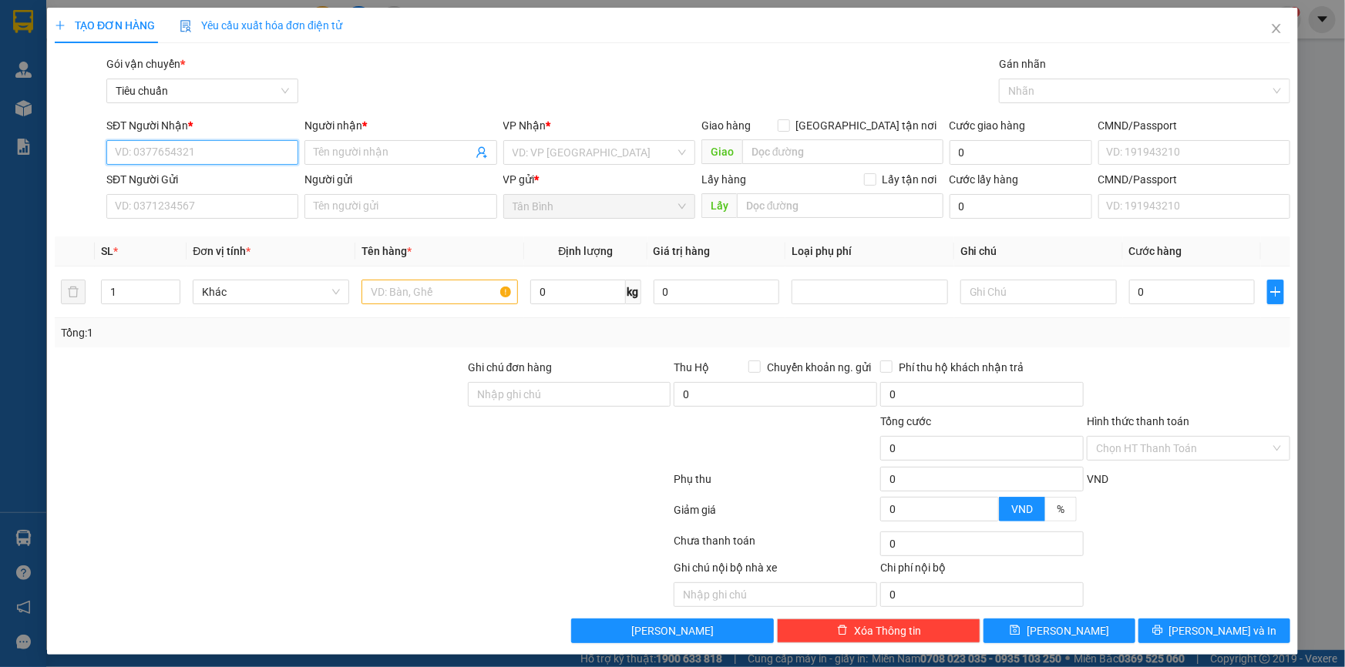
click at [193, 153] on input "SĐT Người Nhận *" at bounding box center [202, 152] width 192 height 25
click at [186, 150] on input "SĐT Người Nhận *" at bounding box center [202, 152] width 192 height 25
type input "0975676672"
click at [202, 196] on div "0975676672 0975676672 - [PERSON_NAME] AN" at bounding box center [201, 183] width 190 height 31
click at [208, 185] on div "SĐT Người Gửi" at bounding box center [202, 179] width 192 height 17
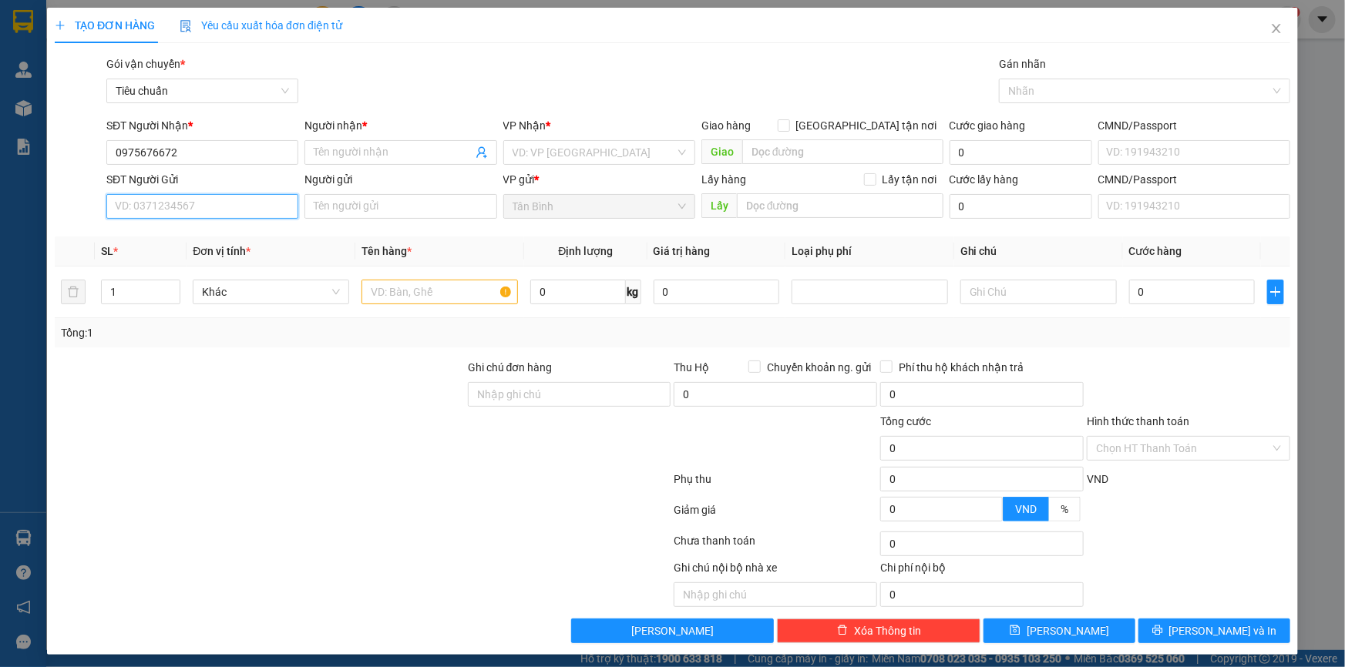
click at [208, 194] on input "SĐT Người Gửi" at bounding box center [202, 206] width 192 height 25
click at [203, 160] on input "0975676672" at bounding box center [202, 152] width 192 height 25
click at [191, 186] on div "0975676672 - HOÀNG AN" at bounding box center [201, 183] width 172 height 17
type input "HOÀNG AN"
type input "064094006550"
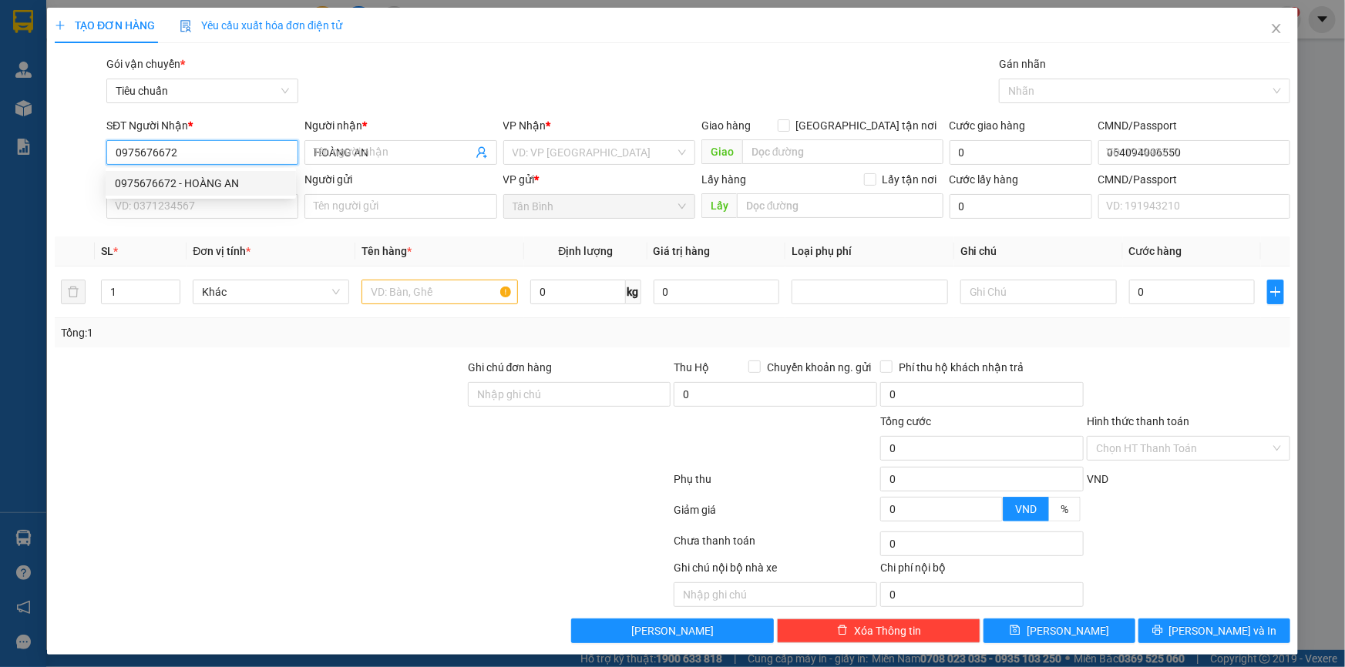
type input "60.000"
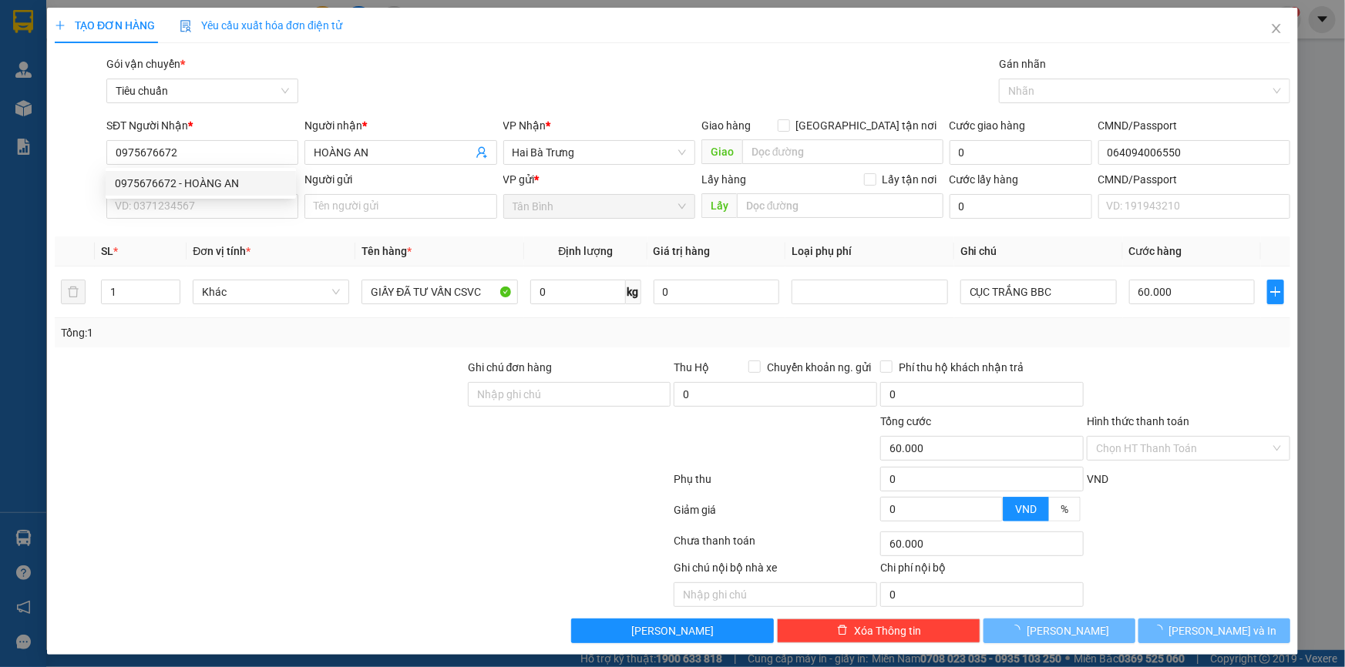
click at [183, 219] on div "SĐT Người Gửi VD: 0371234567" at bounding box center [202, 198] width 192 height 54
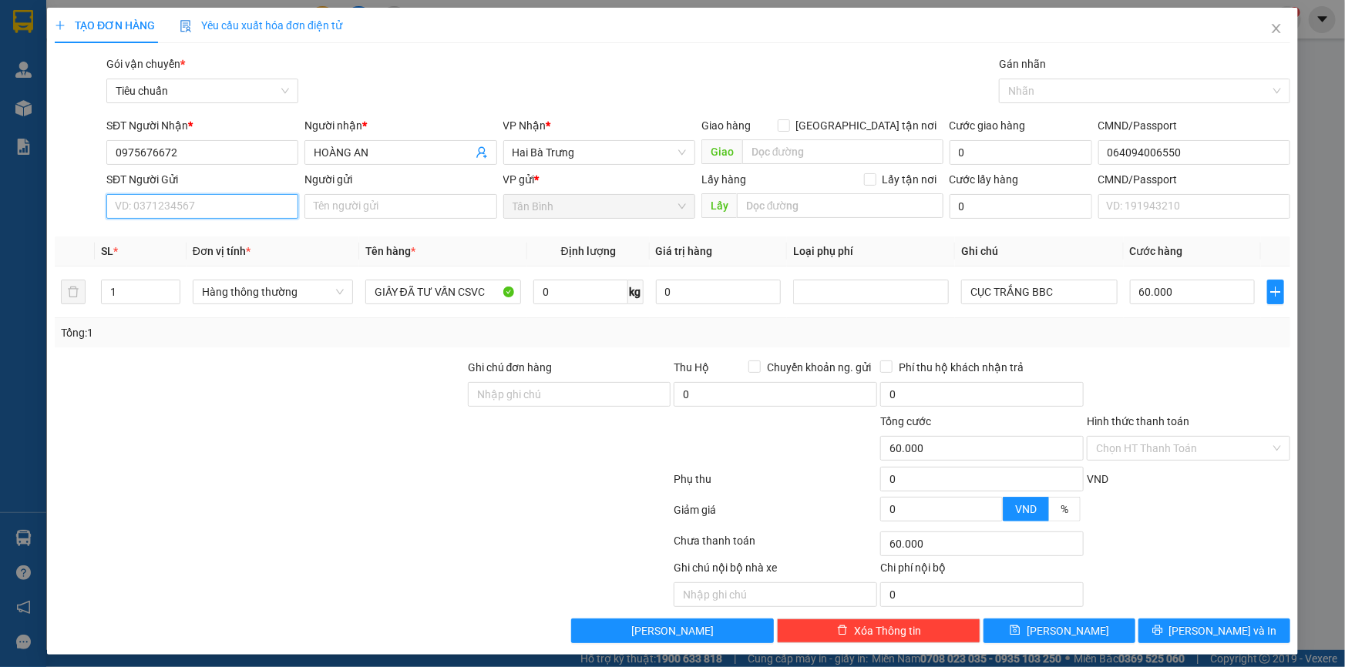
click at [183, 216] on input "SĐT Người Gửi" at bounding box center [202, 206] width 192 height 25
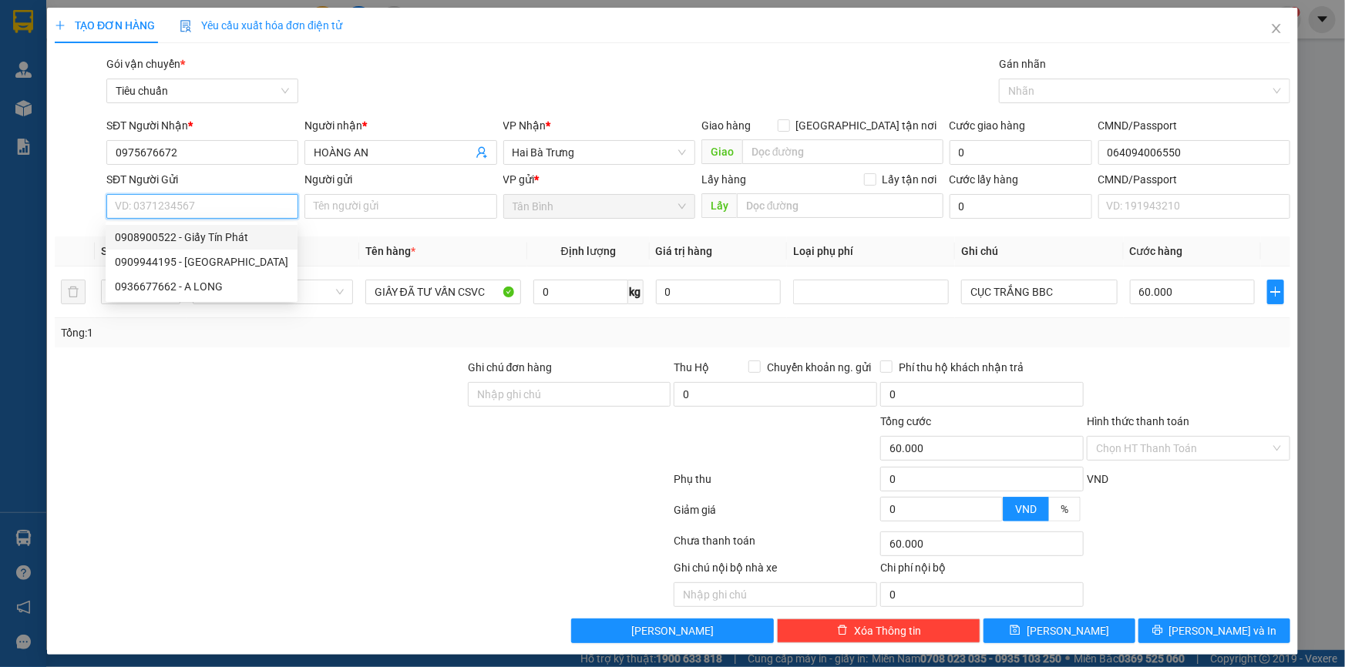
click at [173, 234] on div "0908900522 - Giấy Tín Phát" at bounding box center [201, 237] width 173 height 17
type input "0908900522"
type input "Giấy Tín Phát"
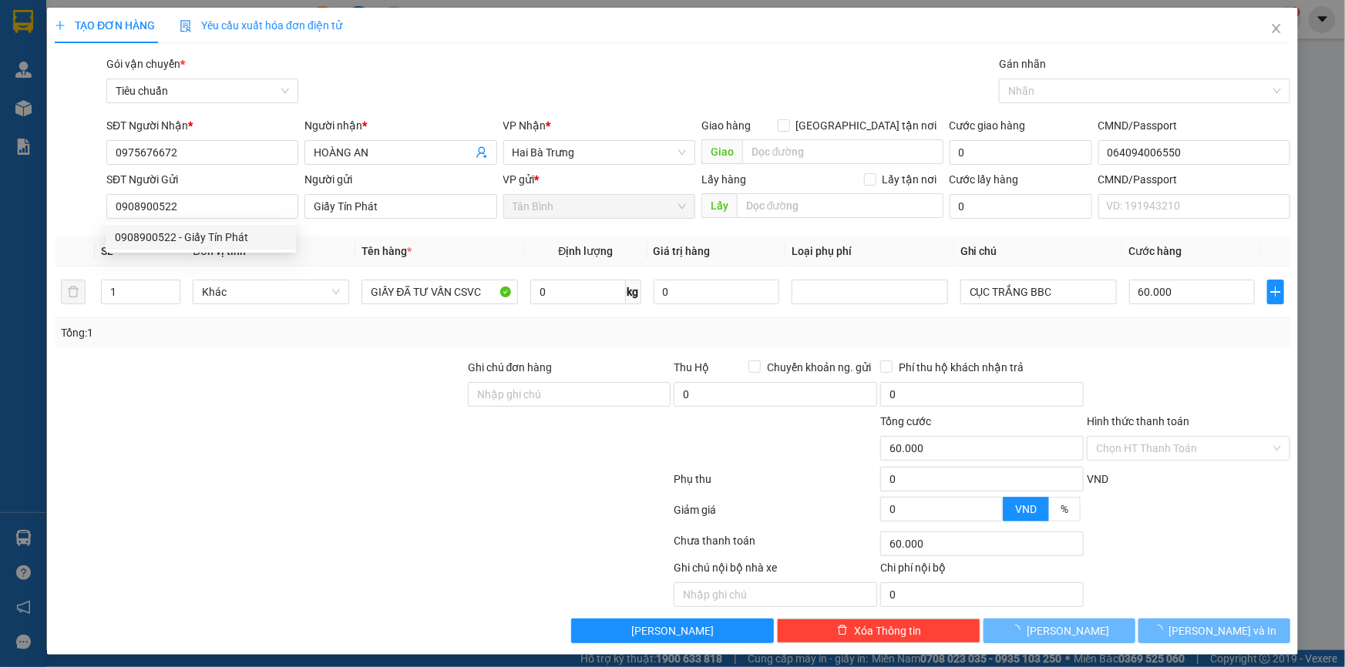
click at [287, 421] on div at bounding box center [259, 440] width 413 height 54
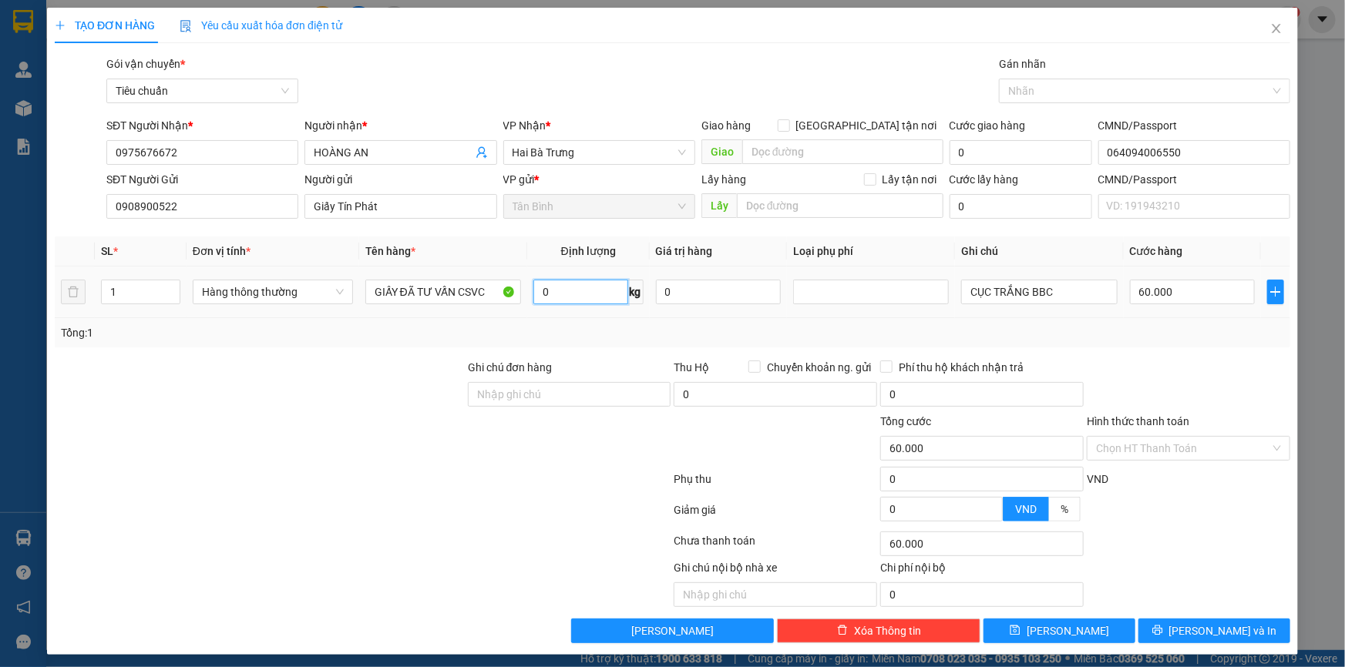
click at [569, 284] on input "0" at bounding box center [580, 292] width 95 height 25
type input "35"
click at [343, 319] on div "Tổng: 1" at bounding box center [672, 332] width 1235 height 29
type input "70.000"
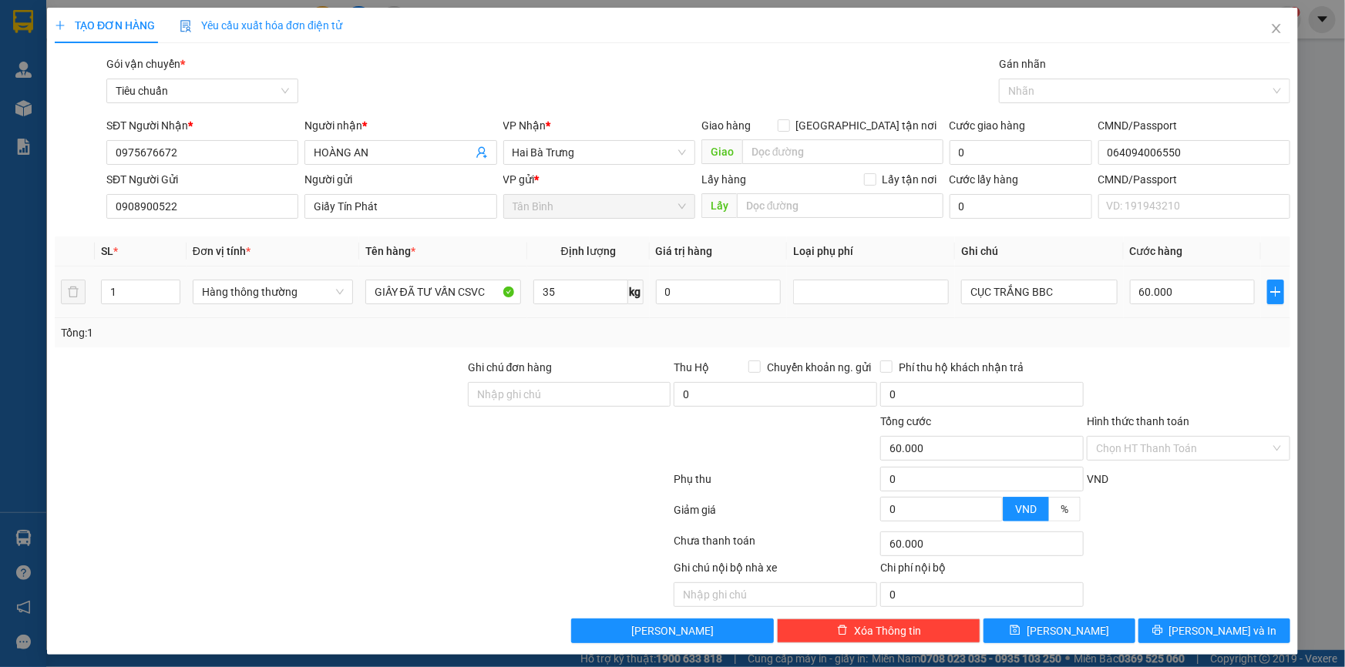
type input "70.000"
click at [1173, 301] on input "70.000" at bounding box center [1193, 292] width 126 height 25
type input "6"
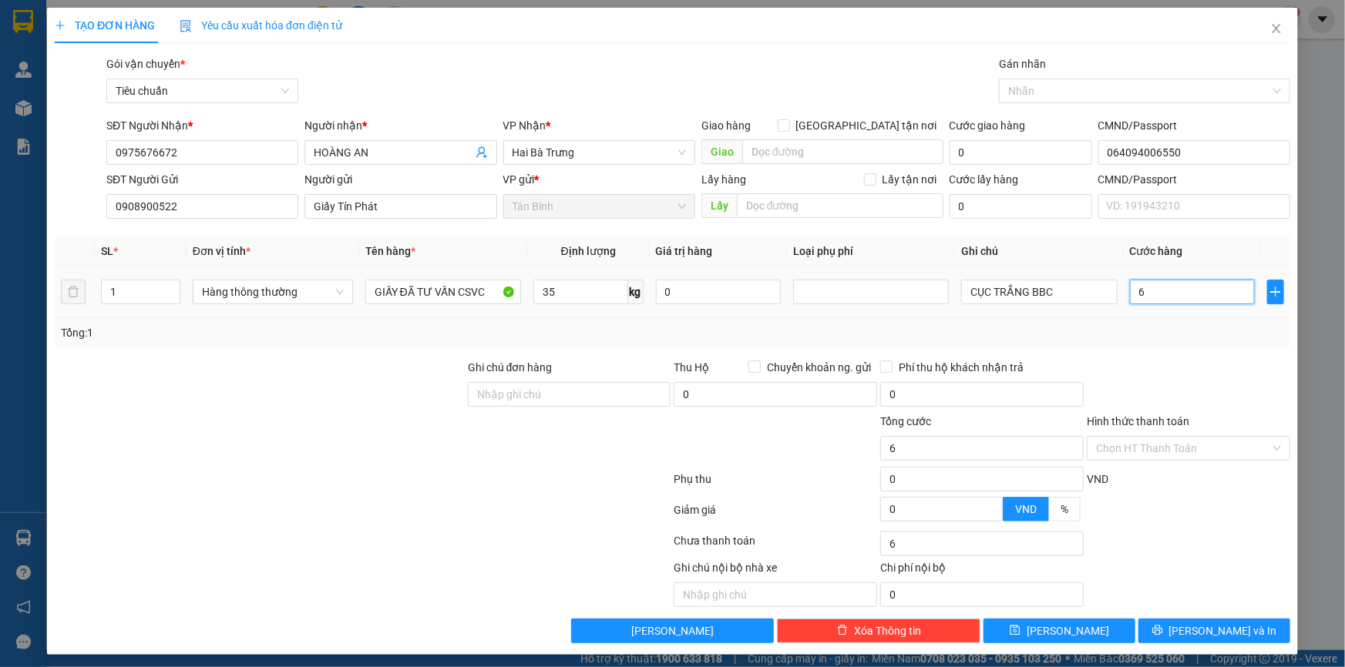
type input "60"
type input "60.000"
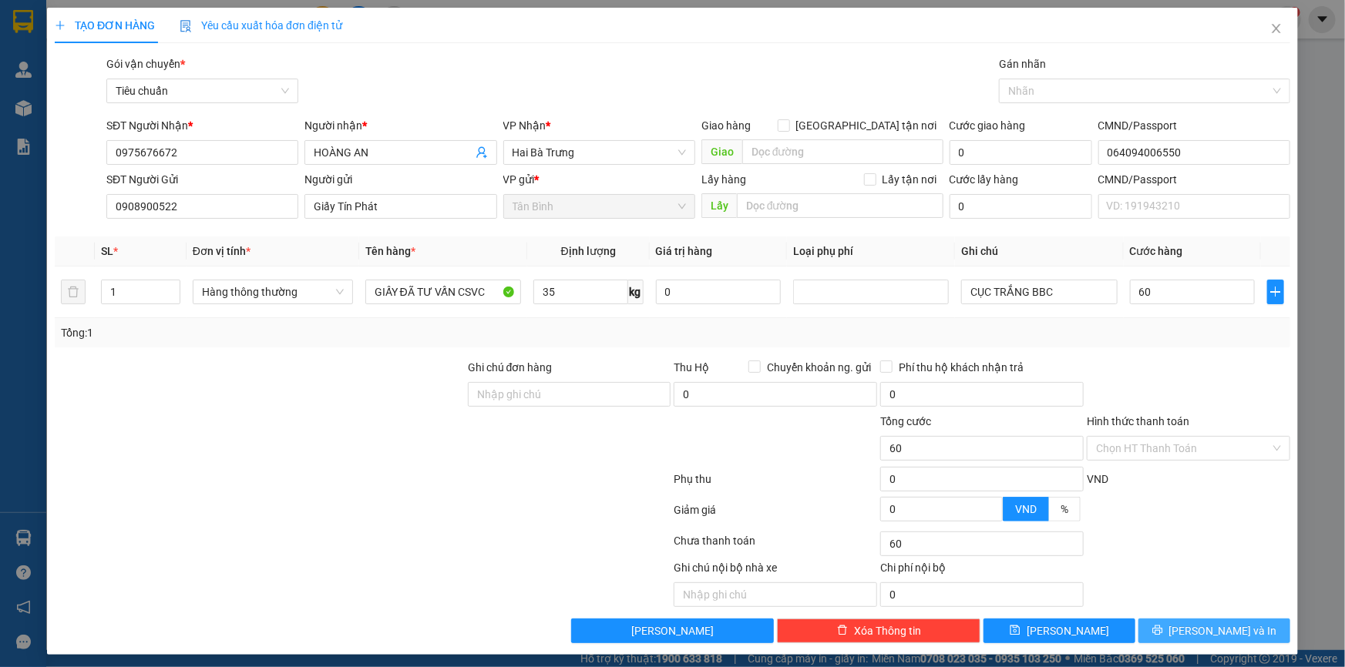
type input "60.000"
click at [1187, 626] on button "[PERSON_NAME] và In" at bounding box center [1214, 631] width 152 height 25
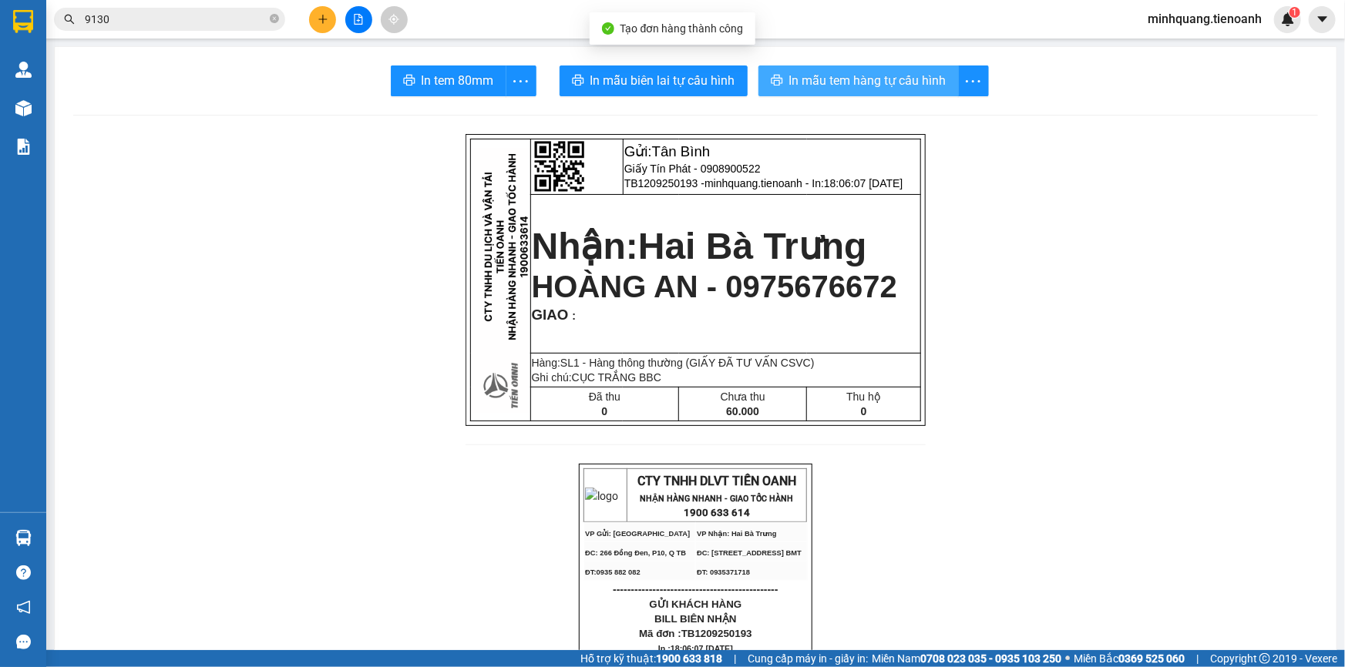
click at [832, 77] on span "In mẫu tem hàng tự cấu hình" at bounding box center [867, 80] width 157 height 19
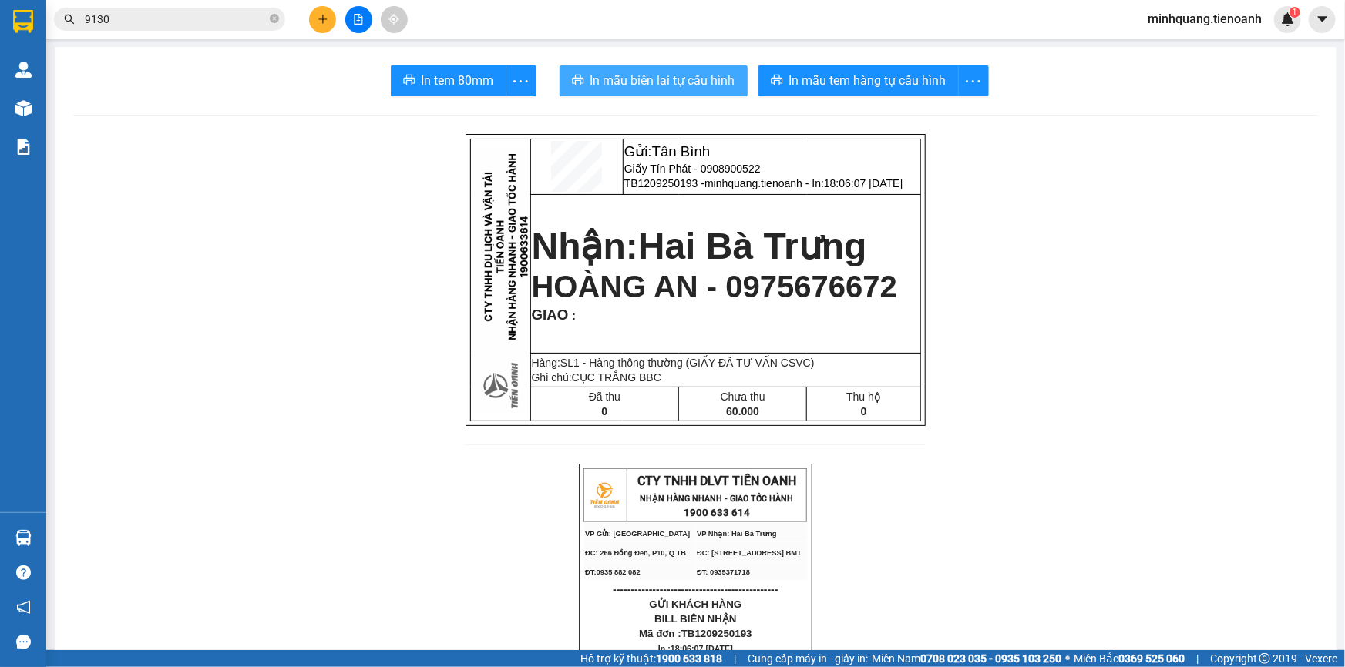
click at [701, 65] on button "In mẫu biên lai tự cấu hình" at bounding box center [653, 80] width 188 height 31
click at [698, 76] on span "In mẫu biên lai tự cấu hình" at bounding box center [662, 80] width 145 height 19
click at [247, 7] on div "Kết quả tìm kiếm ( 130 ) Bộ lọc Mã ĐH Trạng thái Món hàng Thu hộ Tổng cước Chưa…" at bounding box center [150, 19] width 301 height 27
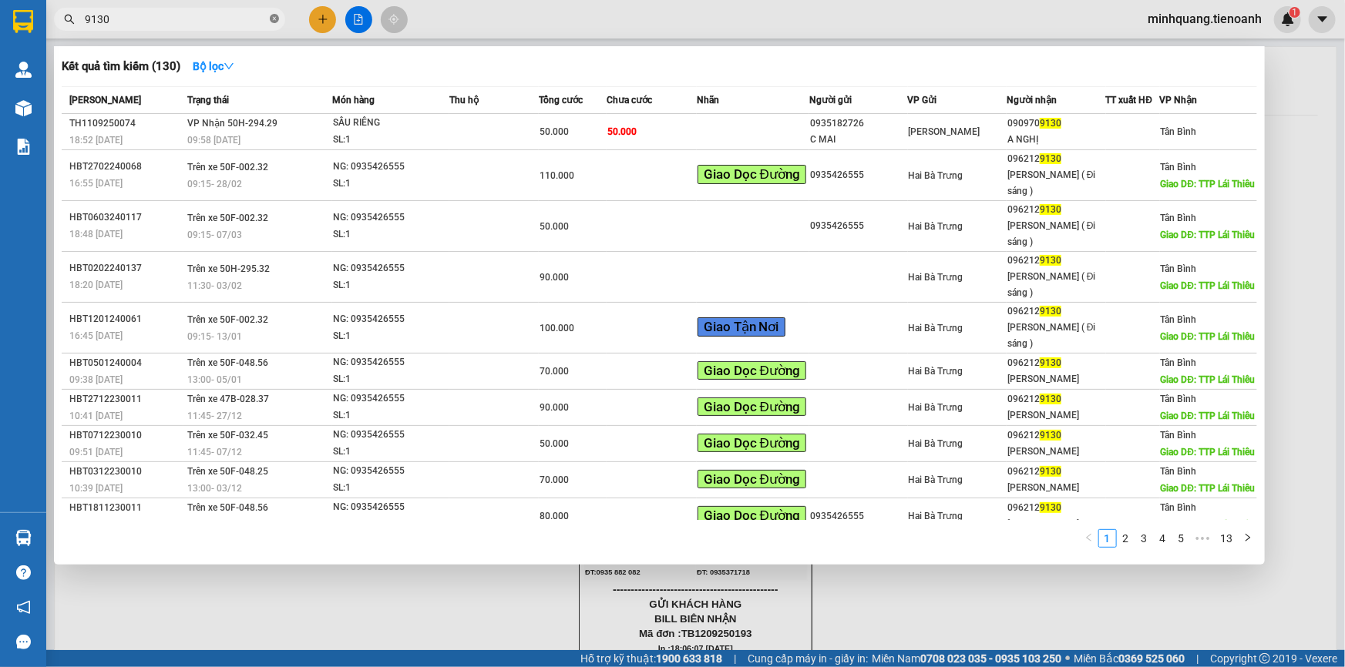
click at [270, 17] on icon "close-circle" at bounding box center [274, 18] width 9 height 9
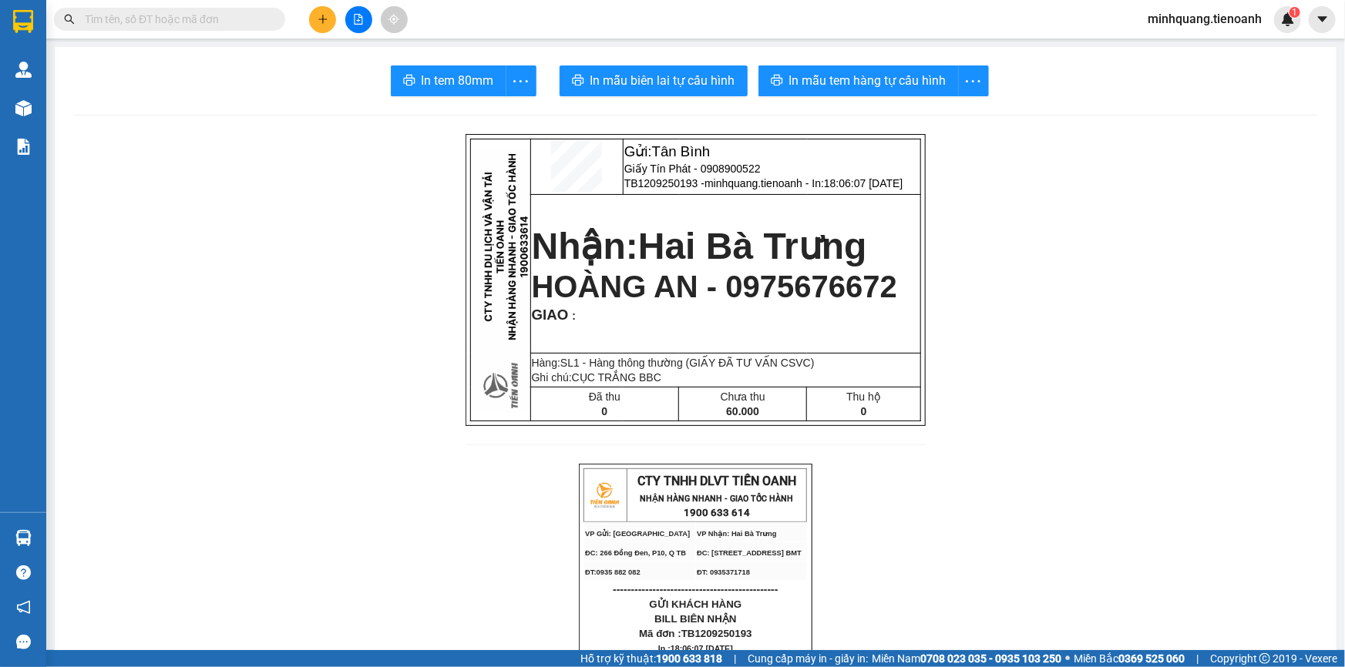
click at [243, 15] on input "text" at bounding box center [176, 19] width 182 height 17
click at [240, 15] on input "text" at bounding box center [176, 19] width 182 height 17
click at [314, 15] on button at bounding box center [322, 19] width 27 height 27
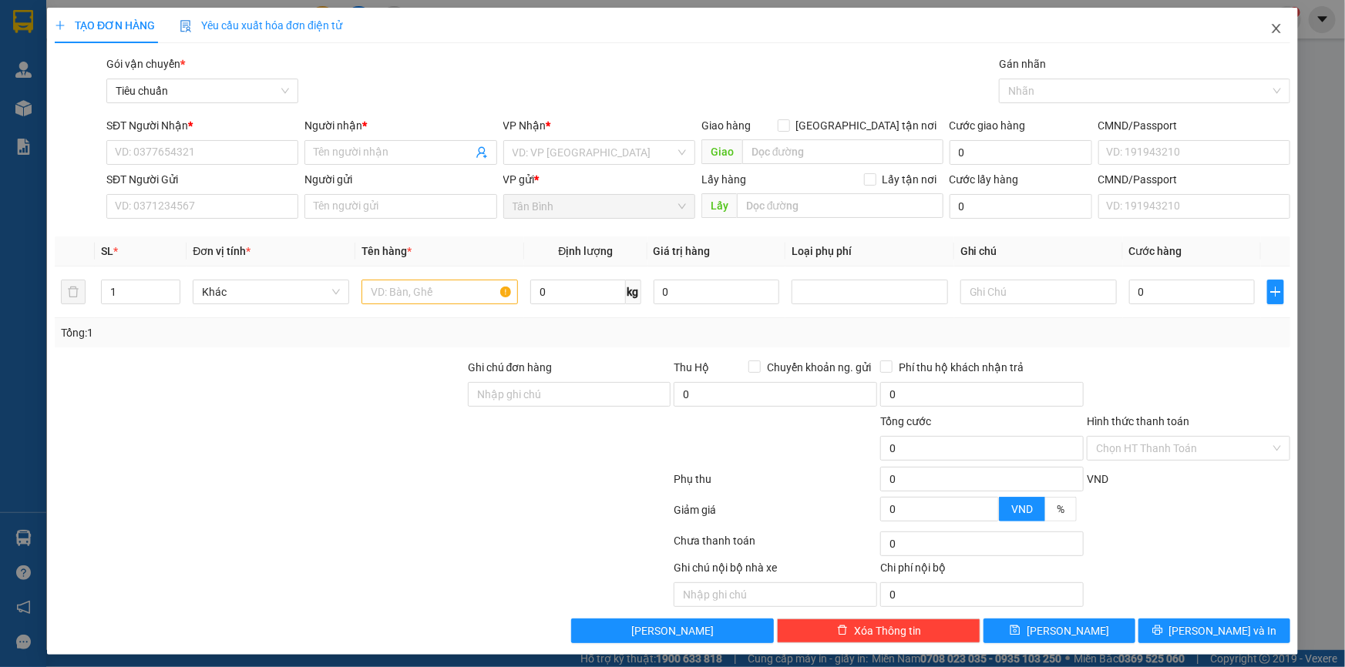
click at [1270, 35] on icon "close" at bounding box center [1276, 28] width 12 height 12
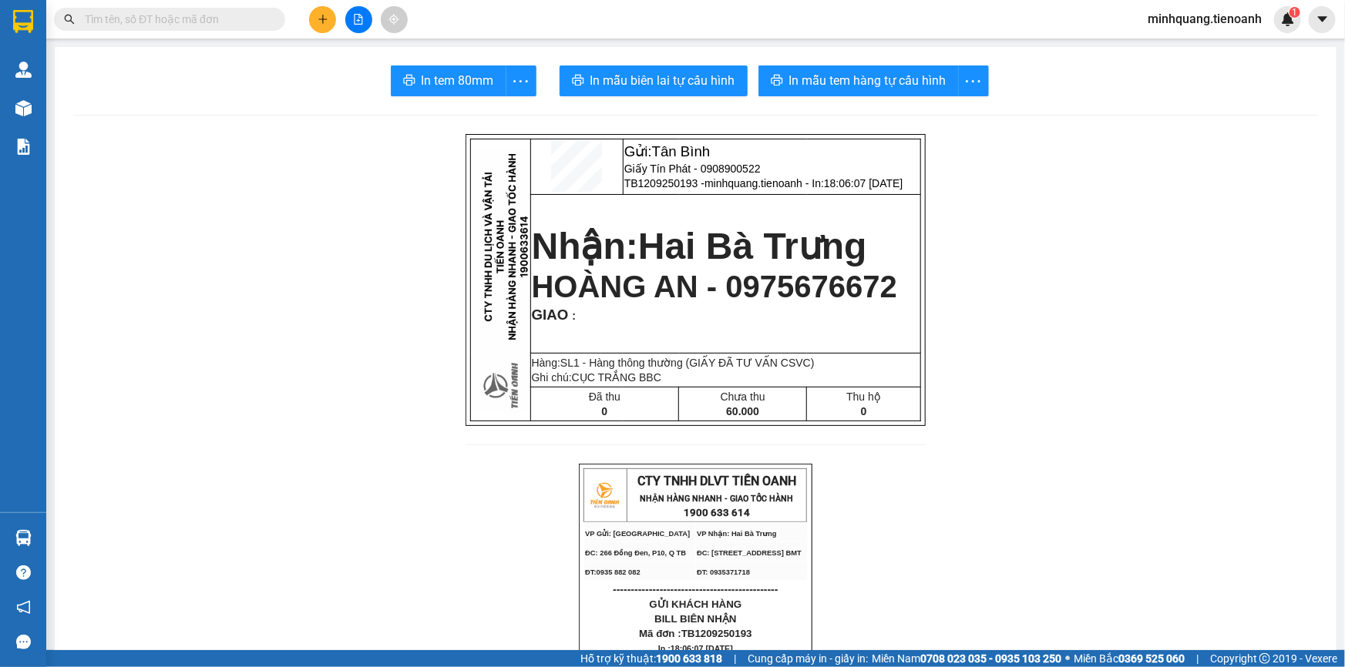
click at [143, 24] on input "text" at bounding box center [176, 19] width 182 height 17
click at [163, 22] on input "text" at bounding box center [176, 19] width 182 height 17
drag, startPoint x: 163, startPoint y: 18, endPoint x: 341, endPoint y: 16, distance: 178.8
click at [163, 18] on input "text" at bounding box center [176, 19] width 182 height 17
click at [310, 15] on button at bounding box center [322, 19] width 27 height 27
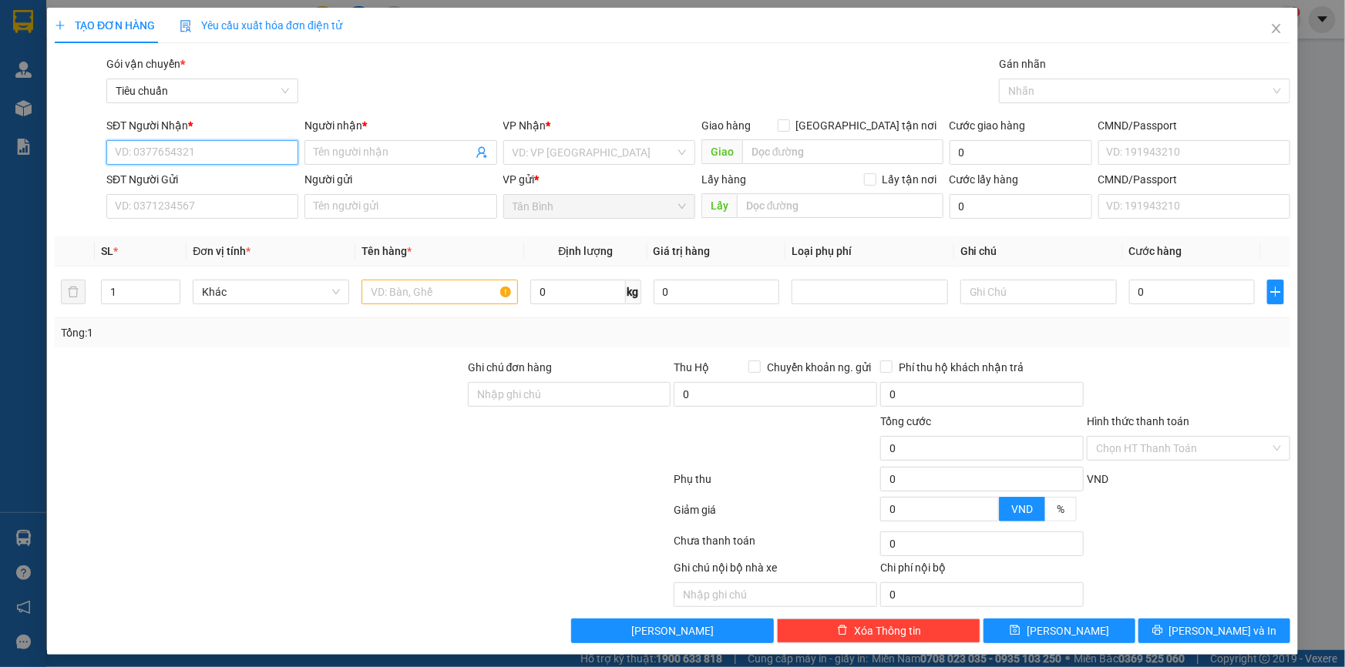
click at [183, 152] on input "SĐT Người Nhận *" at bounding box center [202, 152] width 192 height 25
click at [1256, 33] on span "Close" at bounding box center [1275, 29] width 43 height 43
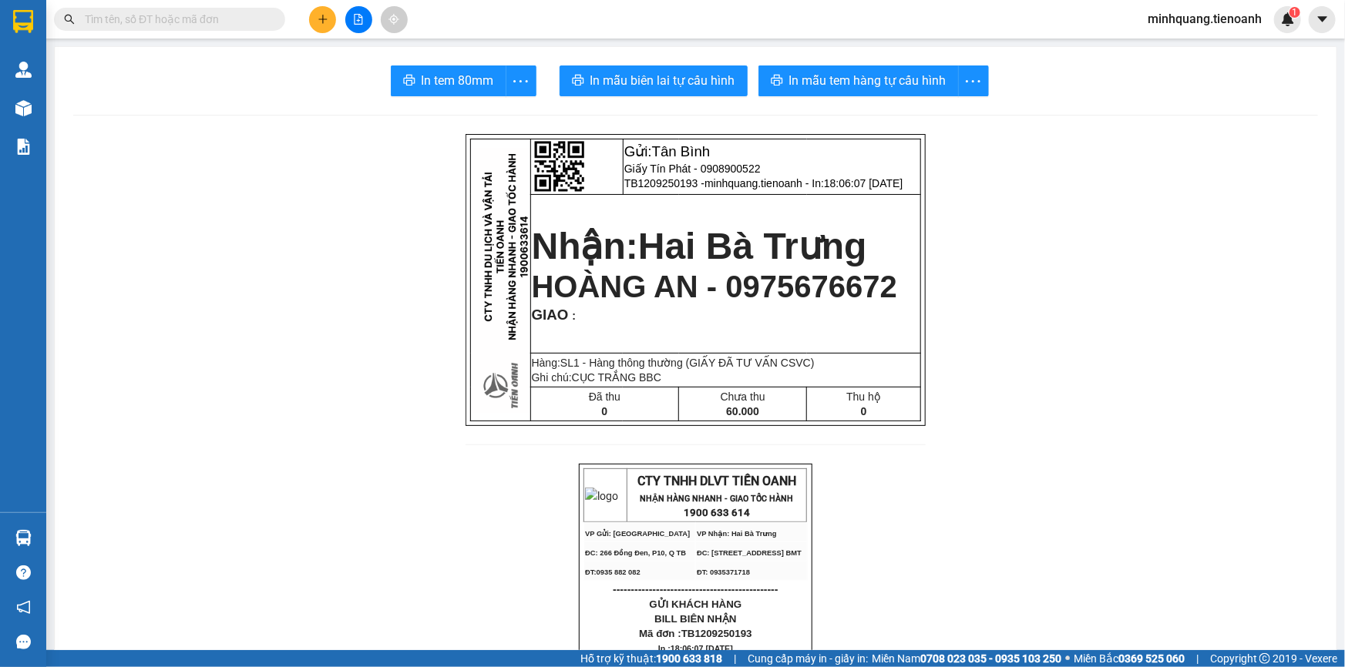
click at [174, 15] on input "text" at bounding box center [176, 19] width 182 height 17
click at [190, 25] on input "text" at bounding box center [176, 19] width 182 height 17
click at [205, 18] on input "text" at bounding box center [176, 19] width 182 height 17
click at [226, 12] on input "text" at bounding box center [176, 19] width 182 height 17
click at [222, 13] on input "text" at bounding box center [176, 19] width 182 height 17
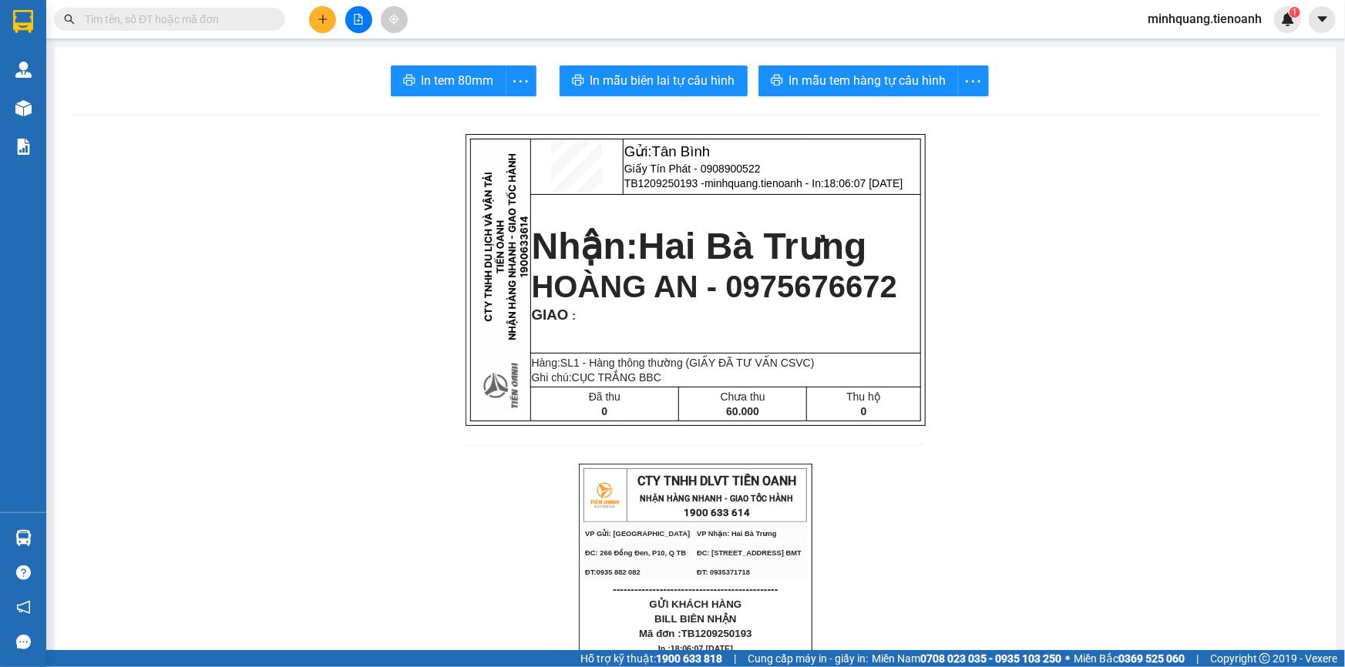
click at [221, 14] on input "text" at bounding box center [176, 19] width 182 height 17
click at [233, 22] on input "text" at bounding box center [176, 19] width 182 height 17
click at [322, 16] on icon "plus" at bounding box center [322, 19] width 1 height 8
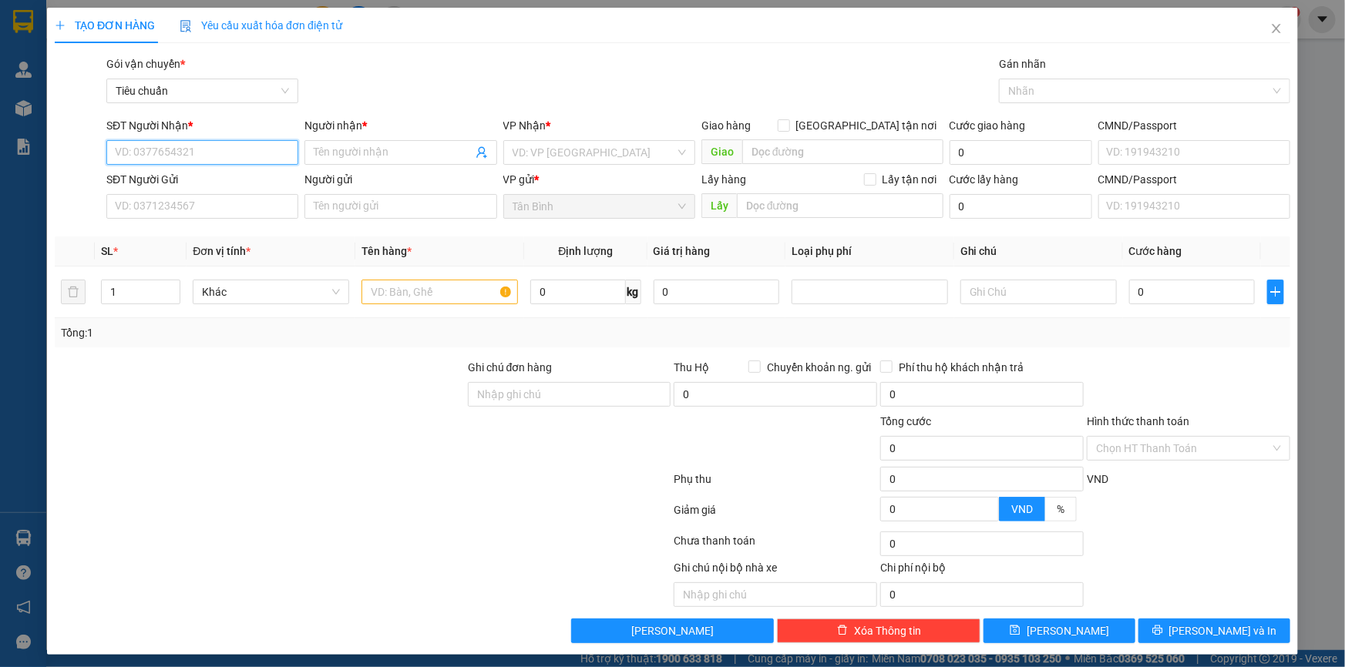
click at [174, 160] on input "SĐT Người Nhận *" at bounding box center [202, 152] width 192 height 25
click at [183, 150] on input "SĐT Người Nhận *" at bounding box center [202, 152] width 192 height 25
type input "0905636564"
drag, startPoint x: 223, startPoint y: 178, endPoint x: 208, endPoint y: 207, distance: 33.1
click at [223, 180] on div "0905636564 - CÔ XUÂN" at bounding box center [201, 183] width 172 height 17
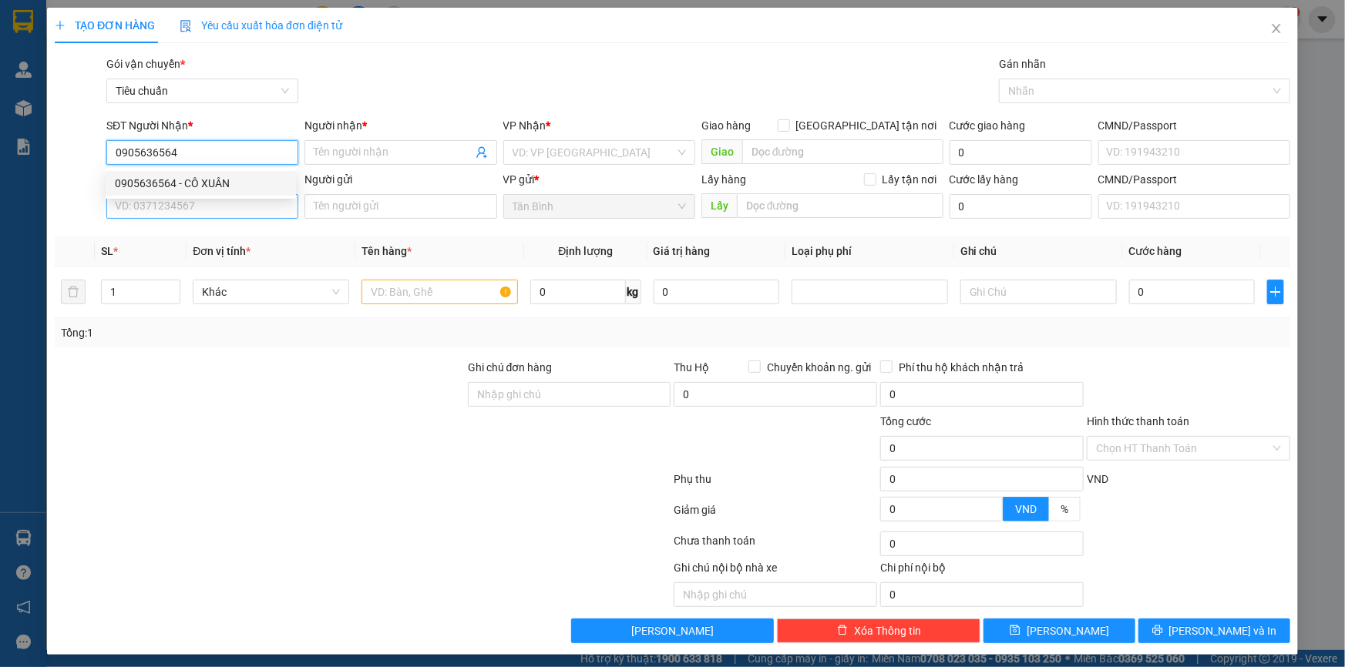
type input "CÔ XUÂN"
type input "0905636564"
type input "50.000"
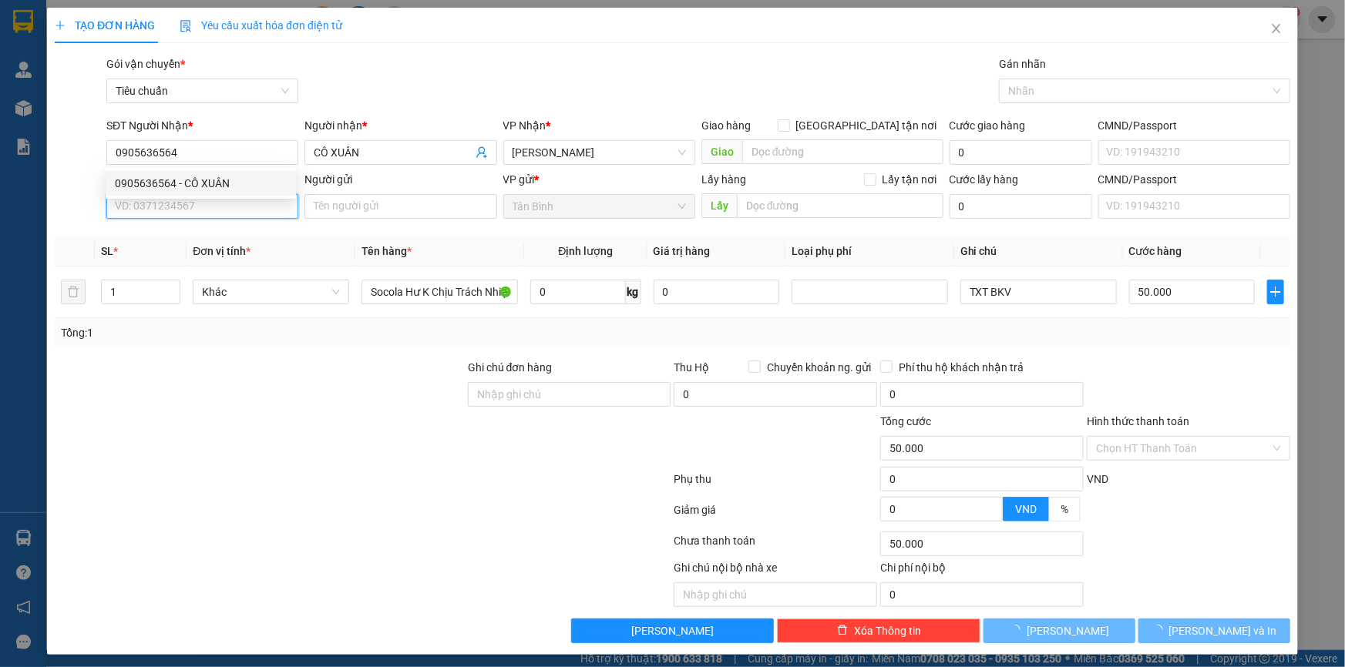
click at [208, 207] on input "SĐT Người Gửi" at bounding box center [202, 206] width 192 height 25
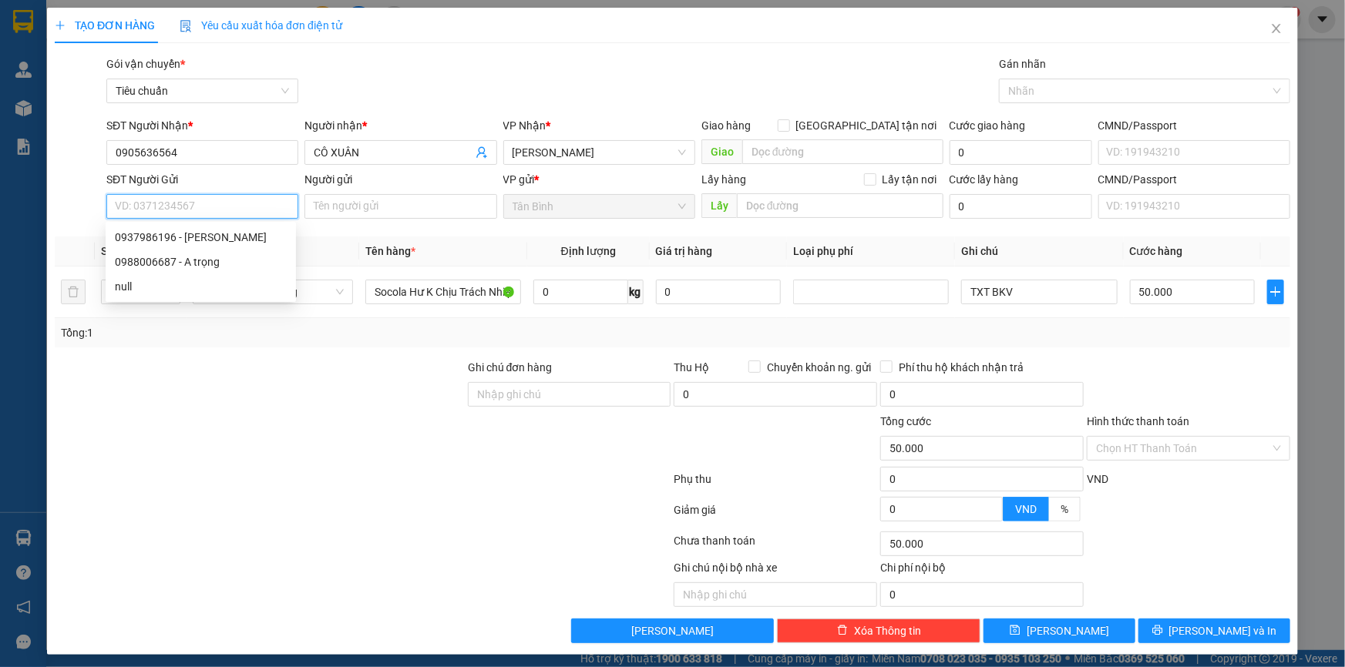
click at [207, 203] on input "SĐT Người Gửi" at bounding box center [202, 206] width 192 height 25
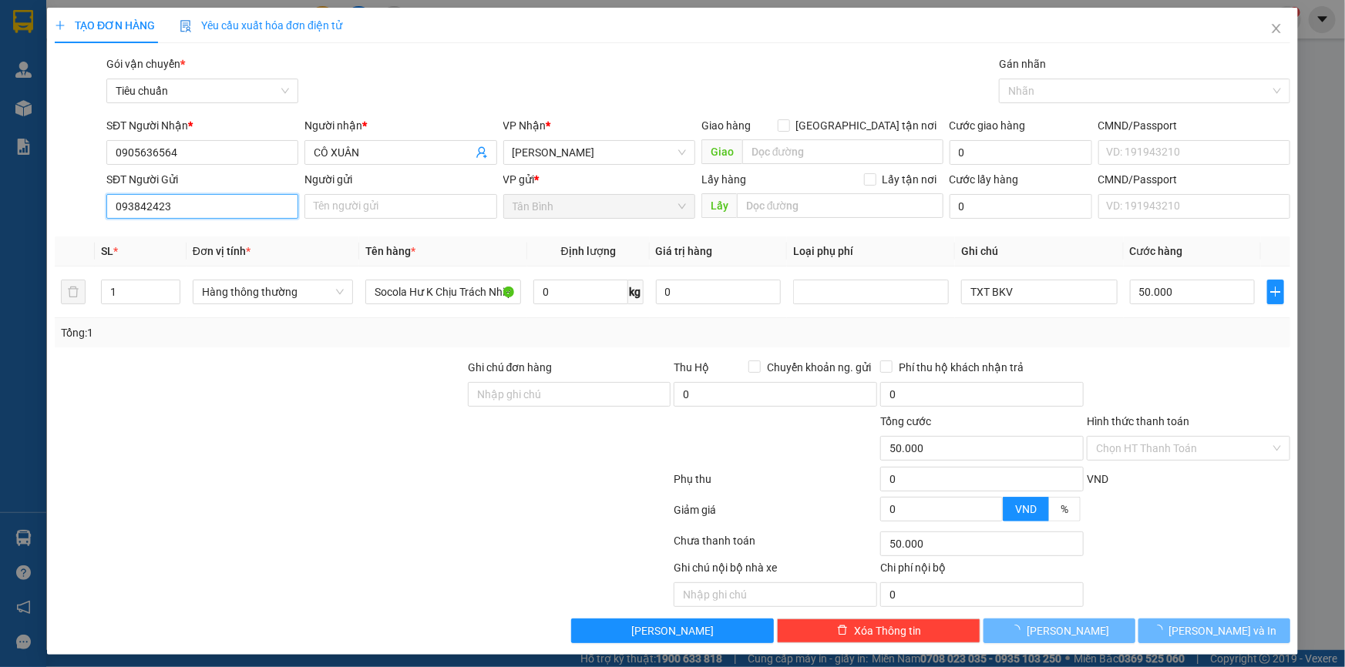
type input "0938424239"
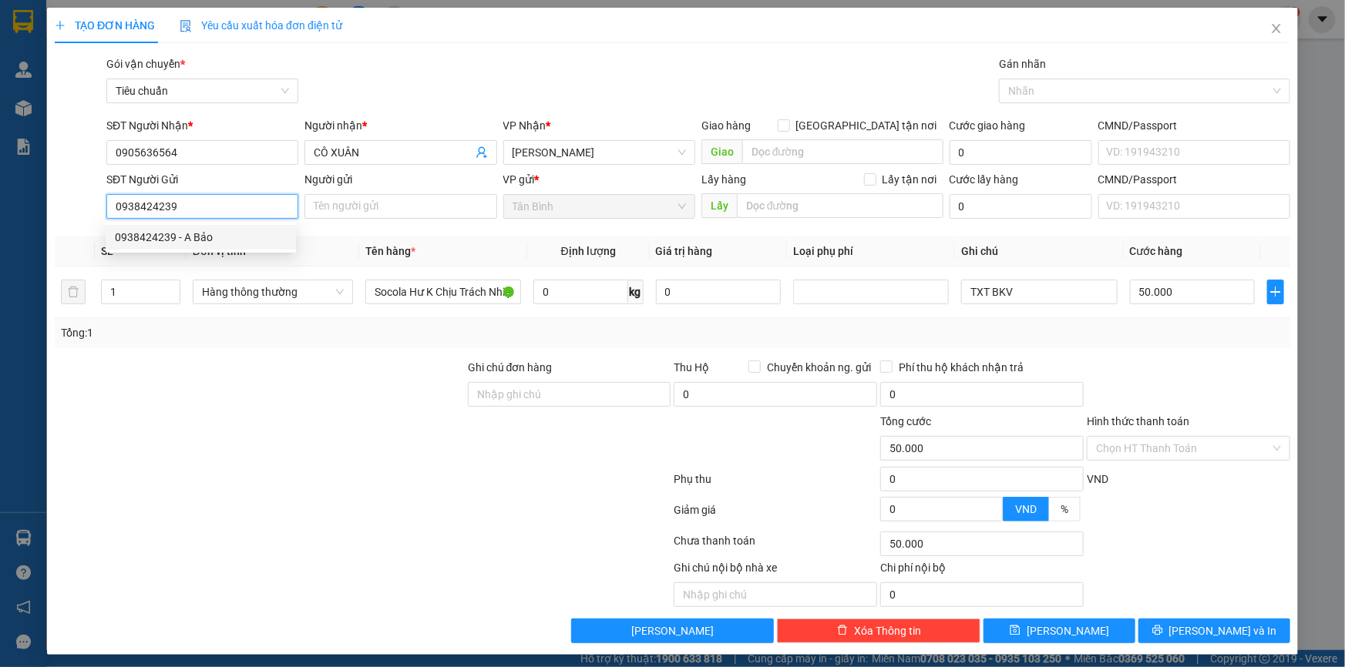
drag, startPoint x: 166, startPoint y: 240, endPoint x: 264, endPoint y: 369, distance: 161.7
click at [166, 241] on div "0938424239 - A Bảo" at bounding box center [201, 237] width 172 height 17
type input "A Bảo"
type input "0938424239"
type input "120.000"
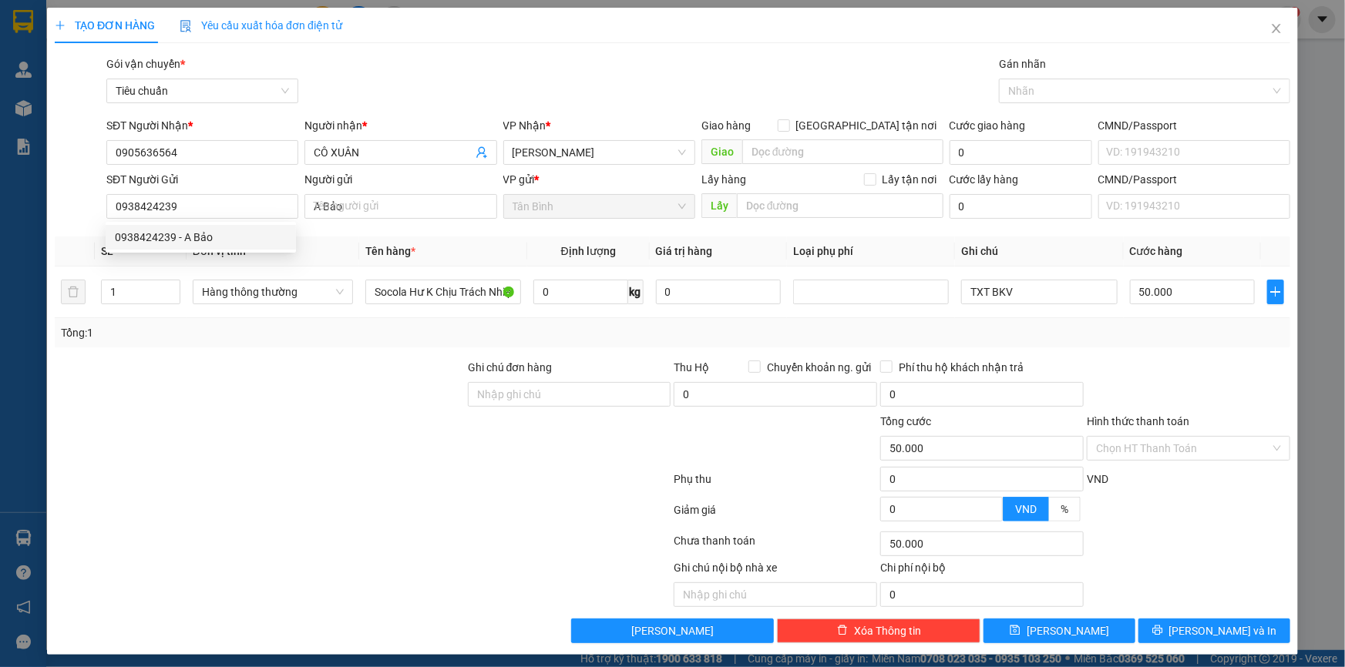
type input "120.000"
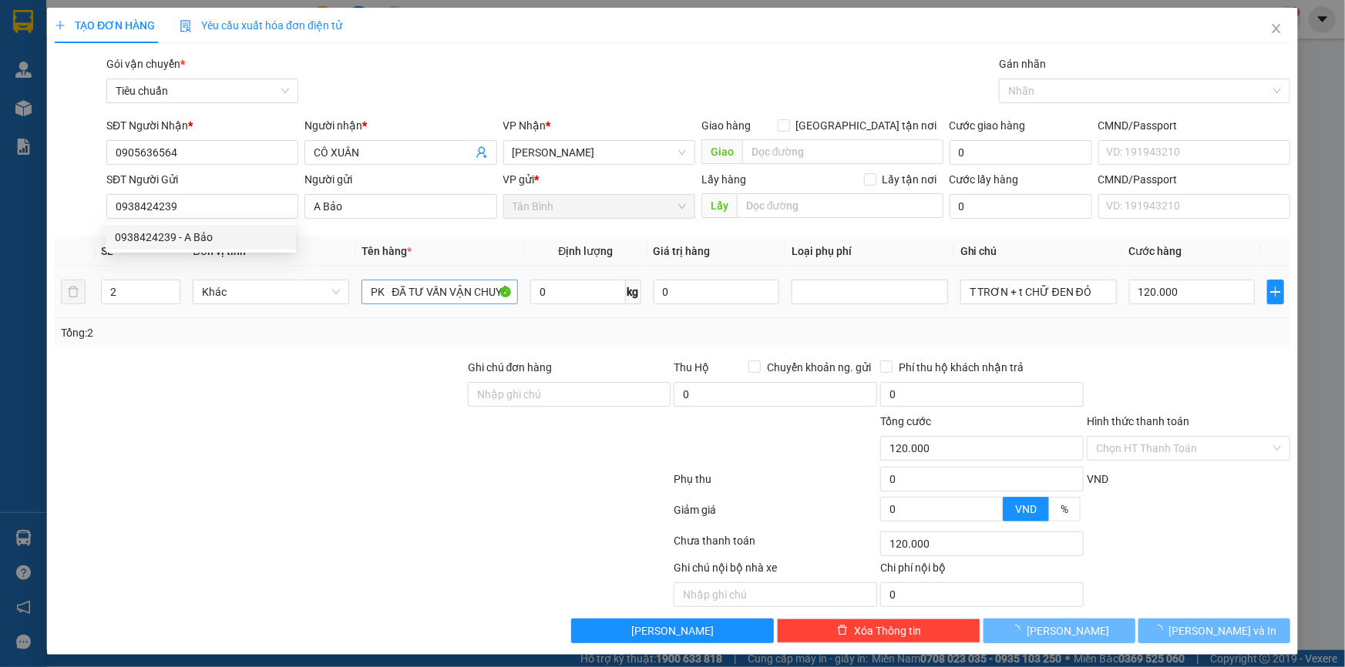
drag, startPoint x: 264, startPoint y: 369, endPoint x: 364, endPoint y: 290, distance: 127.8
click at [265, 370] on div at bounding box center [259, 386] width 413 height 54
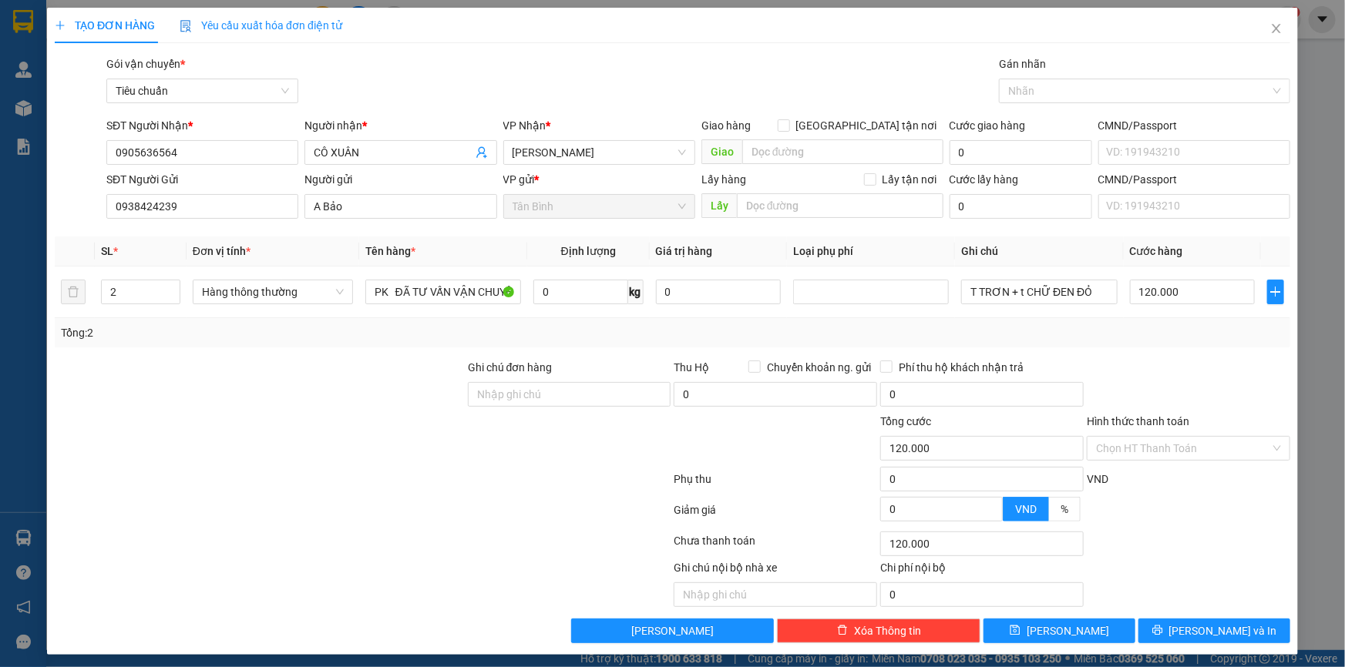
click at [317, 348] on div "Transit Pickup Surcharge Ids Transit Deliver Surcharge Ids Transit Deliver Surc…" at bounding box center [672, 349] width 1235 height 588
click at [267, 350] on div "Transit Pickup Surcharge Ids Transit Deliver Surcharge Ids Transit Deliver Surc…" at bounding box center [672, 349] width 1235 height 588
click at [534, 285] on input "0" at bounding box center [580, 292] width 95 height 25
type input "13"
drag, startPoint x: 235, startPoint y: 382, endPoint x: 1032, endPoint y: 300, distance: 801.0
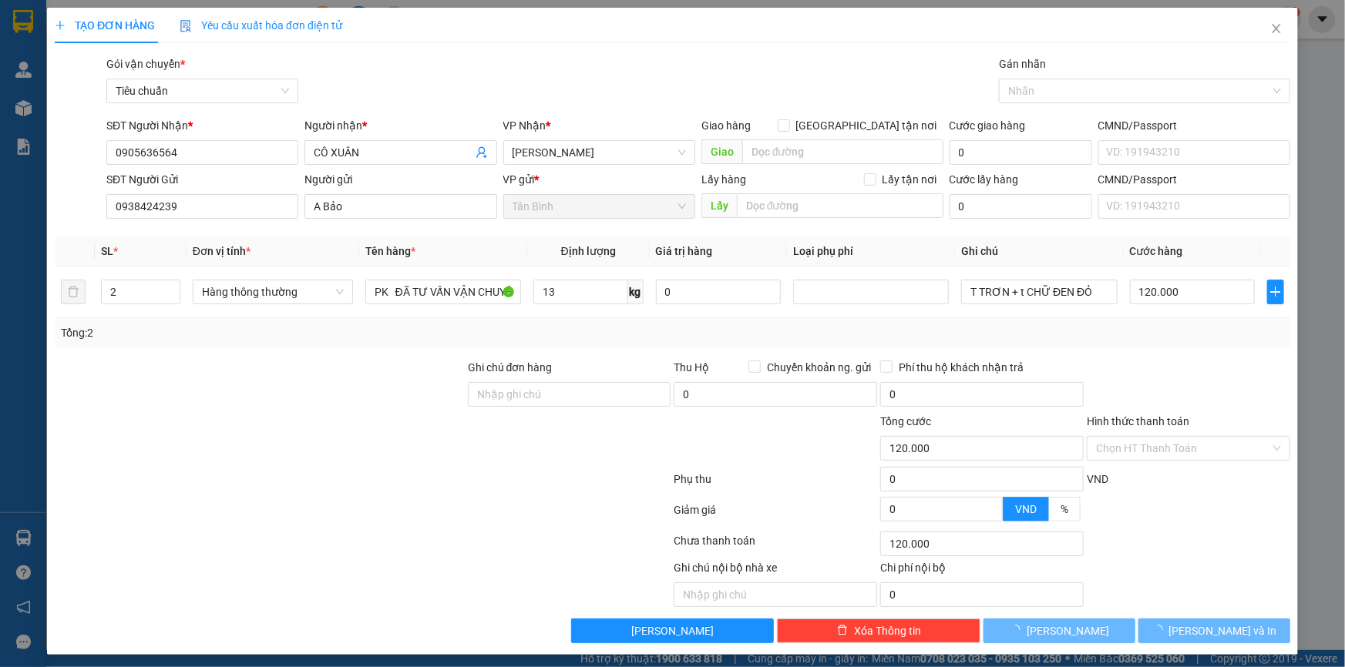
click at [236, 383] on div at bounding box center [259, 386] width 413 height 54
type input "50.000"
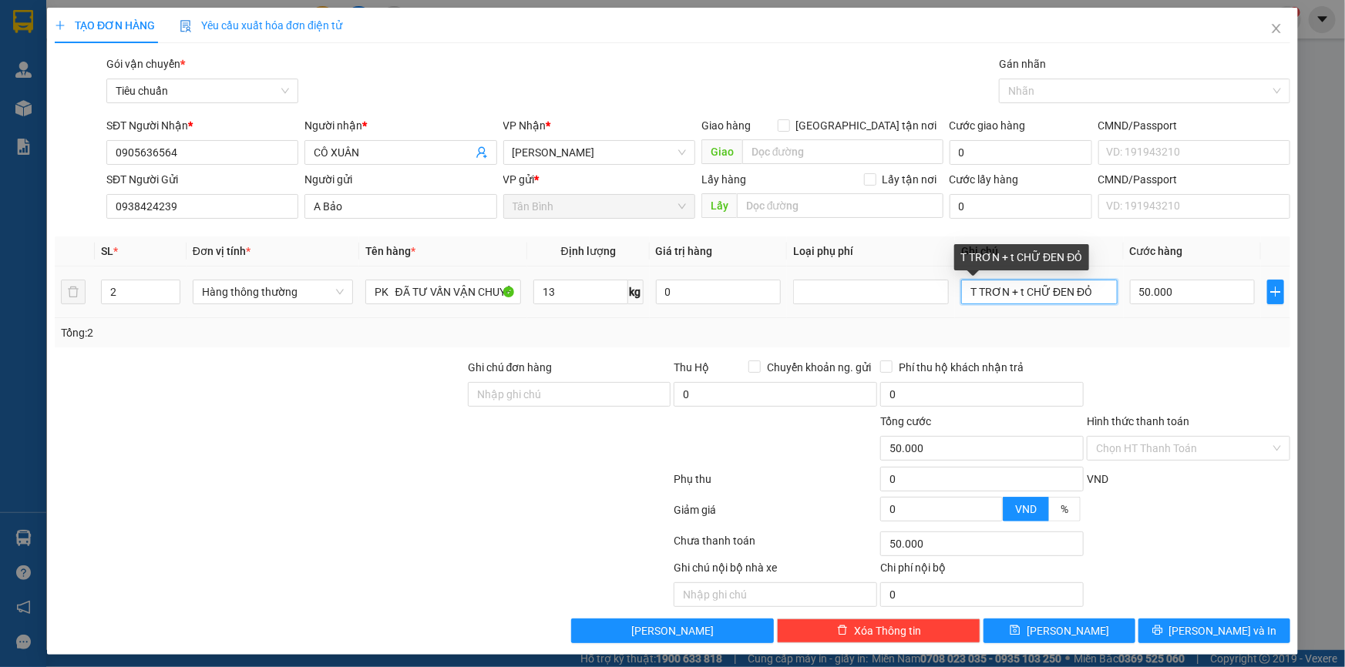
click at [1026, 298] on input "T TRƠN + t CHỮ ĐEN ĐỎ" at bounding box center [1039, 292] width 156 height 25
type input "X"
type input "TXT"
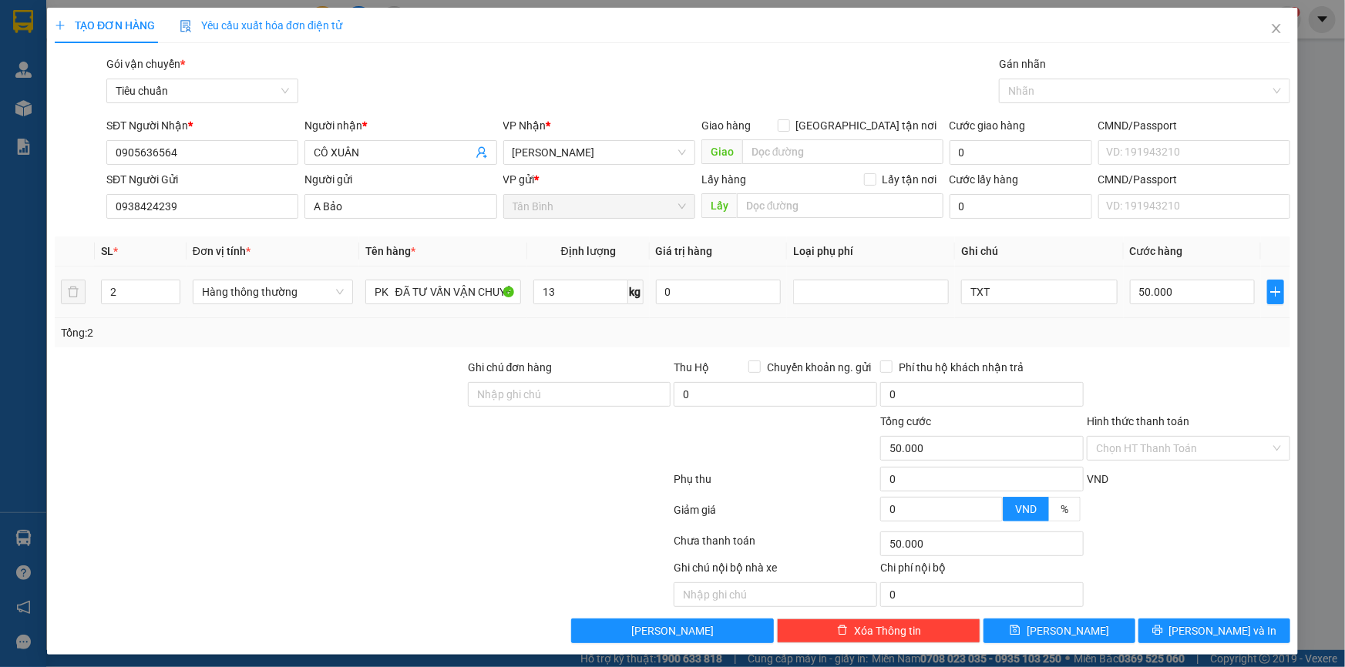
drag, startPoint x: 123, startPoint y: 280, endPoint x: 53, endPoint y: 308, distance: 75.4
click at [39, 299] on div "TẠO ĐƠN HÀNG Yêu cầu xuất hóa đơn điện tử Transit Pickup Surcharge Ids Transit …" at bounding box center [672, 333] width 1345 height 667
type input "1"
click at [280, 393] on div at bounding box center [259, 386] width 413 height 54
click at [1002, 331] on div "Tổng: 1" at bounding box center [672, 332] width 1223 height 17
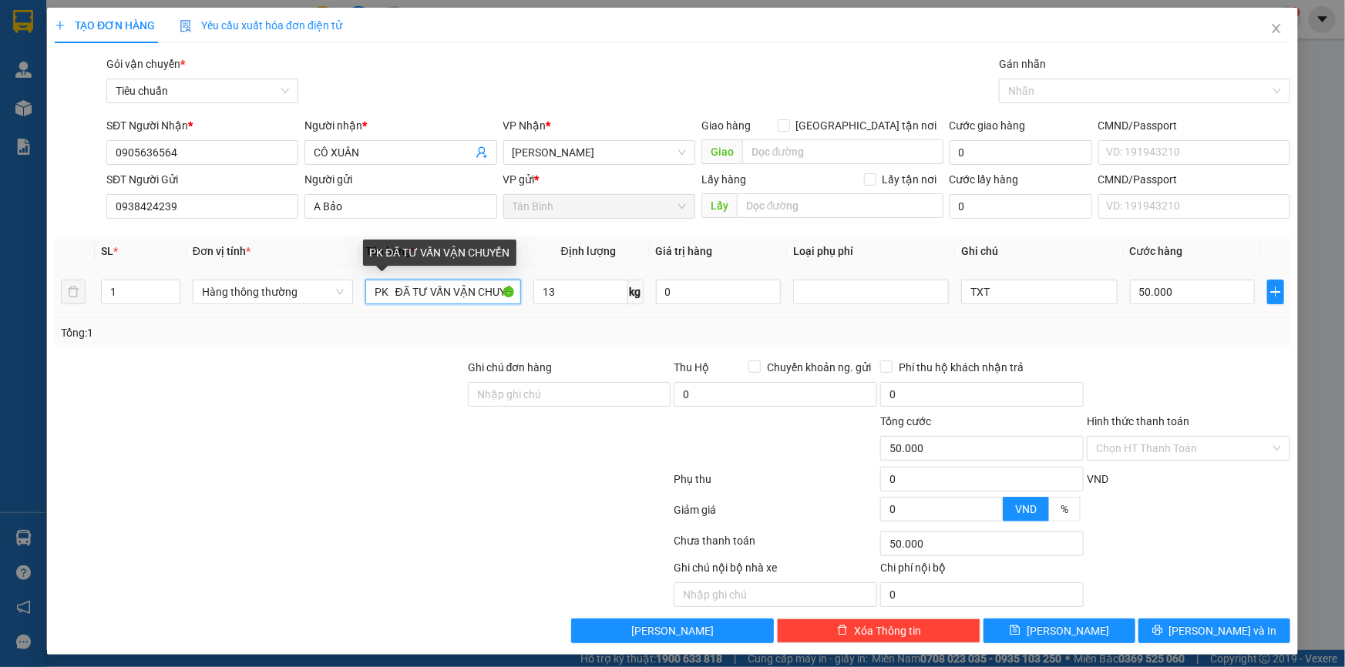
click at [388, 293] on input "PK ĐÃ TƯ VẤN VẬN CHUYỂN" at bounding box center [443, 292] width 156 height 25
drag, startPoint x: 388, startPoint y: 299, endPoint x: 370, endPoint y: 298, distance: 17.7
click at [370, 298] on input "PK ĐÃ TƯ VẤN VẬN CHUYỂN" at bounding box center [443, 292] width 156 height 25
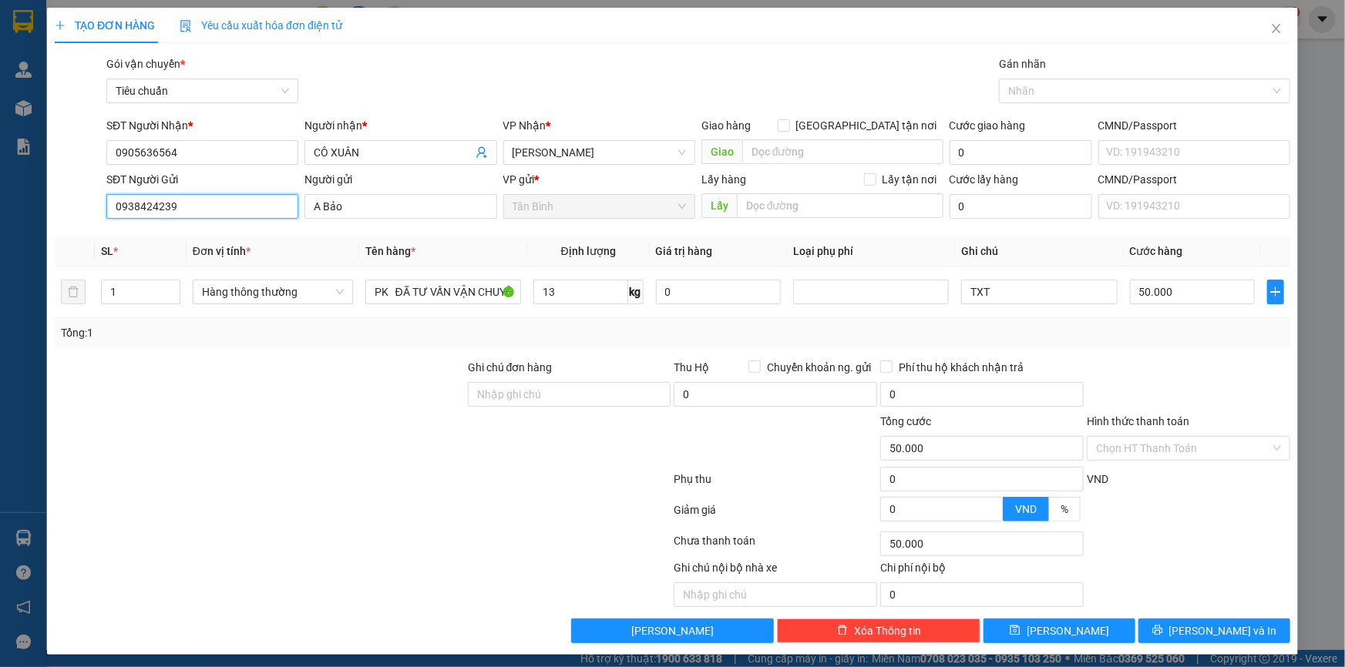
drag, startPoint x: 155, startPoint y: 196, endPoint x: 56, endPoint y: 193, distance: 98.7
click at [64, 193] on div "SĐT Người Gửi 0938424239 0938424239 Người gửi A Bảo VP gửi * Tân Bình Lấy hàng …" at bounding box center [672, 198] width 1238 height 54
drag, startPoint x: 45, startPoint y: 154, endPoint x: 19, endPoint y: 160, distance: 26.7
click at [21, 159] on div "TẠO ĐƠN HÀNG Yêu cầu xuất hóa đơn điện tử Transit Pickup Surcharge Ids Transit …" at bounding box center [672, 333] width 1345 height 667
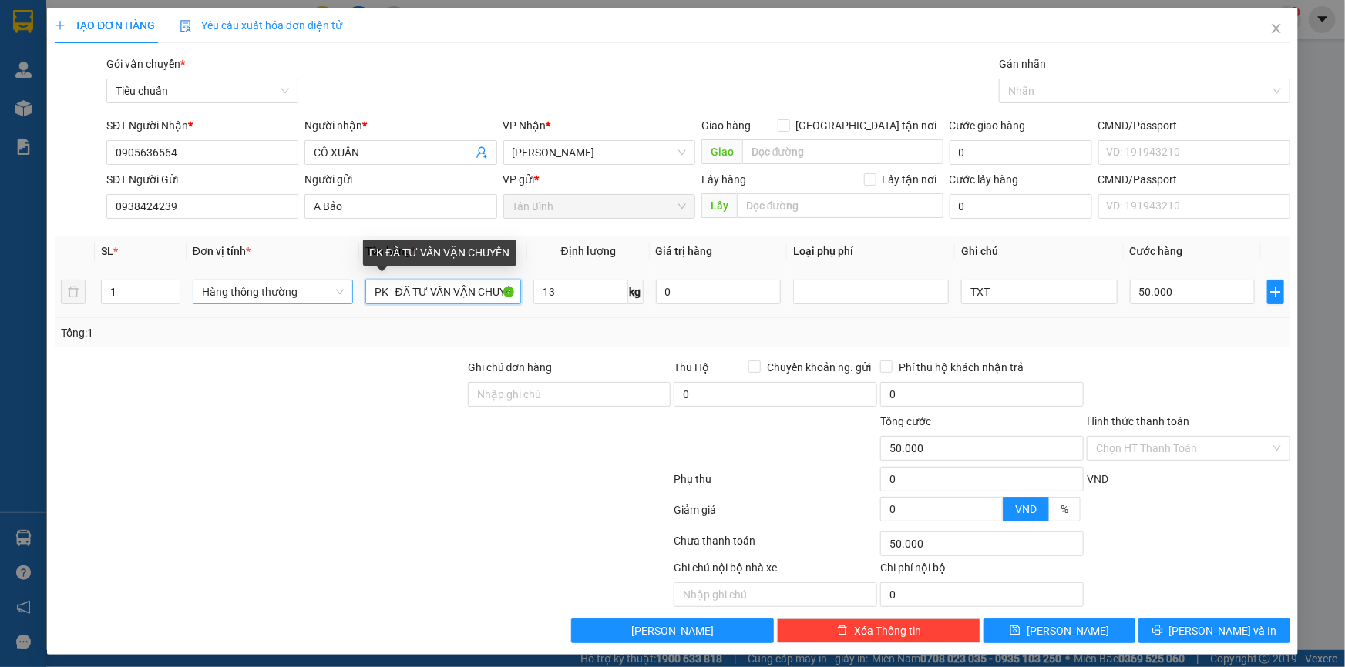
drag, startPoint x: 387, startPoint y: 301, endPoint x: 292, endPoint y: 289, distance: 95.5
click at [294, 294] on tr "1 Hàng thông thường PK ĐÃ TƯ VẤN VẬN CHUYỂN 13 kg 0 TXT 50.000" at bounding box center [672, 293] width 1235 height 52
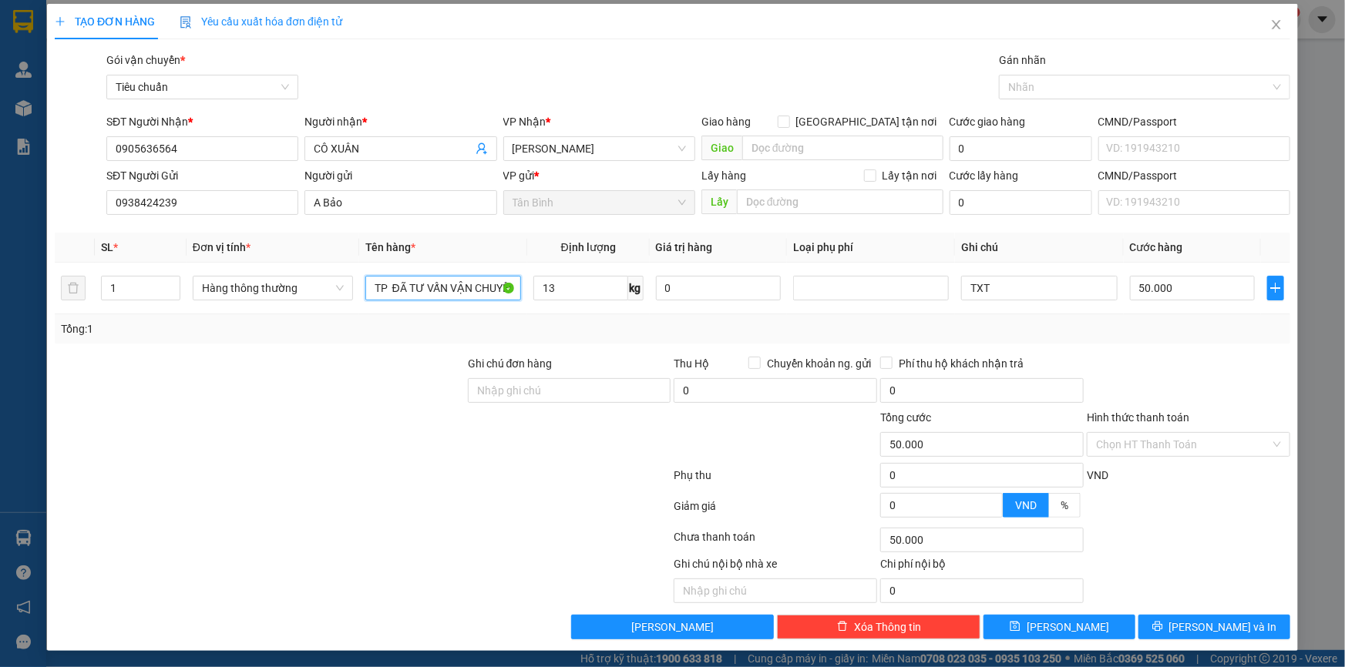
scroll to position [5, 0]
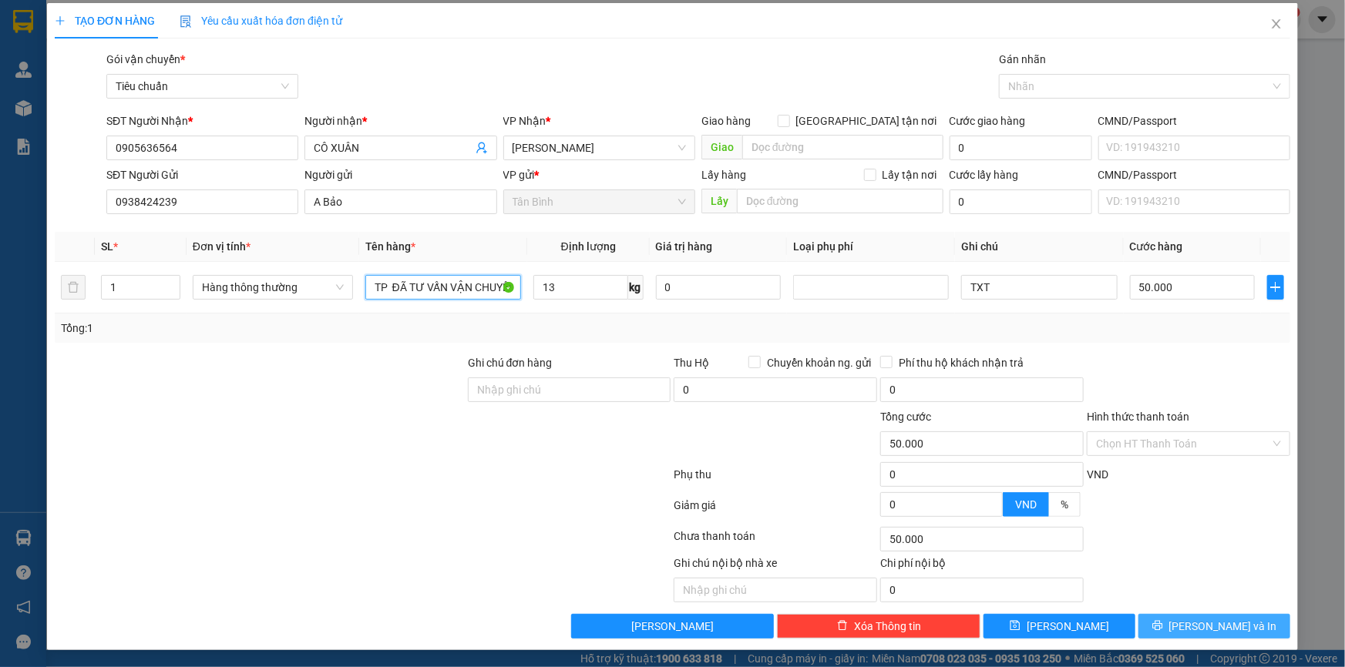
type input "TP ĐÃ TƯ VẤN VẬN CHUYỂN"
click at [1149, 629] on button "[PERSON_NAME] và In" at bounding box center [1214, 626] width 152 height 25
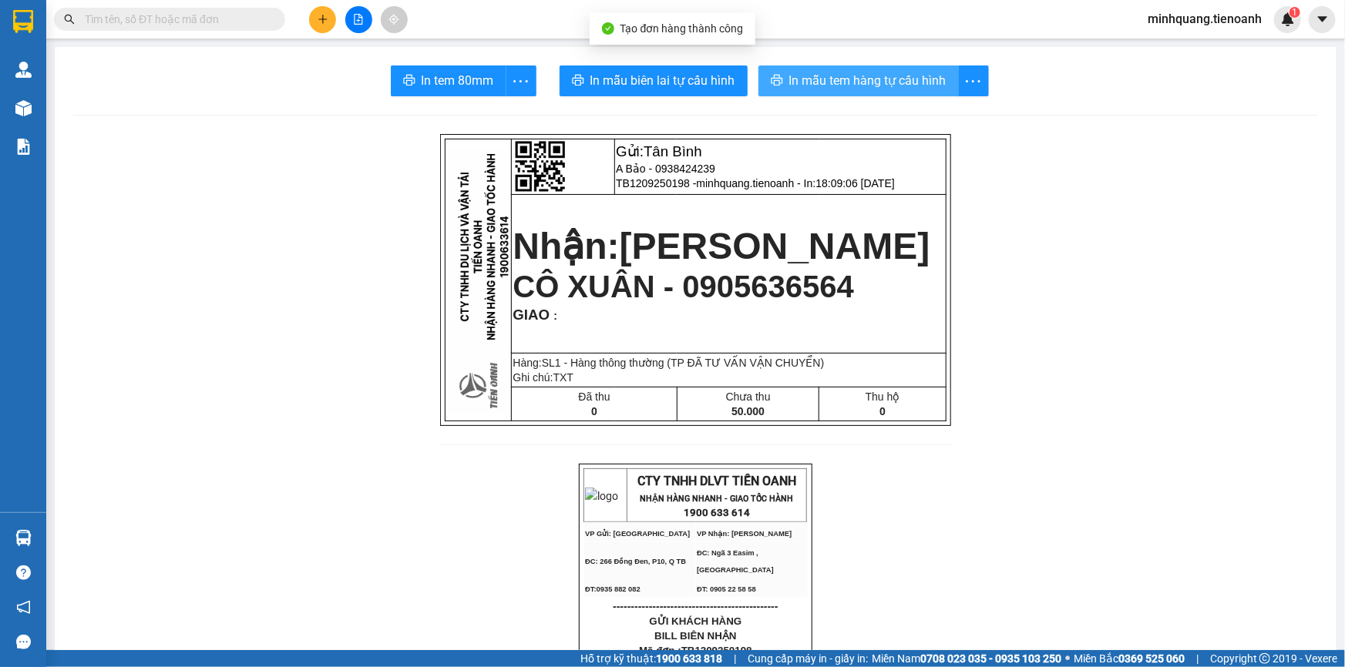
click at [798, 84] on span "In mẫu tem hàng tự cấu hình" at bounding box center [867, 80] width 157 height 19
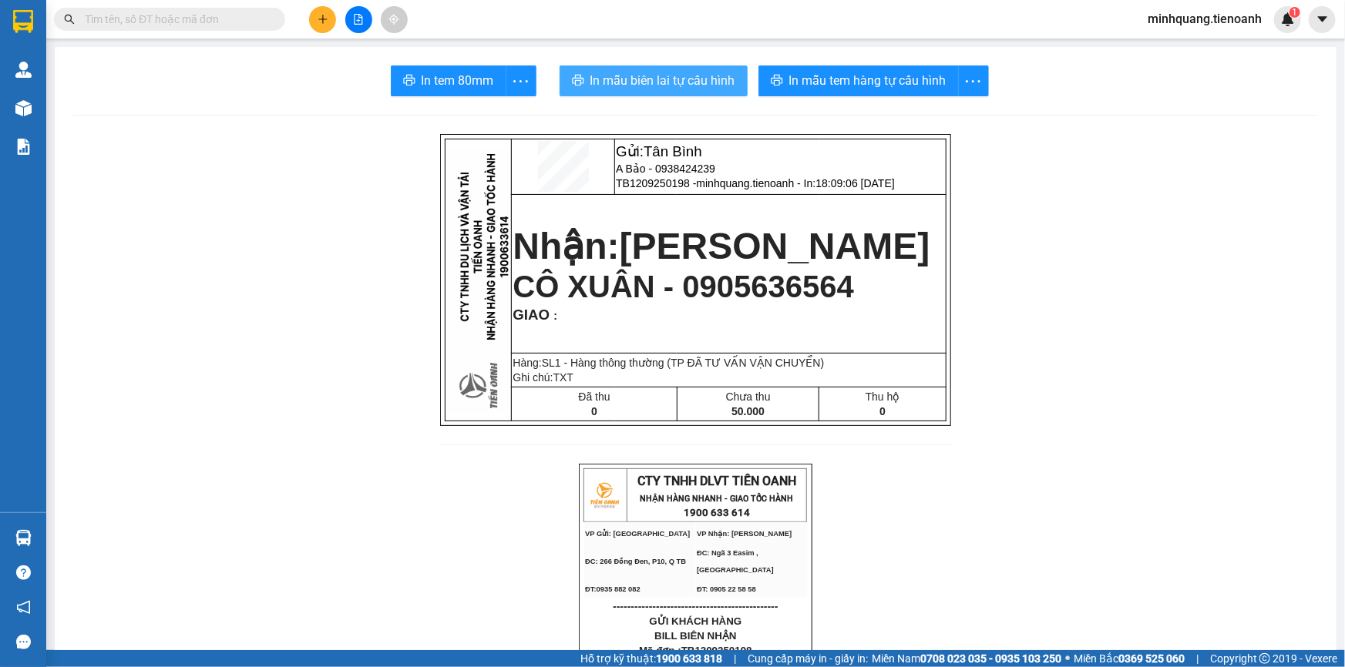
click at [690, 74] on span "In mẫu biên lai tự cấu hình" at bounding box center [662, 80] width 145 height 19
click at [812, 84] on span "In mẫu tem hàng tự cấu hình" at bounding box center [867, 80] width 157 height 19
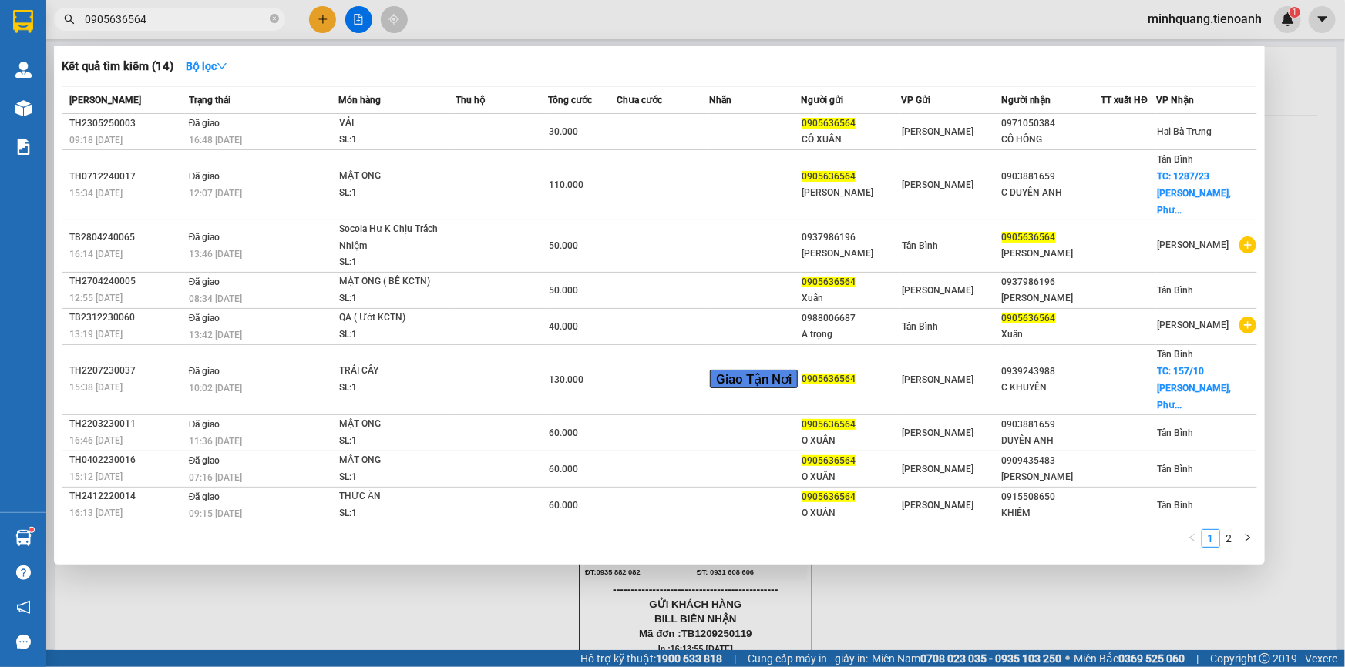
scroll to position [100, 0]
click at [199, 15] on input "0905636564" at bounding box center [176, 19] width 182 height 17
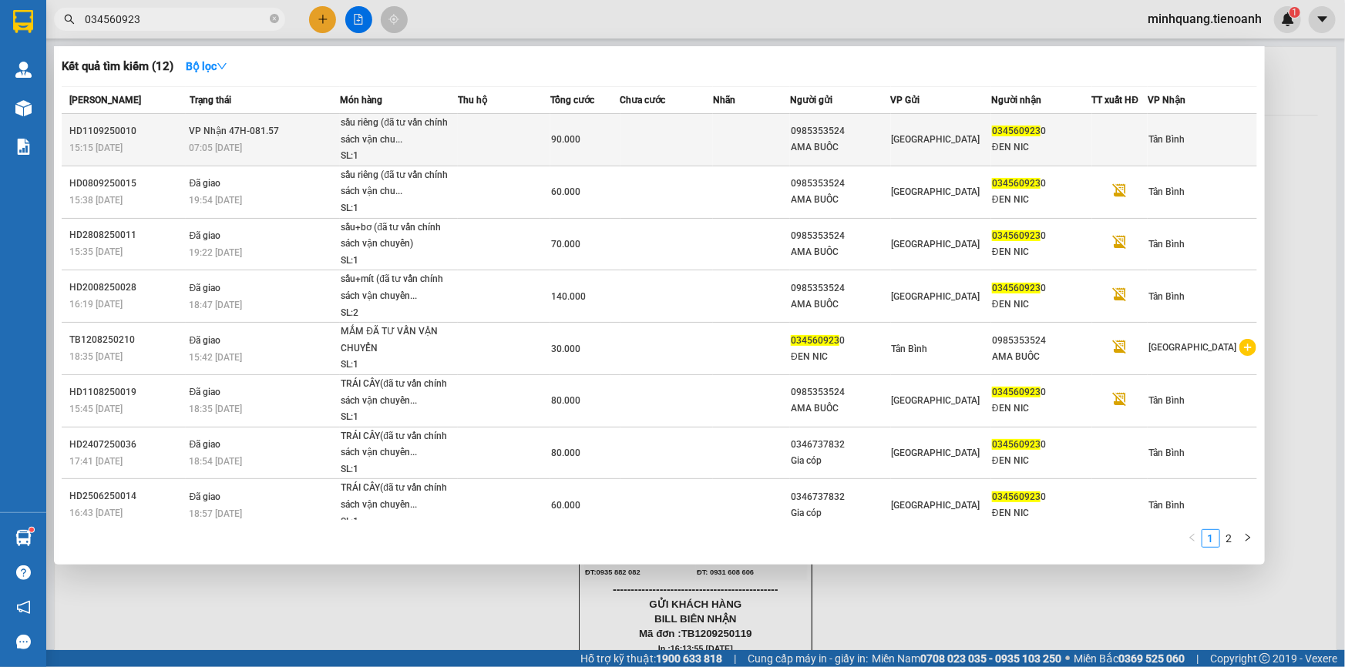
type input "034560923"
click at [331, 139] on div "07:05 [DATE]" at bounding box center [265, 147] width 150 height 17
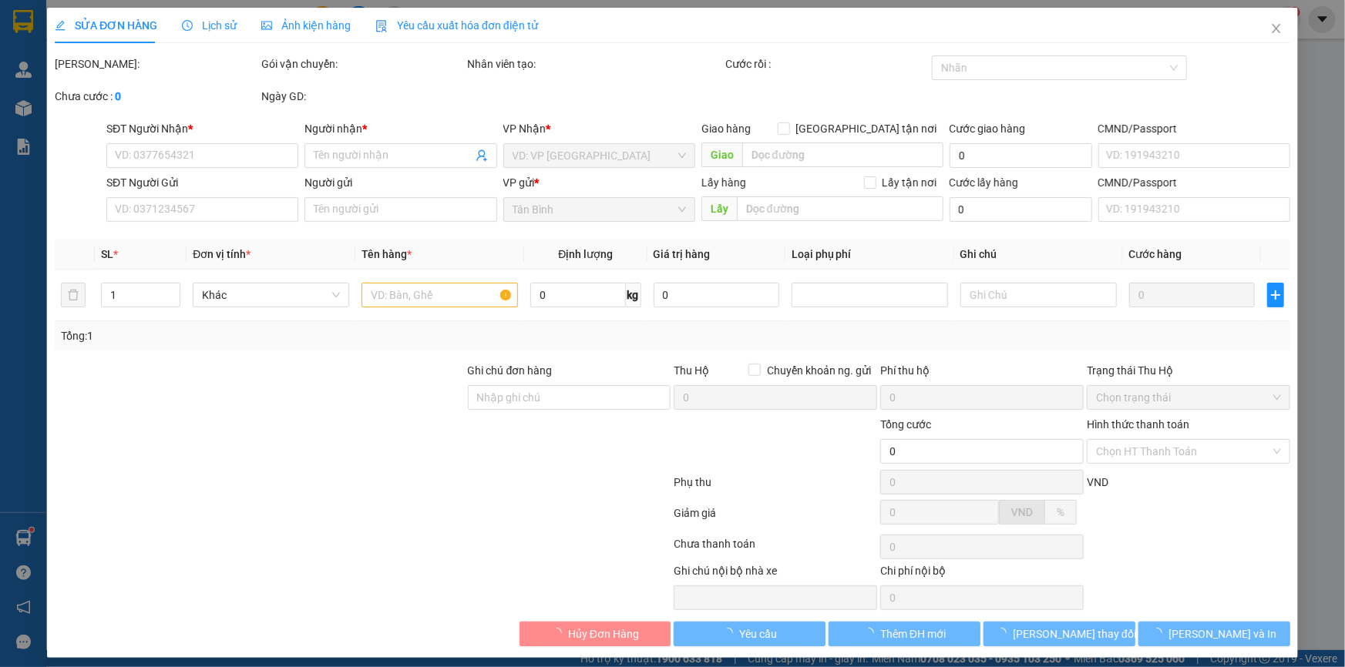
type input "0345609230"
type input "ĐEN NIC"
type input "0985353524"
type input "AMA BUÔC"
type input "90.000"
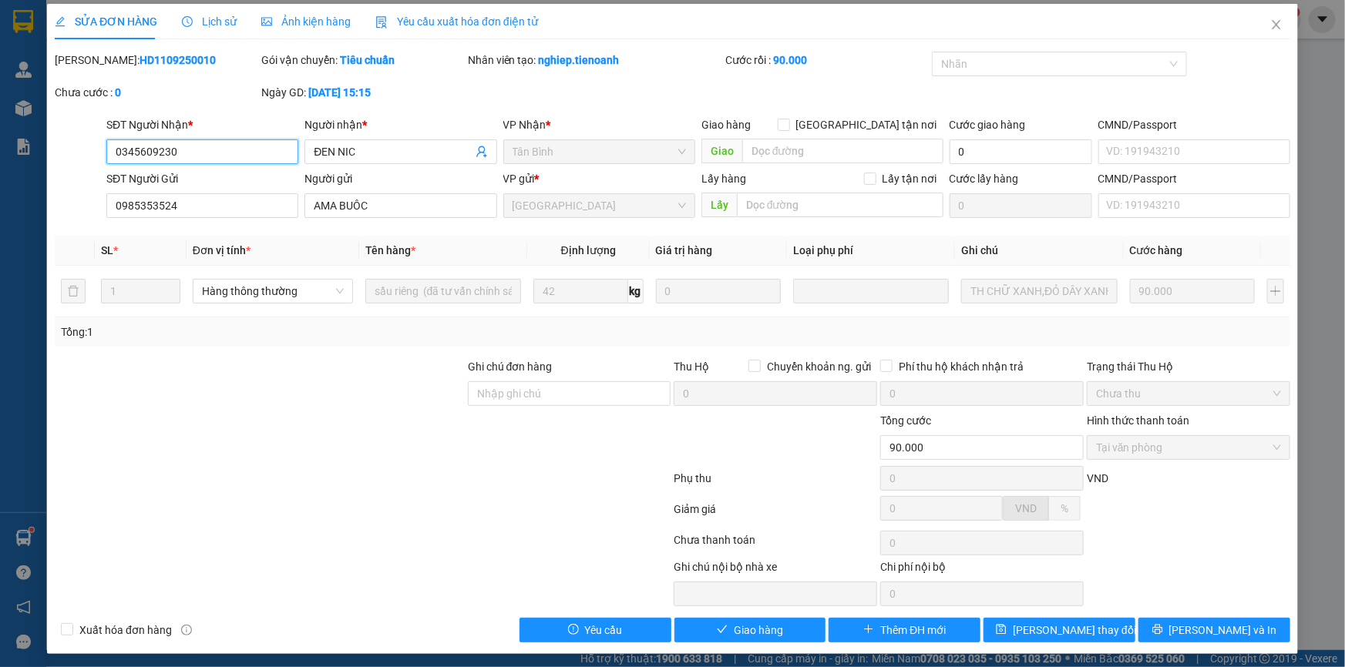
scroll to position [8, 0]
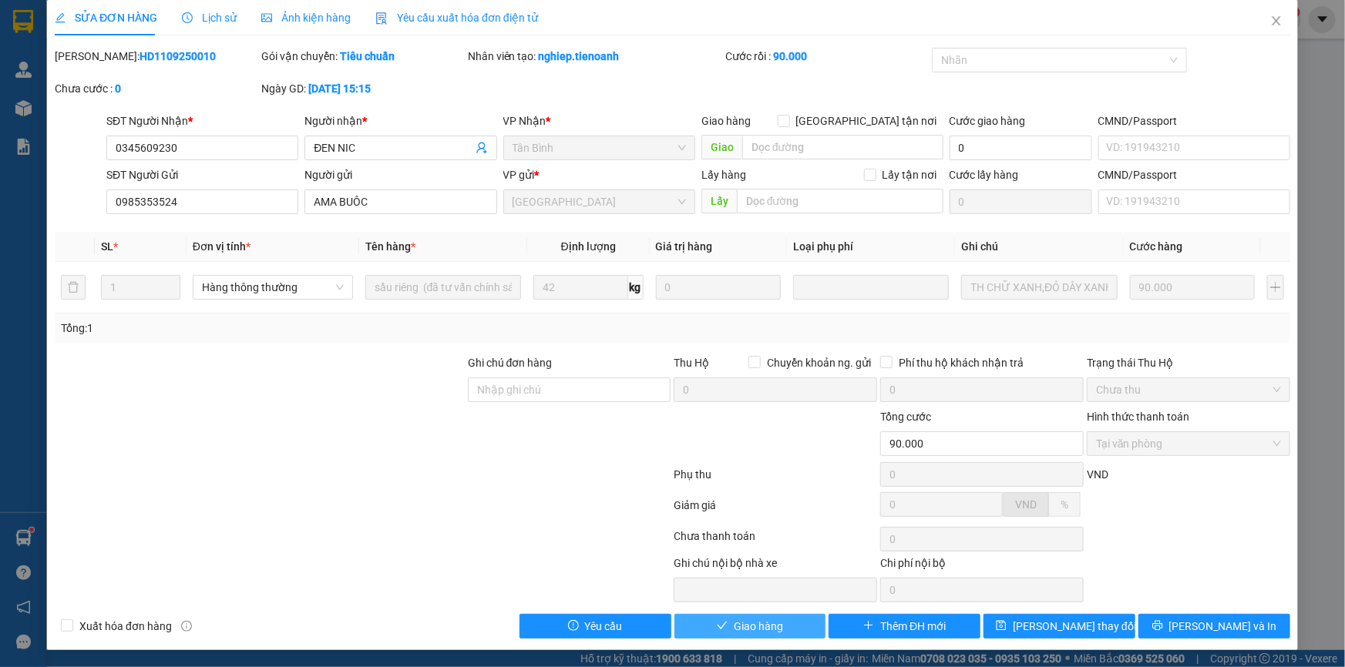
click at [742, 616] on button "Giao hàng" at bounding box center [750, 626] width 152 height 25
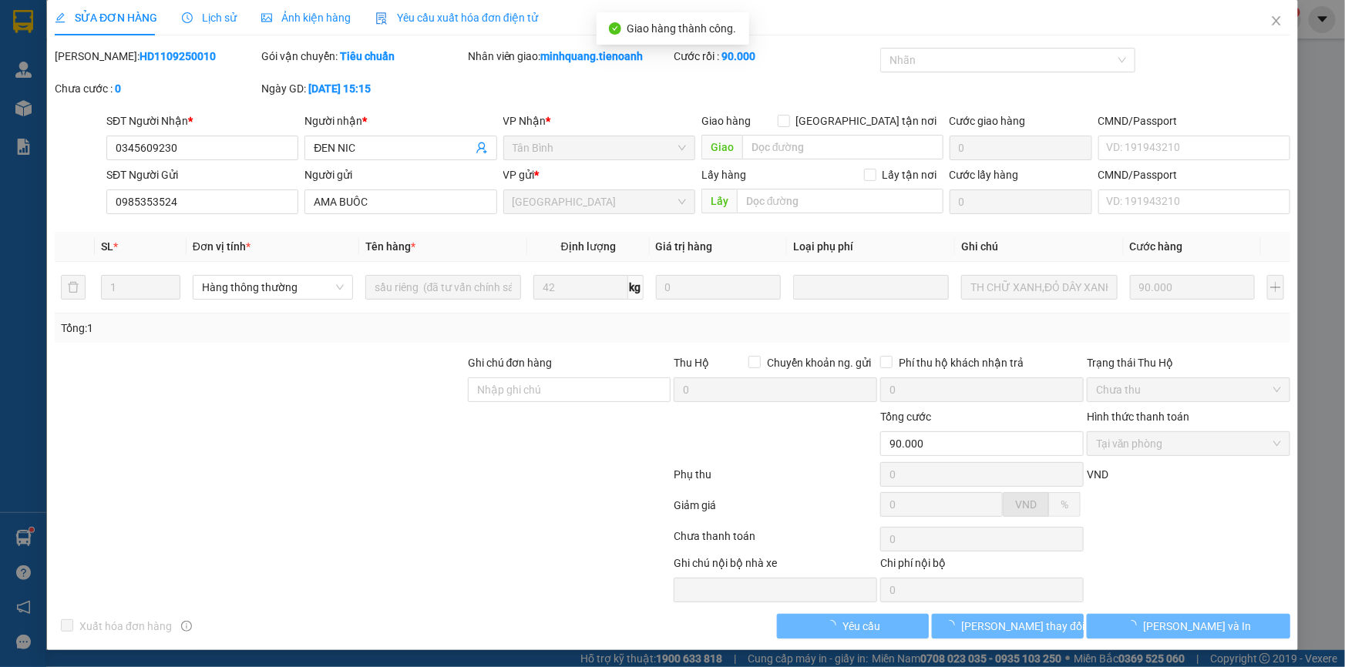
click at [1177, 633] on span "[PERSON_NAME] và In" at bounding box center [1197, 626] width 108 height 17
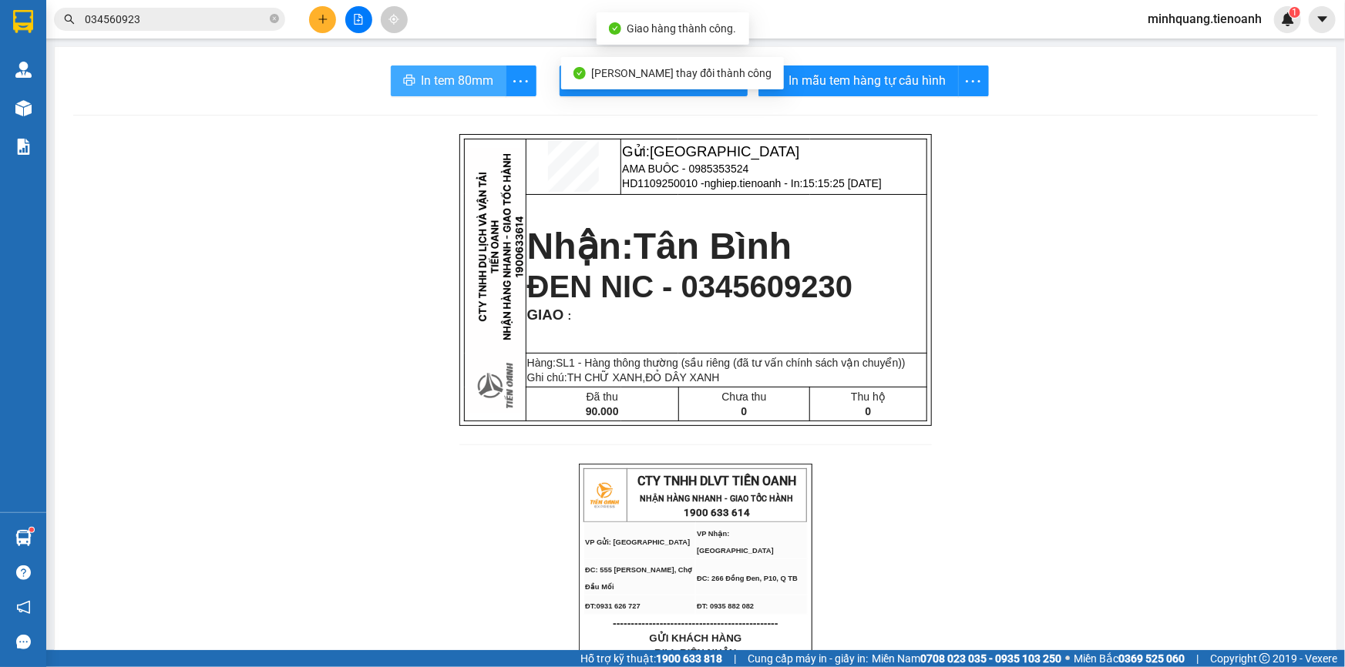
click at [479, 84] on span "In tem 80mm" at bounding box center [457, 80] width 72 height 19
click at [473, 65] on button "In tem 80mm" at bounding box center [449, 80] width 116 height 31
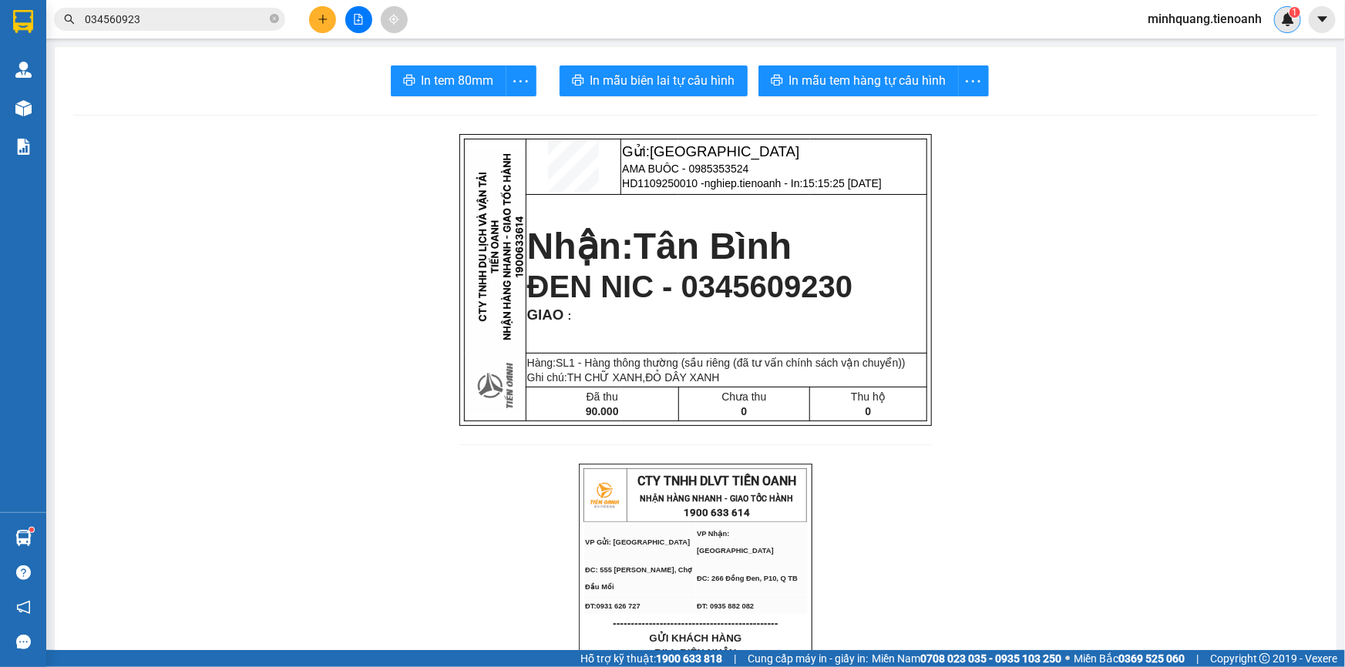
click at [1295, 23] on div "1" at bounding box center [1287, 19] width 27 height 27
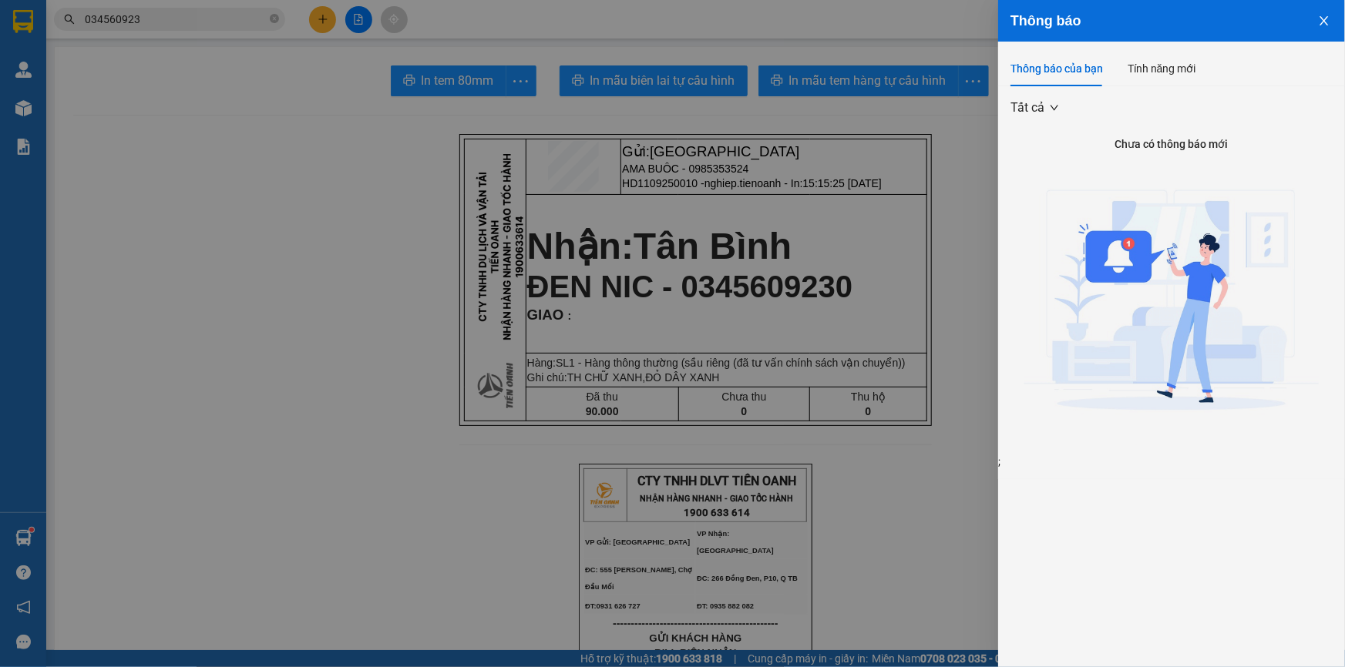
click at [763, 230] on div at bounding box center [672, 333] width 1345 height 667
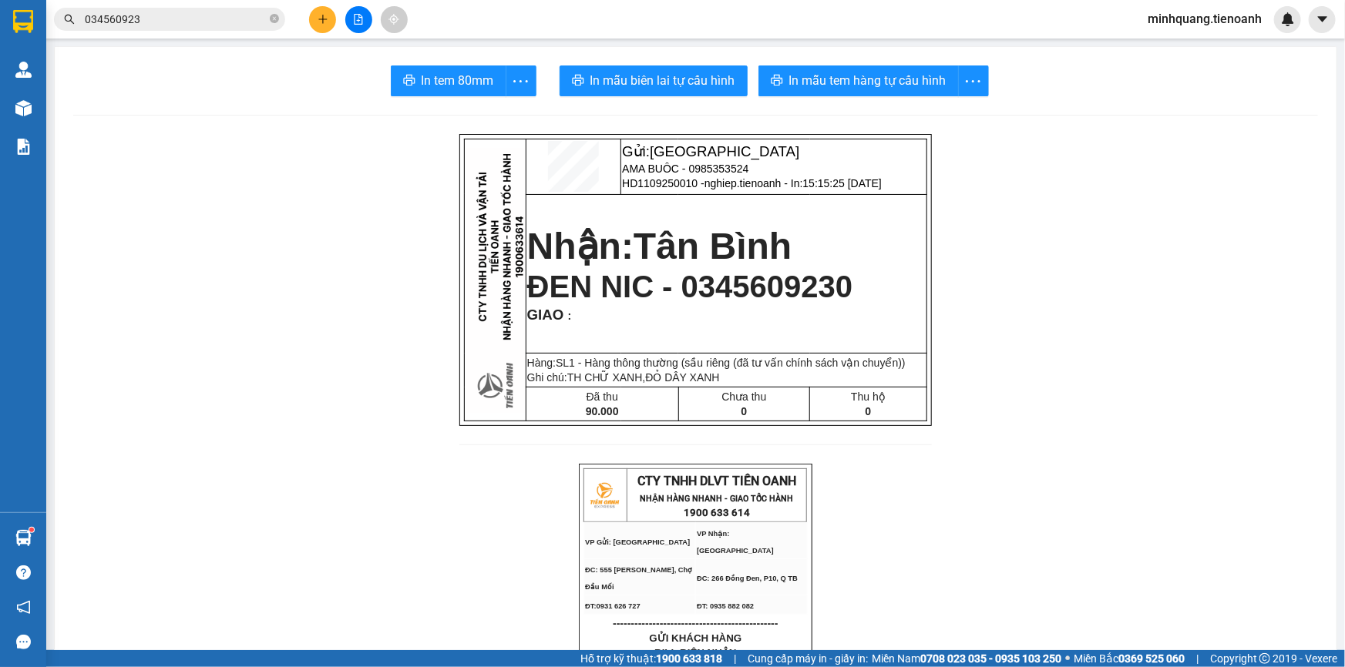
click at [223, 28] on span "034560923" at bounding box center [169, 19] width 231 height 23
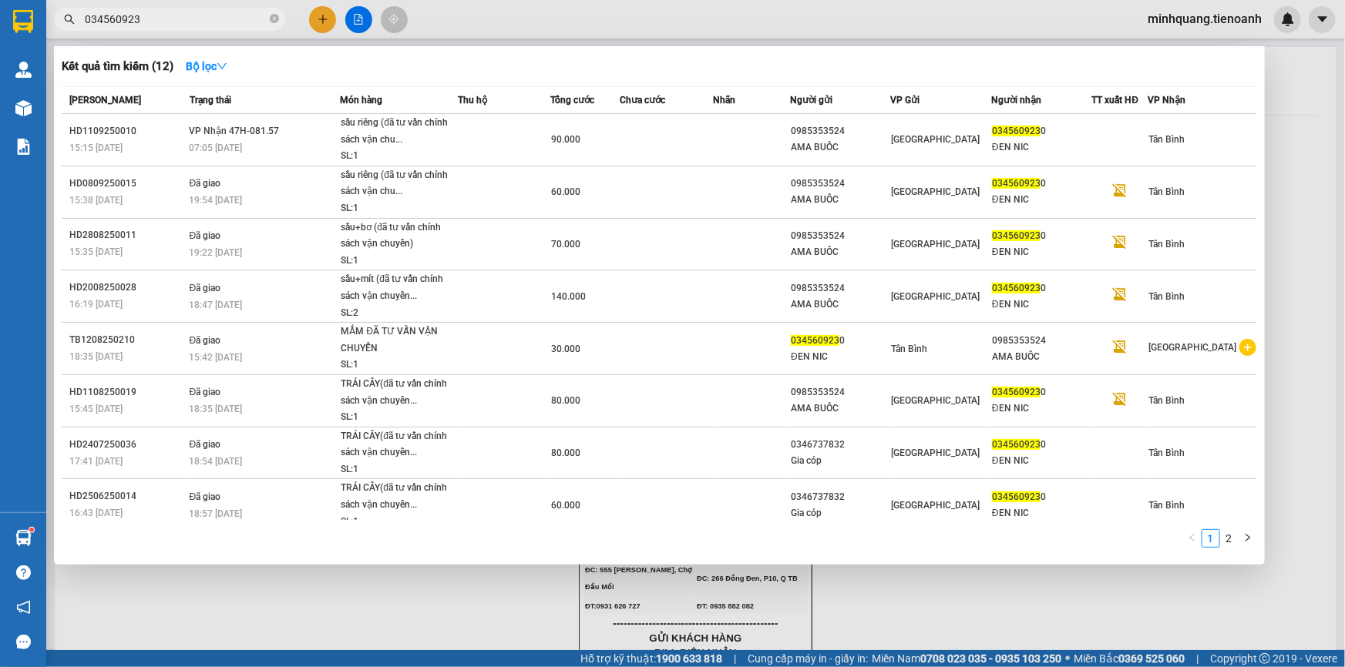
click at [223, 24] on input "034560923" at bounding box center [176, 19] width 182 height 17
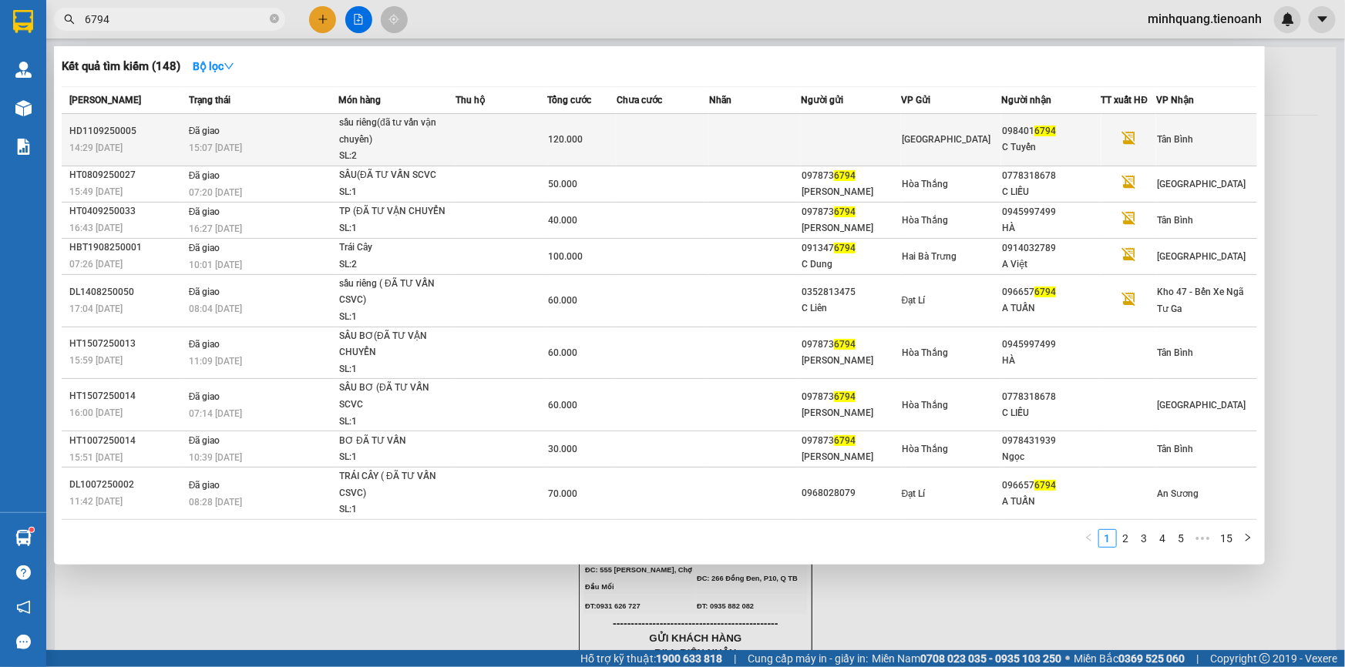
type input "6794"
click at [670, 149] on td at bounding box center [662, 140] width 92 height 52
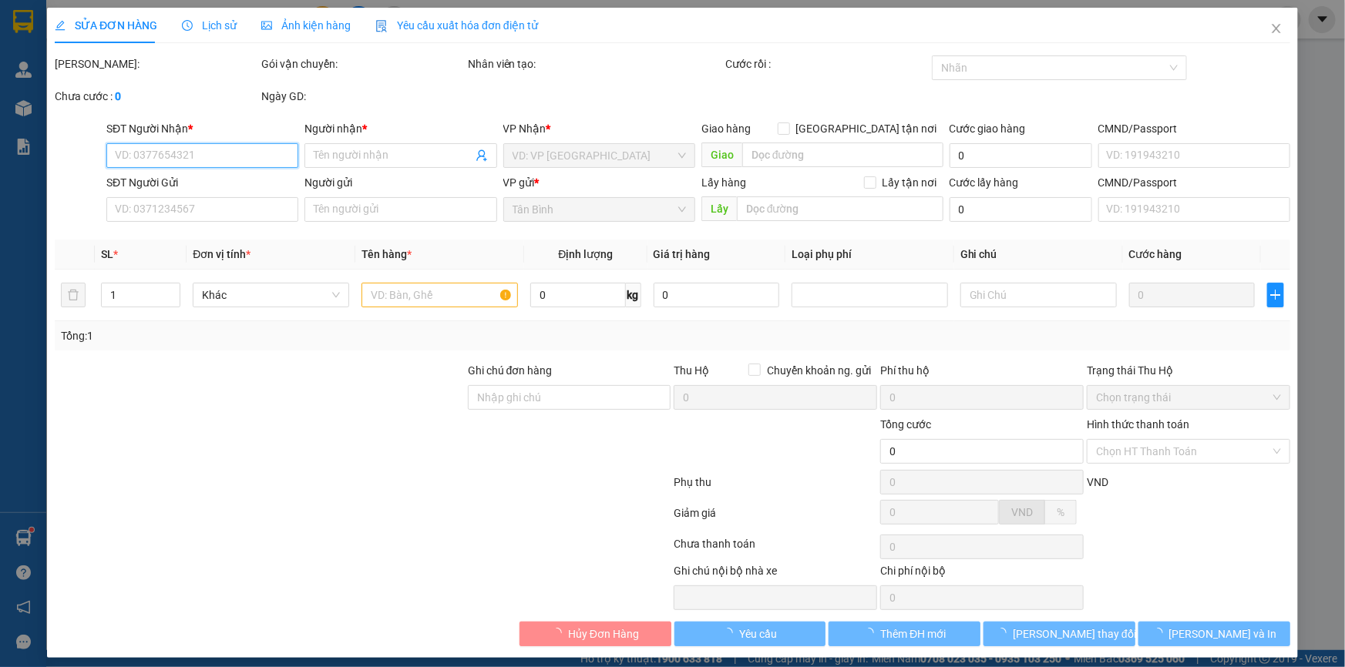
type input "0984016794"
type input "C Tuyến"
type input "ng gởi là ng nhận"
type input "120.000"
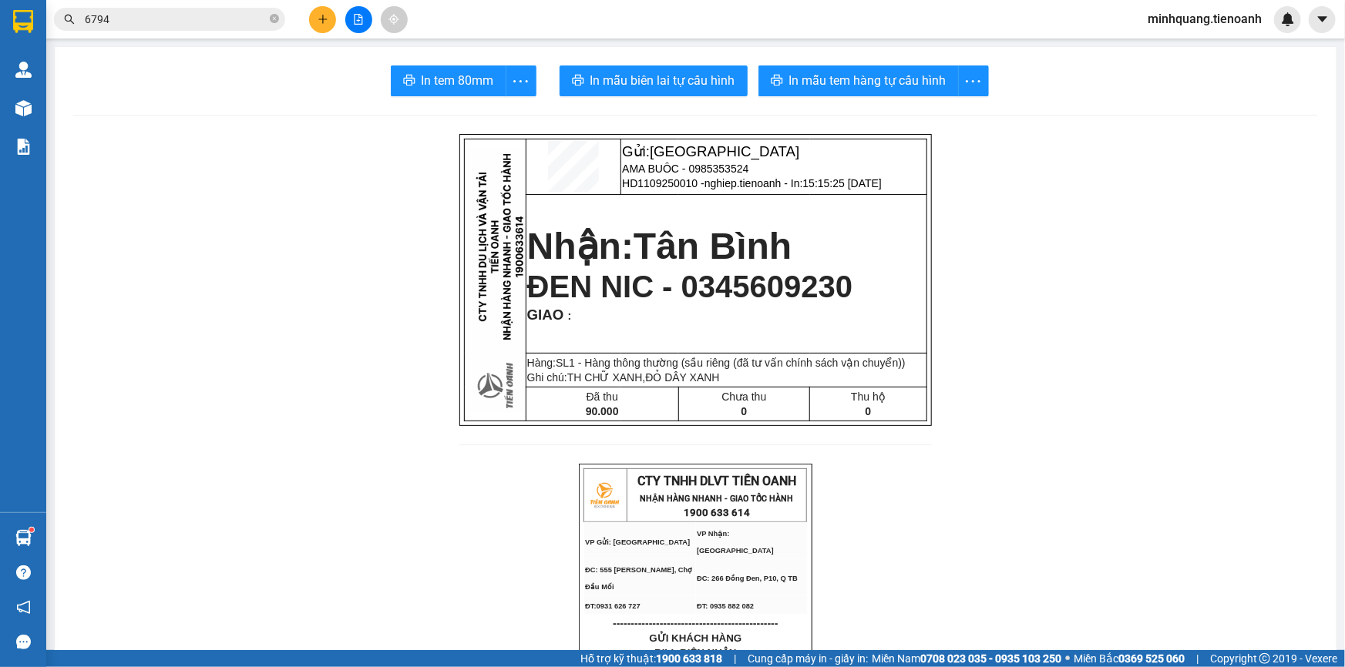
click at [334, 12] on button at bounding box center [322, 19] width 27 height 27
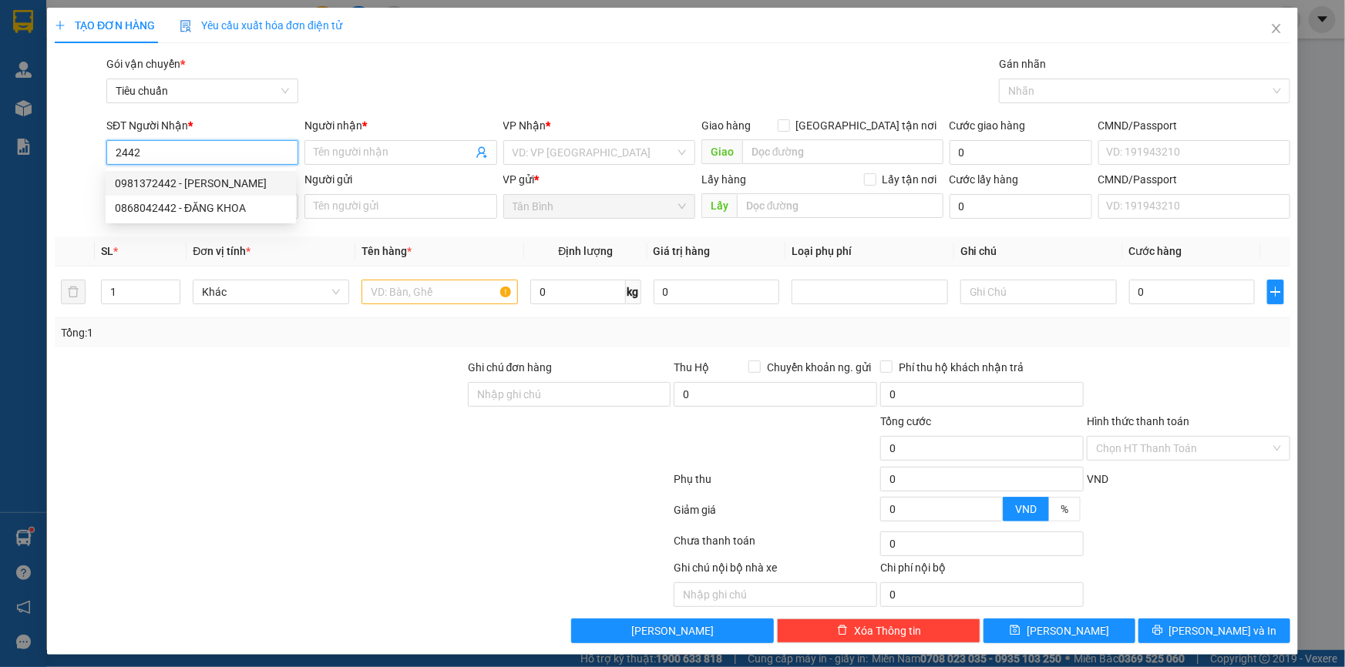
click at [224, 180] on div "0981372442 - [PERSON_NAME]" at bounding box center [201, 183] width 172 height 17
type input "0981372442"
type input "[PERSON_NAME]"
type input "30.000"
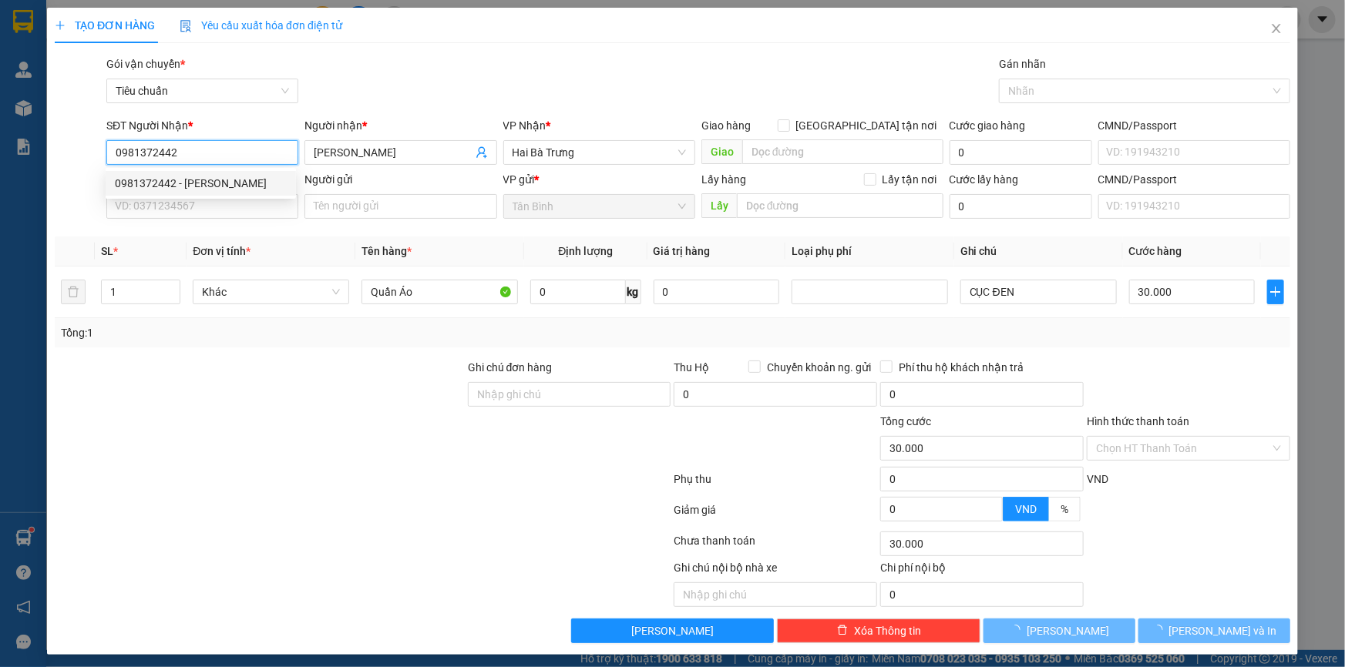
type input "0981372442"
click at [224, 192] on div "SĐT Người Gửi" at bounding box center [202, 182] width 192 height 23
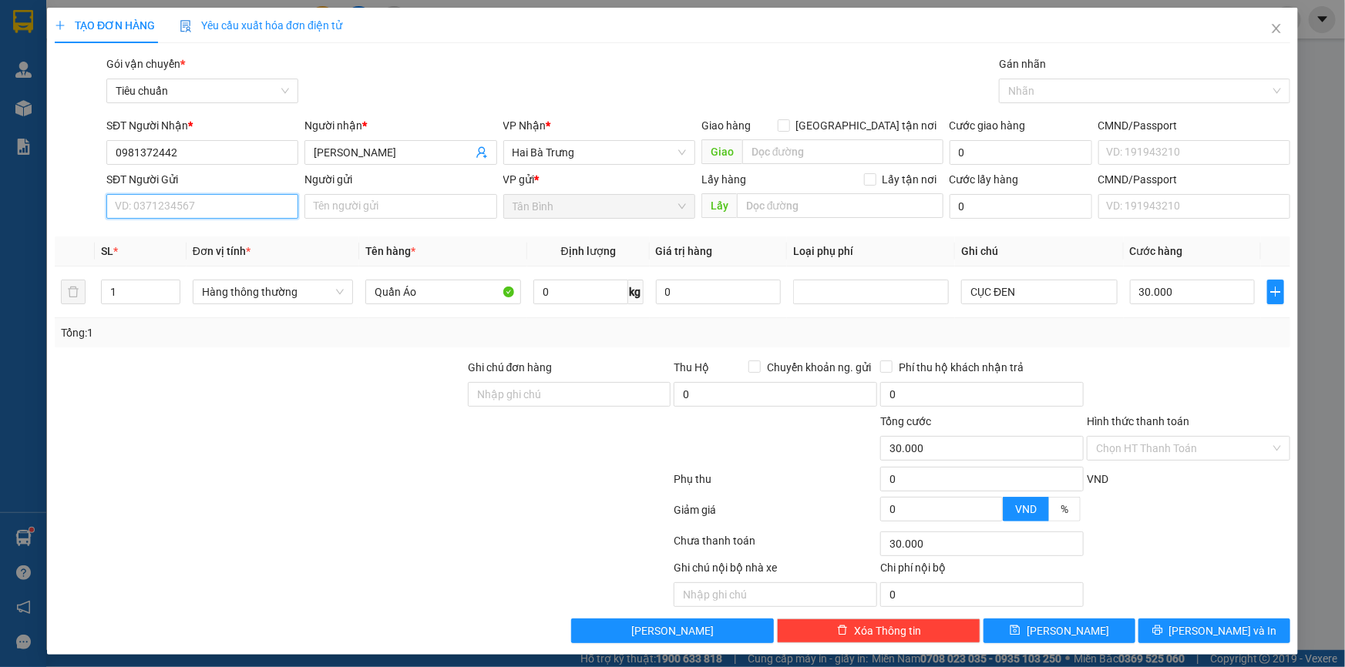
click at [223, 207] on input "SĐT Người Gửi" at bounding box center [202, 206] width 192 height 25
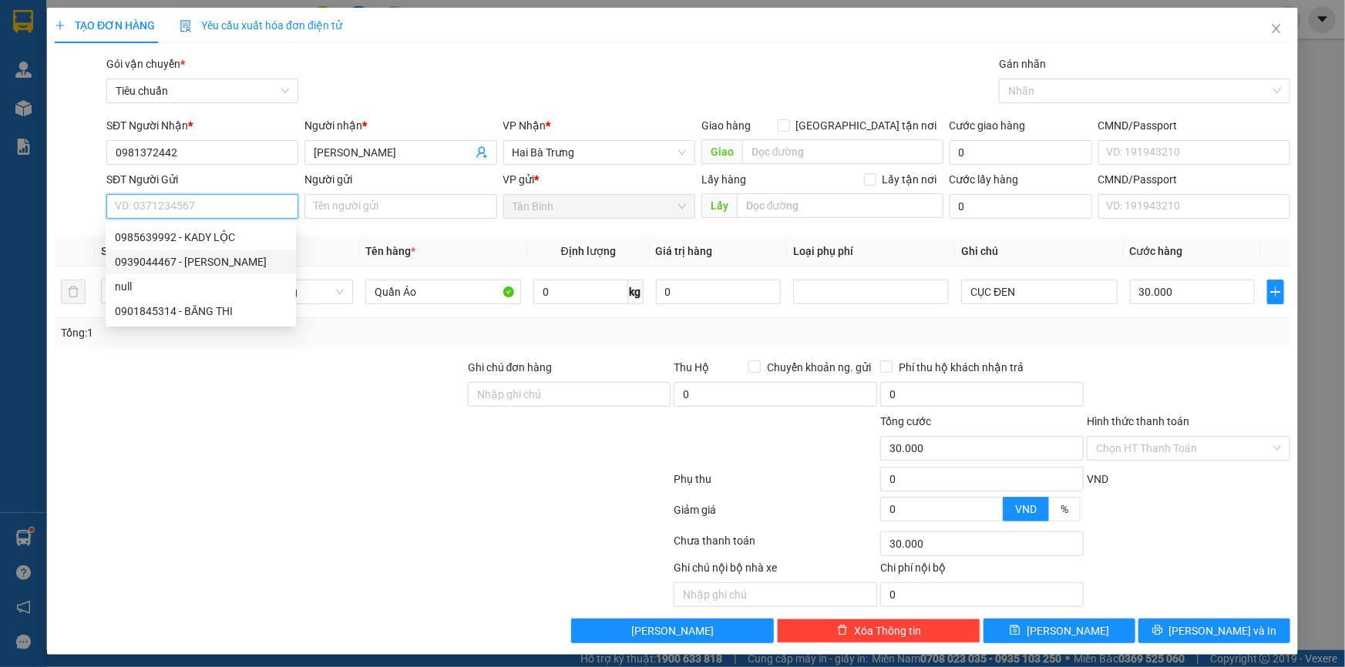
click at [241, 269] on div "0939044467 - [PERSON_NAME]" at bounding box center [201, 262] width 172 height 17
type input "0939044467"
type input "LỘC REN"
type input "80.000"
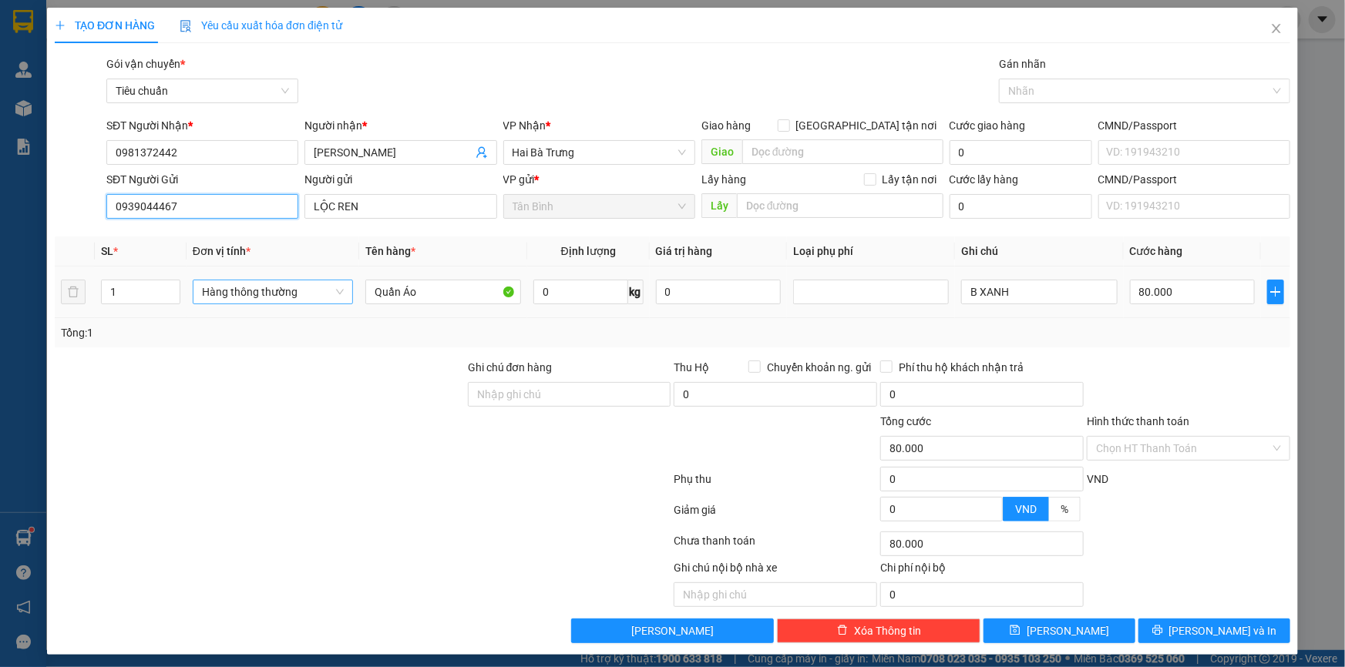
click at [300, 291] on span "Hàng thông thường" at bounding box center [273, 291] width 142 height 23
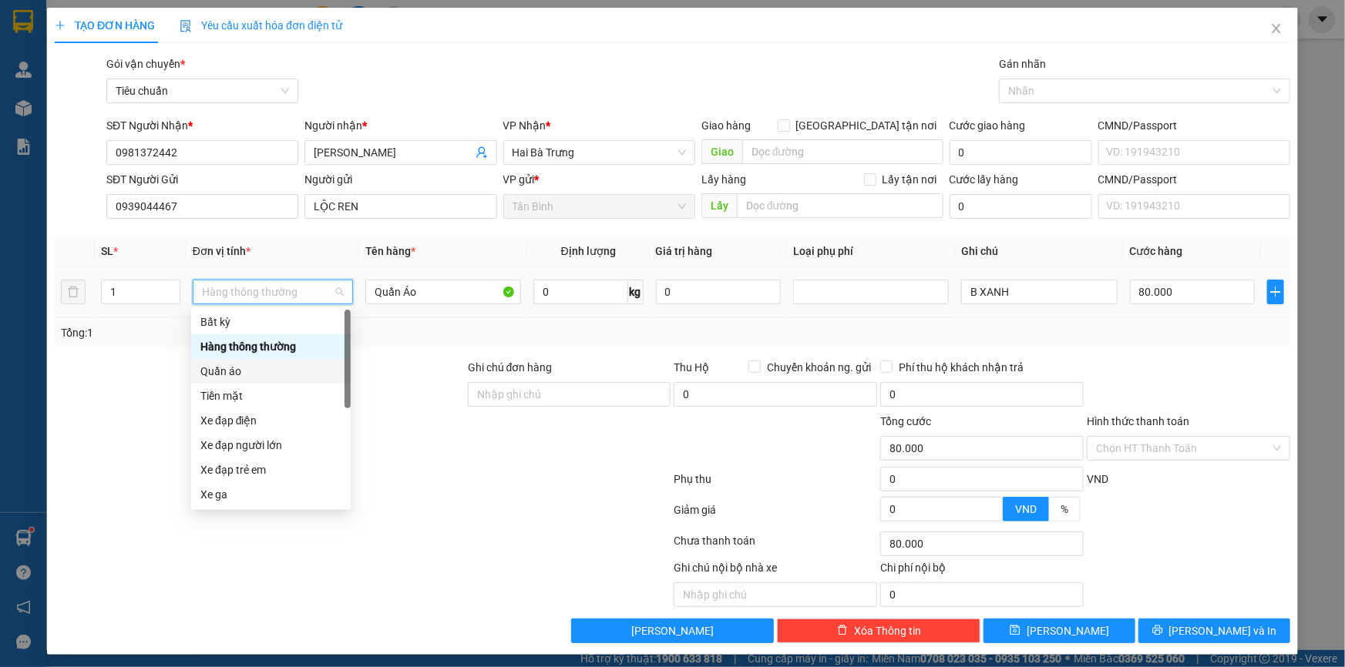
click at [250, 374] on div "Quần áo" at bounding box center [270, 371] width 141 height 17
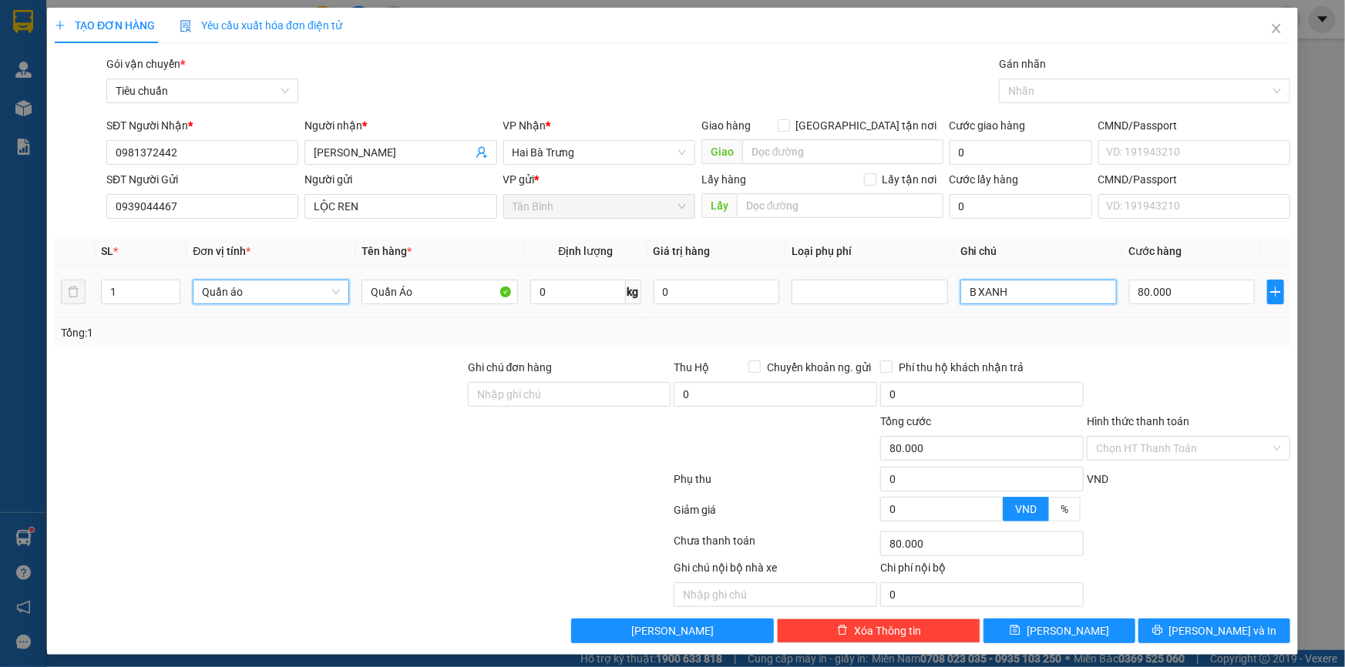
drag, startPoint x: 1077, startPoint y: 300, endPoint x: 869, endPoint y: 285, distance: 208.6
click at [870, 292] on tr "1 Quần áo Quần áo Quần Áo 0 kg 0 B XANH 80.000" at bounding box center [672, 293] width 1235 height 52
type input "0"
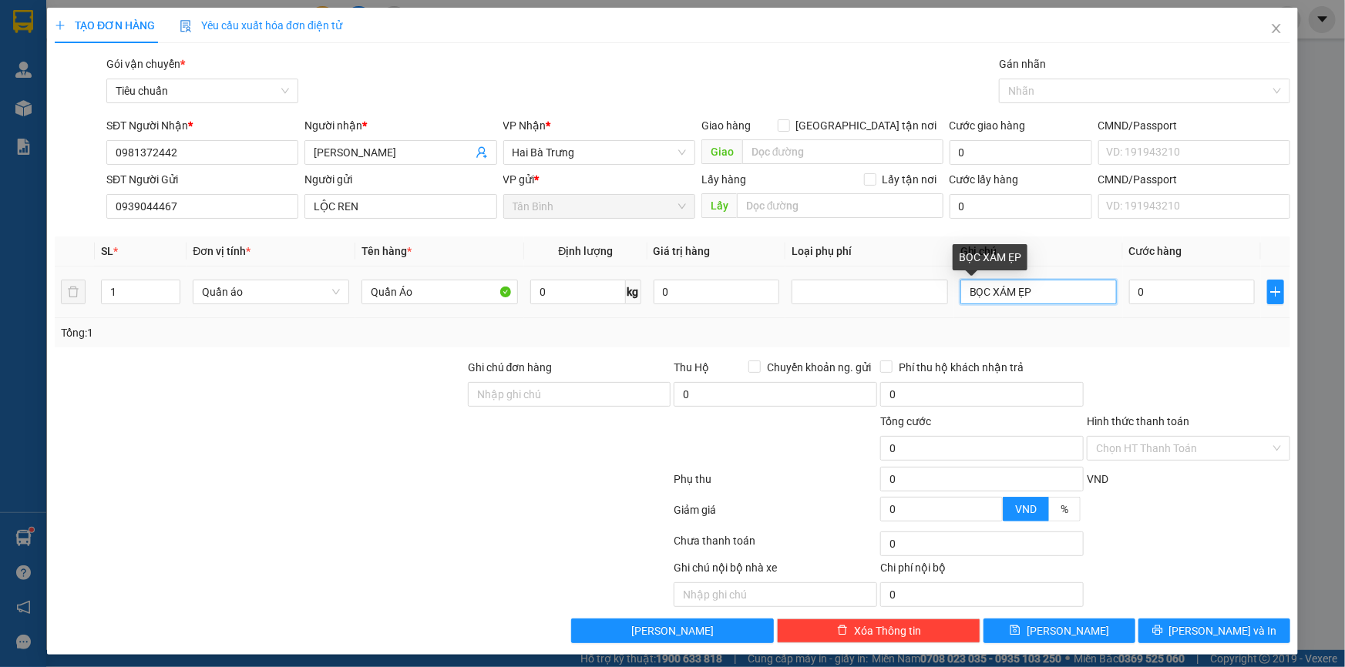
click at [1010, 290] on input "BỌC XÁM ẸP" at bounding box center [1038, 292] width 156 height 25
type input "BỌC XÁM DẸP"
click at [1140, 284] on input "0" at bounding box center [1192, 292] width 126 height 25
type input "3"
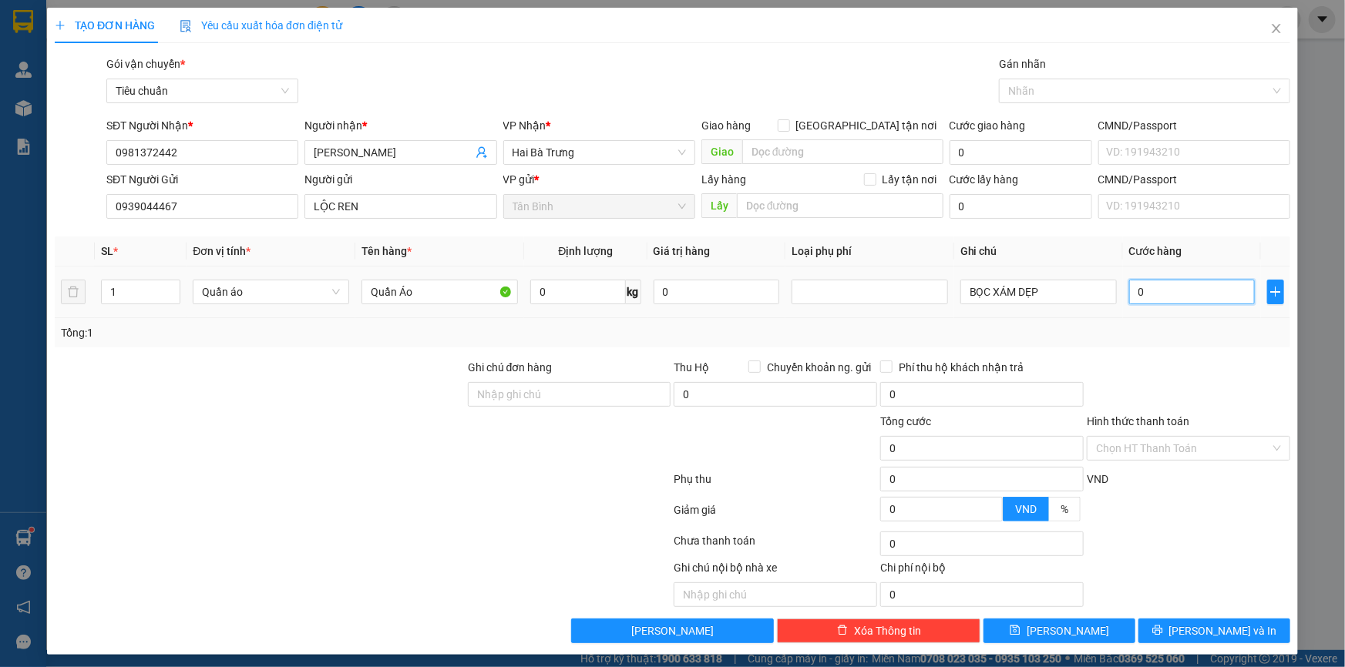
type input "3"
click at [1147, 303] on input "30" at bounding box center [1192, 292] width 126 height 25
click at [1196, 623] on span "[PERSON_NAME] và In" at bounding box center [1223, 631] width 108 height 17
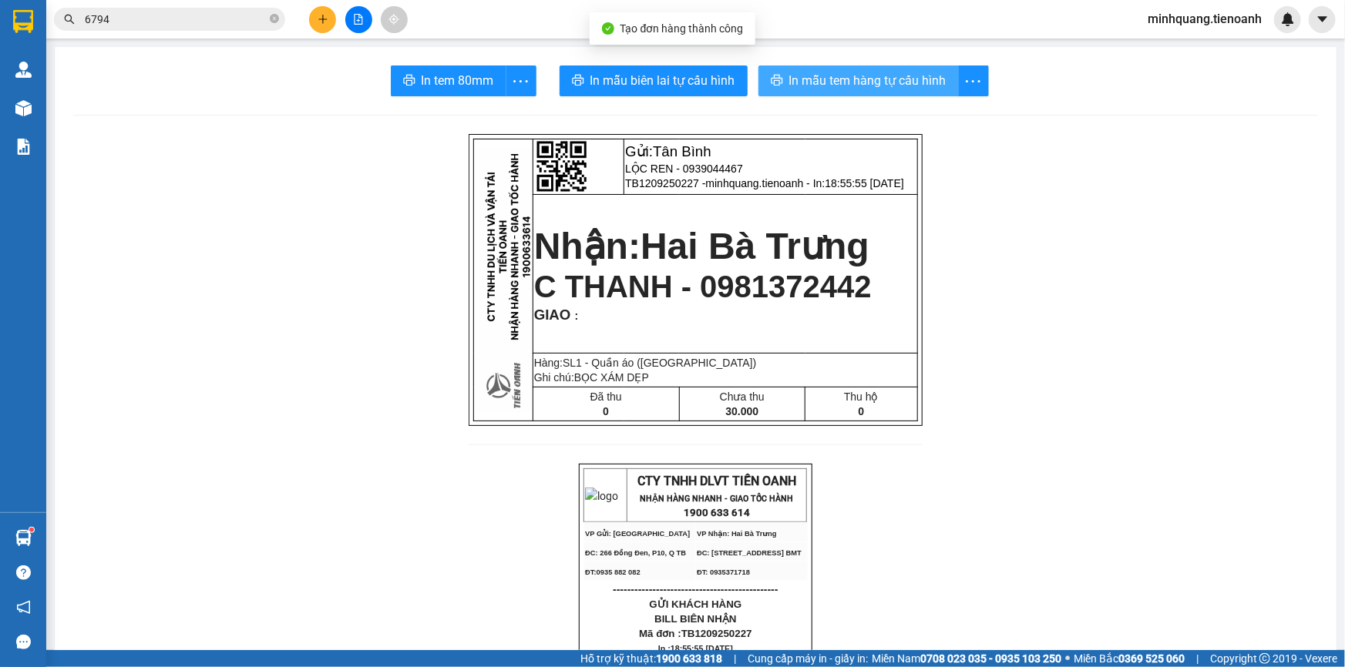
click at [894, 69] on button "In mẫu tem hàng tự cấu hình" at bounding box center [858, 80] width 200 height 31
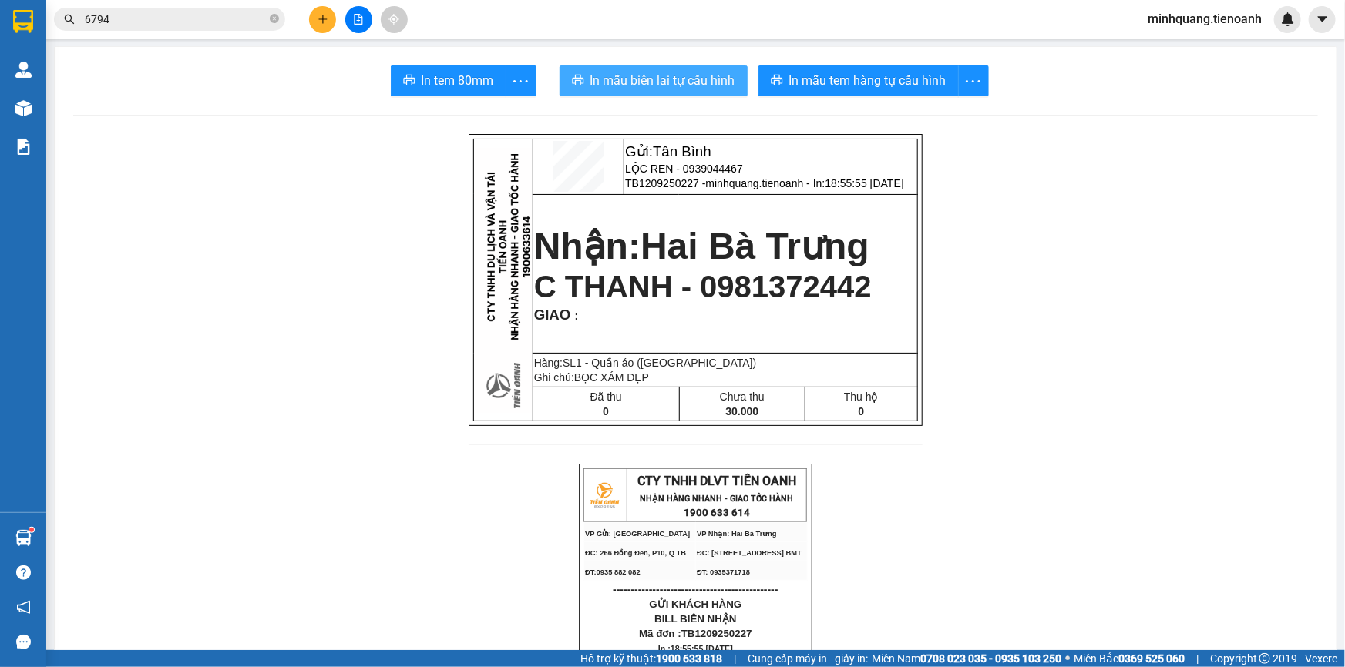
click at [724, 73] on span "In mẫu biên lai tự cấu hình" at bounding box center [662, 80] width 145 height 19
click at [330, 17] on button at bounding box center [322, 19] width 27 height 27
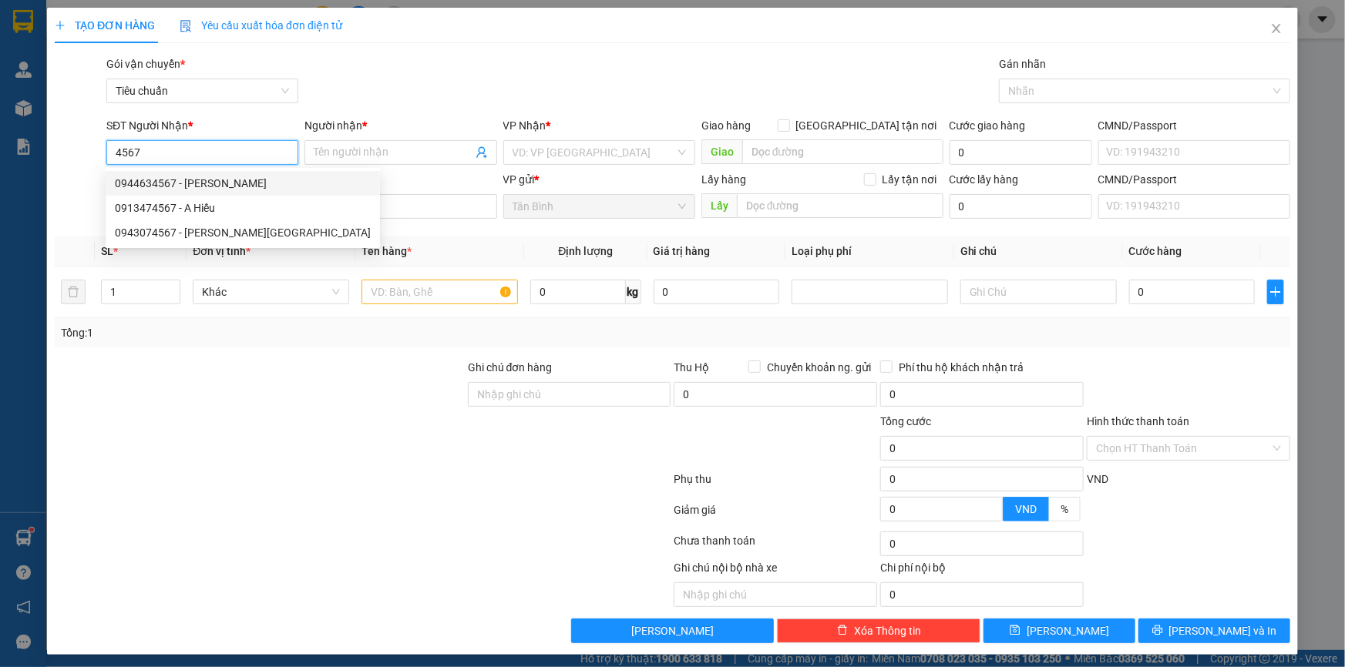
click at [222, 162] on input "4567" at bounding box center [202, 152] width 192 height 25
click at [222, 162] on input "098" at bounding box center [202, 152] width 192 height 25
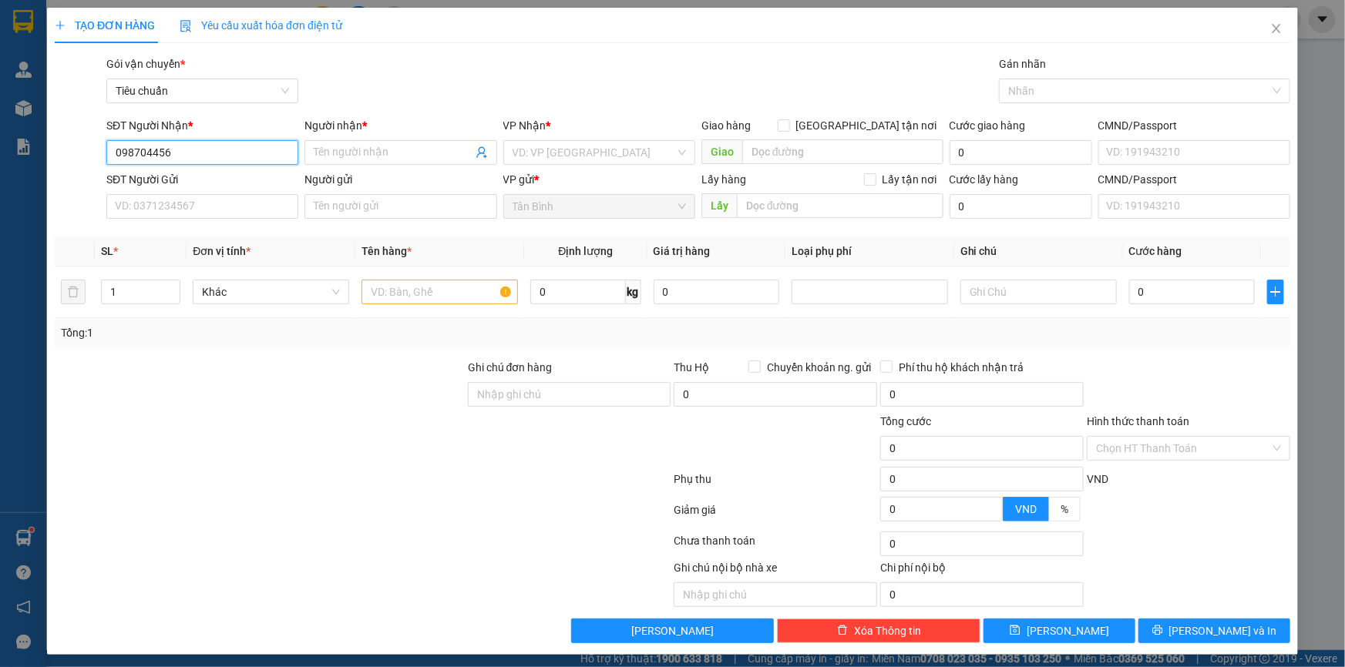
type input "0987044567"
click at [261, 186] on div "0987044567 - KHƯƠNG" at bounding box center [201, 183] width 172 height 17
type input "KHƯƠNG"
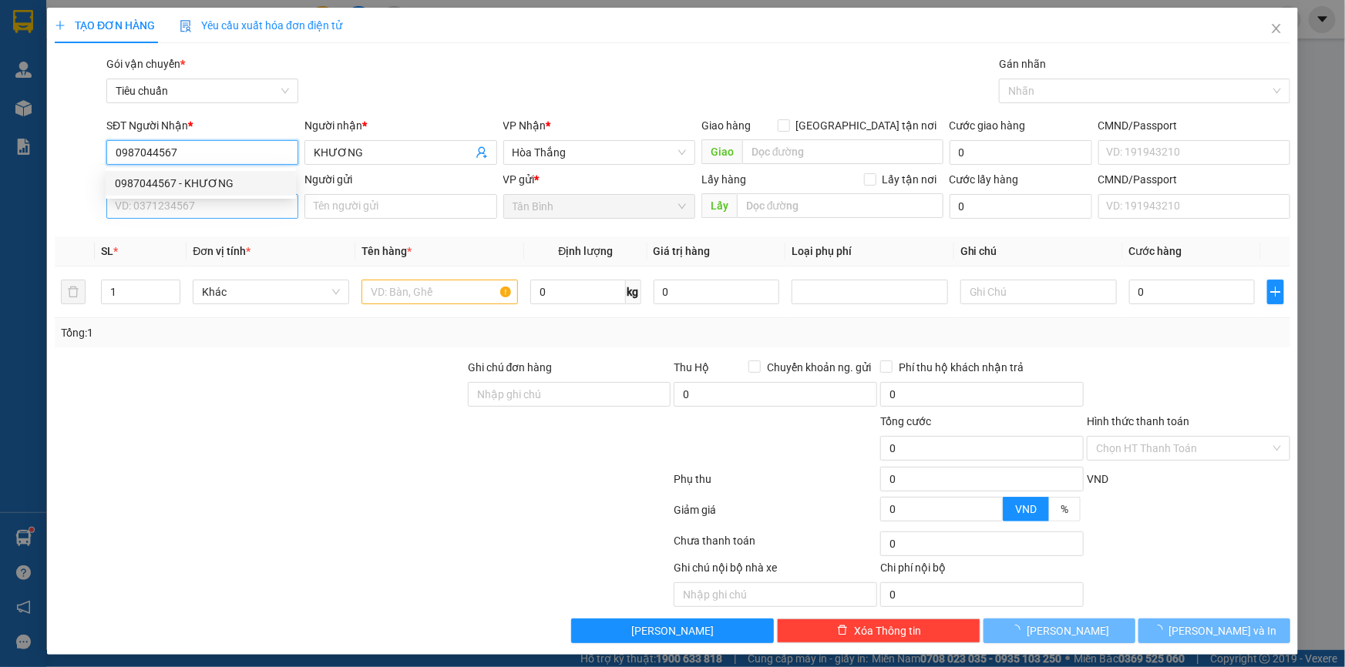
type input "120.000"
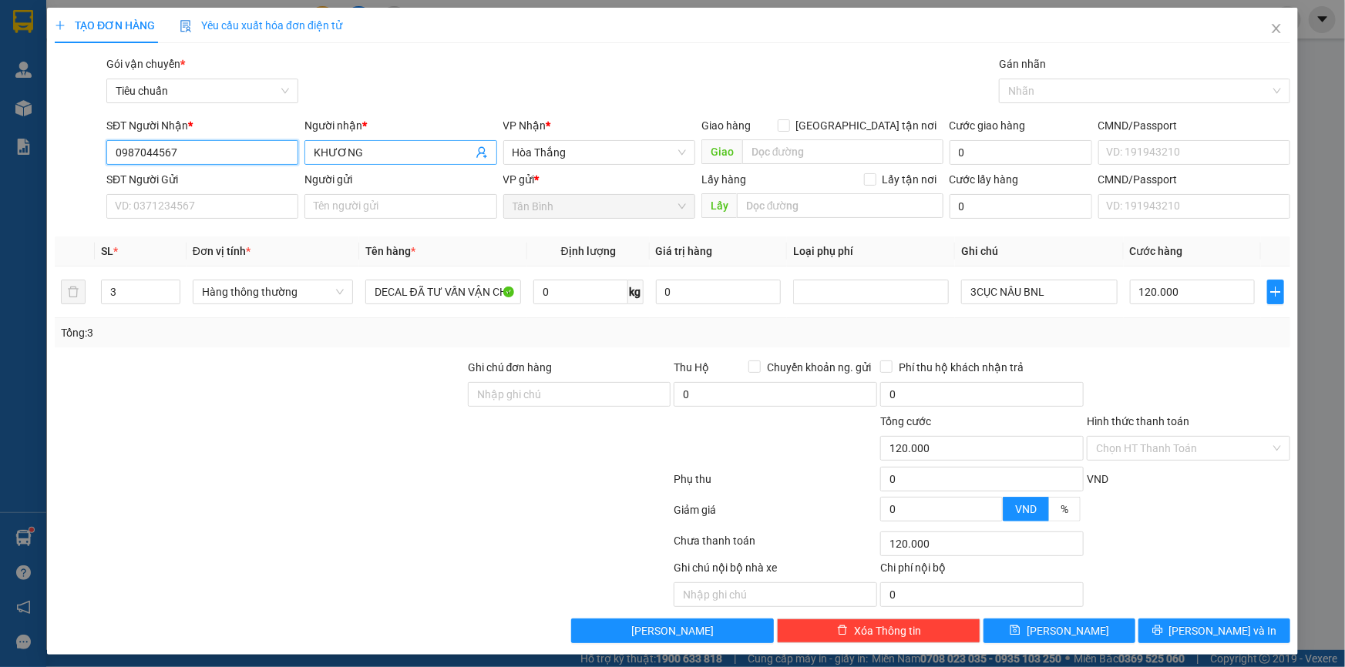
type input "0987044567"
click at [314, 157] on input "KHƯƠNG" at bounding box center [393, 152] width 158 height 17
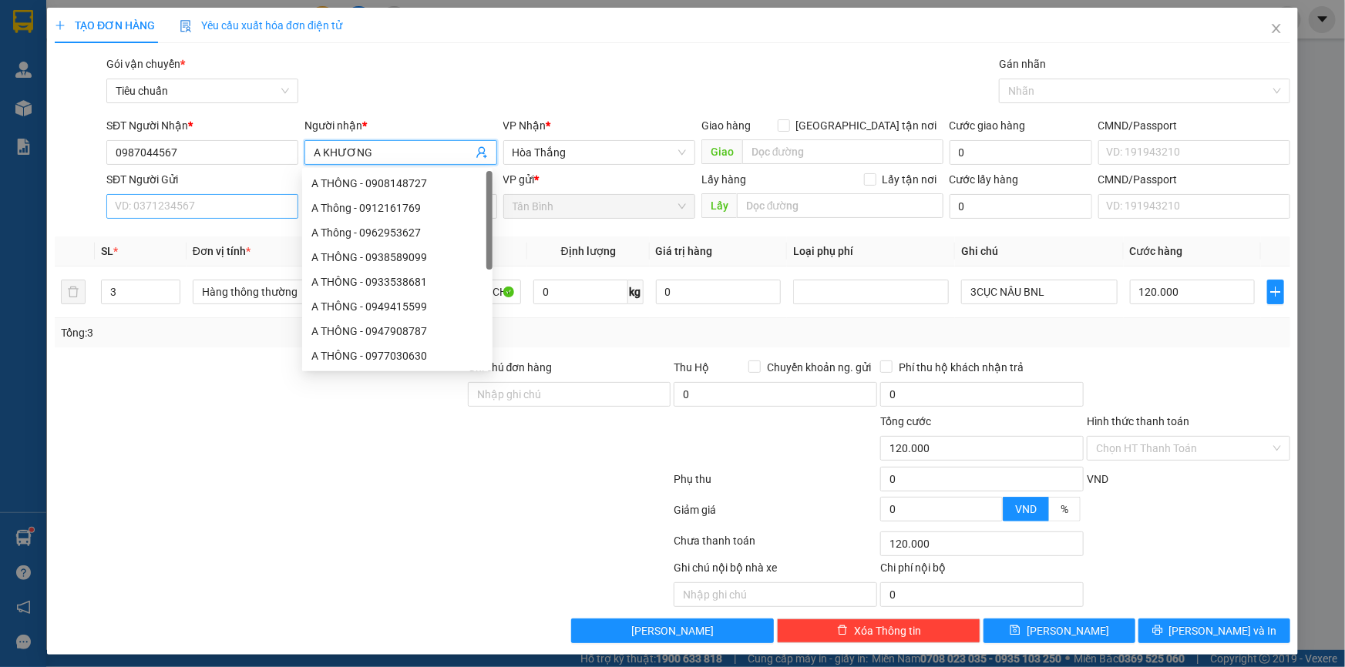
type input "A KHƯƠNG"
click at [217, 196] on input "SĐT Người Gửi" at bounding box center [202, 206] width 192 height 25
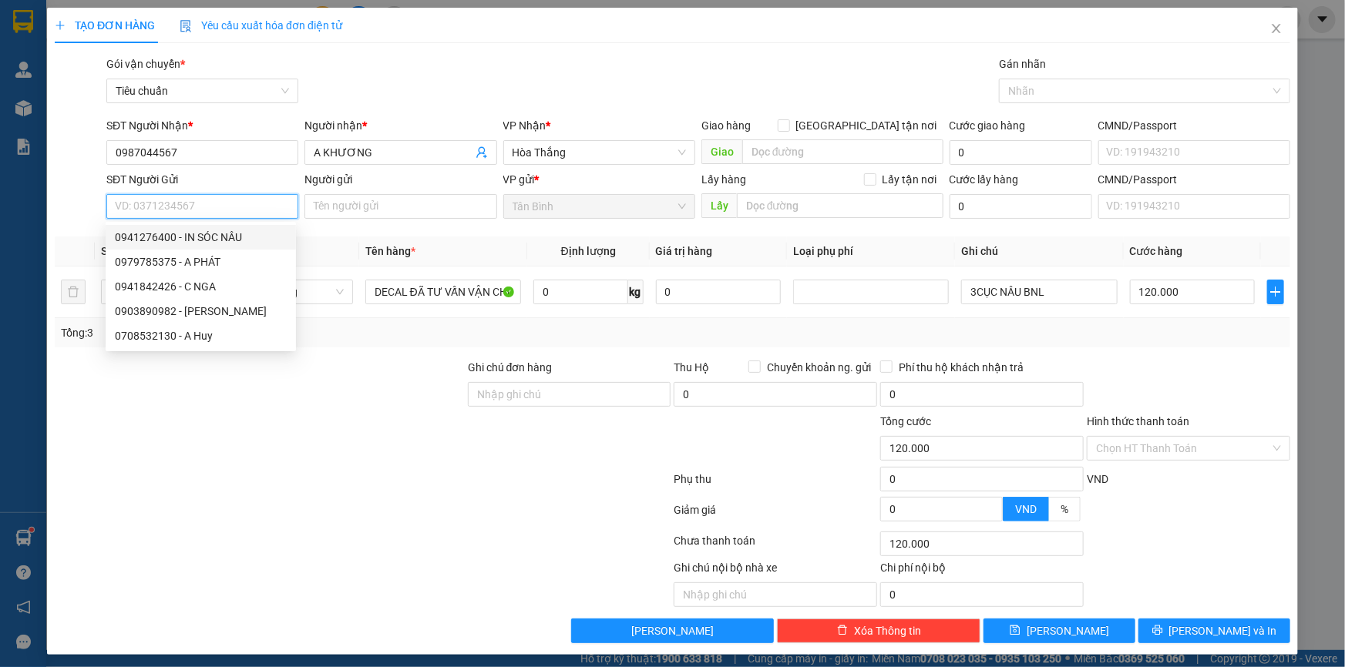
click at [234, 236] on div "0941276400 - IN SÓC NÂU" at bounding box center [201, 237] width 172 height 17
type input "0941276400"
type input "IN SÓC NÂU"
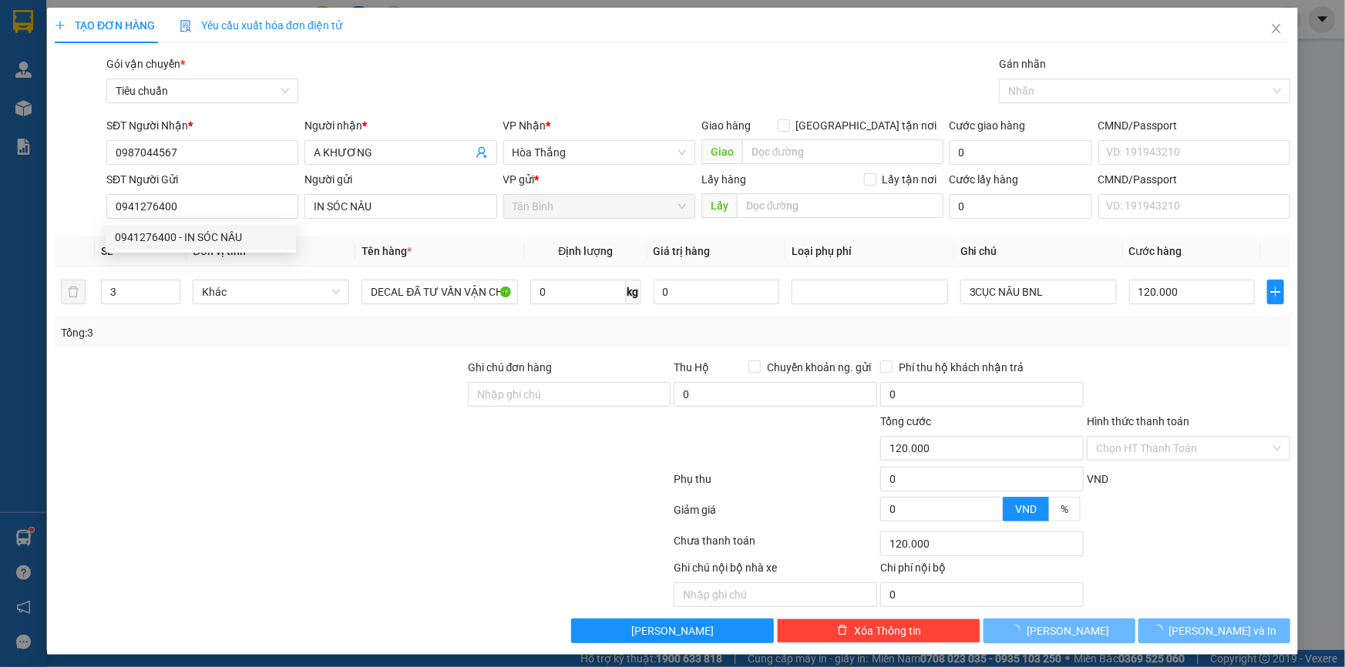
click at [285, 346] on div "Tổng: 3" at bounding box center [672, 332] width 1235 height 29
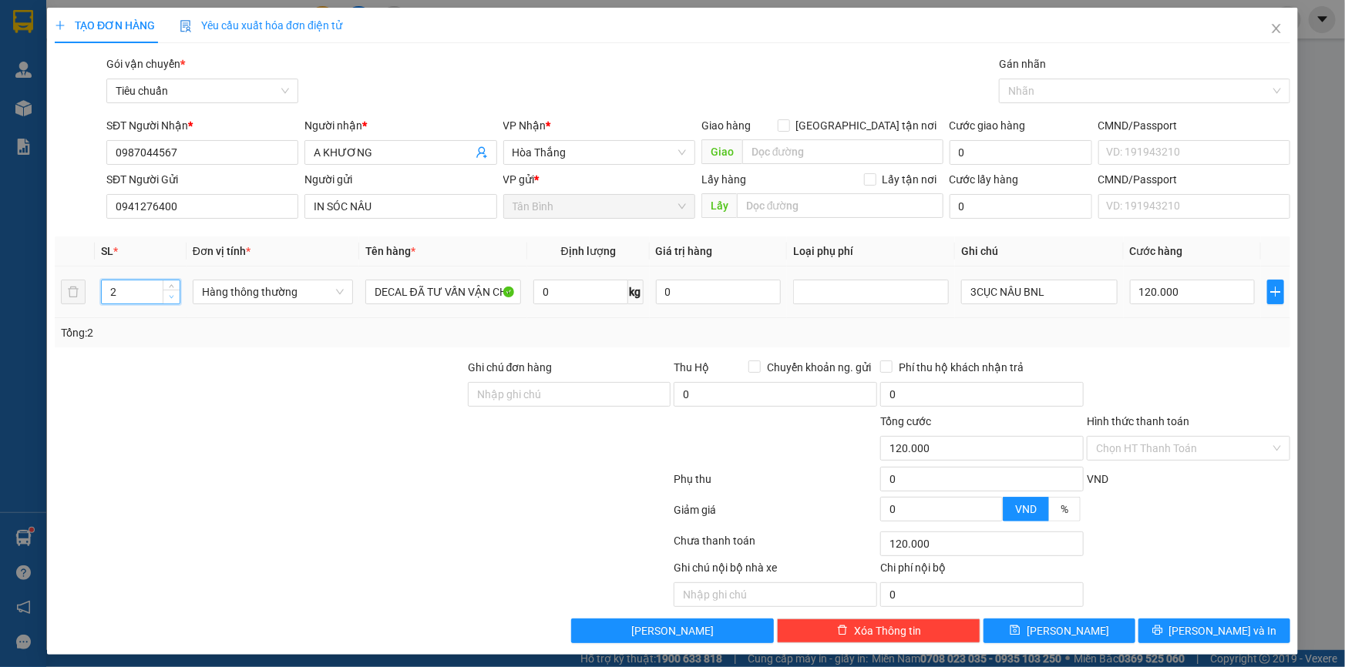
click at [167, 293] on span "down" at bounding box center [171, 297] width 9 height 9
type input "1"
click at [167, 293] on span "down" at bounding box center [171, 297] width 9 height 9
click at [589, 302] on input "0" at bounding box center [580, 292] width 95 height 25
type input "0"
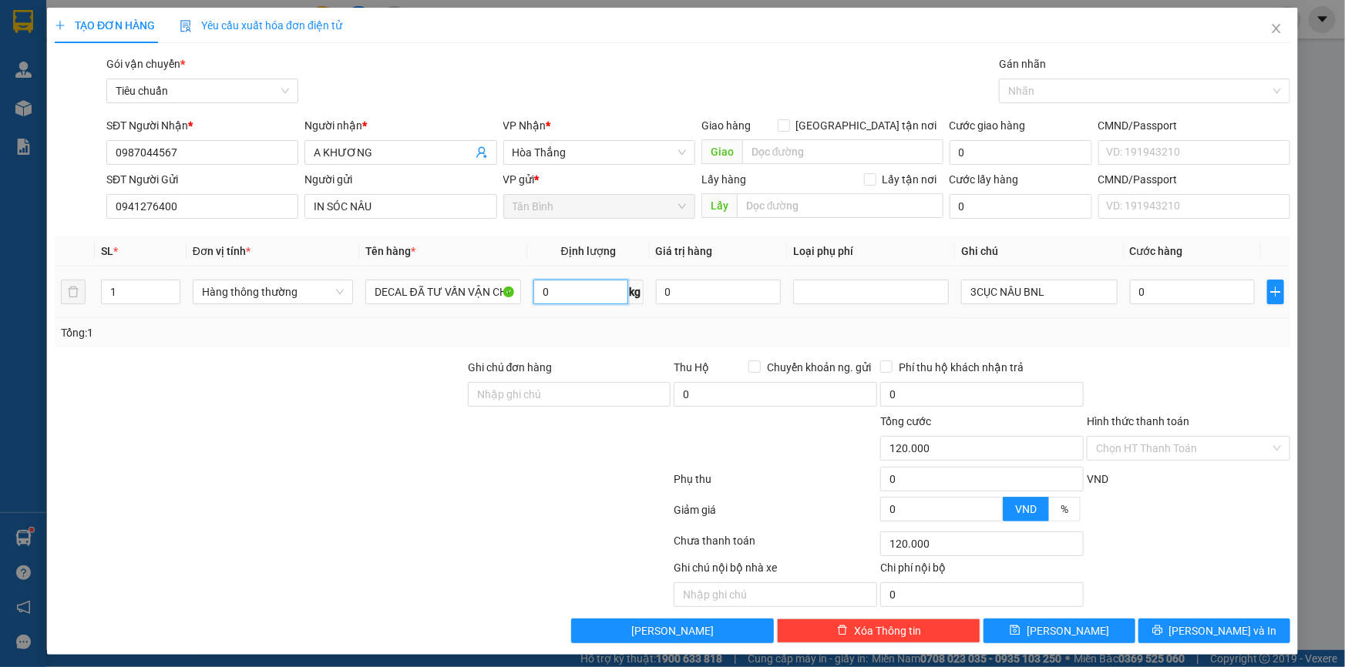
type input "0"
type input "1"
click at [581, 316] on td "1 kg" at bounding box center [588, 293] width 123 height 52
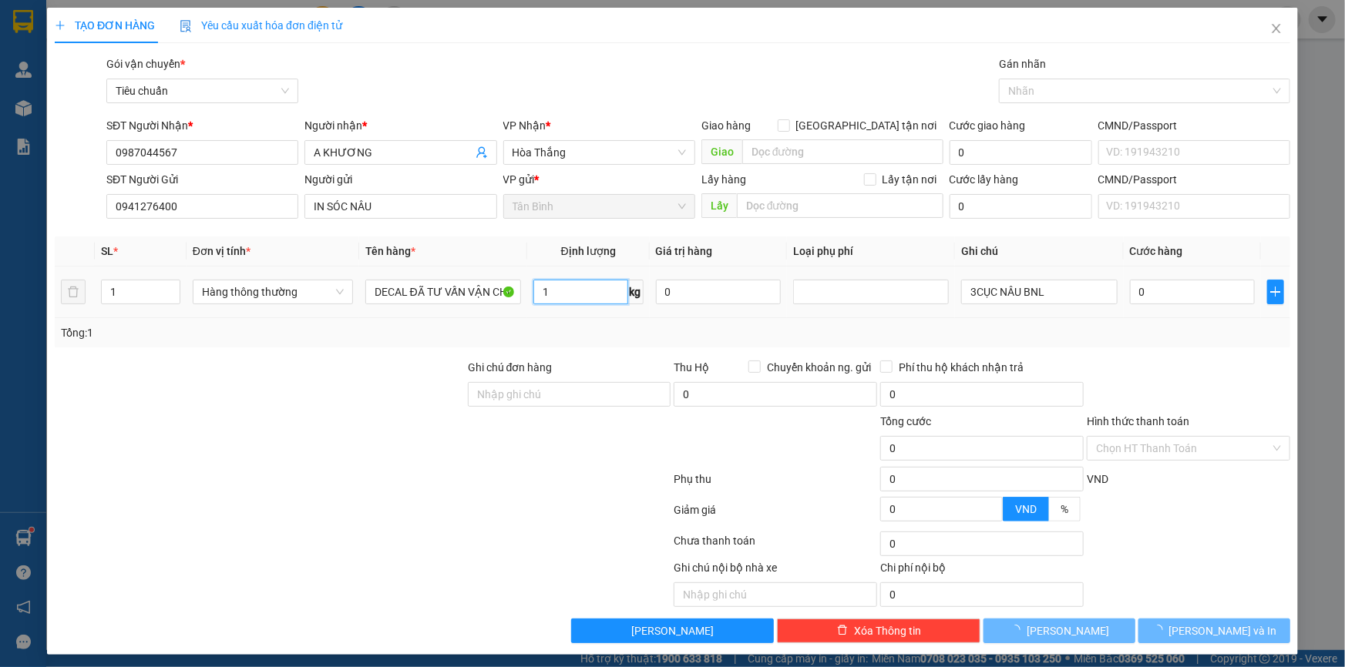
click at [581, 301] on input "1" at bounding box center [580, 292] width 95 height 25
type input "30.000"
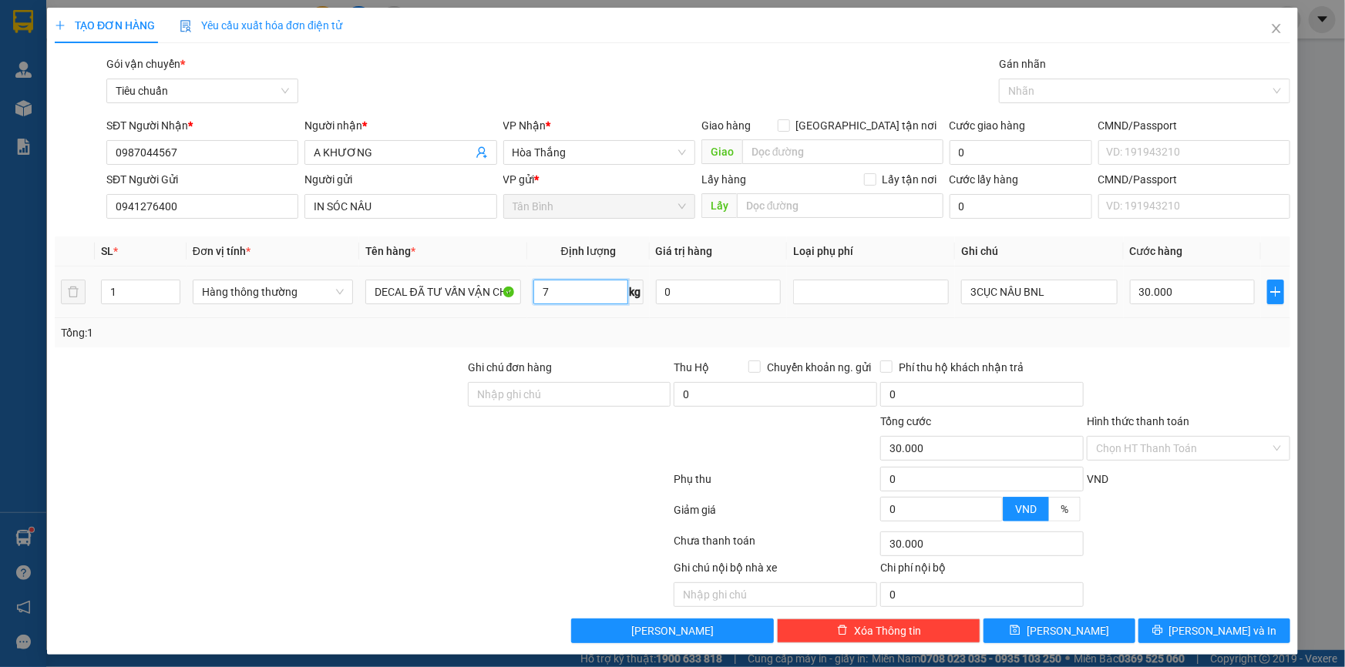
click at [581, 301] on input "7" at bounding box center [580, 292] width 95 height 25
click at [580, 301] on input "7" at bounding box center [580, 292] width 95 height 25
type input "17"
click at [586, 311] on td "17 kg" at bounding box center [588, 293] width 123 height 52
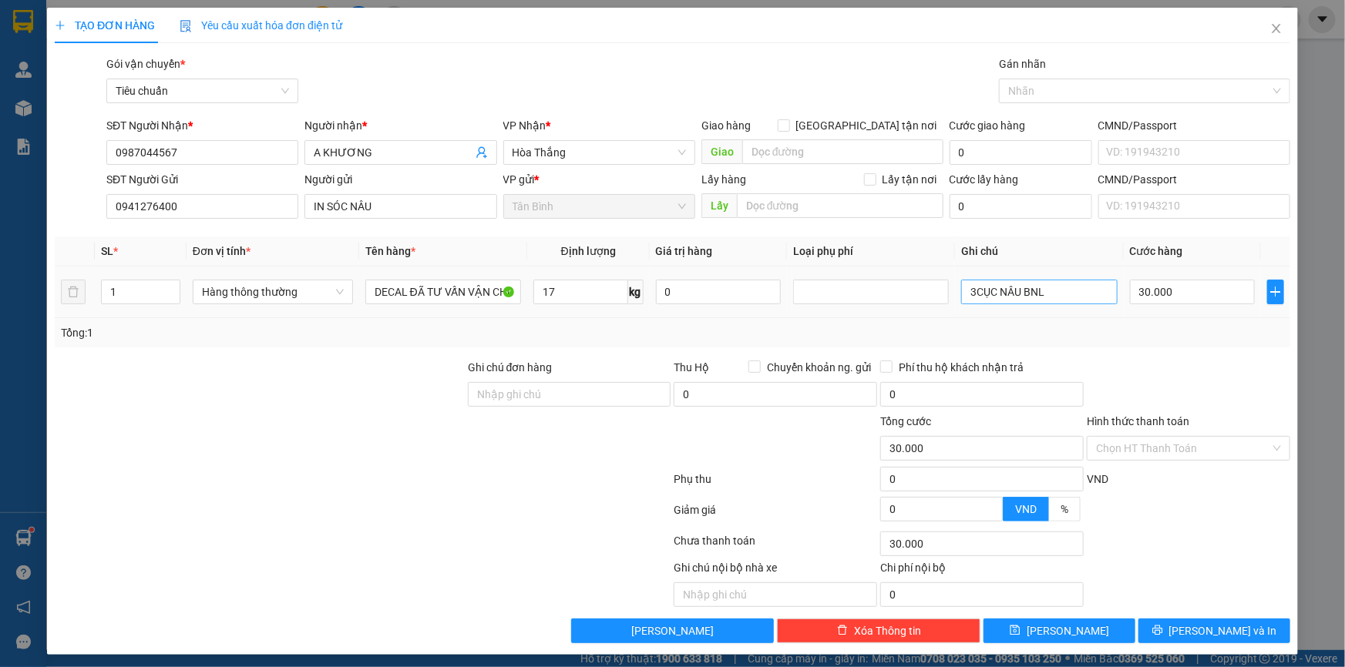
type input "55.000"
click at [1069, 303] on input "3CỤC NÂU BNL" at bounding box center [1039, 292] width 156 height 25
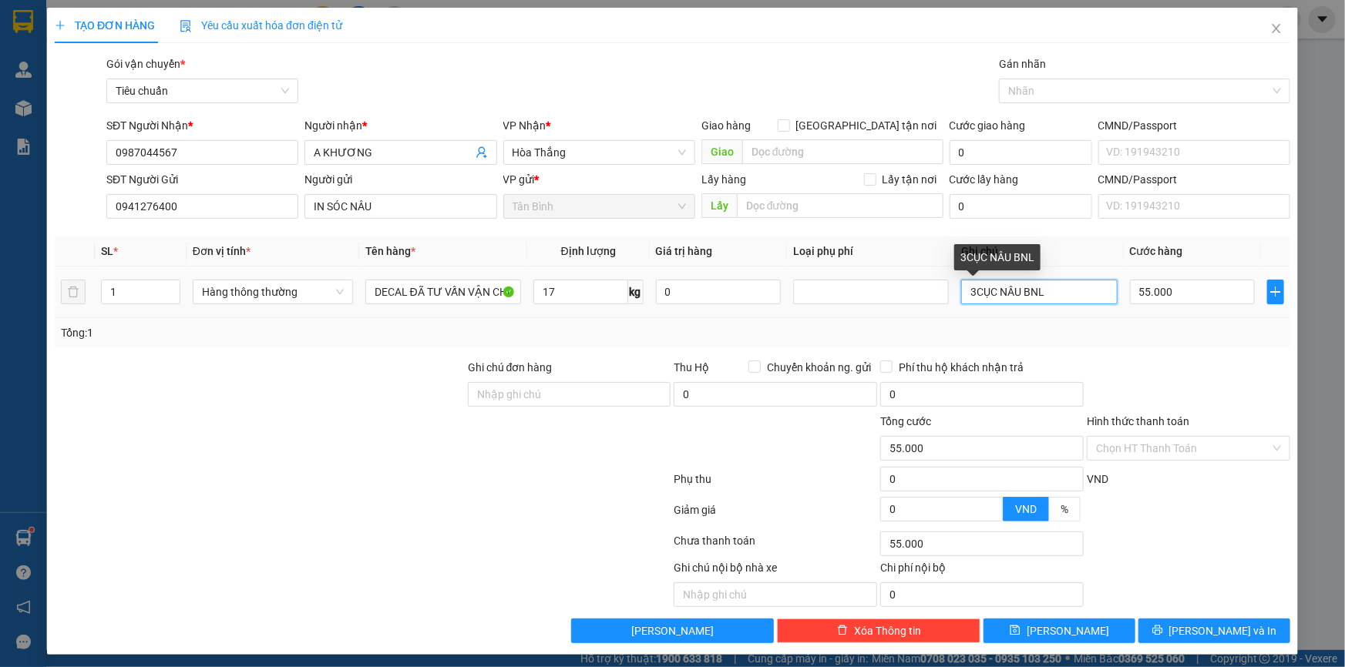
click at [1069, 303] on input "3CỤC NÂU BNL" at bounding box center [1039, 292] width 156 height 25
type input "T BBC"
click at [1069, 303] on input "T BBC" at bounding box center [1039, 292] width 156 height 25
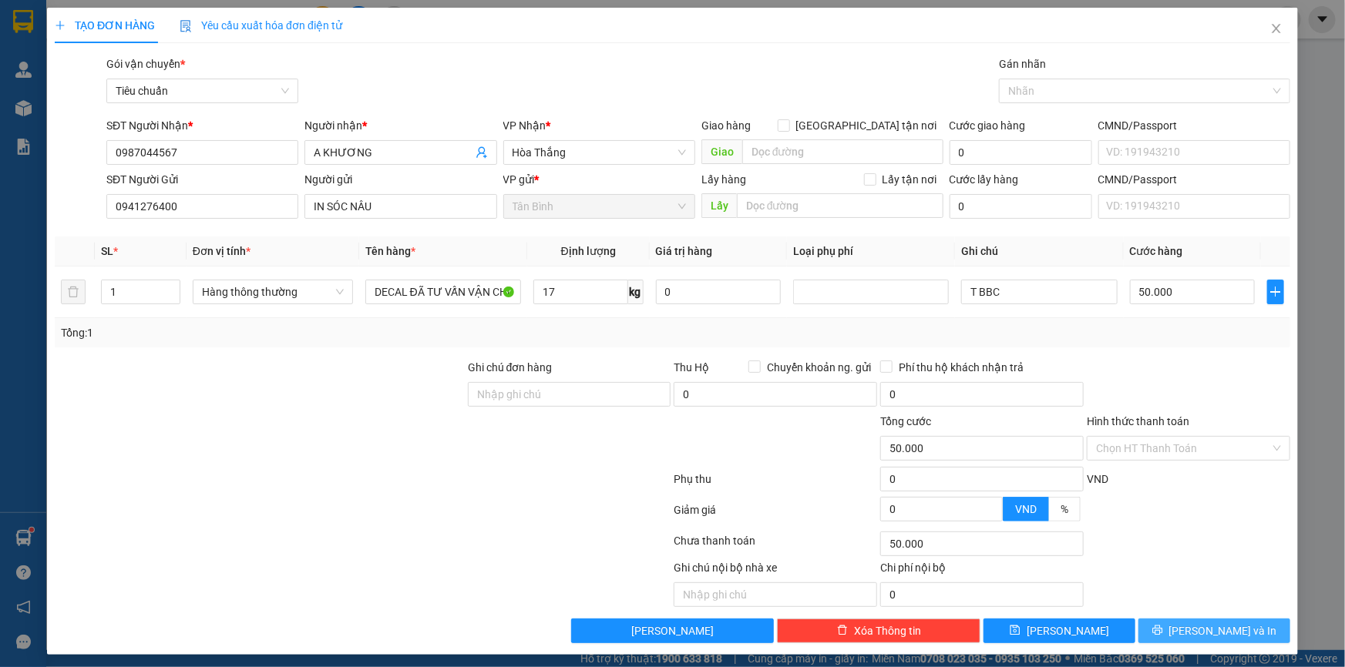
click at [1163, 626] on icon "printer" at bounding box center [1157, 630] width 11 height 11
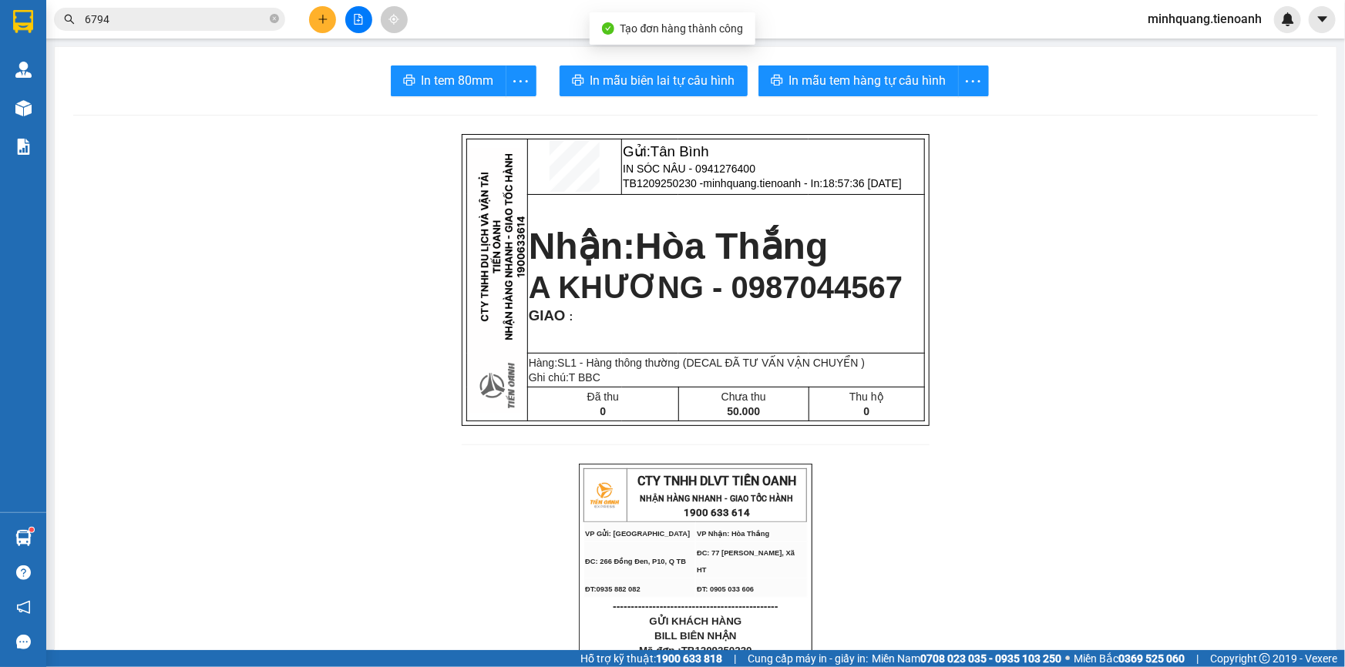
click at [714, 86] on span "In mẫu biên lai tự cấu hình" at bounding box center [662, 80] width 145 height 19
click at [878, 91] on button "In mẫu tem hàng tự cấu hình" at bounding box center [858, 80] width 200 height 31
click at [316, 26] on button at bounding box center [322, 19] width 27 height 27
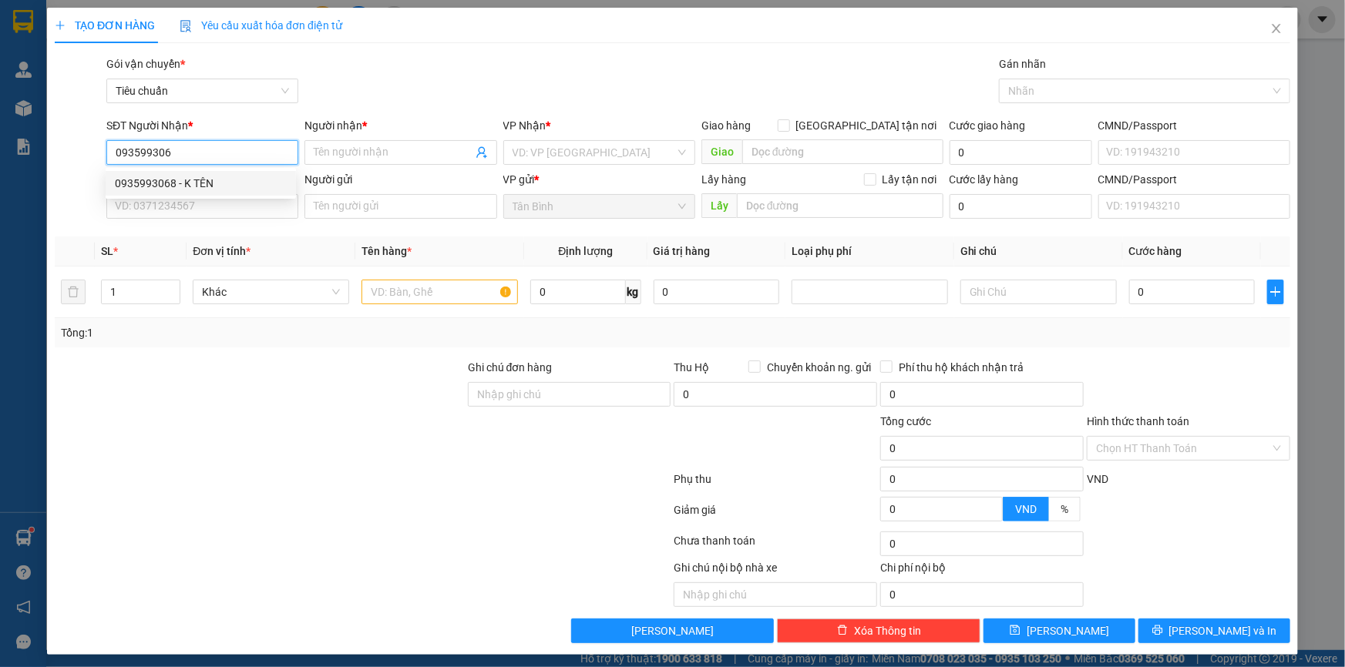
click at [214, 179] on div "0935993068 - K TÊN" at bounding box center [201, 183] width 172 height 17
type input "0935993068"
type input "K TÊN"
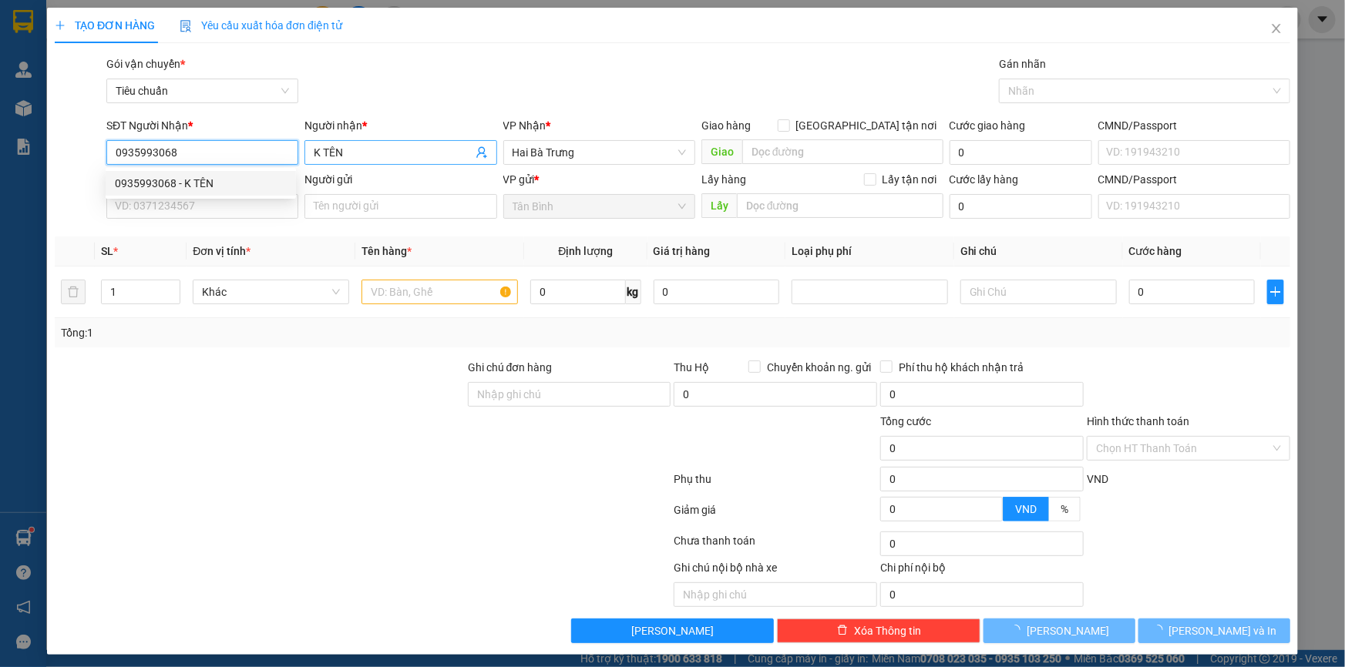
type input "60.000"
type input "0935993068"
click at [371, 150] on input "K TÊN" at bounding box center [393, 152] width 158 height 17
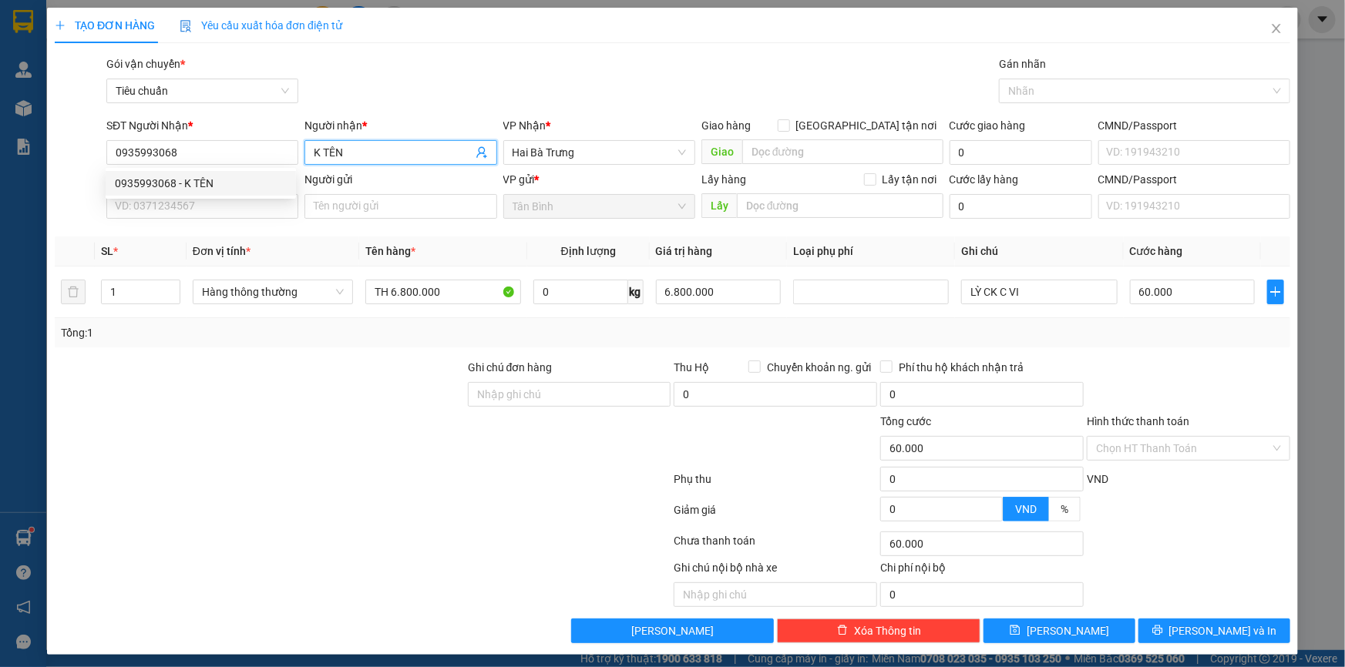
click at [371, 150] on input "K TÊN" at bounding box center [393, 152] width 158 height 17
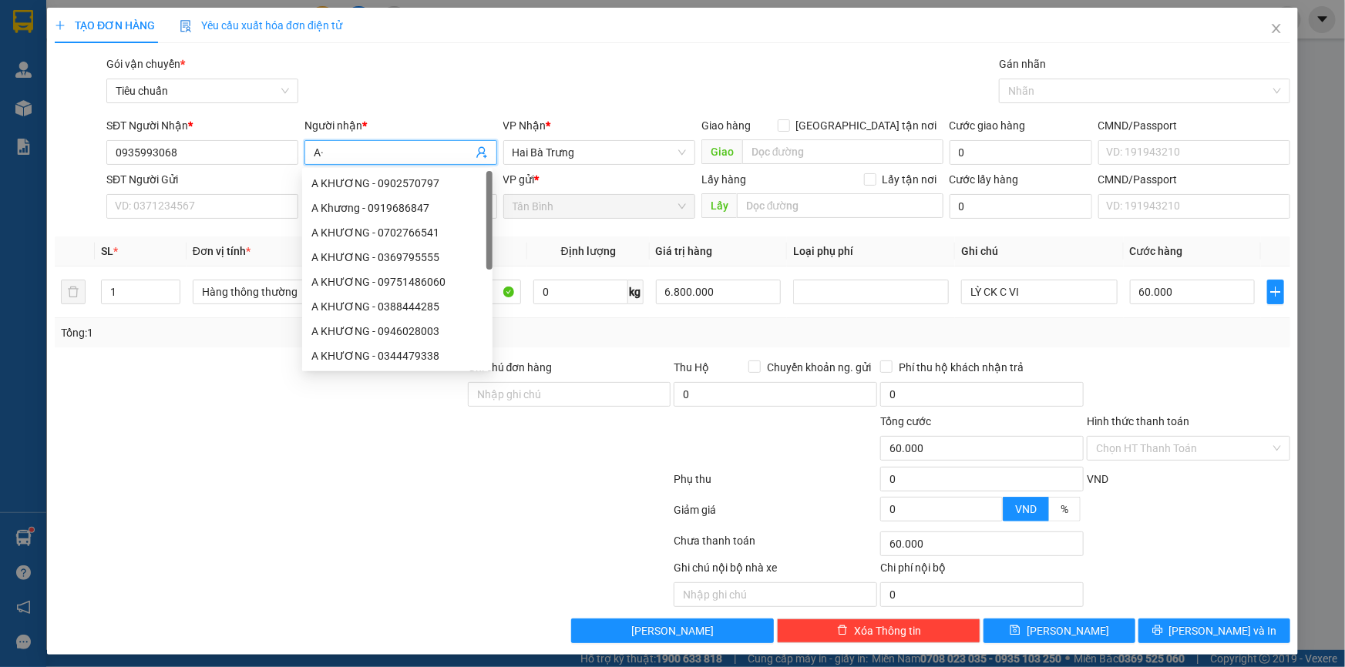
type input "A"
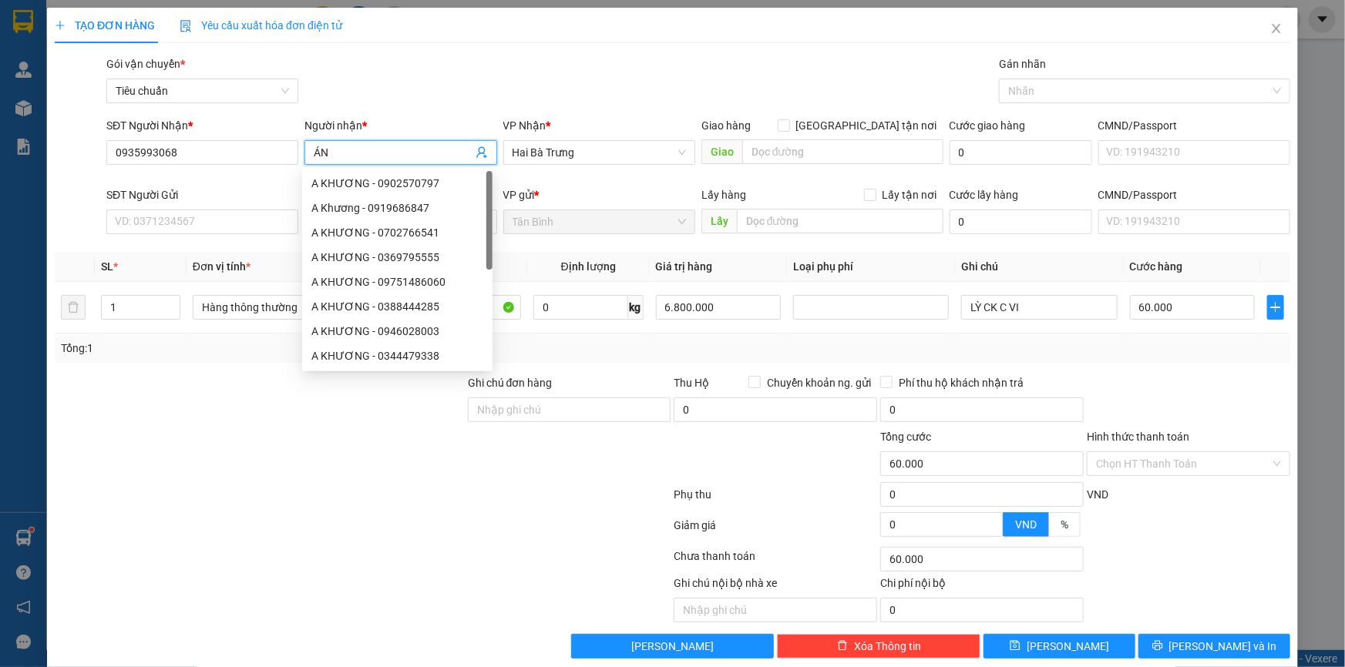
type input "Á"
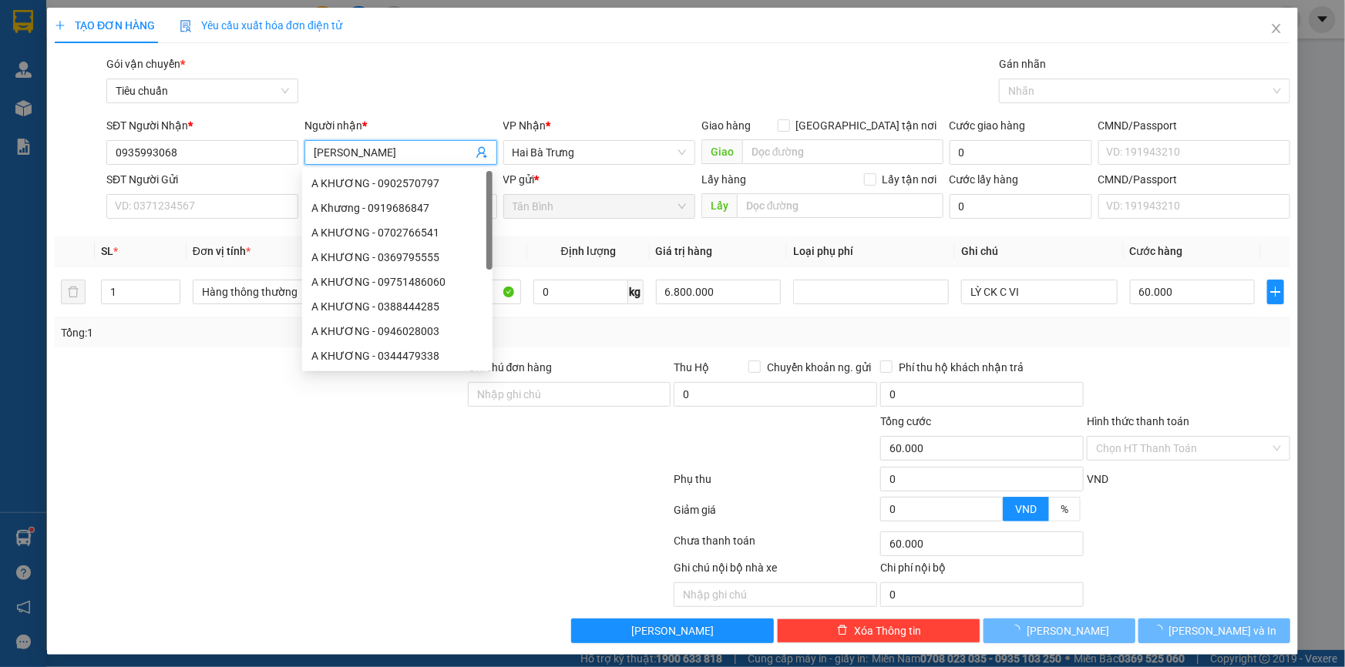
click at [371, 150] on input "[PERSON_NAME]" at bounding box center [393, 152] width 158 height 17
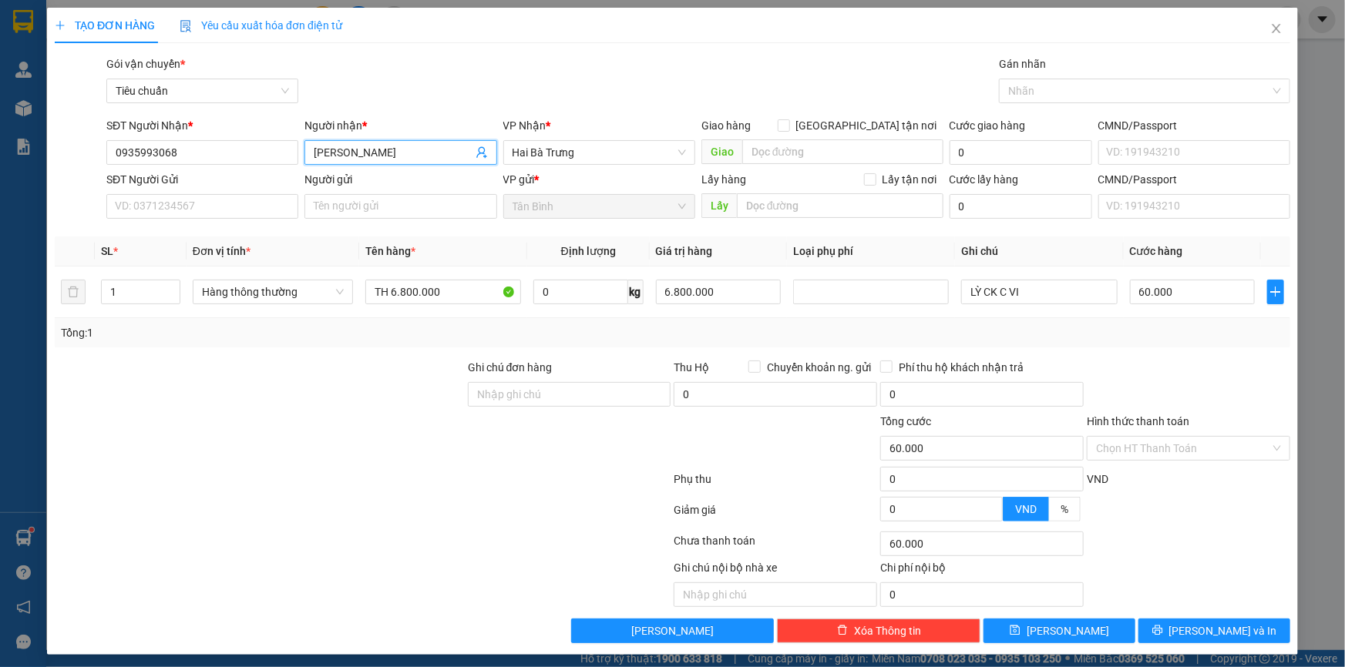
click at [371, 150] on input "[PERSON_NAME]" at bounding box center [393, 152] width 158 height 17
type input "A"
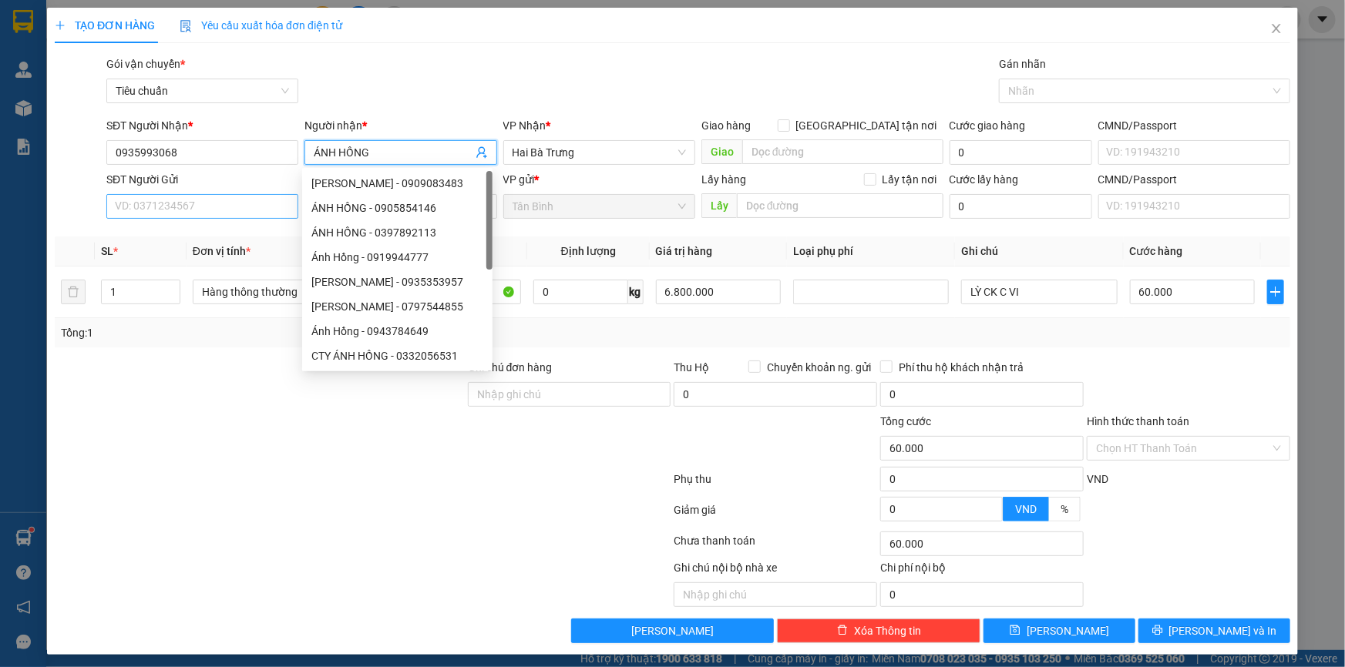
type input "ÁNH HỒNG"
click at [221, 212] on input "SĐT Người Gửi" at bounding box center [202, 206] width 192 height 25
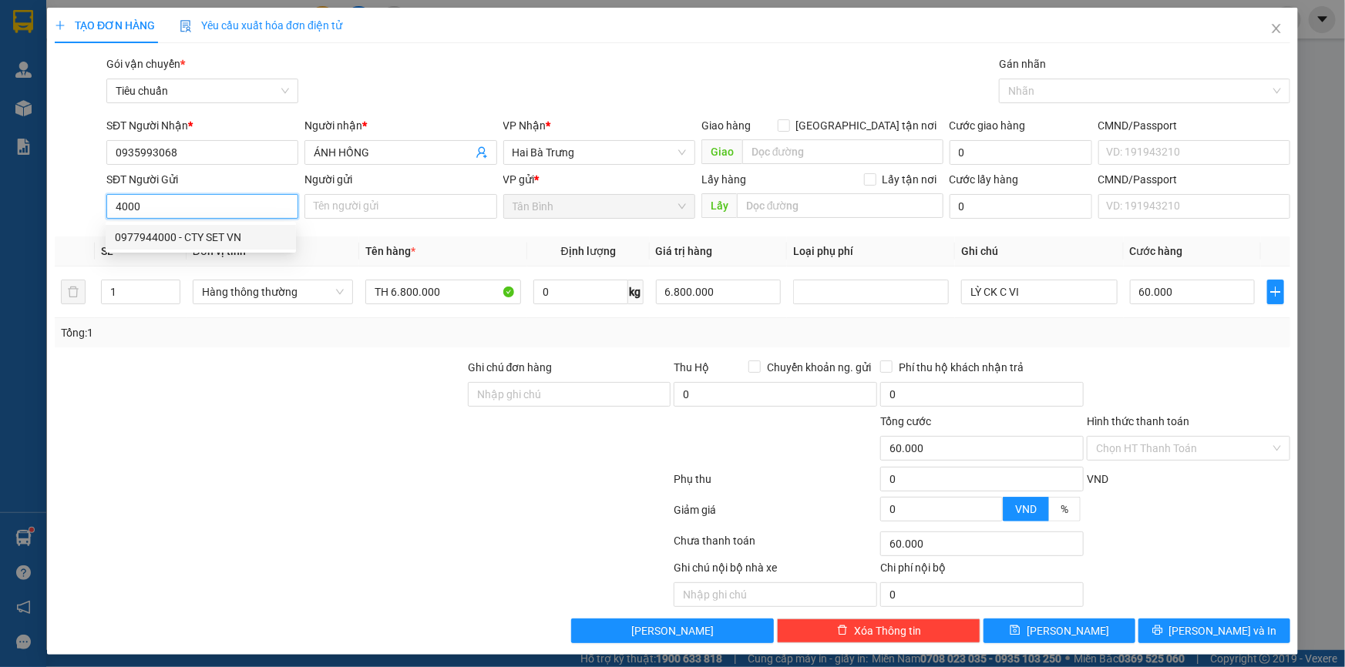
click at [240, 237] on div "0977944000 - CTY SET VN" at bounding box center [201, 237] width 172 height 17
type input "0977944000"
type input "CTY SET VN"
type input "450.000"
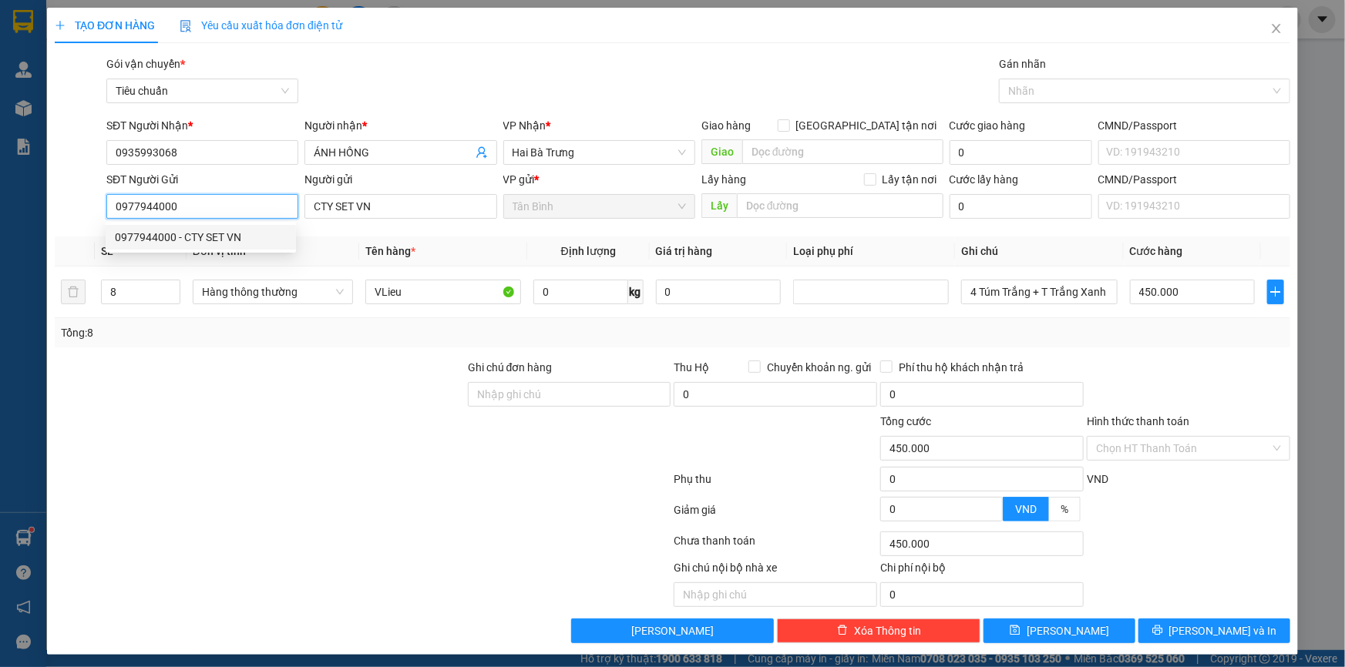
type input "0977944000"
click at [290, 222] on div "SĐT Người Gửi 0977944000" at bounding box center [202, 198] width 192 height 54
click at [284, 210] on input "0977944000" at bounding box center [202, 206] width 192 height 25
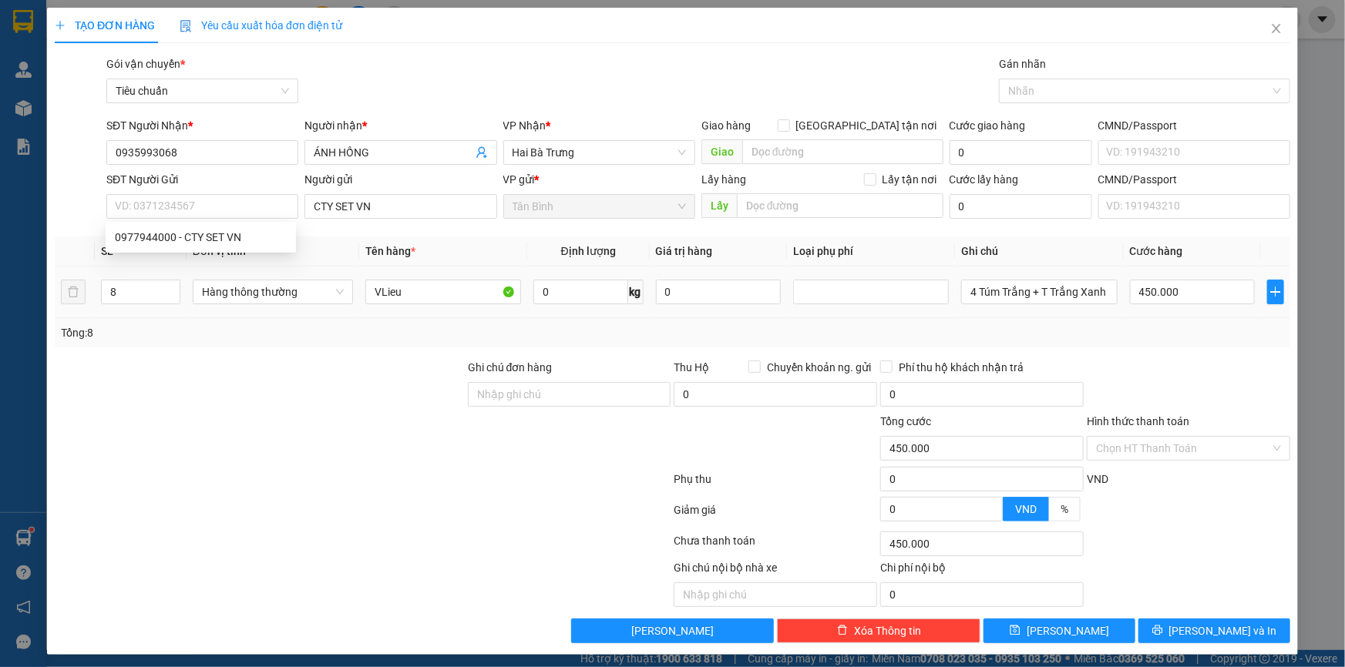
click at [417, 278] on div "VLieu" at bounding box center [443, 292] width 156 height 31
click at [415, 290] on input "VLieu" at bounding box center [443, 292] width 156 height 25
type input "VLieu"
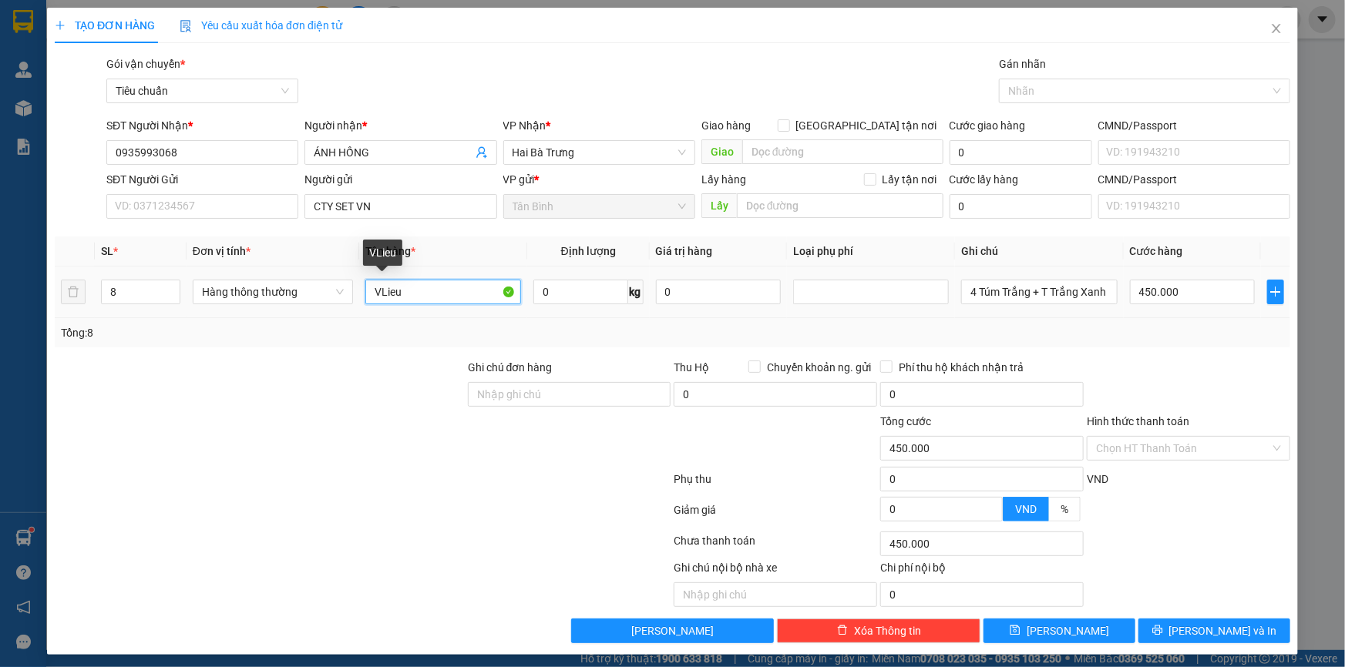
click at [401, 289] on input "VLieu" at bounding box center [443, 292] width 156 height 25
click at [192, 216] on input "SĐT Người Gửi" at bounding box center [202, 206] width 192 height 25
click at [193, 208] on input "SĐT Người Gửi" at bounding box center [202, 206] width 192 height 25
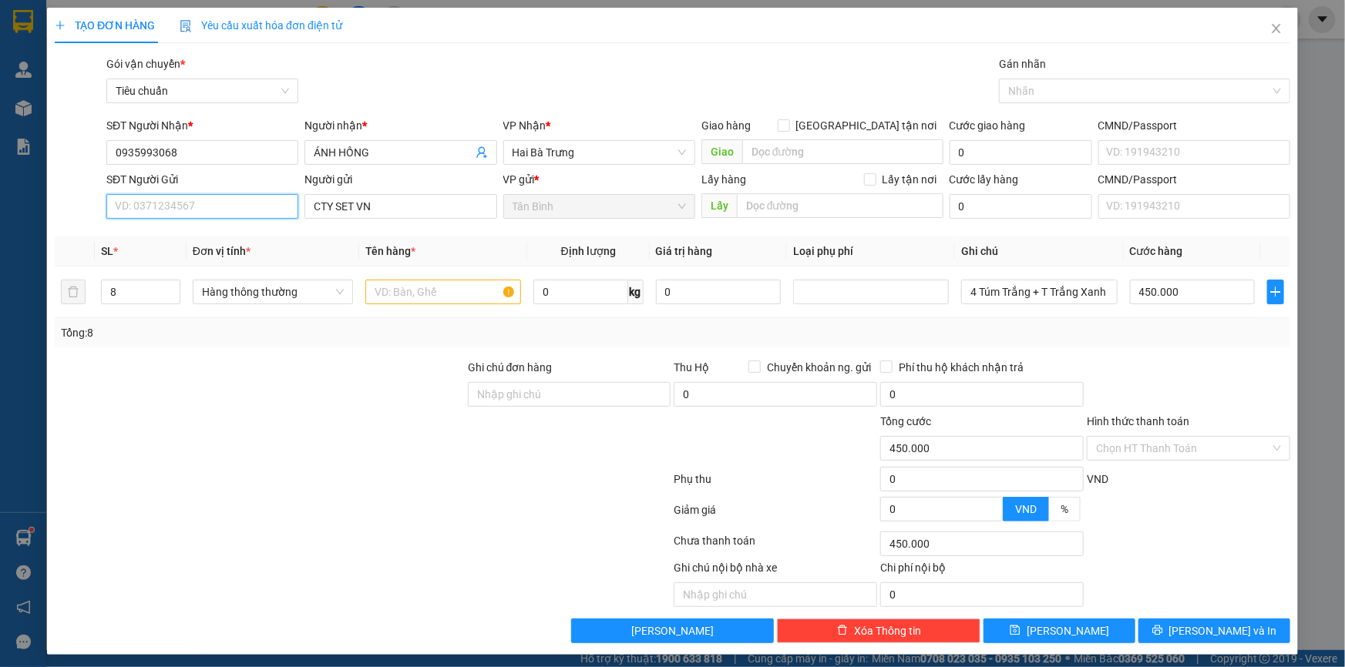
click at [193, 208] on input "SĐT Người Gửi" at bounding box center [202, 206] width 192 height 25
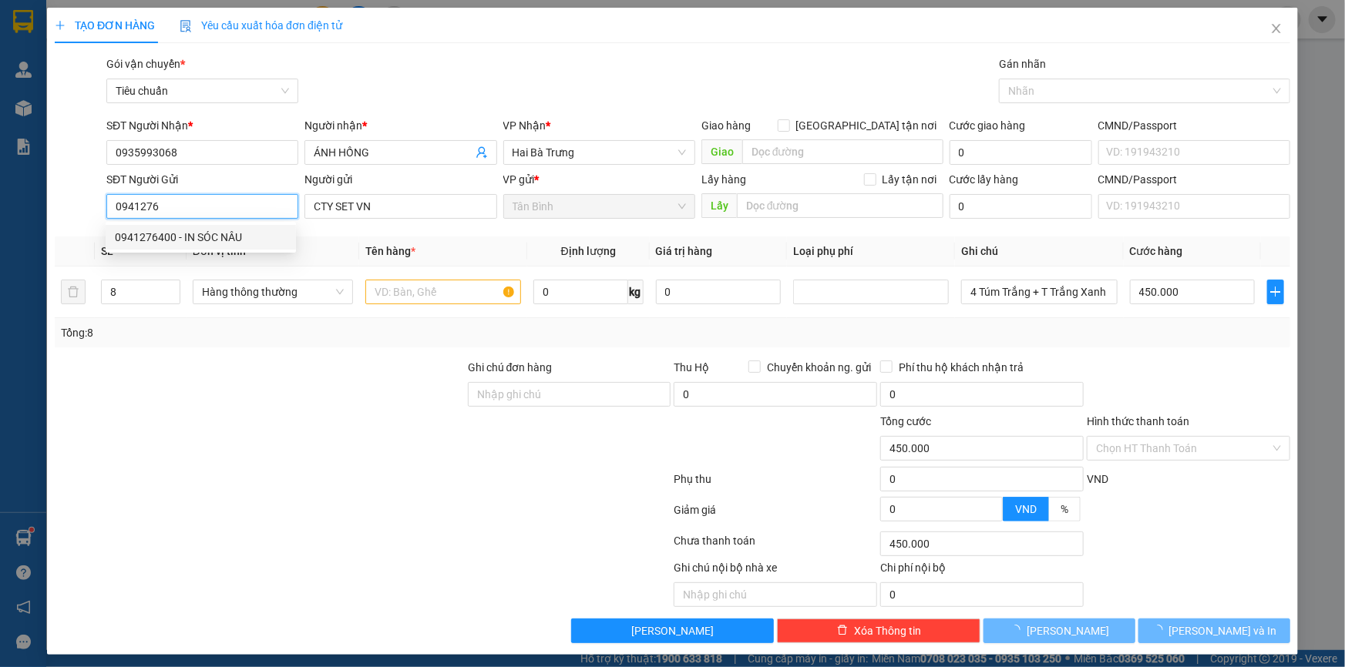
click at [218, 229] on div "0941276400 - IN SÓC NÂU" at bounding box center [201, 237] width 172 height 17
type input "0941276400"
type input "IN SÓC NÂU"
type input "50.000"
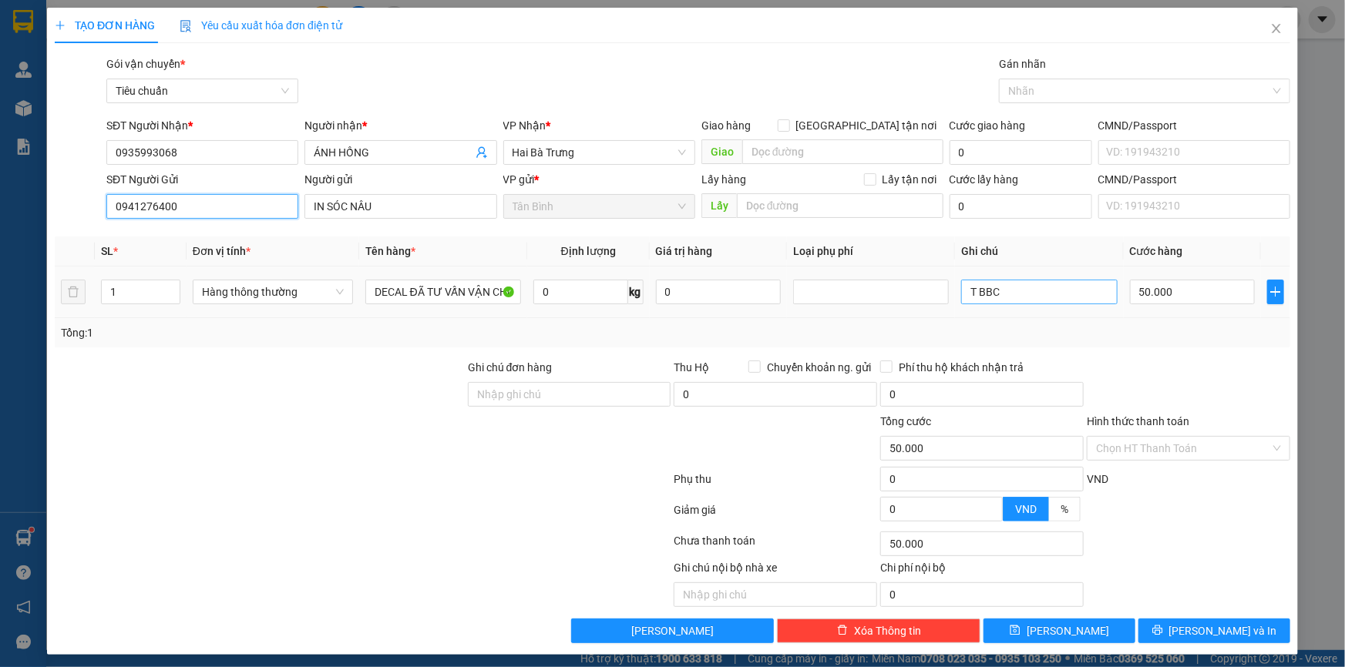
type input "0941276400"
drag, startPoint x: 1023, startPoint y: 294, endPoint x: 818, endPoint y: 270, distance: 206.3
click at [818, 270] on tr "1 Hàng thông thường DECAL ĐÃ TƯ VẤN VẬN CHUYỂN 0 kg 0 T BBC 50.000" at bounding box center [672, 293] width 1235 height 52
type input "CỤC NÂU BNL"
click at [1166, 632] on button "[PERSON_NAME] và In" at bounding box center [1214, 631] width 152 height 25
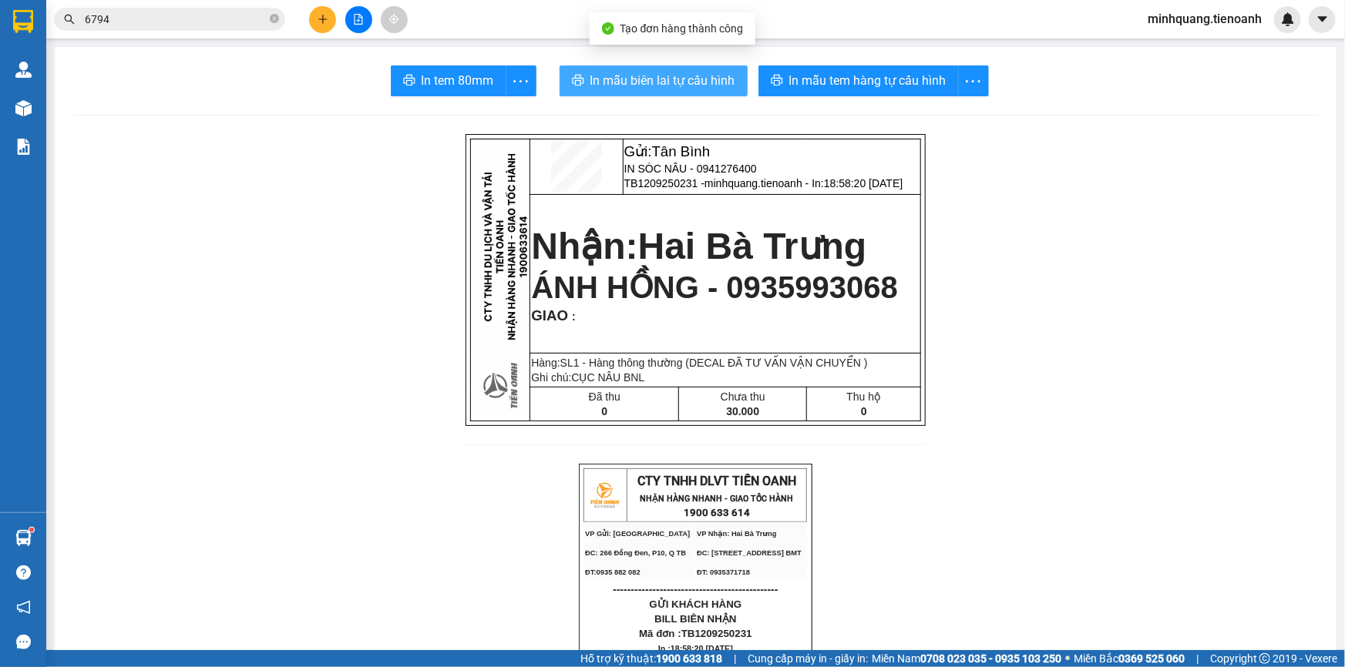
click at [737, 94] on button "In mẫu biên lai tự cấu hình" at bounding box center [653, 80] width 188 height 31
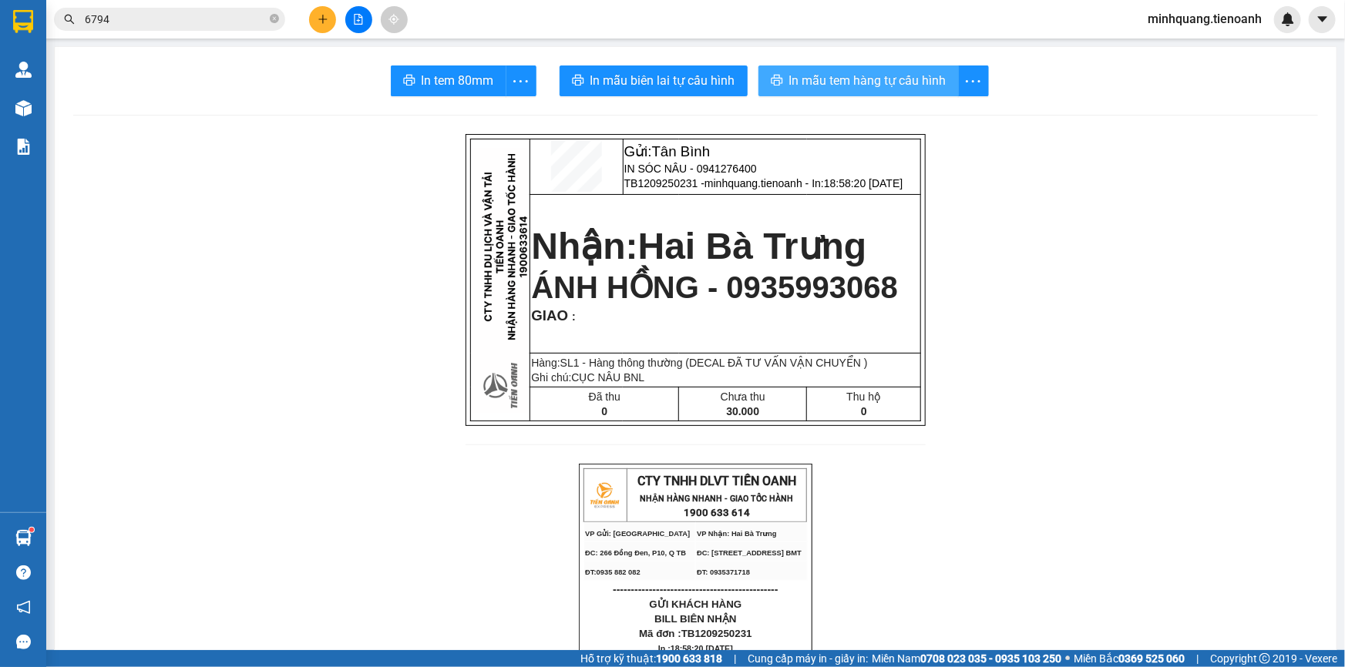
click at [848, 72] on span "In mẫu tem hàng tự cấu hình" at bounding box center [867, 80] width 157 height 19
click at [323, 21] on icon "plus" at bounding box center [322, 19] width 1 height 8
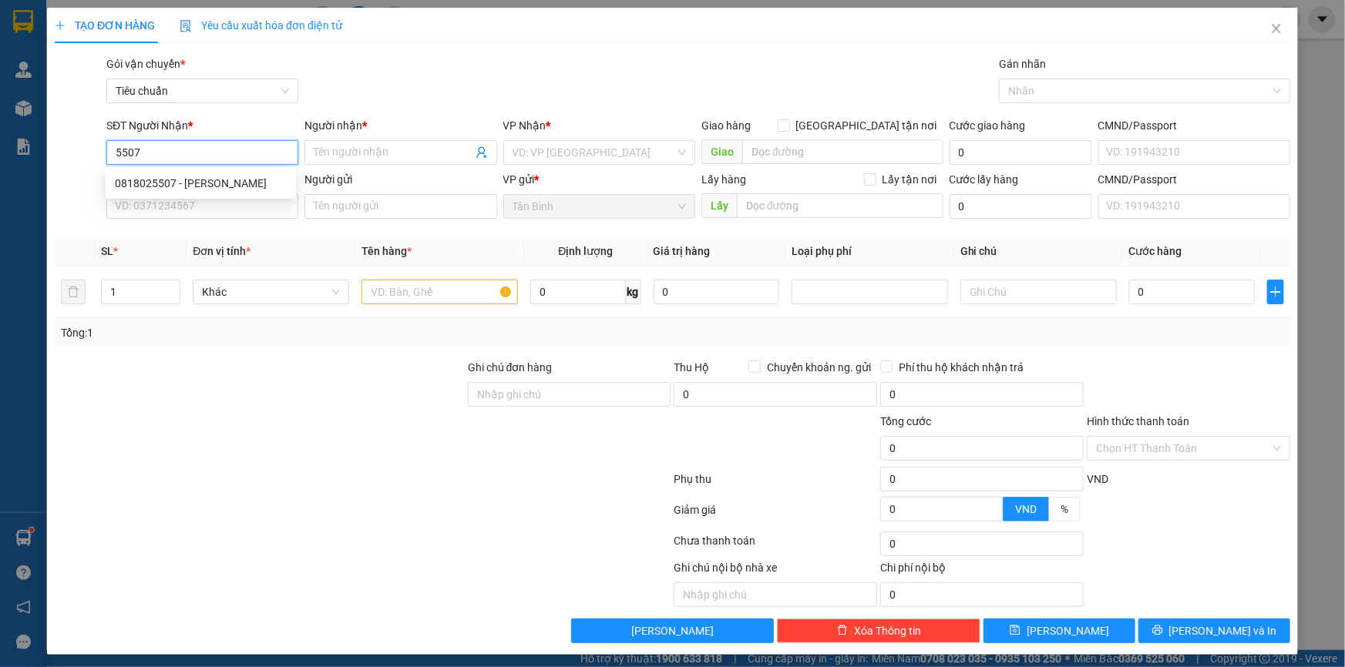
click at [287, 156] on input "5507" at bounding box center [202, 152] width 192 height 25
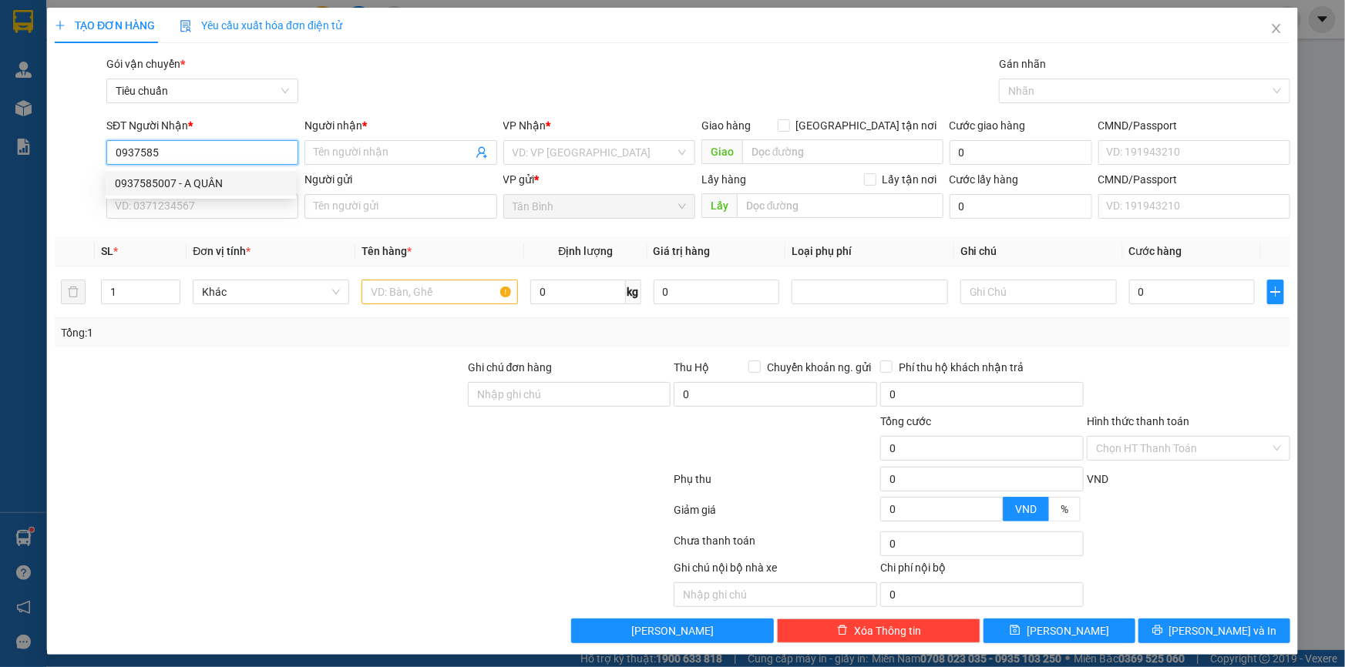
click at [283, 181] on div "0937585007 - A QUÂN" at bounding box center [201, 183] width 172 height 17
type input "0937585007"
type input "A QUÂN"
type input "lấy trc 2T"
type input "300.000"
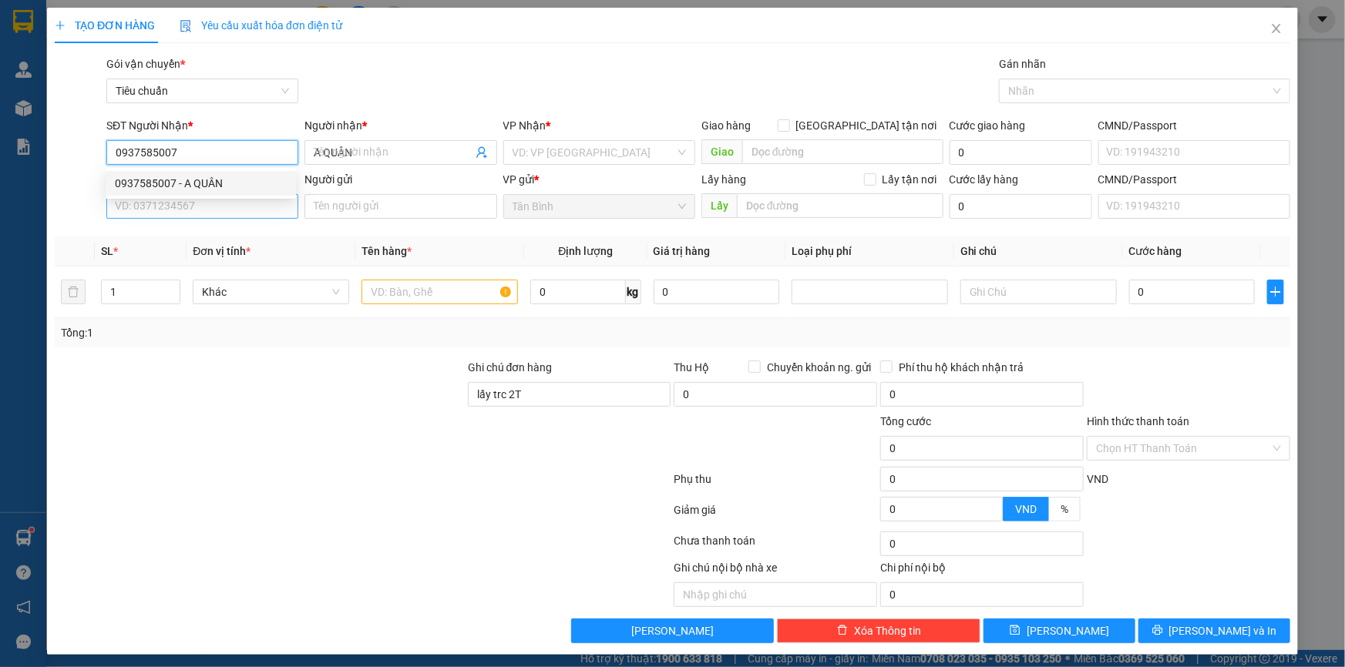
type input "300.000"
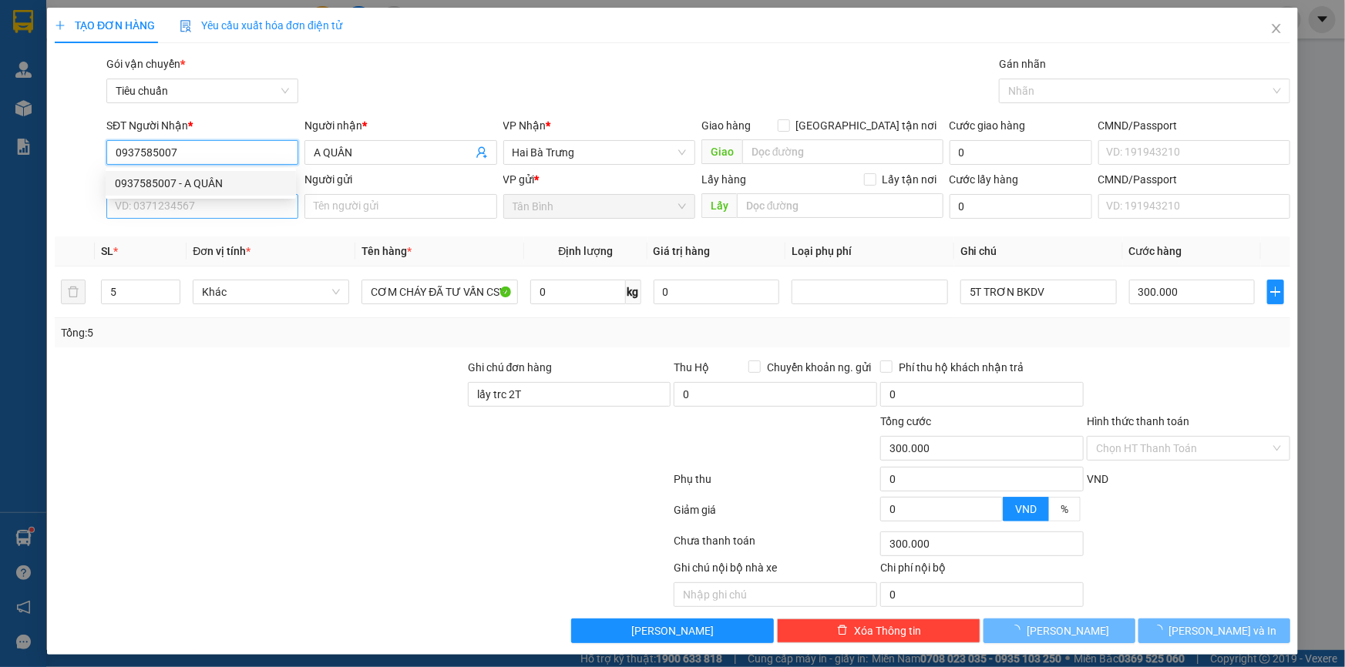
type input "0937585007"
click at [245, 211] on input "SĐT Người Gửi" at bounding box center [202, 206] width 192 height 25
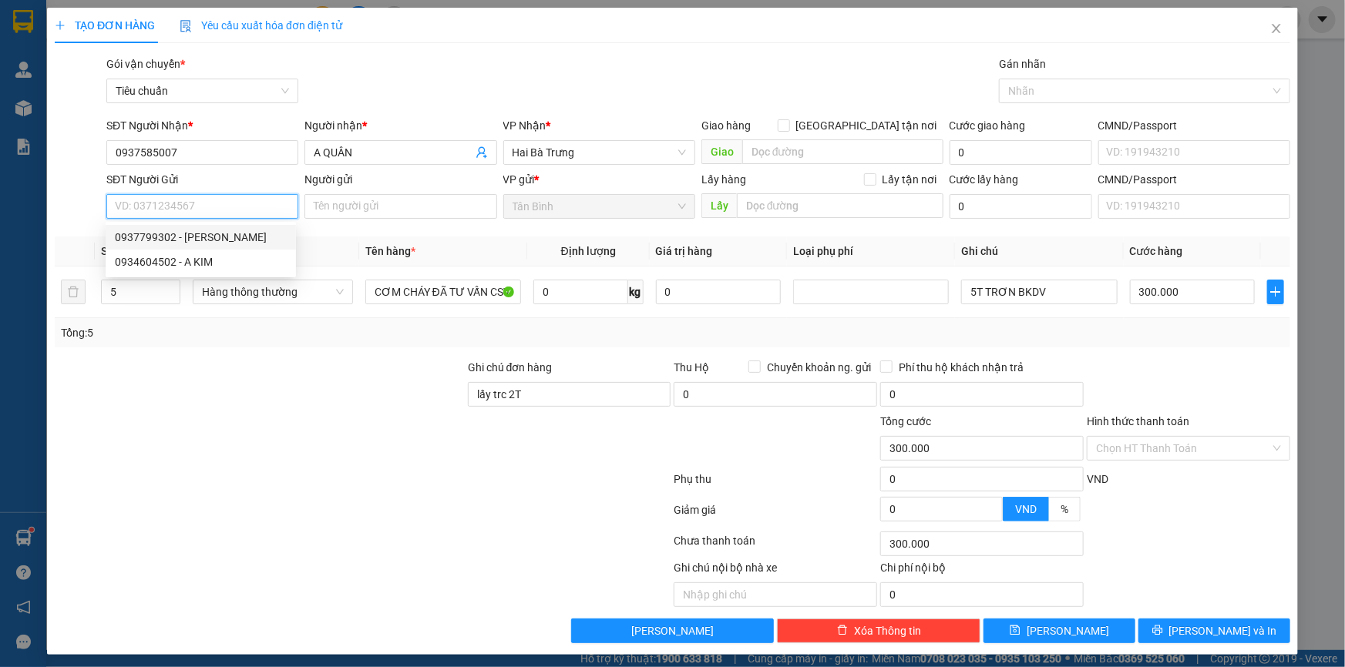
click at [258, 233] on div "0937799302 - [PERSON_NAME]" at bounding box center [201, 237] width 172 height 17
type input "0937799302"
type input "[PERSON_NAME]"
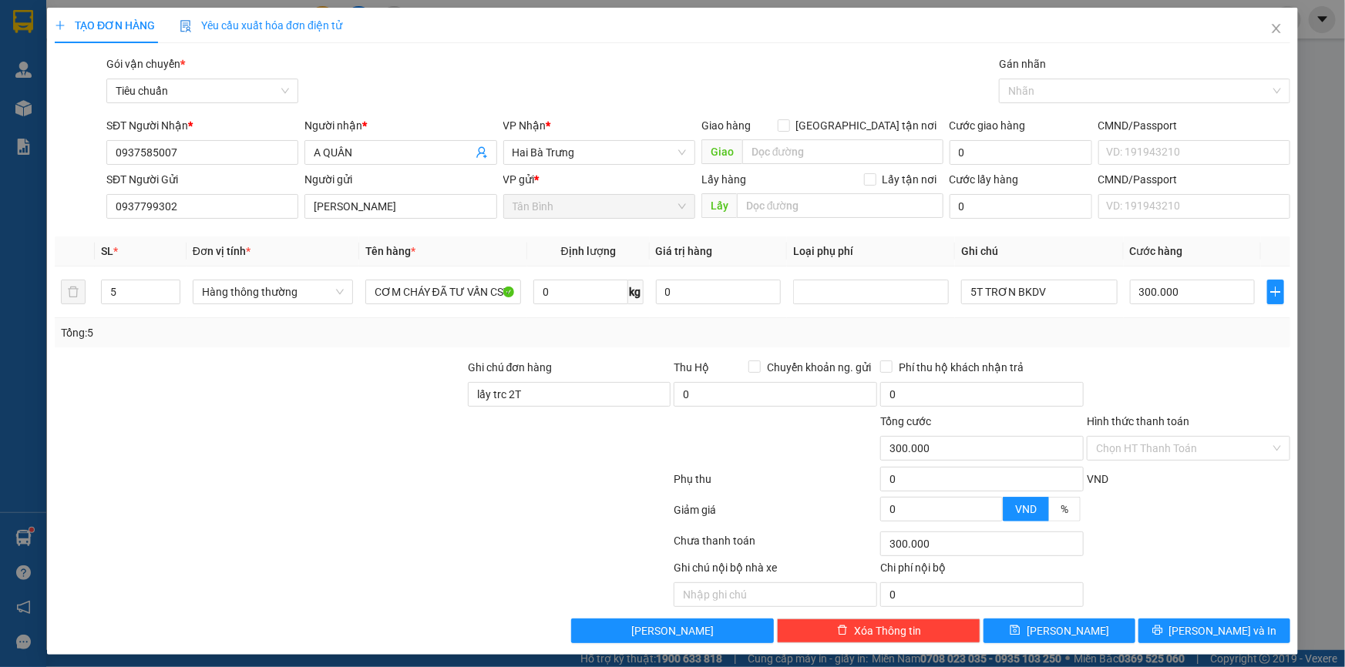
click at [191, 349] on div "Transit Pickup Surcharge Ids Transit Deliver Surcharge Ids Transit Deliver Surc…" at bounding box center [672, 349] width 1235 height 588
click at [569, 397] on input "lấy trc 2T" at bounding box center [569, 394] width 203 height 25
click at [146, 293] on input "5" at bounding box center [141, 291] width 78 height 23
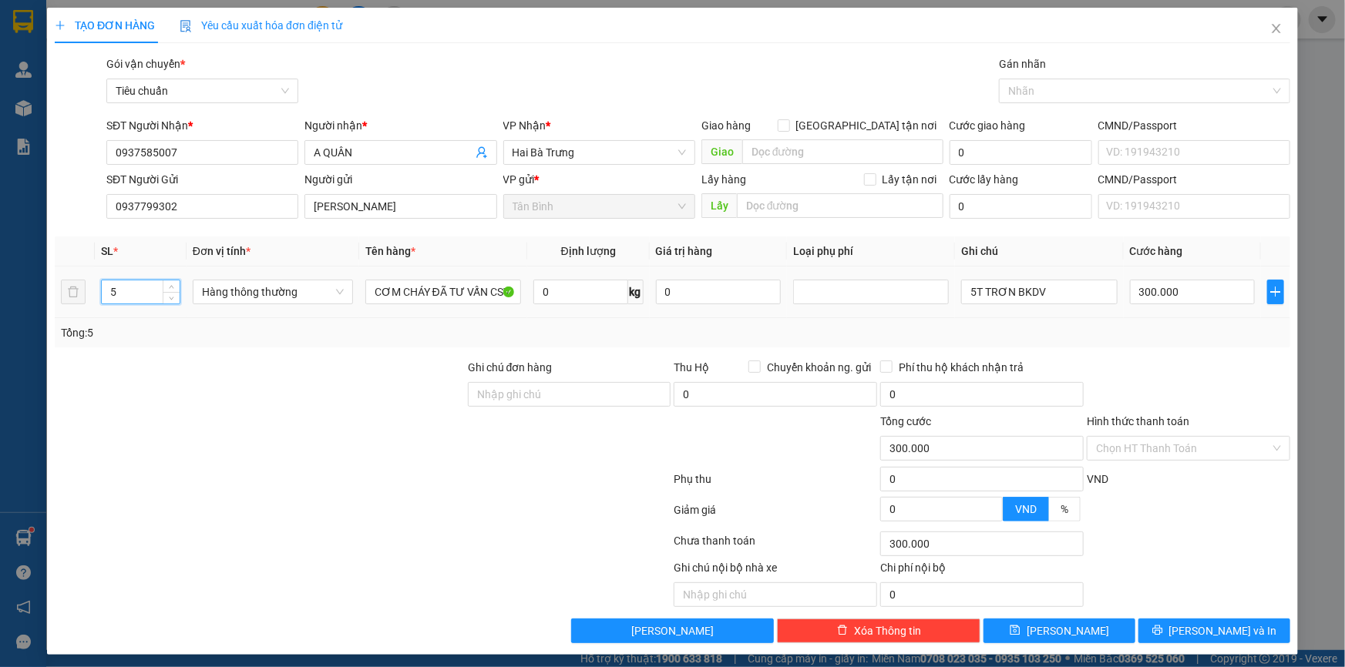
click at [146, 293] on input "5" at bounding box center [141, 291] width 78 height 23
click at [1199, 304] on input "300.000" at bounding box center [1193, 292] width 126 height 25
type input "0"
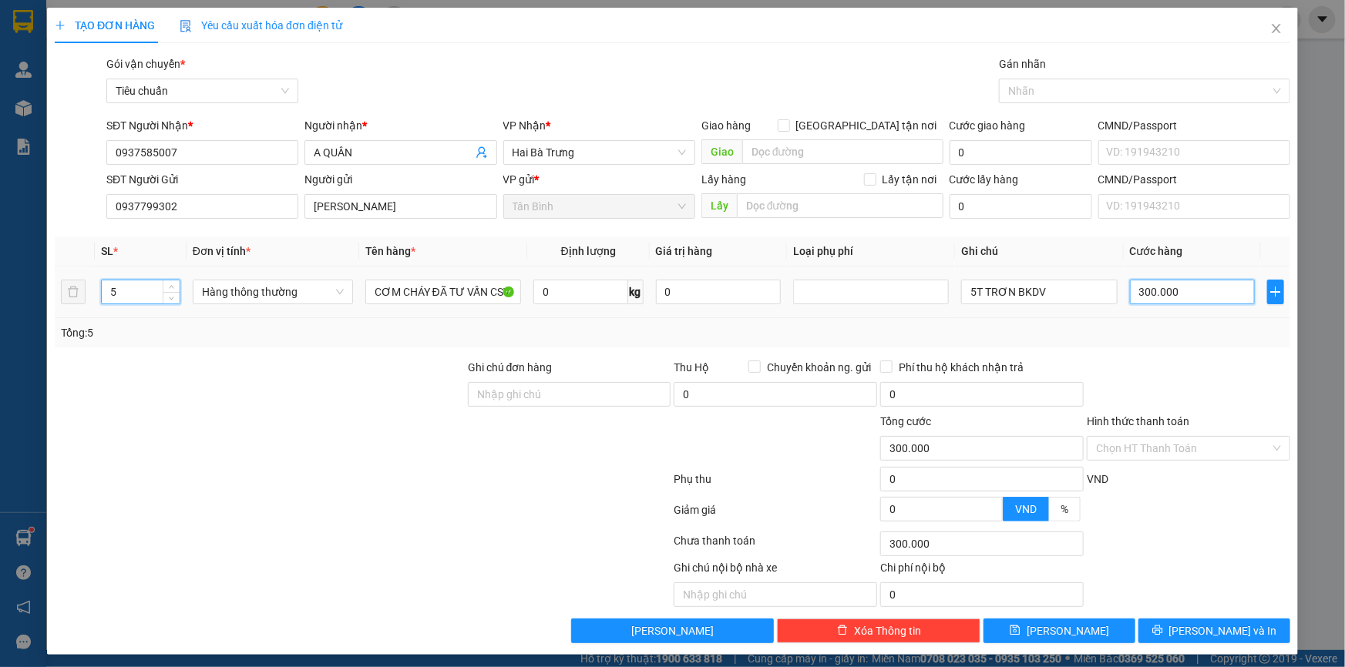
type input "0"
type input "3"
type input "03"
type input "30"
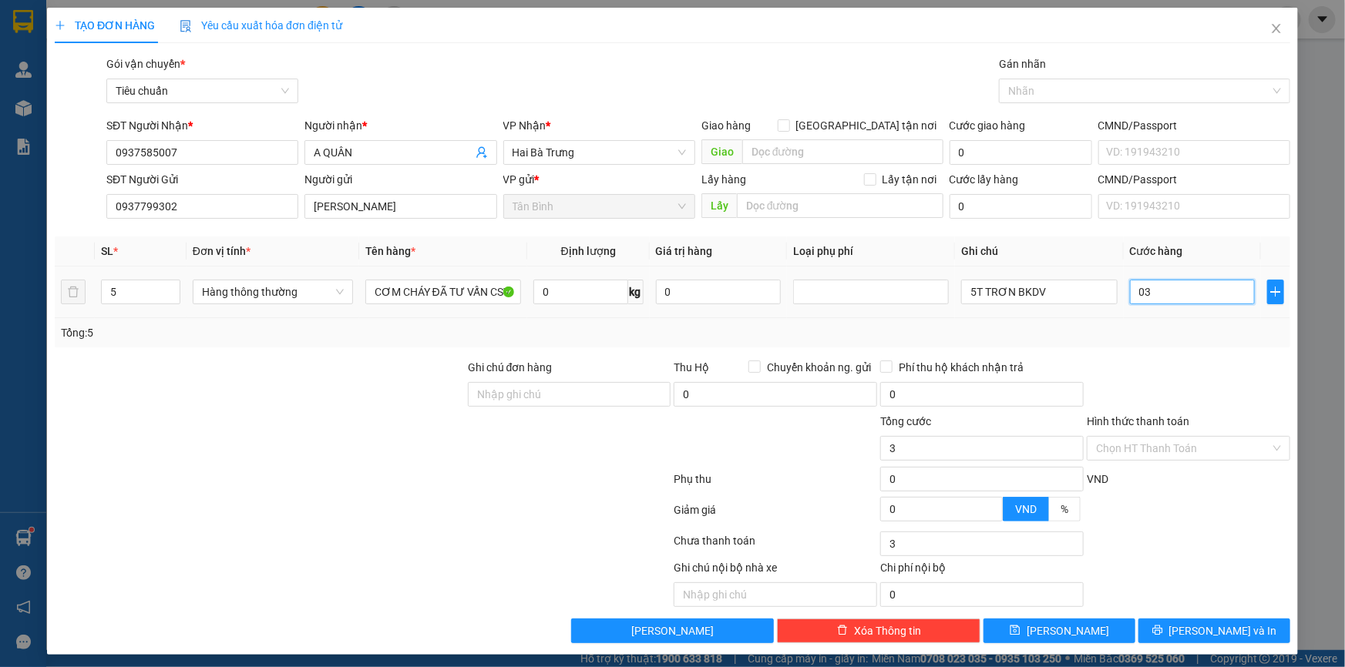
type input "30"
type input "030"
type input "300"
type input "0.300"
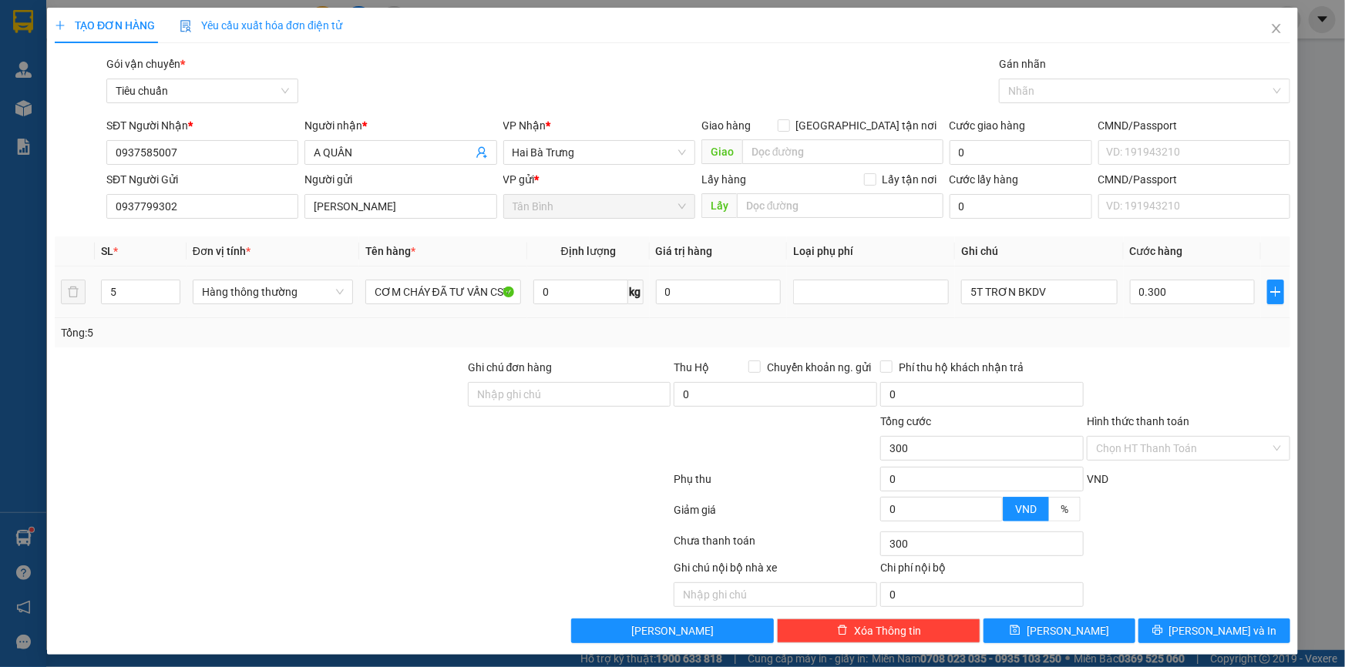
type input "300.000"
click at [1185, 317] on div "SL * Đơn vị tính * Tên hàng * Định lượng Giá trị hàng Loại phụ phí Ghi chú Cước…" at bounding box center [672, 292] width 1235 height 111
click at [1186, 634] on button "[PERSON_NAME] và In" at bounding box center [1214, 631] width 152 height 25
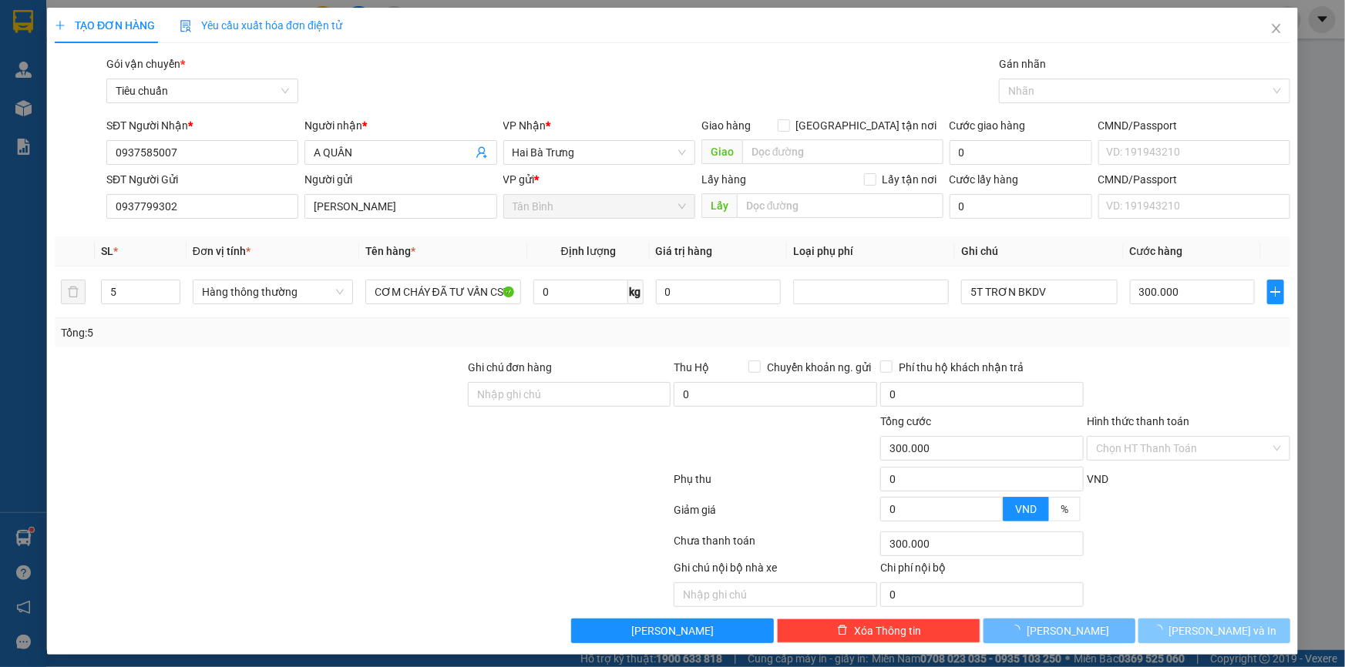
click at [1157, 622] on button "[PERSON_NAME] và In" at bounding box center [1214, 631] width 152 height 25
click at [1148, 626] on button "[PERSON_NAME] và In" at bounding box center [1214, 631] width 152 height 25
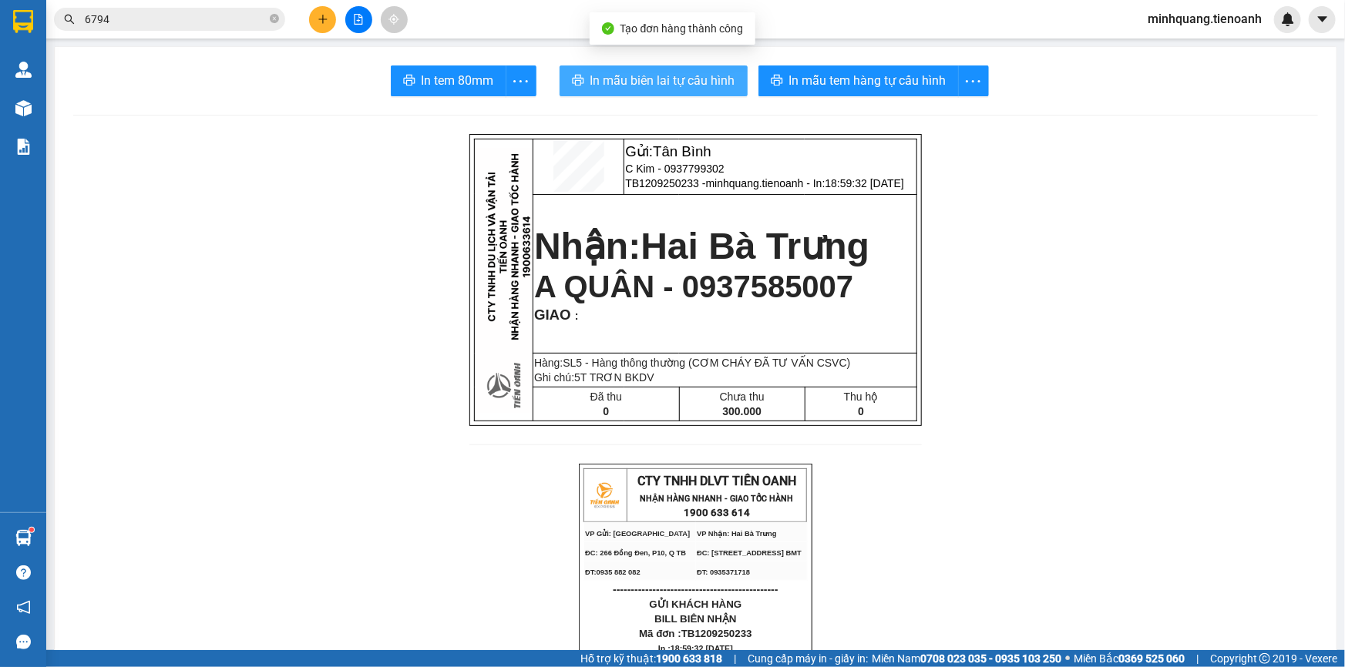
click at [650, 82] on span "In mẫu biên lai tự cấu hình" at bounding box center [662, 80] width 145 height 19
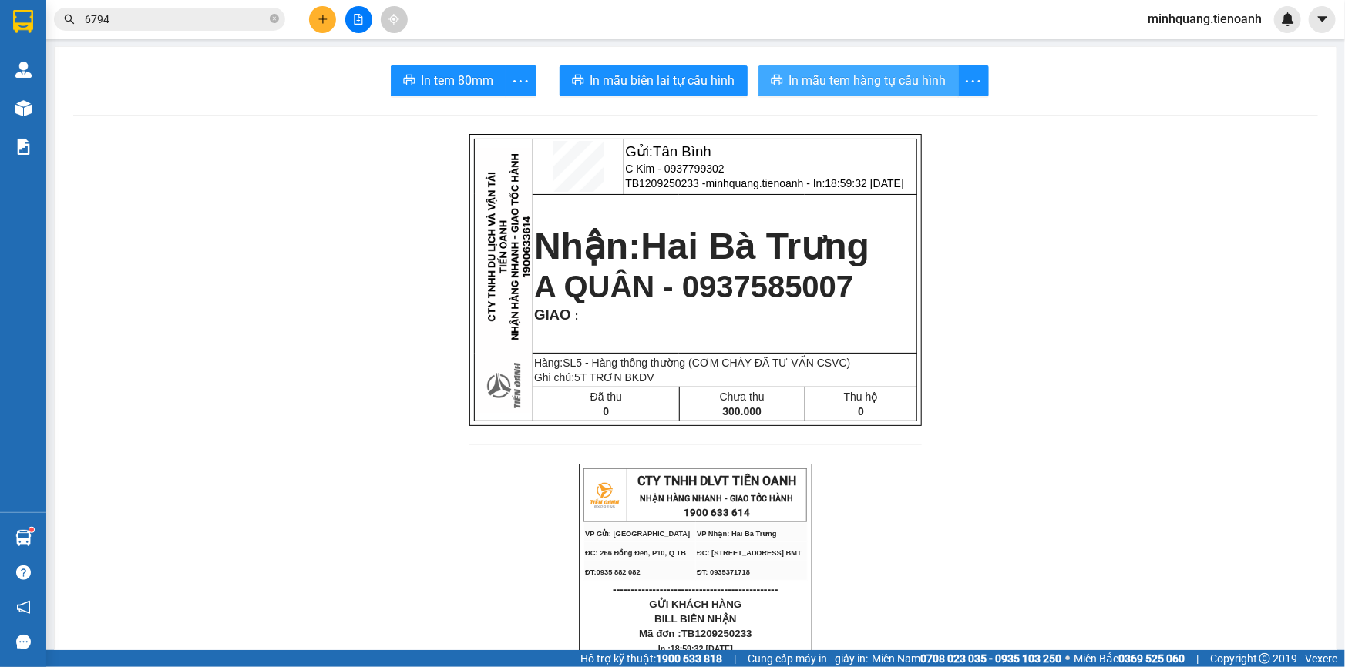
click at [813, 66] on button "In mẫu tem hàng tự cấu hình" at bounding box center [858, 80] width 200 height 31
click at [311, 26] on div at bounding box center [359, 19] width 116 height 27
click at [317, 21] on icon "plus" at bounding box center [322, 19] width 11 height 11
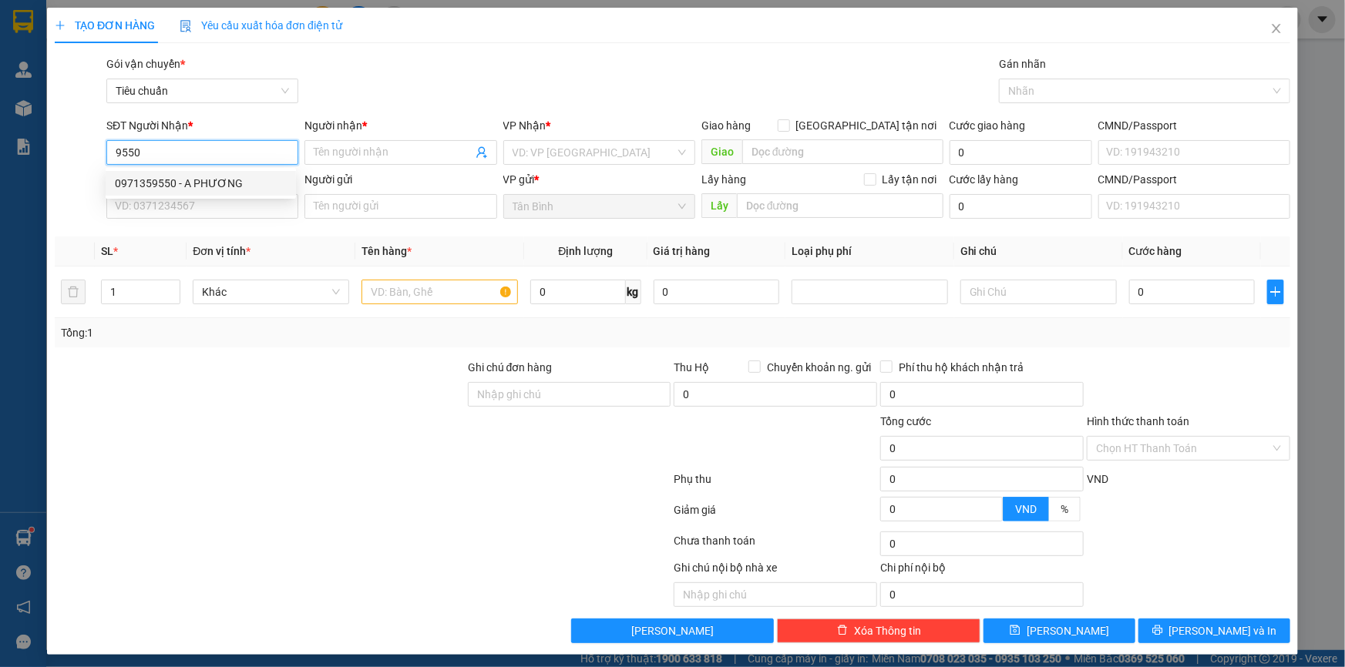
drag, startPoint x: 183, startPoint y: 183, endPoint x: 184, endPoint y: 198, distance: 14.7
click at [183, 184] on div "0971359550 - A PHƯƠNG" at bounding box center [201, 183] width 172 height 17
type input "0971359550"
type input "A PHƯƠNG"
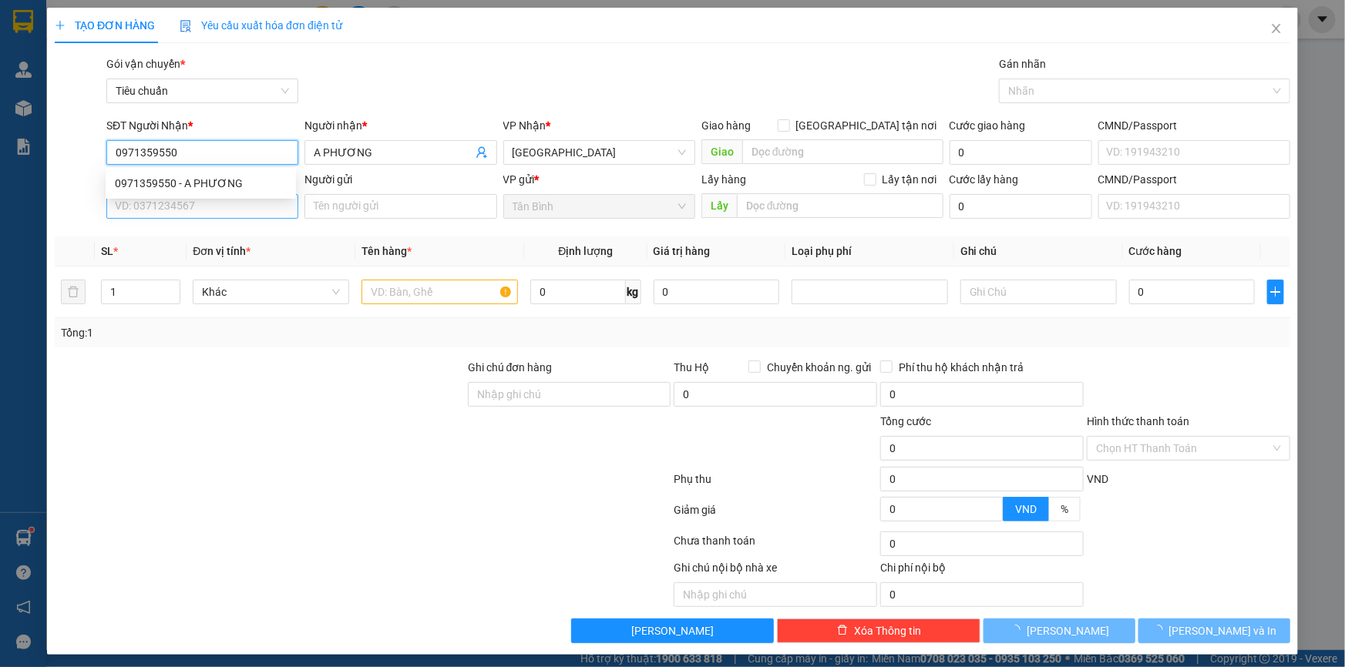
type input "40.000"
type input "0971359550"
click at [186, 208] on input "SĐT Người Gửi" at bounding box center [202, 206] width 192 height 25
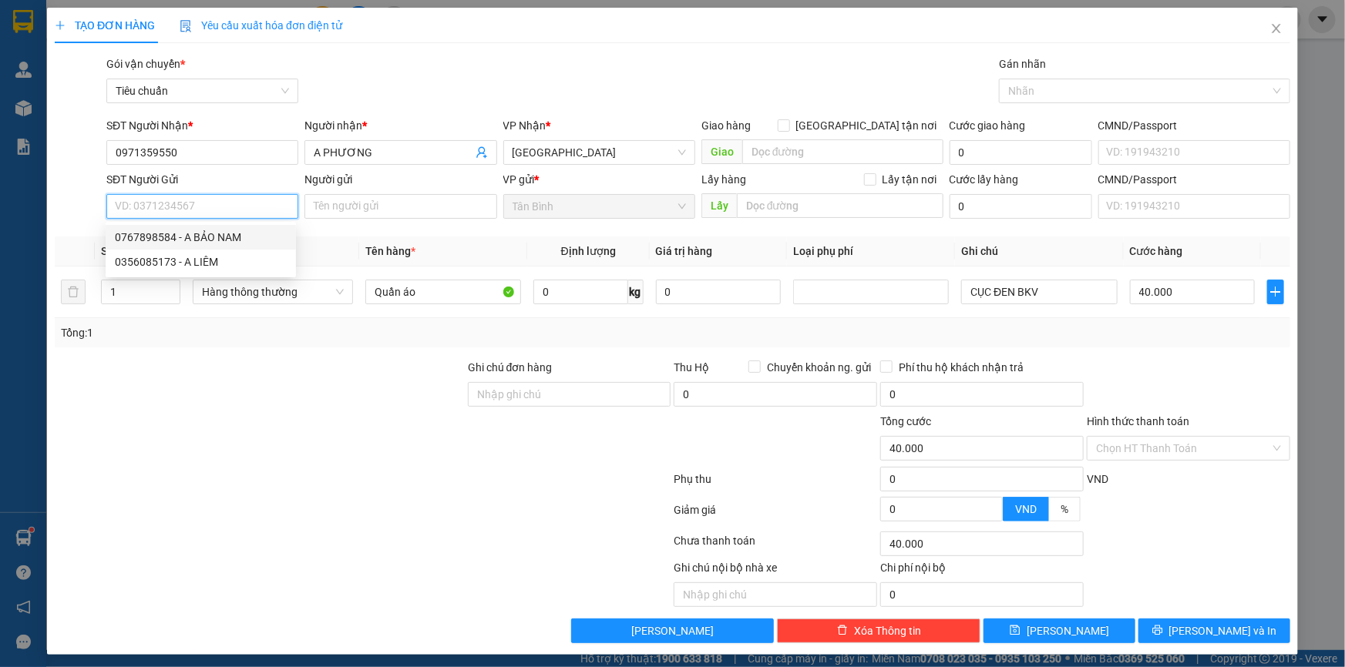
click at [226, 241] on div "0767898584 - A BẢO NAM" at bounding box center [201, 237] width 172 height 17
type input "0767898584"
type input "A BẢO NAM"
type input "046089000244"
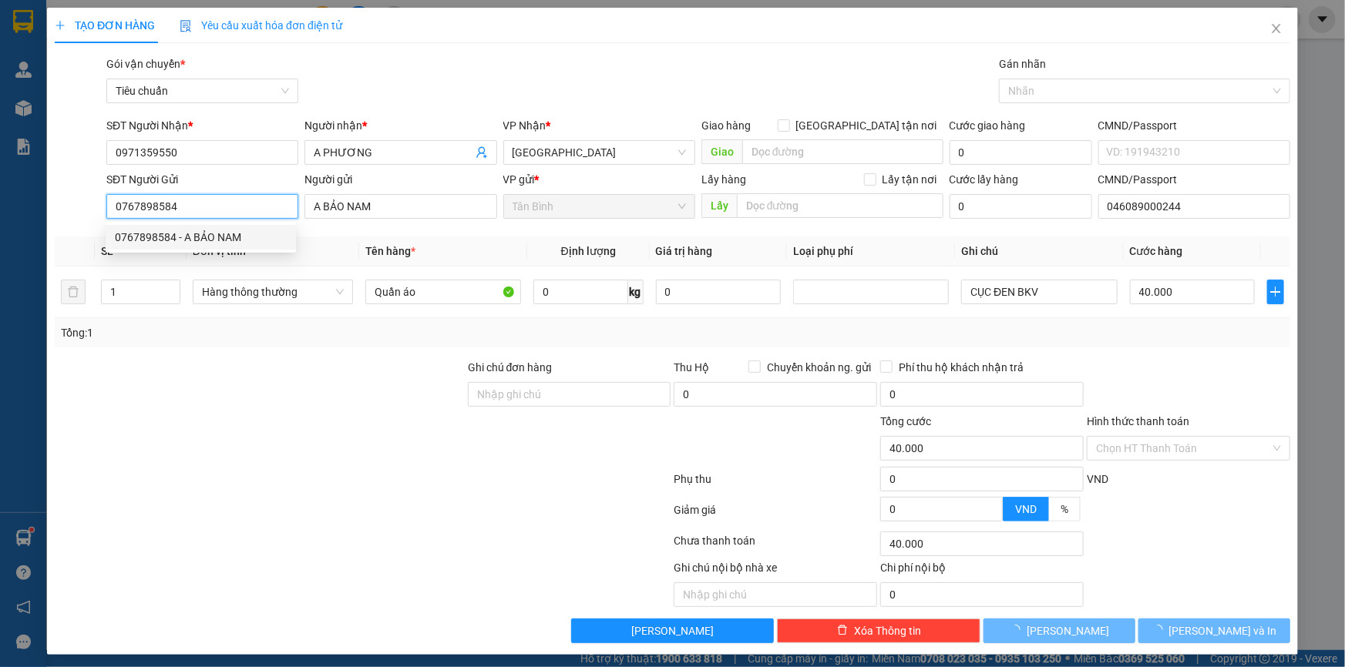
type input "60.000"
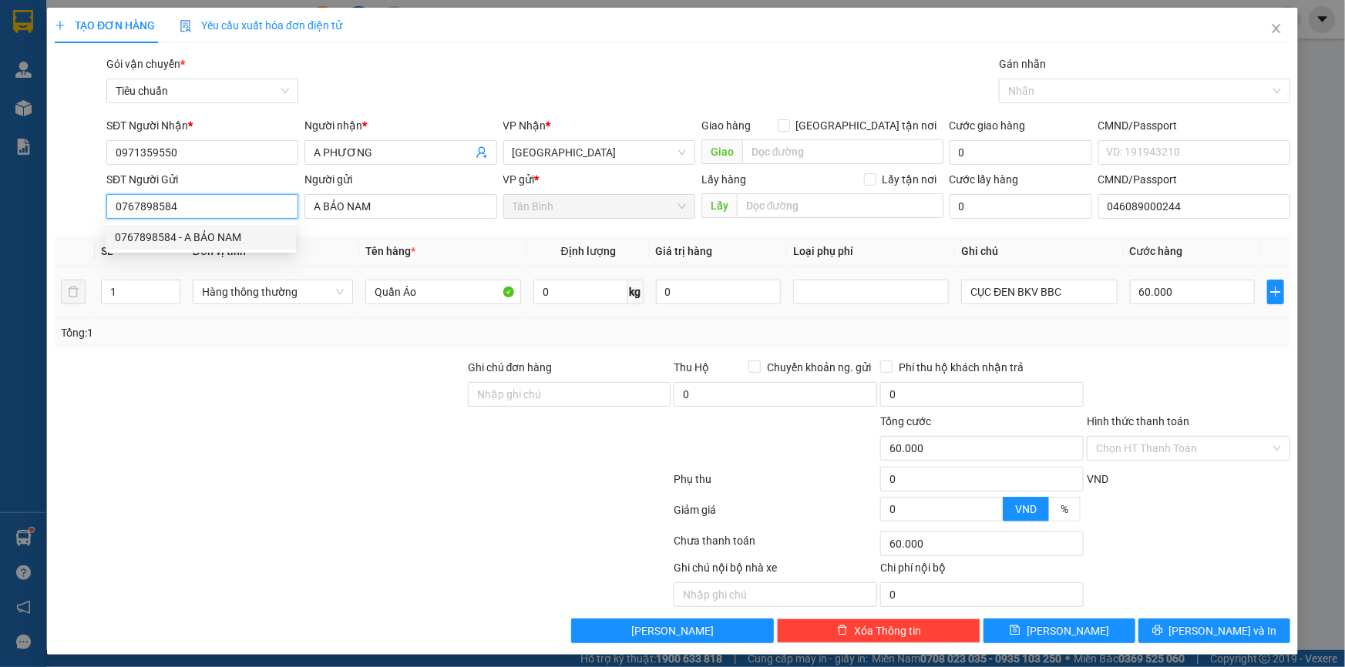
click at [279, 302] on span "Hàng thông thường" at bounding box center [273, 291] width 142 height 23
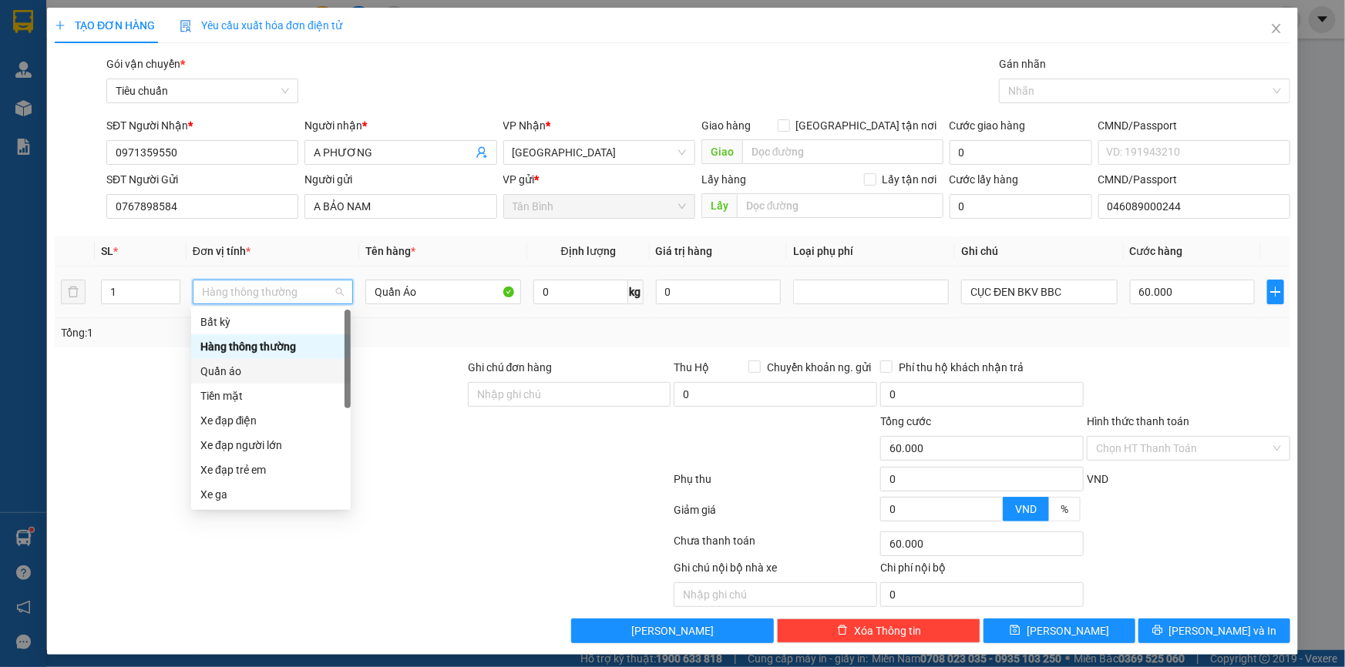
drag, startPoint x: 258, startPoint y: 370, endPoint x: 296, endPoint y: 354, distance: 40.8
click at [259, 370] on div "Quần áo" at bounding box center [270, 371] width 141 height 17
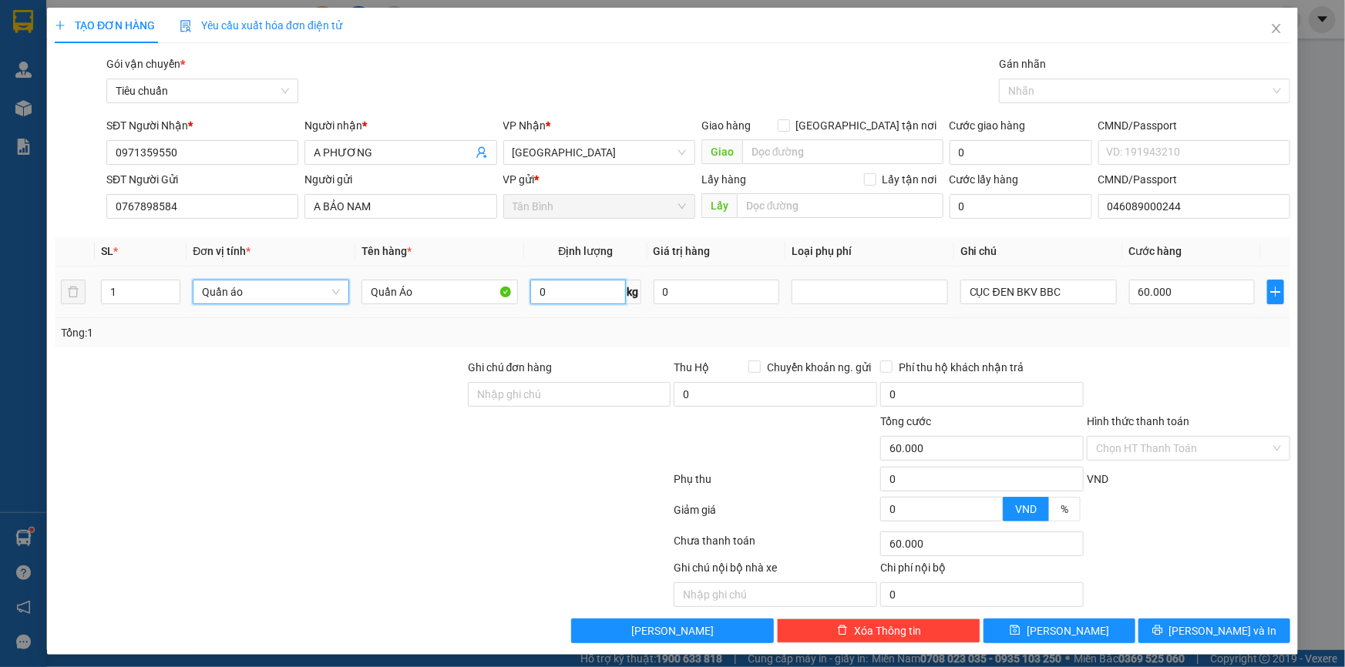
click at [586, 301] on input "0" at bounding box center [577, 292] width 95 height 25
type input "0"
click at [586, 301] on input "17" at bounding box center [577, 292] width 95 height 25
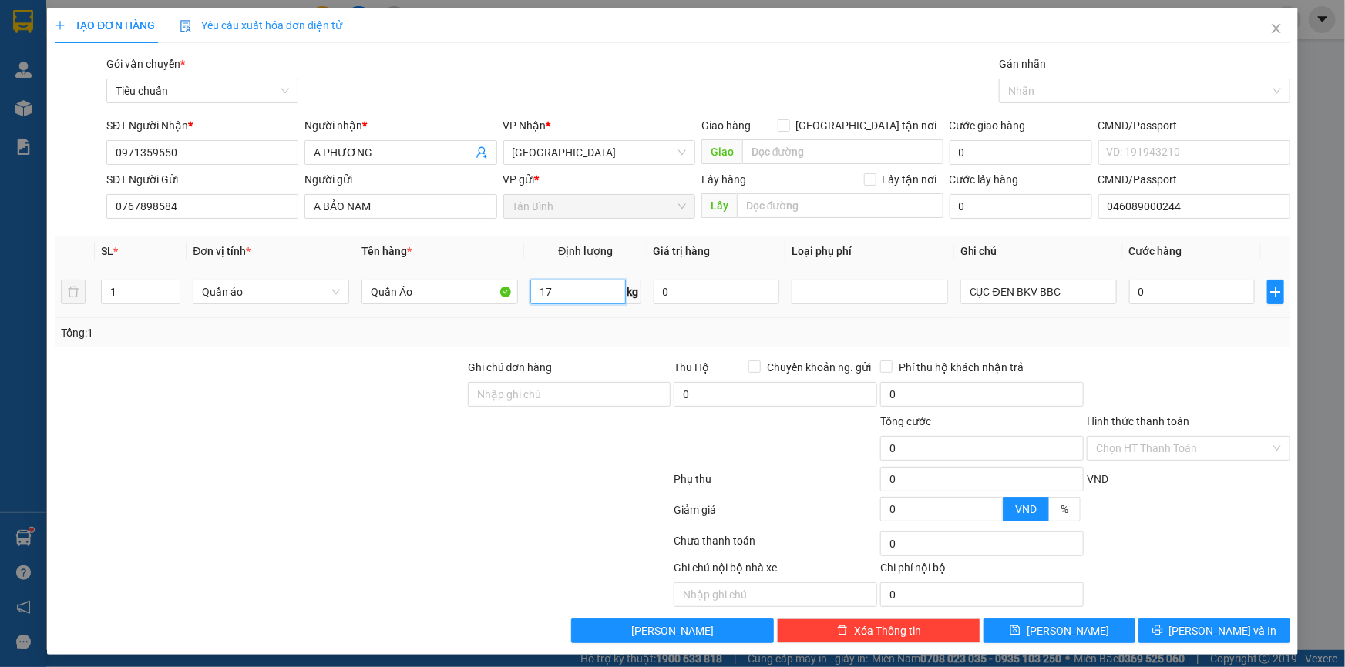
type input "17"
click at [693, 335] on div "Tổng: 1" at bounding box center [672, 332] width 1223 height 17
type input "55.000"
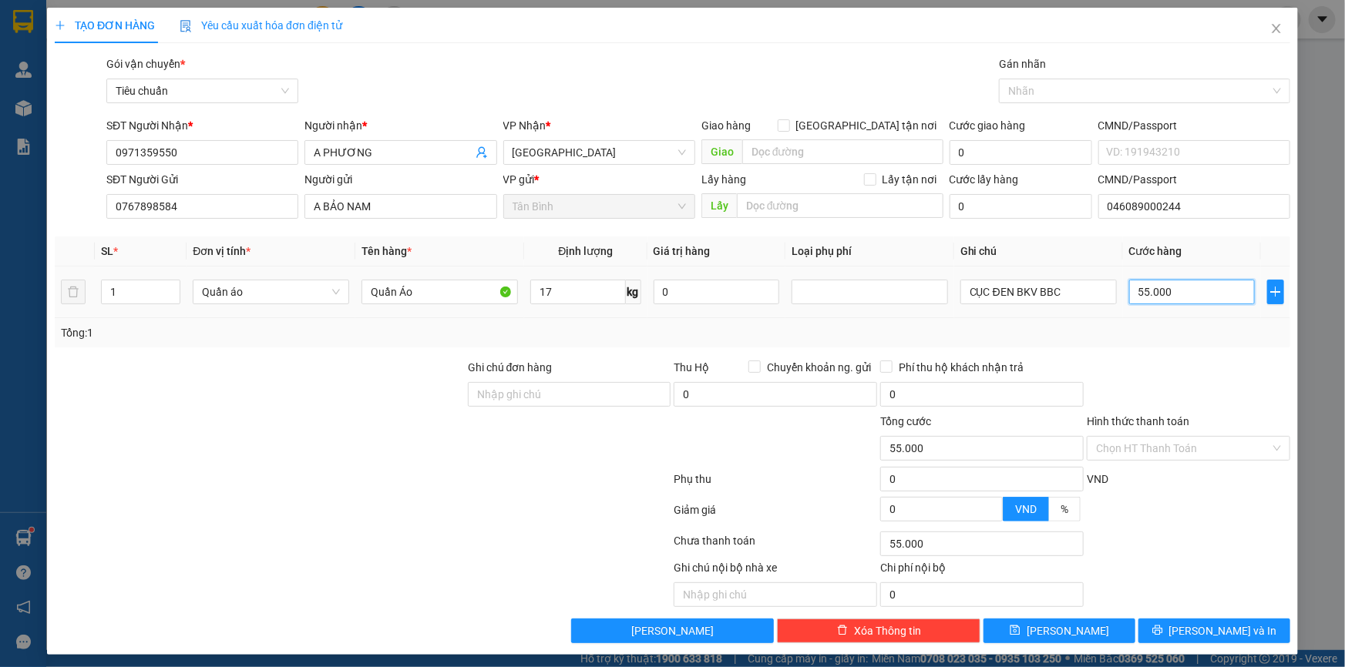
click at [1167, 296] on input "55.000" at bounding box center [1192, 292] width 126 height 25
click at [1169, 340] on div "Tổng: 1" at bounding box center [672, 332] width 1223 height 17
click at [1168, 630] on button "[PERSON_NAME] và In" at bounding box center [1214, 631] width 152 height 25
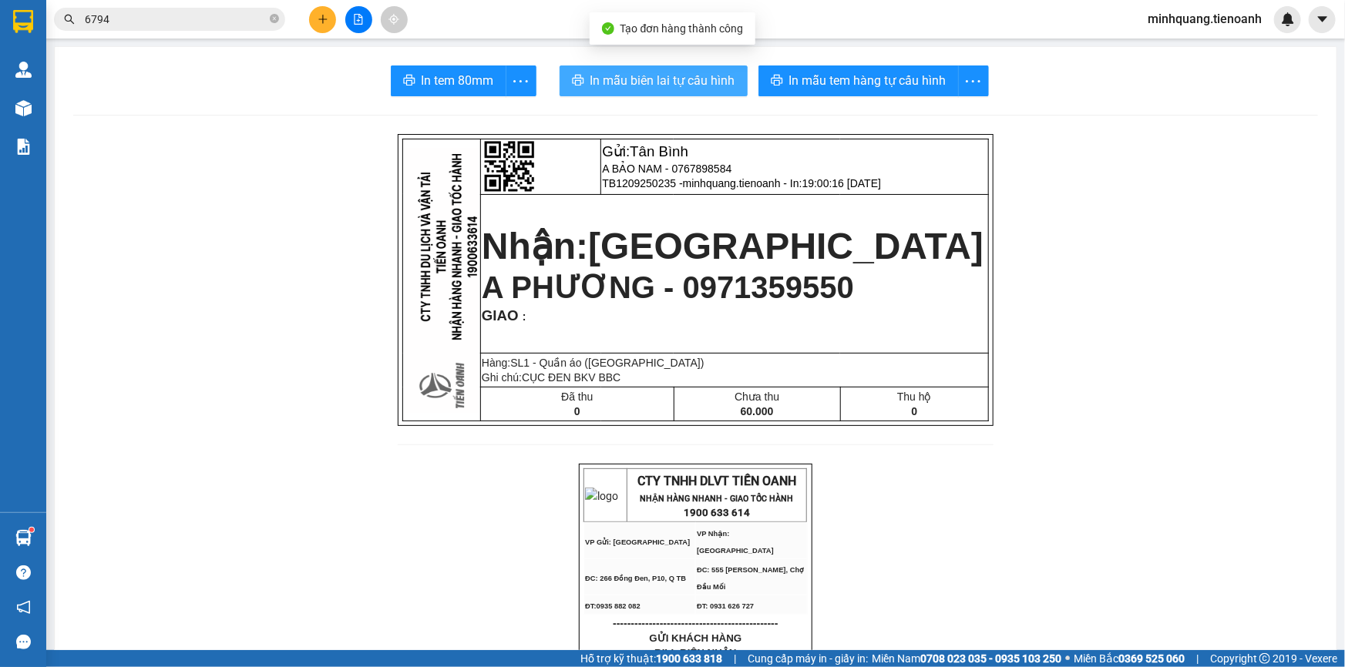
click at [675, 92] on button "In mẫu biên lai tự cấu hình" at bounding box center [653, 80] width 188 height 31
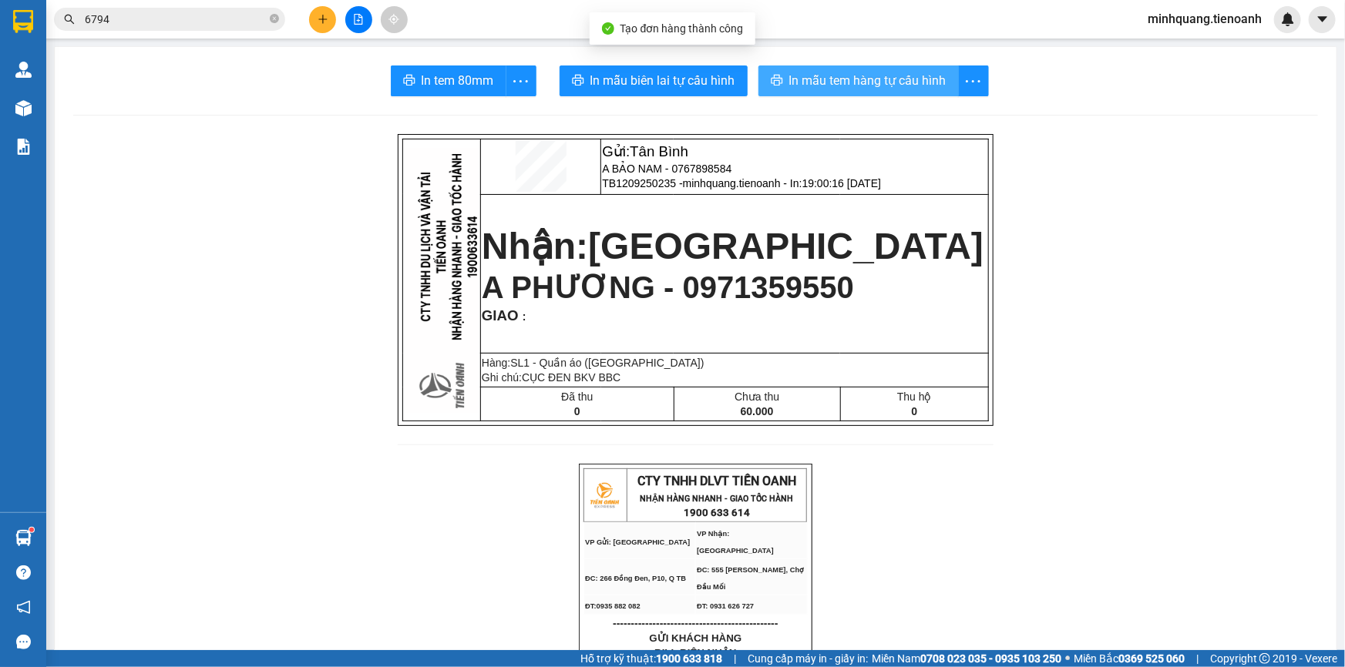
click at [850, 75] on span "In mẫu tem hàng tự cấu hình" at bounding box center [867, 80] width 157 height 19
